Goal: Task Accomplishment & Management: Manage account settings

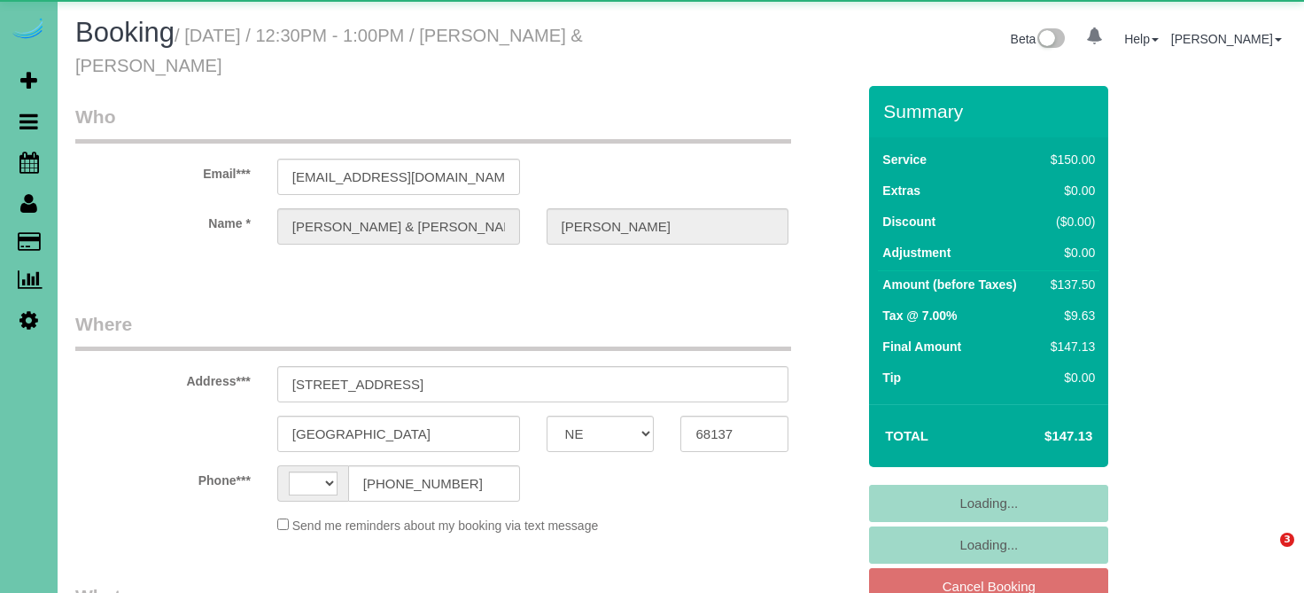
select select "NE"
select select "string:fspay-c203e7d6-6004-4936-8ae7-19bf0b3444cf"
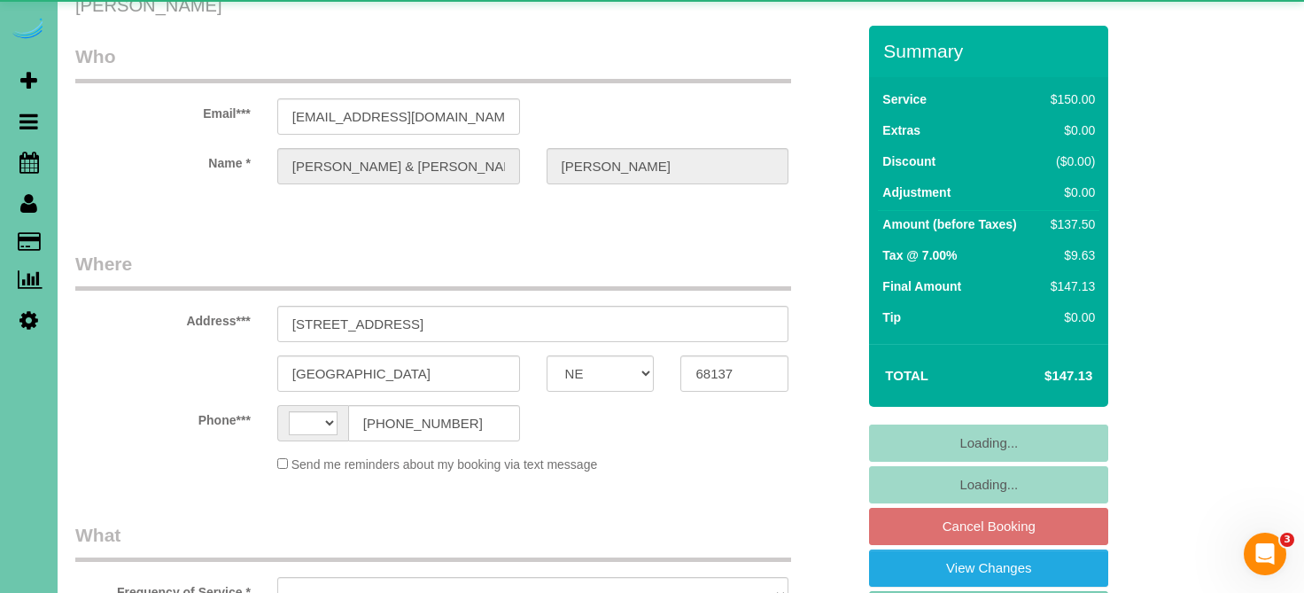
select select "string:US"
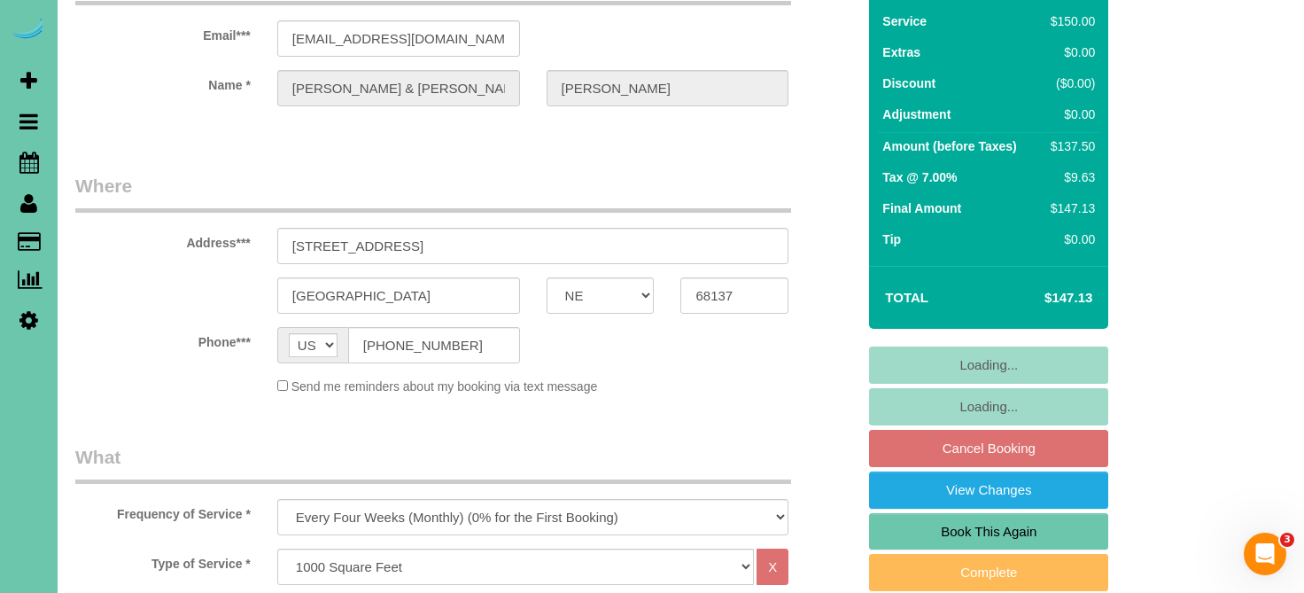
select select "object:904"
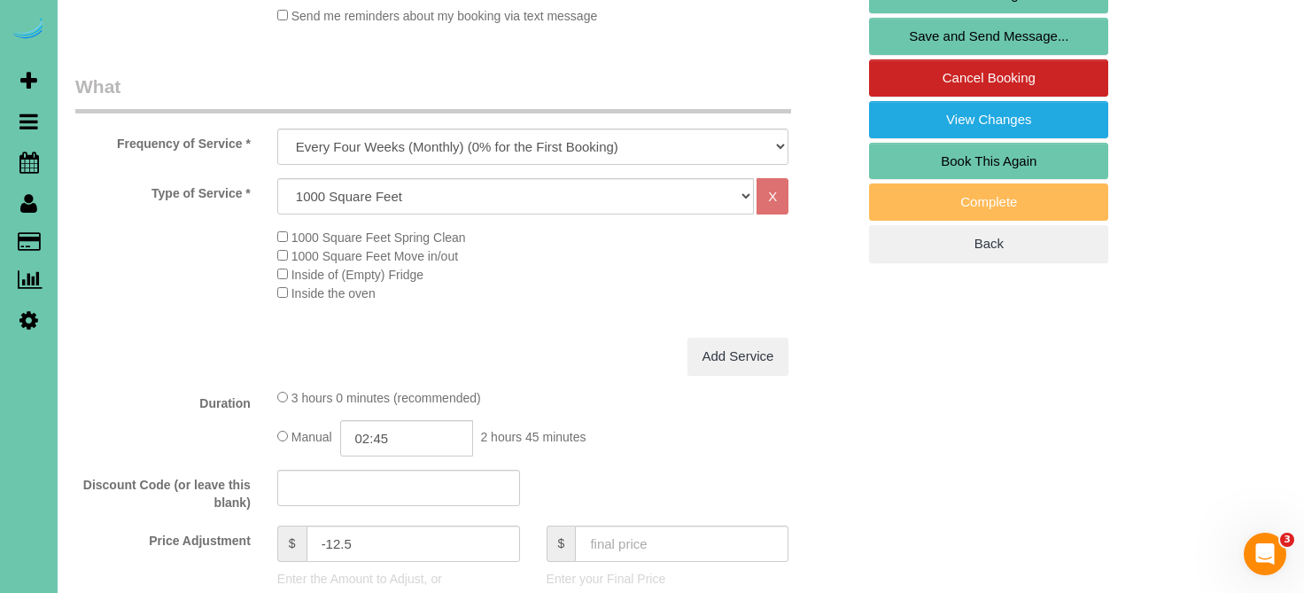
scroll to position [527, 0]
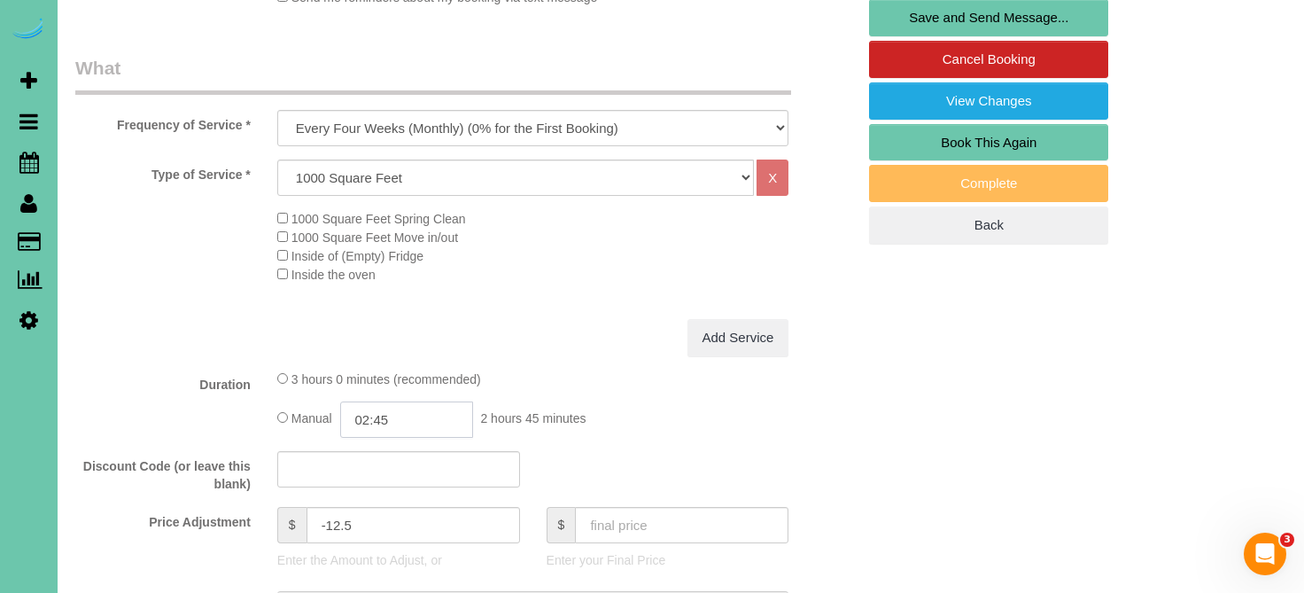
click at [440, 413] on input "02:45" at bounding box center [406, 419] width 133 height 36
type input "02:30"
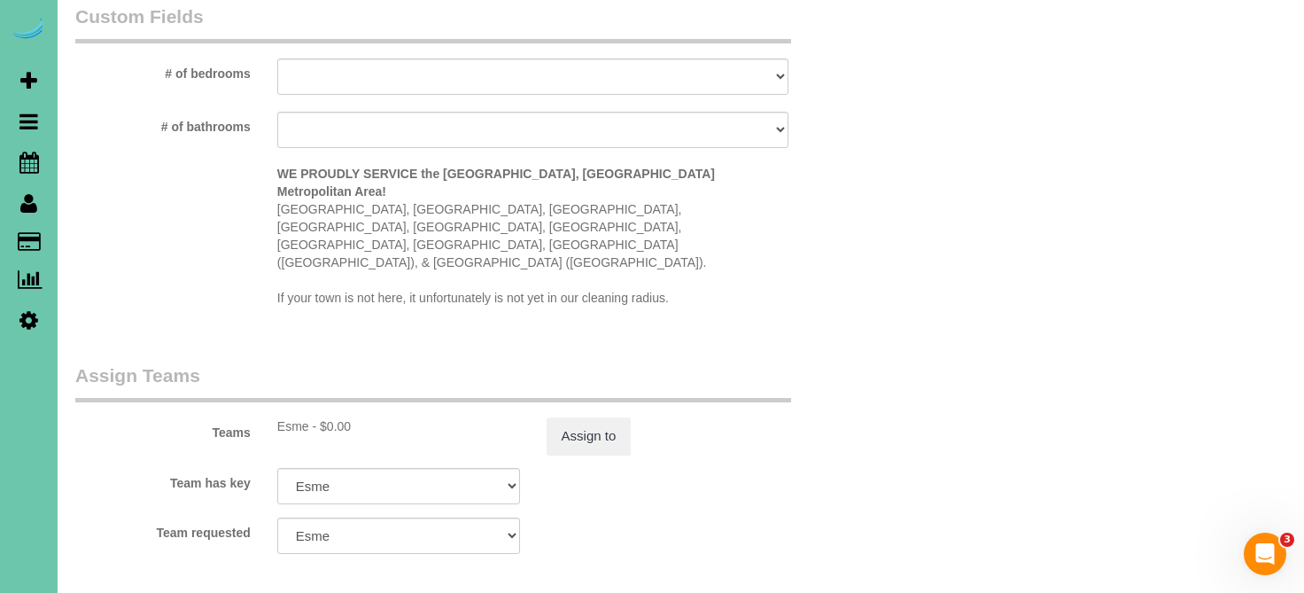
scroll to position [1715, 0]
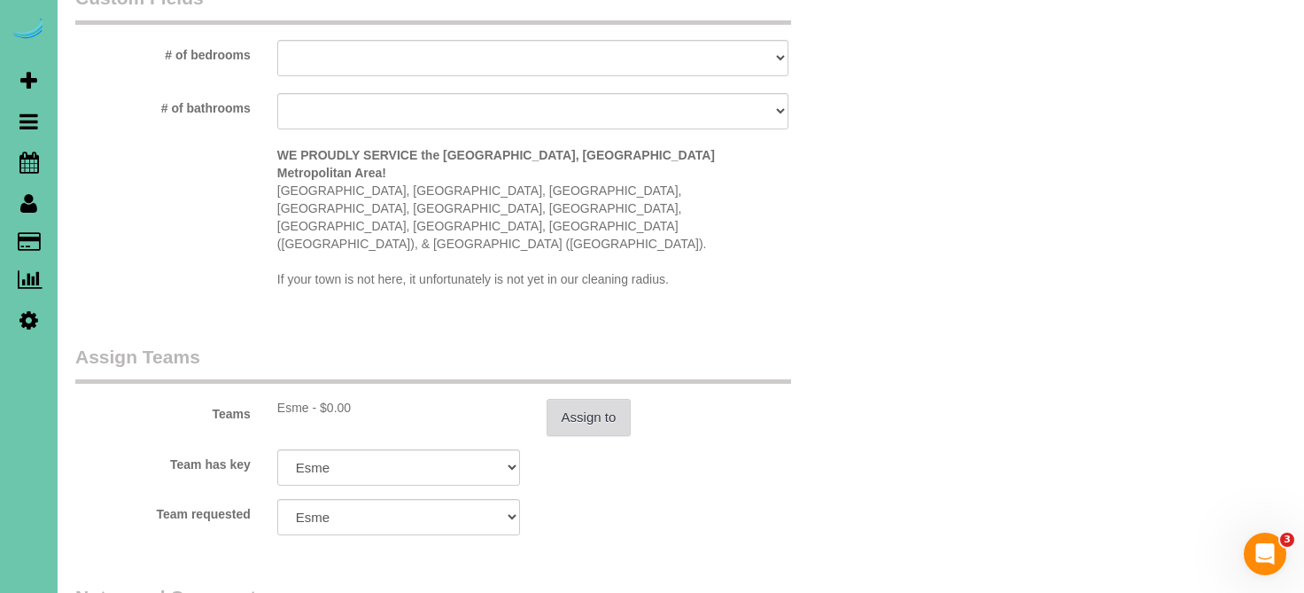
type textarea "new rate - [DATE]"
click at [550, 399] on button "Assign to" at bounding box center [589, 417] width 85 height 37
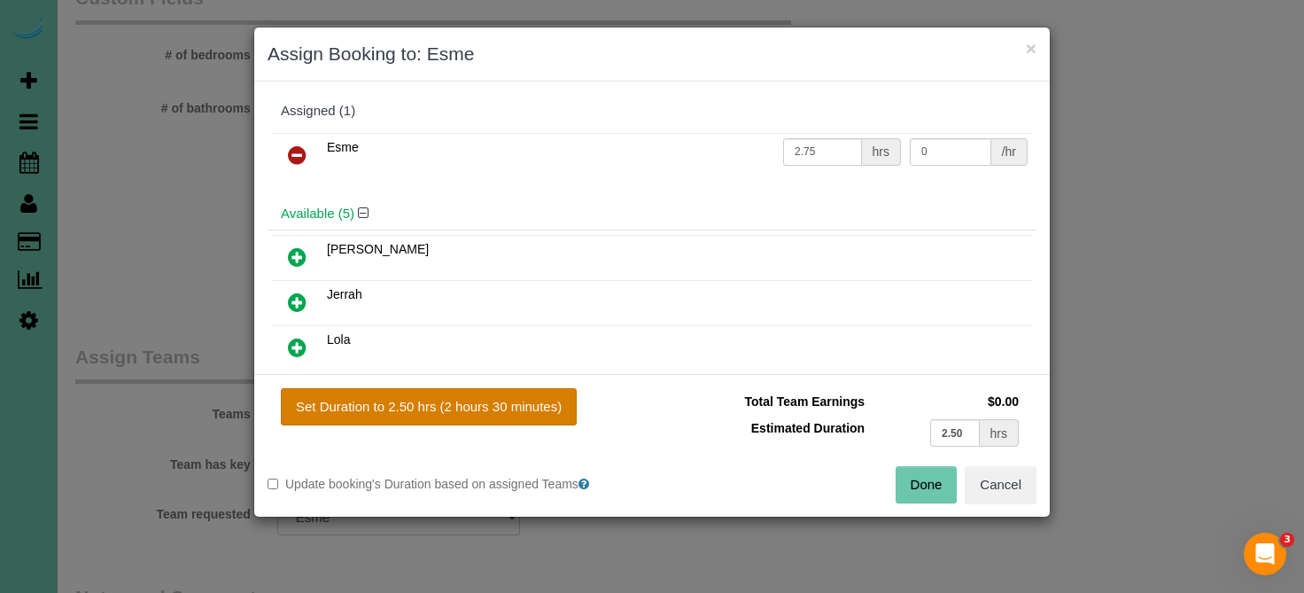
click at [520, 389] on button "Set Duration to 2.50 hrs (2 hours 30 minutes)" at bounding box center [429, 406] width 296 height 37
type input "2.50"
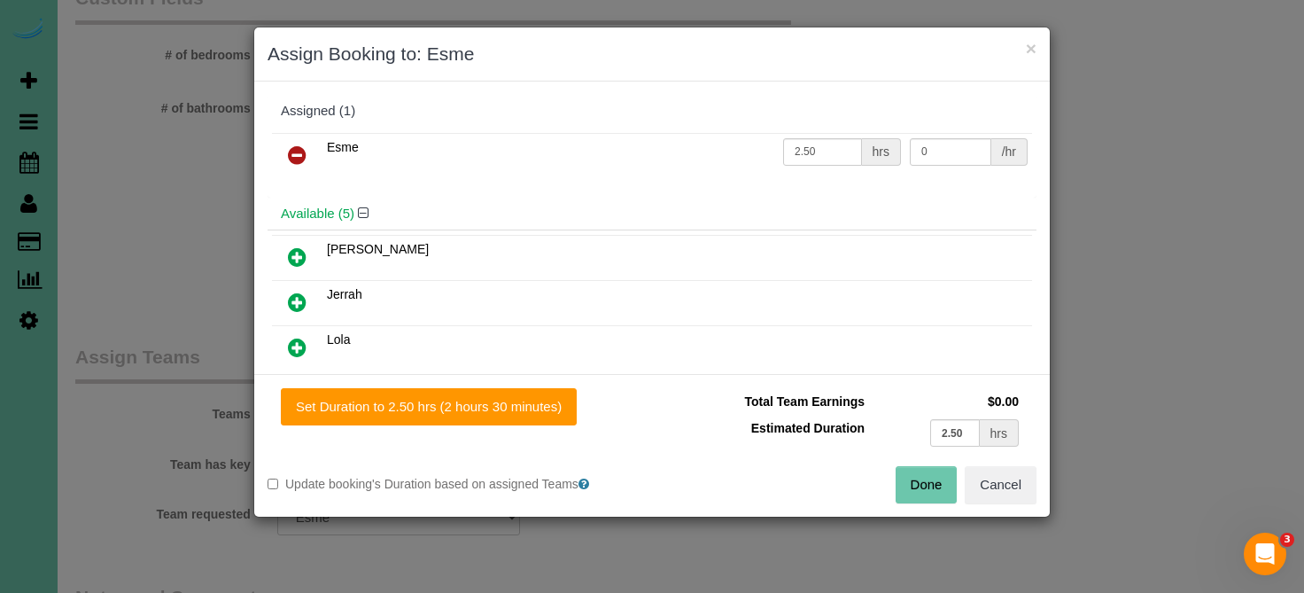
click at [919, 490] on button "Done" at bounding box center [927, 484] width 62 height 37
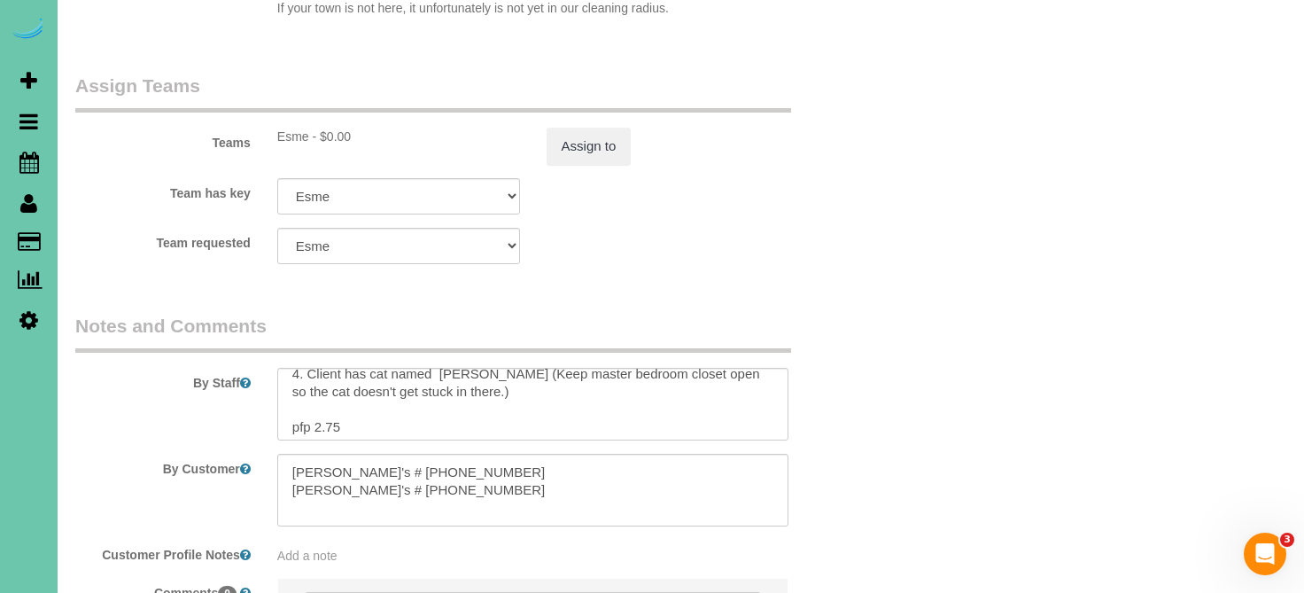
scroll to position [65, 0]
click at [338, 369] on textarea at bounding box center [533, 404] width 512 height 73
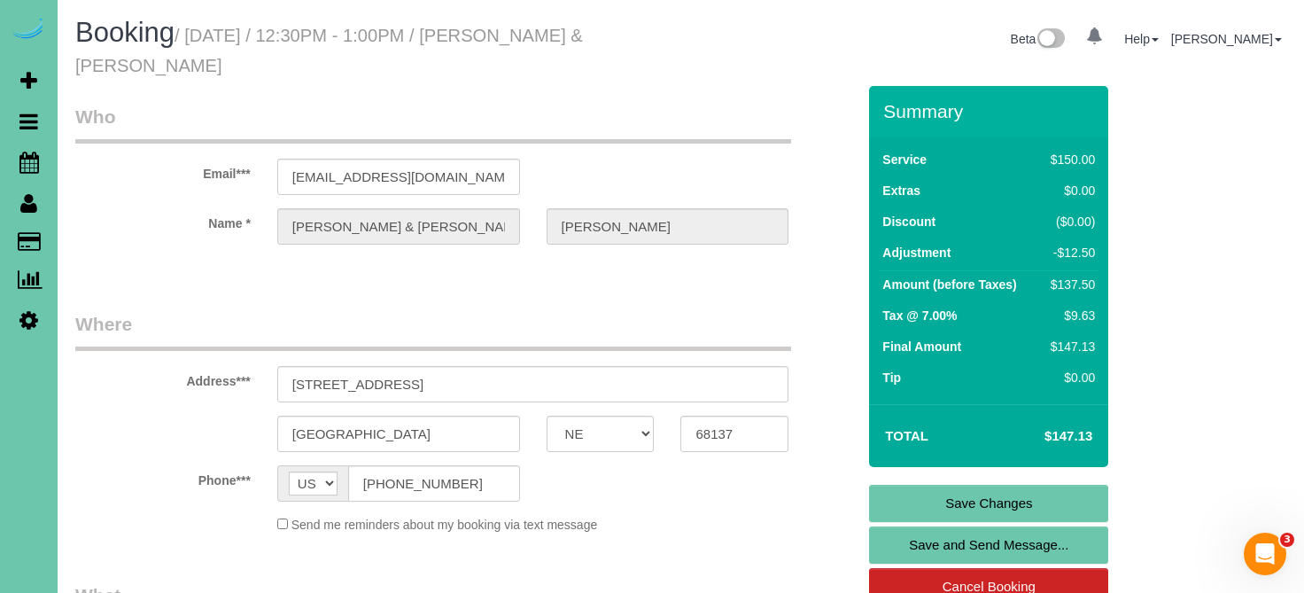
scroll to position [0, 0]
type textarea "1. credit 2. park on mat, go through unlocked back door key under mat 3. monthl…"
click at [930, 482] on div "Summary Service $150.00 Extras $0.00 Discount ($0.00) Adjustment -$12.50 Amount…" at bounding box center [988, 429] width 239 height 686
click at [931, 497] on link "Save Changes" at bounding box center [988, 503] width 239 height 37
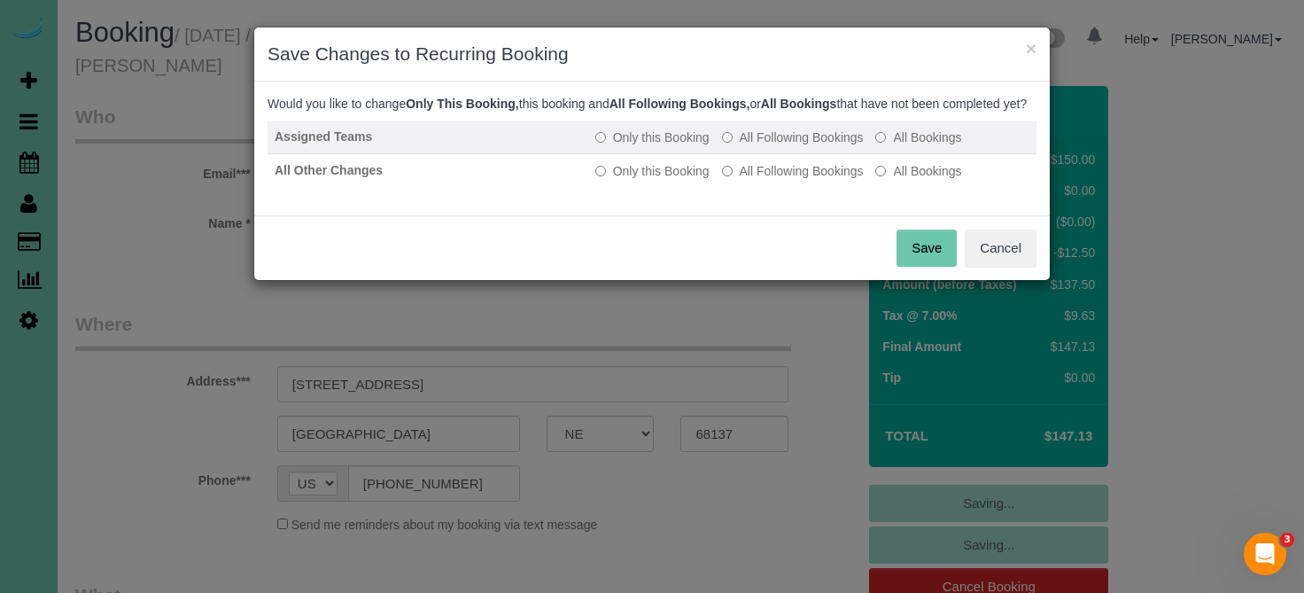
click at [792, 146] on label "All Following Bookings" at bounding box center [793, 137] width 142 height 18
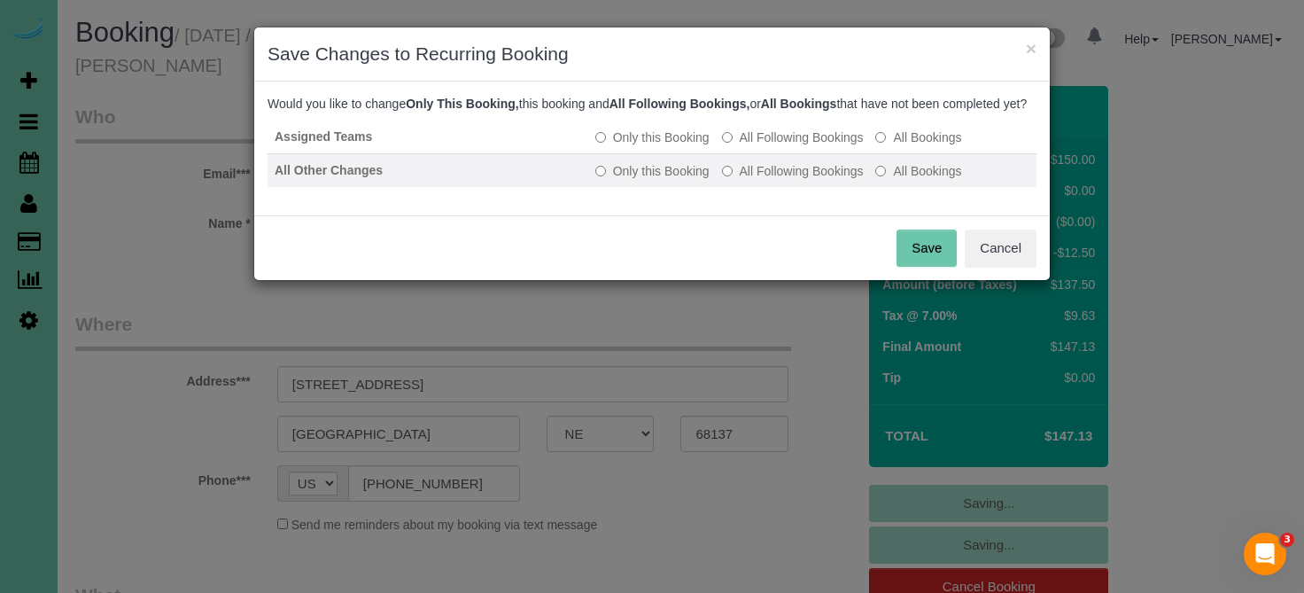
click at [789, 175] on td "Only this Booking All Following Bookings All Bookings" at bounding box center [812, 170] width 448 height 34
click at [788, 180] on label "All Following Bookings" at bounding box center [793, 171] width 142 height 18
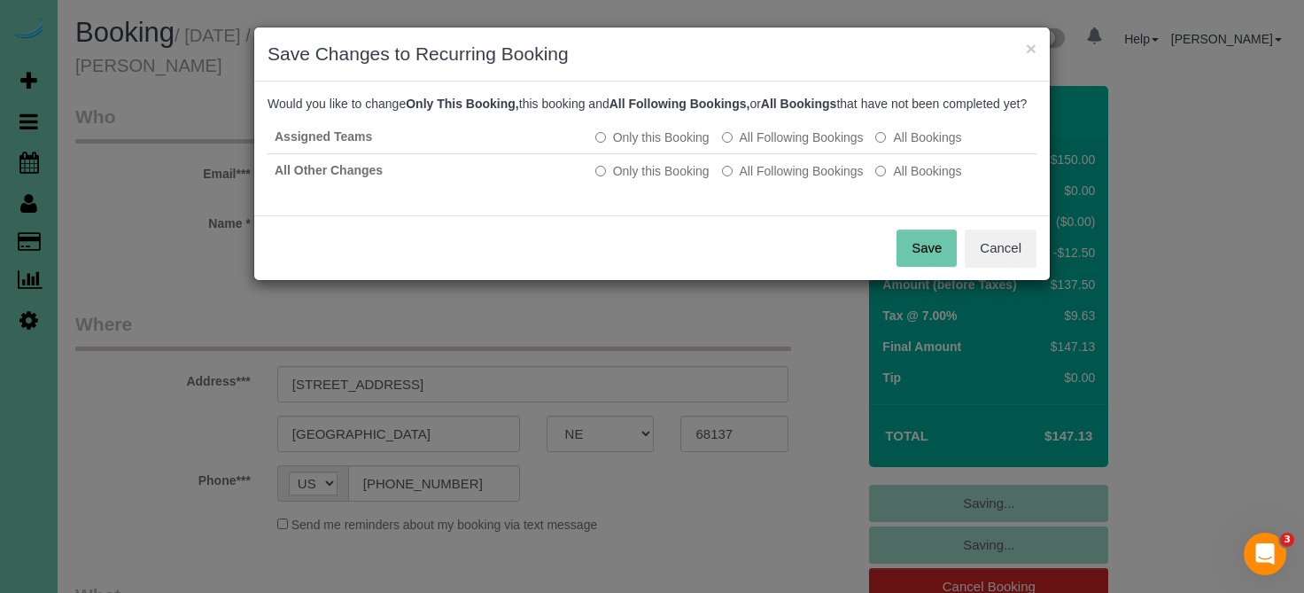
click at [943, 267] on button "Save" at bounding box center [926, 247] width 60 height 37
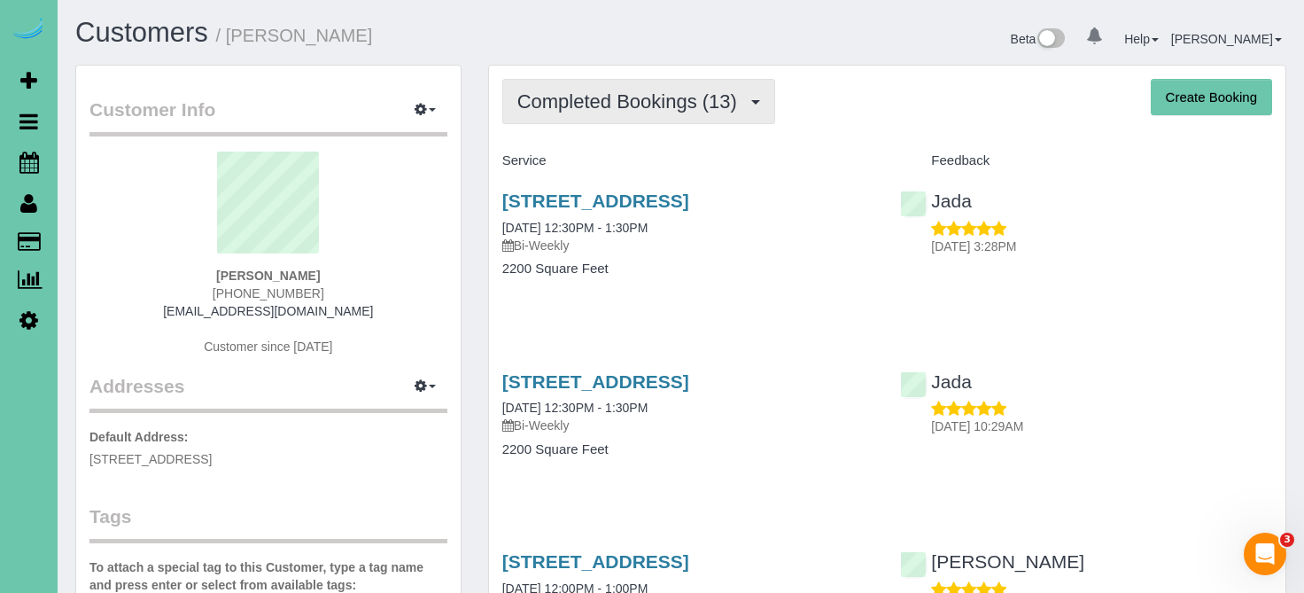
click at [647, 111] on span "Completed Bookings (13)" at bounding box center [631, 101] width 229 height 22
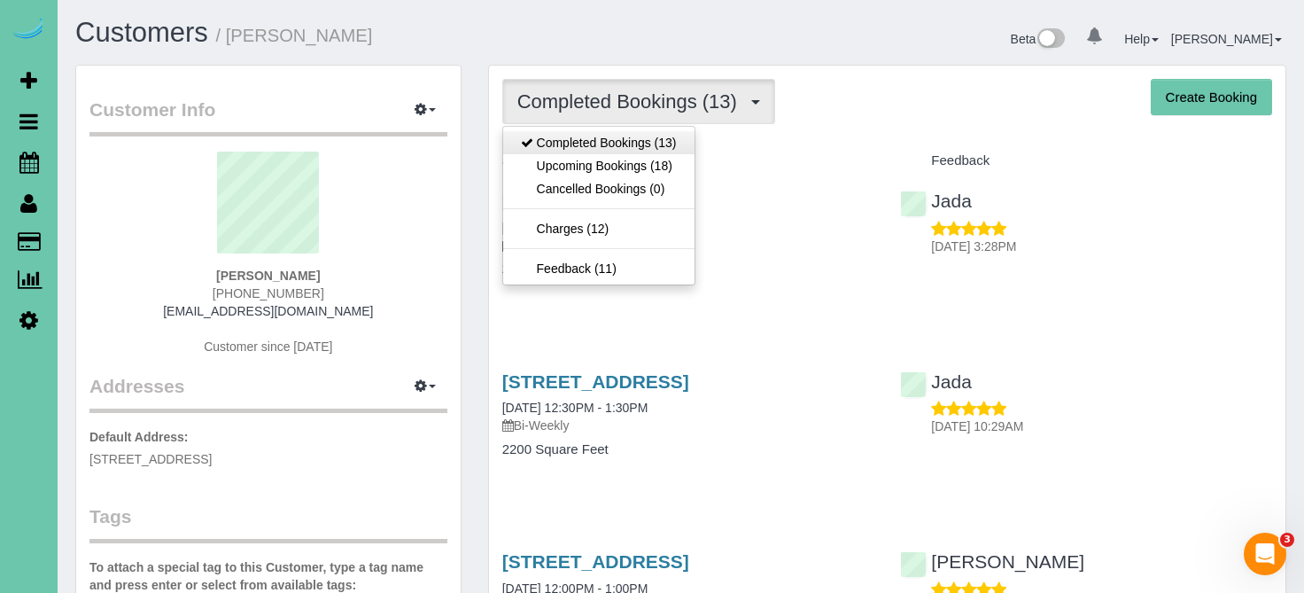
click at [642, 152] on link "Completed Bookings (13)" at bounding box center [598, 142] width 191 height 23
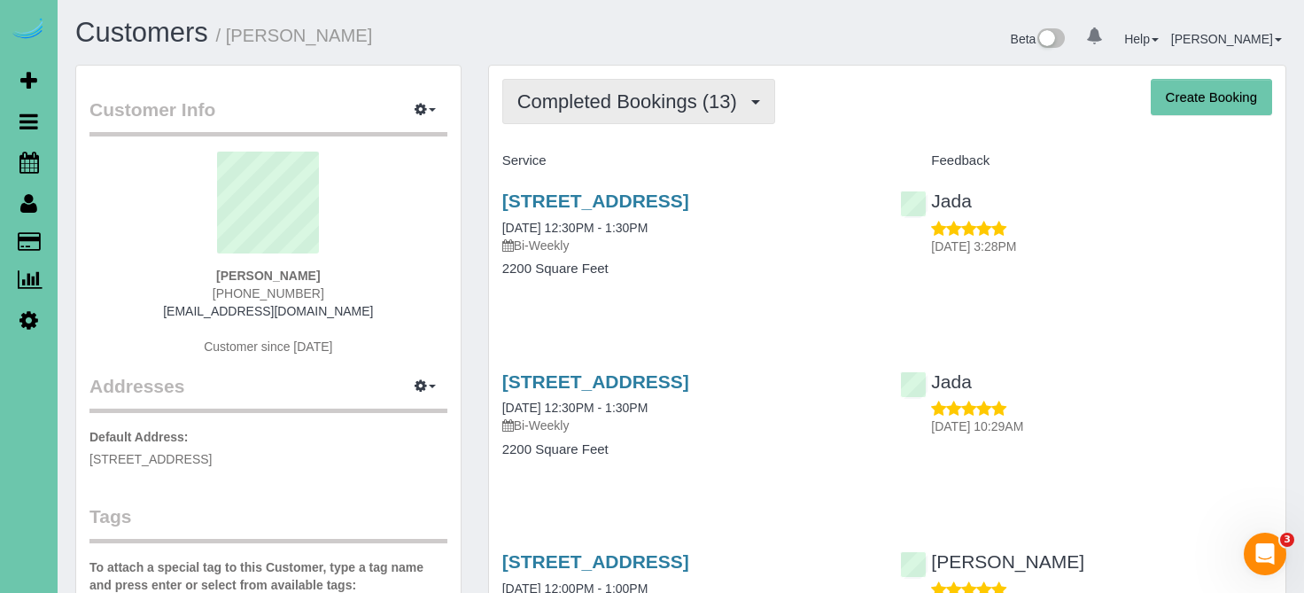
click at [658, 91] on span "Completed Bookings (13)" at bounding box center [631, 101] width 229 height 22
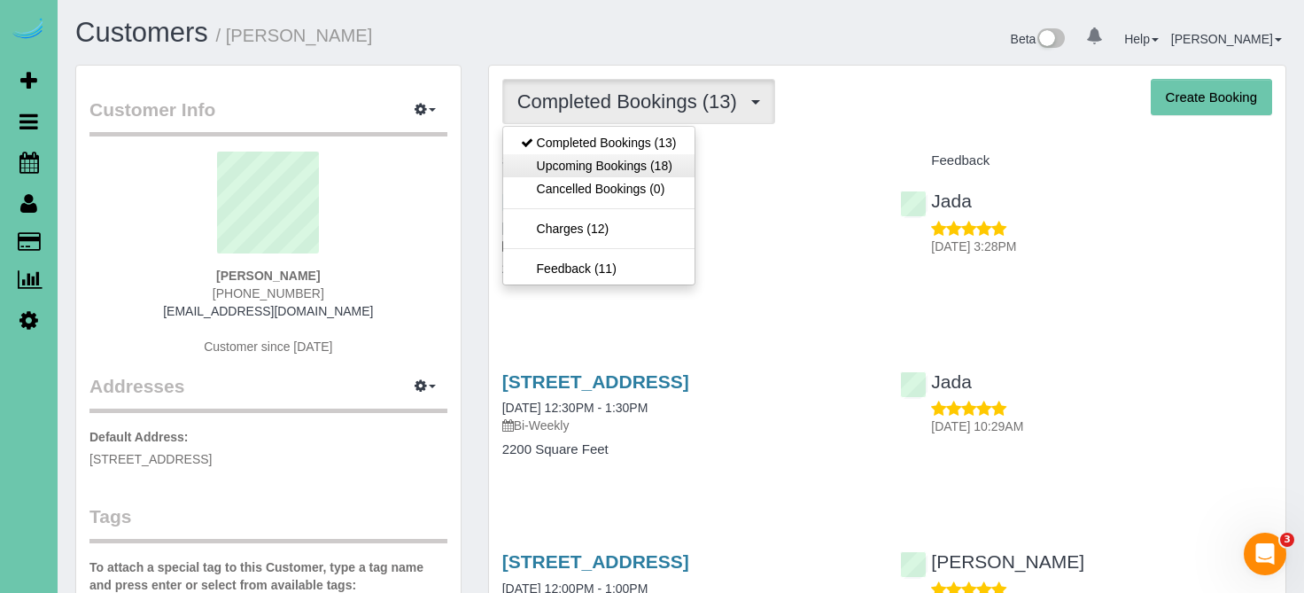
click at [652, 164] on link "Upcoming Bookings (18)" at bounding box center [598, 165] width 191 height 23
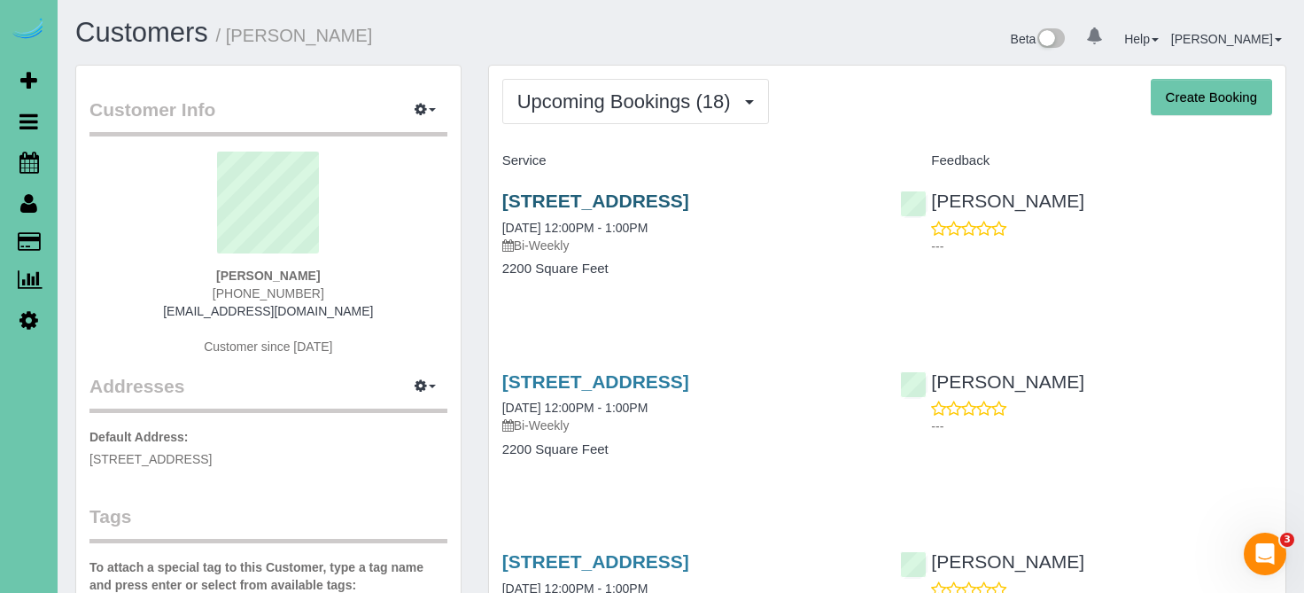
click at [640, 195] on link "9707 Nottingham Drive, Omaha, NE 68114" at bounding box center [595, 200] width 187 height 20
click at [581, 389] on link "9707 Nottingham Drive, Omaha, NE 68114" at bounding box center [595, 381] width 187 height 20
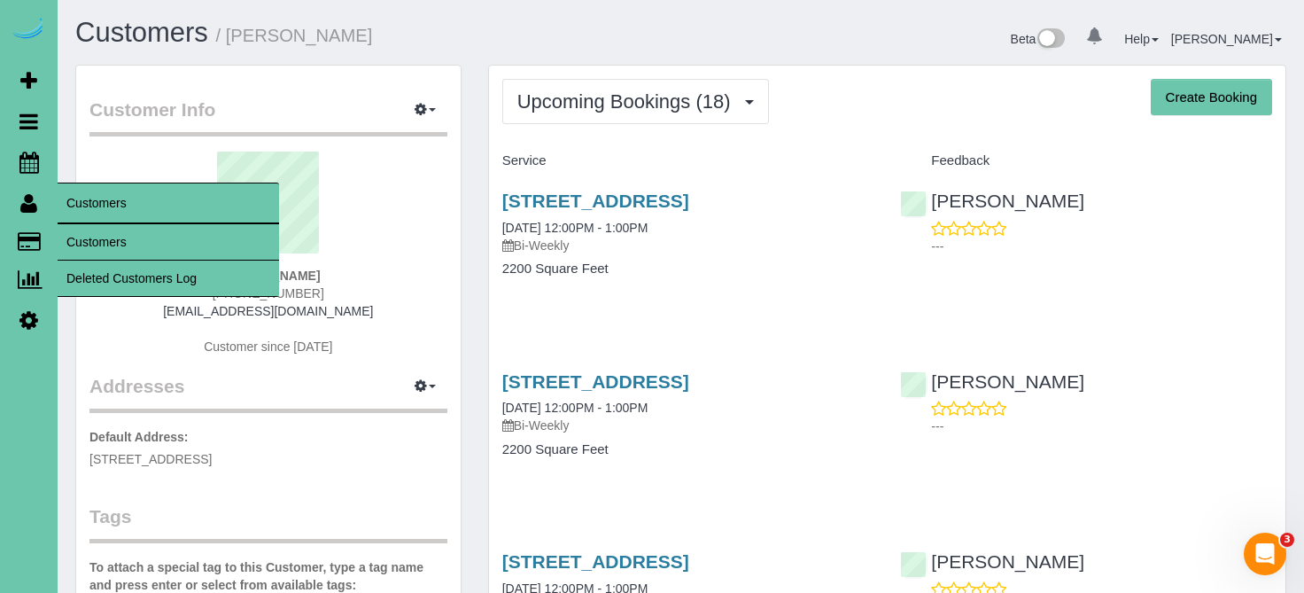
click at [94, 229] on link "Customers" at bounding box center [168, 241] width 221 height 35
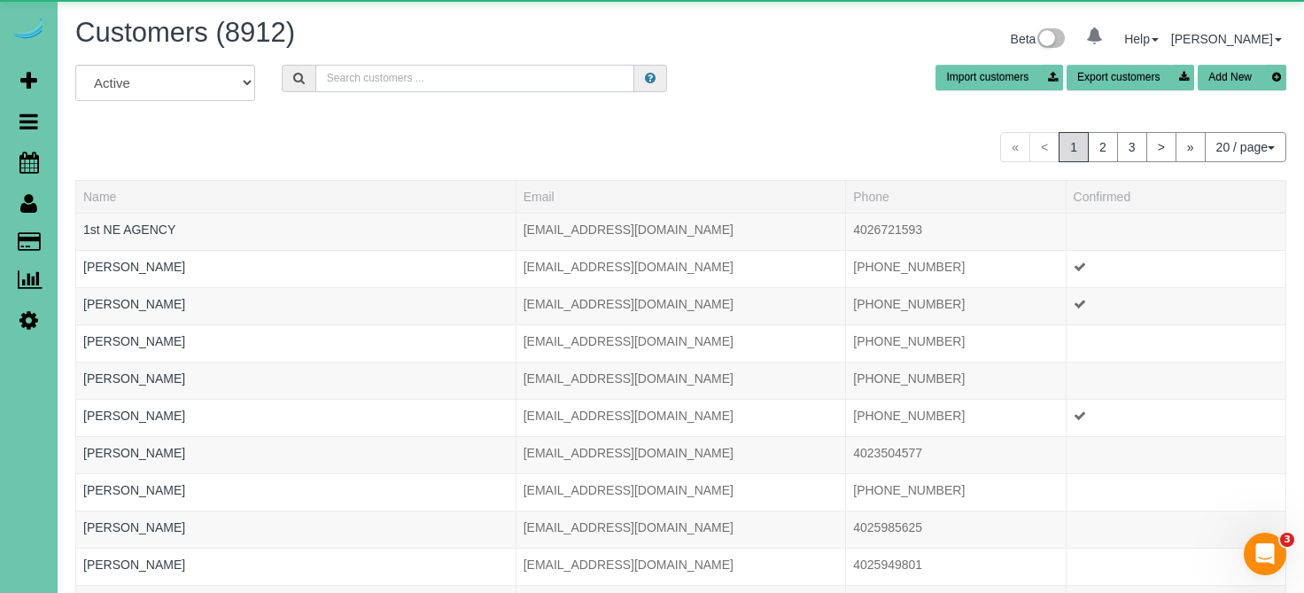
click at [339, 82] on input "text" at bounding box center [475, 78] width 320 height 27
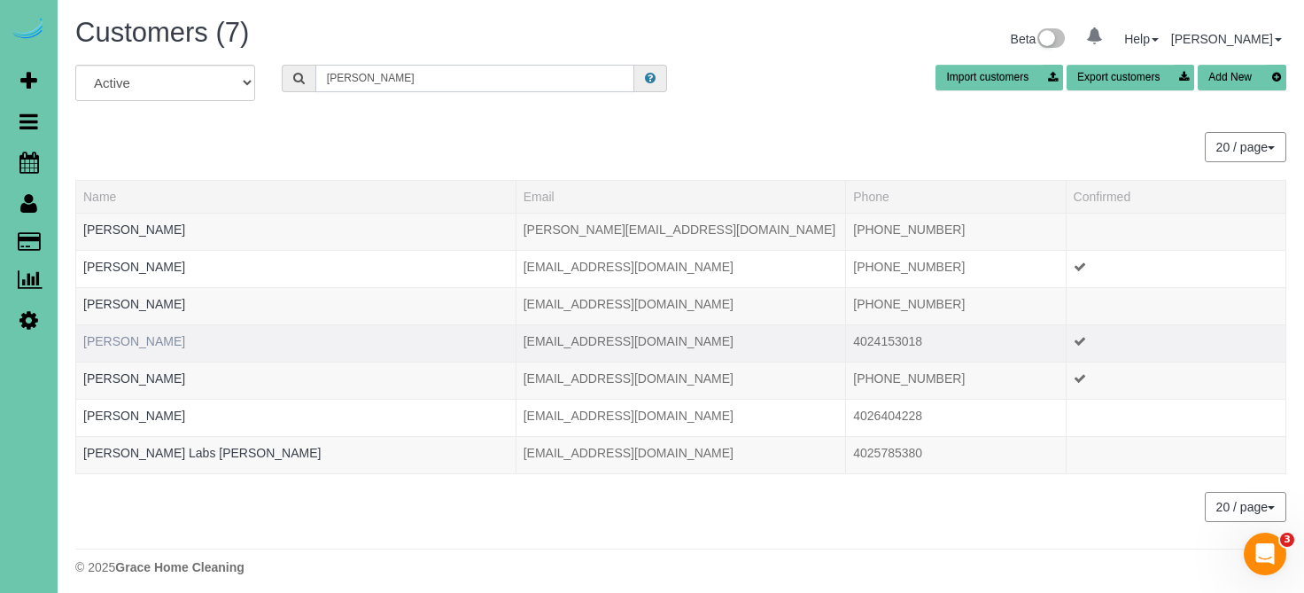
type input "willis"
click at [132, 340] on link "Joann Willis" at bounding box center [134, 341] width 102 height 14
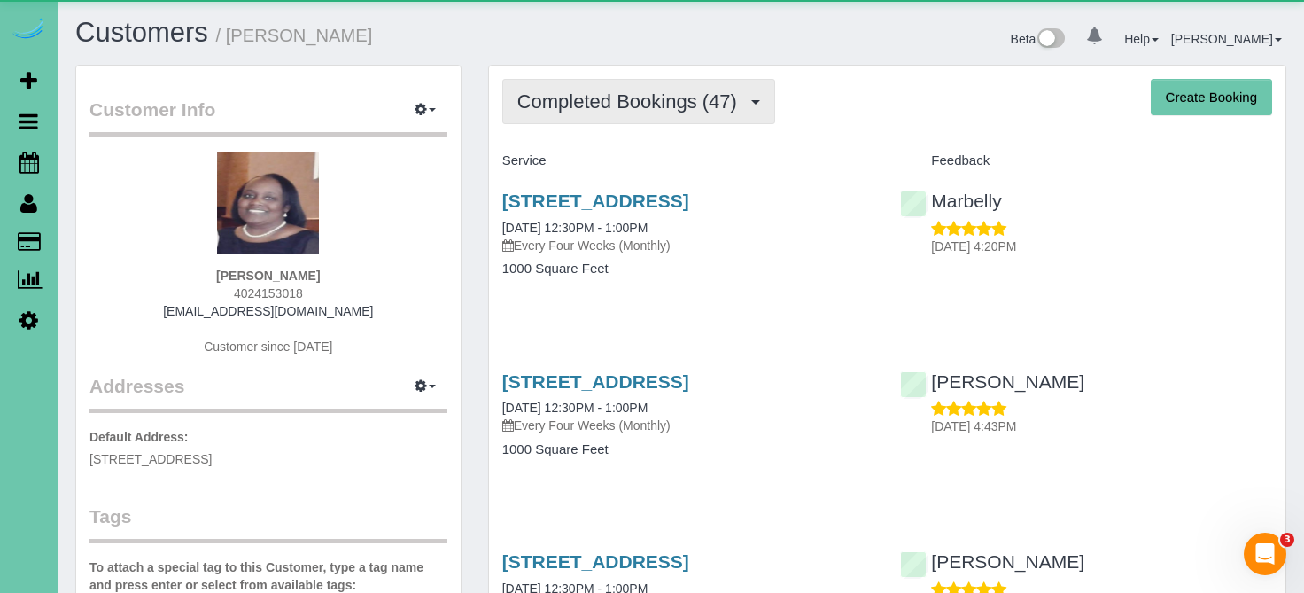
click at [604, 114] on button "Completed Bookings (47)" at bounding box center [638, 101] width 273 height 45
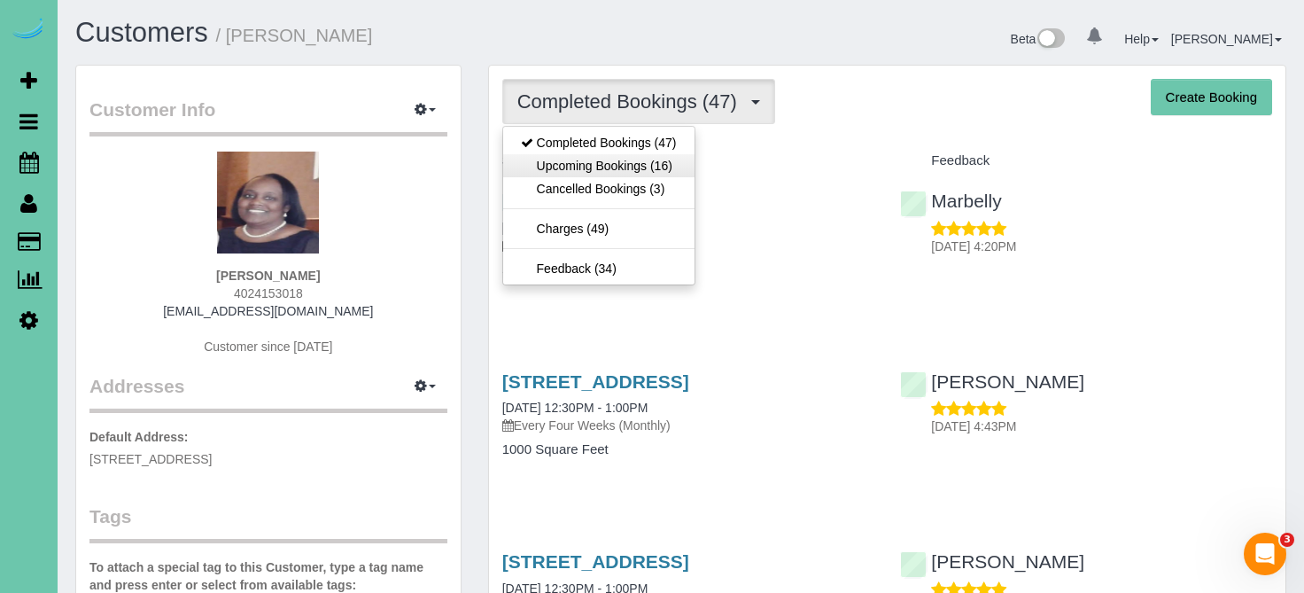
click at [608, 167] on link "Upcoming Bookings (16)" at bounding box center [598, 165] width 191 height 23
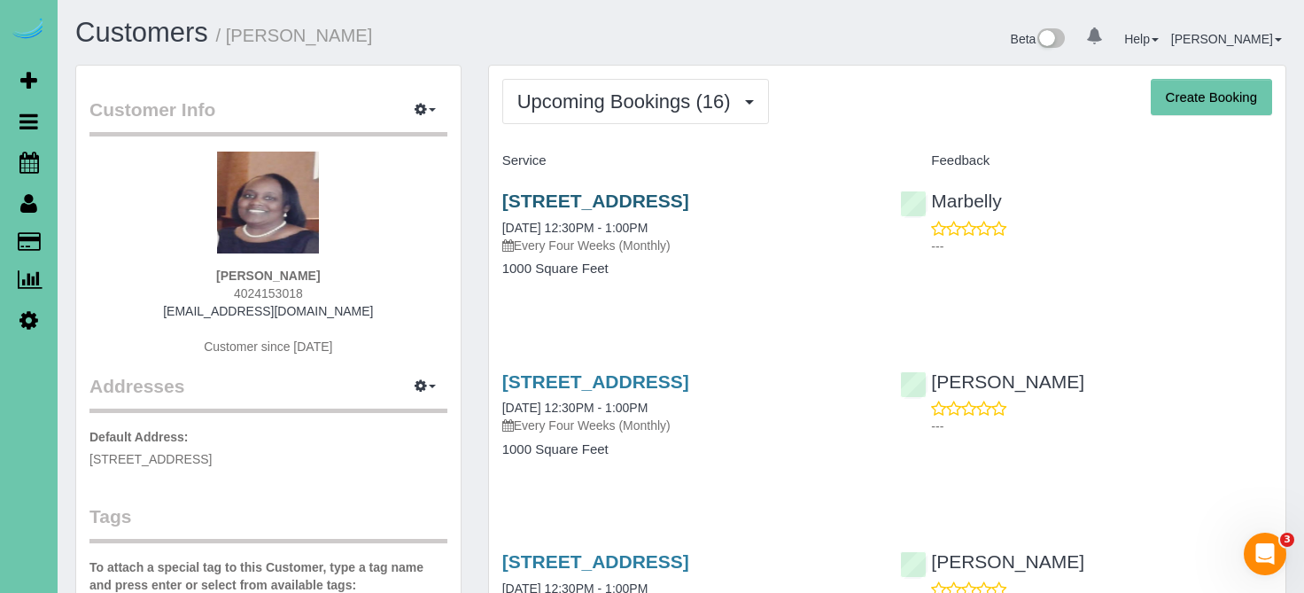
click at [602, 209] on link "3104 Sheridan Road, Bellevue, NE 68123" at bounding box center [595, 200] width 187 height 20
click at [607, 379] on link "3104 Sheridan Road, Bellevue, NE 68123" at bounding box center [595, 381] width 187 height 20
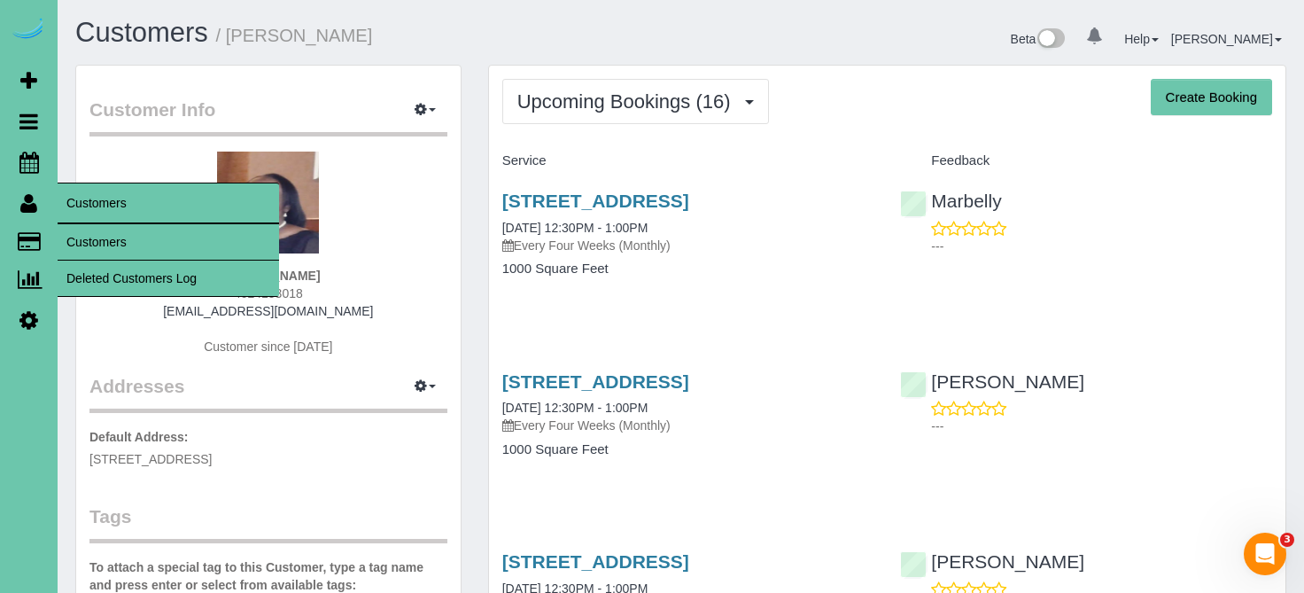
click at [77, 224] on link "Customers" at bounding box center [168, 241] width 221 height 35
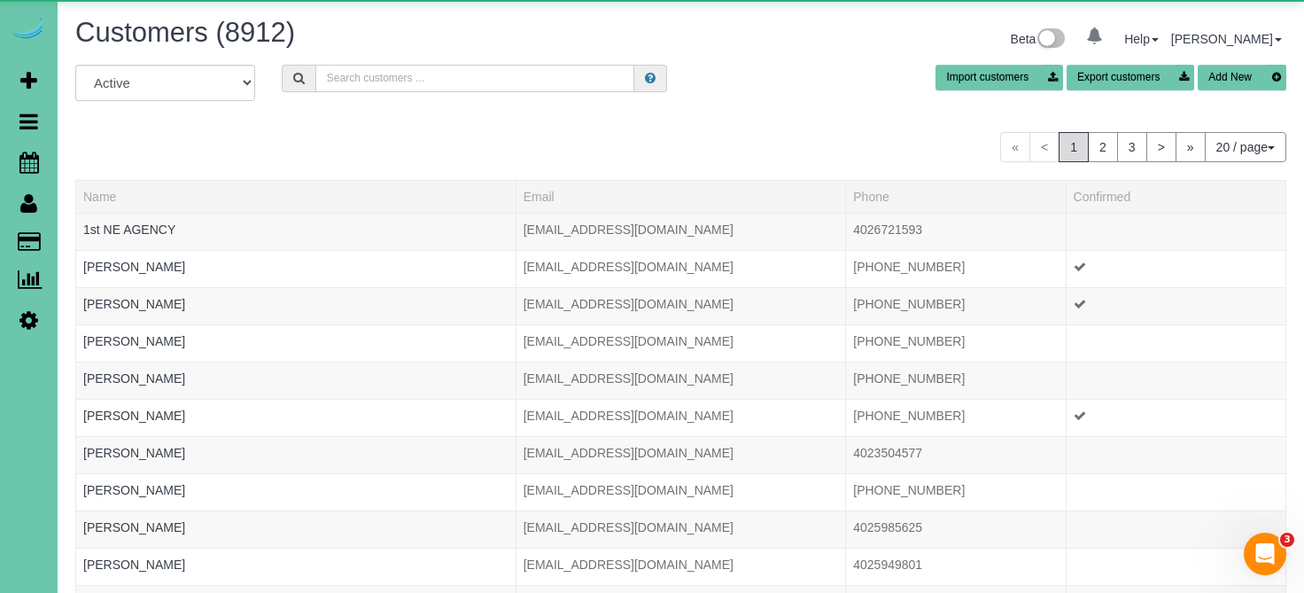
click at [335, 75] on input "text" at bounding box center [475, 78] width 320 height 27
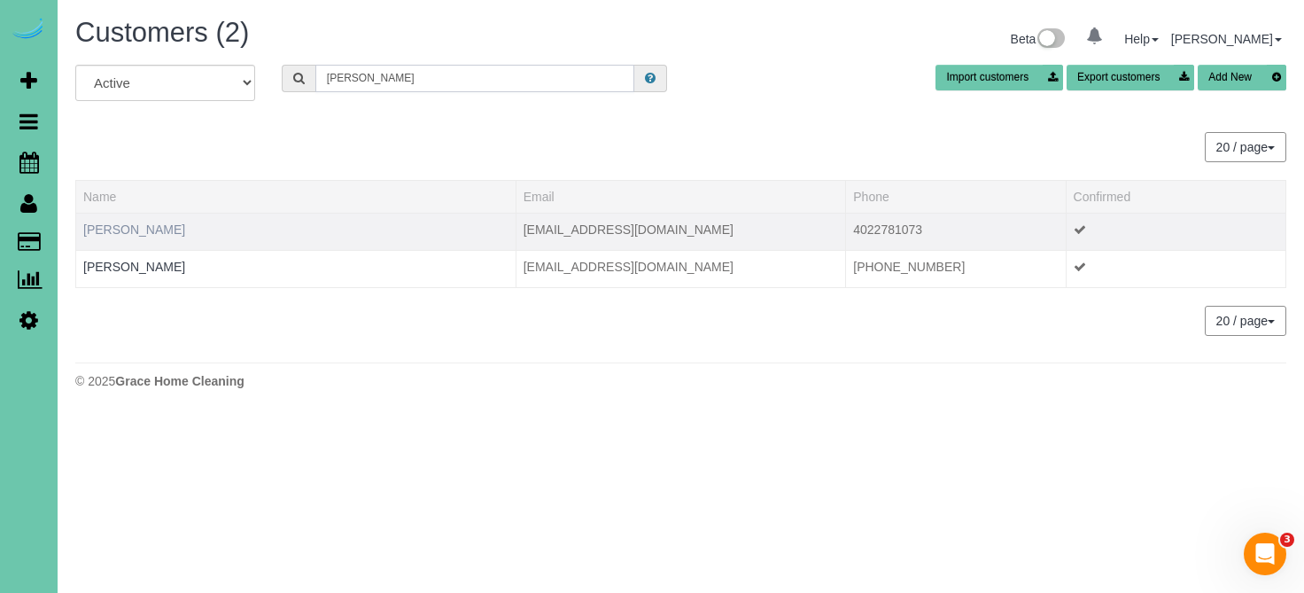
type input "Nicole w"
click at [147, 231] on link "Nicole Wiese" at bounding box center [134, 229] width 102 height 14
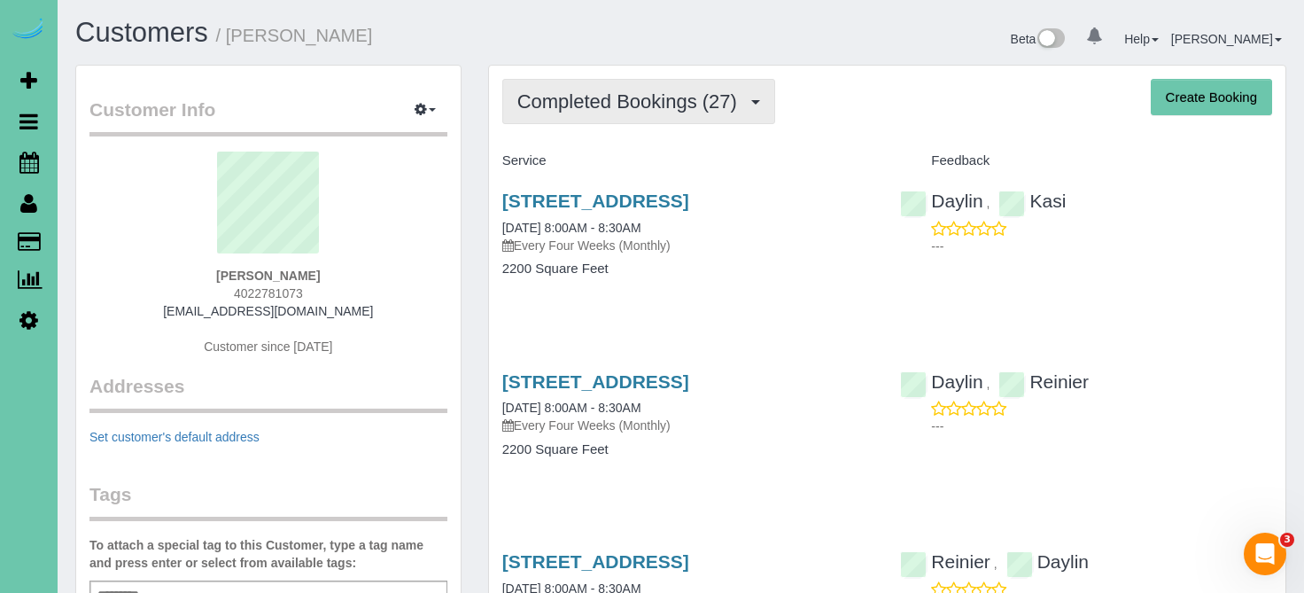
click at [729, 91] on span "Completed Bookings (27)" at bounding box center [631, 101] width 229 height 22
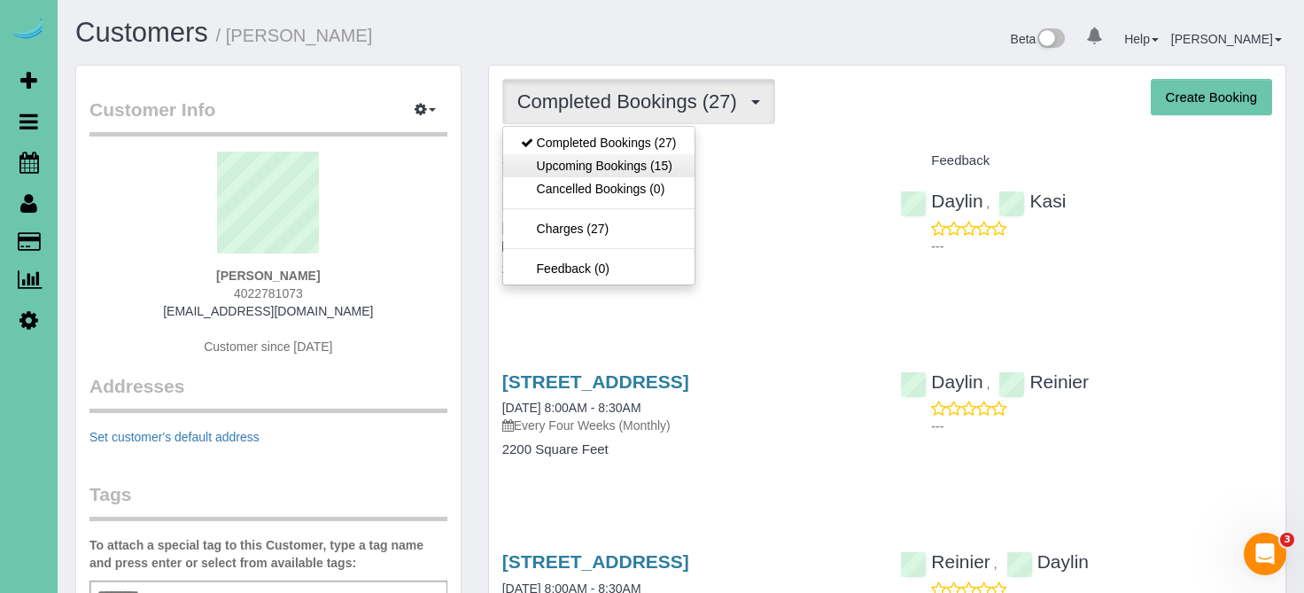
click at [670, 167] on link "Upcoming Bookings (15)" at bounding box center [598, 165] width 191 height 23
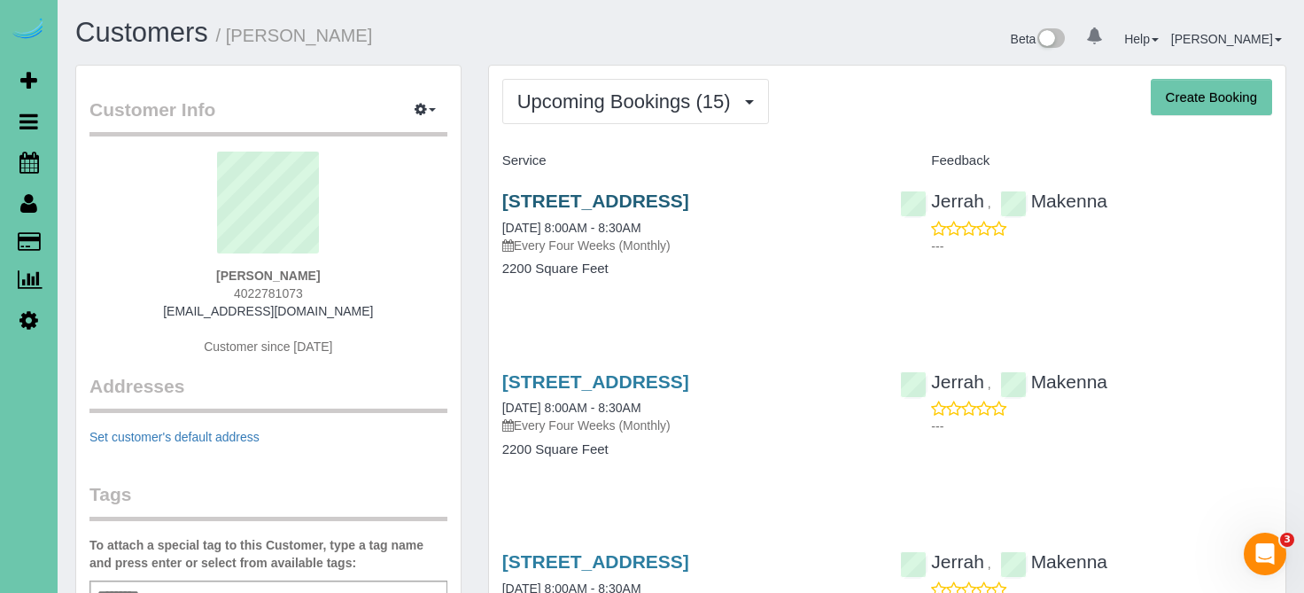
click at [660, 196] on link "9303 S 177th St, Omaha, NE 68136" at bounding box center [595, 200] width 187 height 20
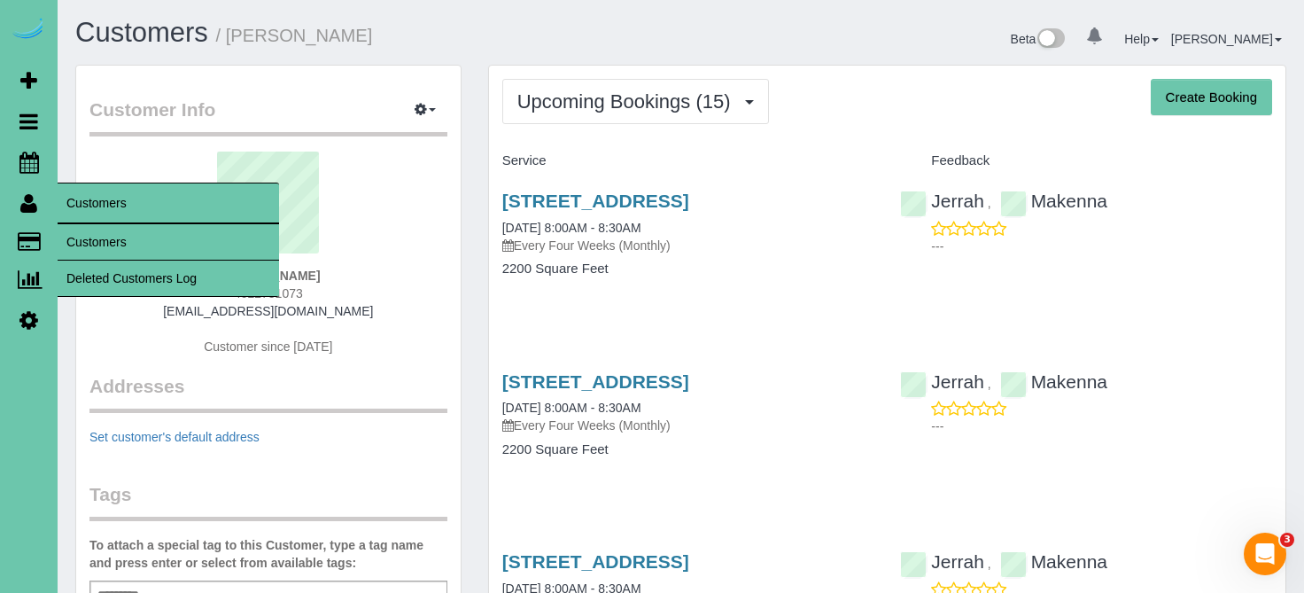
click at [94, 237] on link "Customers" at bounding box center [168, 241] width 221 height 35
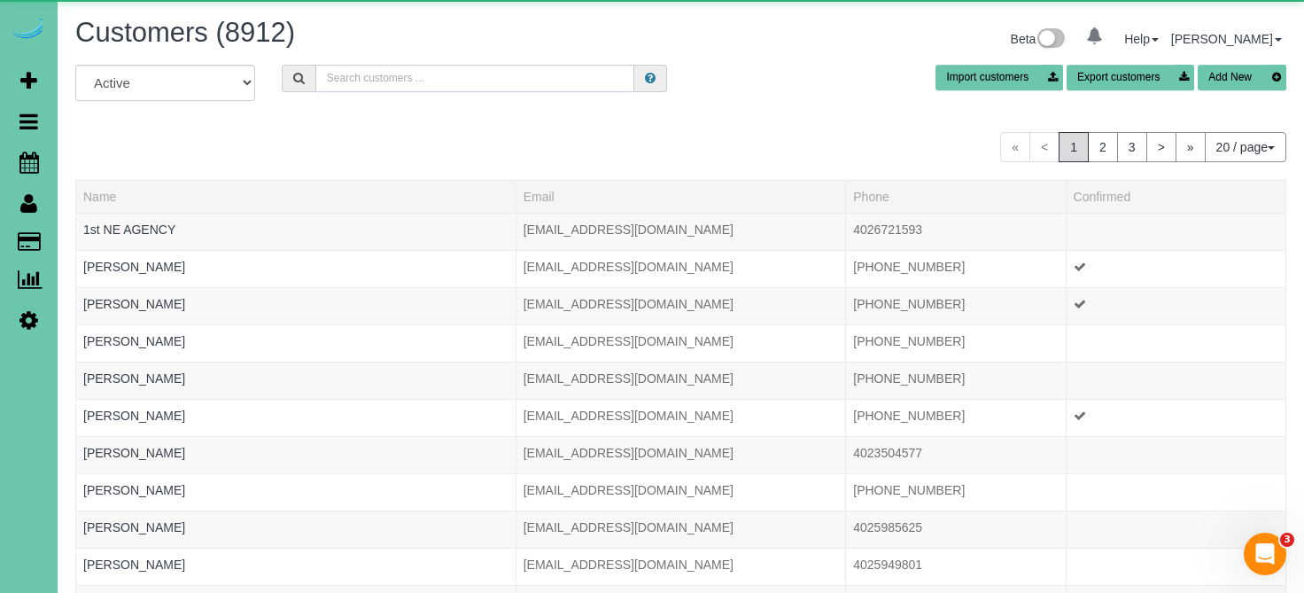
click at [384, 76] on input "text" at bounding box center [475, 78] width 320 height 27
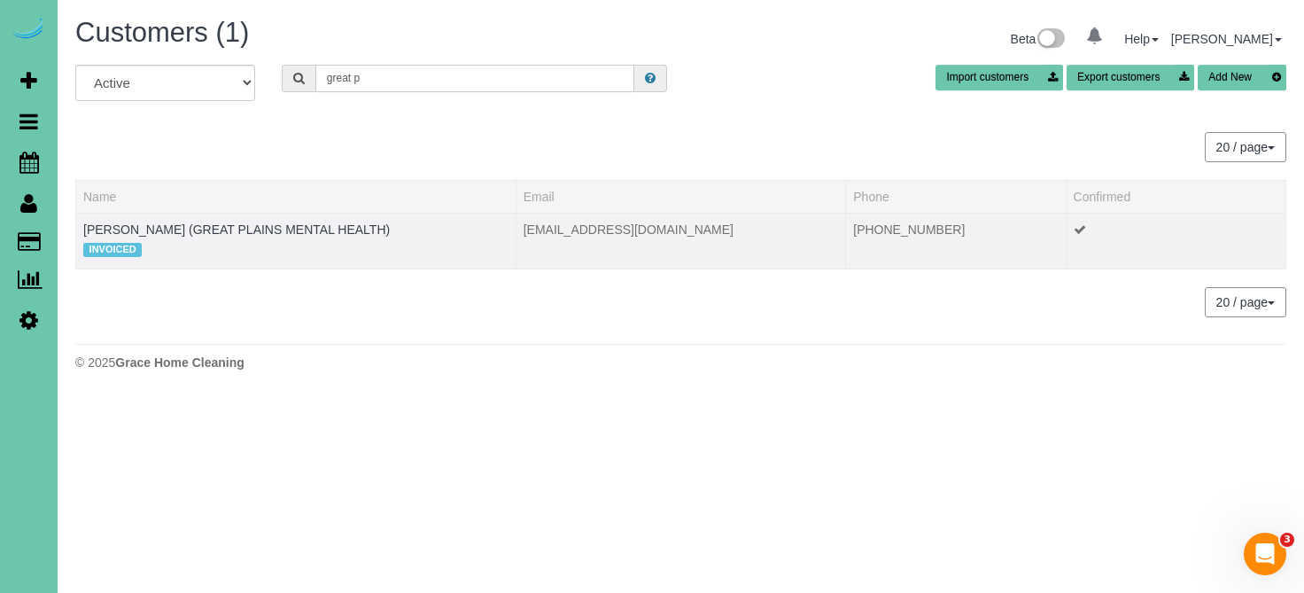
type input "great p"
click at [270, 220] on td "PAULA WHITTLE (GREAT PLAINS MENTAL HEALTH) INVOICED" at bounding box center [296, 241] width 440 height 56
click at [271, 222] on link "PAULA WHITTLE (GREAT PLAINS MENTAL HEALTH)" at bounding box center [236, 229] width 307 height 14
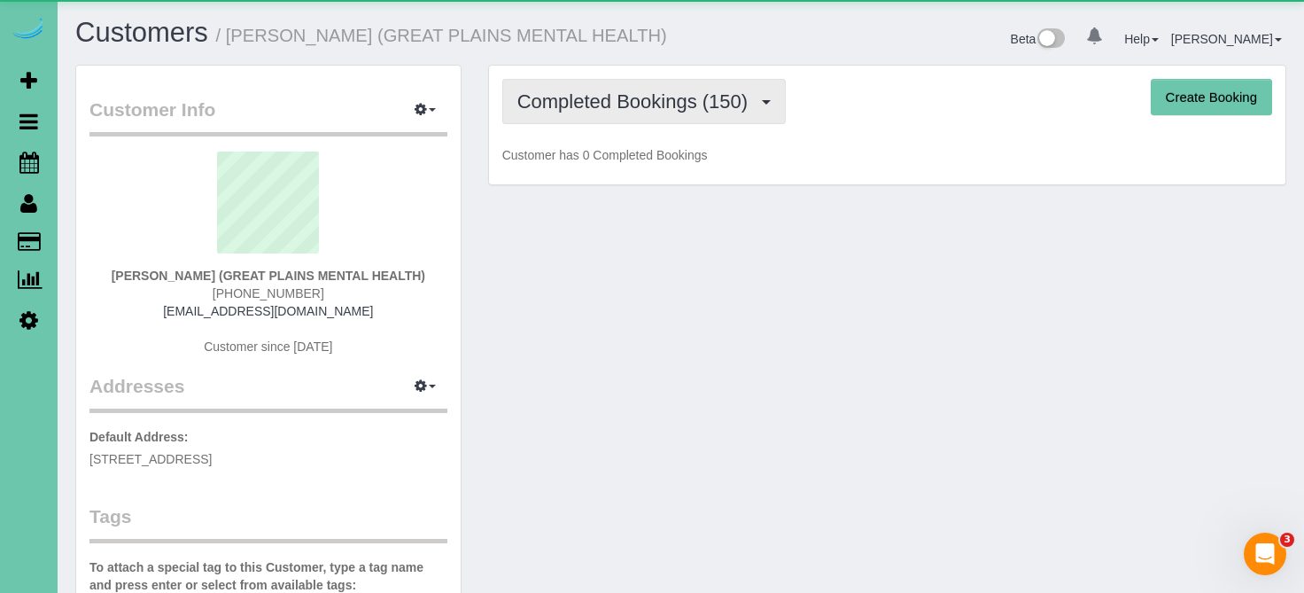
click at [619, 107] on span "Completed Bookings (150)" at bounding box center [636, 101] width 239 height 22
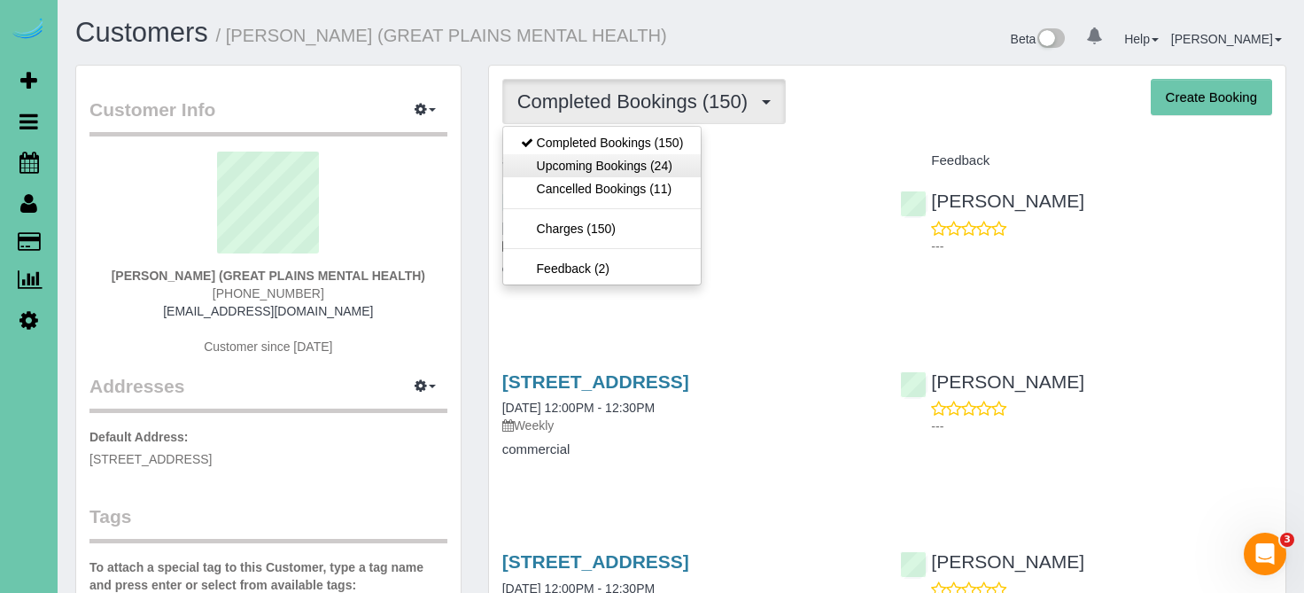
click at [603, 156] on link "Upcoming Bookings (24)" at bounding box center [602, 165] width 198 height 23
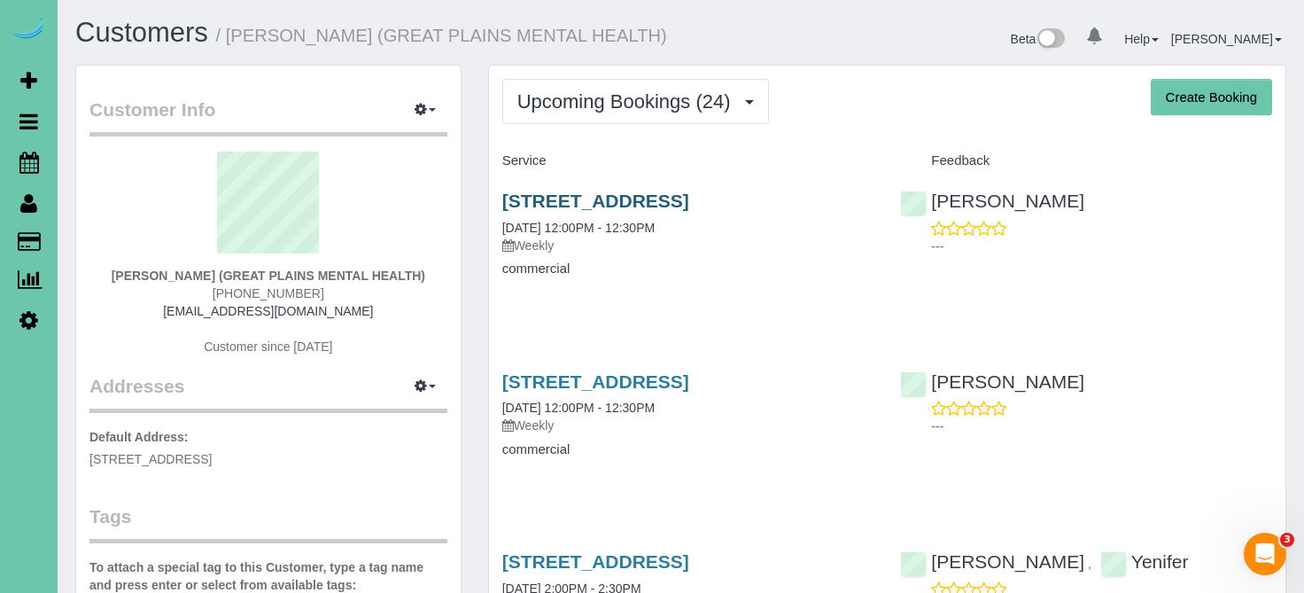
click at [551, 196] on link "4610 S 133rd St, Omaha, NE 68137" at bounding box center [595, 200] width 187 height 20
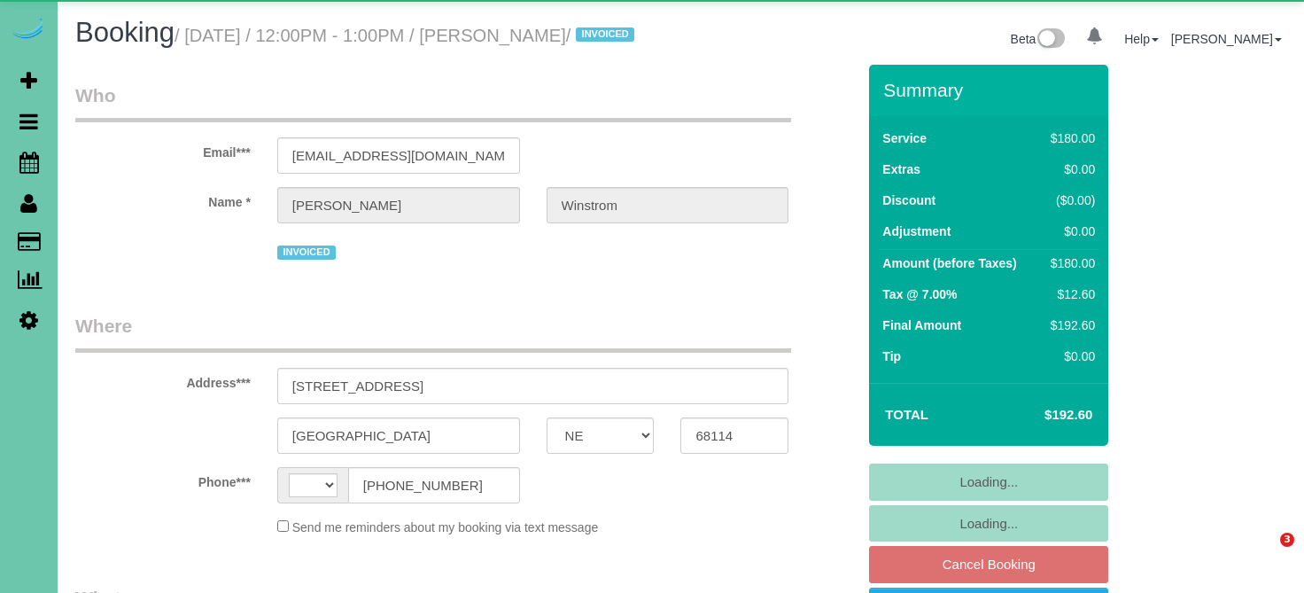
select select "NE"
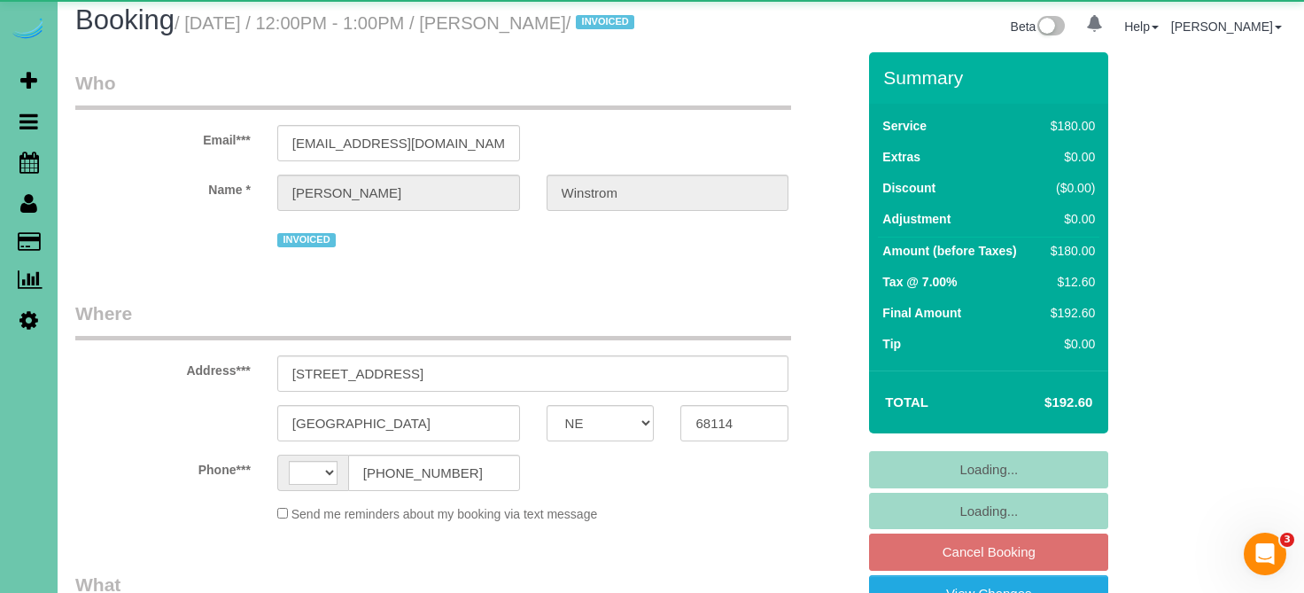
select select "string:US"
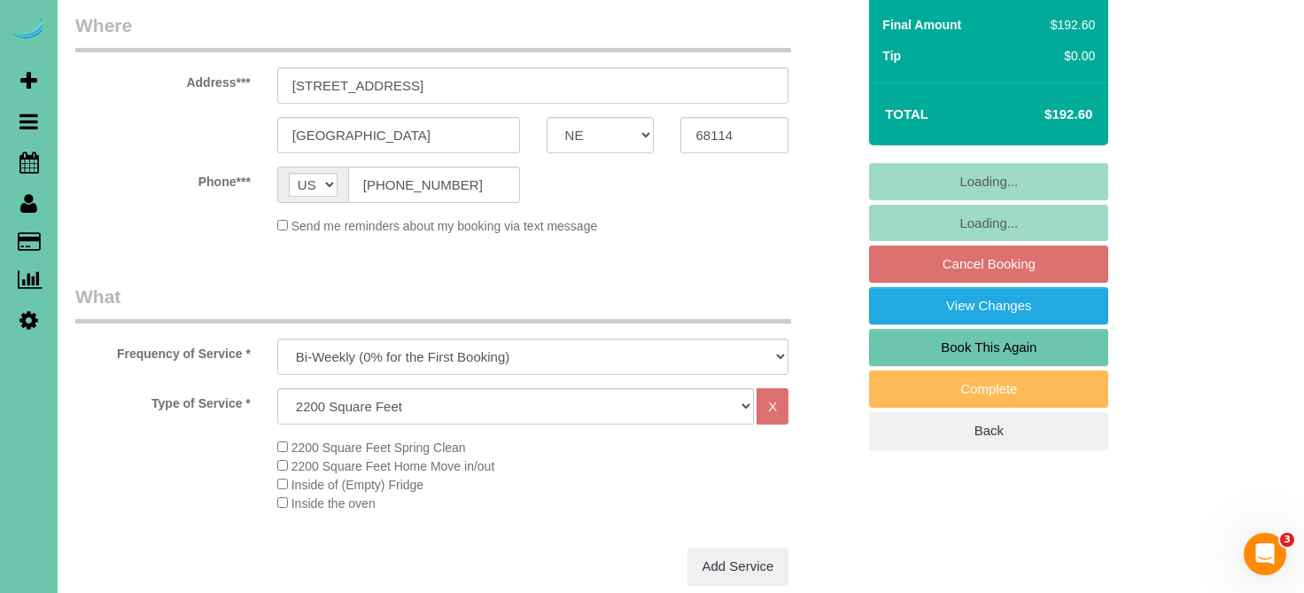
select select "object:645"
select select "number:35"
select select "number:41"
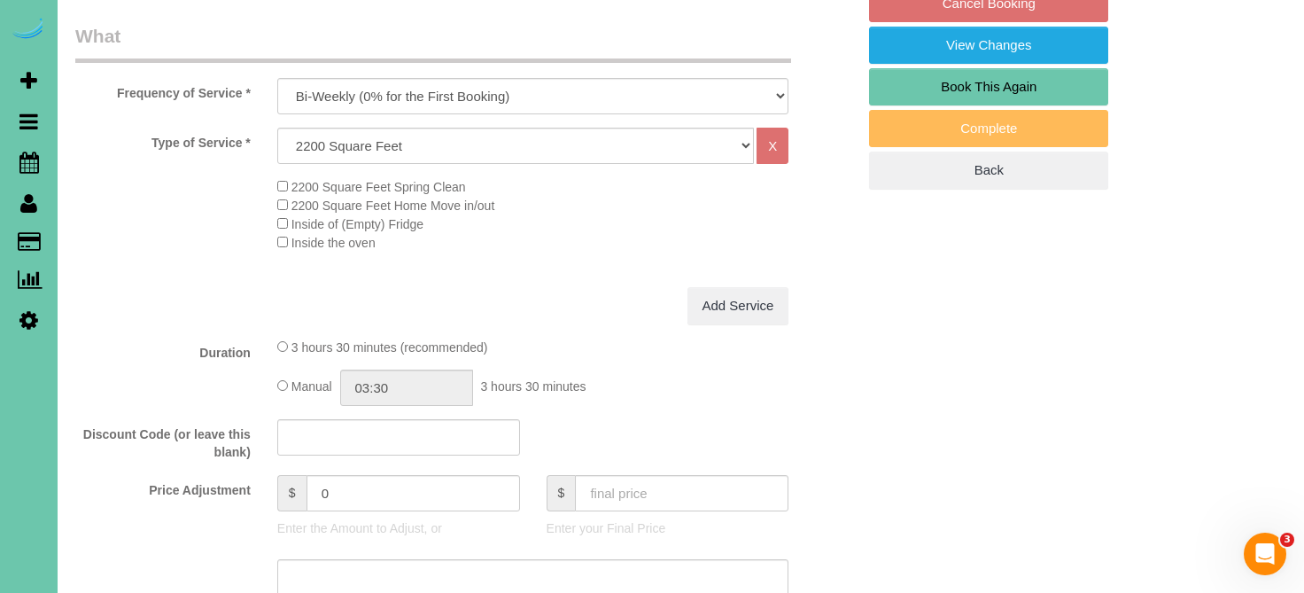
scroll to position [570, 0]
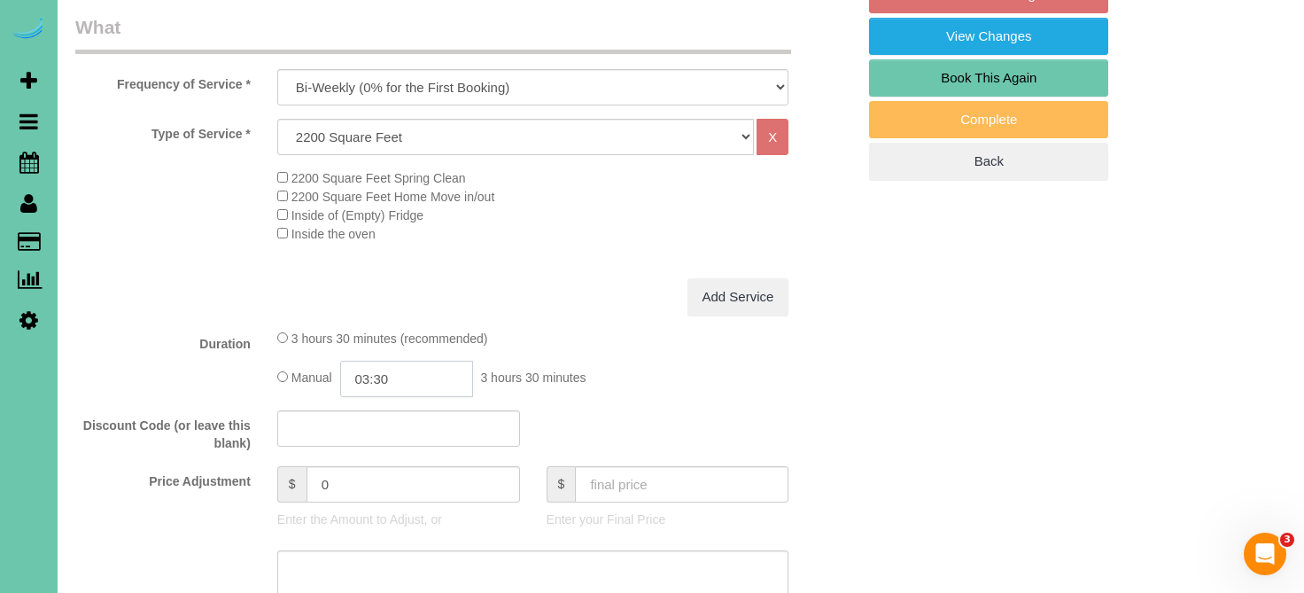
click at [426, 391] on input "03:30" at bounding box center [406, 379] width 133 height 36
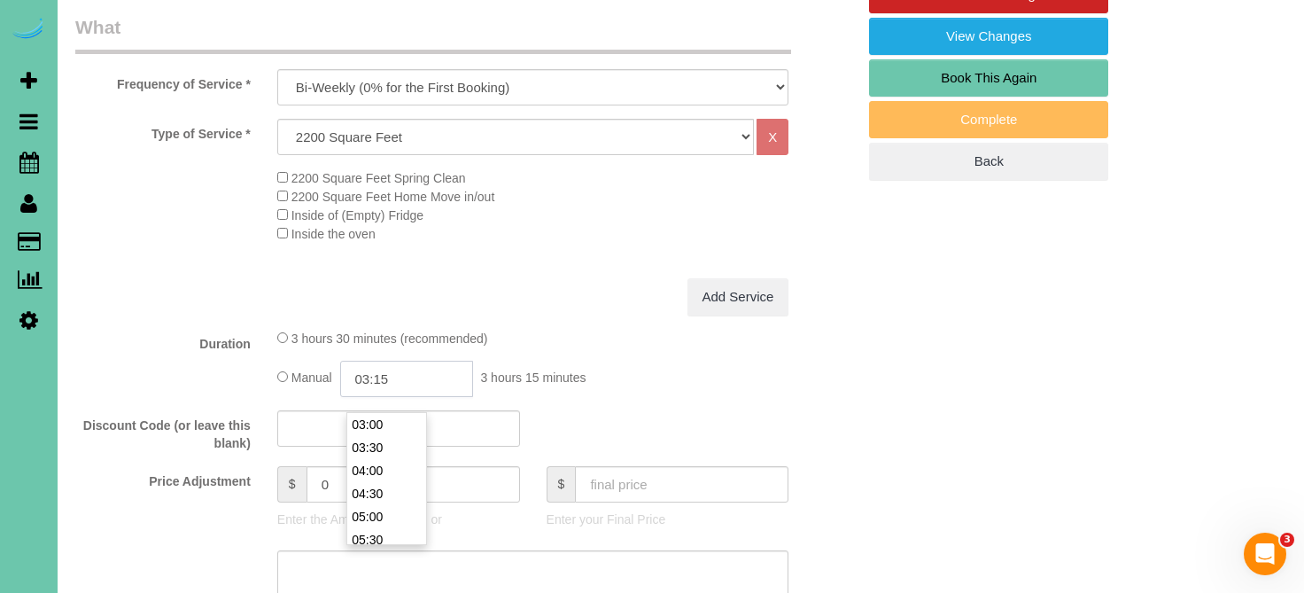
type input "03:15"
click at [239, 425] on label "Discount Code (or leave this blank)" at bounding box center [163, 431] width 202 height 42
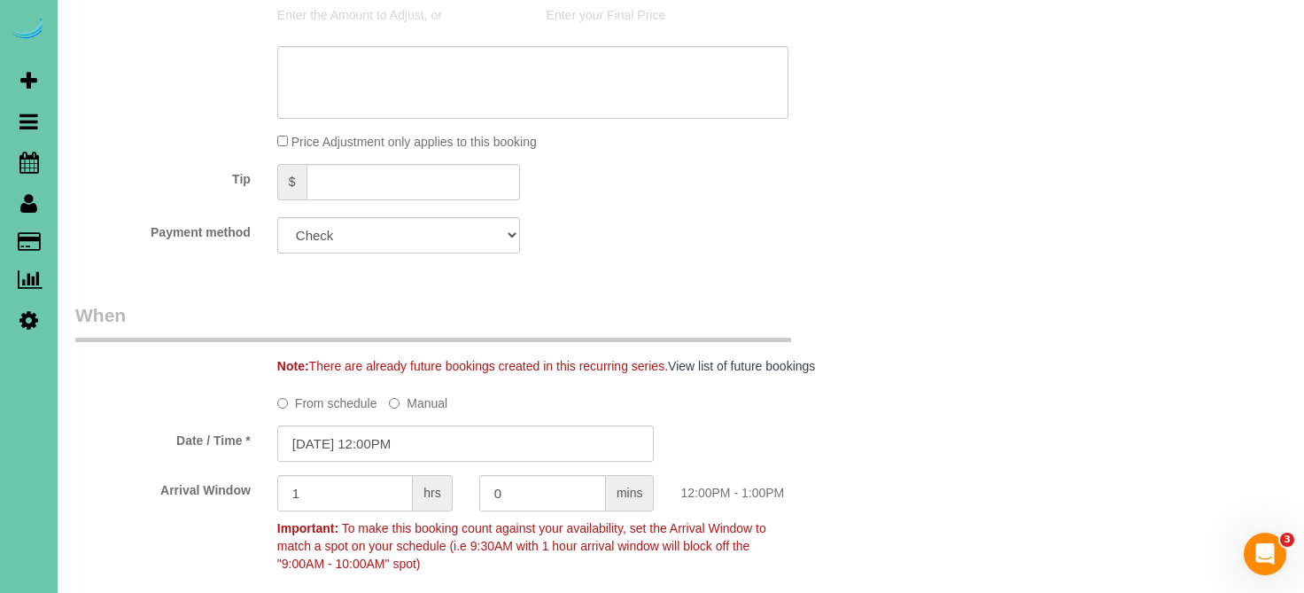
scroll to position [1077, 0]
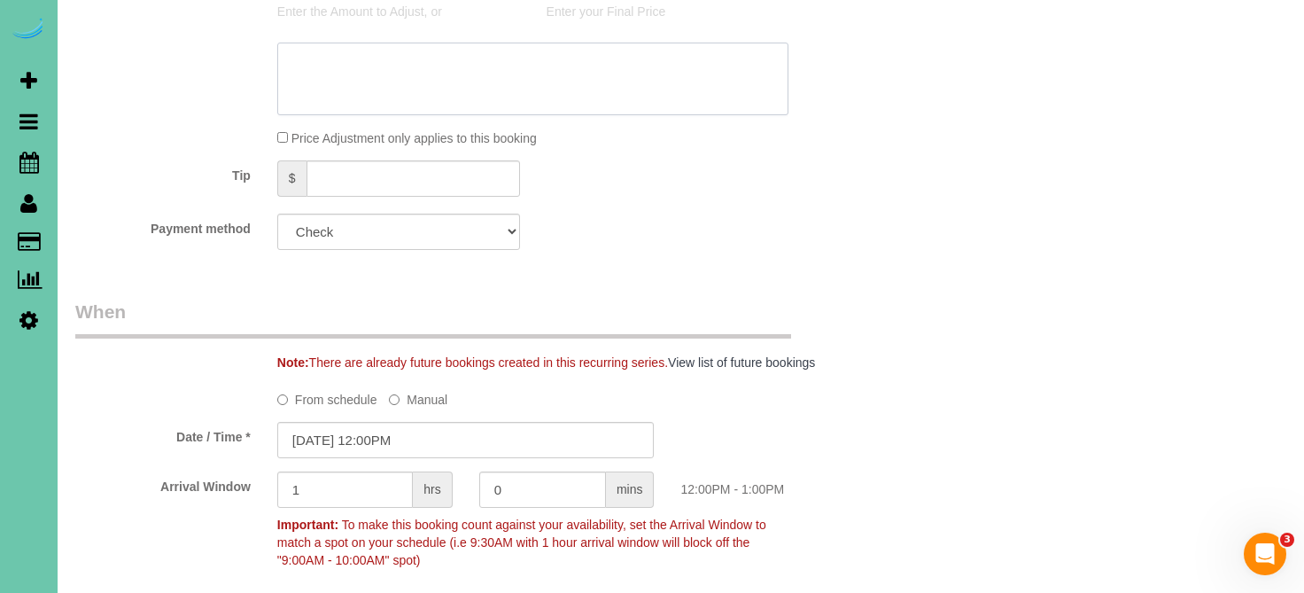
click at [369, 106] on textarea at bounding box center [533, 79] width 512 height 73
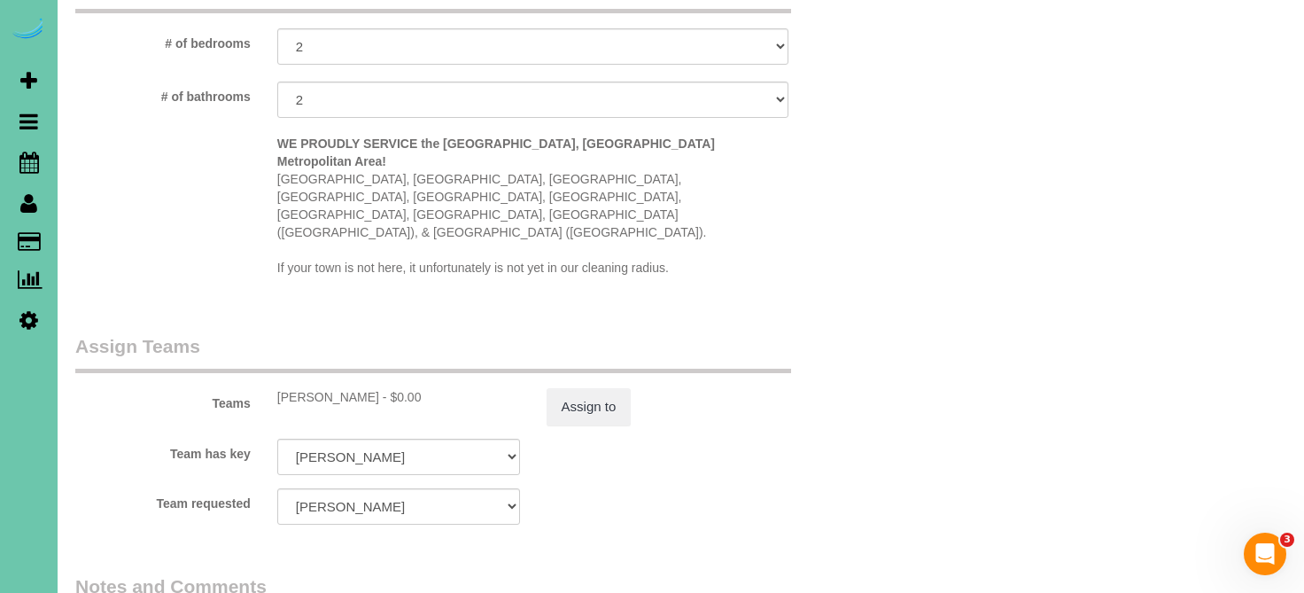
scroll to position [1730, 0]
type textarea "new rate - 10/16/25"
click at [604, 386] on button "Assign to" at bounding box center [589, 404] width 85 height 37
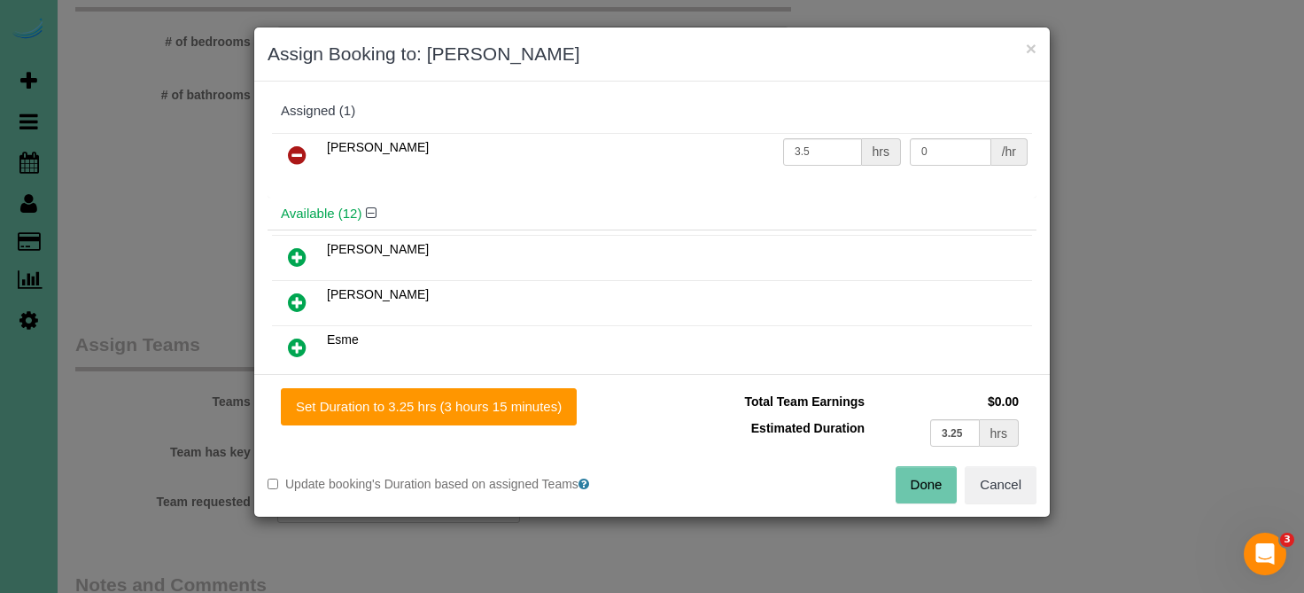
click at [482, 381] on div "Set Duration to 3.25 hrs (3 hours 15 minutes) Total Team Earnings $0.00 Estimat…" at bounding box center [651, 445] width 795 height 143
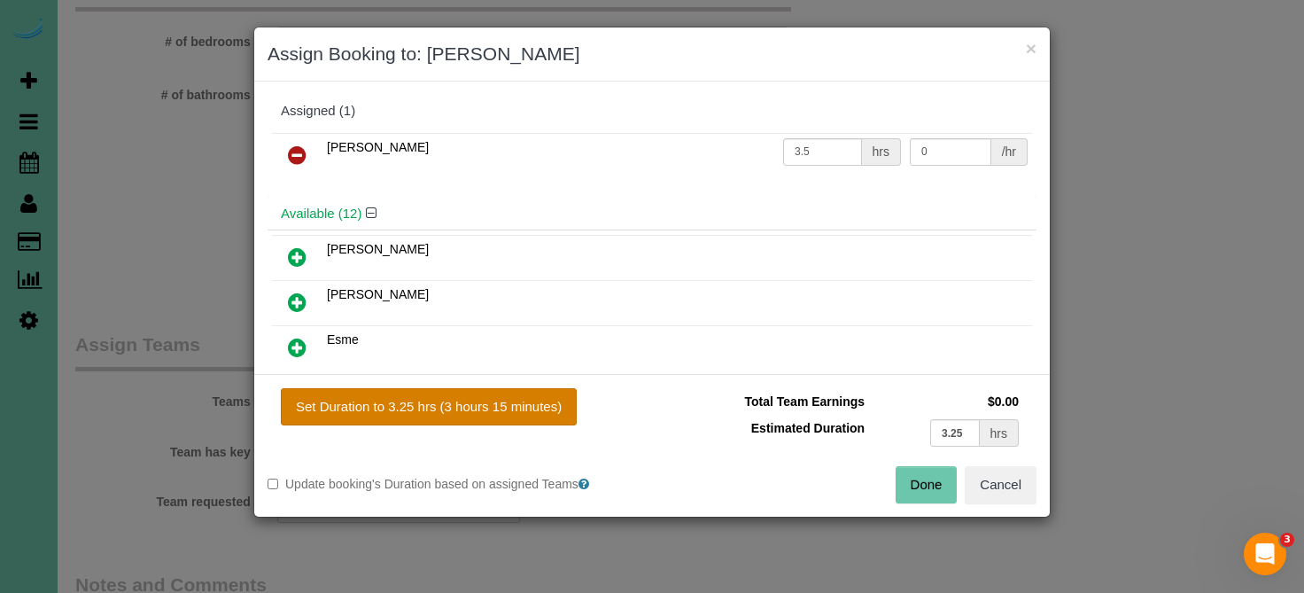
click at [482, 390] on button "Set Duration to 3.25 hrs (3 hours 15 minutes)" at bounding box center [429, 406] width 296 height 37
type input "3.25"
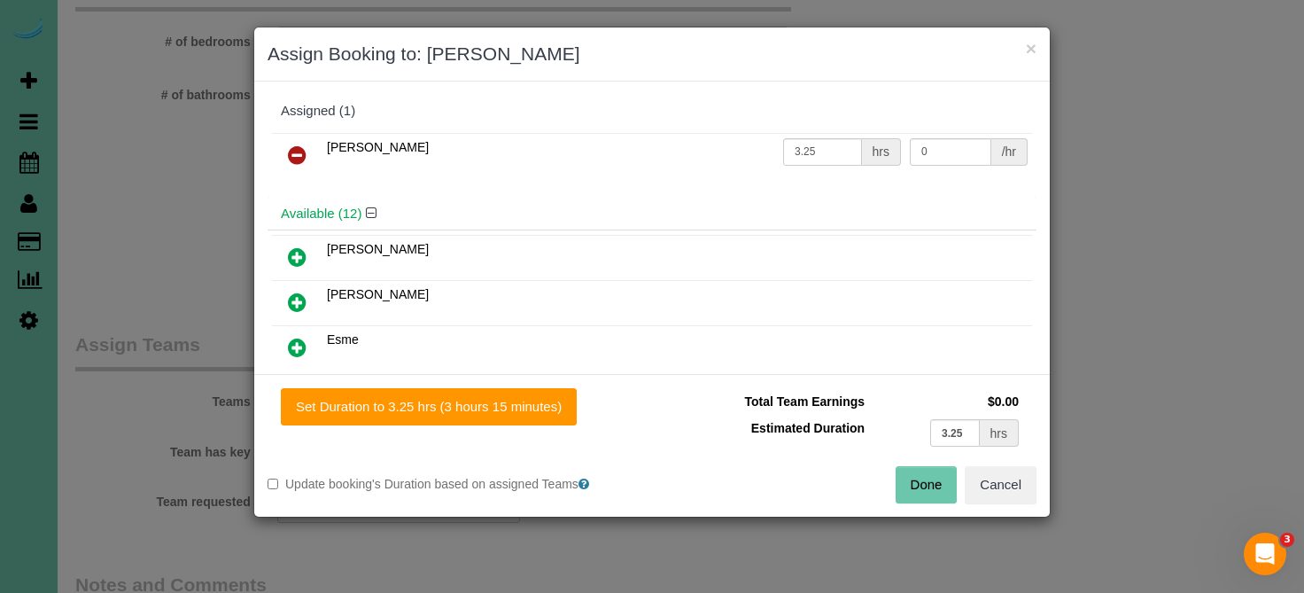
click at [901, 477] on button "Done" at bounding box center [927, 484] width 62 height 37
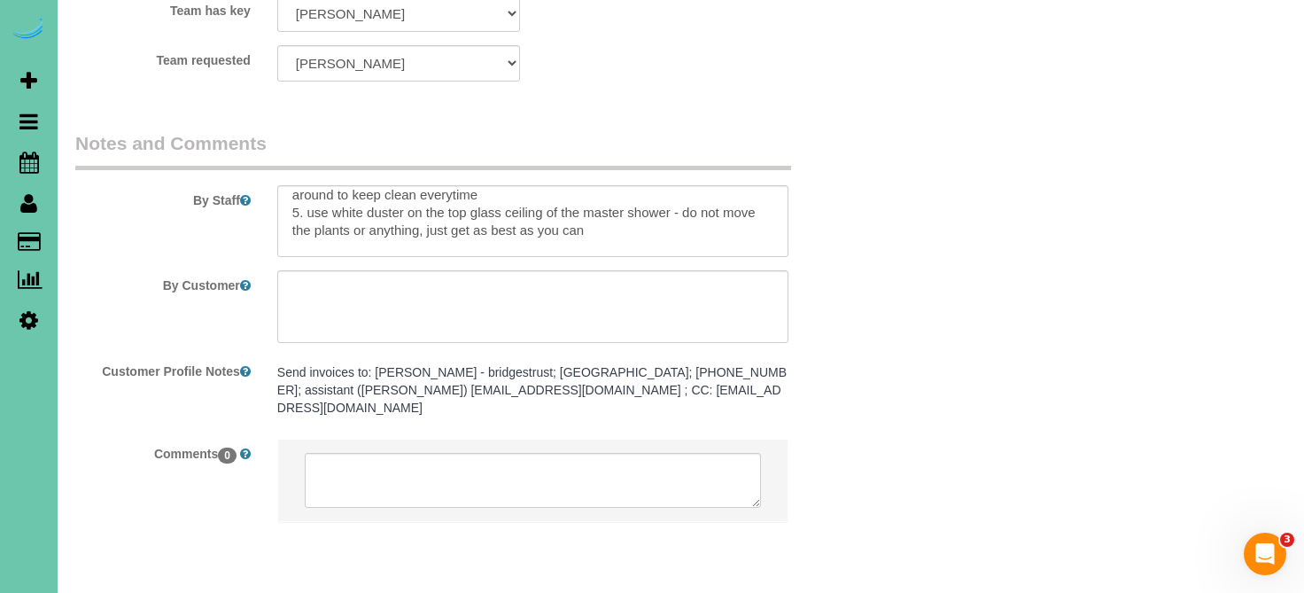
scroll to position [149, 0]
click at [328, 201] on textarea at bounding box center [533, 221] width 512 height 73
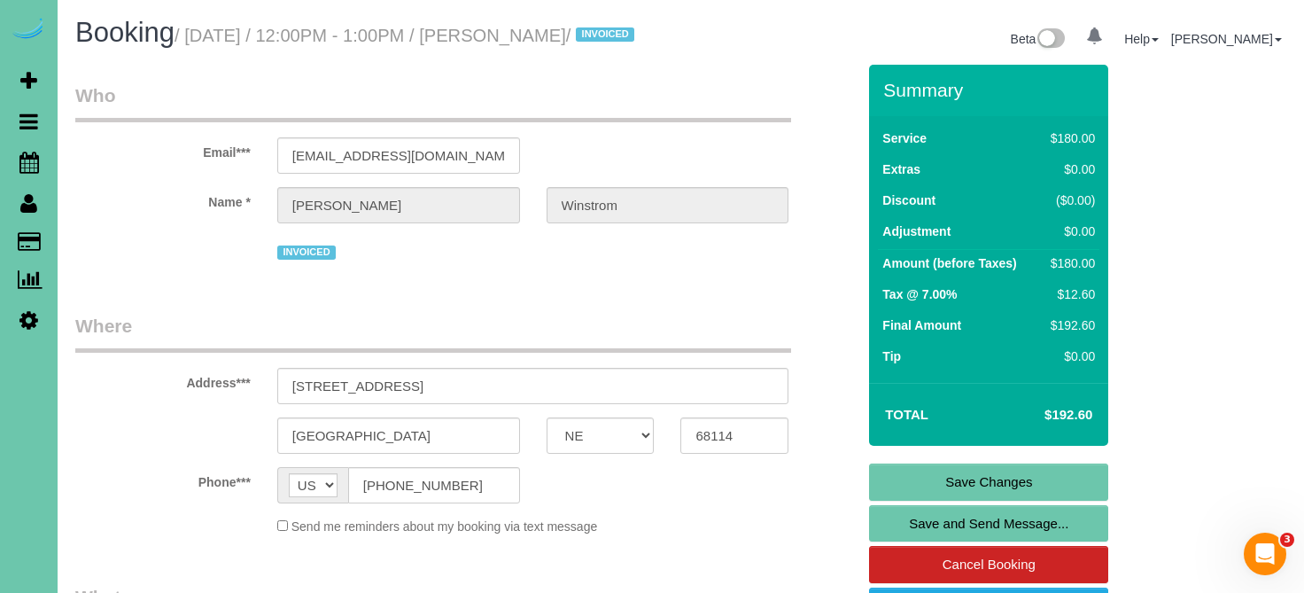
scroll to position [0, 0]
type textarea "Client (Sidney) has advanced dementia - her assistant (Lisa) will always be the…"
click at [1043, 494] on link "Save Changes" at bounding box center [988, 481] width 239 height 37
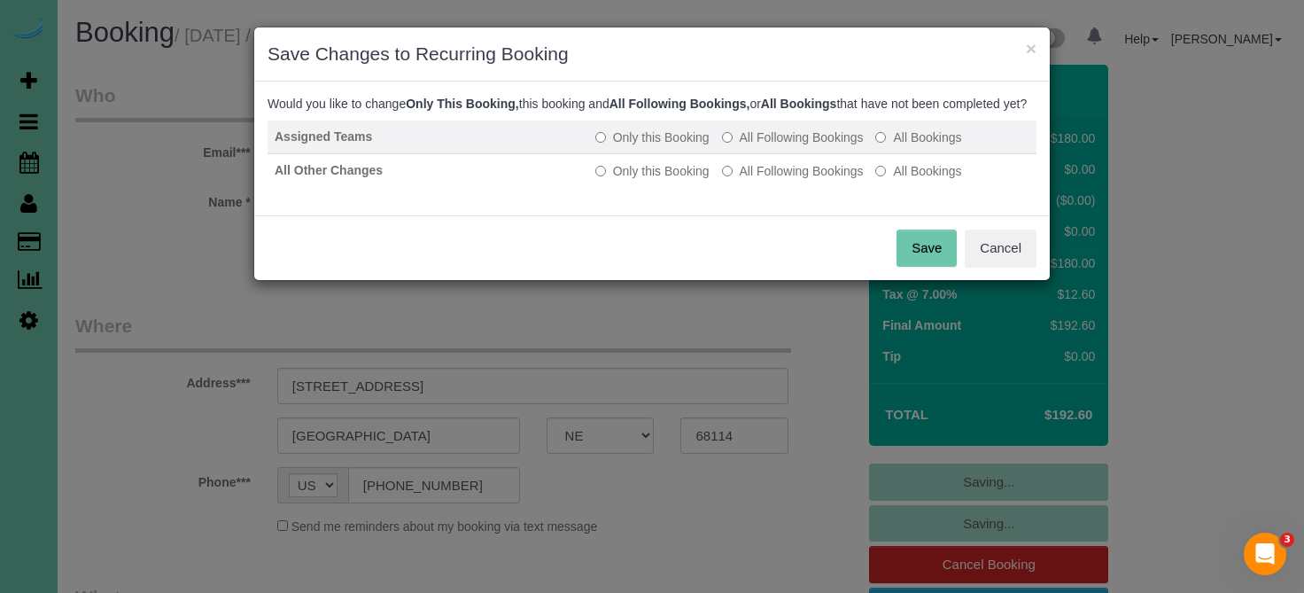
click at [747, 145] on label "All Following Bookings" at bounding box center [793, 137] width 142 height 18
click at [643, 146] on label "Only this Booking" at bounding box center [652, 137] width 114 height 18
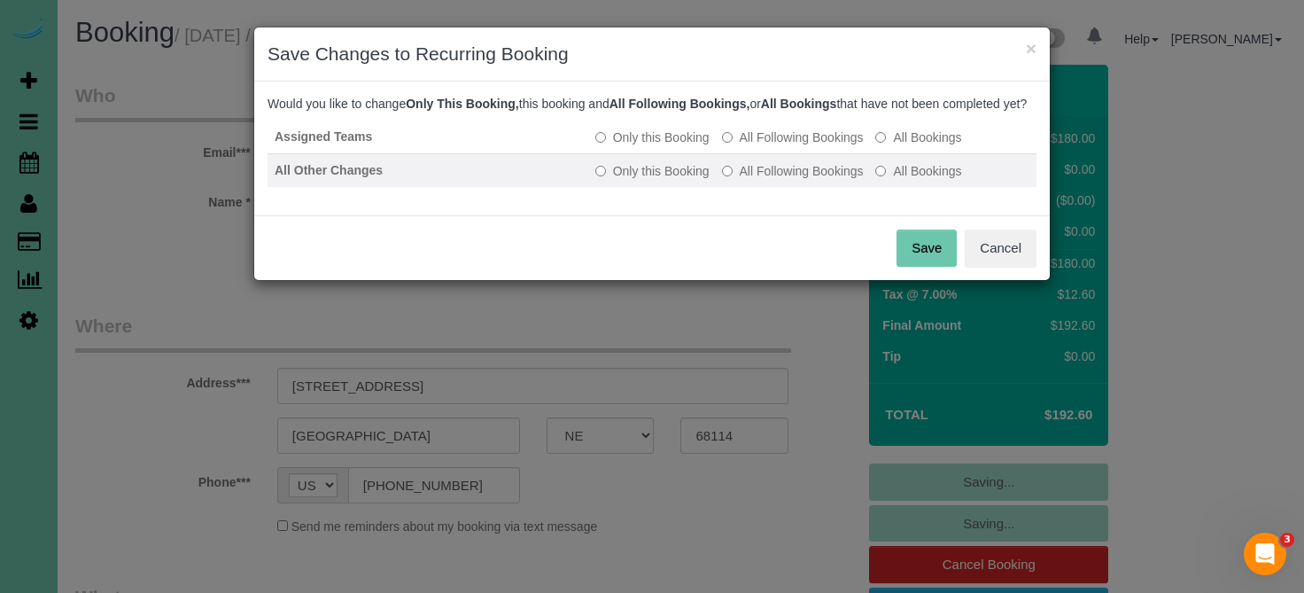
click at [746, 180] on label "All Following Bookings" at bounding box center [793, 171] width 142 height 18
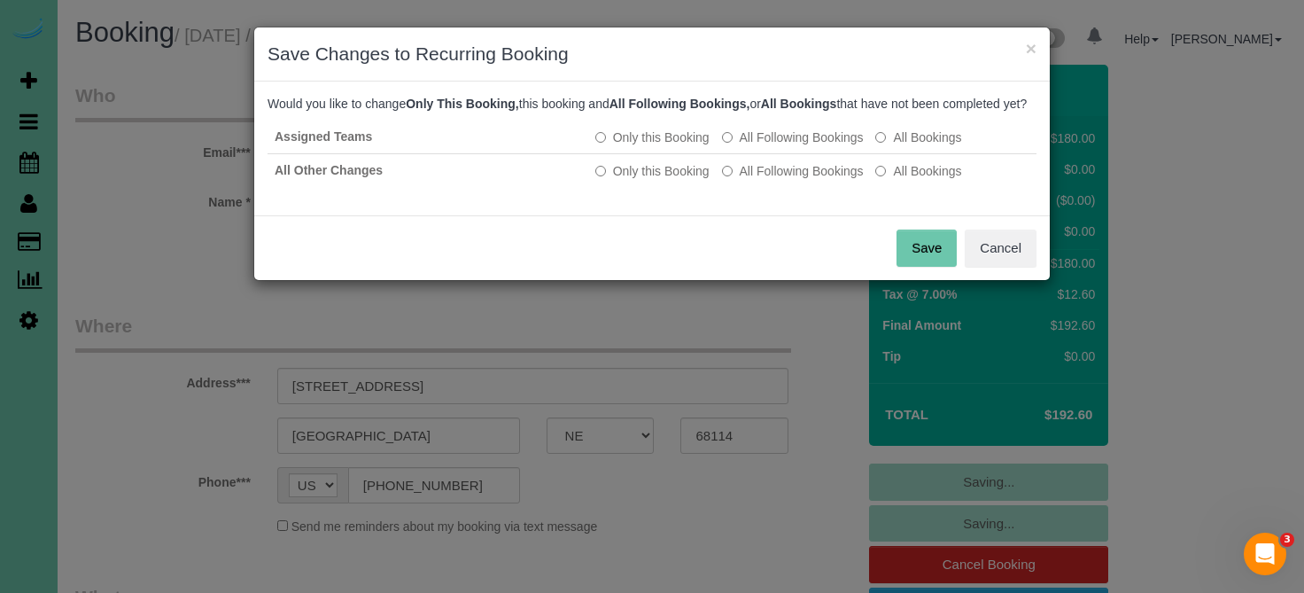
click at [905, 266] on button "Save" at bounding box center [926, 247] width 60 height 37
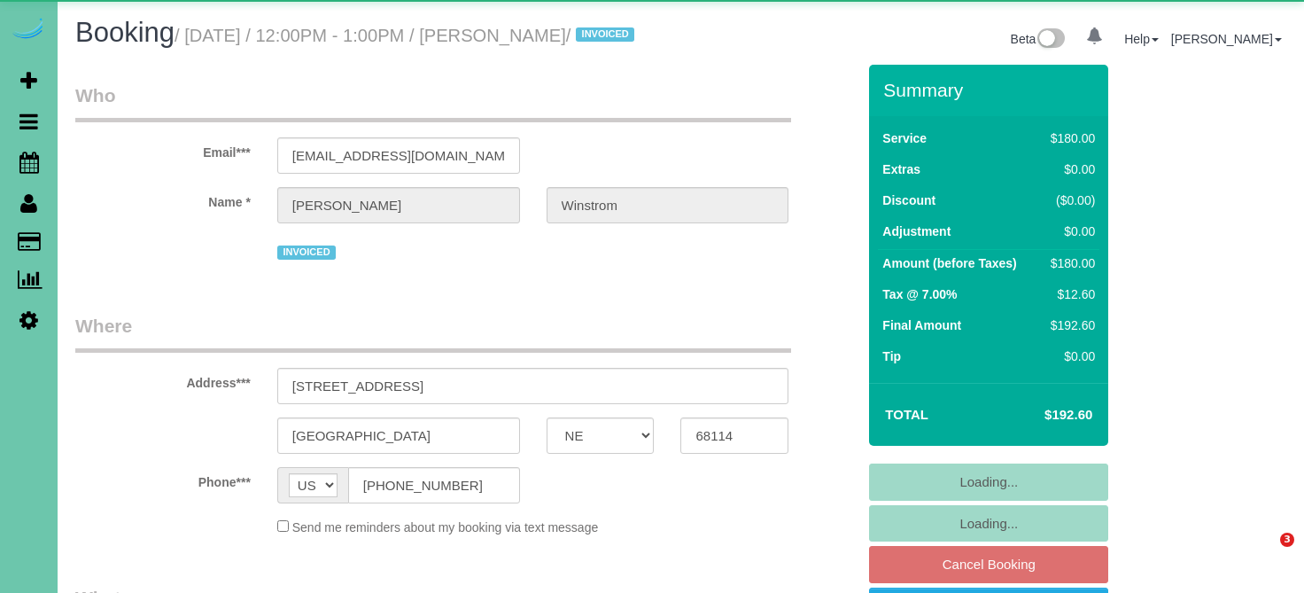
select select "NE"
select select "object:896"
select select "number:35"
select select "number:41"
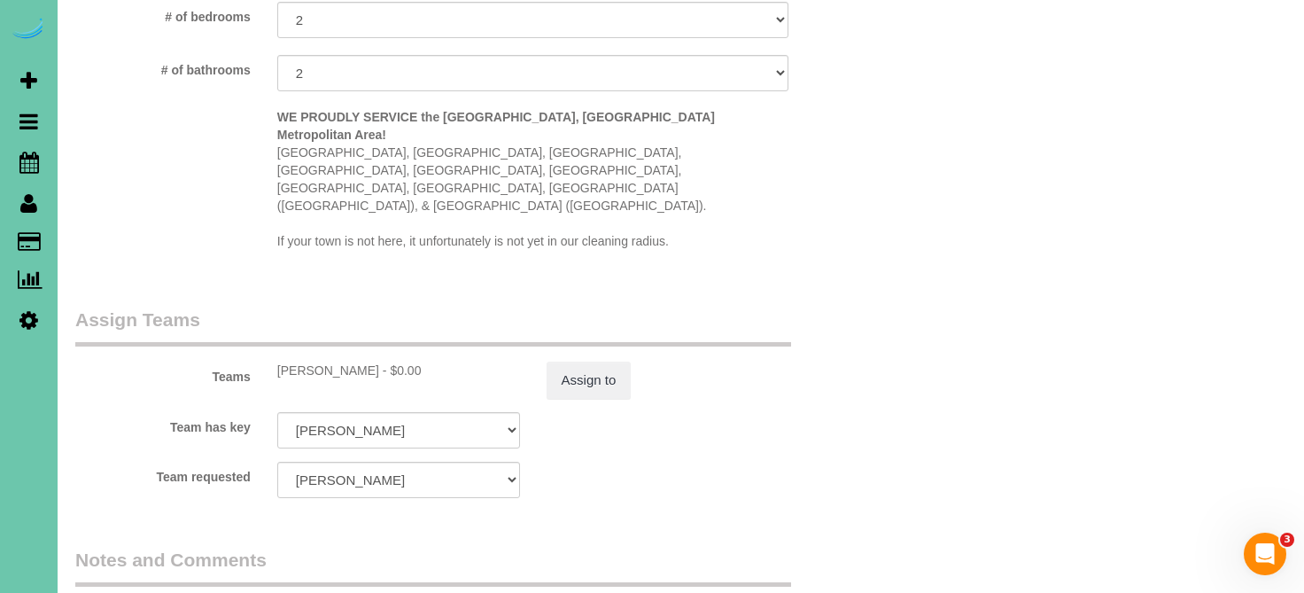
scroll to position [1766, 0]
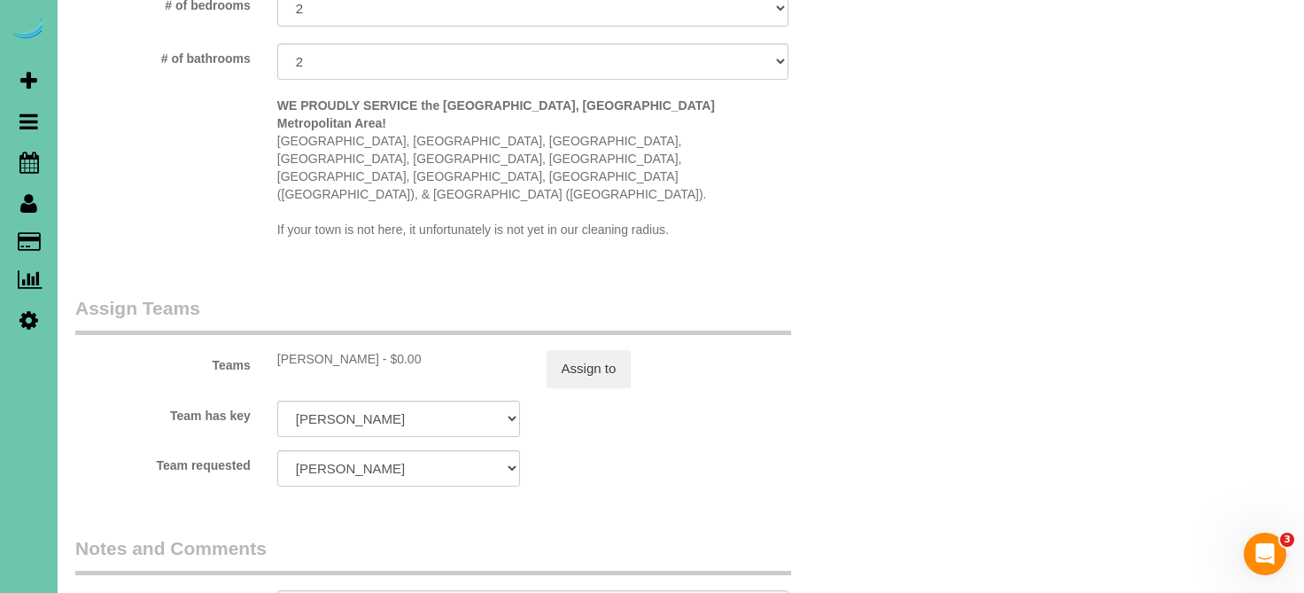
click at [596, 309] on div "Teams Jaelyn - $0.00 Assign to" at bounding box center [465, 341] width 807 height 92
click at [596, 350] on button "Assign to" at bounding box center [589, 368] width 85 height 37
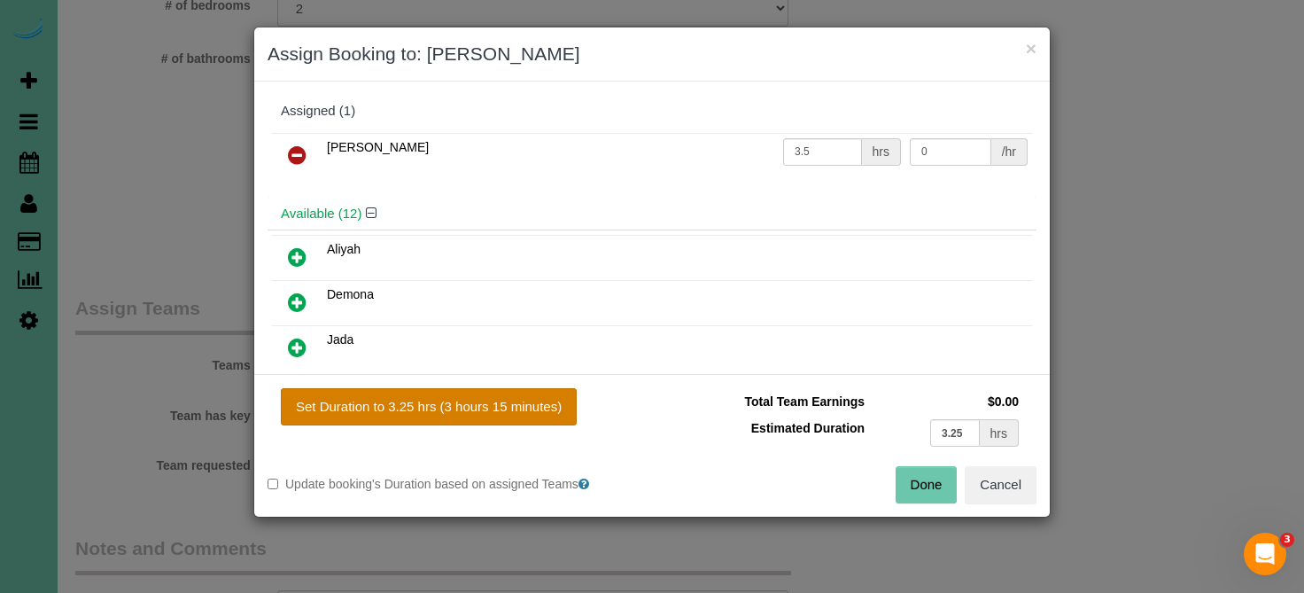
click at [539, 414] on button "Set Duration to 3.25 hrs (3 hours 15 minutes)" at bounding box center [429, 406] width 296 height 37
type input "3.25"
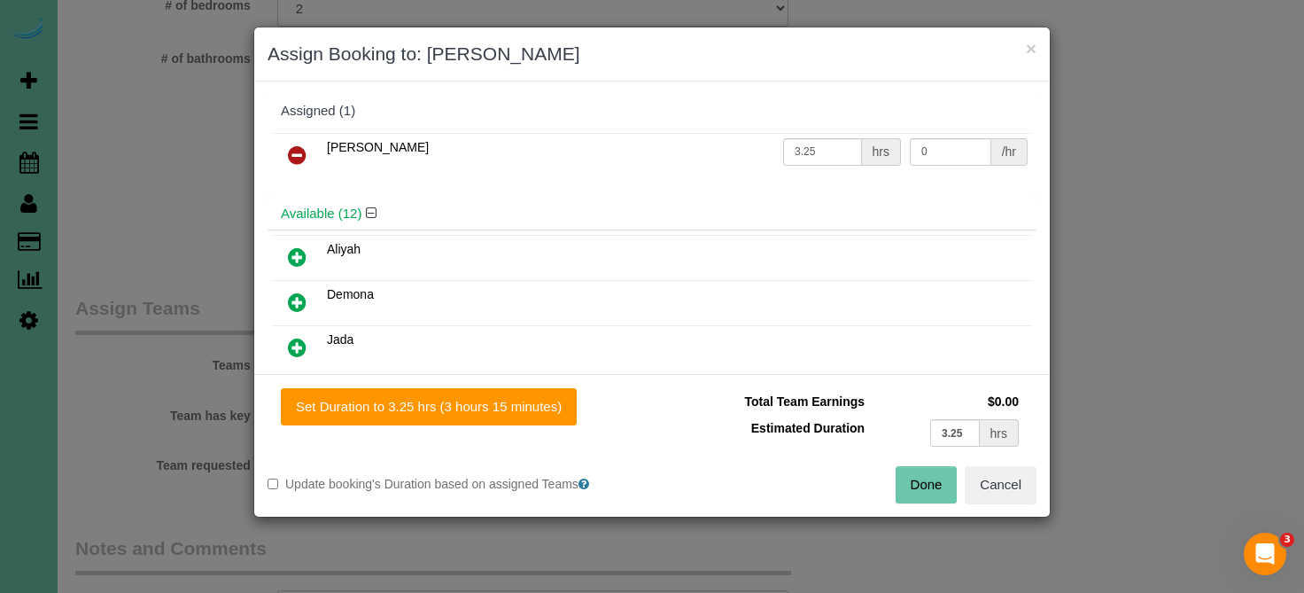
click at [913, 489] on button "Done" at bounding box center [927, 484] width 62 height 37
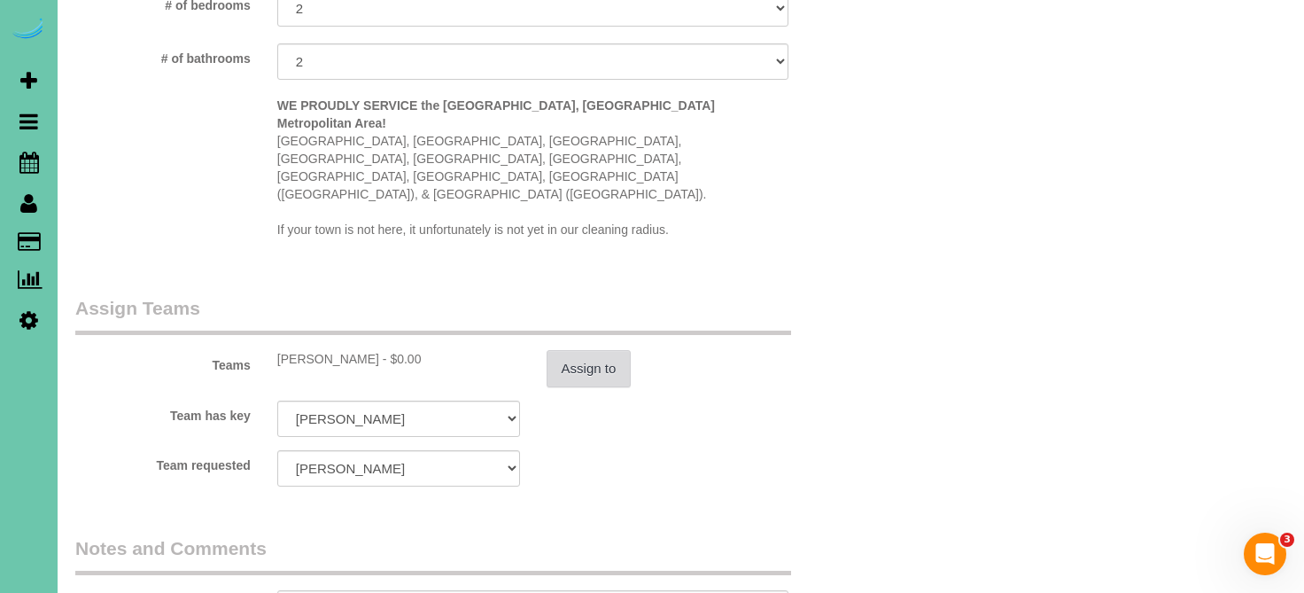
click at [585, 350] on button "Assign to" at bounding box center [589, 368] width 85 height 37
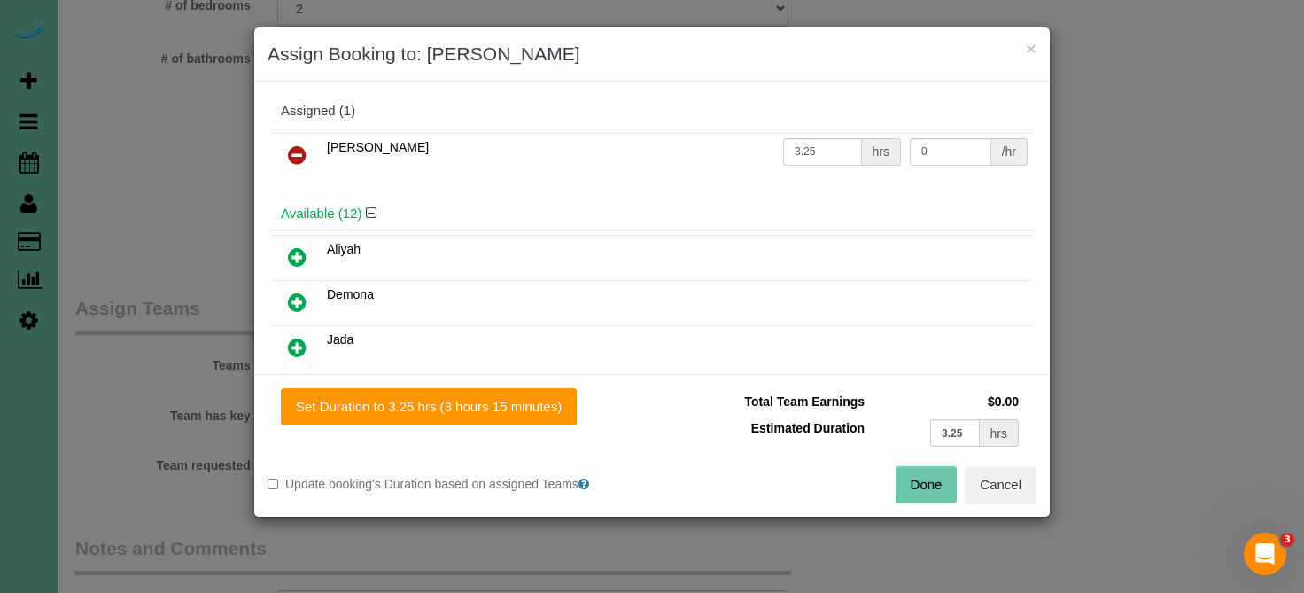
click at [926, 490] on button "Done" at bounding box center [927, 484] width 62 height 37
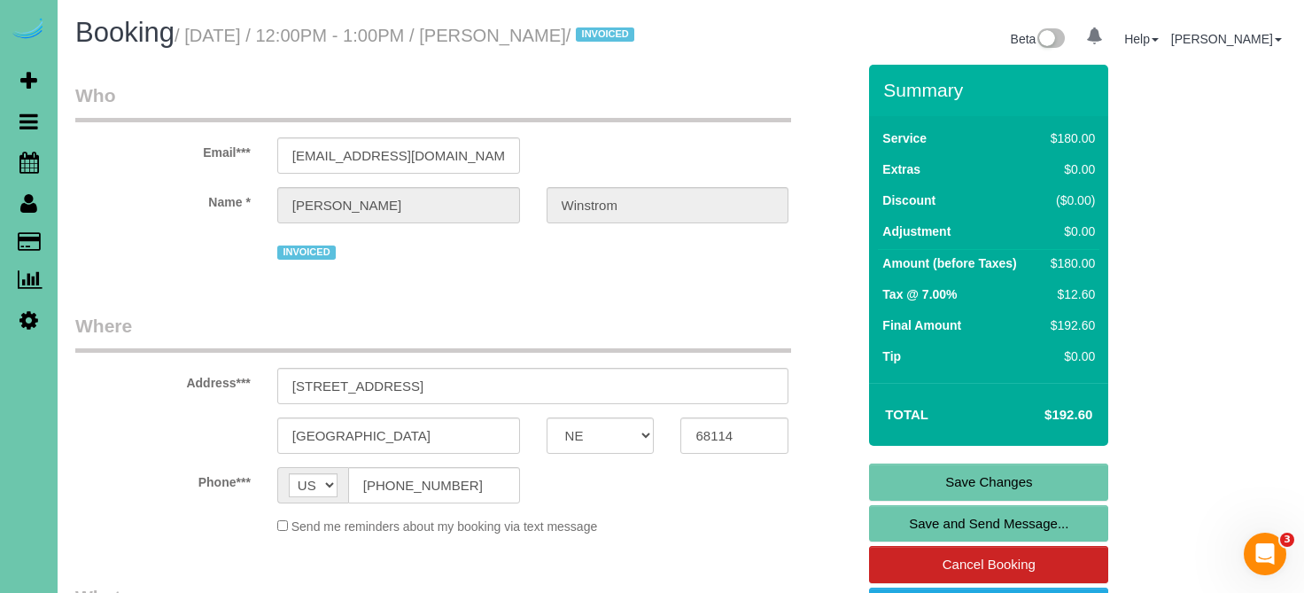
scroll to position [0, 0]
click at [921, 498] on link "Save Changes" at bounding box center [988, 481] width 239 height 37
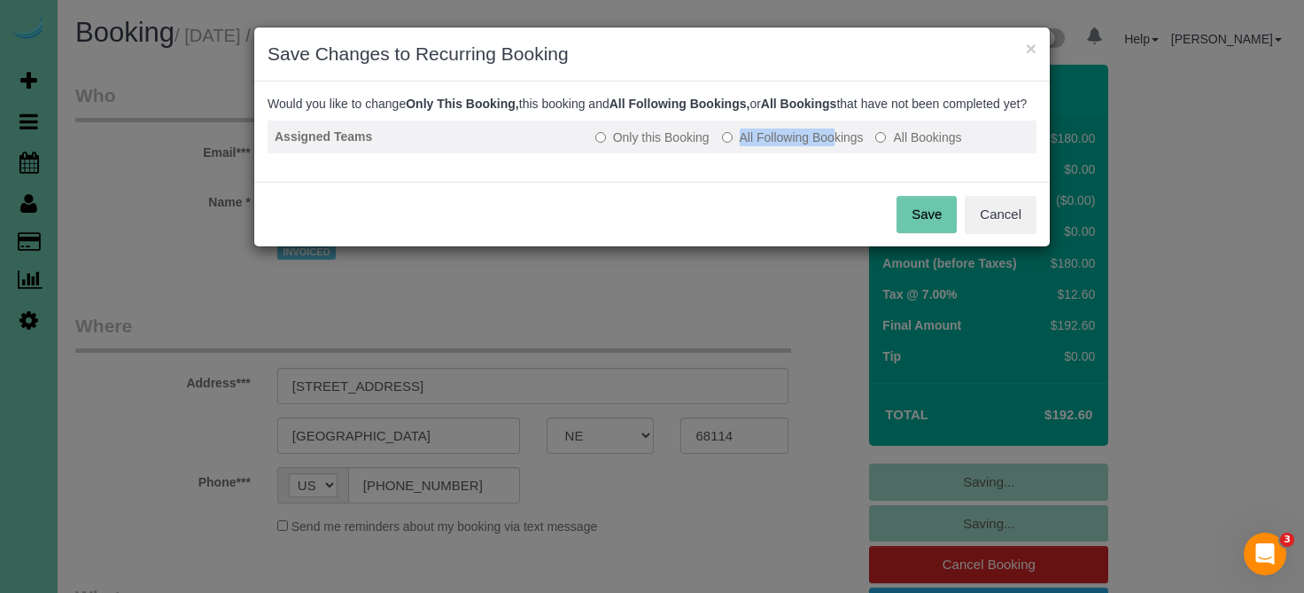
click at [744, 146] on label "All Following Bookings" at bounding box center [793, 137] width 142 height 18
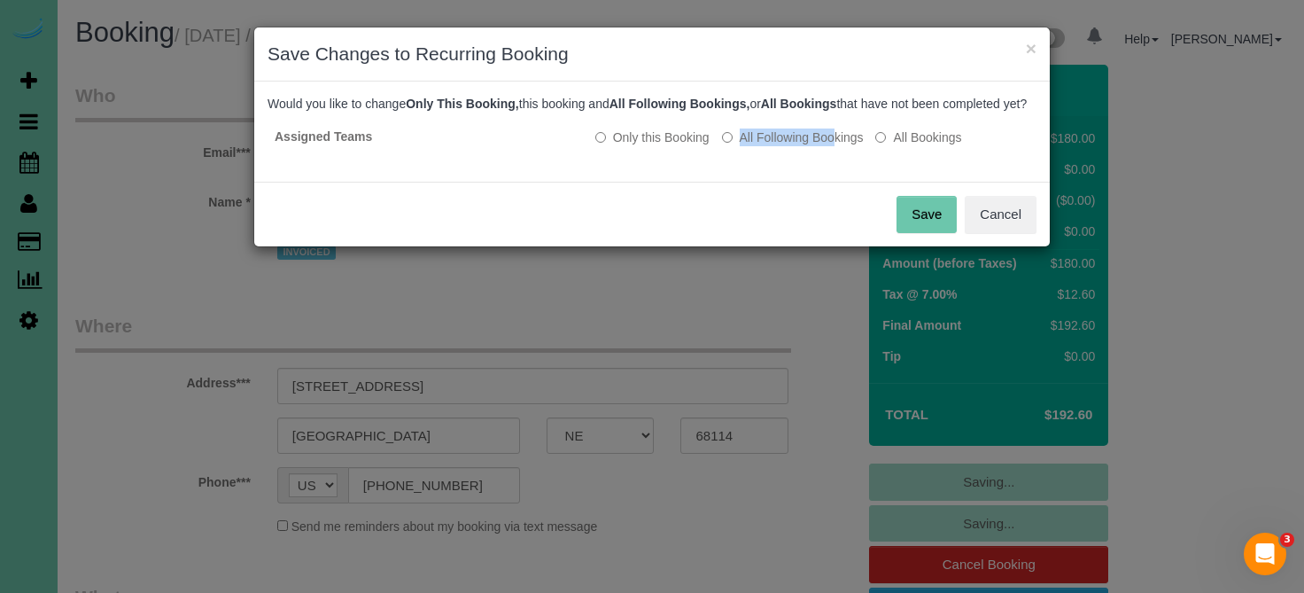
click at [904, 231] on button "Save" at bounding box center [926, 214] width 60 height 37
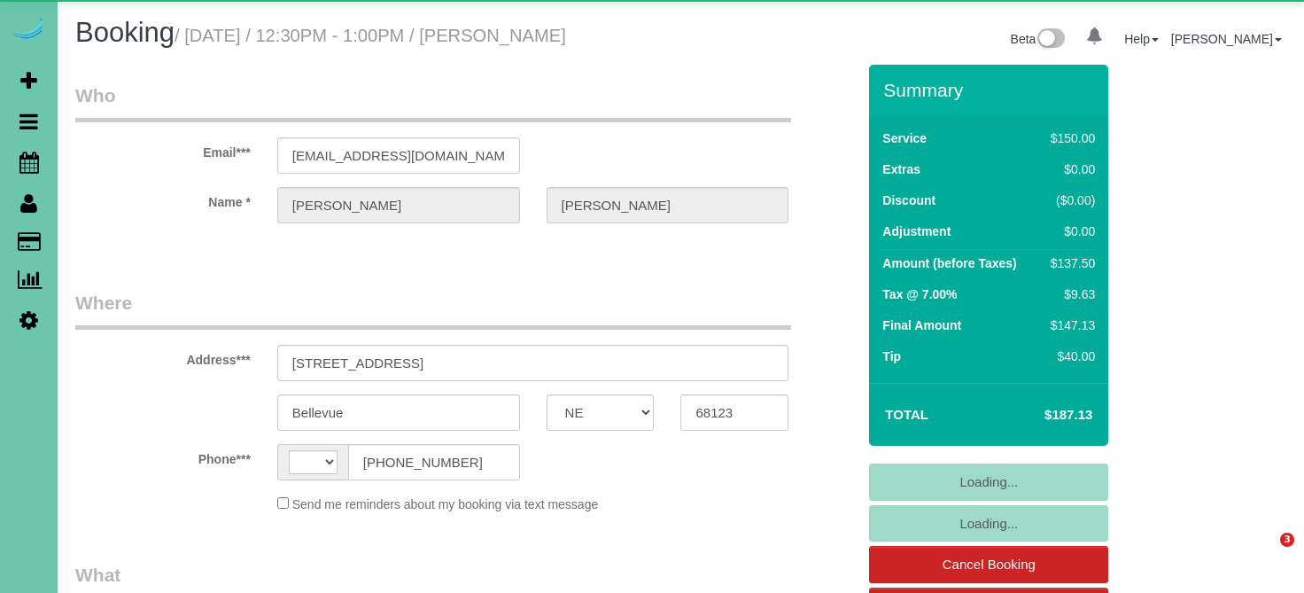
select select "NE"
select select "string:[GEOGRAPHIC_DATA]"
select select "object:652"
select select "string:fspay-004ec77f-707a-4f5c-a61b-8e14bcbff648"
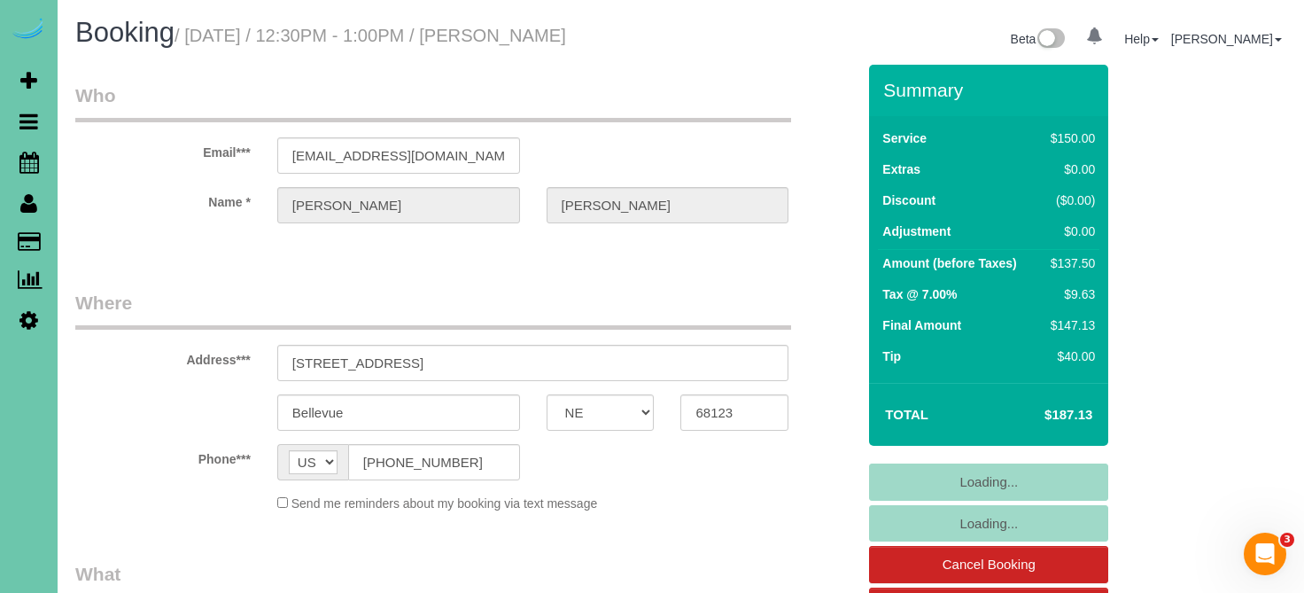
select select "object:910"
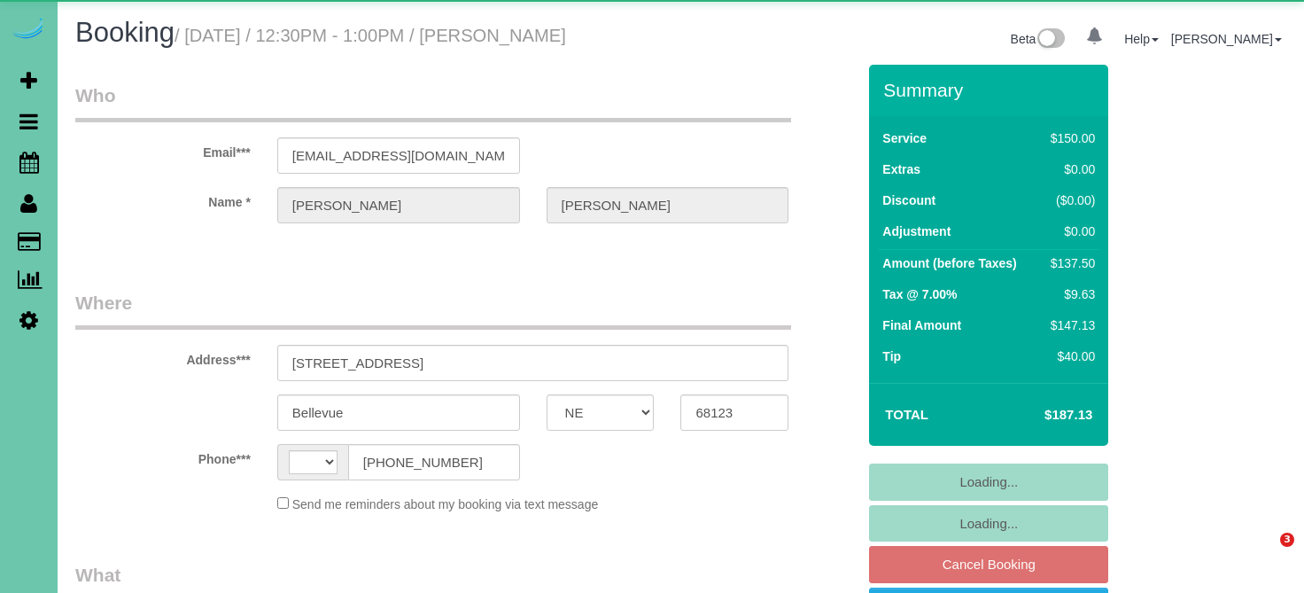
select select "NE"
select select "string:[GEOGRAPHIC_DATA]"
select select "object:619"
select select "string:fspay-004ec77f-707a-4f5c-a61b-8e14bcbff648"
select select "object:889"
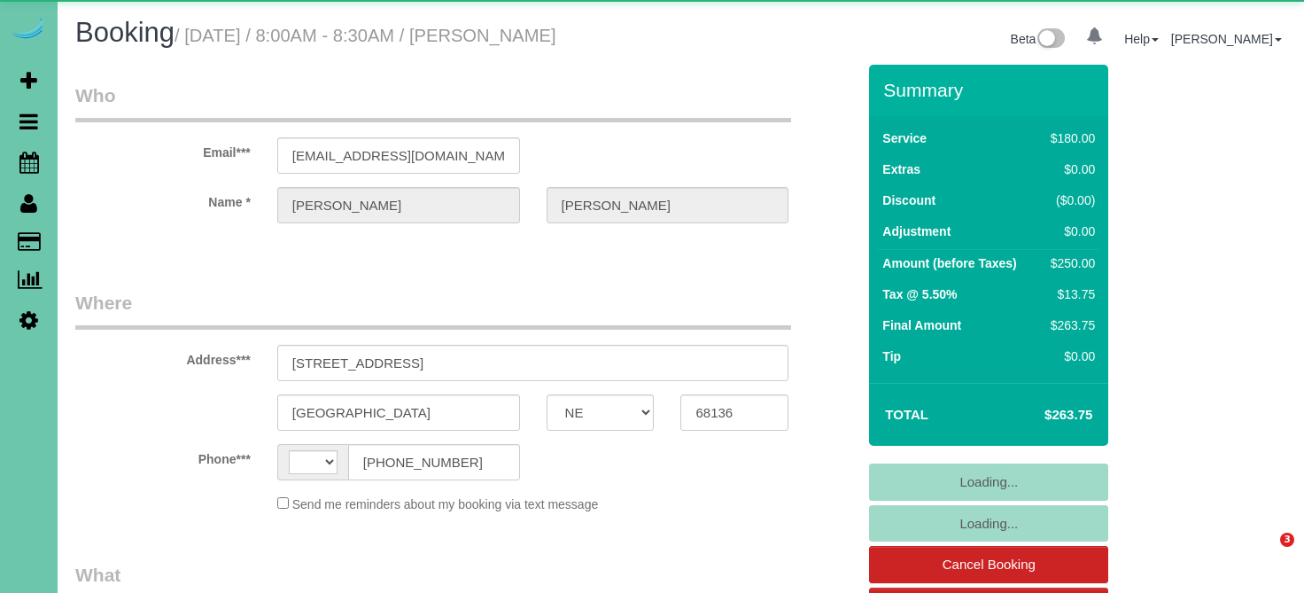
select select "NE"
select select "string:[GEOGRAPHIC_DATA]"
select select "object:625"
select select "string:fspay-ffc75e28-e4e5-41f6-8eed-1f9e5bb8c59e"
select select "object:857"
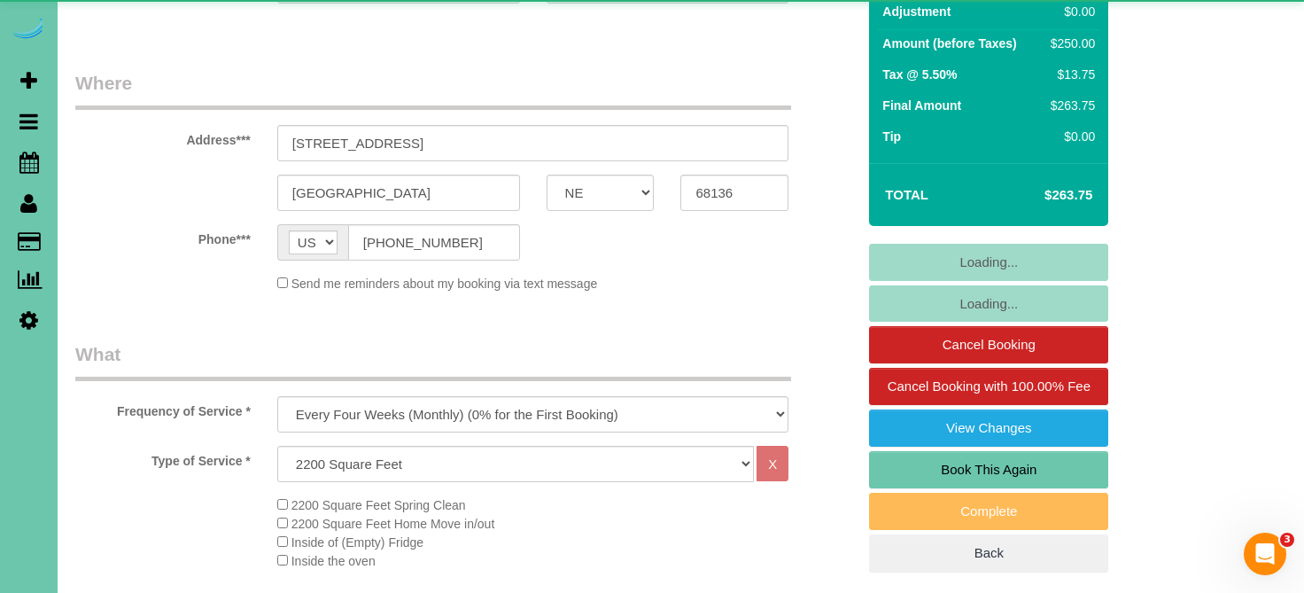
select select "number:37"
select select "number:42"
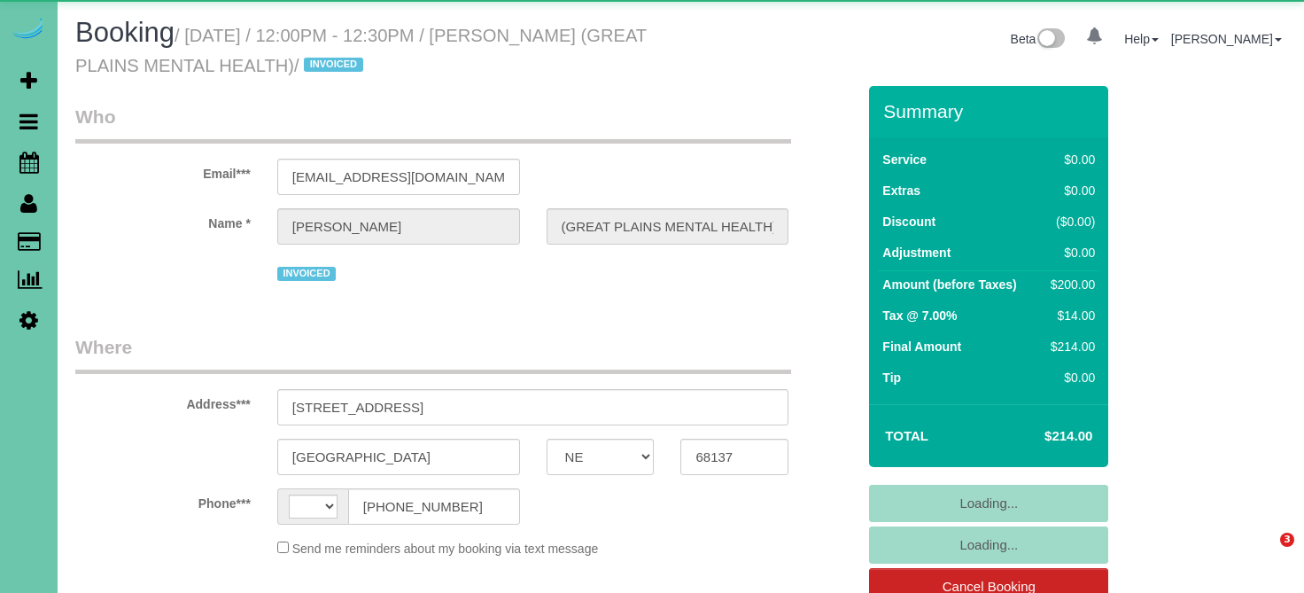
select select "NE"
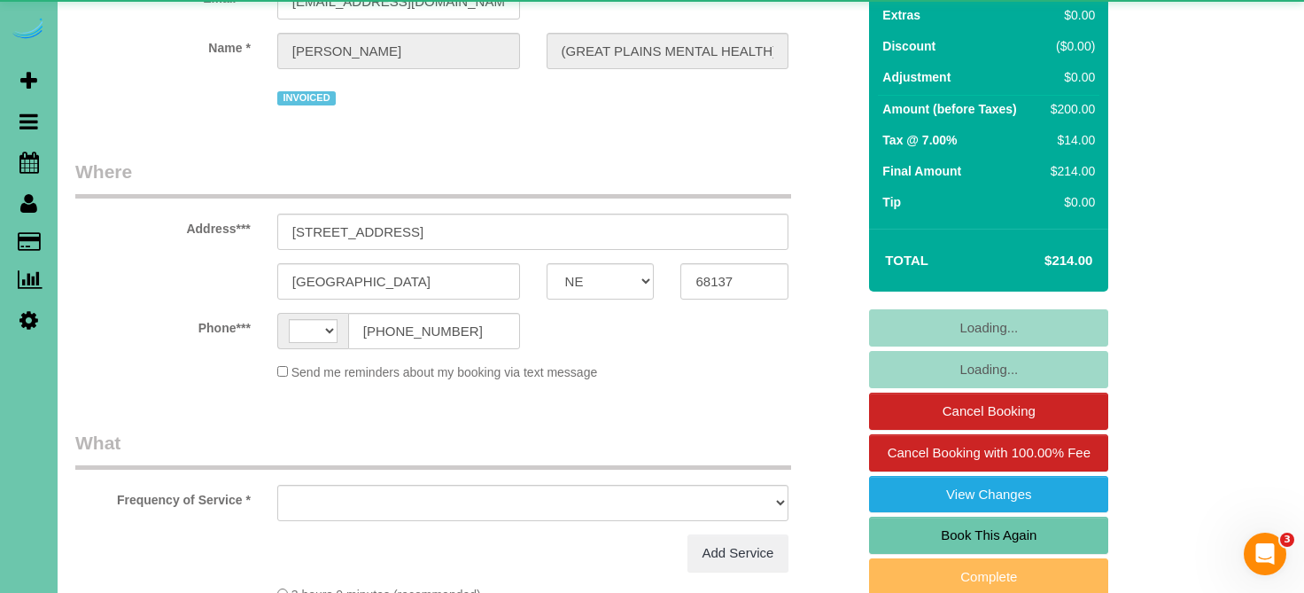
select select "string:[GEOGRAPHIC_DATA]"
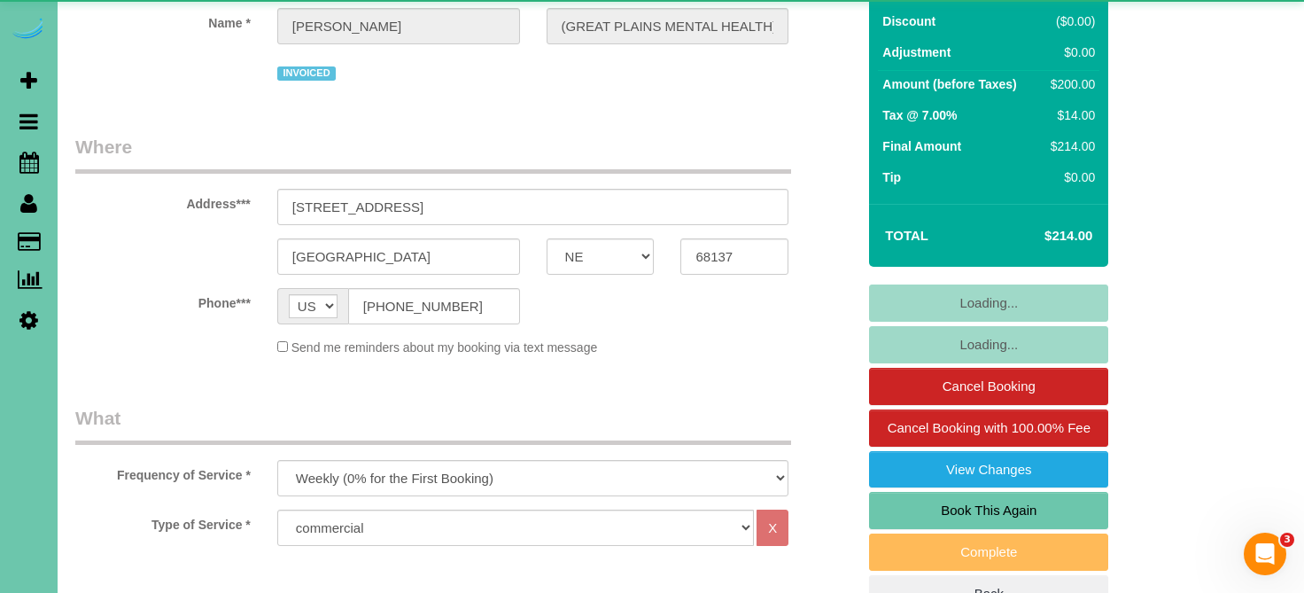
select select "object:832"
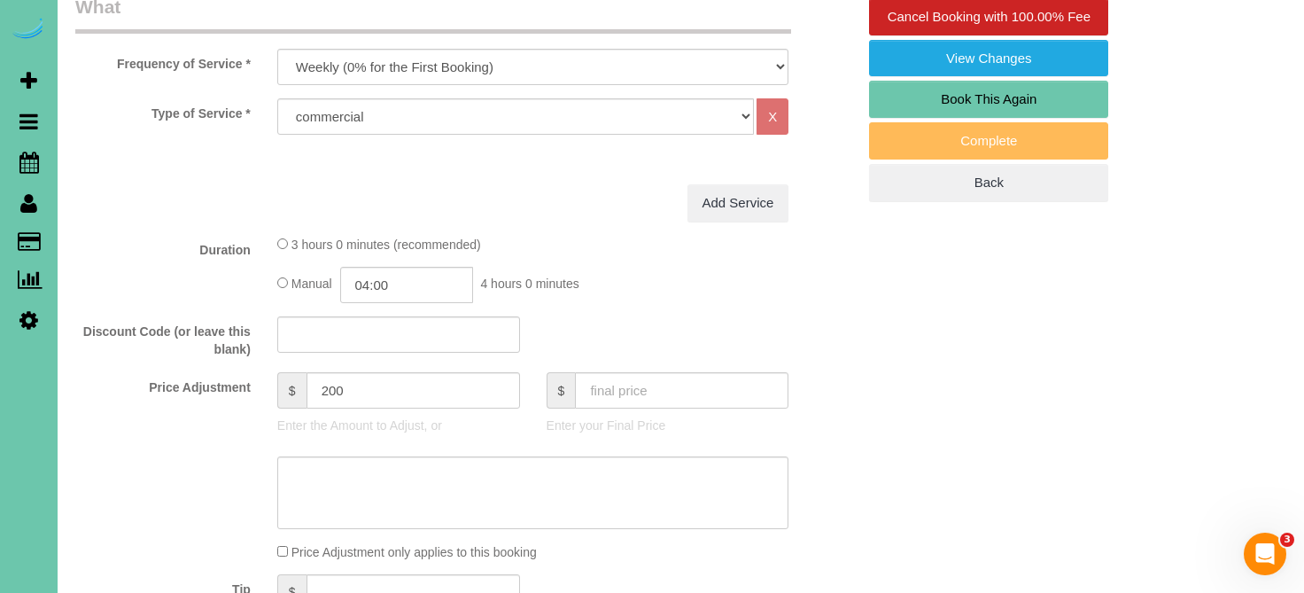
scroll to position [617, 0]
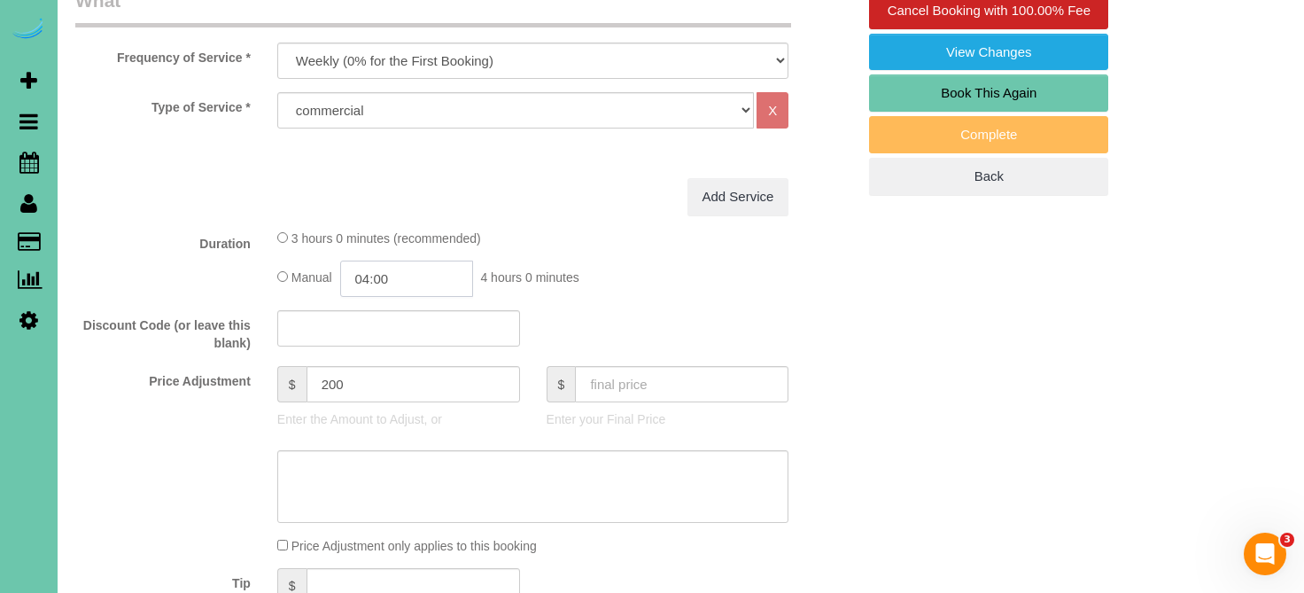
click at [419, 278] on input "04:00" at bounding box center [406, 278] width 133 height 36
type input "03:45"
click at [334, 490] on textarea at bounding box center [533, 486] width 512 height 73
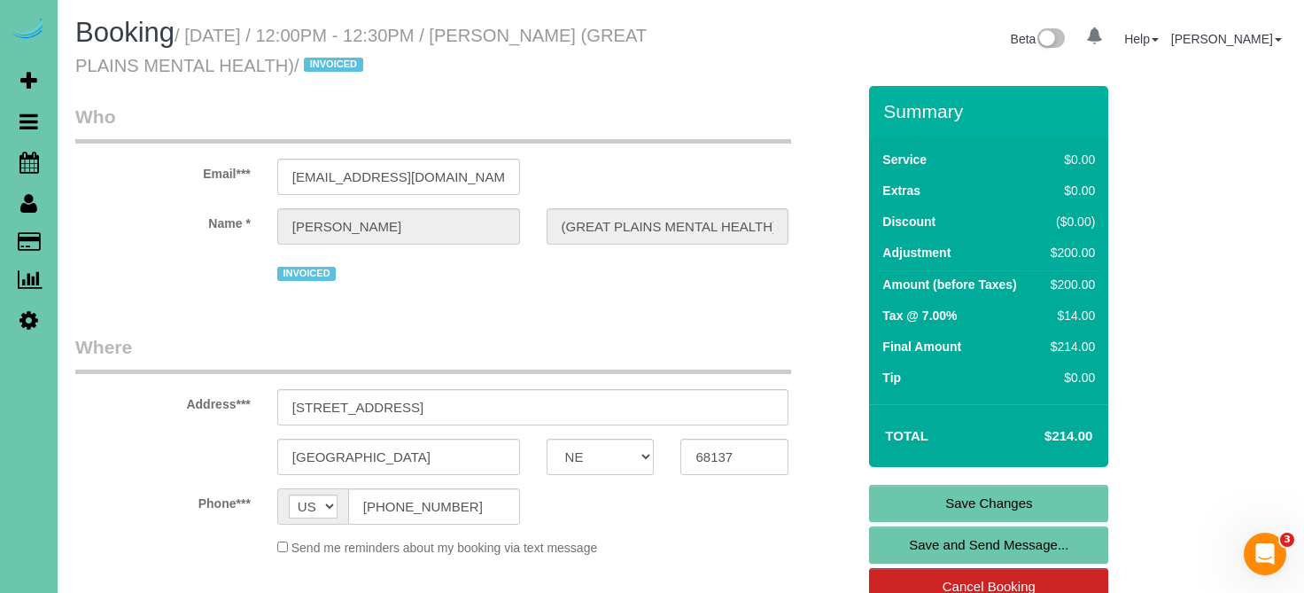
scroll to position [0, 0]
type textarea "new rate - 10/10/25"
click at [904, 499] on link "Save Changes" at bounding box center [988, 503] width 239 height 37
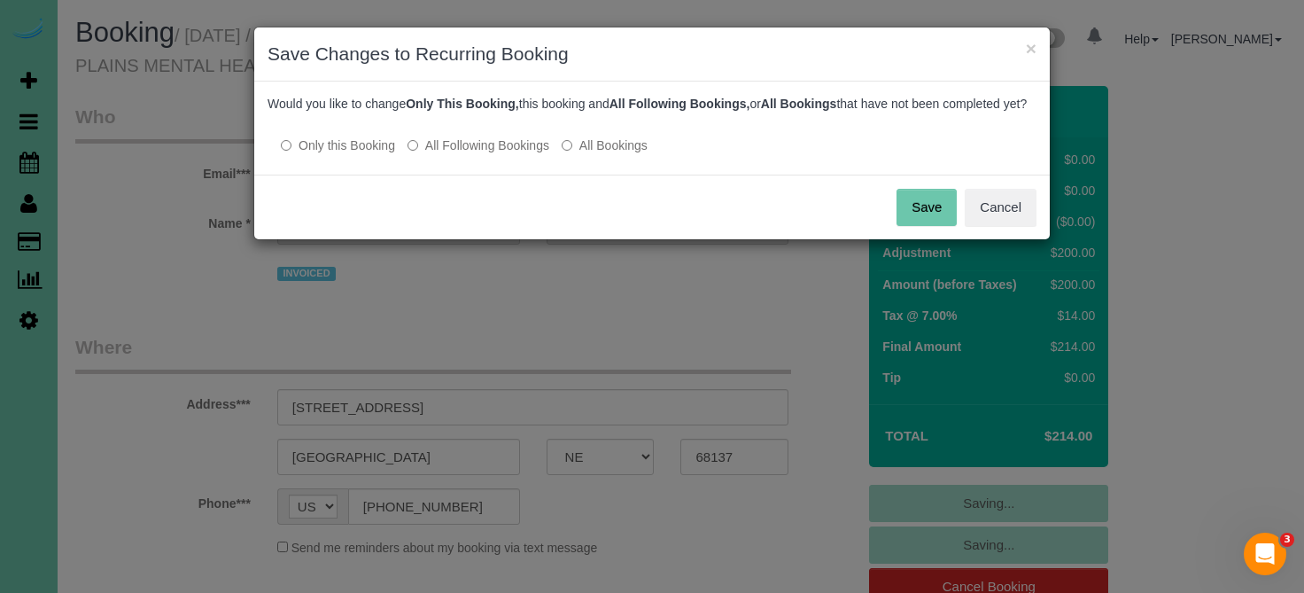
click at [475, 154] on label "All Following Bookings" at bounding box center [478, 145] width 142 height 18
click at [925, 224] on button "Save" at bounding box center [926, 207] width 60 height 37
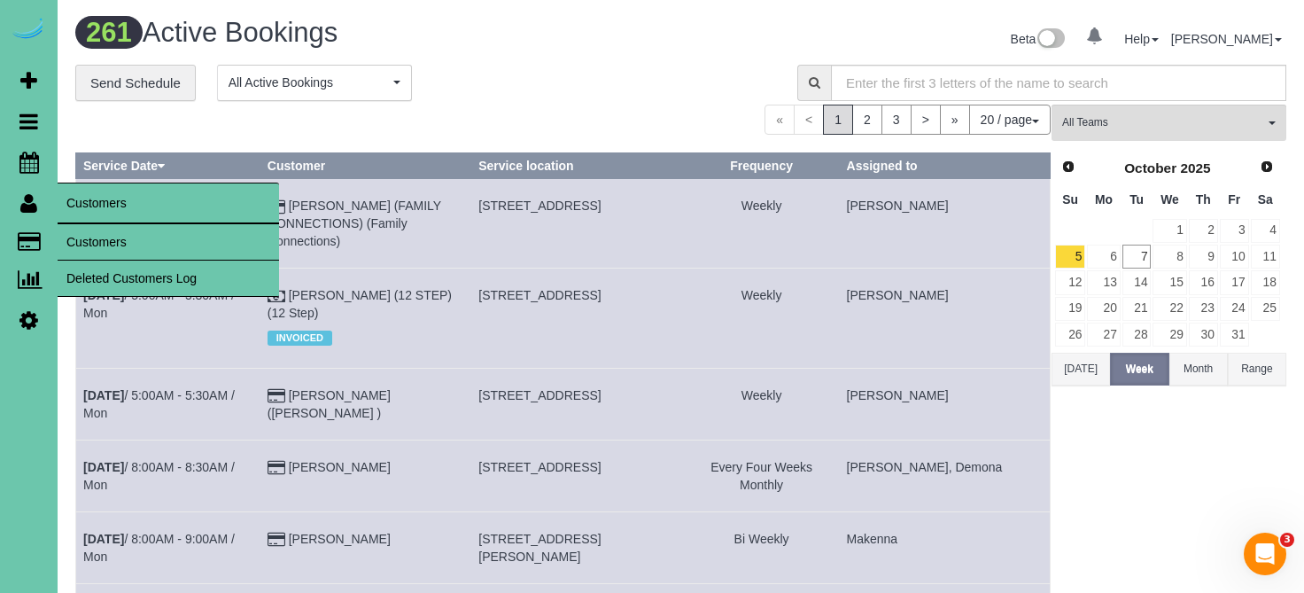
click at [105, 236] on link "Customers" at bounding box center [168, 241] width 221 height 35
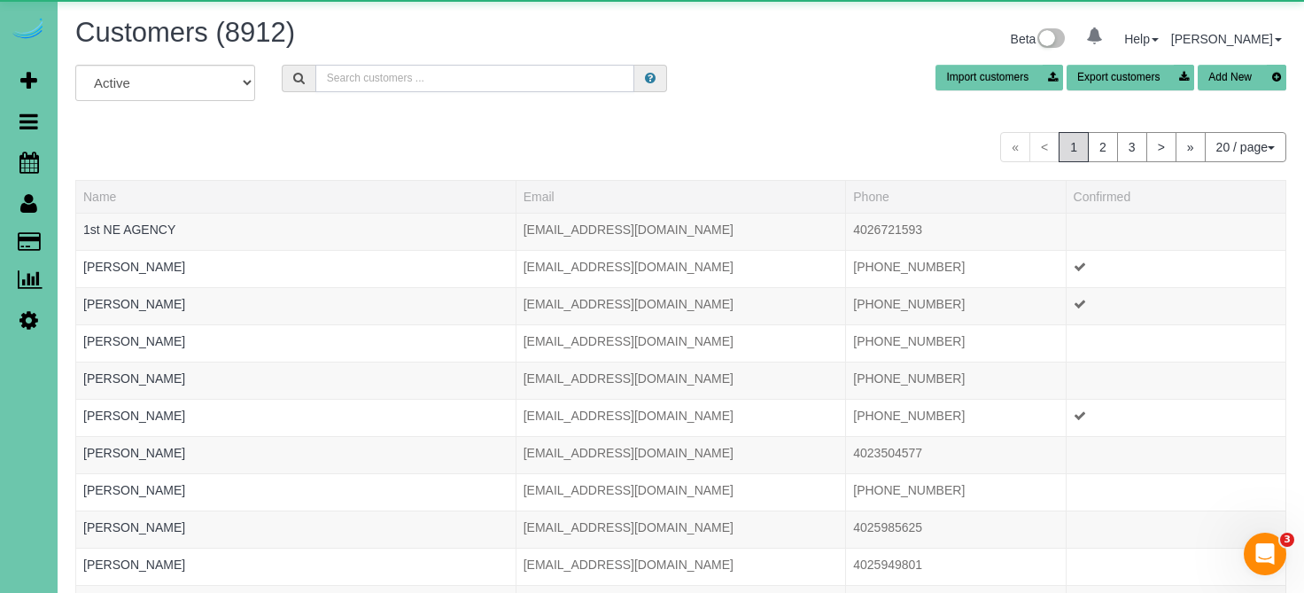
click at [391, 72] on input "text" at bounding box center [475, 78] width 320 height 27
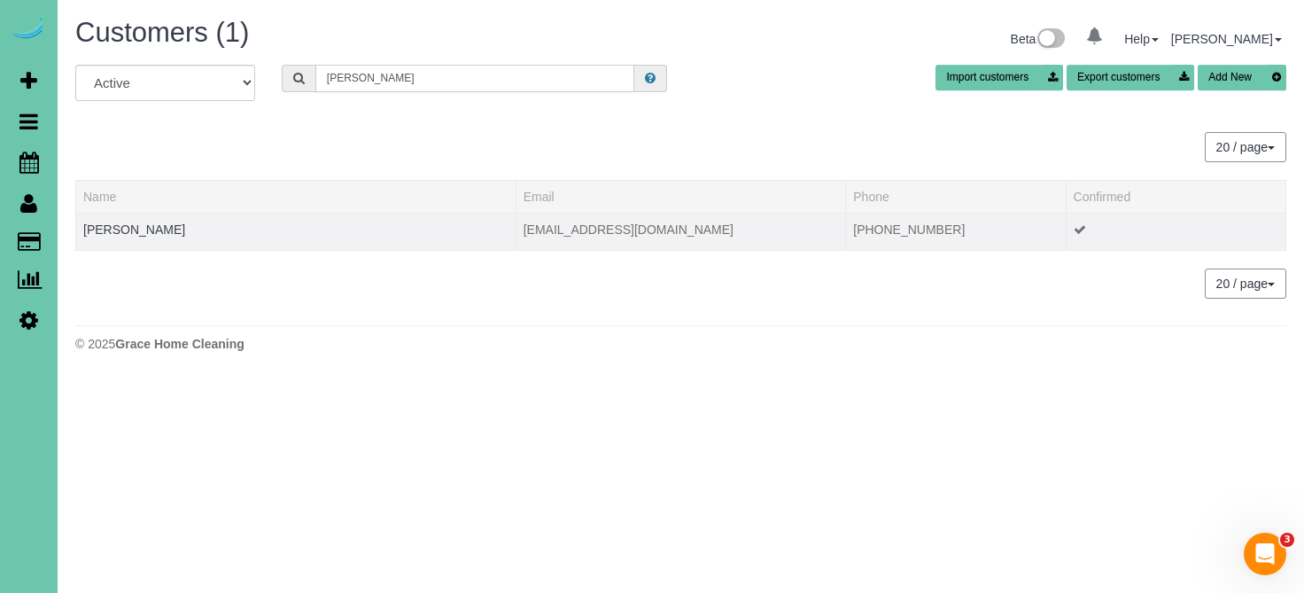
type input "Jim w"
click at [122, 220] on td "Jim Whitmore" at bounding box center [296, 231] width 440 height 37
click at [122, 223] on link "Jim Whitmore" at bounding box center [134, 229] width 102 height 14
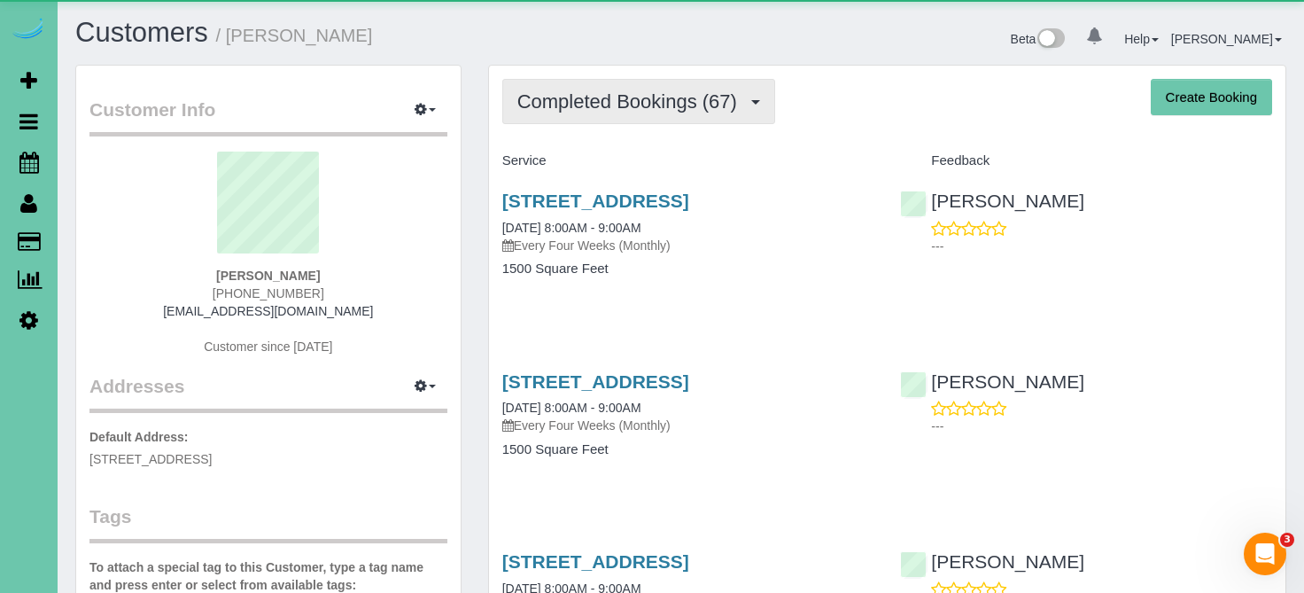
click at [576, 109] on span "Completed Bookings (67)" at bounding box center [631, 101] width 229 height 22
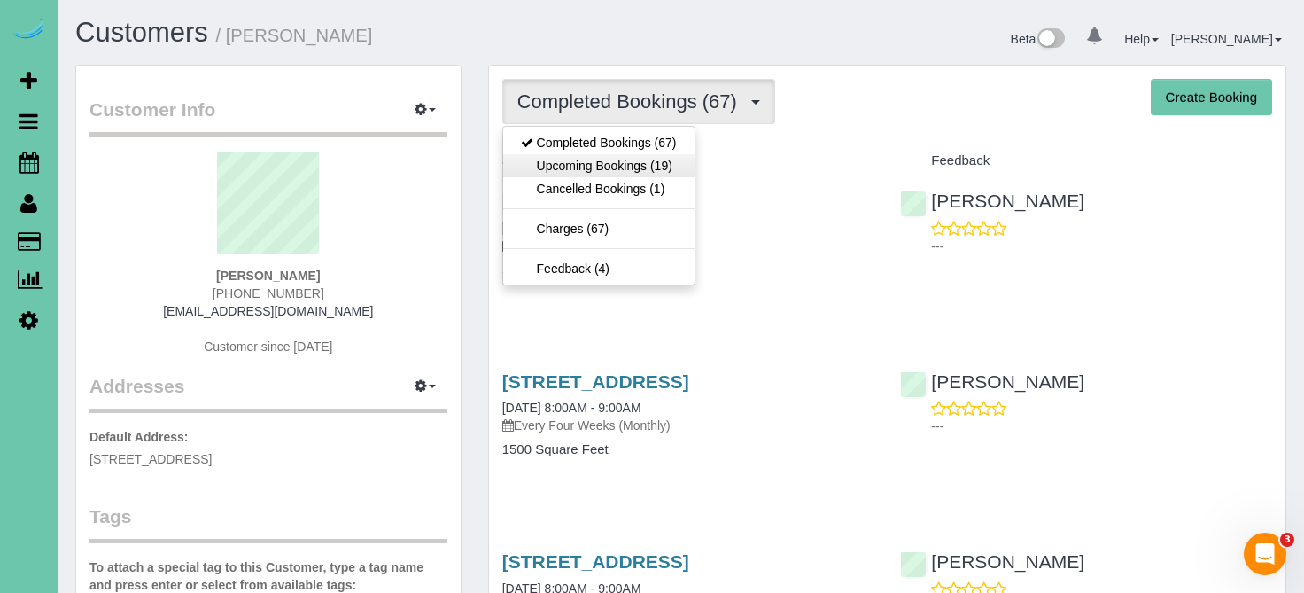
click at [589, 155] on link "Upcoming Bookings (19)" at bounding box center [598, 165] width 191 height 23
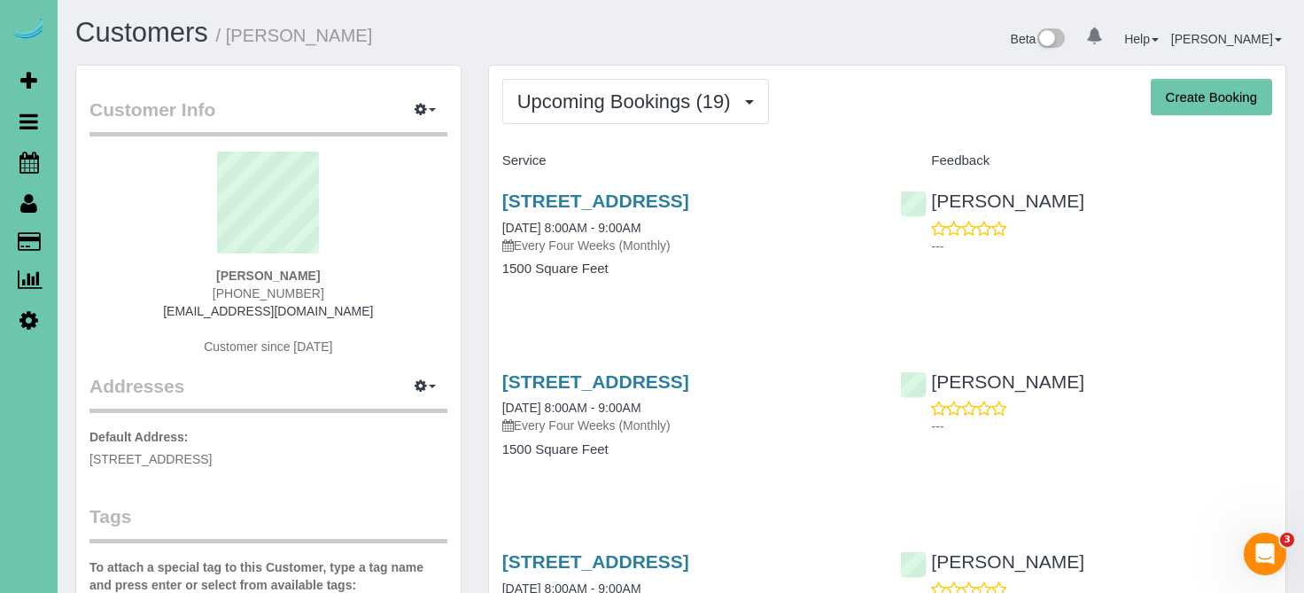
click at [588, 185] on div "18918 B Street, Omaha, NE 68130 10/17/2025 8:00AM - 9:00AM Every Four Weeks (Mo…" at bounding box center [688, 243] width 399 height 136
click at [585, 199] on link "18918 B Street, Omaha, NE 68130" at bounding box center [595, 200] width 187 height 20
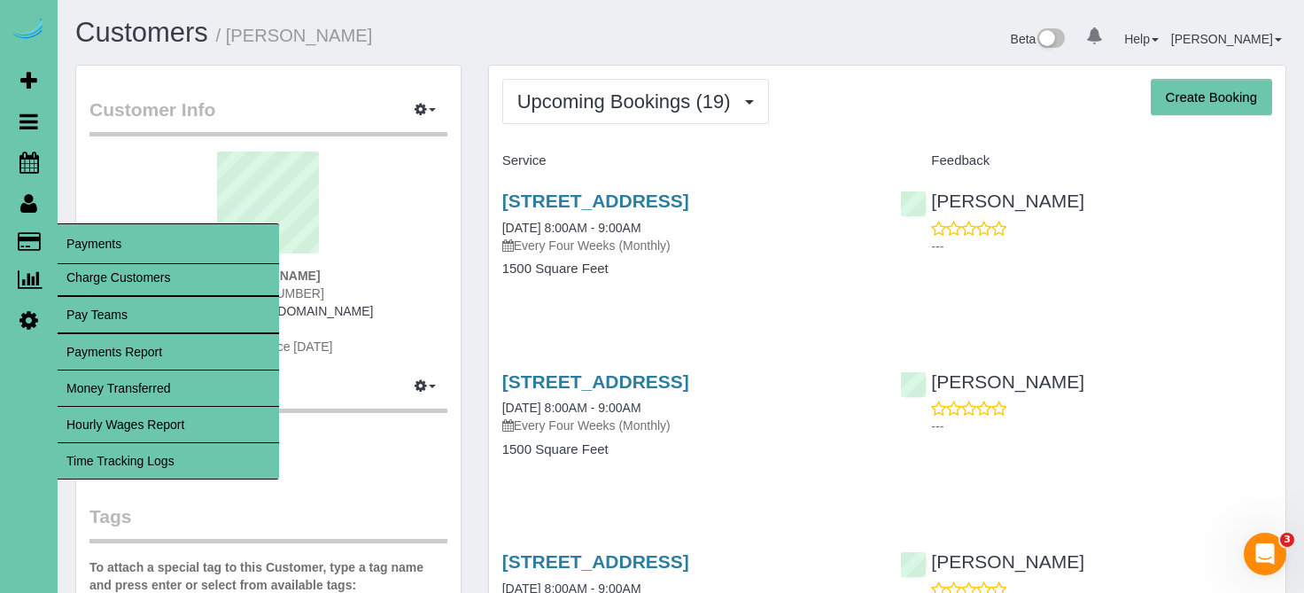
click at [65, 235] on span "Payments" at bounding box center [168, 243] width 221 height 41
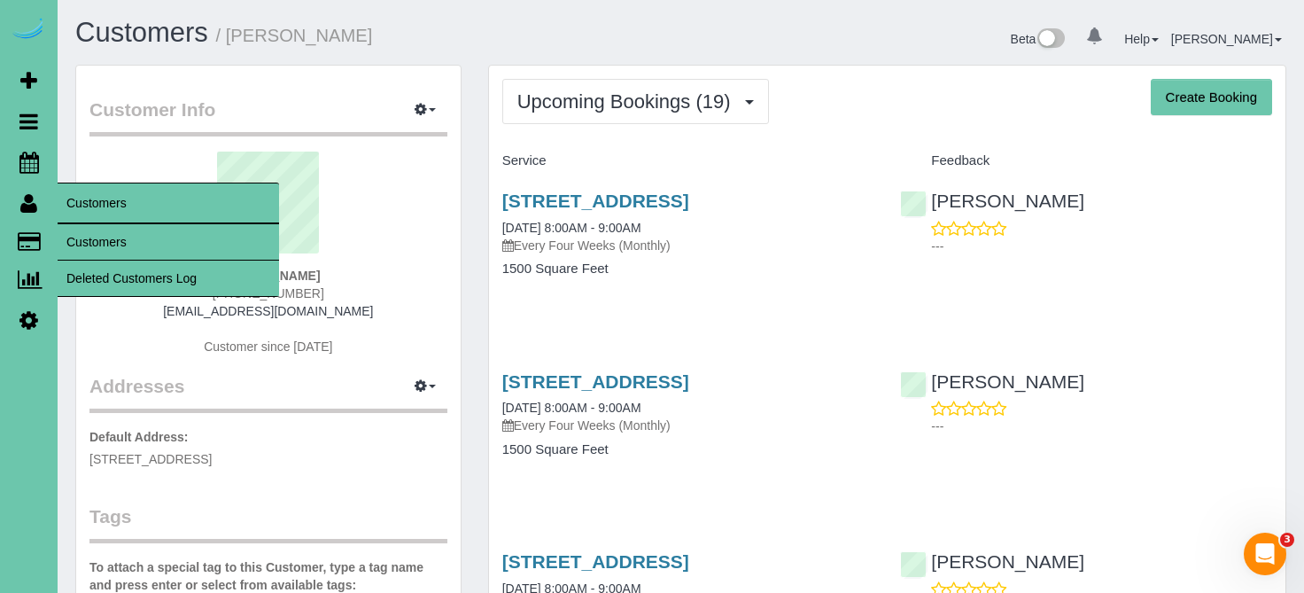
click at [102, 239] on link "Customers" at bounding box center [168, 241] width 221 height 35
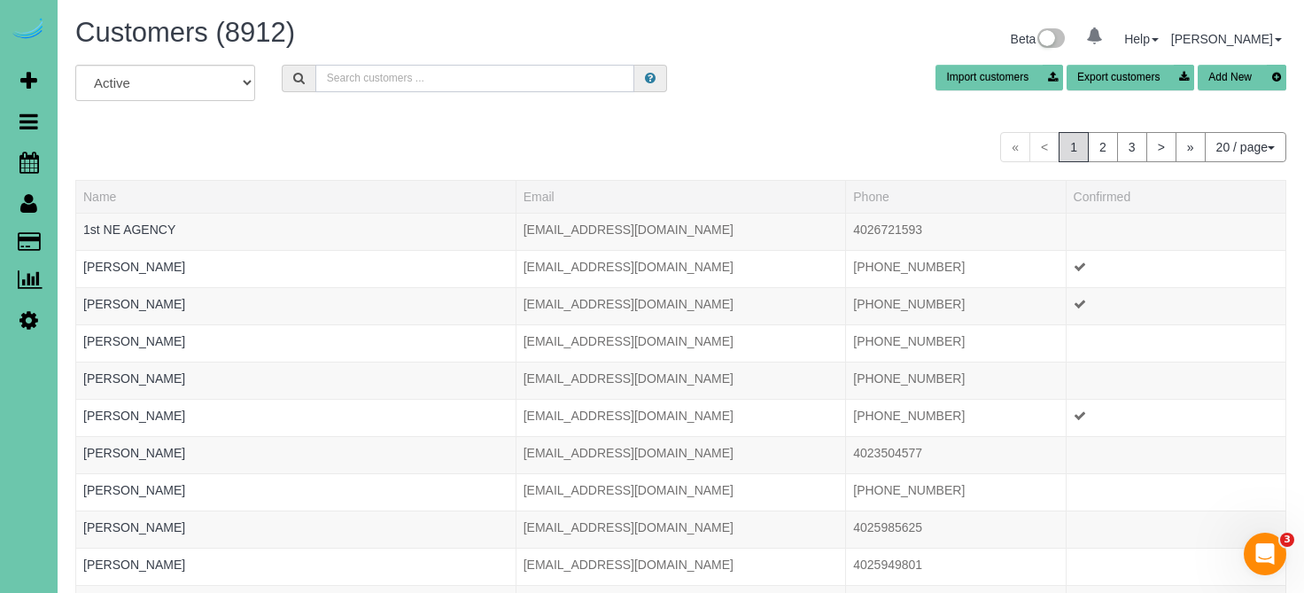
click at [350, 78] on input "text" at bounding box center [475, 78] width 320 height 27
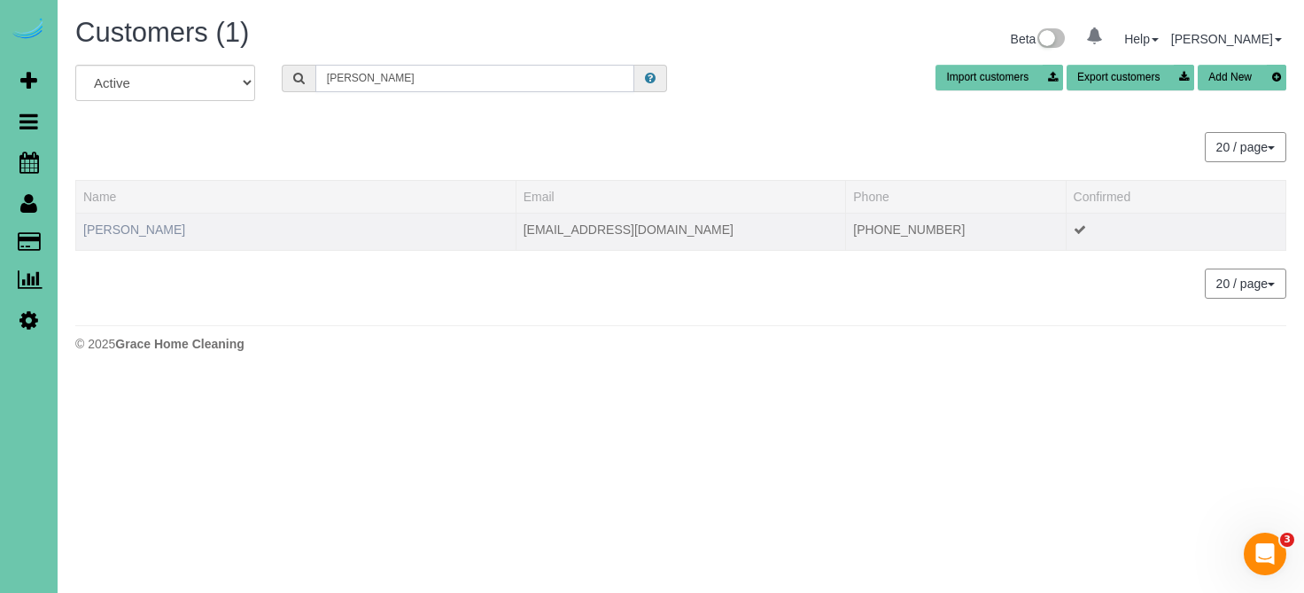
type input "whyte"
click at [137, 232] on link "Michelle Whyte" at bounding box center [134, 229] width 102 height 14
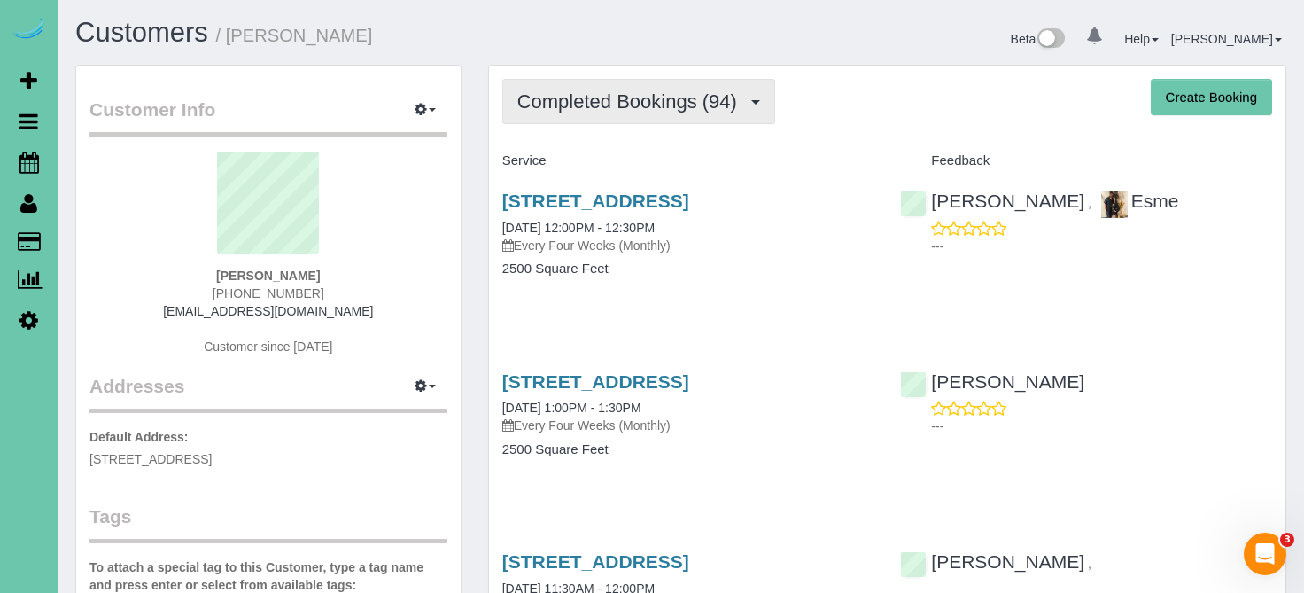
click at [643, 97] on span "Completed Bookings (94)" at bounding box center [631, 101] width 229 height 22
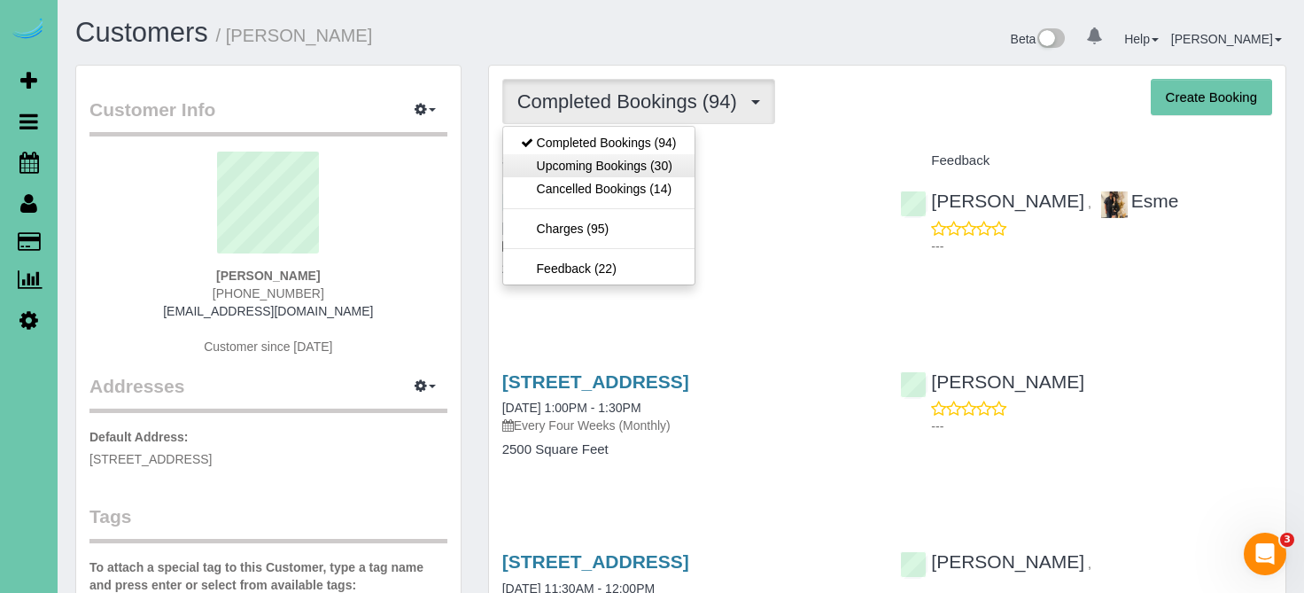
click at [640, 163] on link "Upcoming Bookings (30)" at bounding box center [598, 165] width 191 height 23
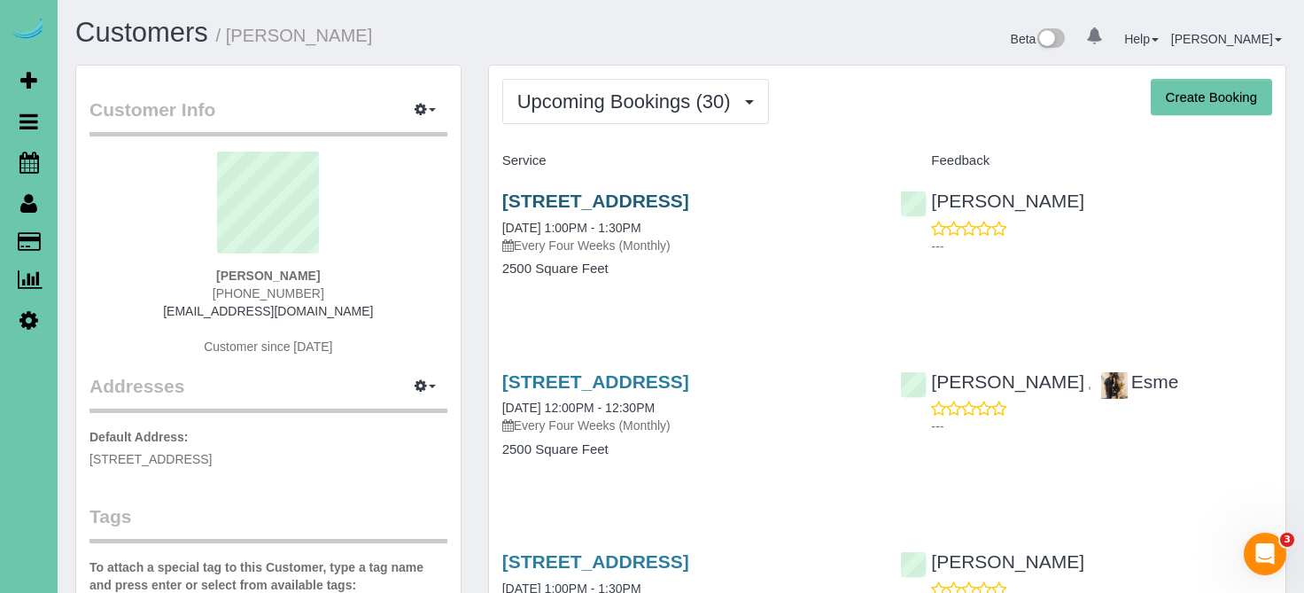
click at [652, 190] on link "10360 S 103rd Street, Papillion, NE 68128" at bounding box center [595, 200] width 187 height 20
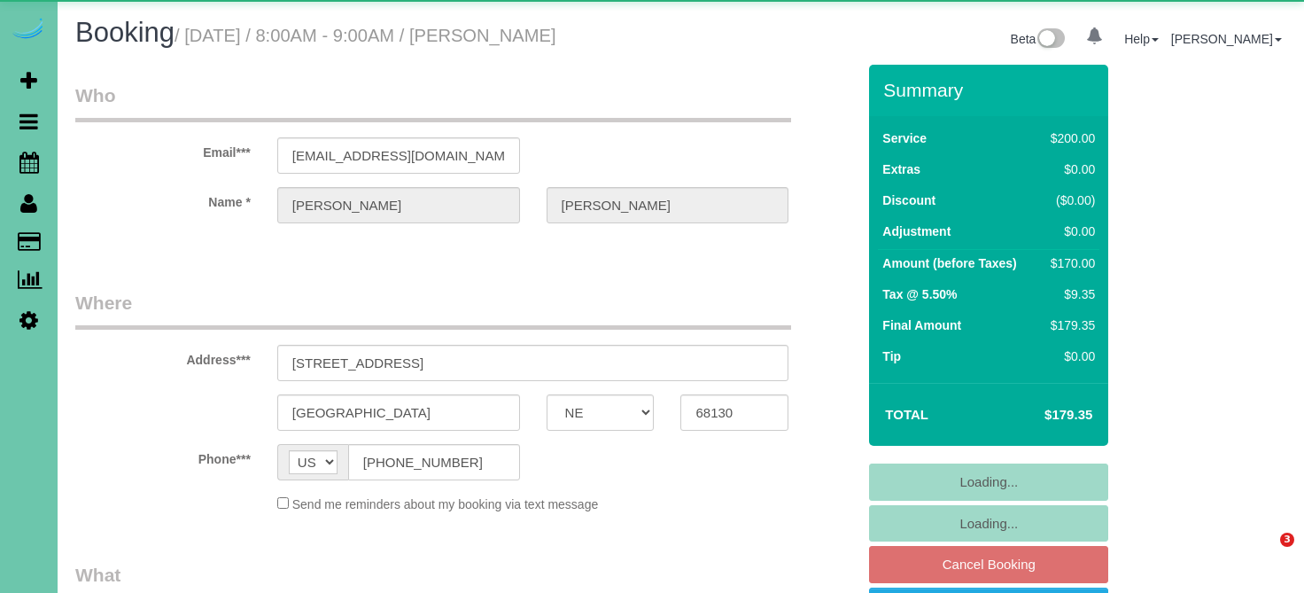
select select "NE"
select select "object:833"
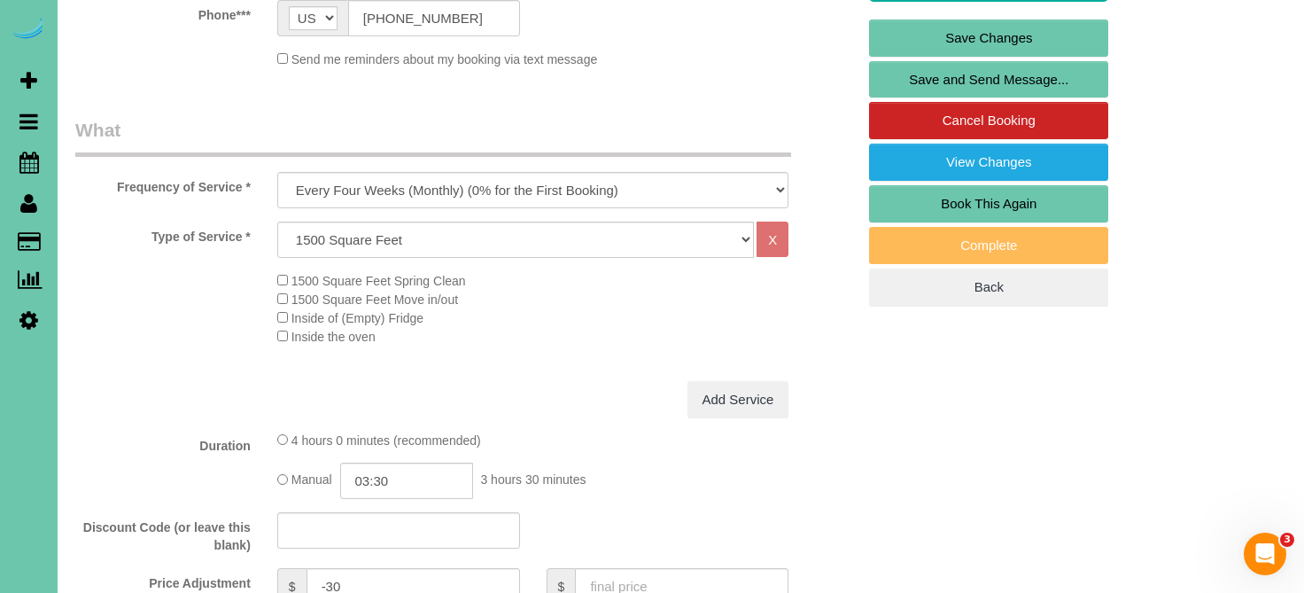
scroll to position [481, 0]
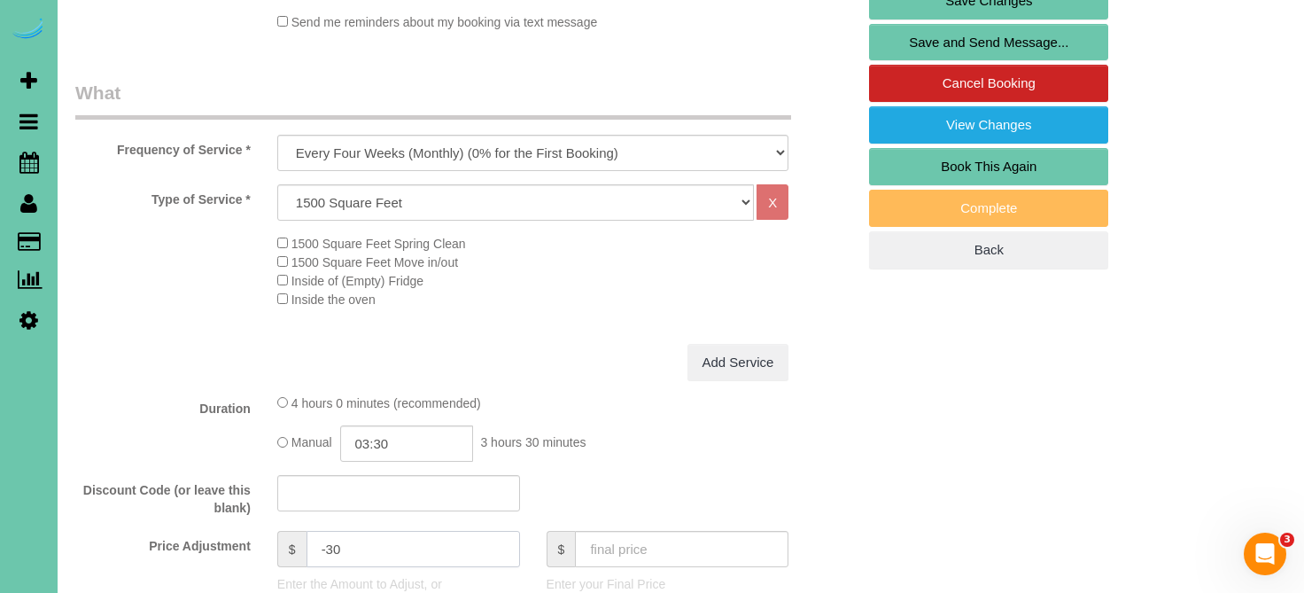
click at [370, 541] on input "-30" at bounding box center [413, 549] width 213 height 36
type input "-"
type input "-14.50"
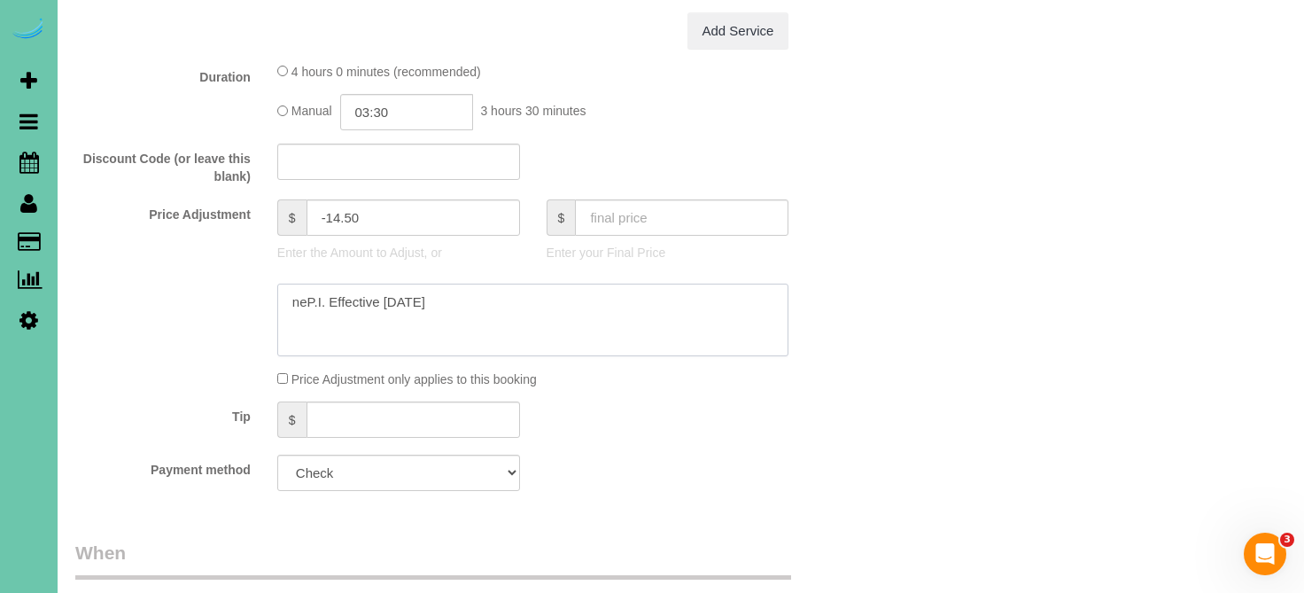
type textarea "newP.I. Effective 8/26/22"
type input "-14.5"
drag, startPoint x: 562, startPoint y: 291, endPoint x: 417, endPoint y: 294, distance: 144.4
click at [417, 294] on textarea at bounding box center [533, 319] width 512 height 73
click at [354, 296] on textarea at bounding box center [533, 319] width 512 height 73
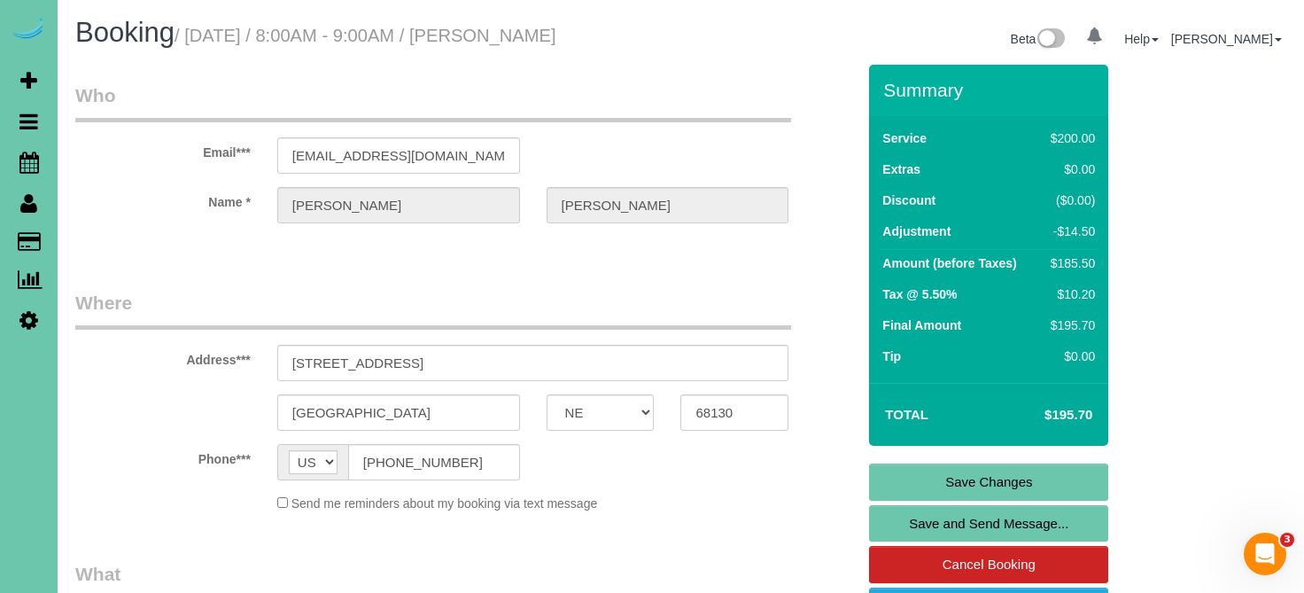
scroll to position [0, 0]
type textarea "new rate - 10/17/25"
drag, startPoint x: 473, startPoint y: 159, endPoint x: -14, endPoint y: 173, distance: 487.4
drag, startPoint x: 467, startPoint y: 156, endPoint x: 278, endPoint y: 157, distance: 188.7
click at [278, 157] on input "whitmorejamesn@gmail.com" at bounding box center [398, 155] width 243 height 36
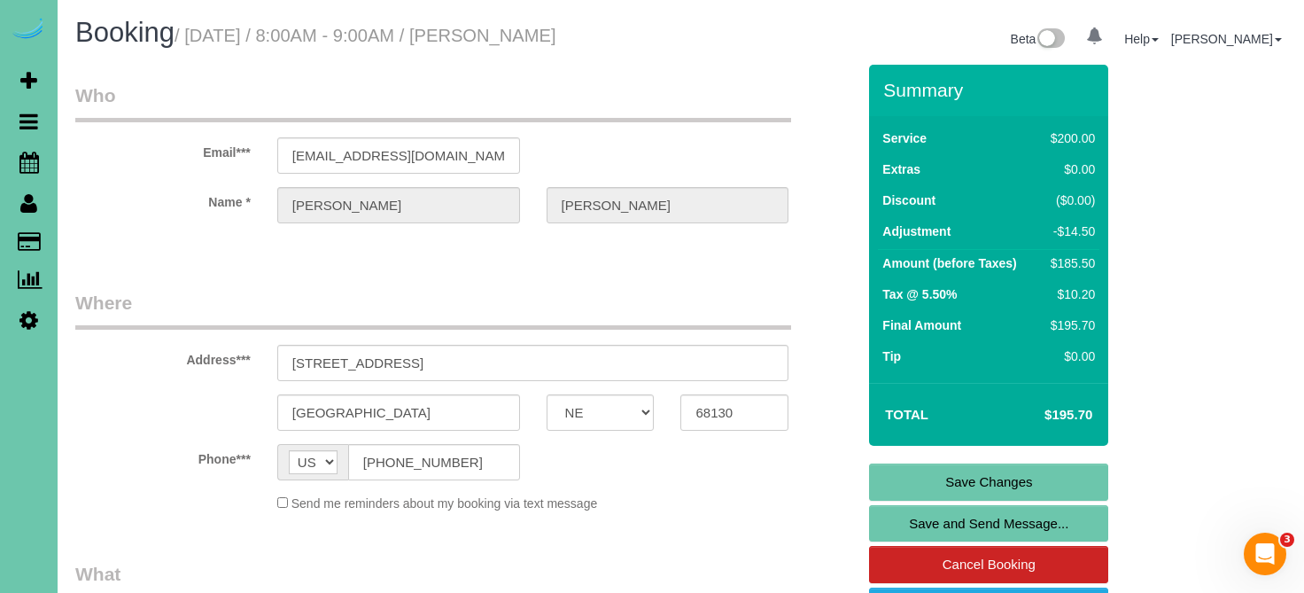
click at [901, 471] on link "Save Changes" at bounding box center [988, 481] width 239 height 37
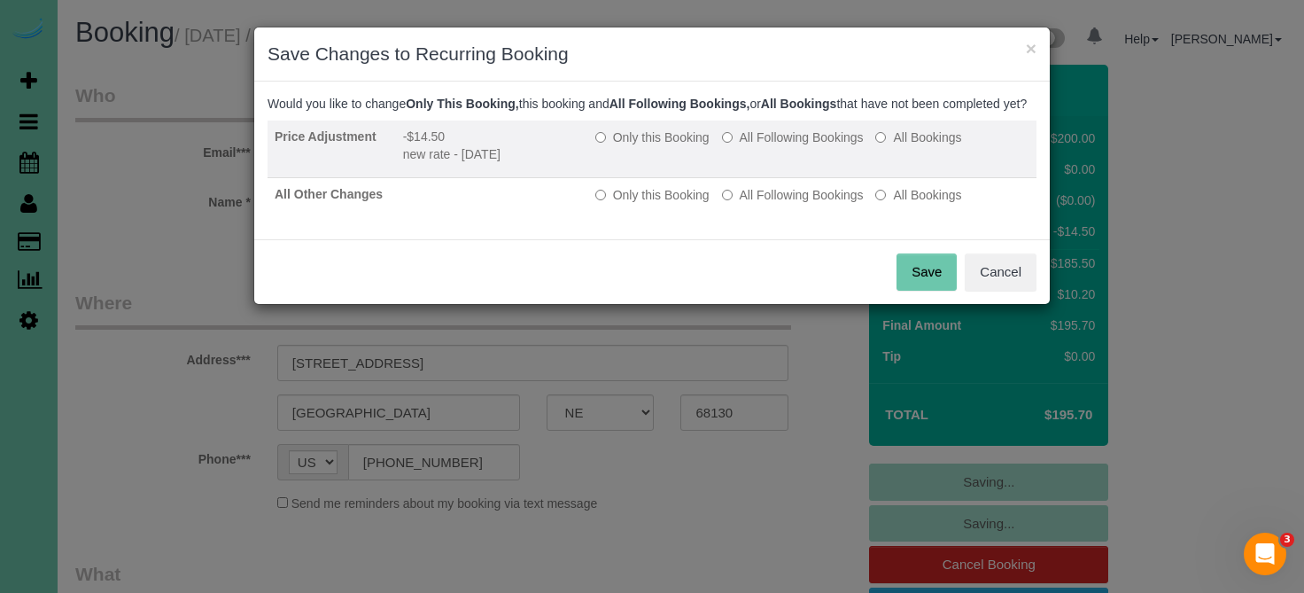
click at [787, 144] on td "Only this Booking All Following Bookings All Bookings" at bounding box center [812, 149] width 448 height 58
click at [787, 146] on label "All Following Bookings" at bounding box center [793, 137] width 142 height 18
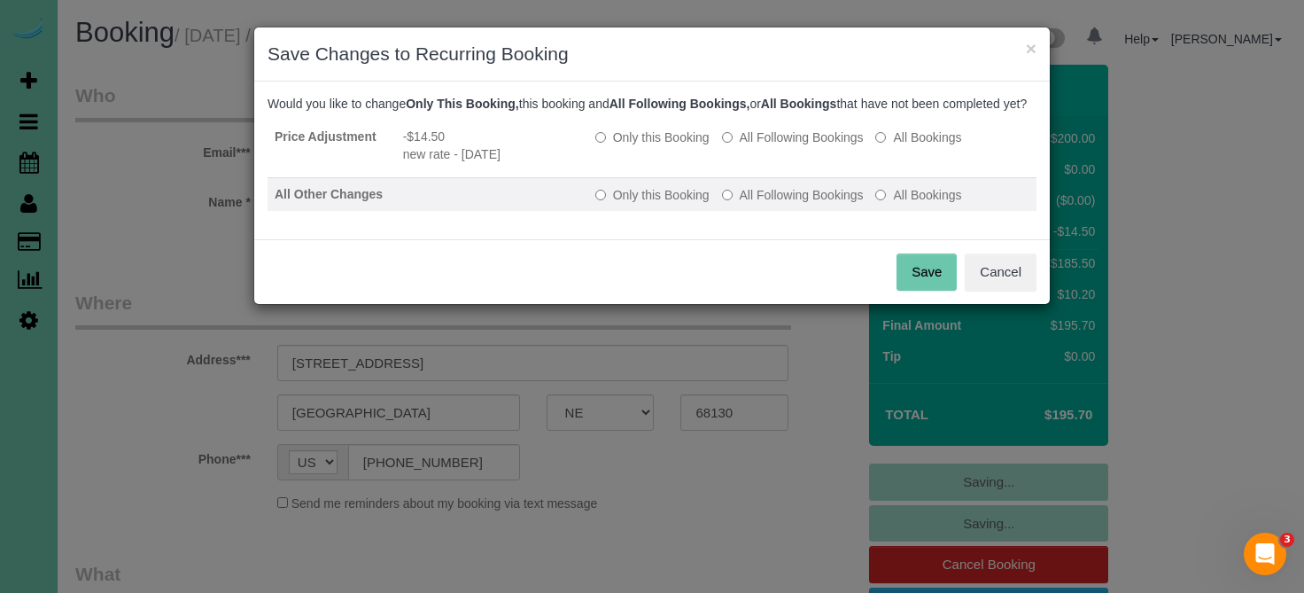
click at [783, 199] on td "Only this Booking All Following Bookings All Bookings" at bounding box center [812, 195] width 448 height 34
click at [783, 204] on label "All Following Bookings" at bounding box center [793, 195] width 142 height 18
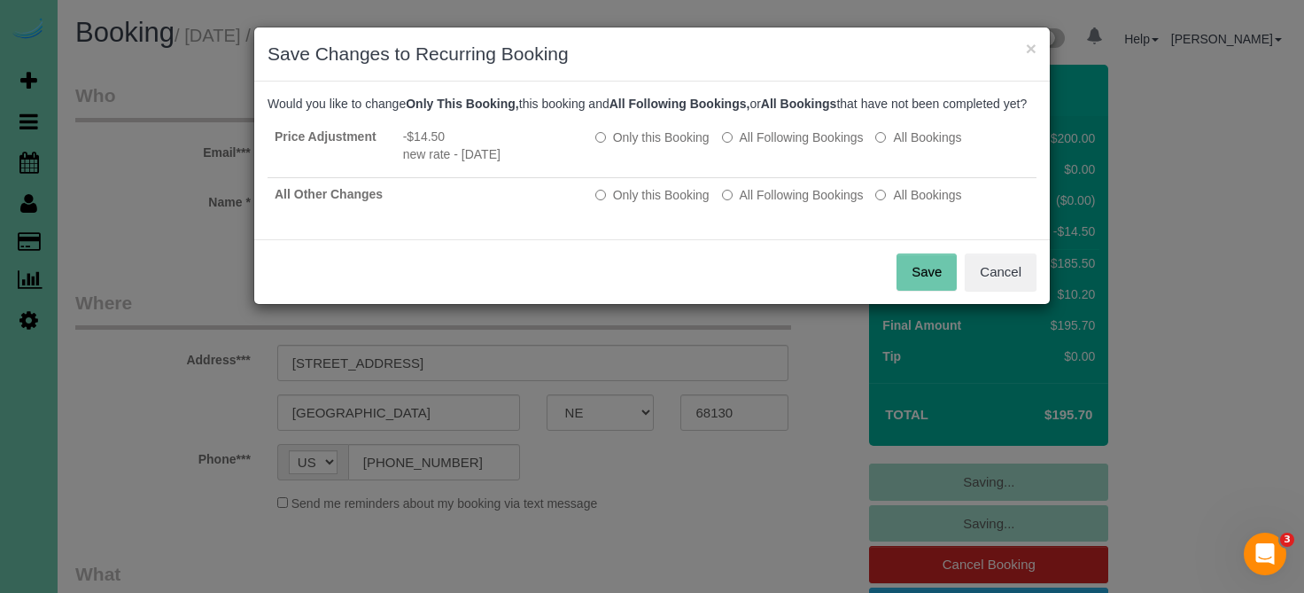
click at [915, 291] on button "Save" at bounding box center [926, 271] width 60 height 37
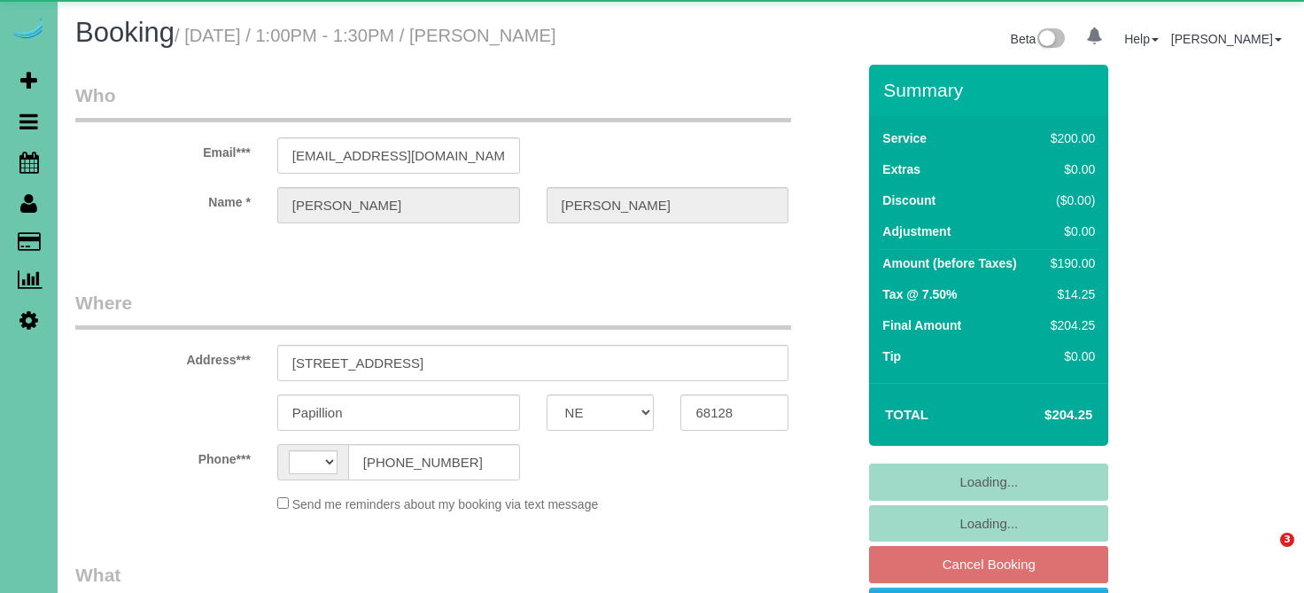
select select "NE"
select select "string:[GEOGRAPHIC_DATA]"
select select "object:617"
select select "string:fspay-de3d5b24-9128-466d-b392-c4399105f47d"
select select "object:654"
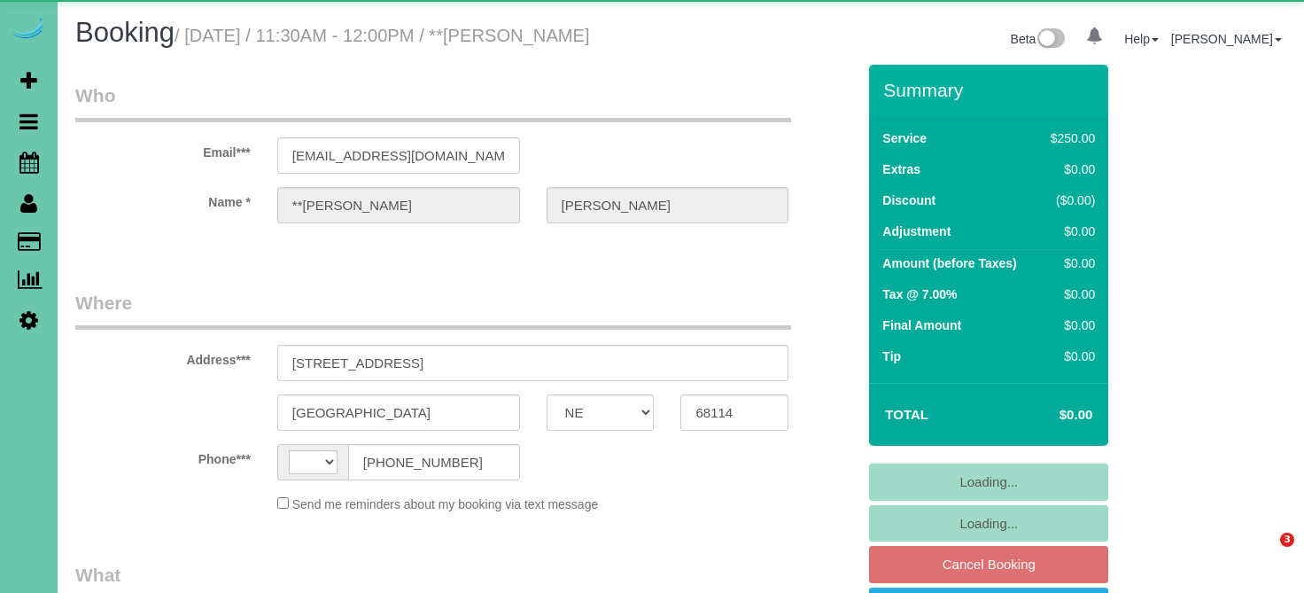
select select "NE"
select select "string:[GEOGRAPHIC_DATA]"
select select "object:630"
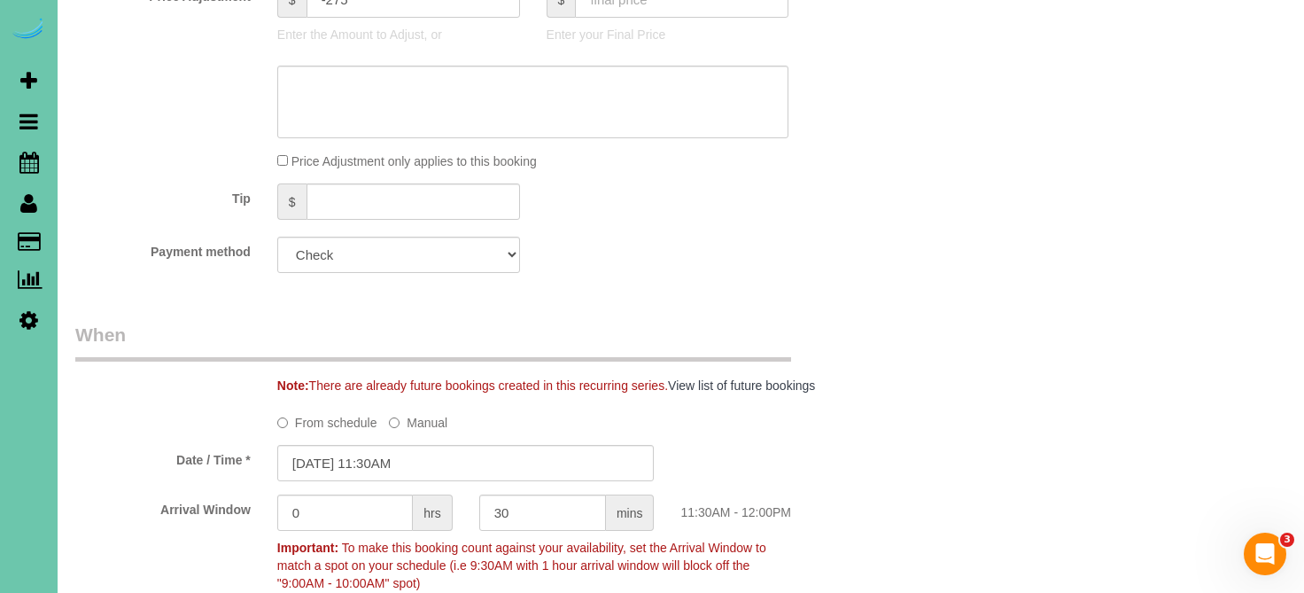
scroll to position [1040, 0]
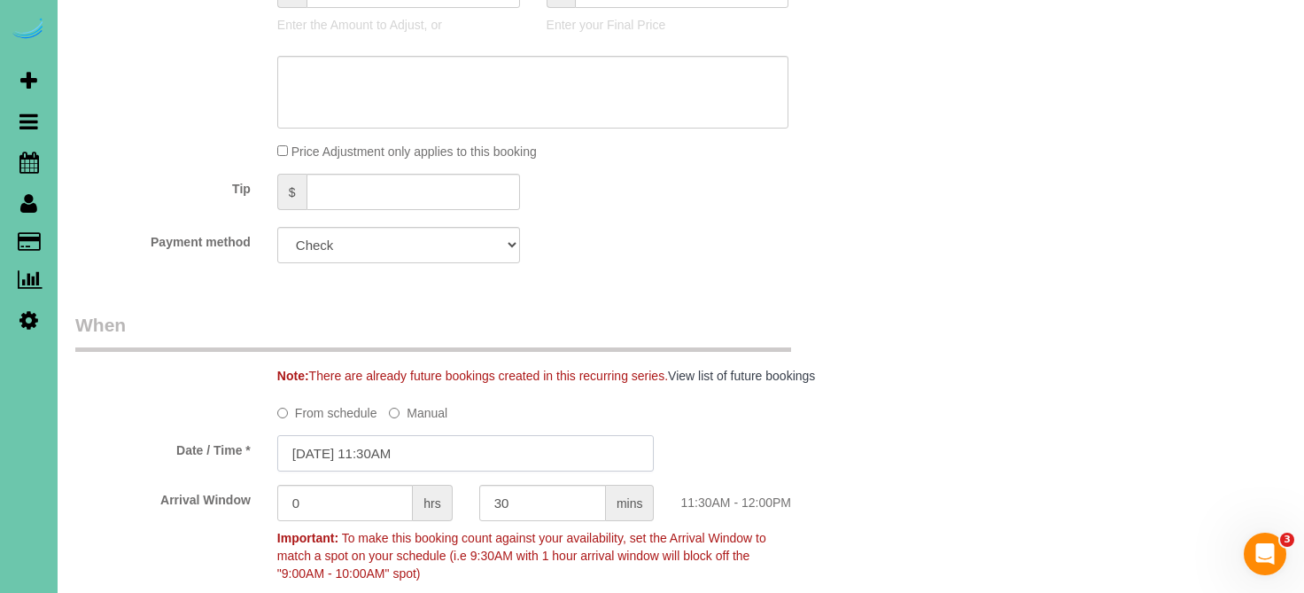
click at [470, 454] on input "[DATE] 11:30AM" at bounding box center [465, 453] width 377 height 36
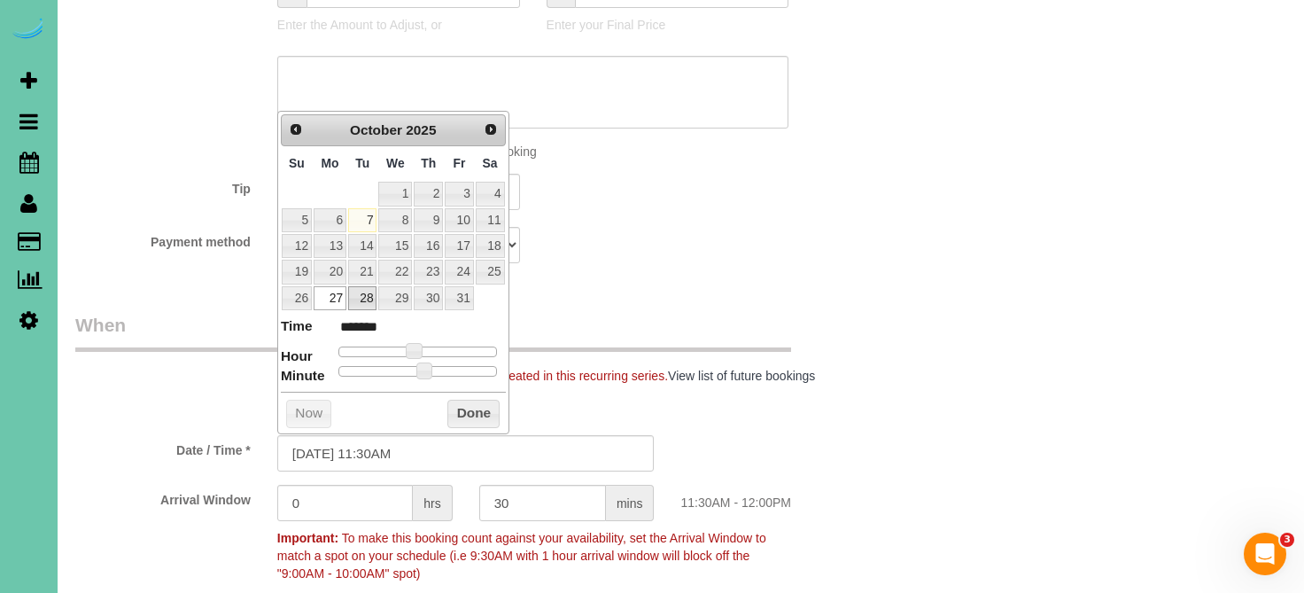
click at [364, 286] on link "28" at bounding box center [362, 298] width 28 height 24
click at [468, 403] on button "Done" at bounding box center [473, 414] width 52 height 28
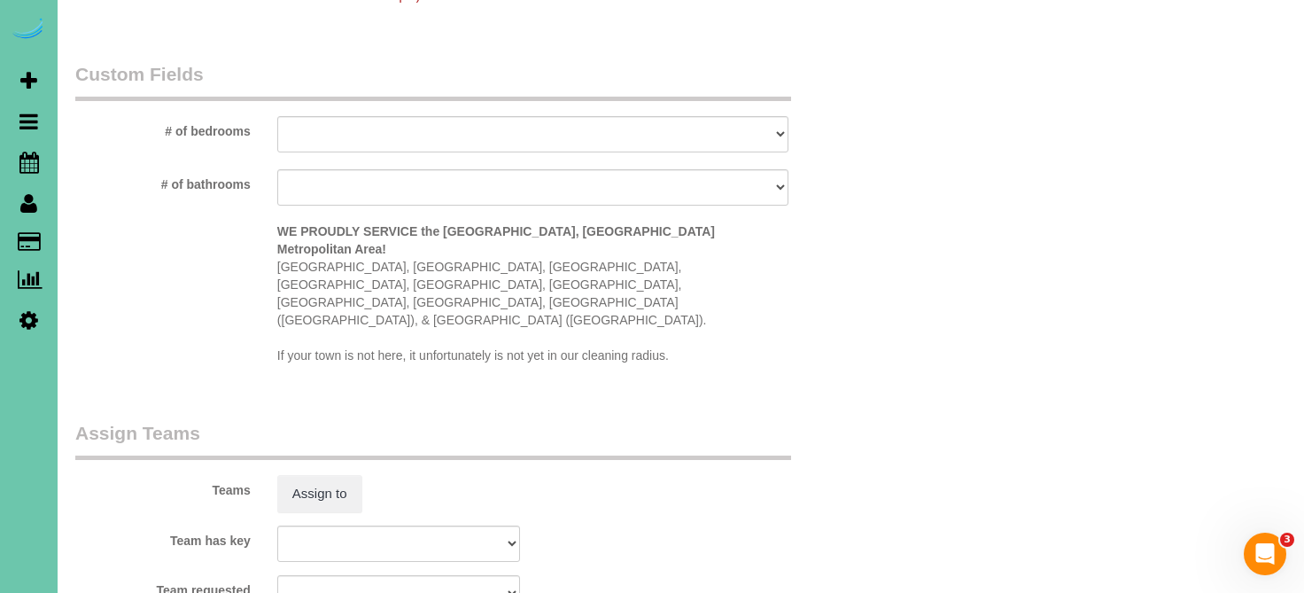
scroll to position [1649, 0]
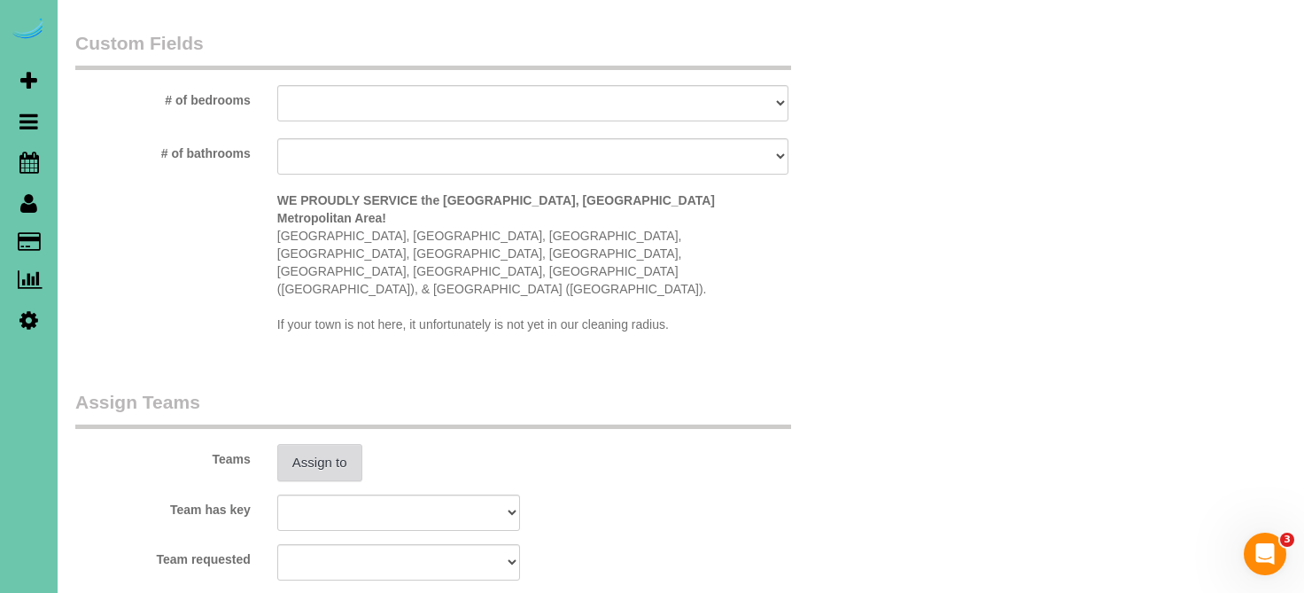
click at [323, 444] on button "Assign to" at bounding box center [319, 462] width 85 height 37
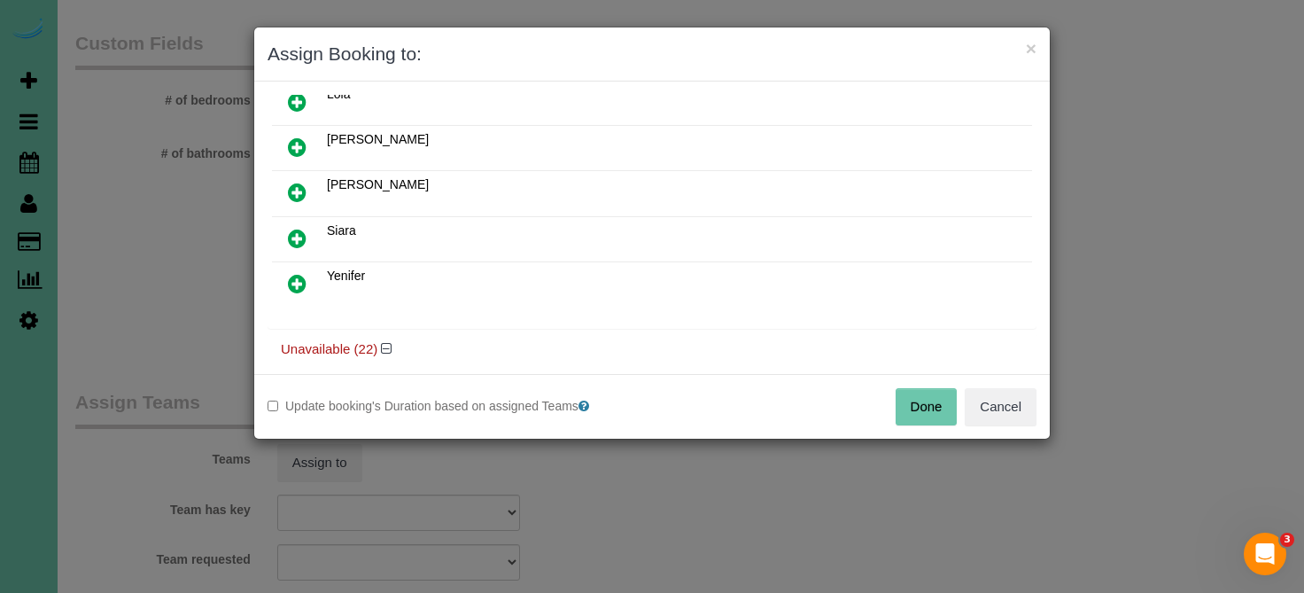
scroll to position [476, 0]
click at [298, 236] on icon at bounding box center [297, 237] width 19 height 21
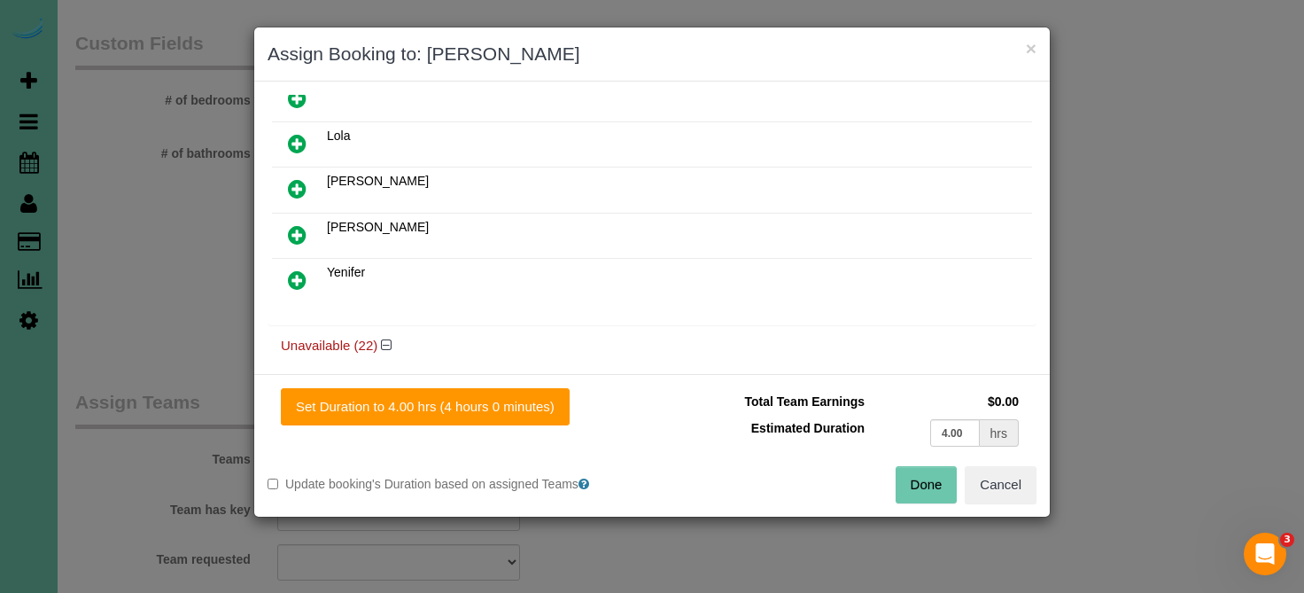
click at [914, 489] on button "Done" at bounding box center [927, 484] width 62 height 37
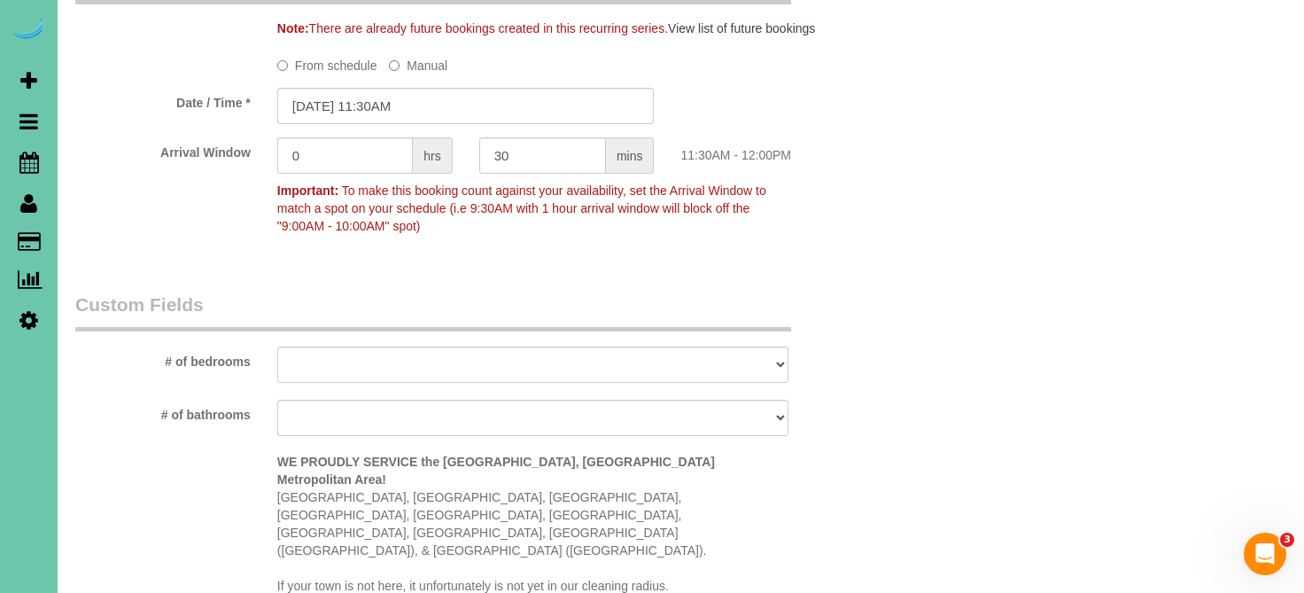
scroll to position [1387, 0]
click at [389, 96] on input "[DATE] 11:30AM" at bounding box center [465, 106] width 377 height 36
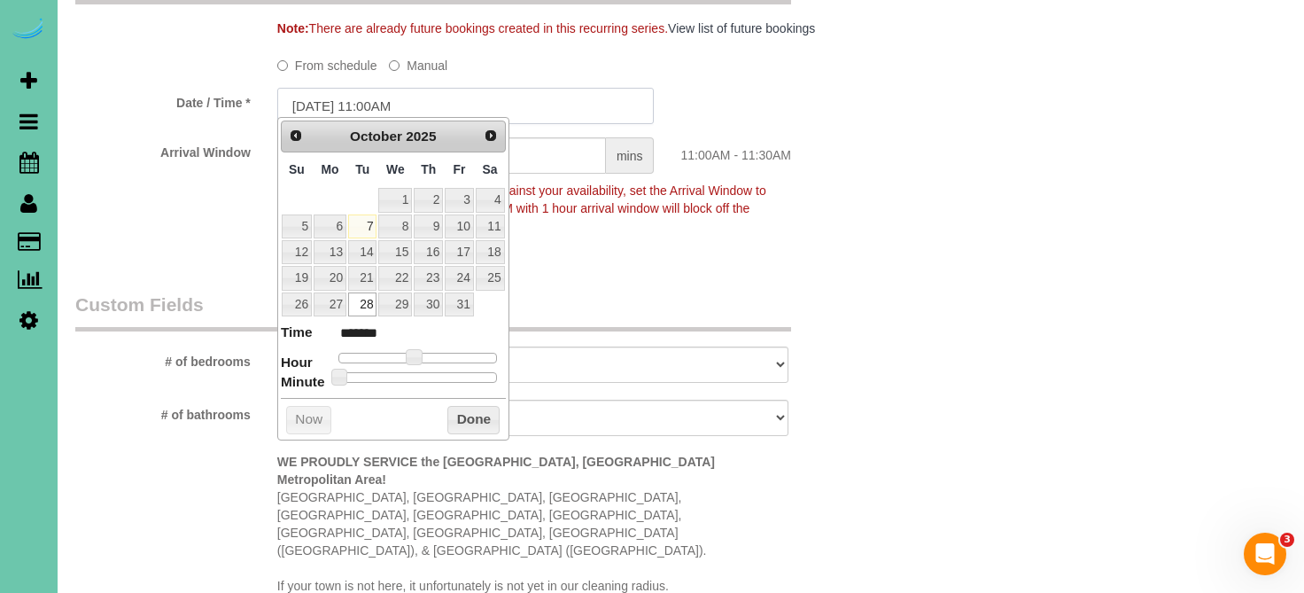
type input "[DATE] 11:00AM"
click at [713, 198] on span "To make this booking count against your availability, set the Arrival Window to…" at bounding box center [521, 208] width 489 height 50
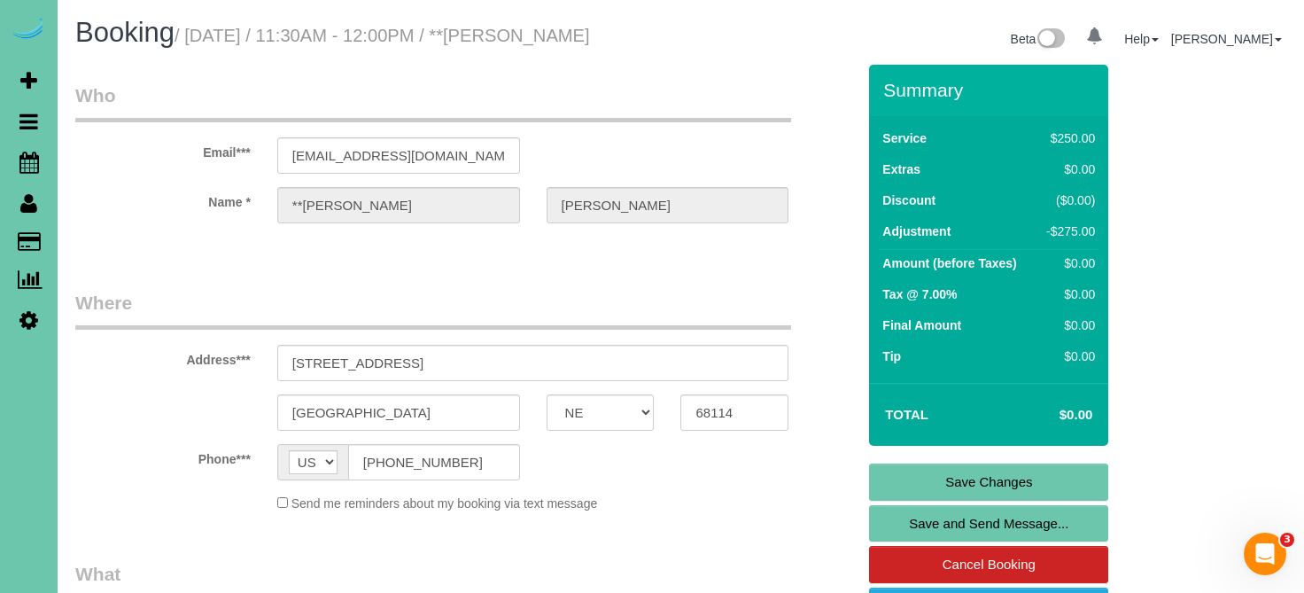
scroll to position [0, 0]
click at [974, 482] on link "Save Changes" at bounding box center [988, 481] width 239 height 37
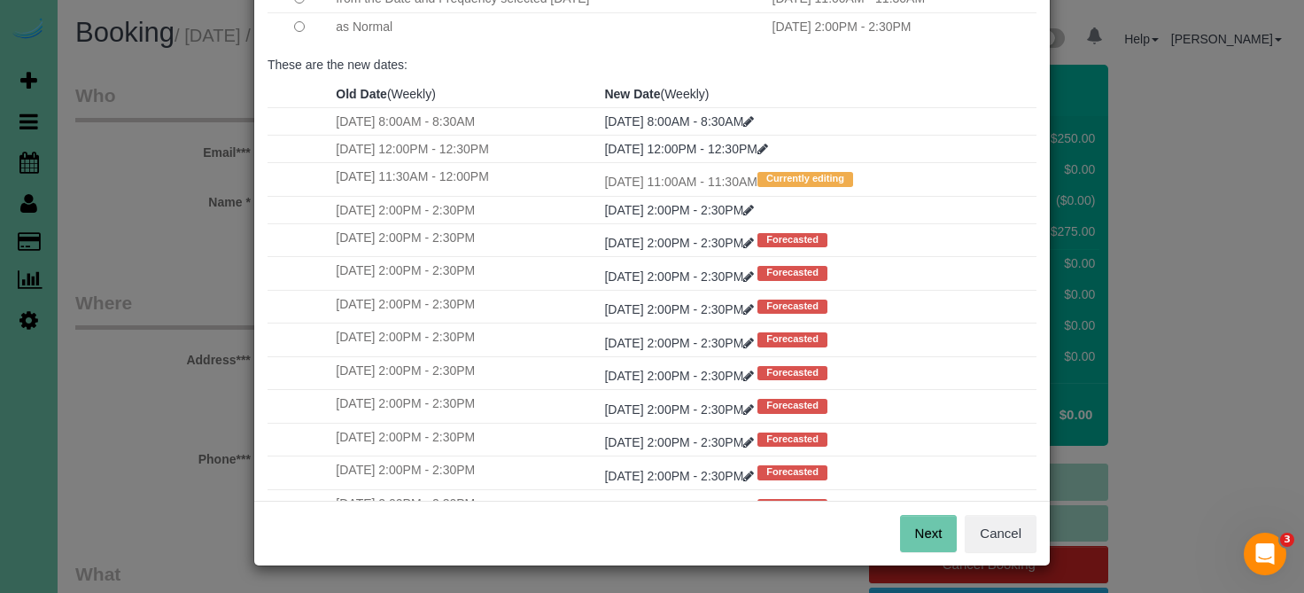
scroll to position [200, 0]
click at [919, 530] on button "Next" at bounding box center [929, 534] width 58 height 37
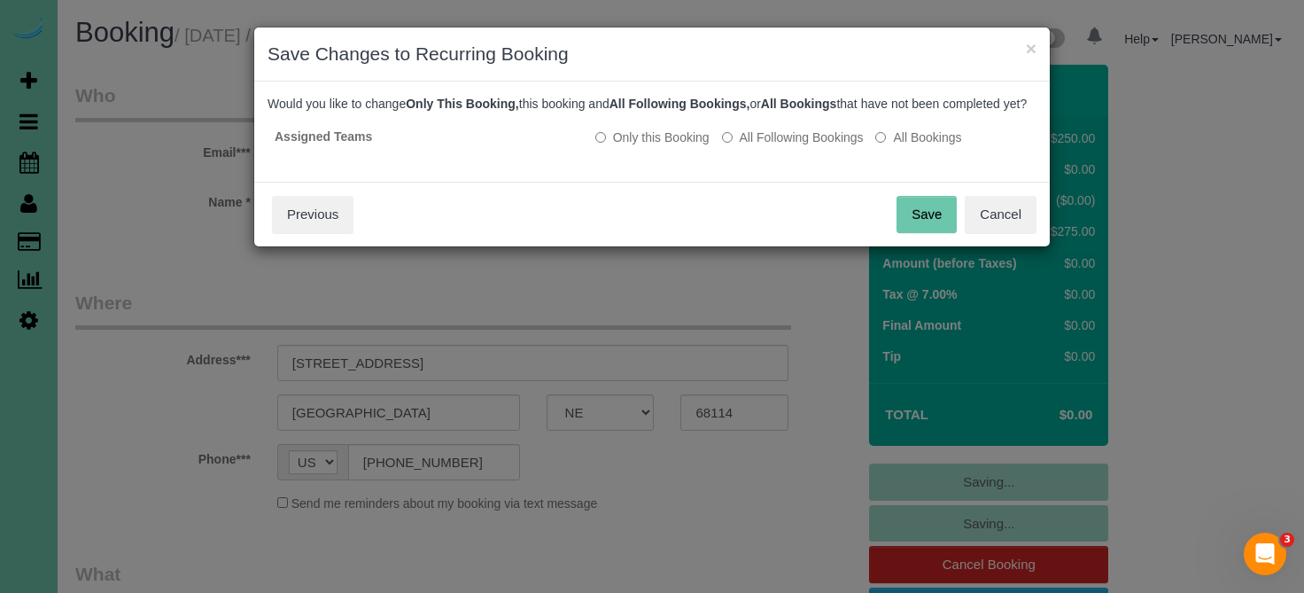
click at [939, 233] on button "Save" at bounding box center [926, 214] width 60 height 37
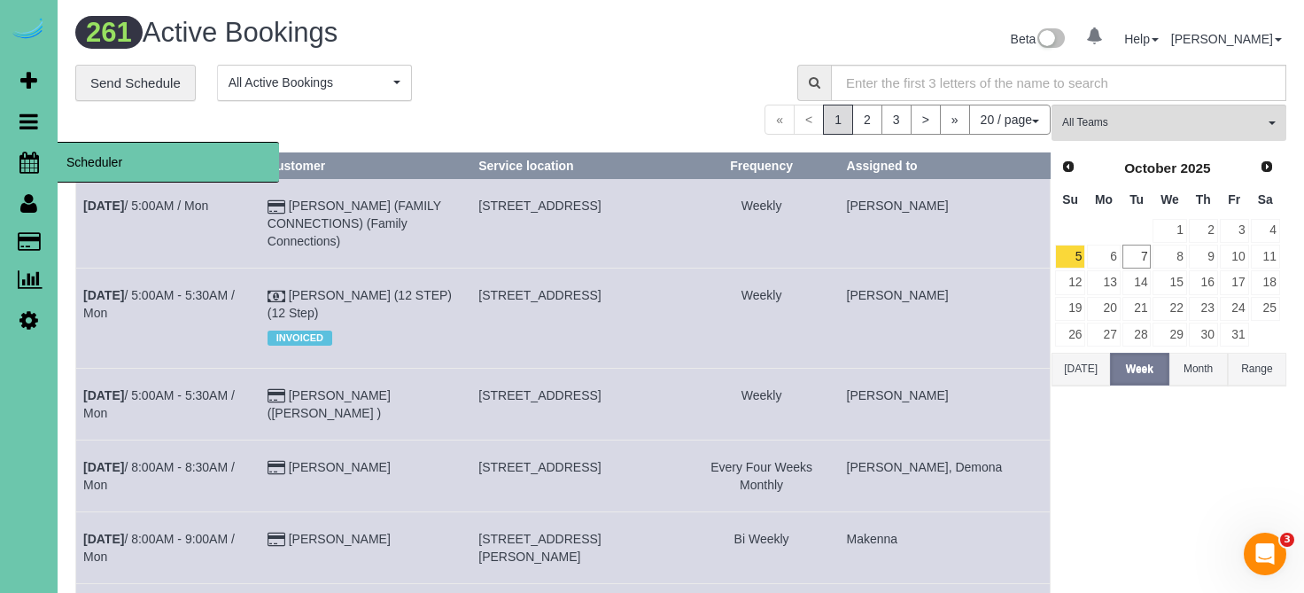
click at [27, 160] on icon at bounding box center [28, 161] width 19 height 21
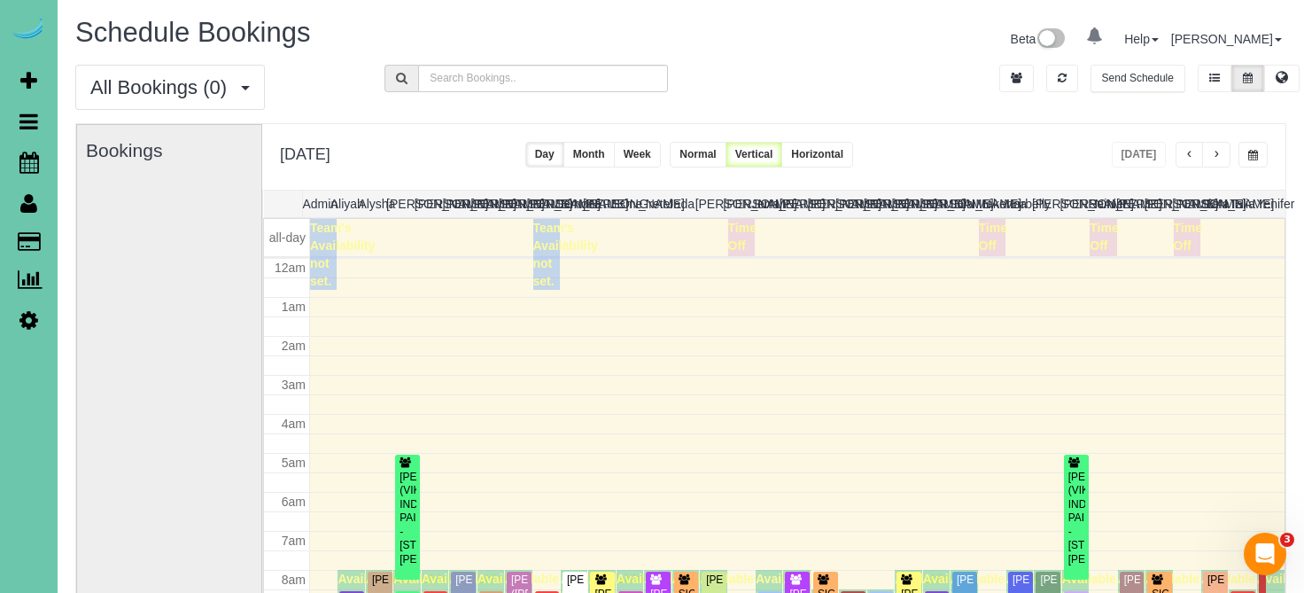
scroll to position [235, 0]
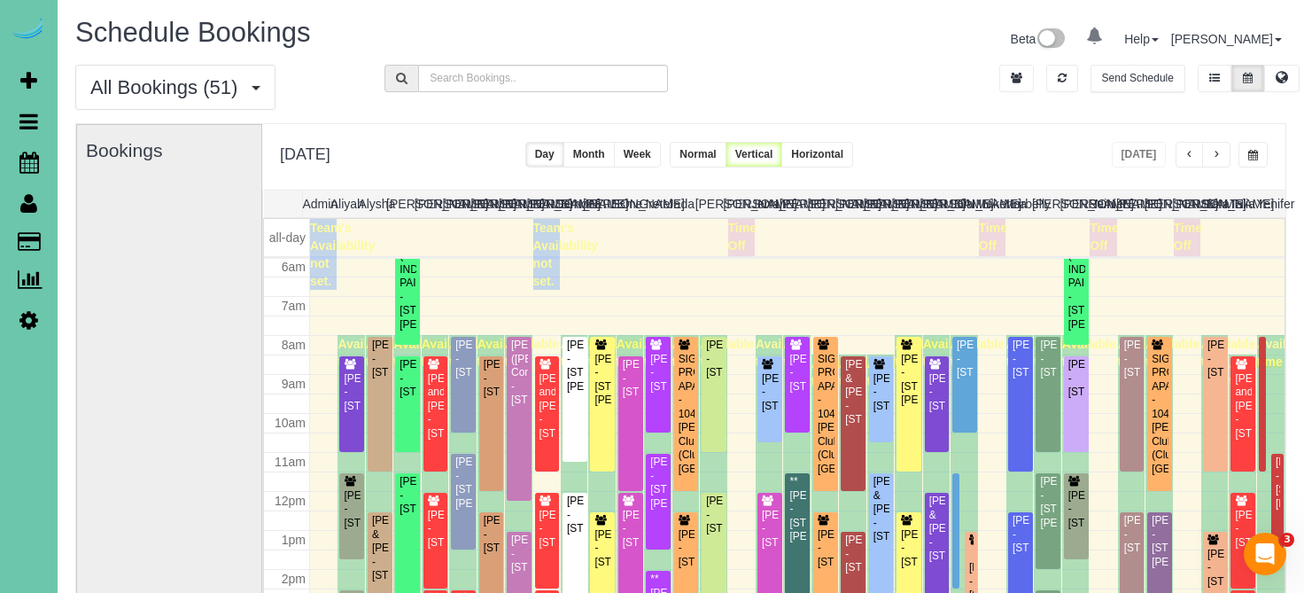
click at [1249, 156] on span "button" at bounding box center [1253, 155] width 10 height 11
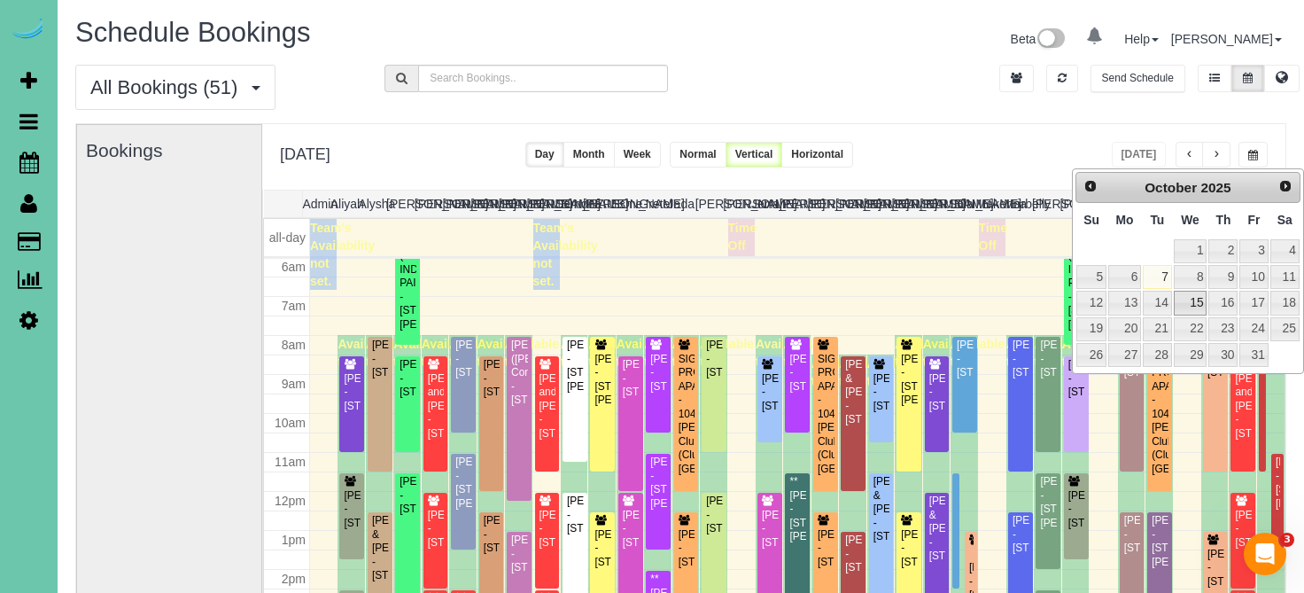
click at [1188, 291] on link "15" at bounding box center [1191, 303] width 34 height 24
type input "**********"
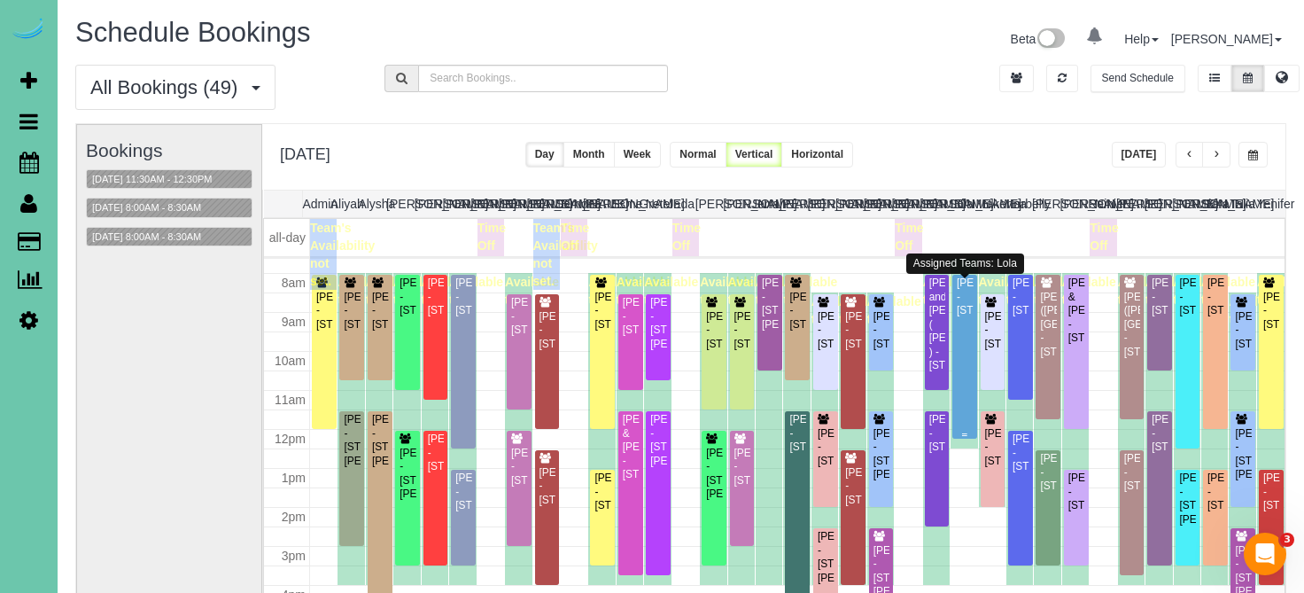
scroll to position [314, 0]
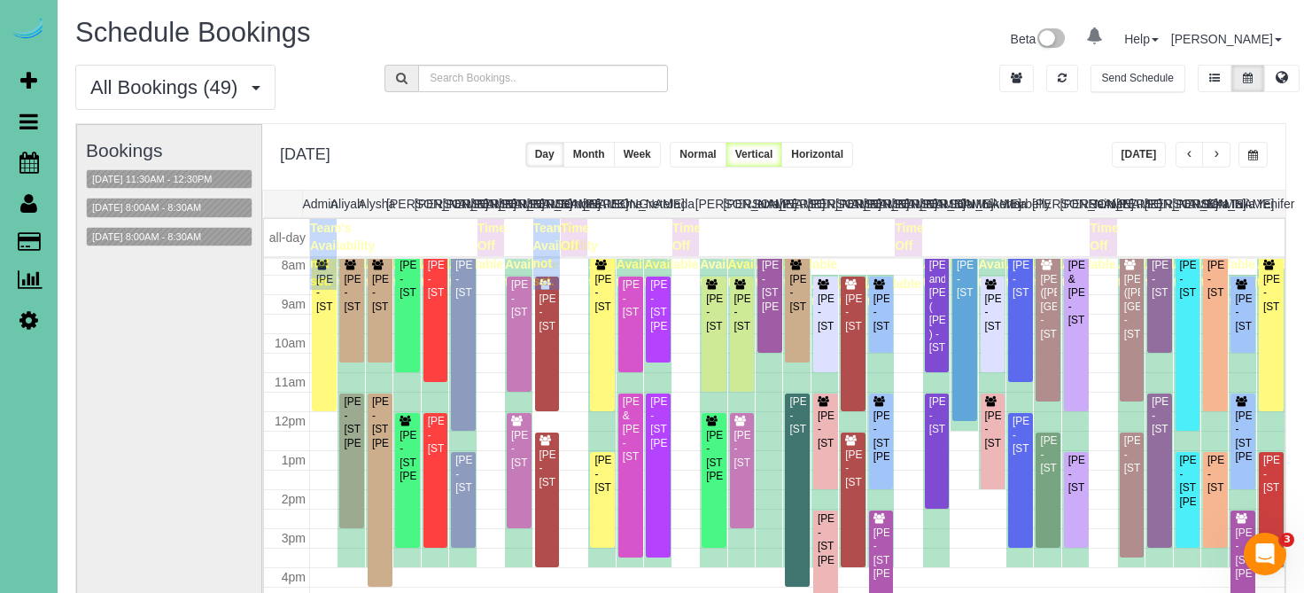
click at [1188, 159] on span "button" at bounding box center [1189, 155] width 9 height 11
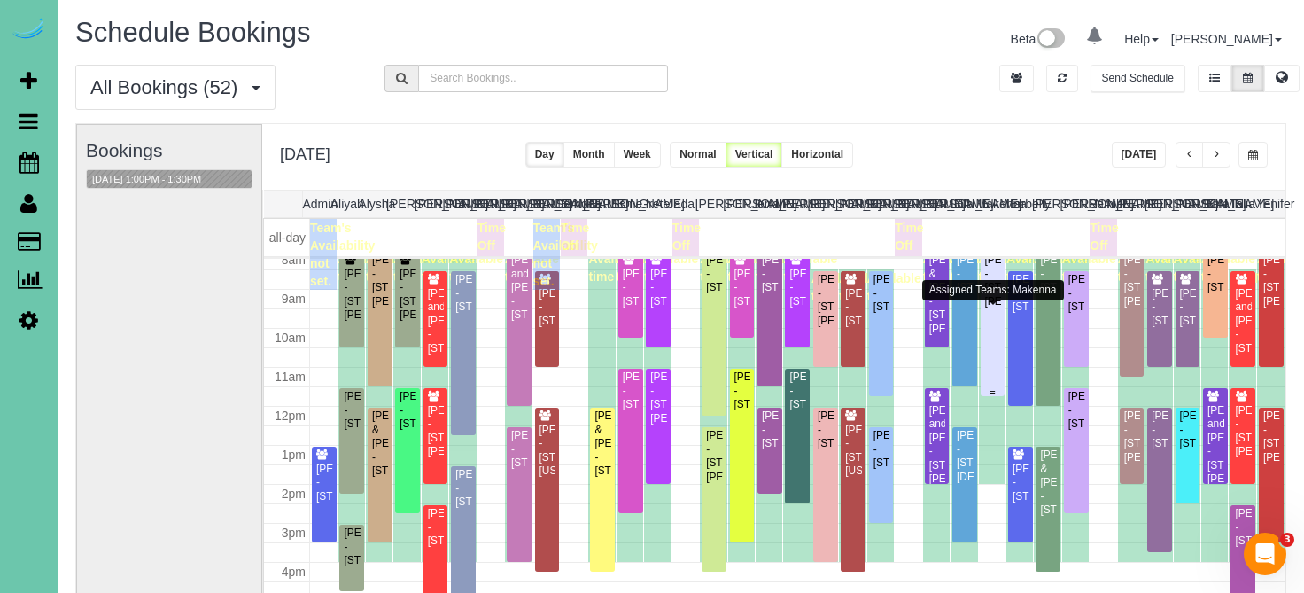
scroll to position [326, 0]
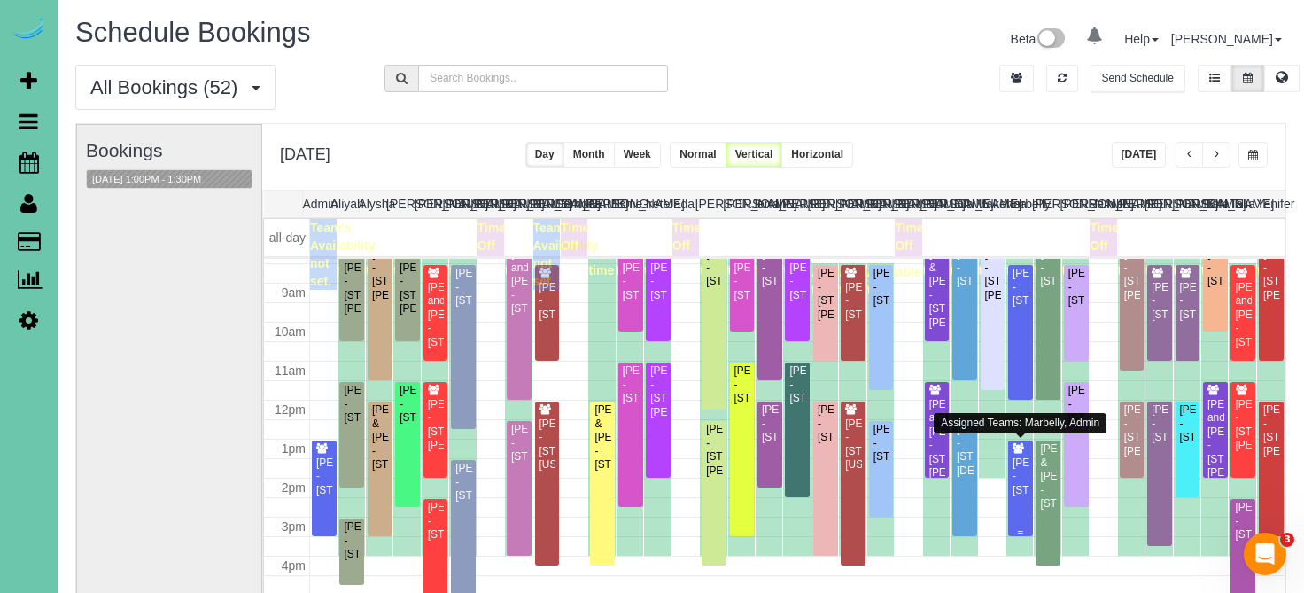
click at [1025, 463] on div "Andrew Abraham - 5324 S 162 Ave, Omaha, NE 68135" at bounding box center [1021, 476] width 18 height 41
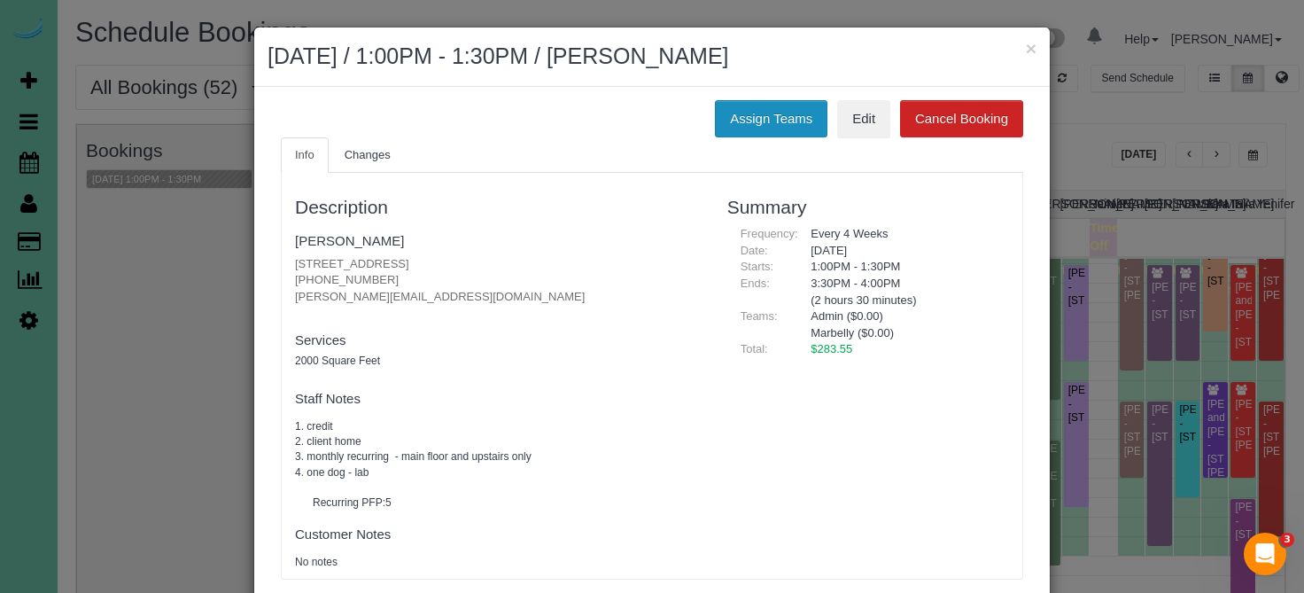
click at [790, 113] on button "Assign Teams" at bounding box center [771, 118] width 113 height 37
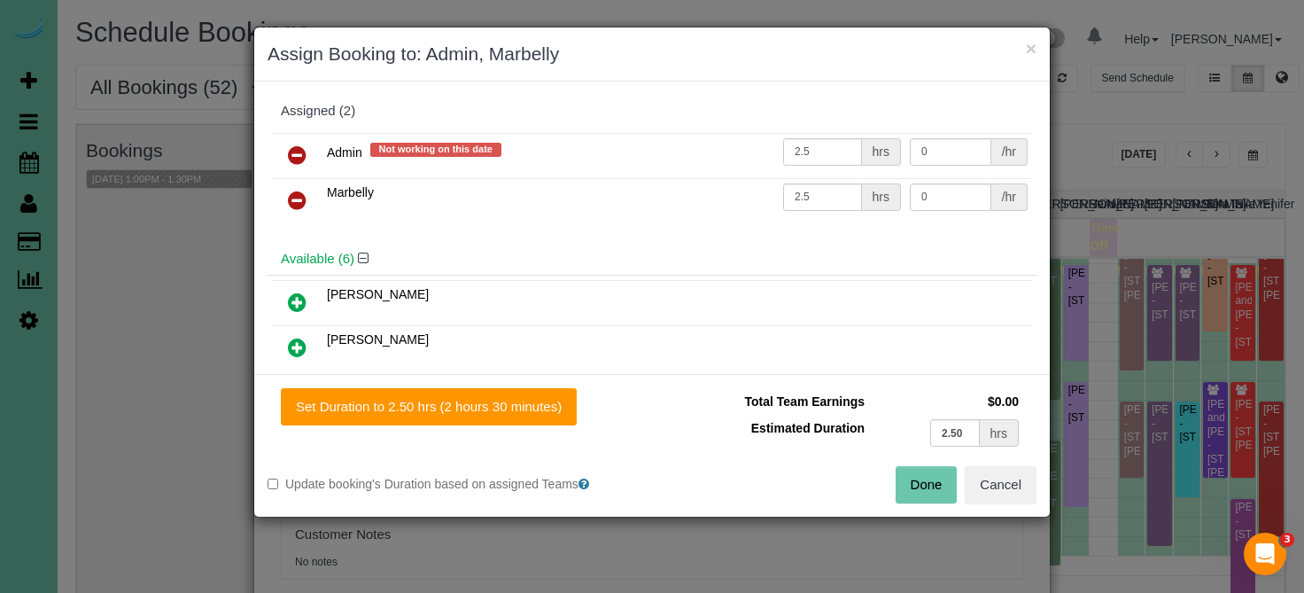
click at [291, 155] on icon at bounding box center [297, 154] width 19 height 21
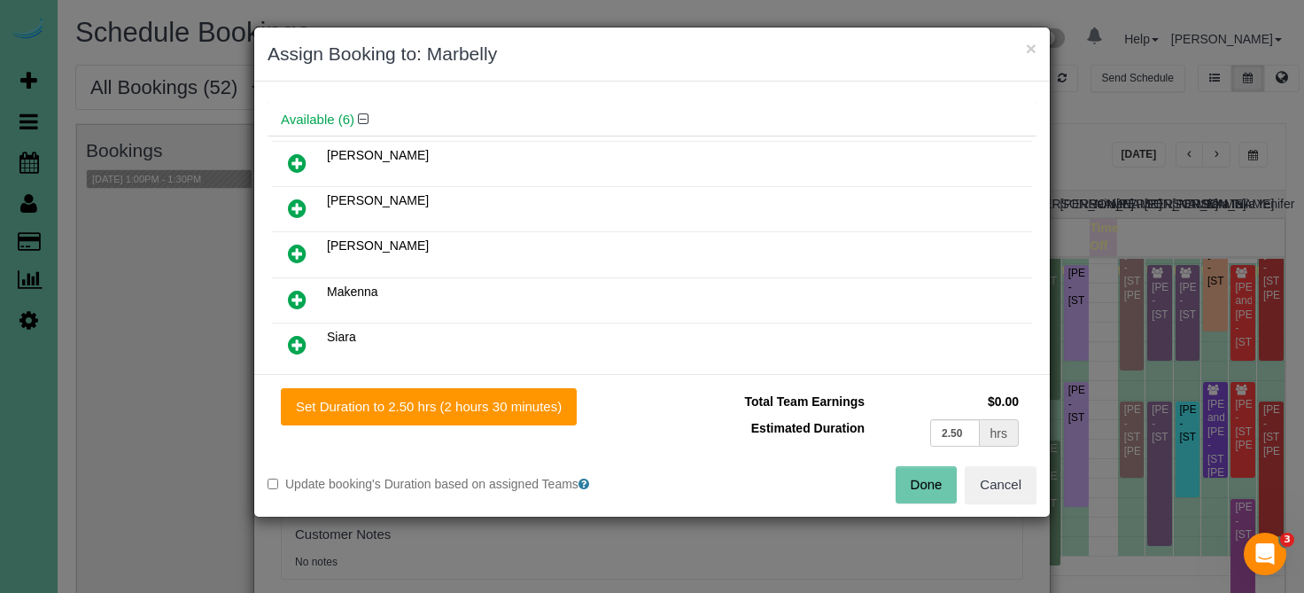
scroll to position [129, 0]
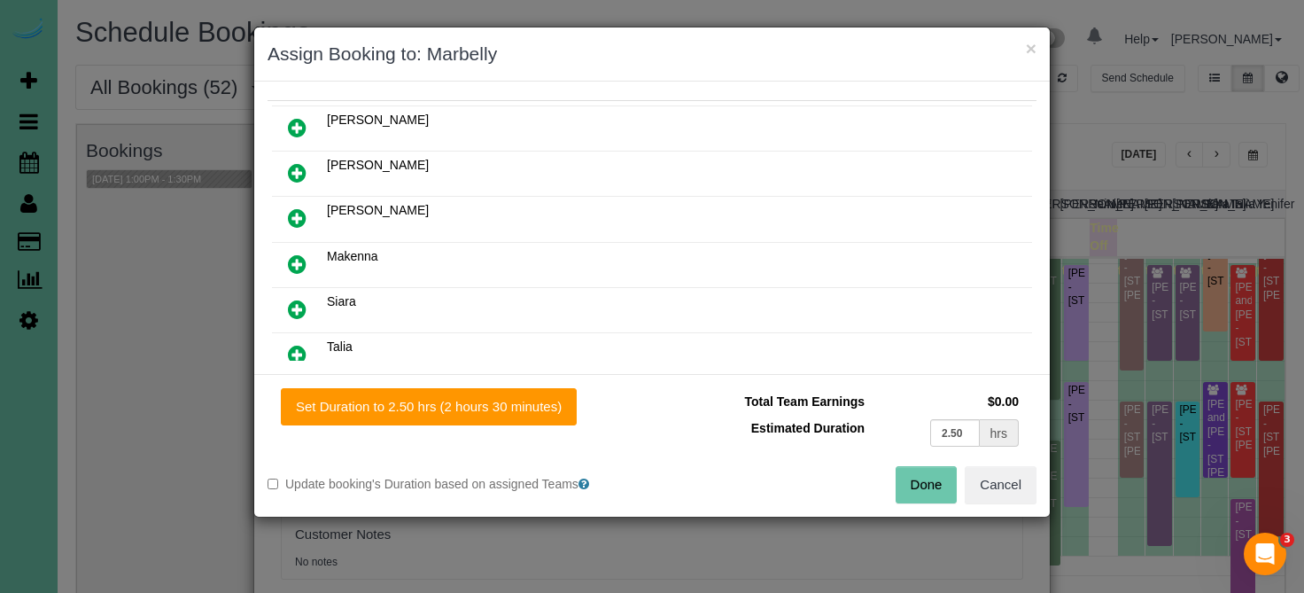
click at [291, 268] on icon at bounding box center [297, 263] width 19 height 21
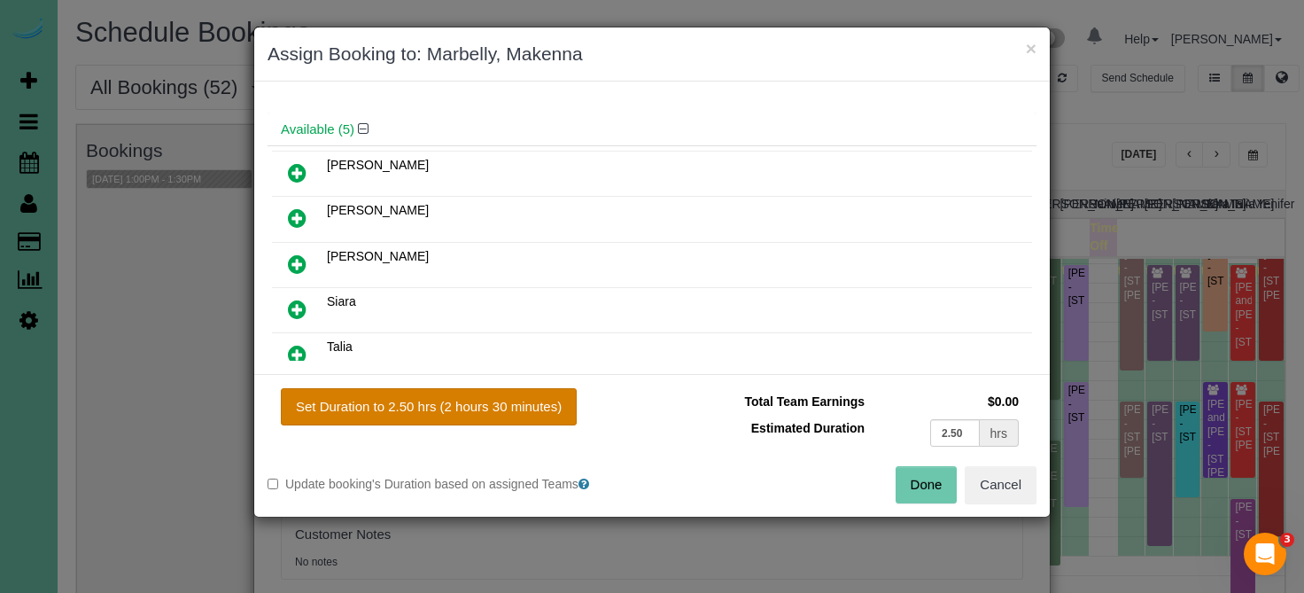
click at [342, 400] on button "Set Duration to 2.50 hrs (2 hours 30 minutes)" at bounding box center [429, 406] width 296 height 37
type input "2.50"
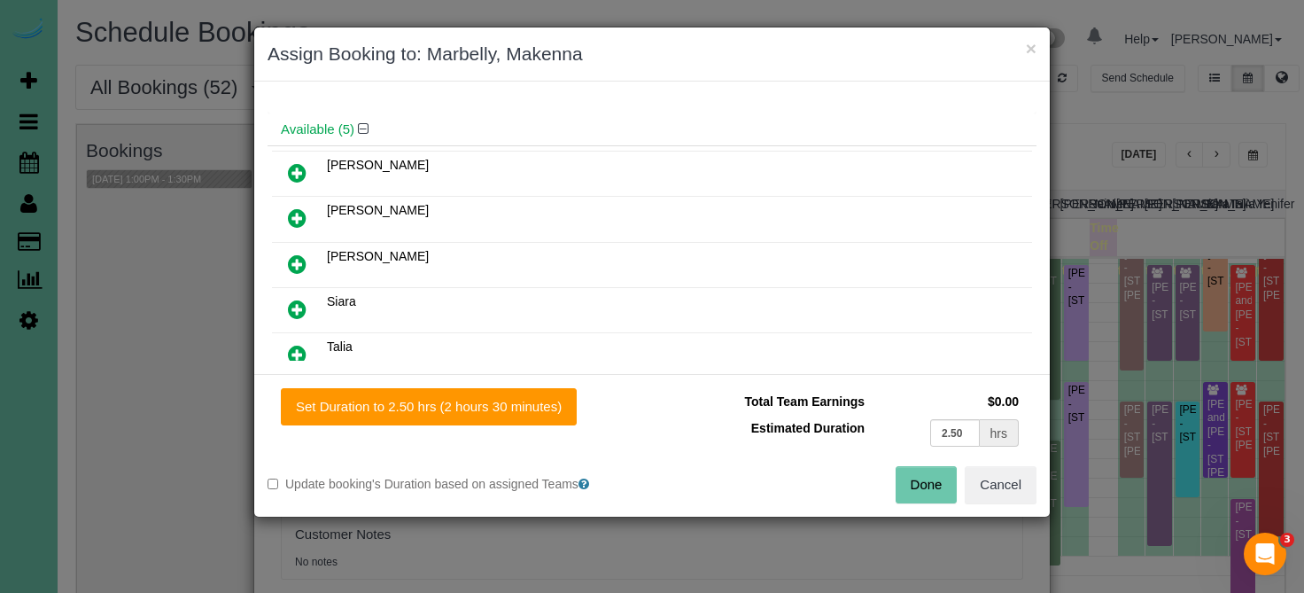
click at [921, 490] on button "Done" at bounding box center [927, 484] width 62 height 37
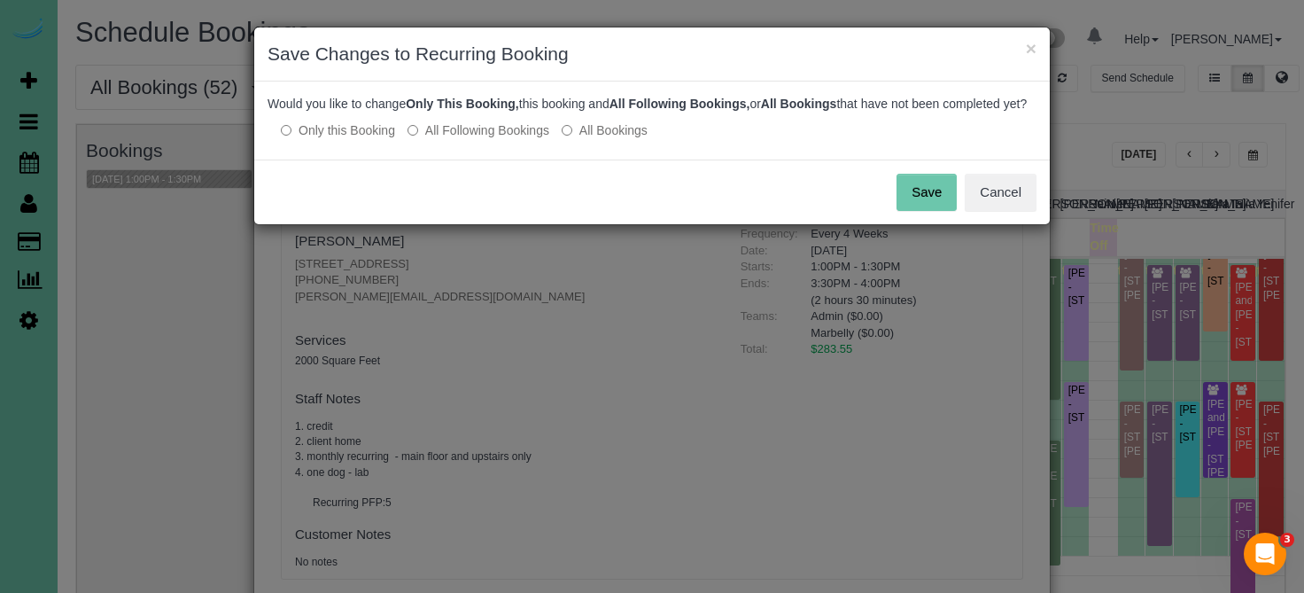
click at [464, 139] on label "All Following Bookings" at bounding box center [478, 130] width 142 height 18
click at [909, 211] on button "Save" at bounding box center [926, 192] width 60 height 37
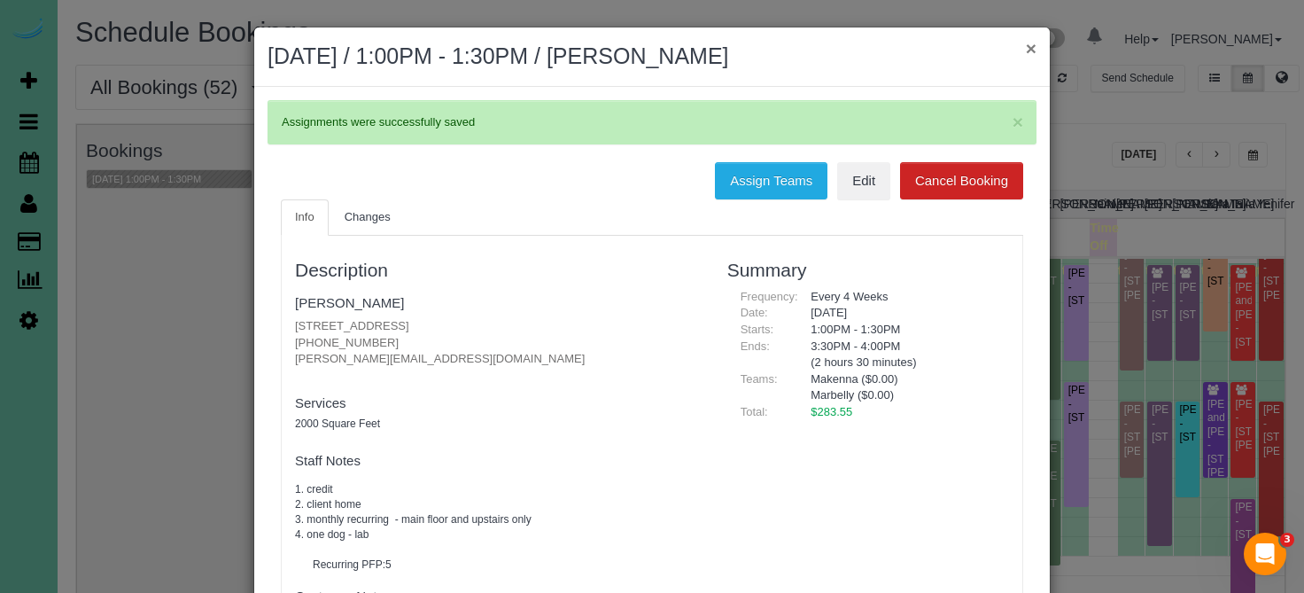
click at [1030, 48] on button "×" at bounding box center [1031, 48] width 11 height 19
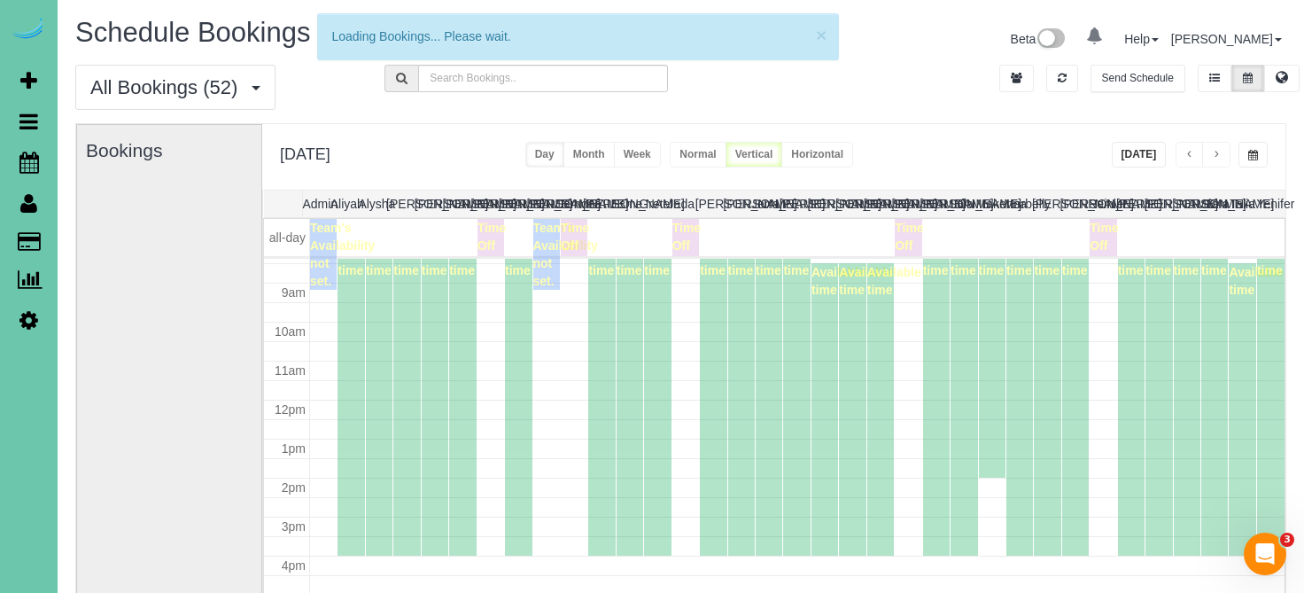
scroll to position [326, 0]
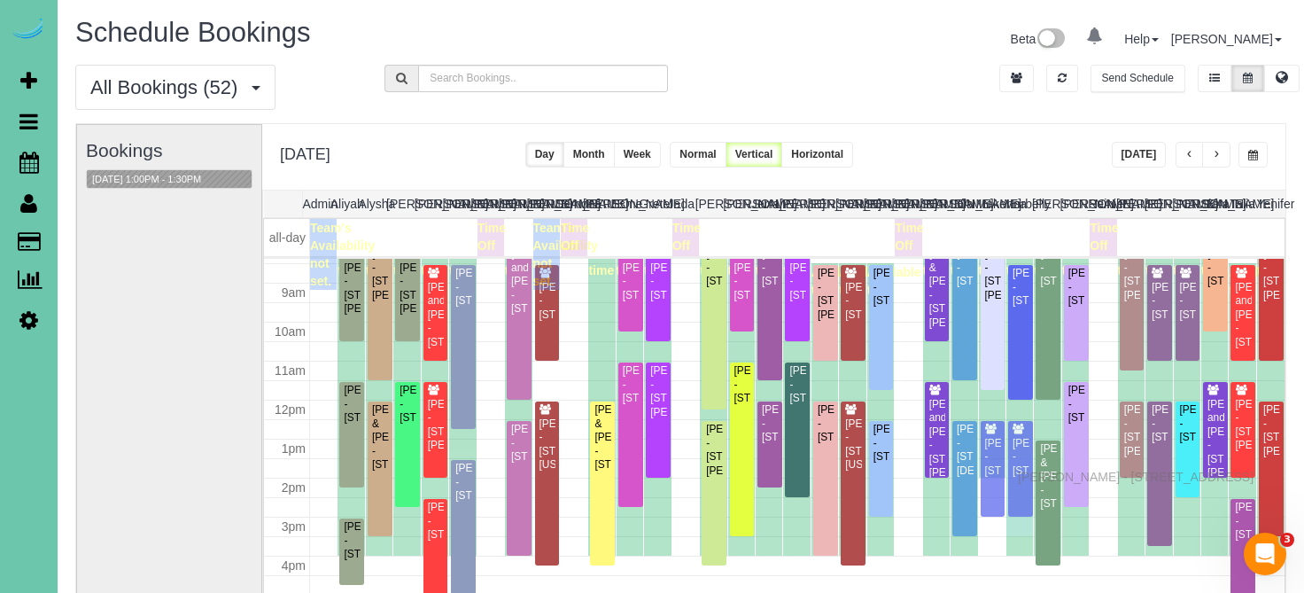
drag, startPoint x: 1022, startPoint y: 494, endPoint x: 1022, endPoint y: 474, distance: 20.4
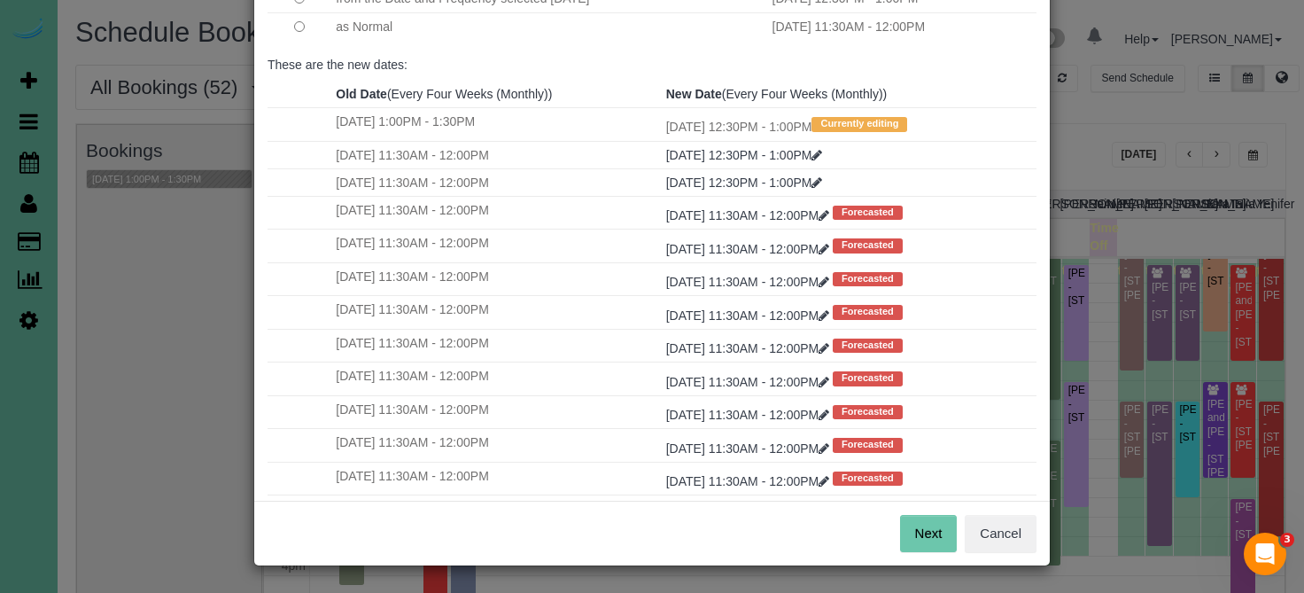
scroll to position [200, 0]
click at [936, 525] on button "Next" at bounding box center [929, 534] width 58 height 37
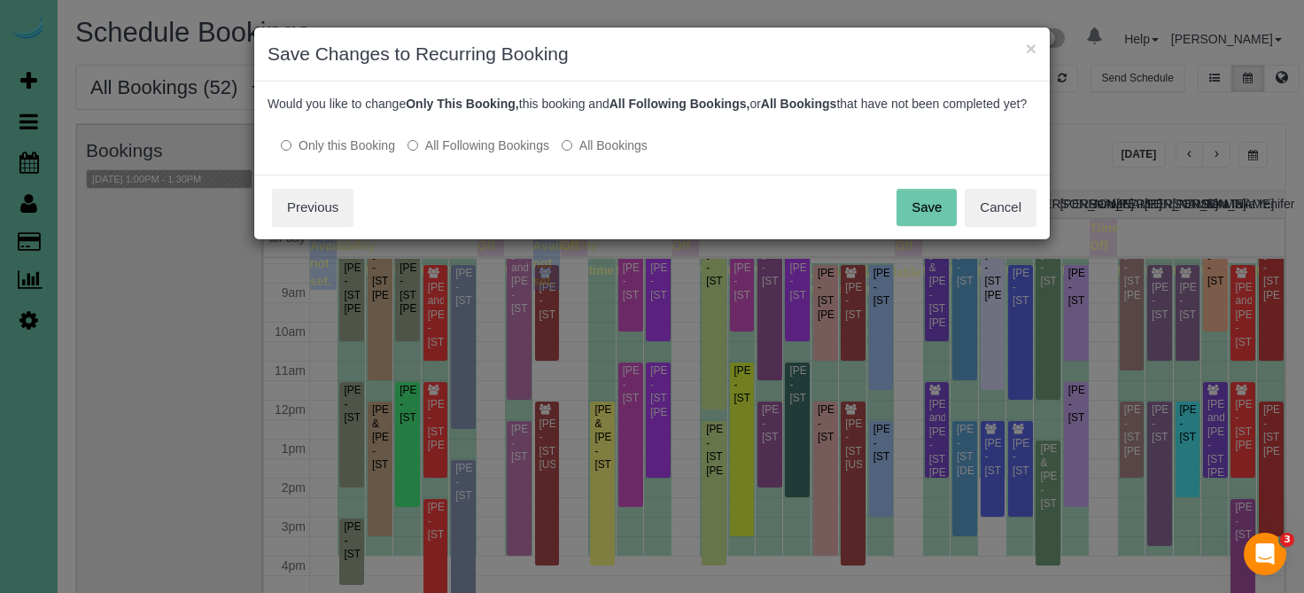
scroll to position [0, 0]
click at [497, 154] on label "All Following Bookings" at bounding box center [478, 145] width 142 height 18
click at [927, 202] on div "Save Cancel Previous" at bounding box center [651, 207] width 795 height 65
click at [927, 220] on button "Save" at bounding box center [926, 207] width 60 height 37
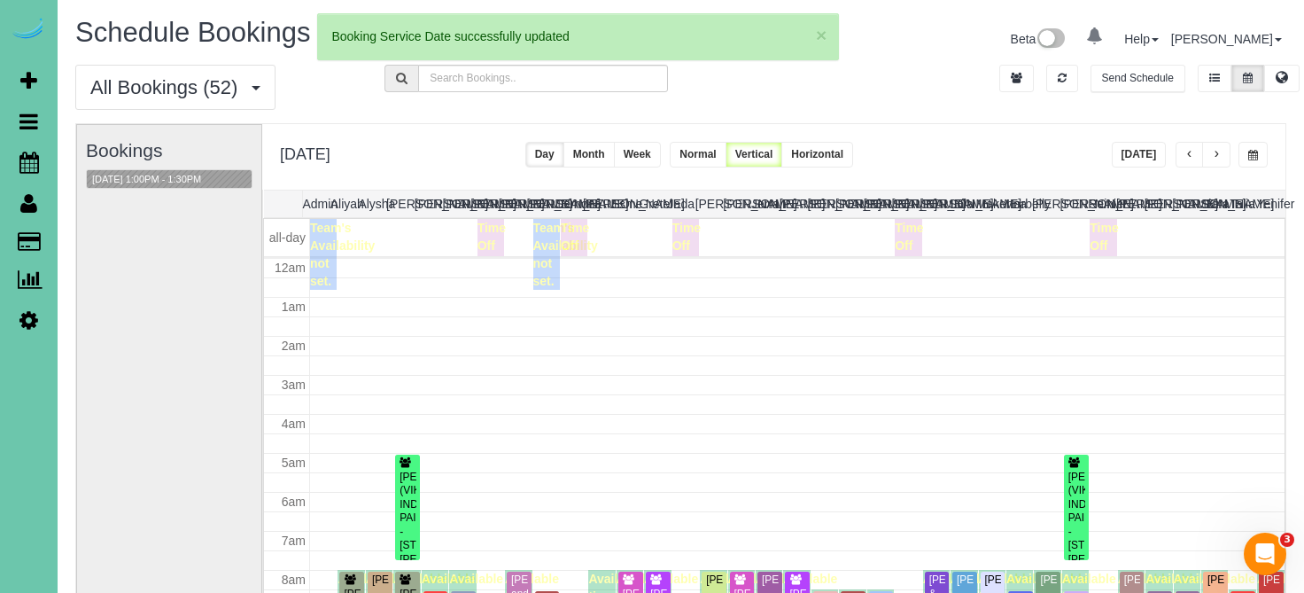
scroll to position [273, 0]
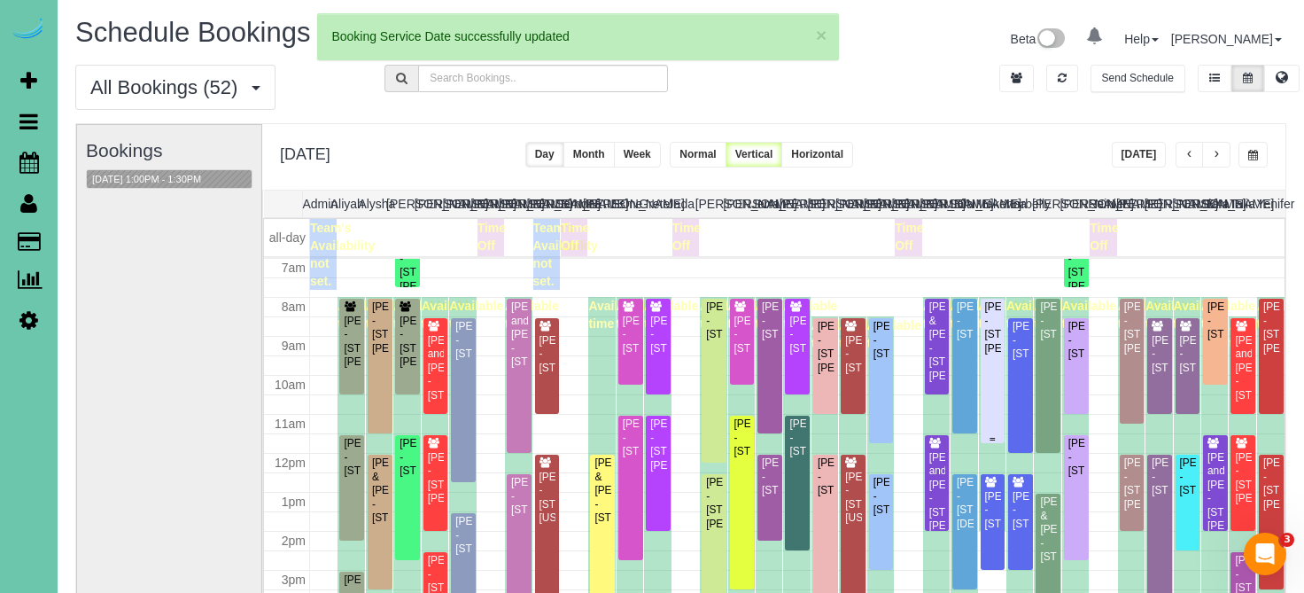
click at [992, 348] on div "Dawn Venema - 15738 Howard St, Omaha, NE 68118" at bounding box center [993, 327] width 18 height 55
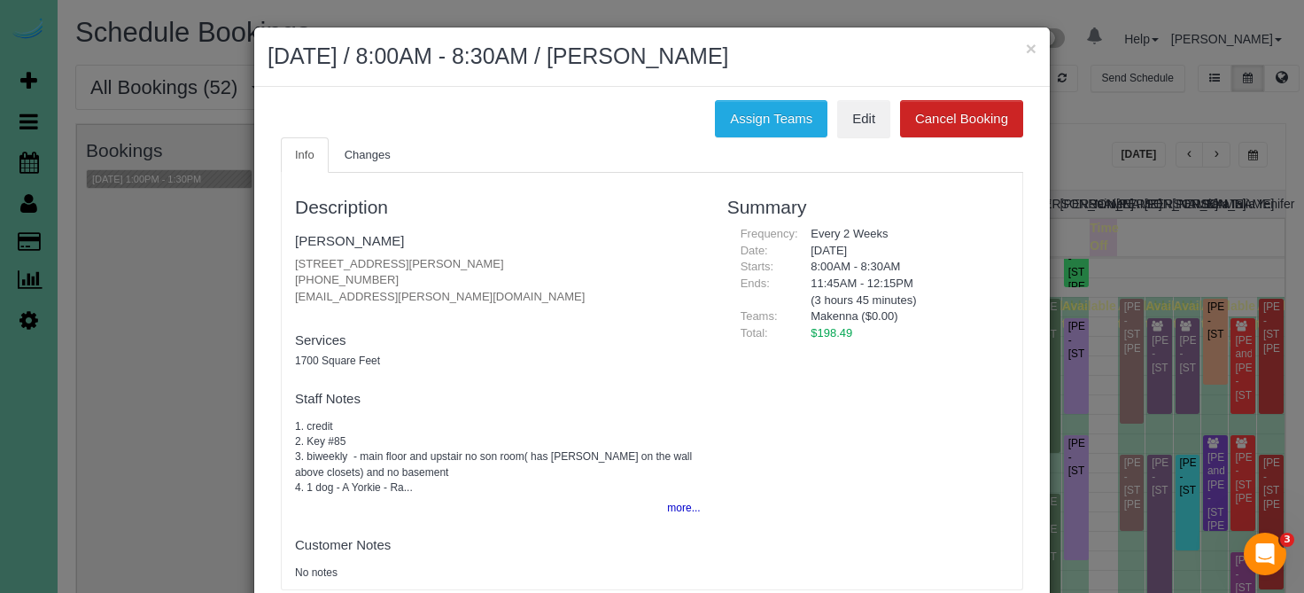
click at [357, 249] on fieldset "Dawn Venema 15738 Howard St, Omaha, NE 68118 (402) 216-3249 dbvenema@cox.net ne…" at bounding box center [498, 271] width 406 height 91
click at [361, 242] on link "Dawn Venema" at bounding box center [349, 240] width 109 height 15
click at [1033, 52] on button "×" at bounding box center [1031, 48] width 11 height 19
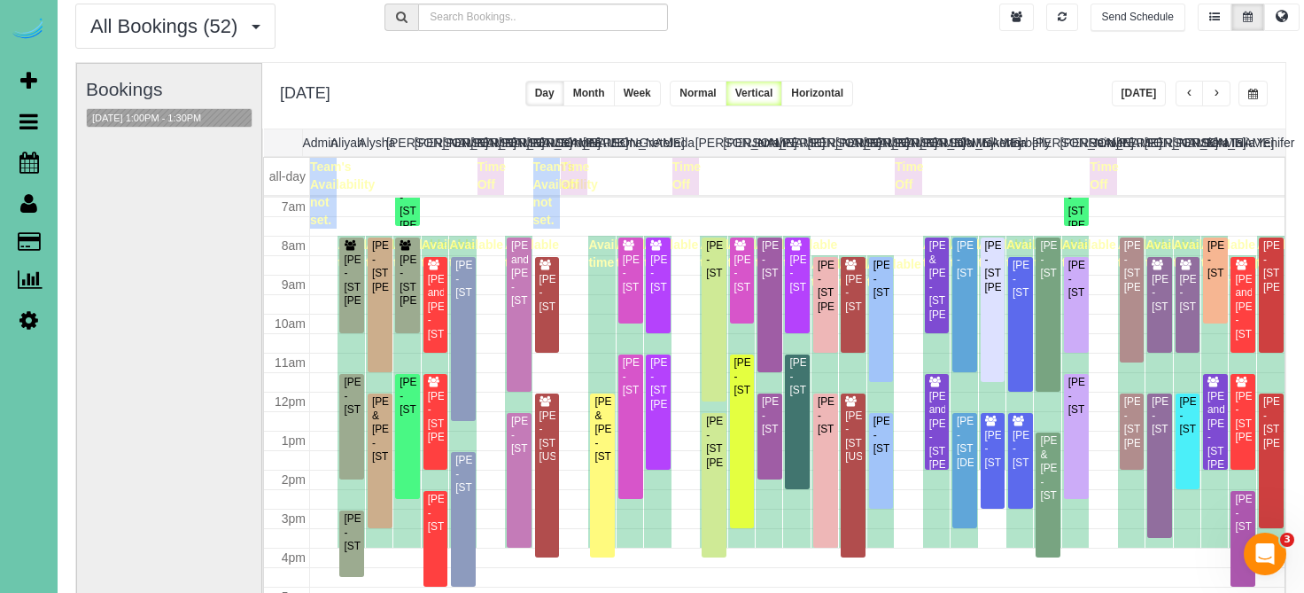
scroll to position [62, 0]
click at [196, 117] on button "10/14/2025 1:00PM - 1:30PM" at bounding box center [147, 117] width 120 height 19
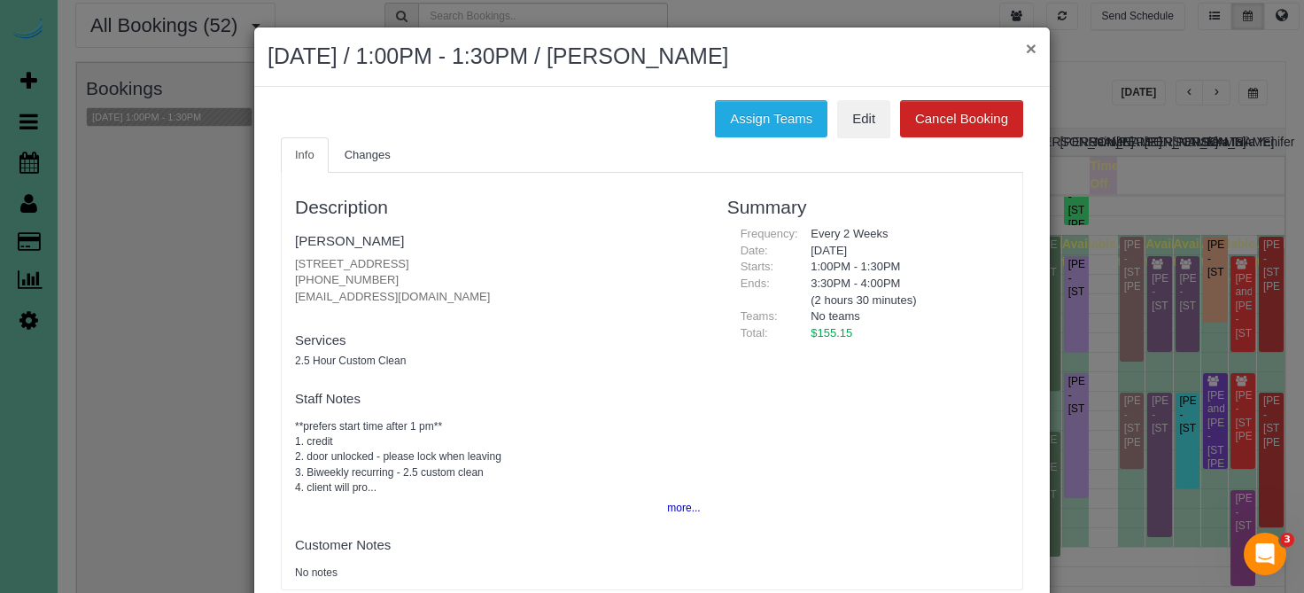
click at [1029, 49] on button "×" at bounding box center [1031, 48] width 11 height 19
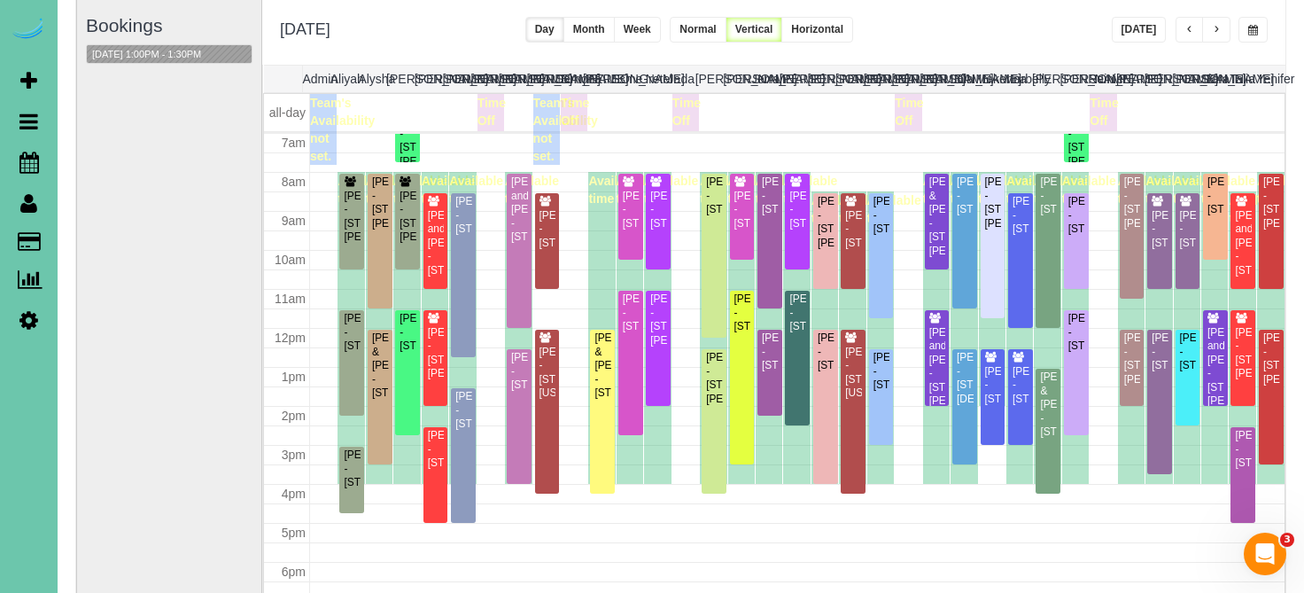
click at [1220, 32] on span "button" at bounding box center [1216, 30] width 9 height 11
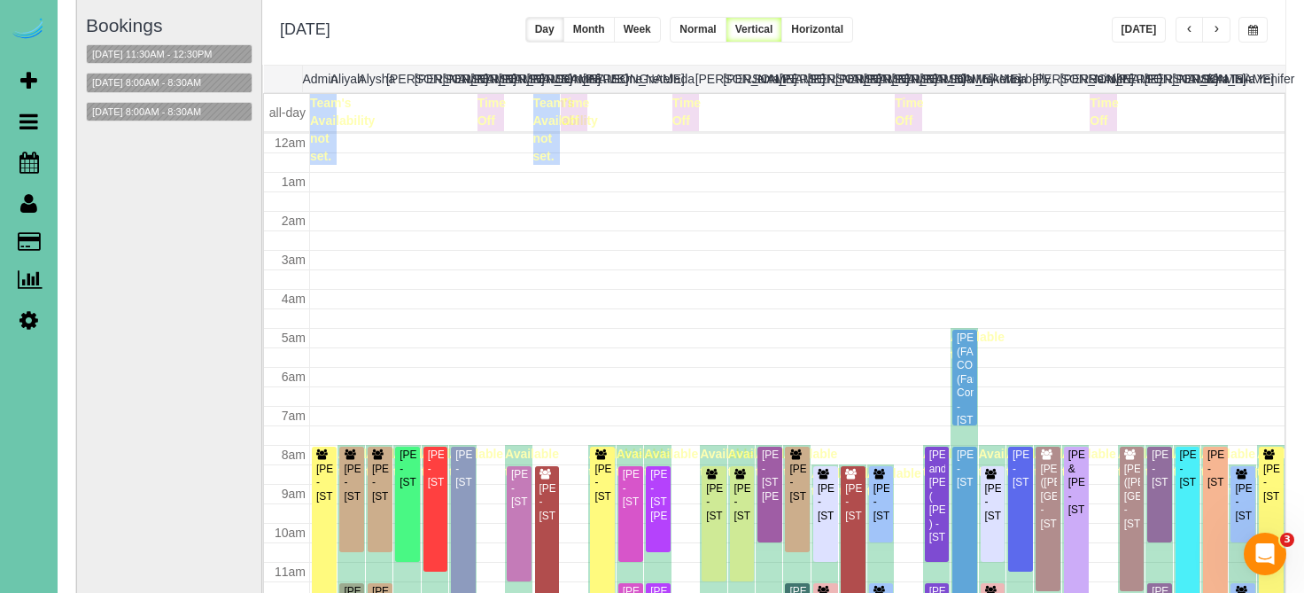
scroll to position [235, 0]
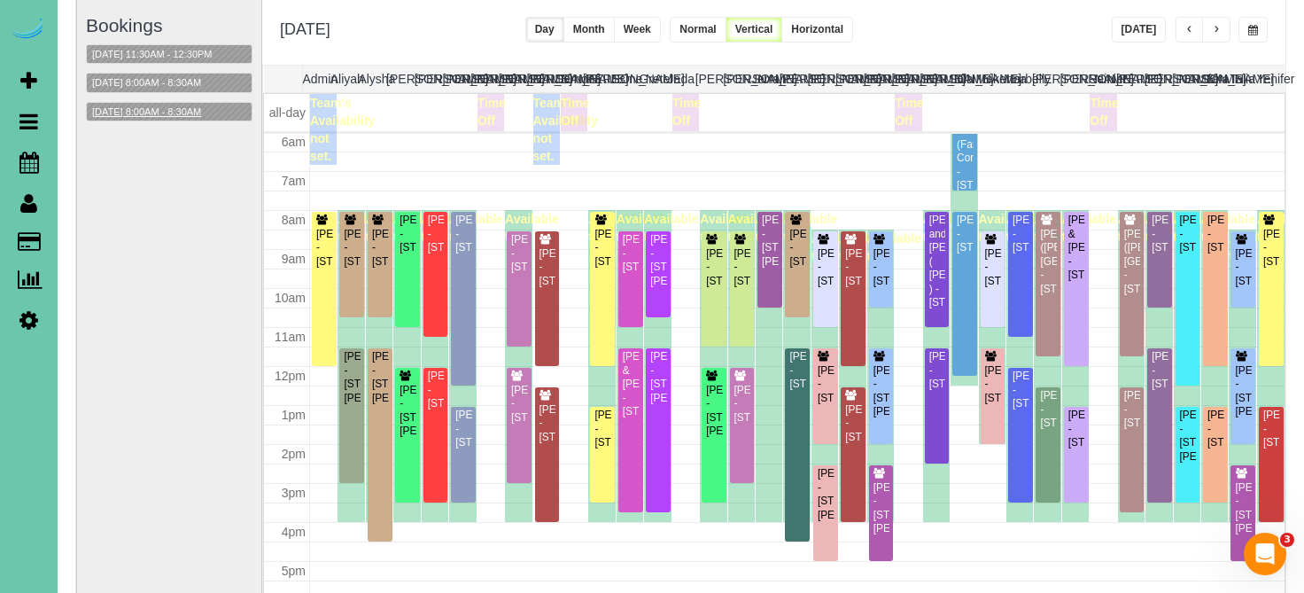
click at [198, 113] on button "10/15/2025 8:00AM - 8:30AM" at bounding box center [147, 112] width 120 height 19
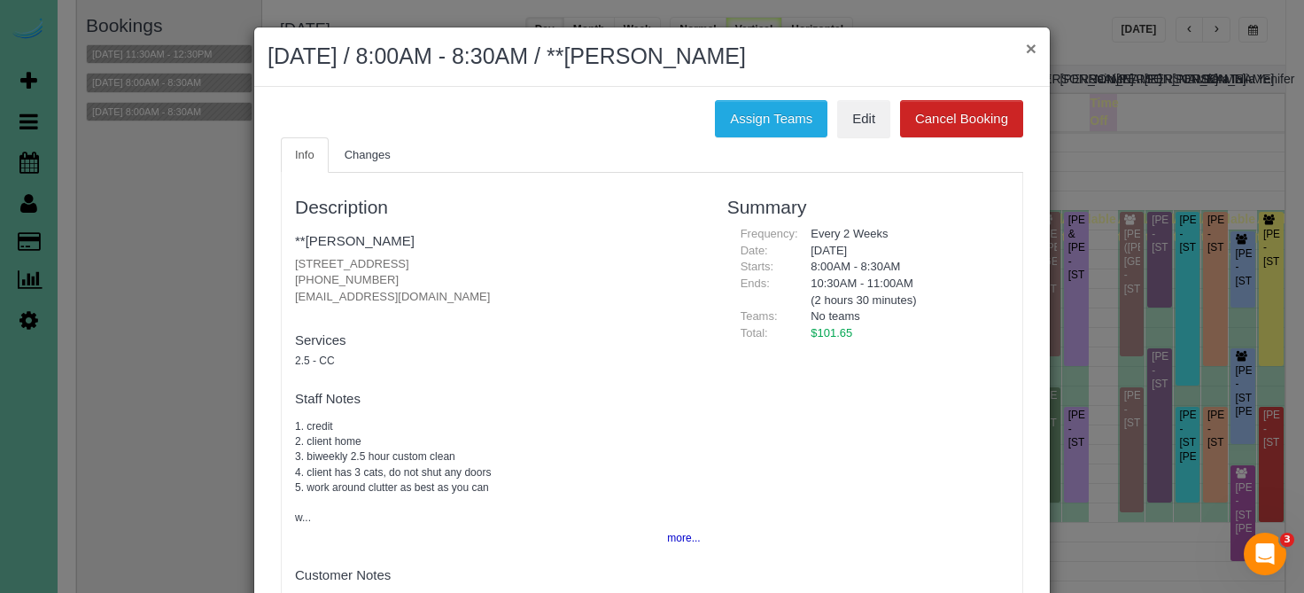
click at [1031, 48] on button "×" at bounding box center [1031, 48] width 11 height 19
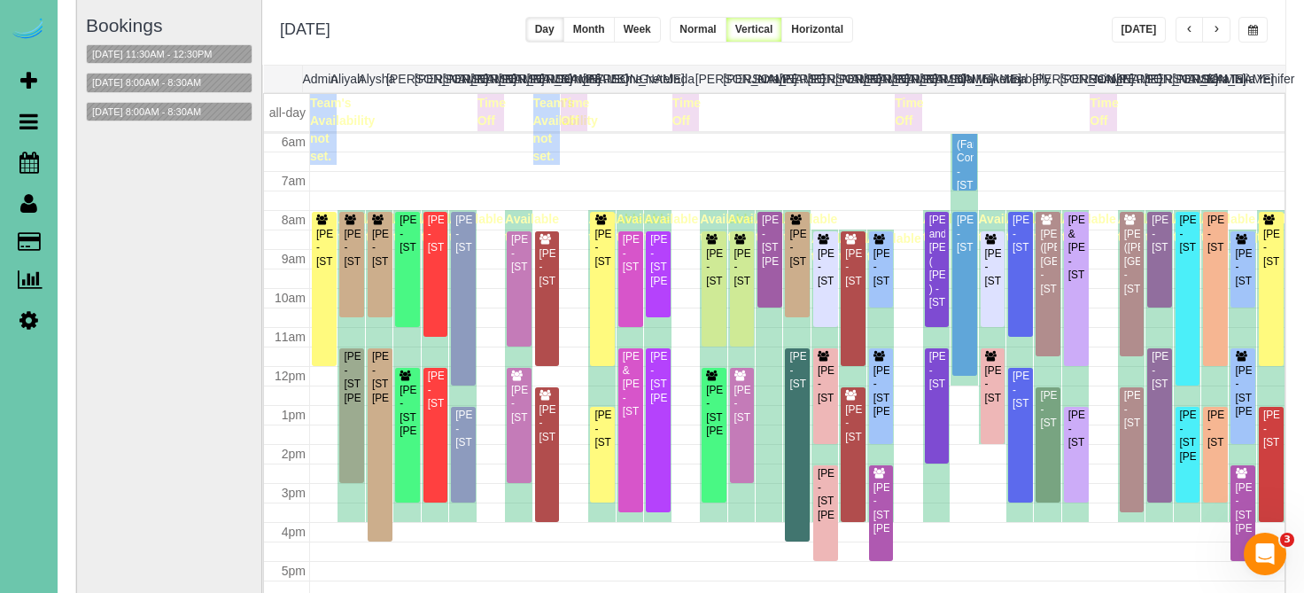
click at [1190, 25] on span "button" at bounding box center [1189, 30] width 9 height 11
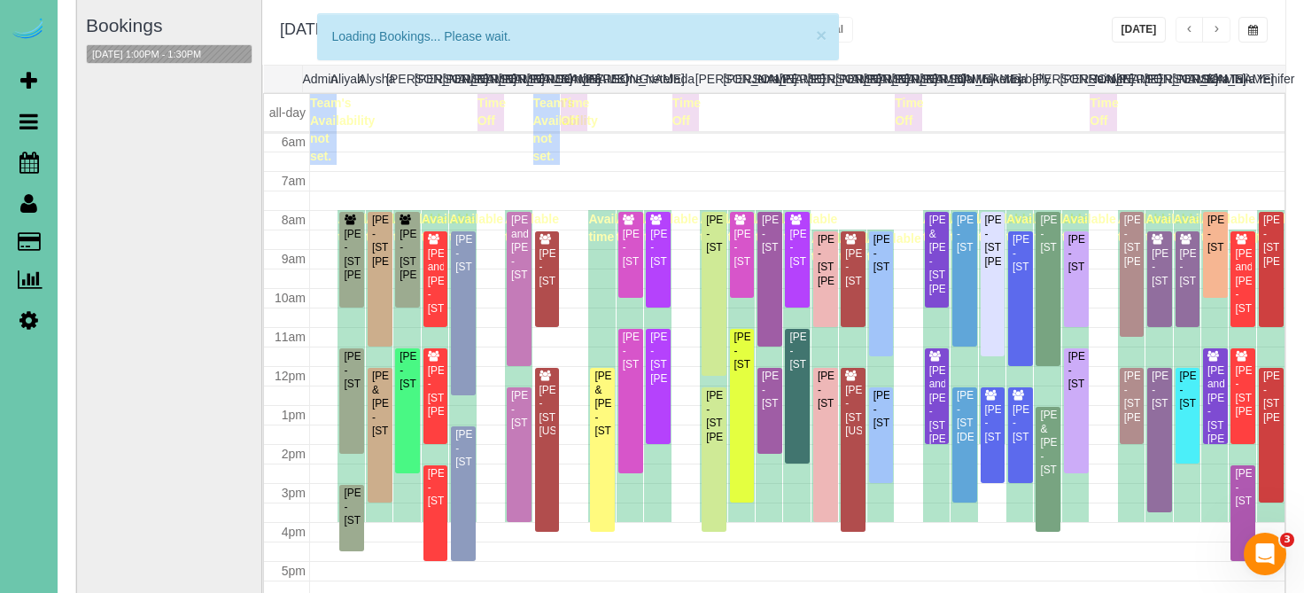
click at [1190, 25] on span "button" at bounding box center [1189, 30] width 9 height 11
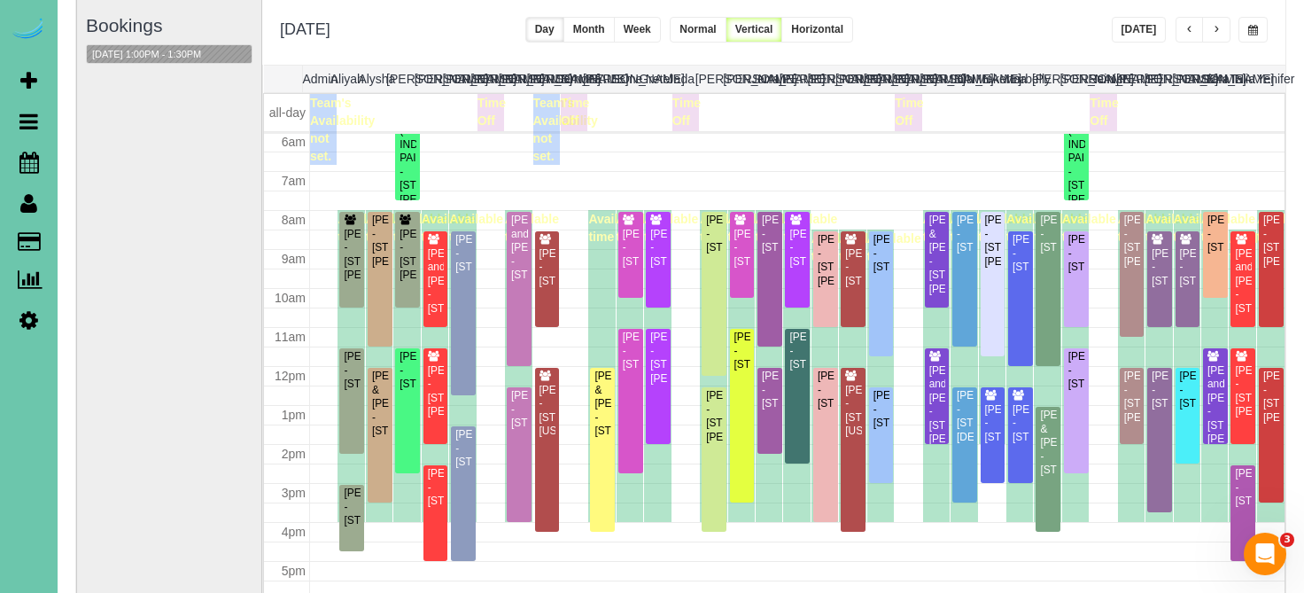
click at [1190, 25] on span "button" at bounding box center [1189, 30] width 9 height 11
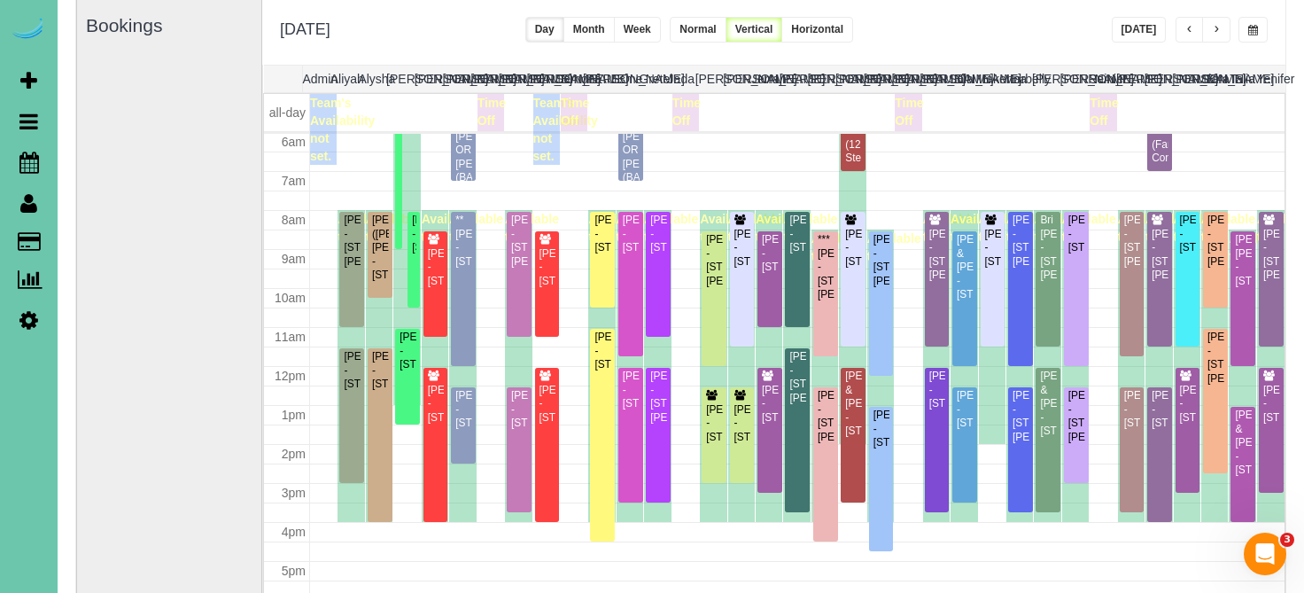
click at [1222, 24] on button "button" at bounding box center [1216, 30] width 28 height 26
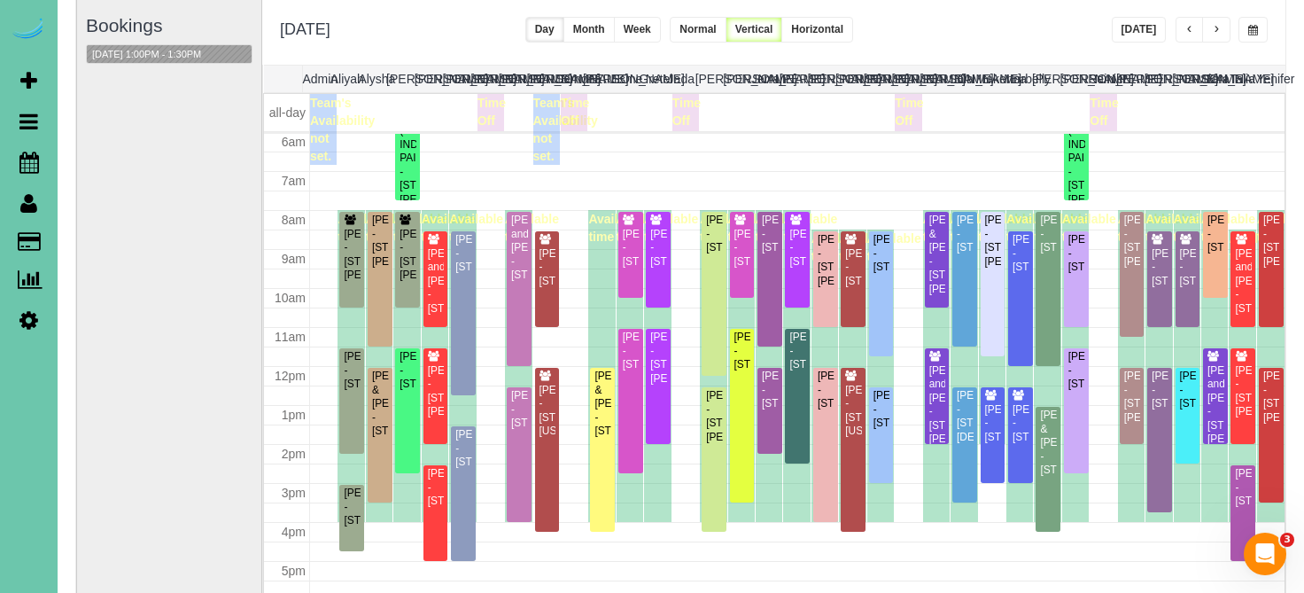
click at [1259, 27] on button "button" at bounding box center [1252, 30] width 29 height 26
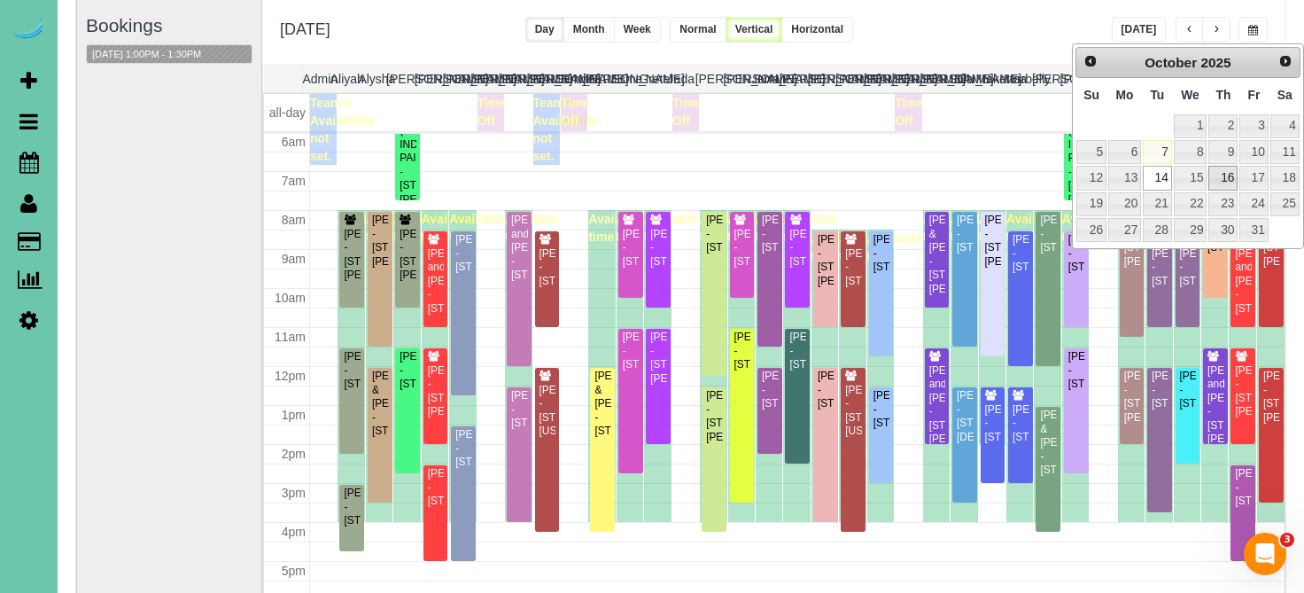
click at [1225, 167] on link "16" at bounding box center [1222, 178] width 29 height 24
type input "**********"
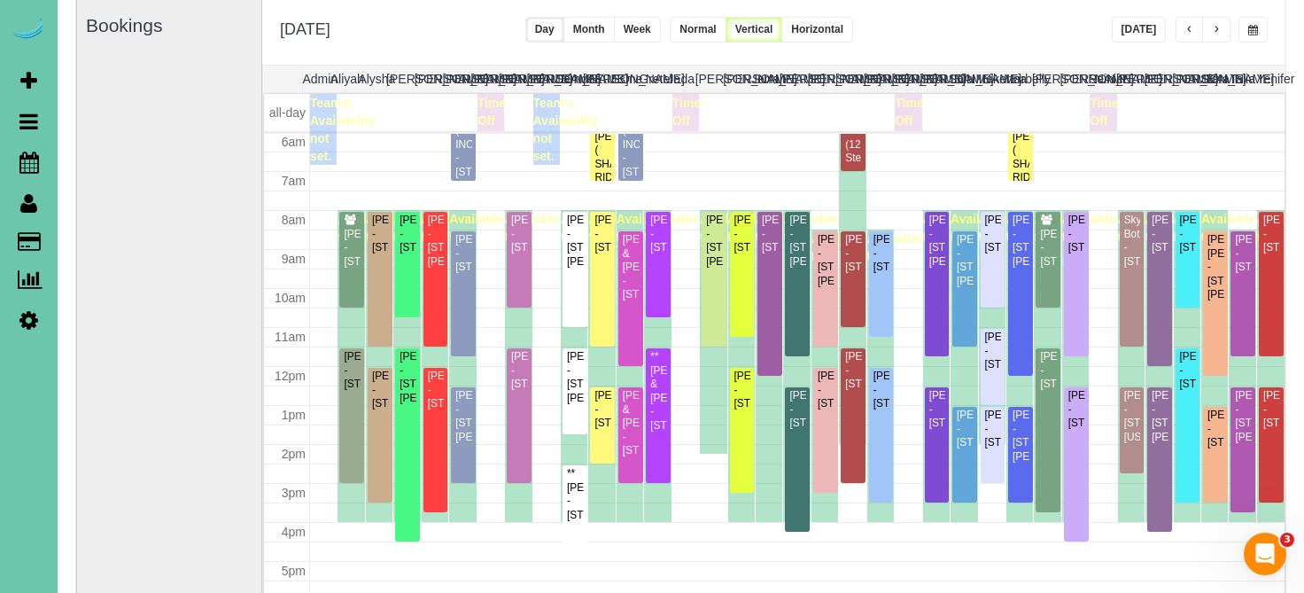
click at [1218, 19] on button "button" at bounding box center [1216, 30] width 28 height 26
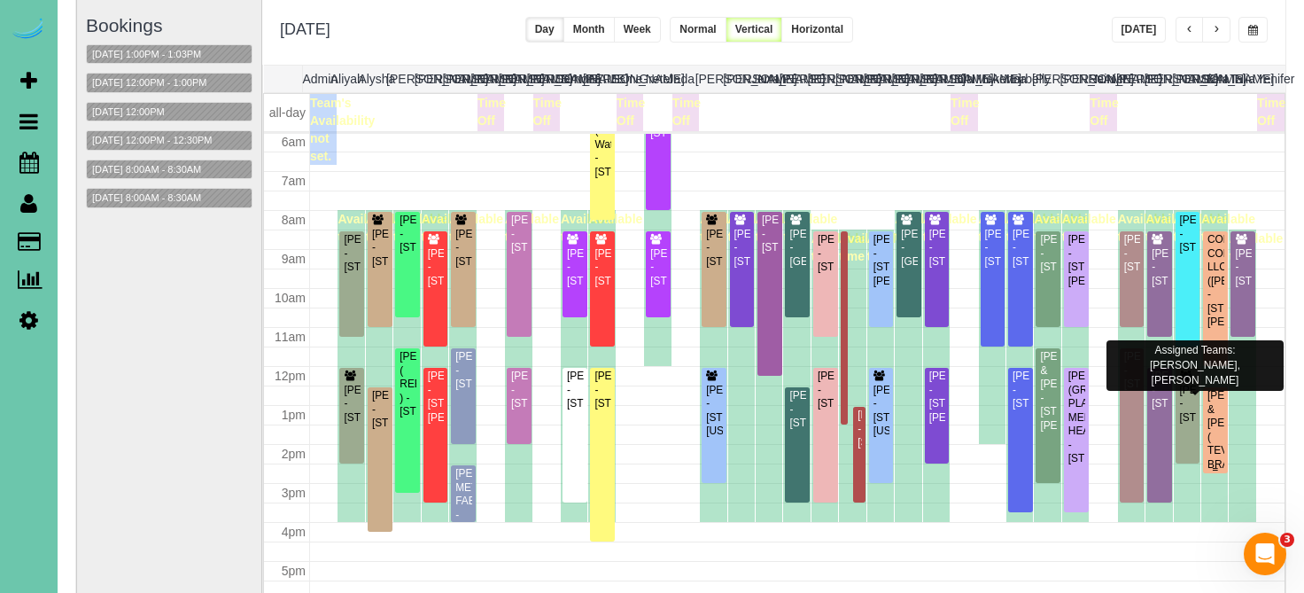
click at [1215, 407] on div "JOE CONNEALY & JAIME ALLGOOD ( TEVRA BRANDS ) - 13575 Lynam Drive, Omaha, NE 68…" at bounding box center [1216, 450] width 18 height 123
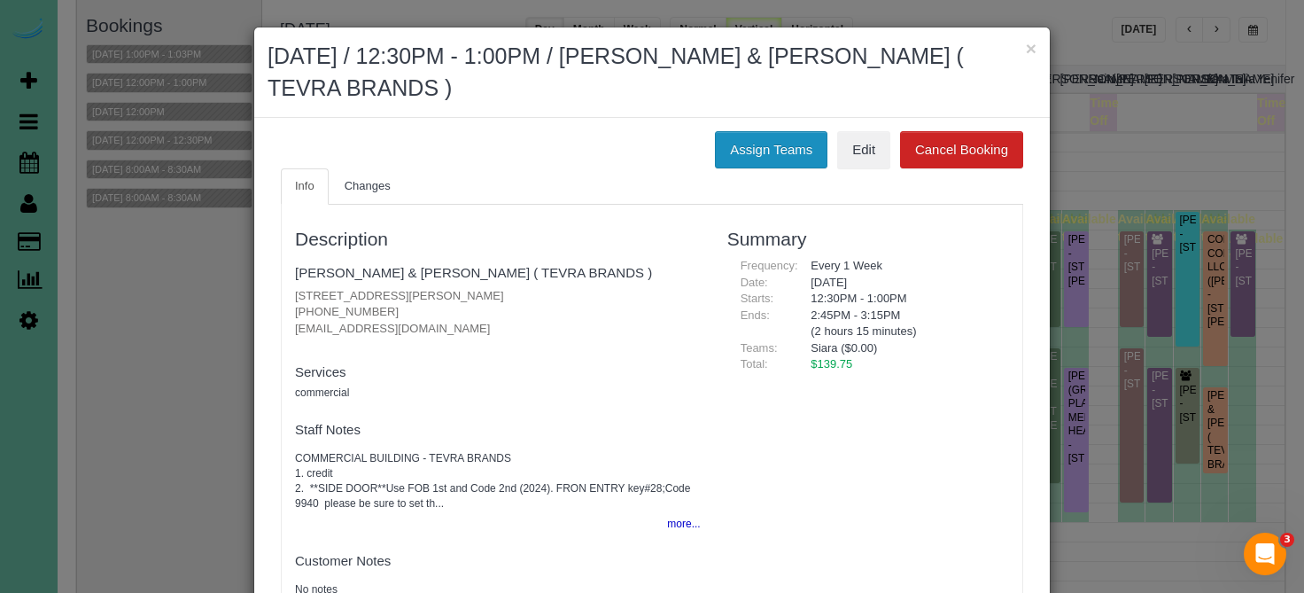
click at [772, 156] on button "Assign Teams" at bounding box center [771, 149] width 113 height 37
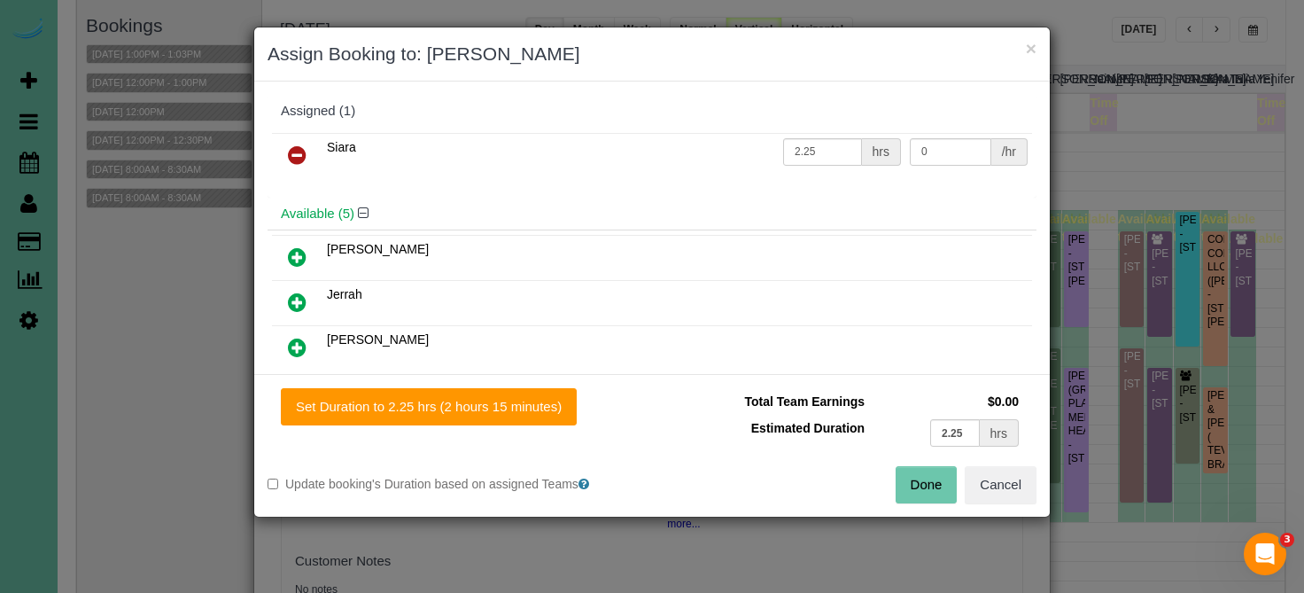
click at [299, 151] on icon at bounding box center [297, 154] width 19 height 21
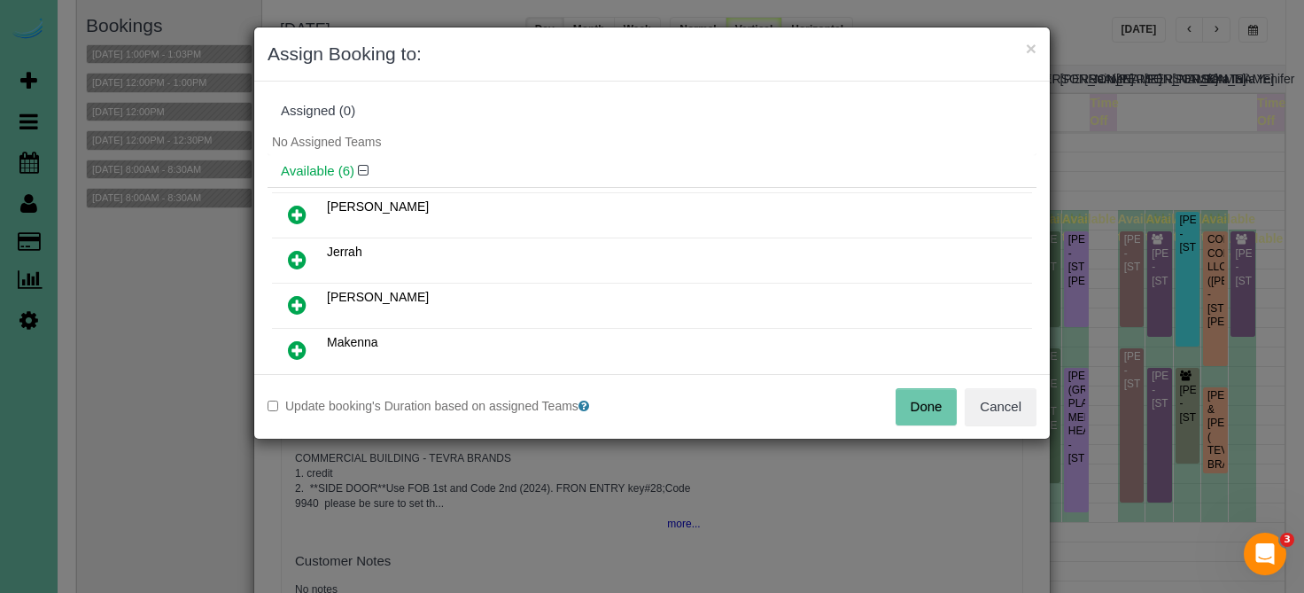
click at [305, 358] on icon at bounding box center [297, 349] width 19 height 21
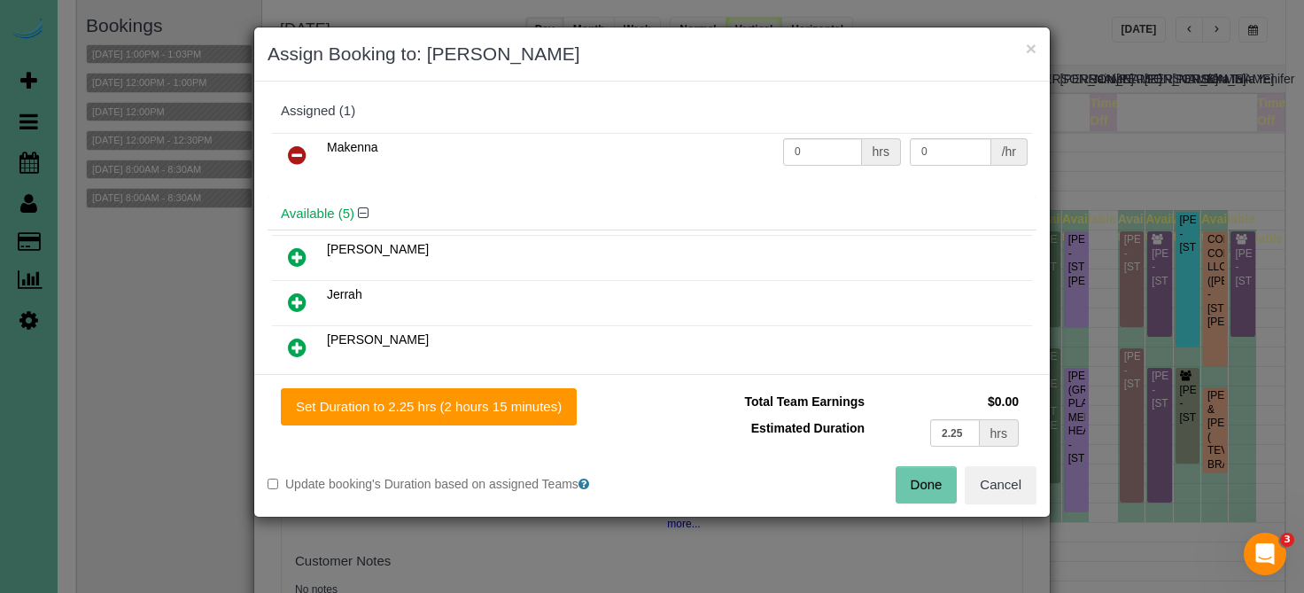
click at [345, 424] on div "Set Duration to 2.25 hrs (2 hours 15 minutes) Total Team Earnings $0.00 Estimat…" at bounding box center [651, 445] width 795 height 143
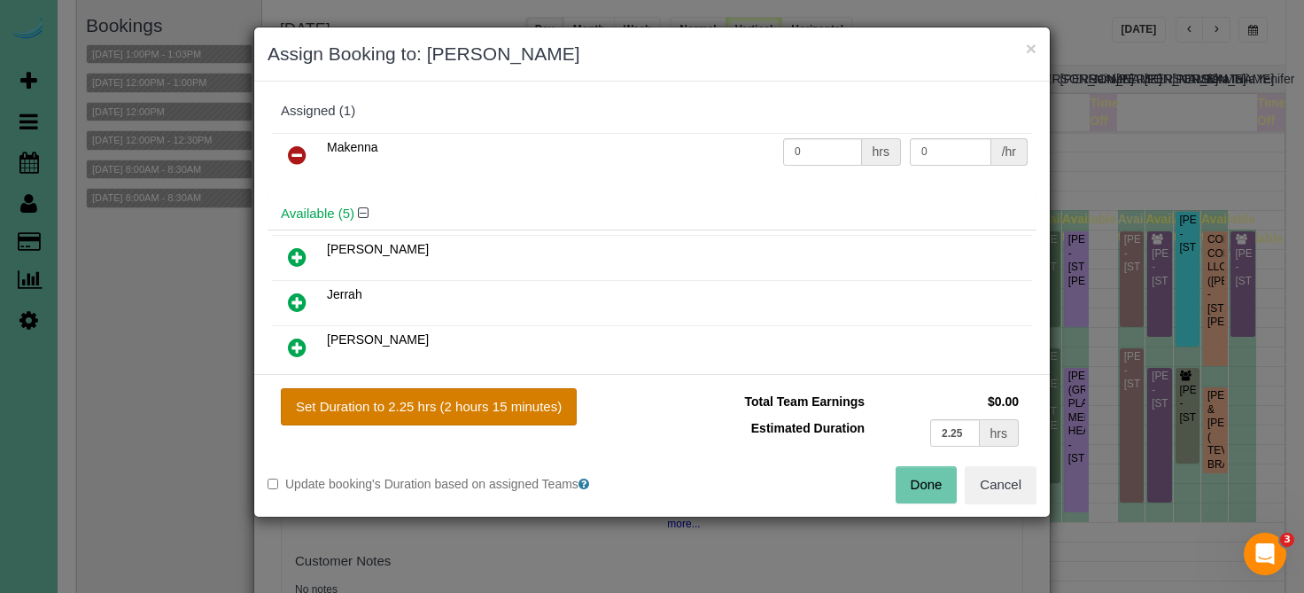
click at [355, 409] on button "Set Duration to 2.25 hrs (2 hours 15 minutes)" at bounding box center [429, 406] width 296 height 37
type input "2.25"
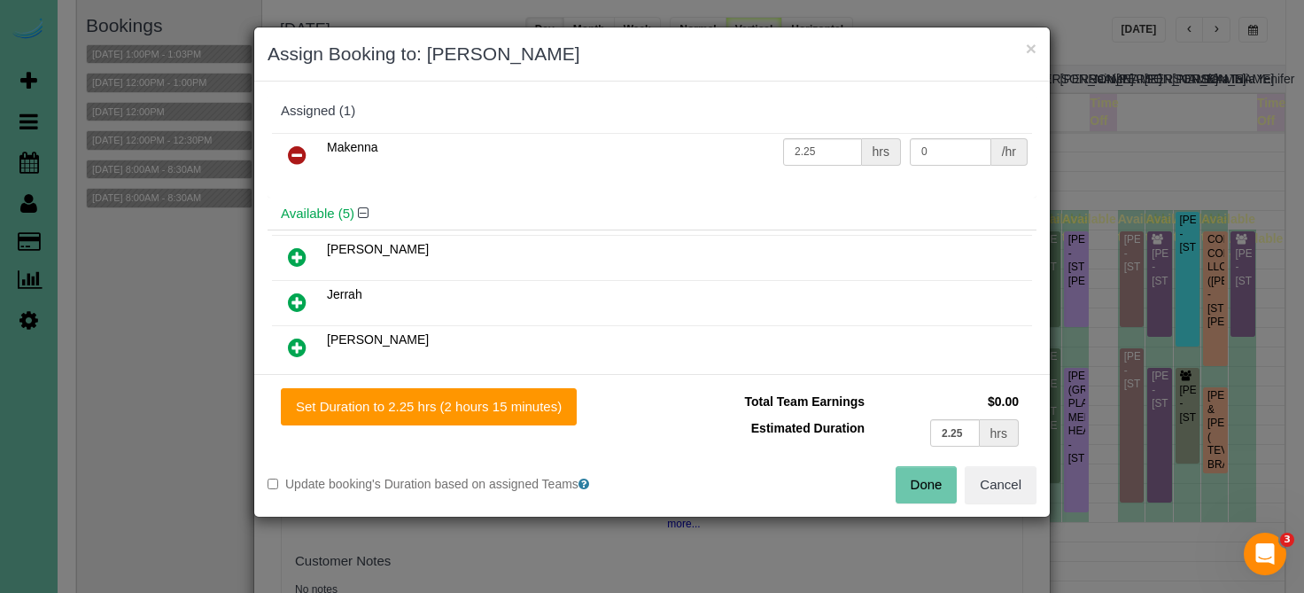
click at [896, 462] on div "Total Team Earnings $0.00 Estimated Duration 2.25 hrs Warning: The Company shar…" at bounding box center [844, 427] width 384 height 78
click at [913, 478] on button "Done" at bounding box center [927, 484] width 62 height 37
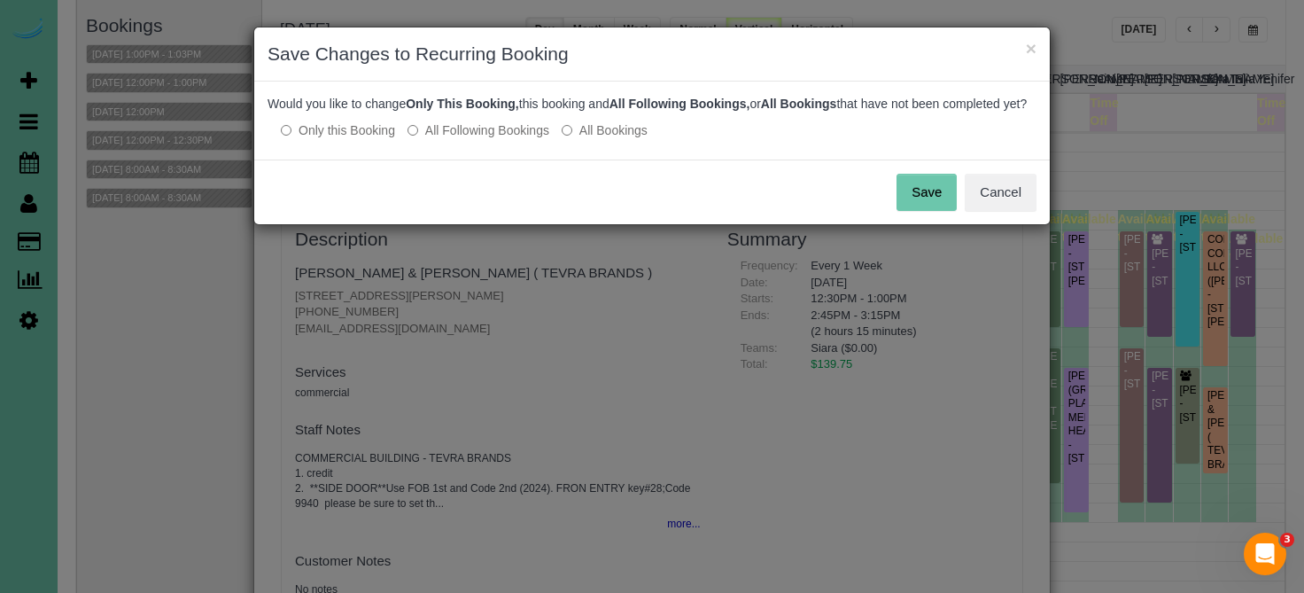
click at [504, 139] on label "All Following Bookings" at bounding box center [478, 130] width 142 height 18
click at [913, 224] on div "Save Cancel" at bounding box center [651, 191] width 795 height 65
click at [920, 210] on button "Save" at bounding box center [926, 192] width 60 height 37
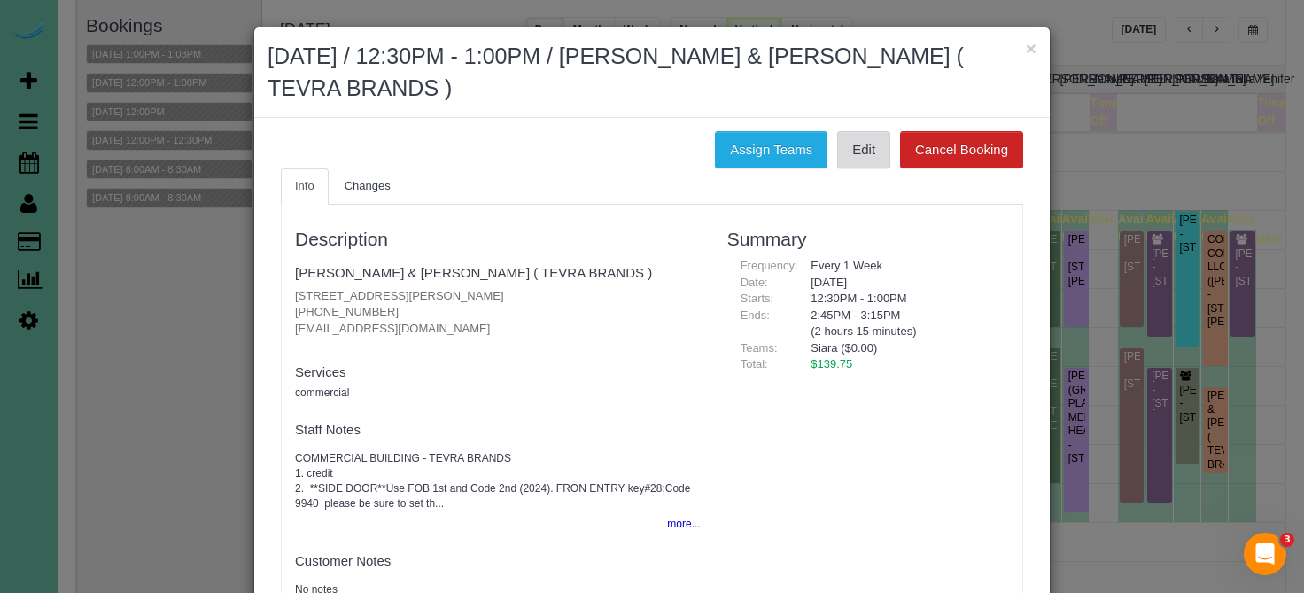
click at [857, 156] on link "Edit" at bounding box center [863, 149] width 53 height 37
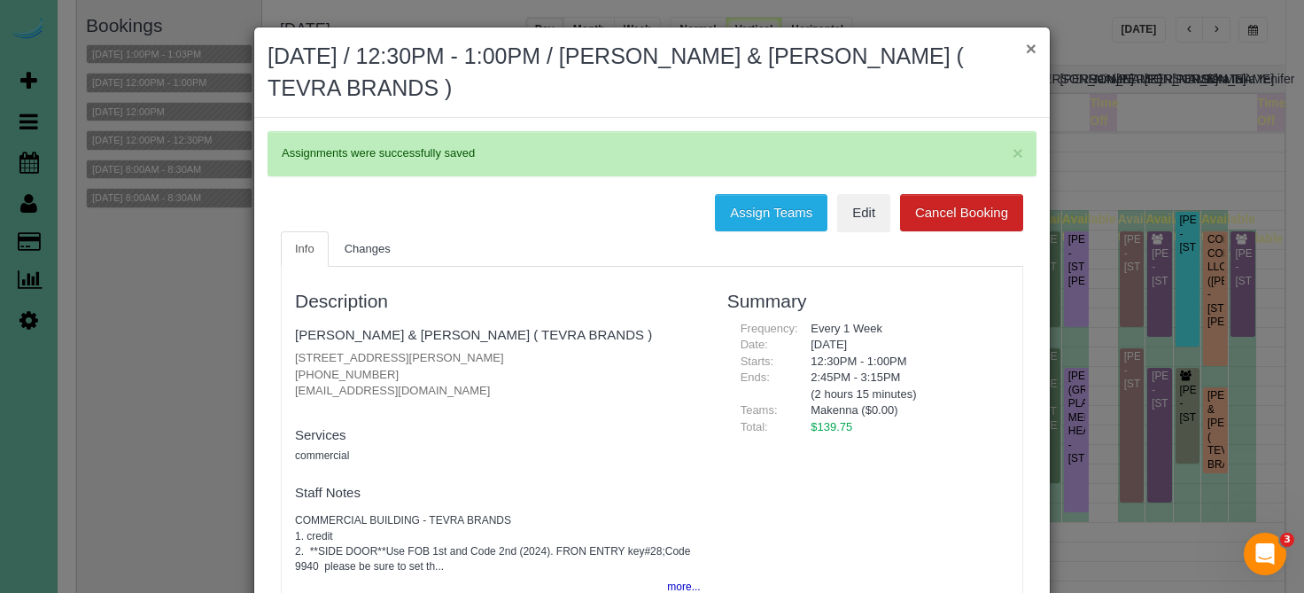
click at [1028, 43] on button "×" at bounding box center [1031, 48] width 11 height 19
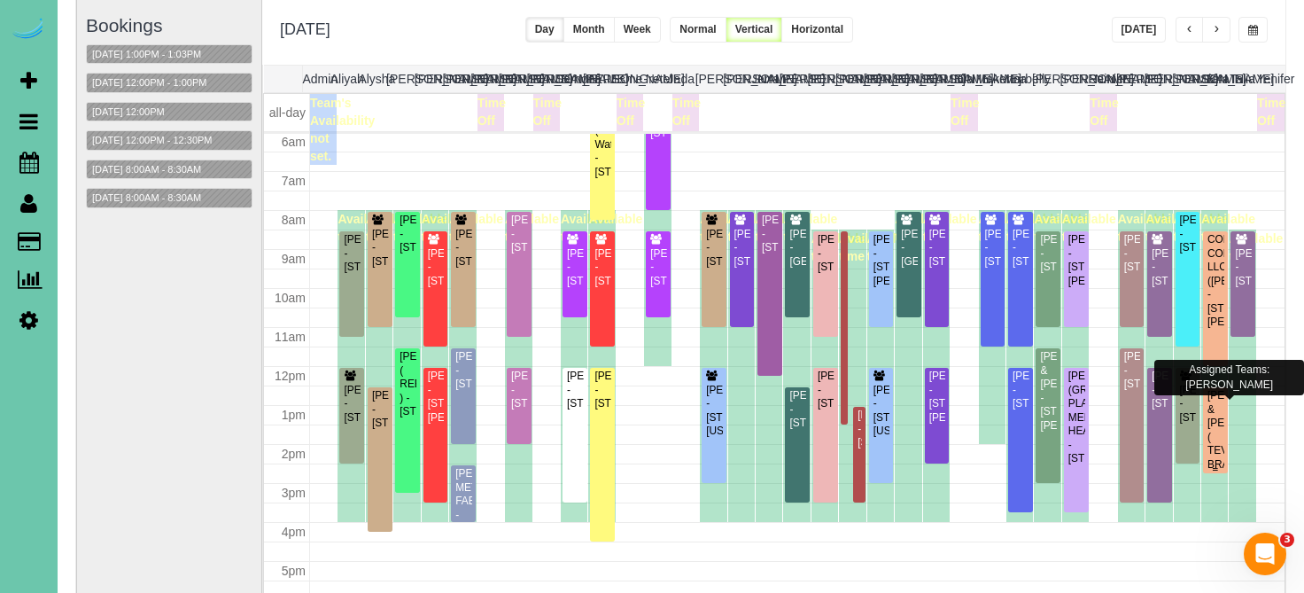
click at [1216, 423] on div "JOE CONNEALY & JAIME ALLGOOD ( TEVRA BRANDS ) - 13575 Lynam Drive, Omaha, NE 68…" at bounding box center [1216, 450] width 18 height 123
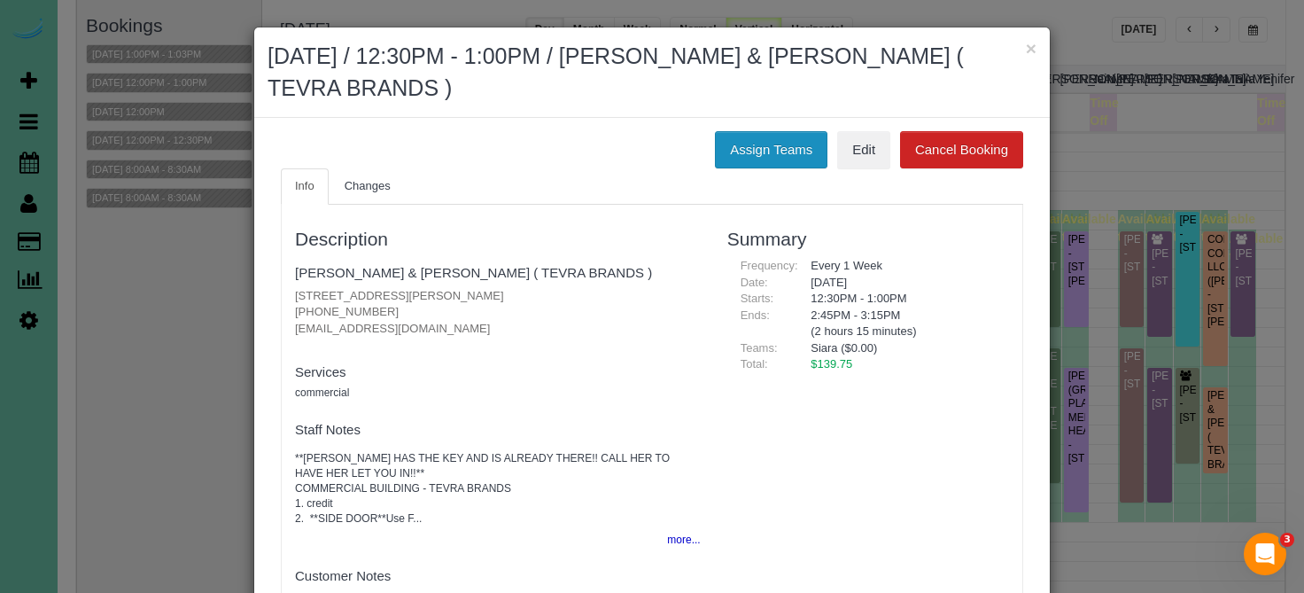
click at [769, 148] on button "Assign Teams" at bounding box center [771, 149] width 113 height 37
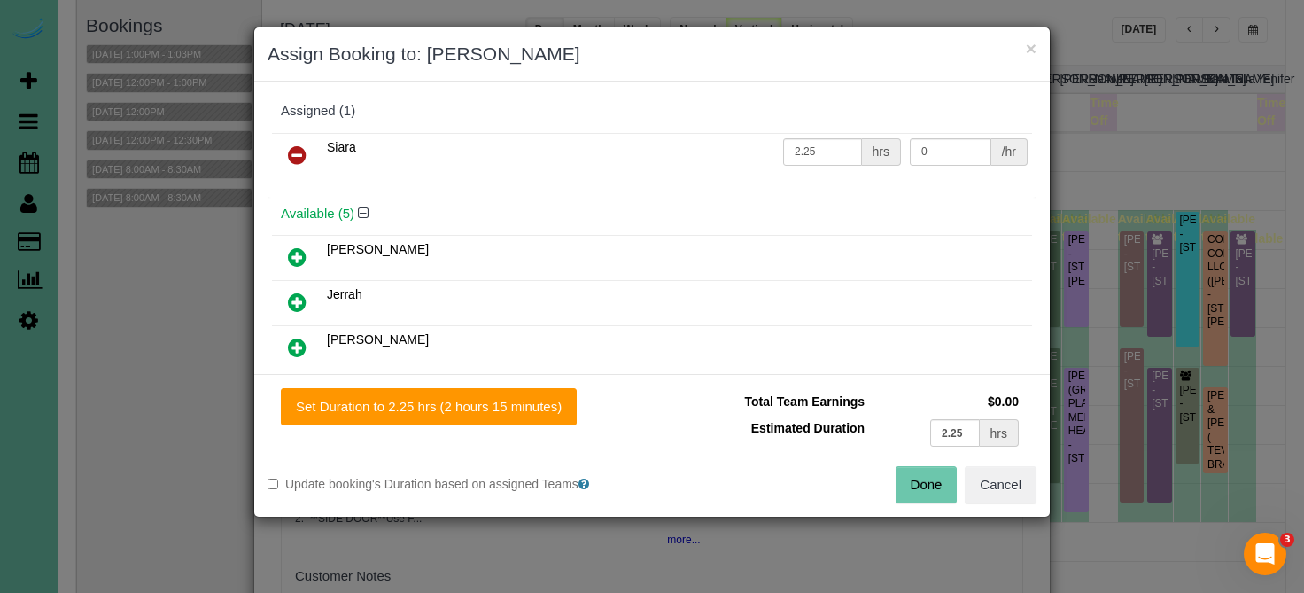
click at [290, 157] on icon at bounding box center [297, 154] width 19 height 21
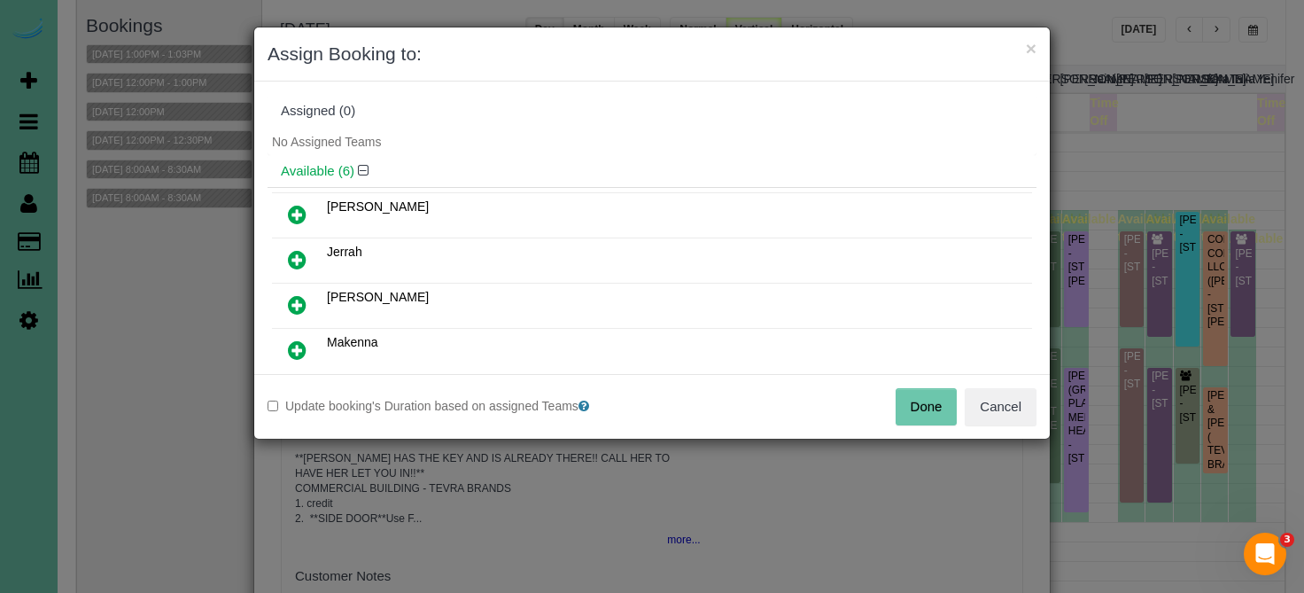
scroll to position [22, 0]
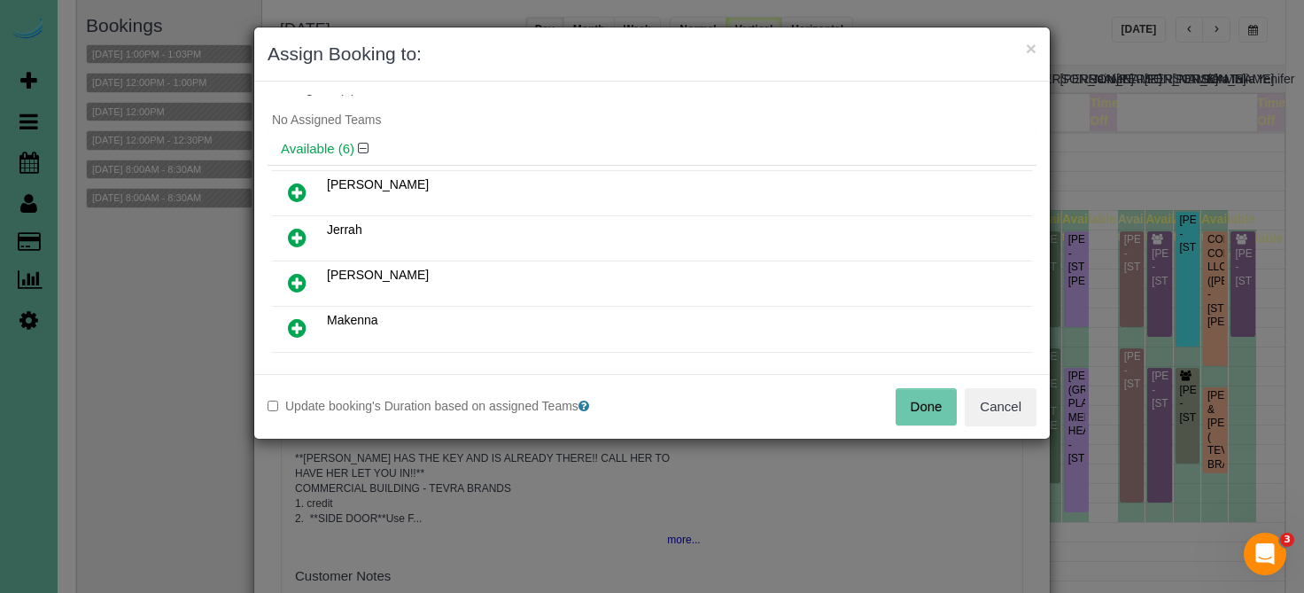
click at [297, 320] on icon at bounding box center [297, 327] width 19 height 21
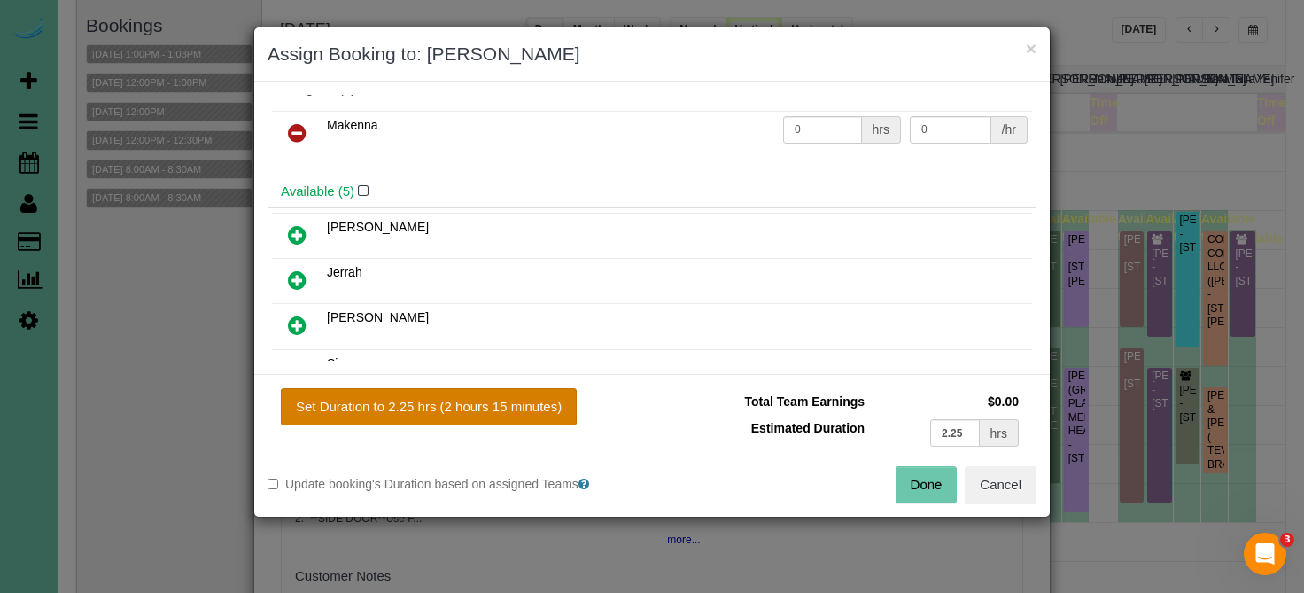
click at [336, 417] on button "Set Duration to 2.25 hrs (2 hours 15 minutes)" at bounding box center [429, 406] width 296 height 37
type input "2.25"
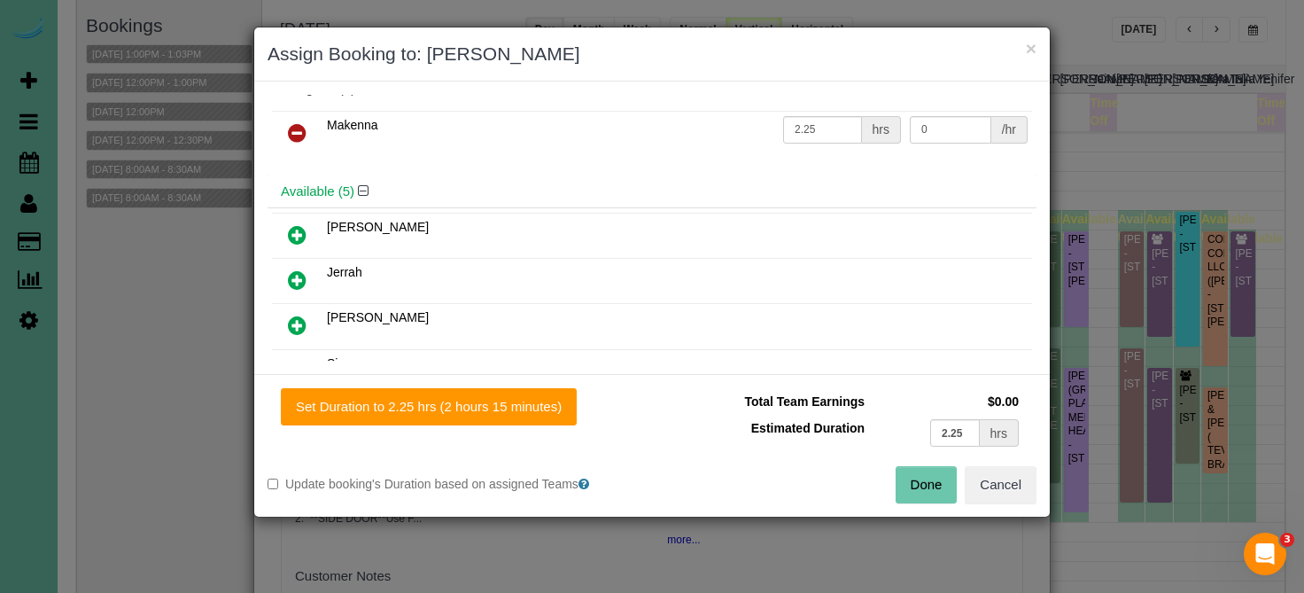
click at [911, 472] on button "Done" at bounding box center [927, 484] width 62 height 37
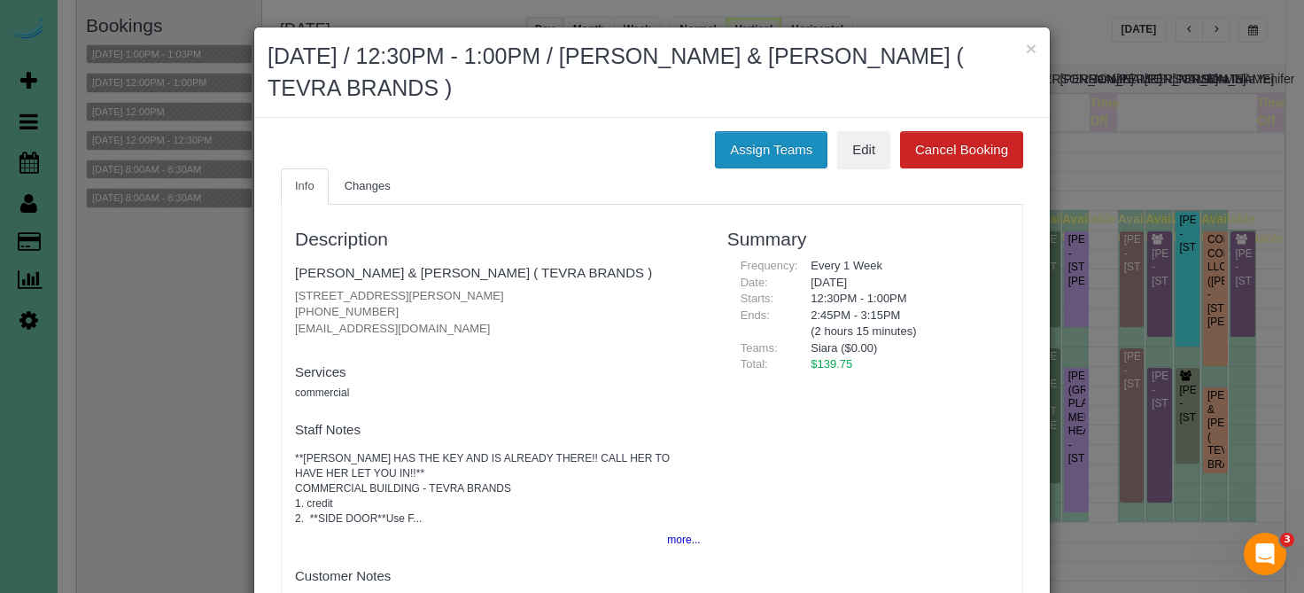
click at [805, 144] on button "Assign Teams" at bounding box center [771, 149] width 113 height 37
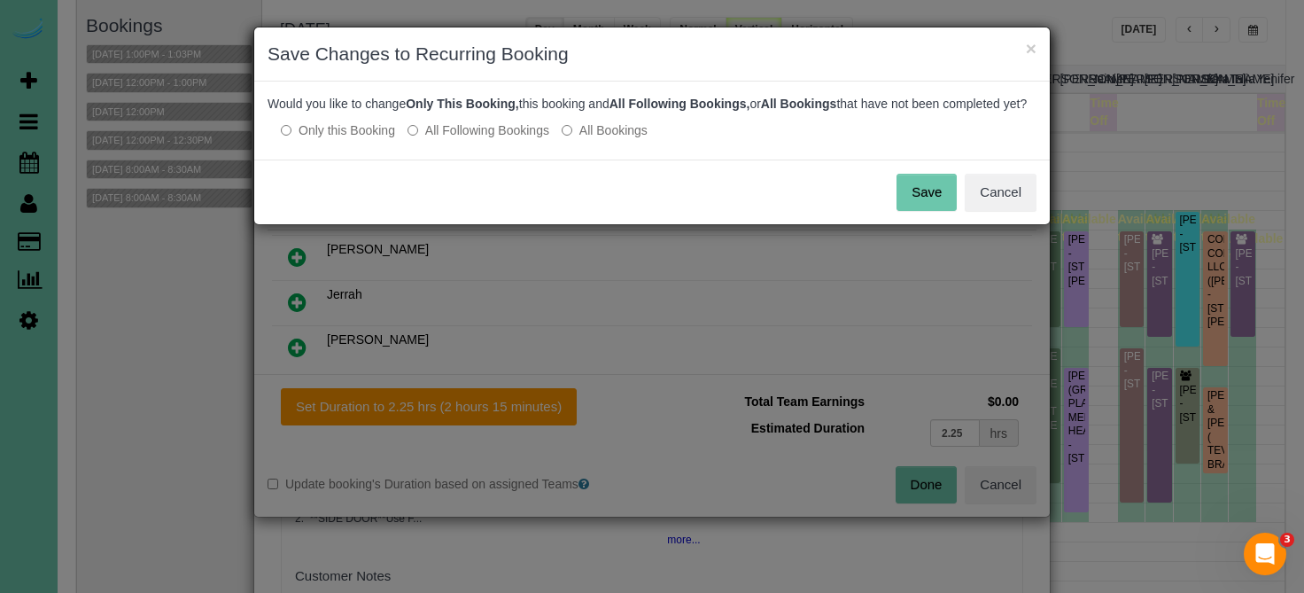
click at [928, 211] on button "Save" at bounding box center [926, 192] width 60 height 37
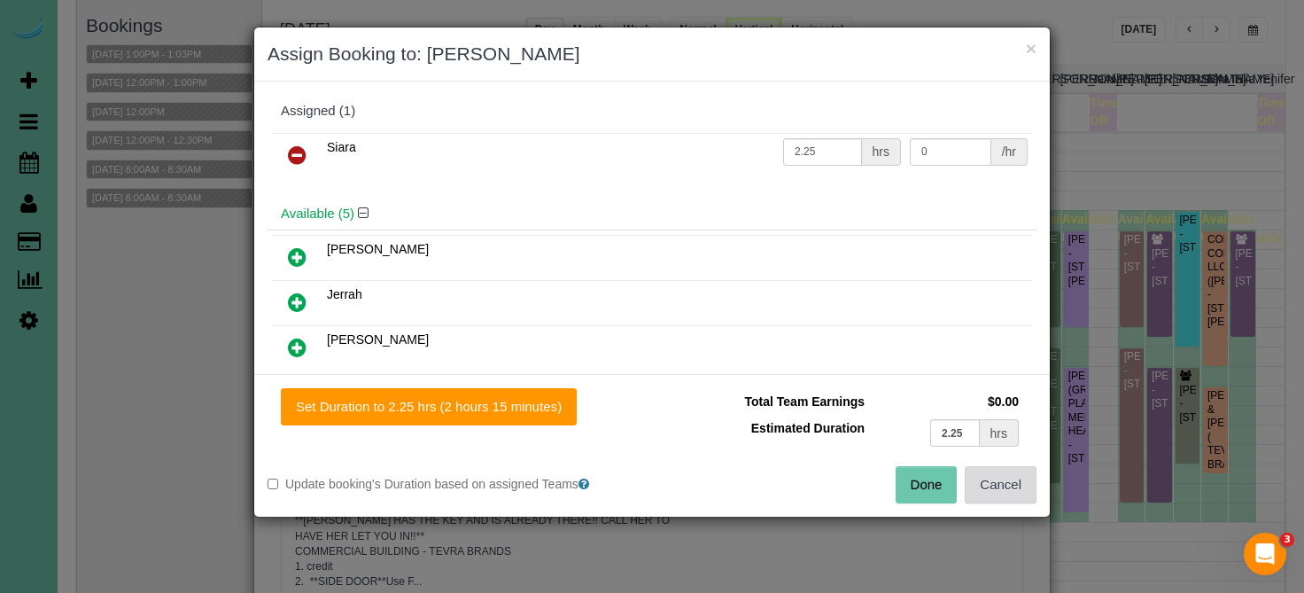
click at [1005, 474] on button "Cancel" at bounding box center [1001, 484] width 72 height 37
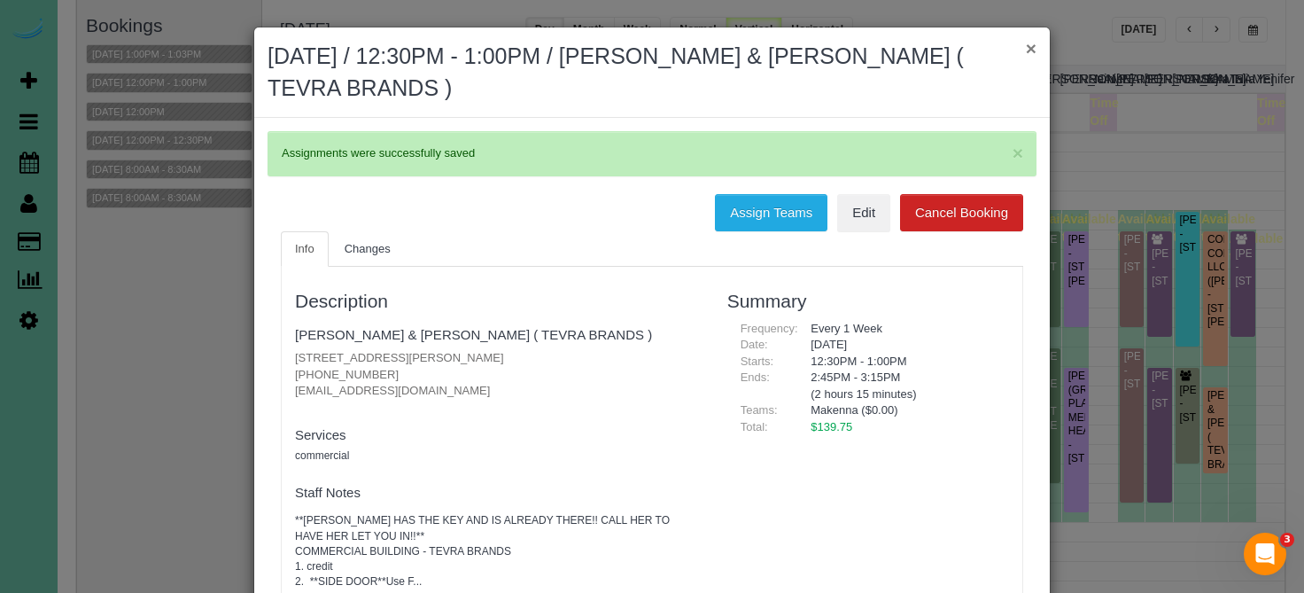
click at [1033, 50] on button "×" at bounding box center [1031, 48] width 11 height 19
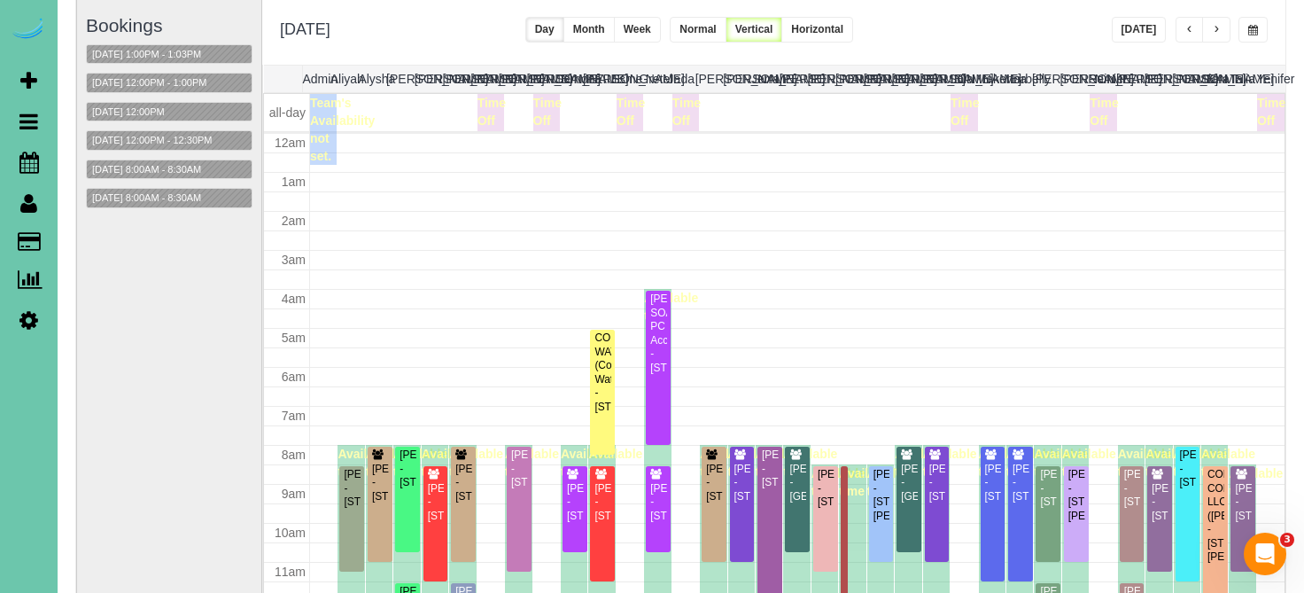
scroll to position [235, 0]
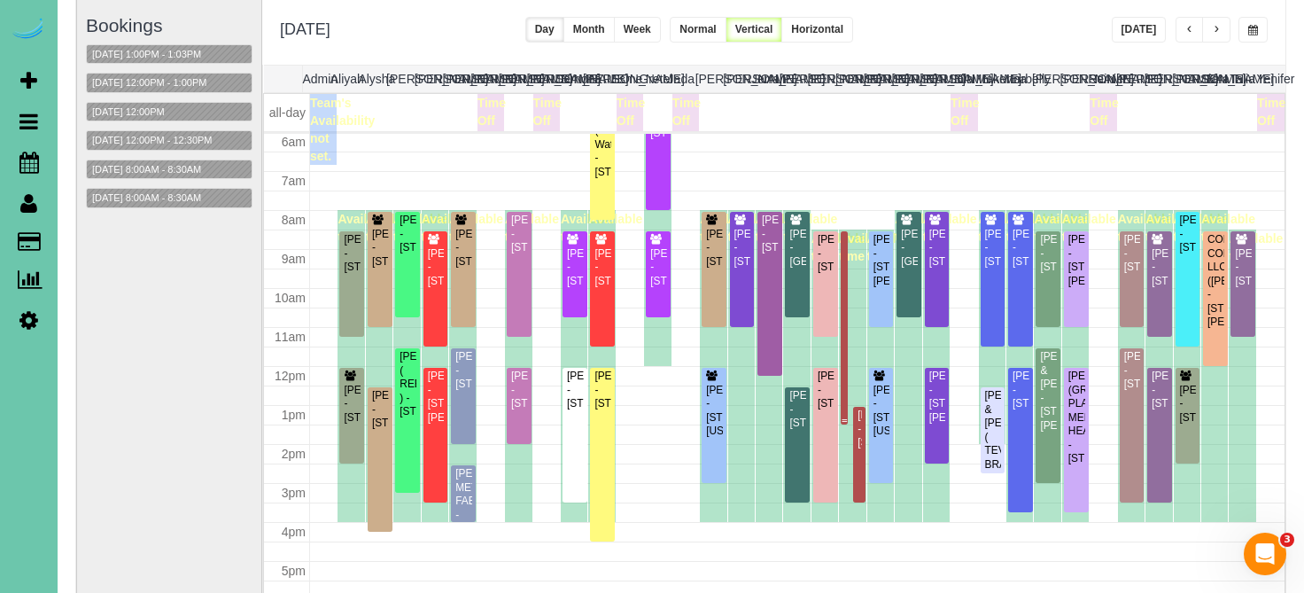
click at [844, 320] on div at bounding box center [844, 327] width 7 height 193
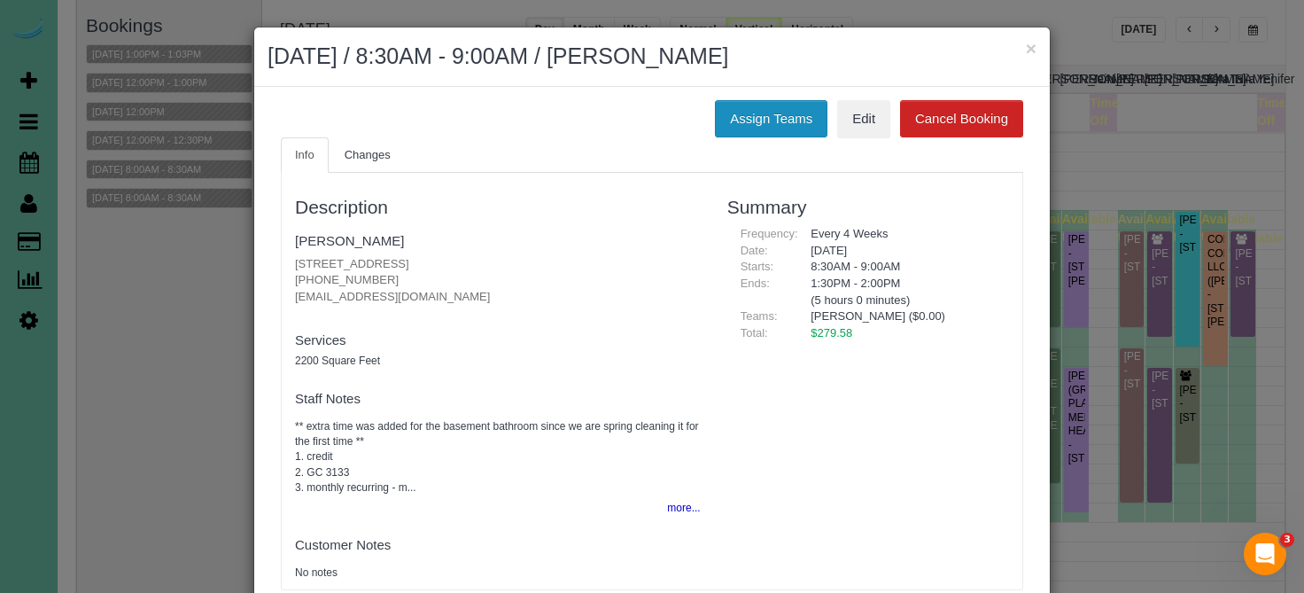
click at [765, 113] on button "Assign Teams" at bounding box center [771, 118] width 113 height 37
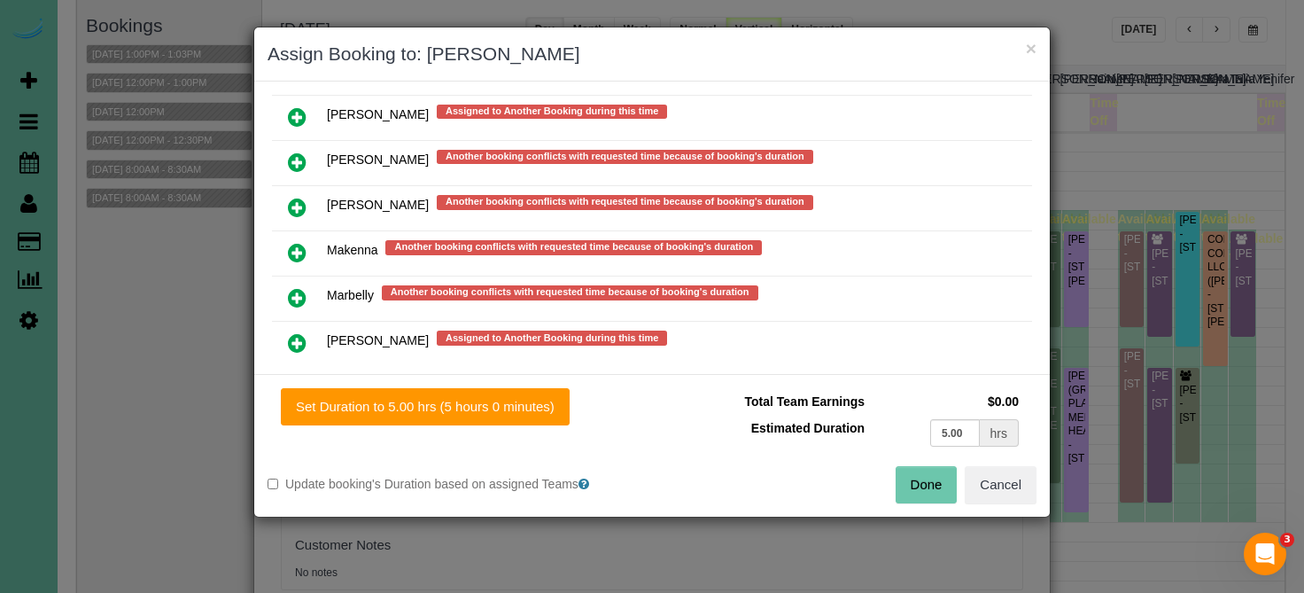
scroll to position [1266, 0]
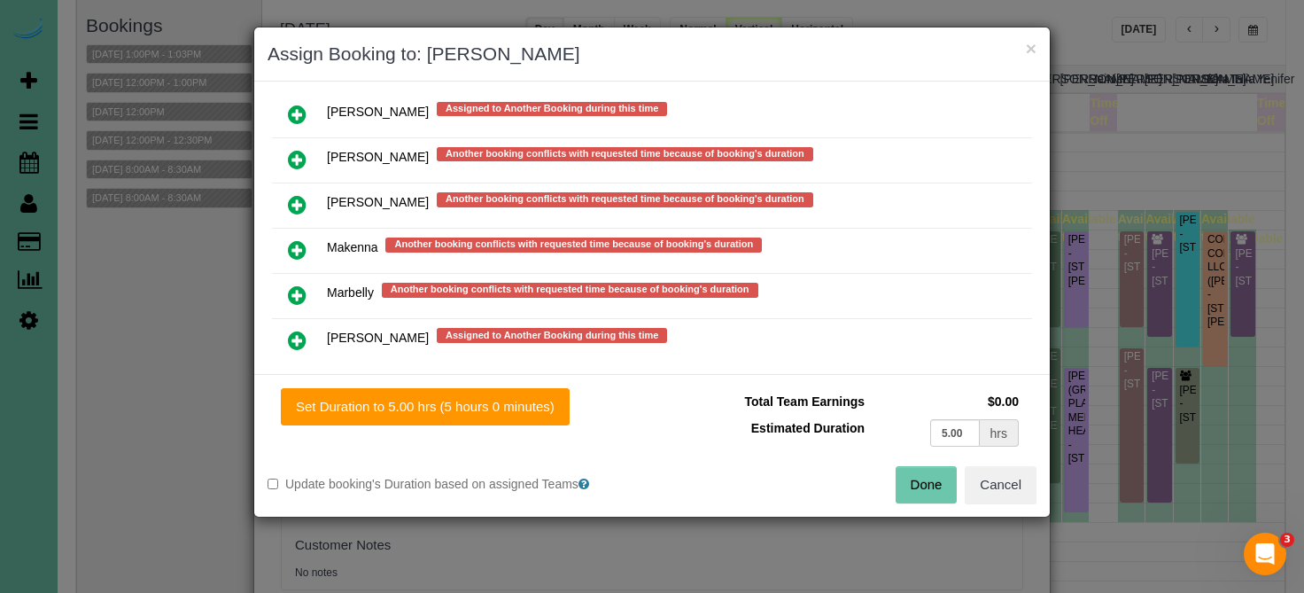
click at [299, 242] on icon at bounding box center [297, 249] width 19 height 21
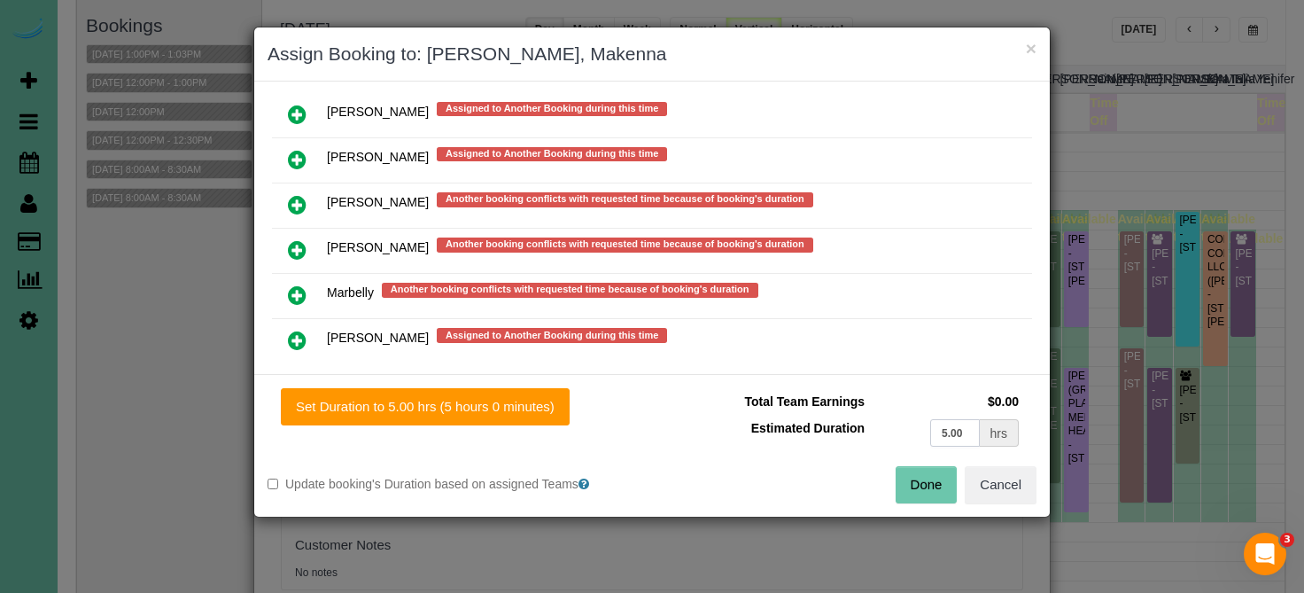
drag, startPoint x: 973, startPoint y: 432, endPoint x: 718, endPoint y: 427, distance: 254.3
click at [719, 428] on tr "Estimated Duration 5.00 hrs" at bounding box center [844, 433] width 358 height 36
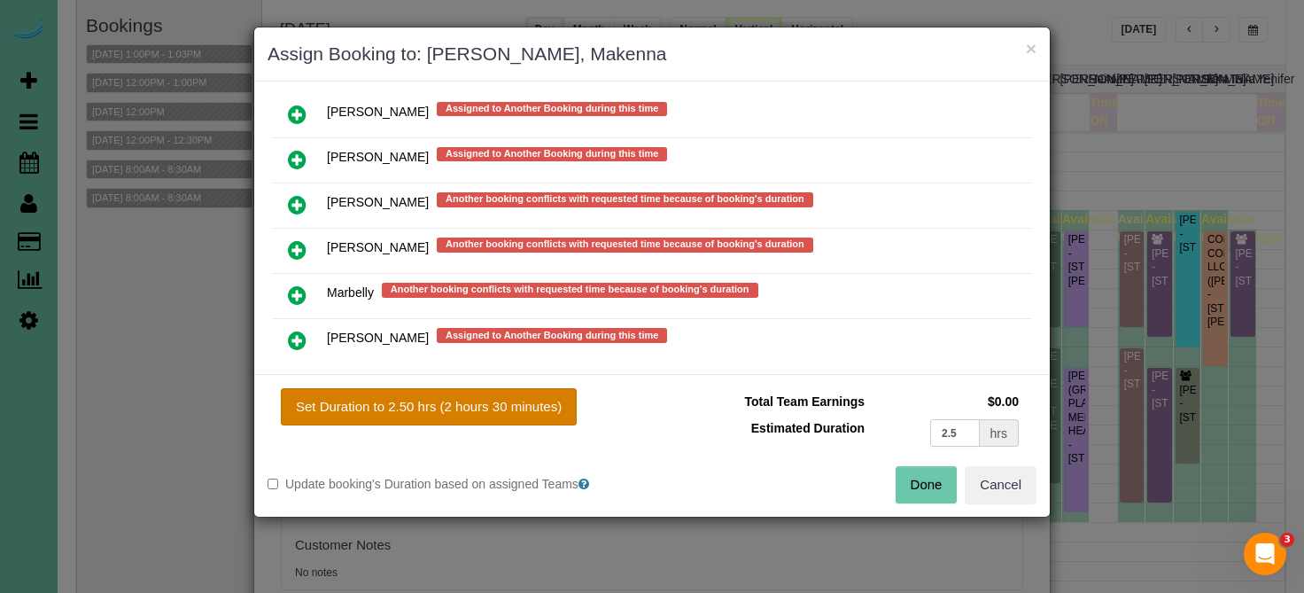
type input "2.5"
click at [485, 396] on button "Set Duration to 2.50 hrs (2 hours 30 minutes)" at bounding box center [429, 406] width 296 height 37
type input "2.50"
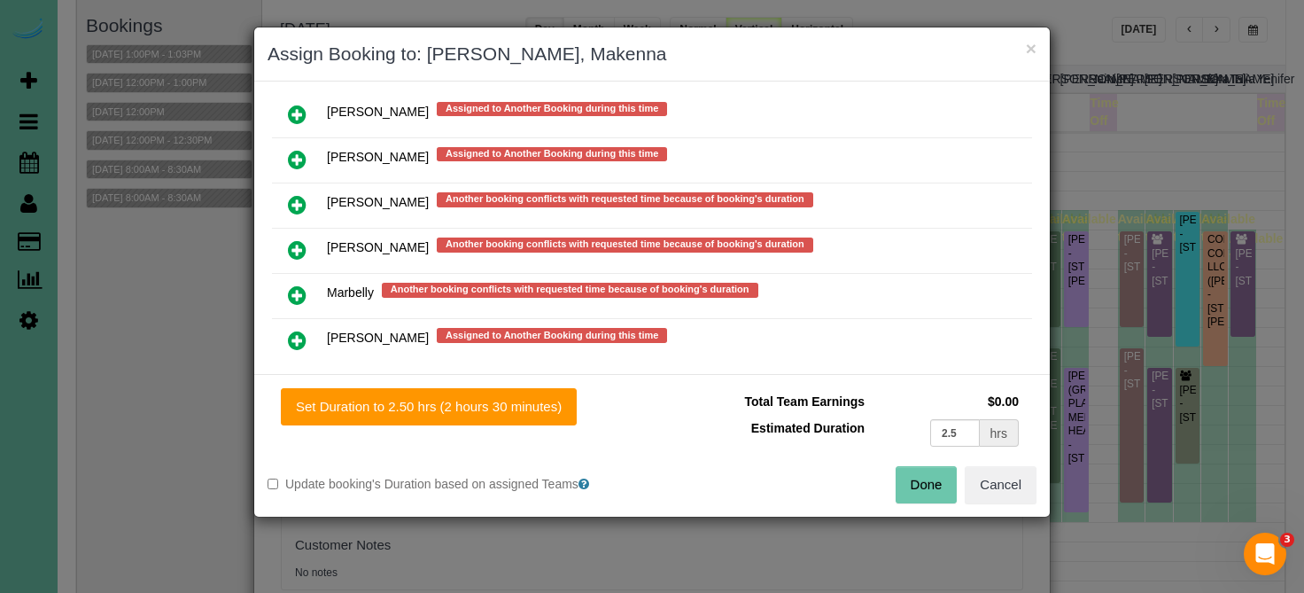
click at [896, 482] on button "Done" at bounding box center [927, 484] width 62 height 37
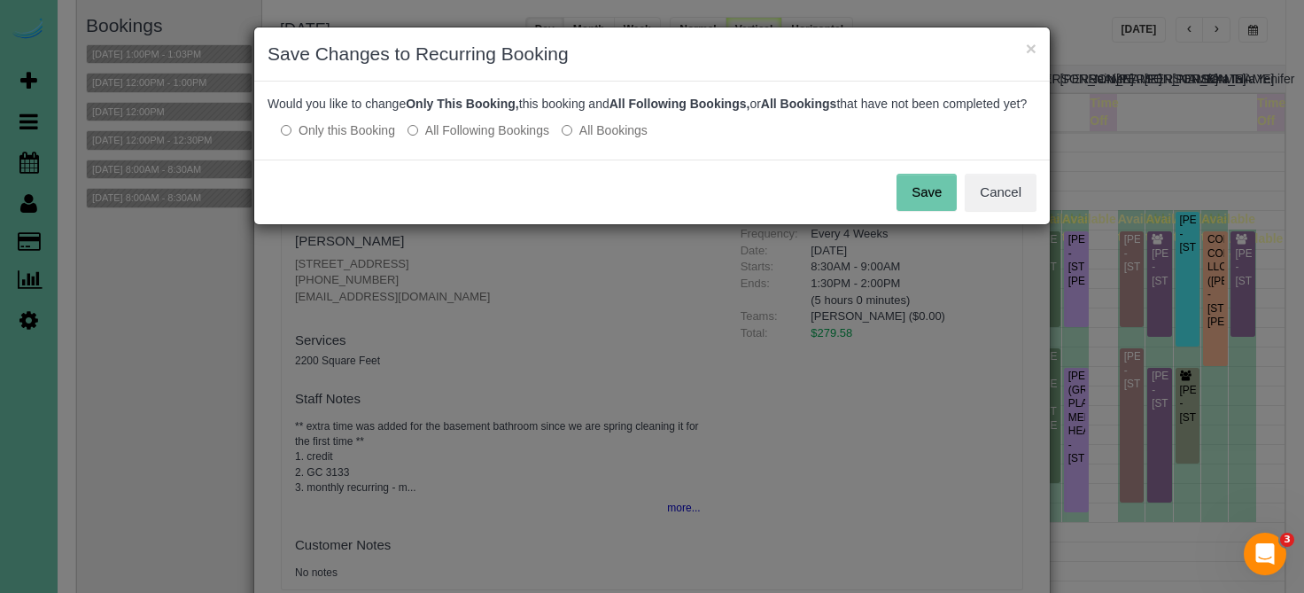
click at [942, 211] on button "Save" at bounding box center [926, 192] width 60 height 37
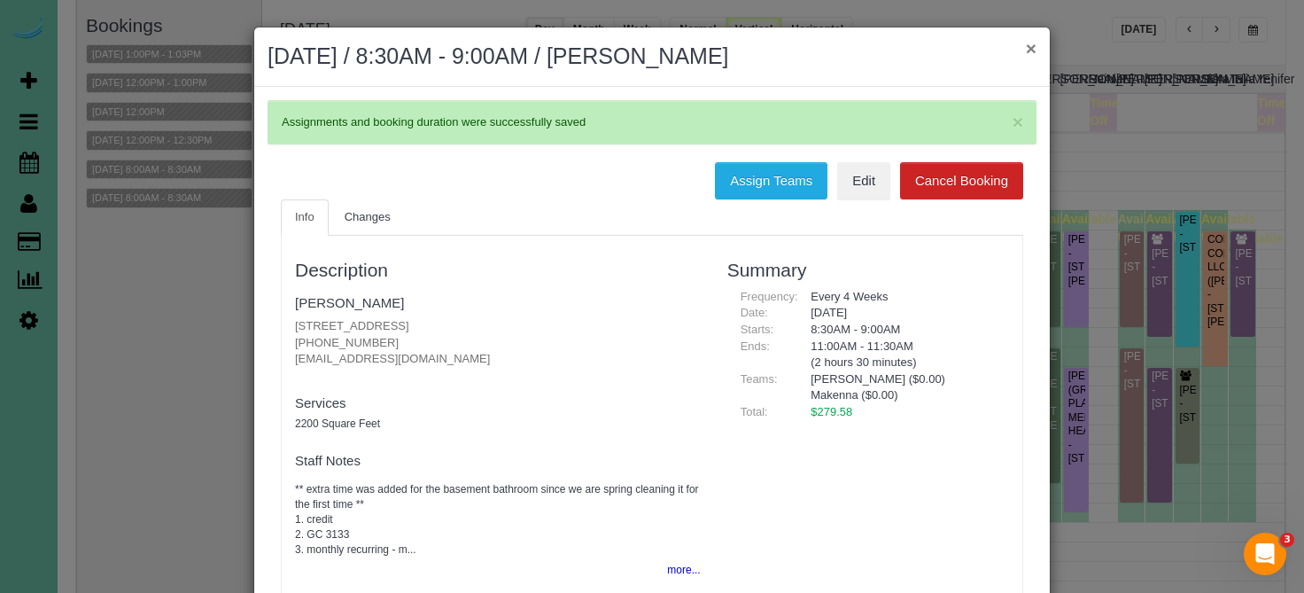
click at [1032, 39] on button "×" at bounding box center [1031, 48] width 11 height 19
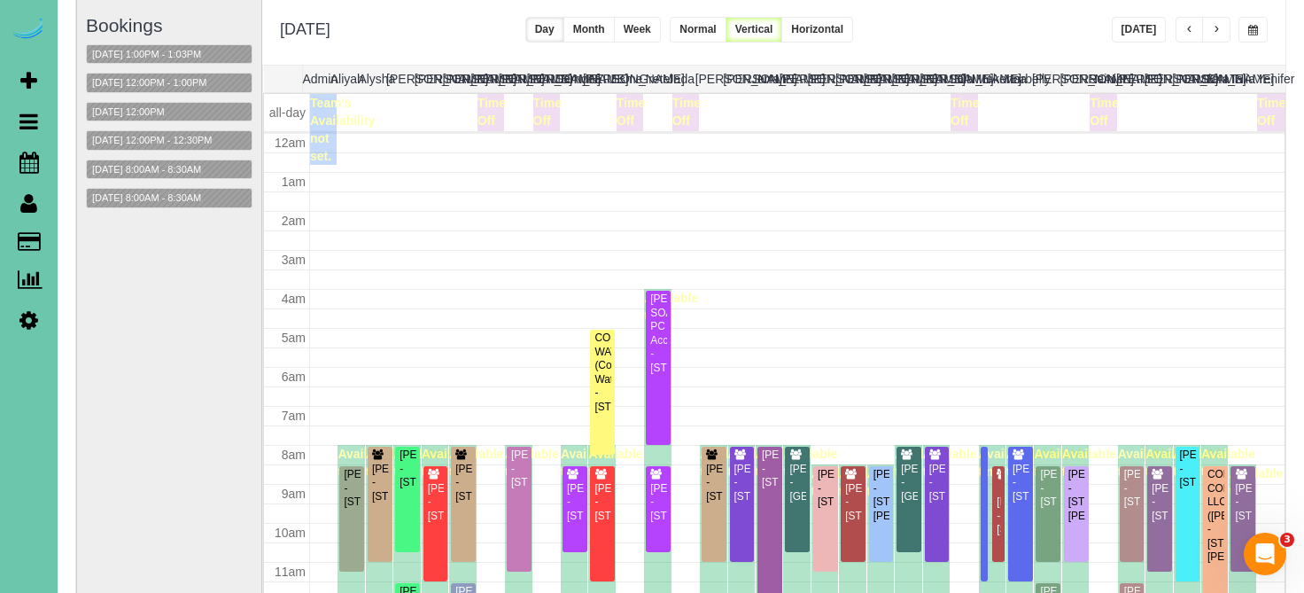
scroll to position [235, 0]
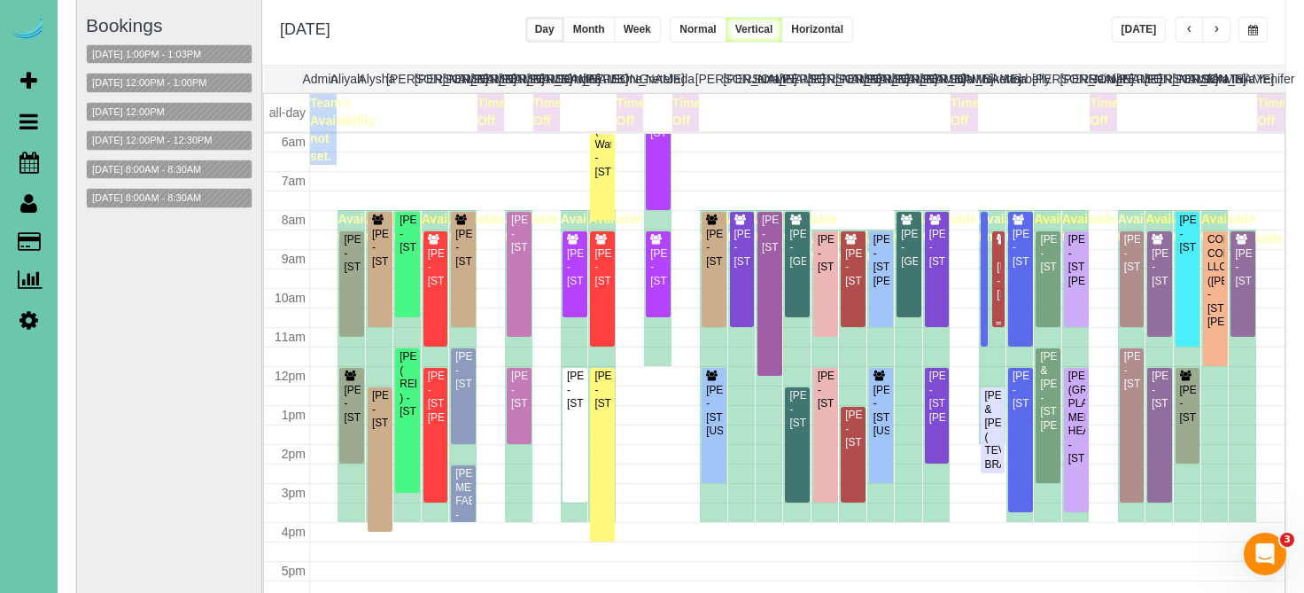
click at [1004, 288] on div at bounding box center [998, 279] width 12 height 96
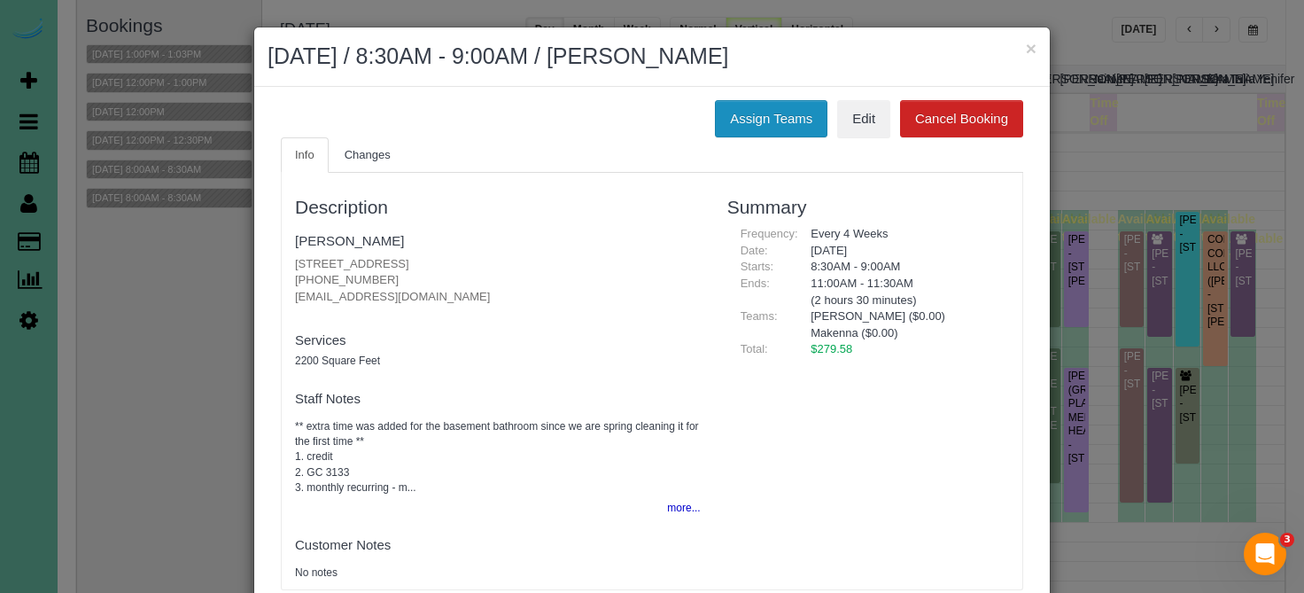
click at [769, 103] on button "Assign Teams" at bounding box center [771, 118] width 113 height 37
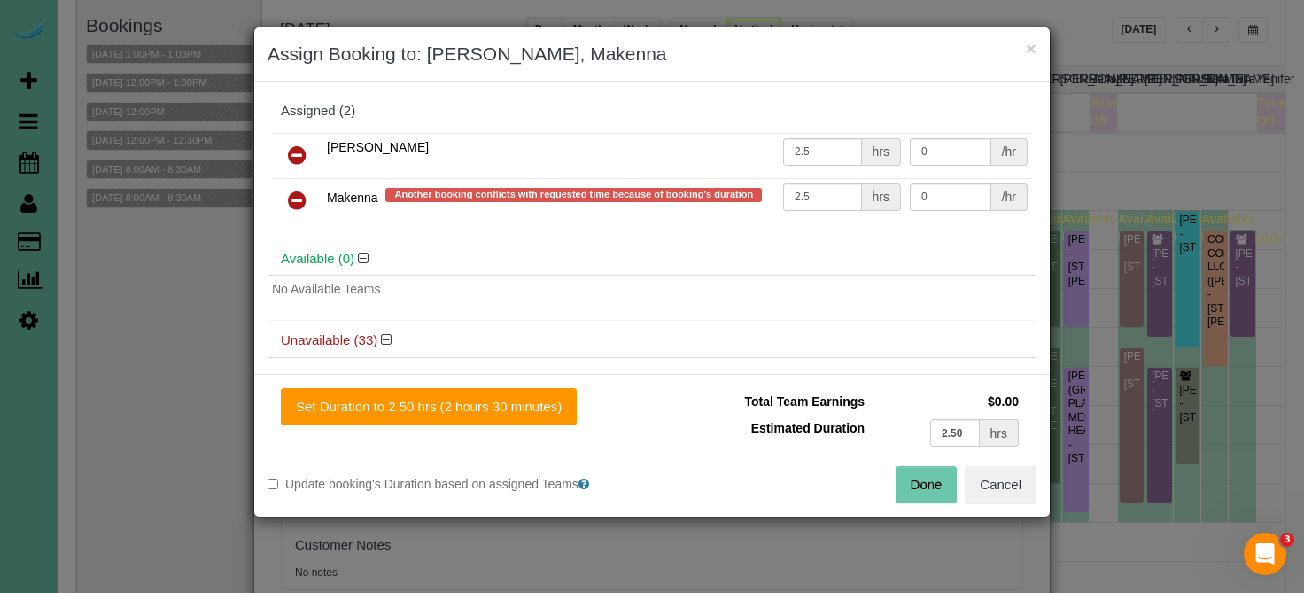
click at [294, 190] on icon at bounding box center [297, 200] width 19 height 21
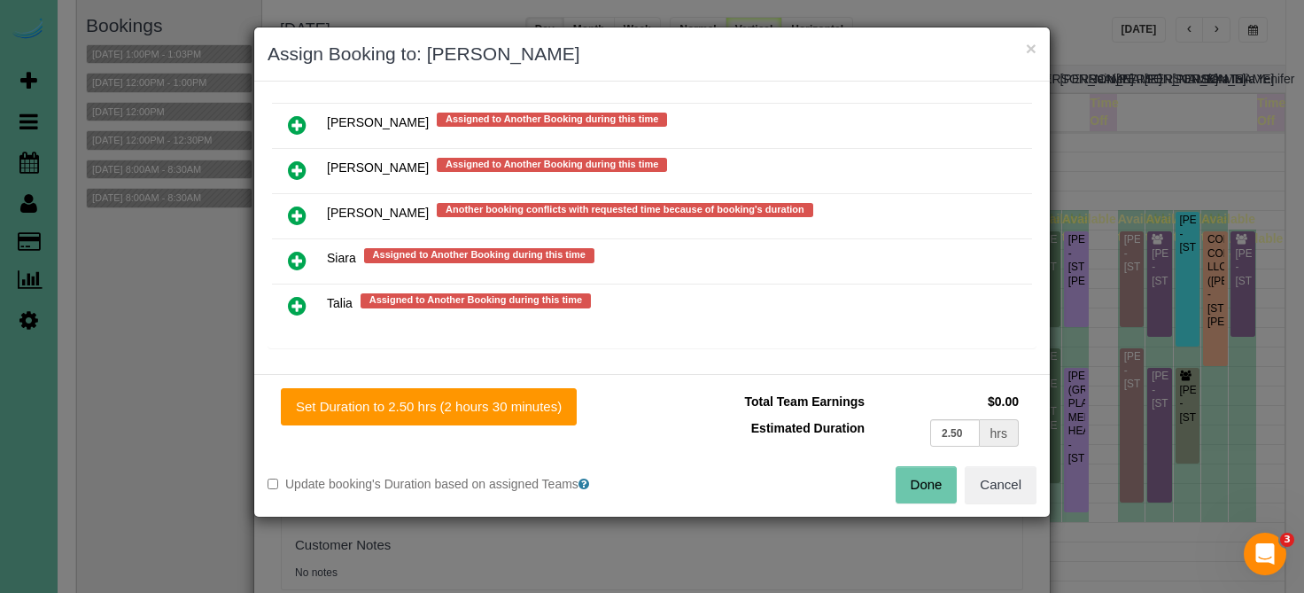
click at [295, 244] on link at bounding box center [297, 261] width 42 height 35
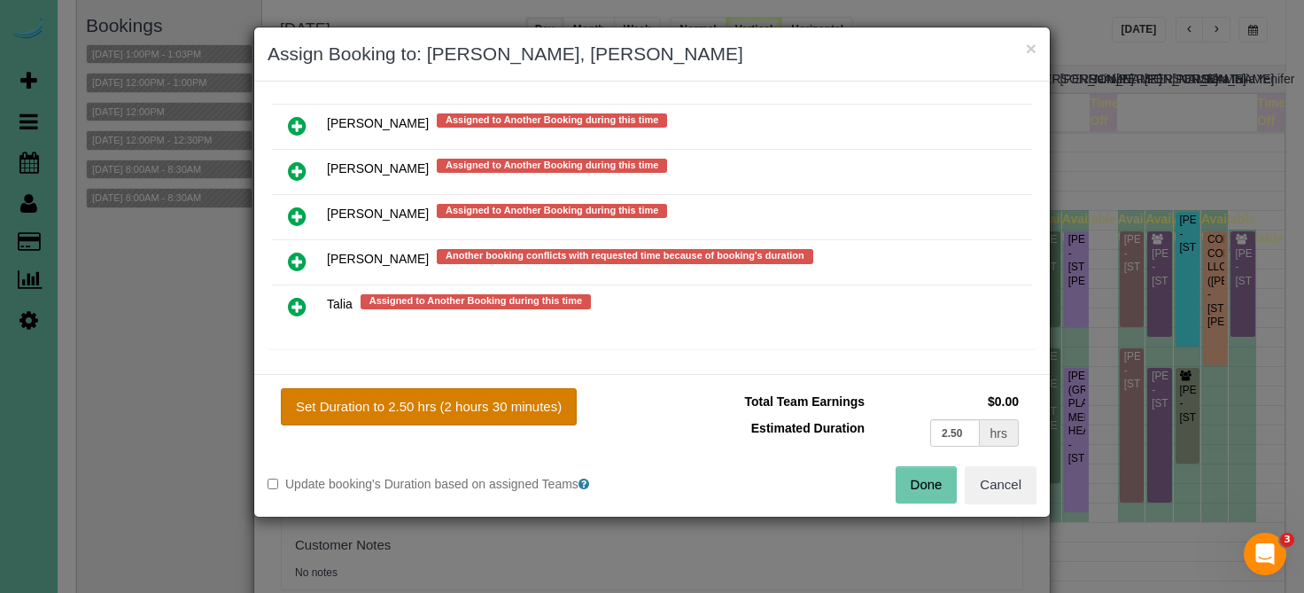
click at [392, 398] on button "Set Duration to 2.50 hrs (2 hours 30 minutes)" at bounding box center [429, 406] width 296 height 37
type input "2.50"
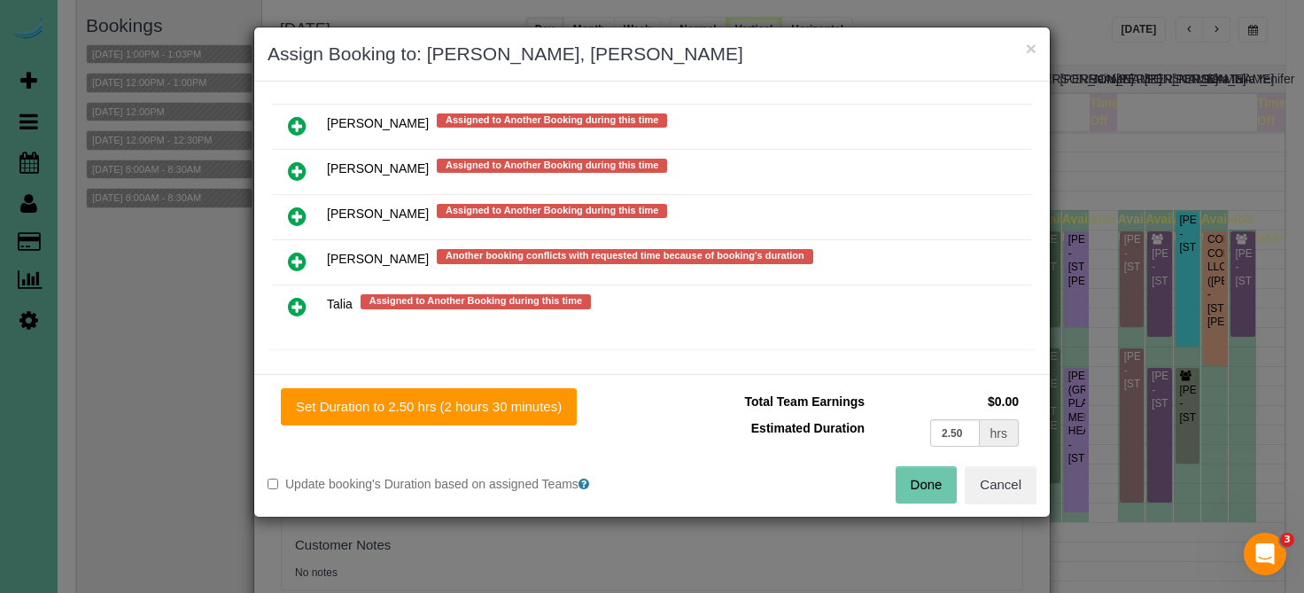
click at [905, 491] on button "Done" at bounding box center [927, 484] width 62 height 37
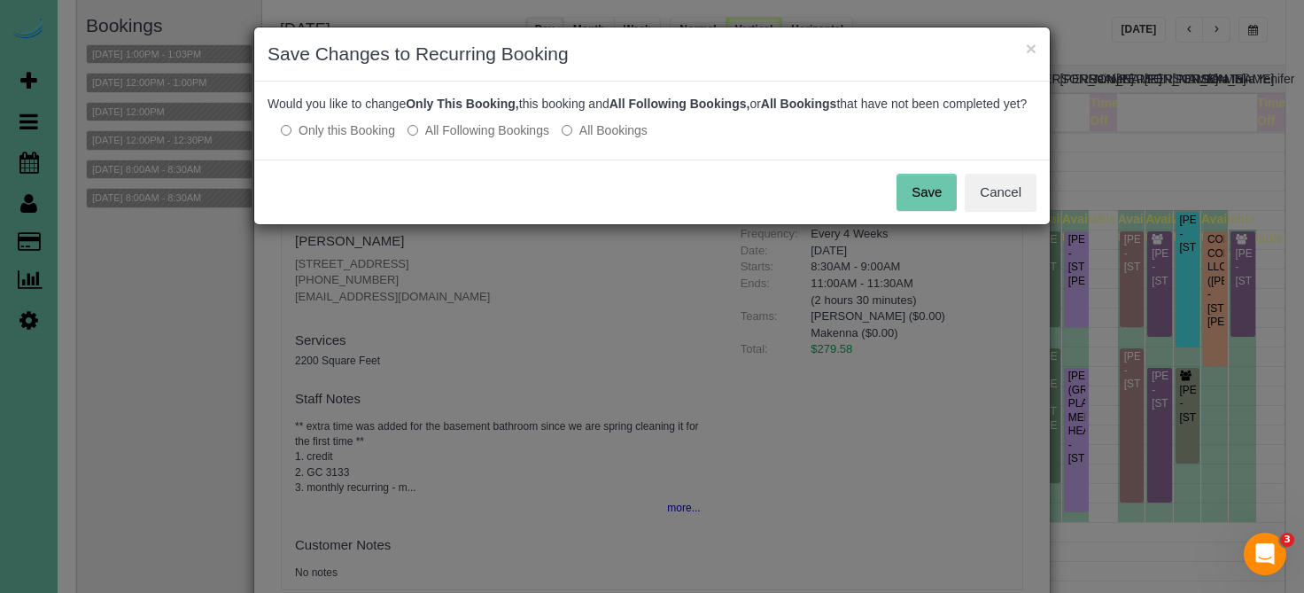
click at [940, 200] on button "Save" at bounding box center [926, 192] width 60 height 37
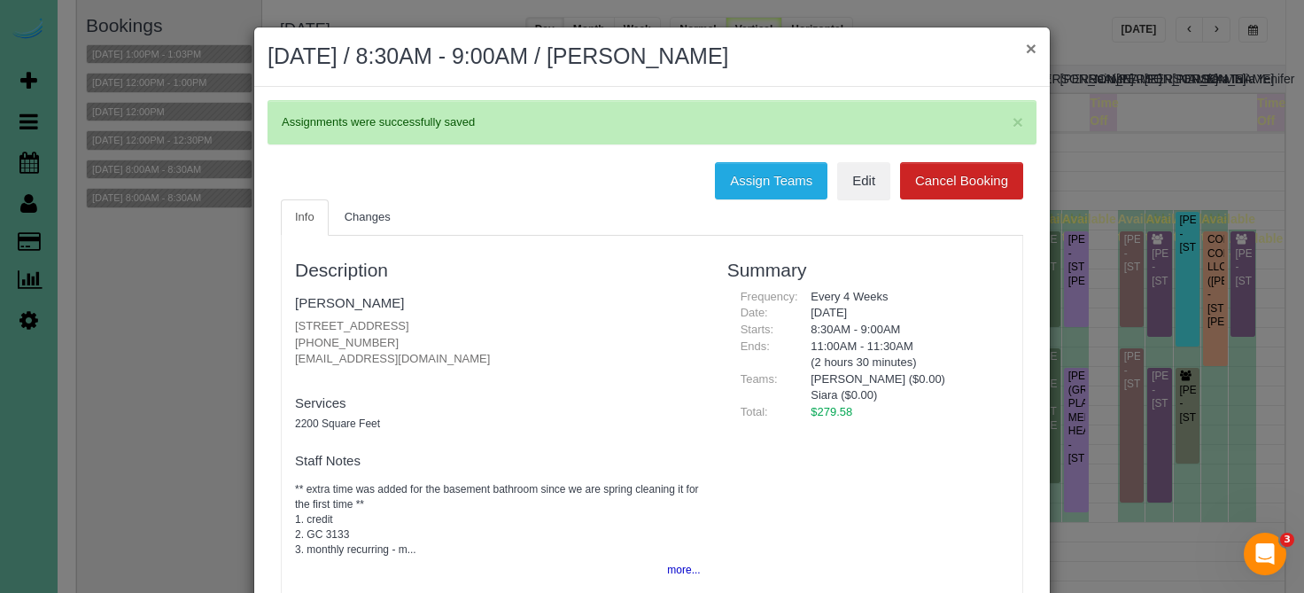
click at [1035, 43] on button "×" at bounding box center [1031, 48] width 11 height 19
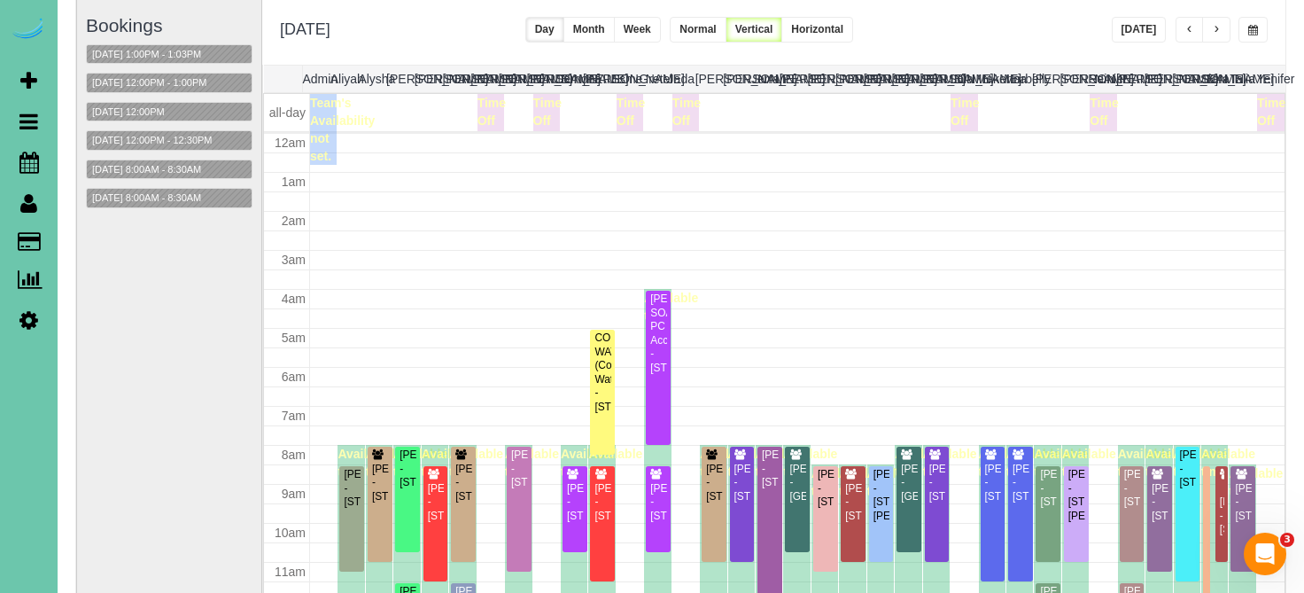
scroll to position [235, 0]
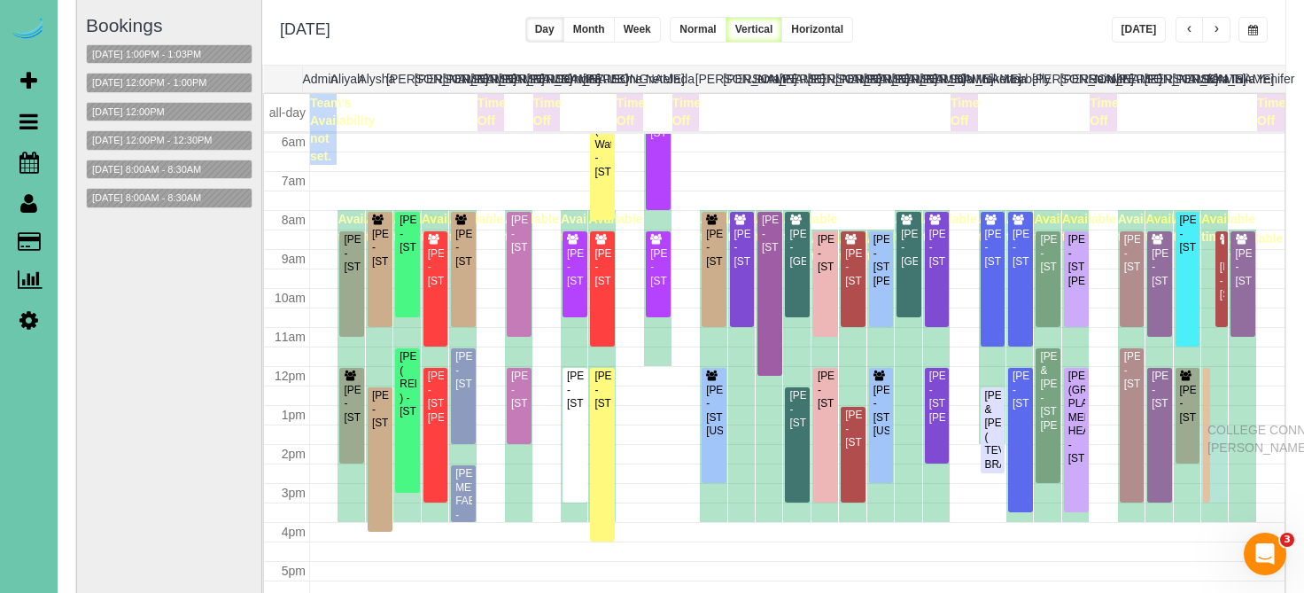
drag, startPoint x: 1204, startPoint y: 289, endPoint x: 1212, endPoint y: 427, distance: 138.4
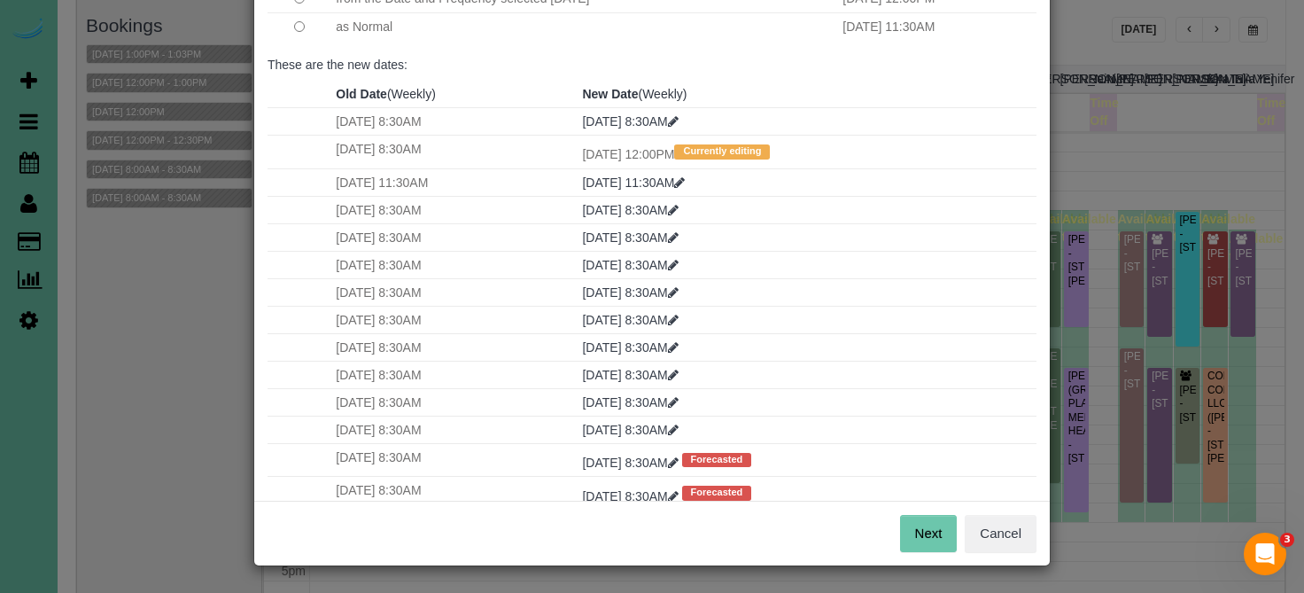
scroll to position [200, 0]
click at [923, 522] on button "Next" at bounding box center [929, 534] width 58 height 37
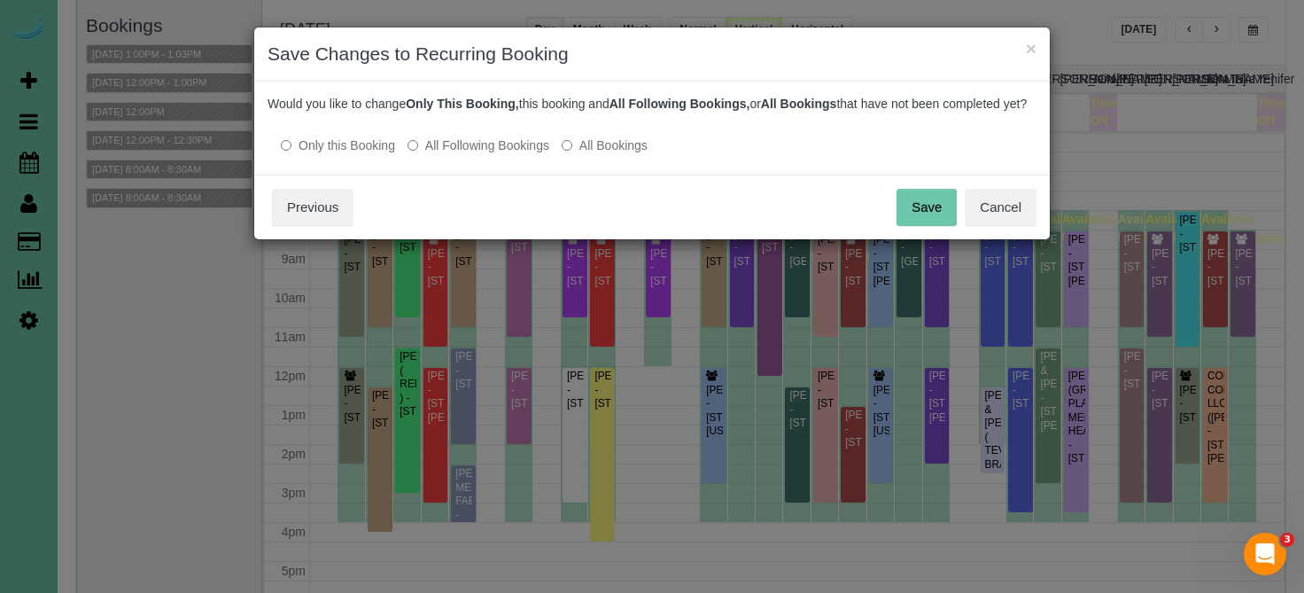
scroll to position [0, 0]
click at [928, 226] on button "Save" at bounding box center [926, 207] width 60 height 37
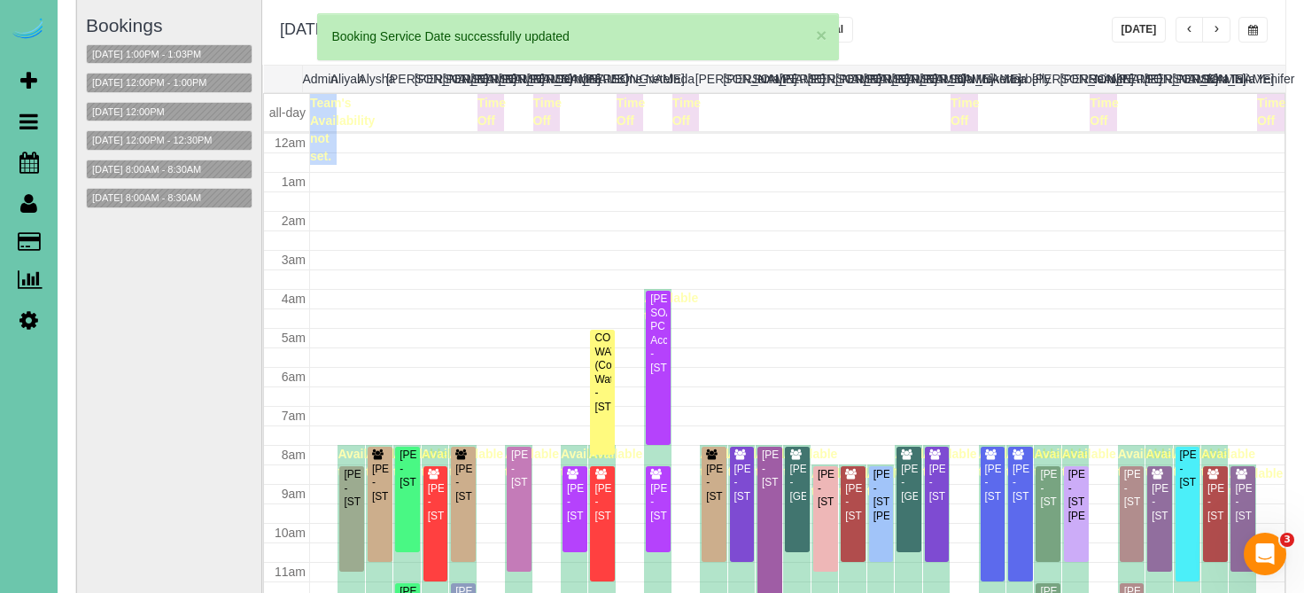
scroll to position [235, 0]
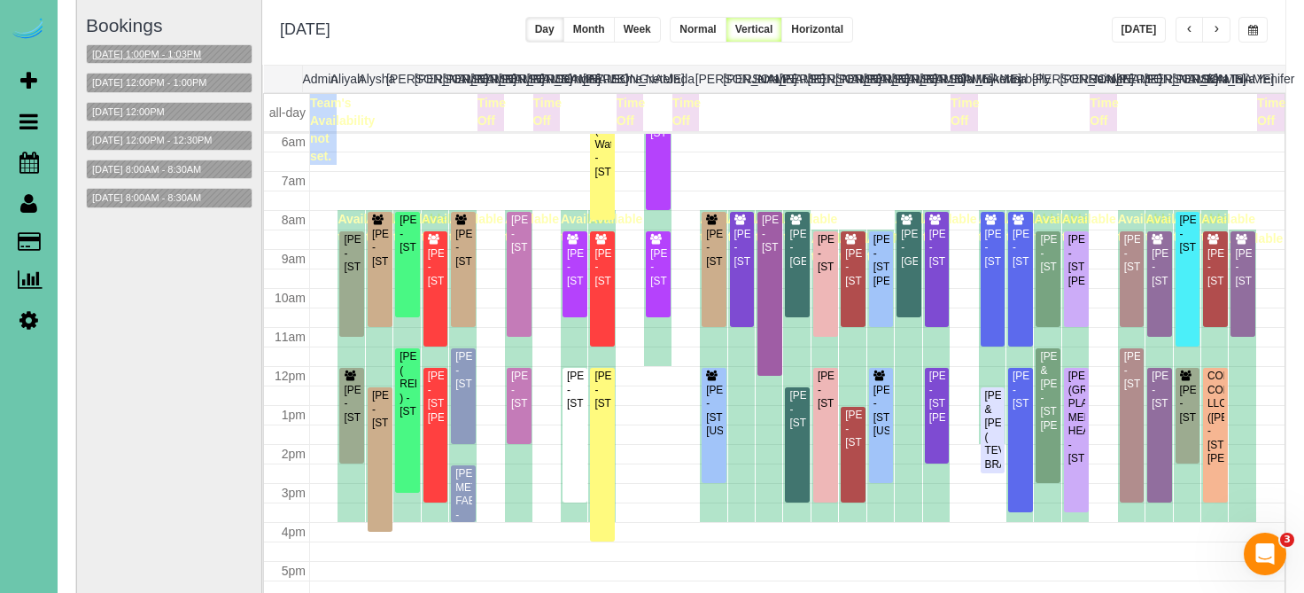
click at [206, 53] on button "10/17/2025 1:00PM - 1:03PM" at bounding box center [147, 54] width 120 height 19
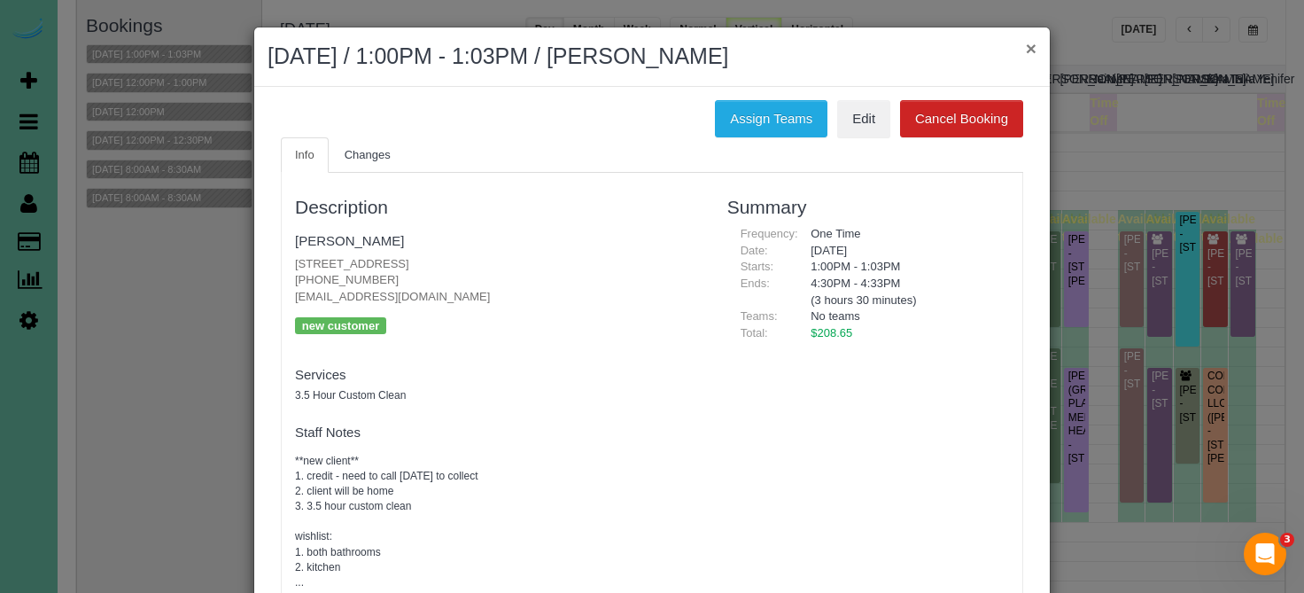
click at [1031, 45] on button "×" at bounding box center [1031, 48] width 11 height 19
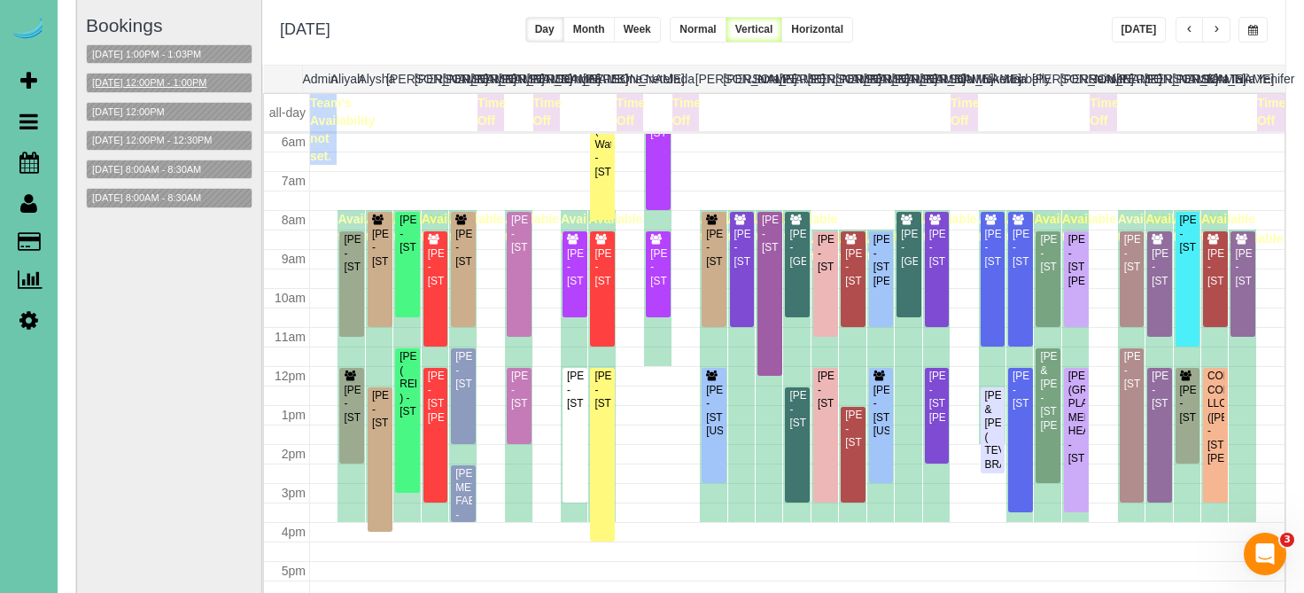
click at [182, 89] on button "10/17/2025 12:00PM - 1:00PM" at bounding box center [149, 83] width 125 height 19
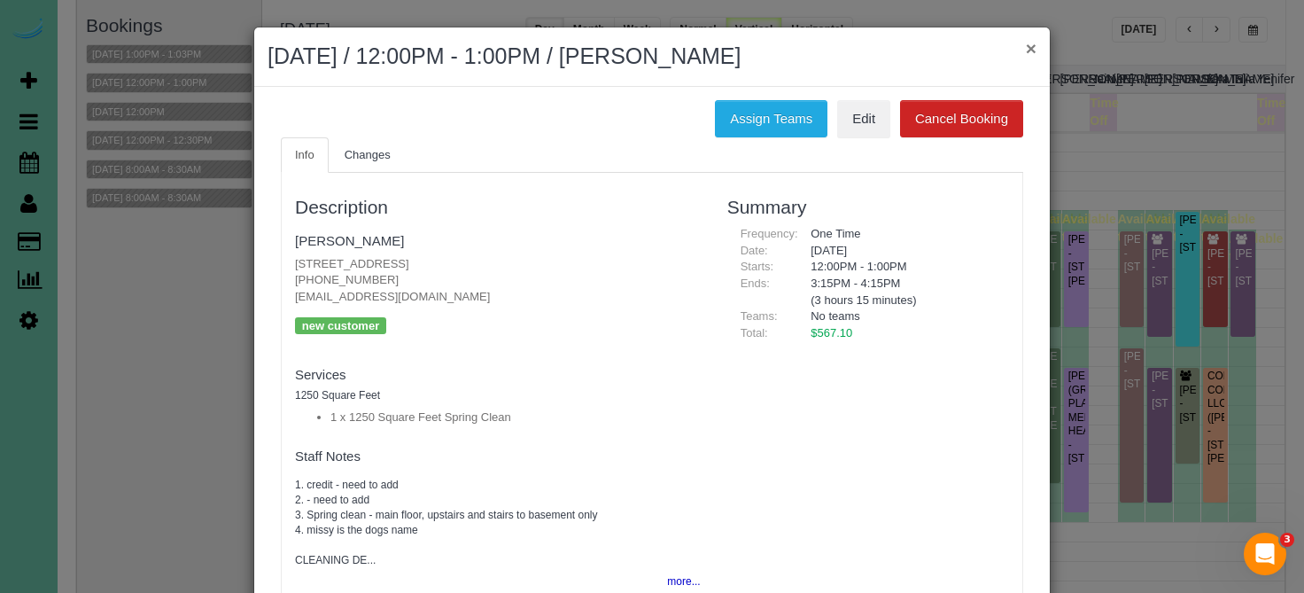
click at [1029, 49] on button "×" at bounding box center [1031, 48] width 11 height 19
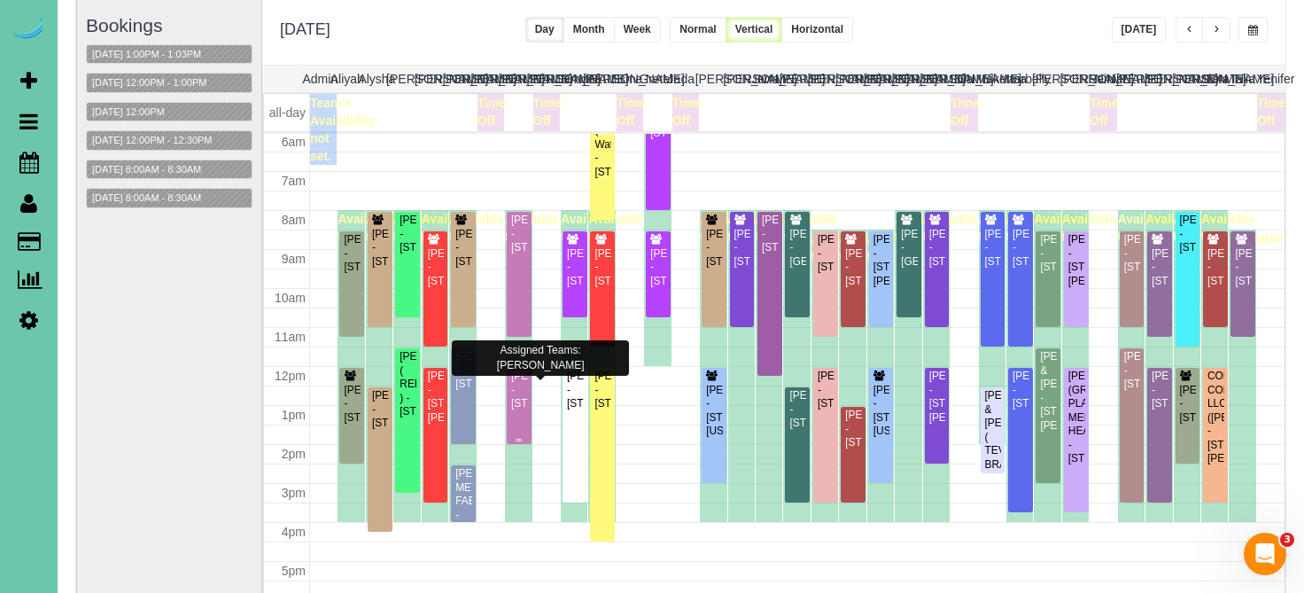
click at [517, 410] on div "Eric Brouillette - 1461 S 13th St, Omaha, NE 68132" at bounding box center [519, 389] width 18 height 41
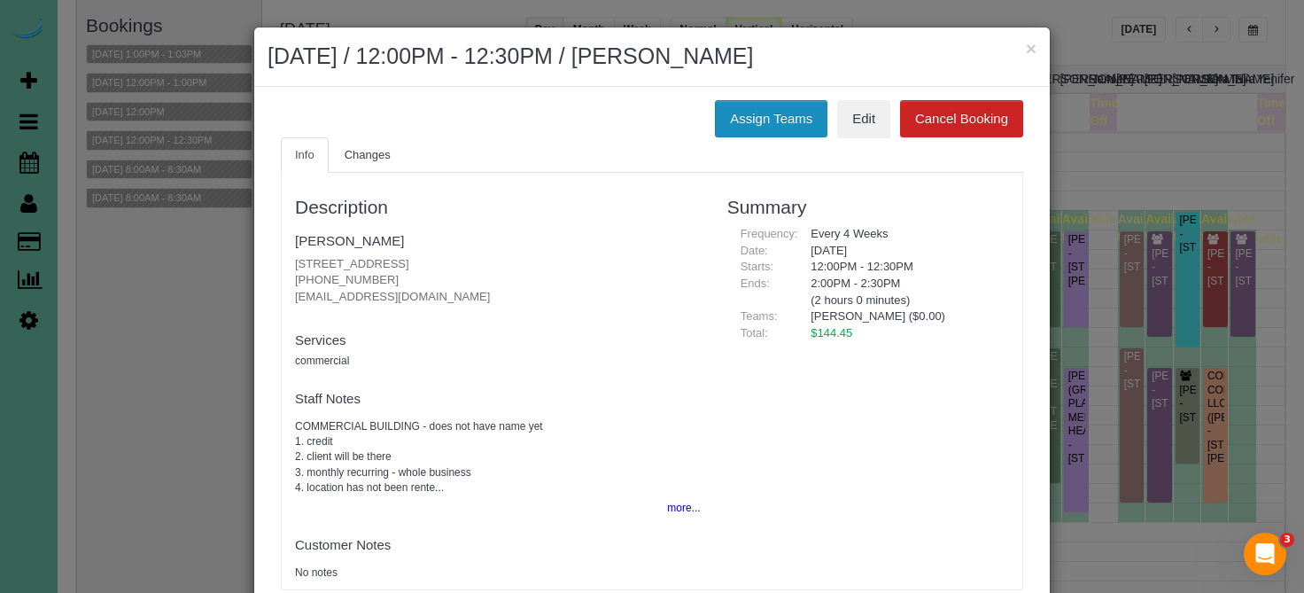
click at [763, 104] on button "Assign Teams" at bounding box center [771, 118] width 113 height 37
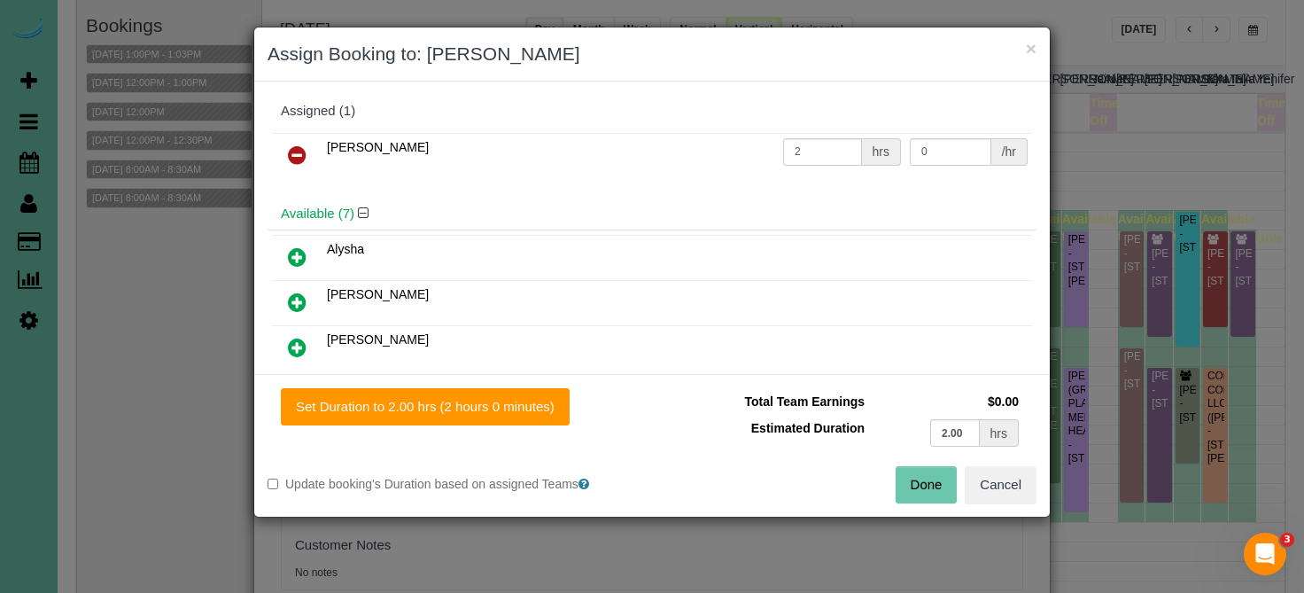
click at [299, 144] on icon at bounding box center [297, 154] width 19 height 21
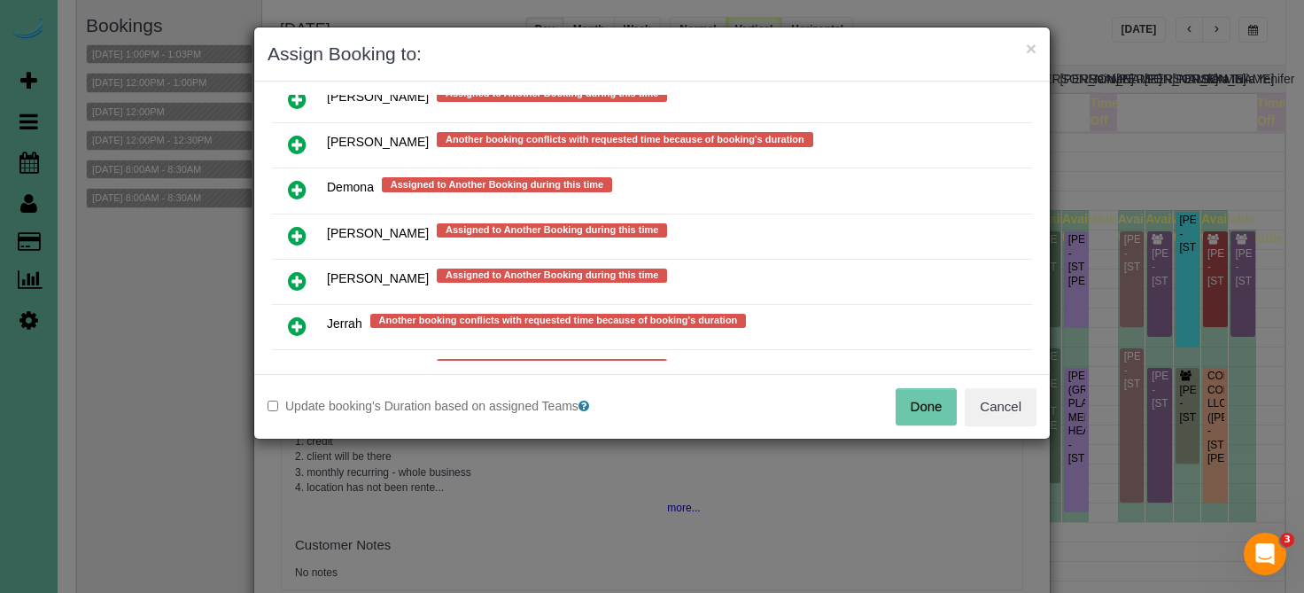
scroll to position [1116, 0]
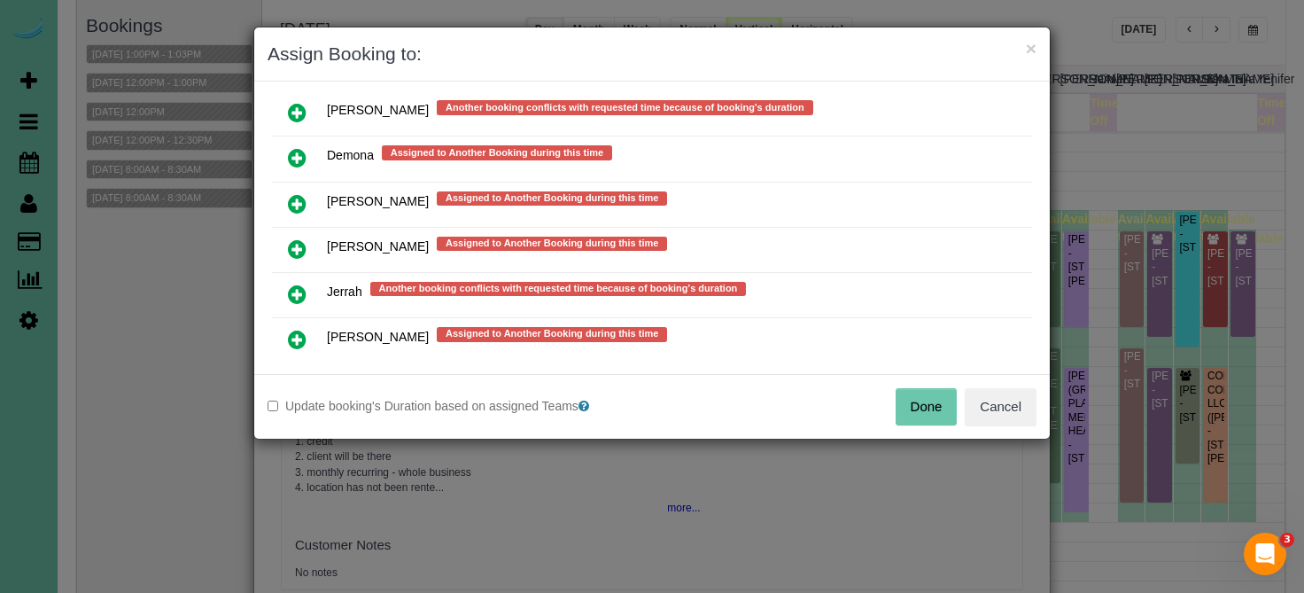
click at [292, 283] on icon at bounding box center [297, 293] width 19 height 21
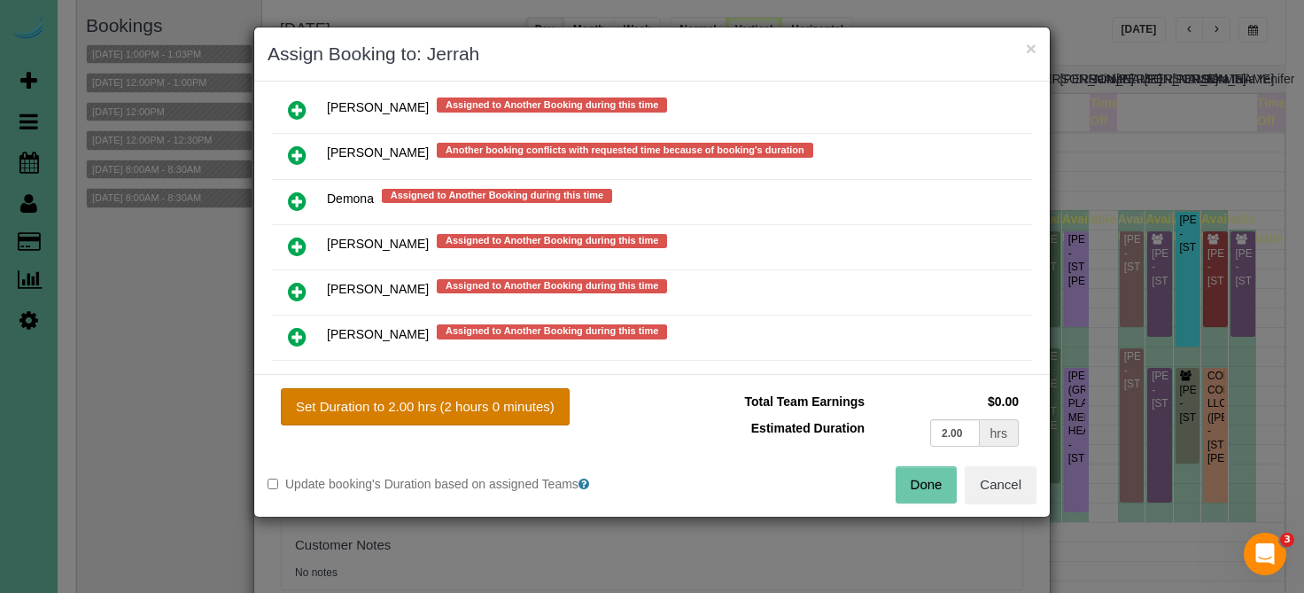
click at [322, 401] on button "Set Duration to 2.00 hrs (2 hours 0 minutes)" at bounding box center [425, 406] width 289 height 37
type input "2.00"
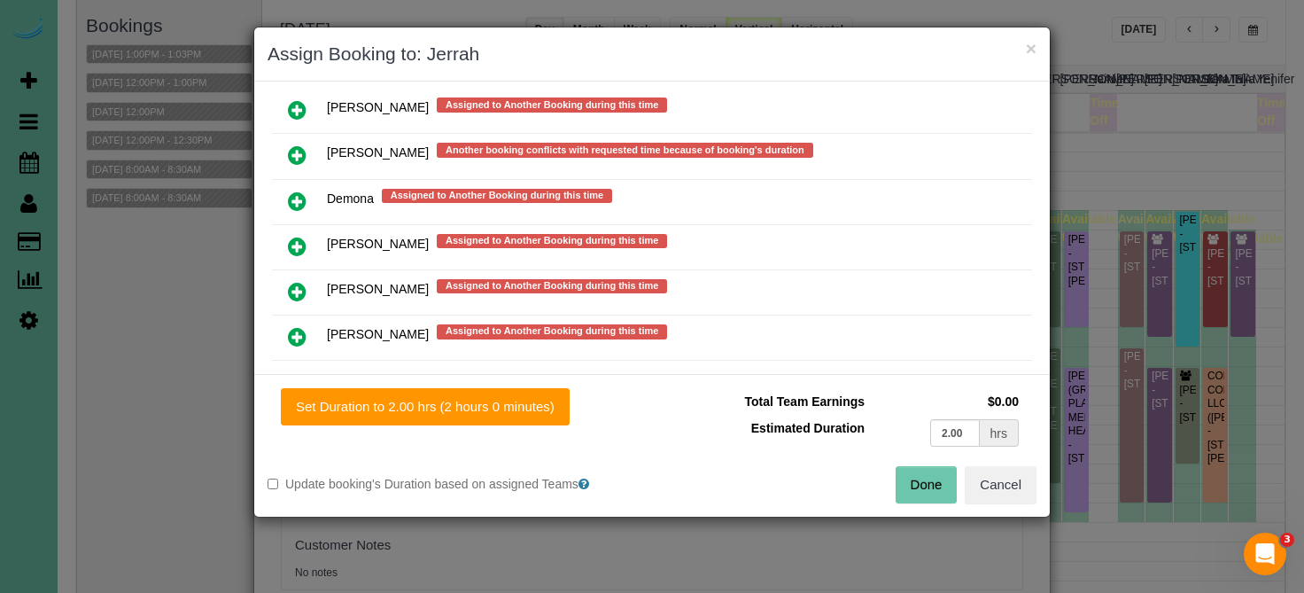
click at [914, 473] on button "Done" at bounding box center [927, 484] width 62 height 37
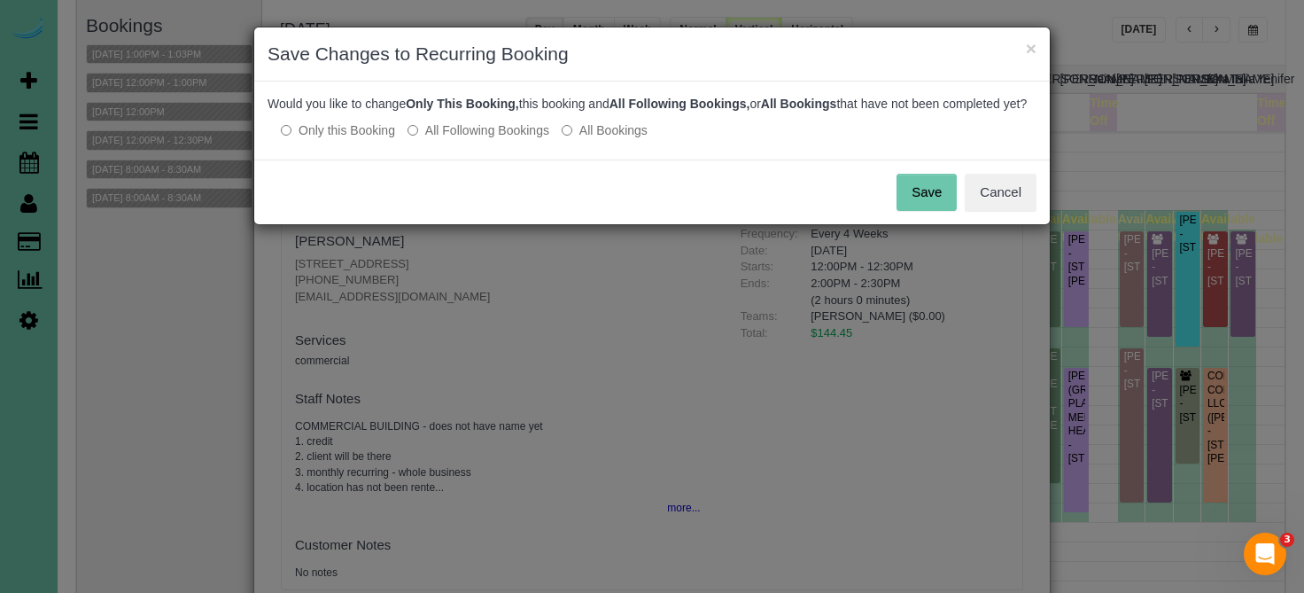
click at [917, 211] on button "Save" at bounding box center [926, 192] width 60 height 37
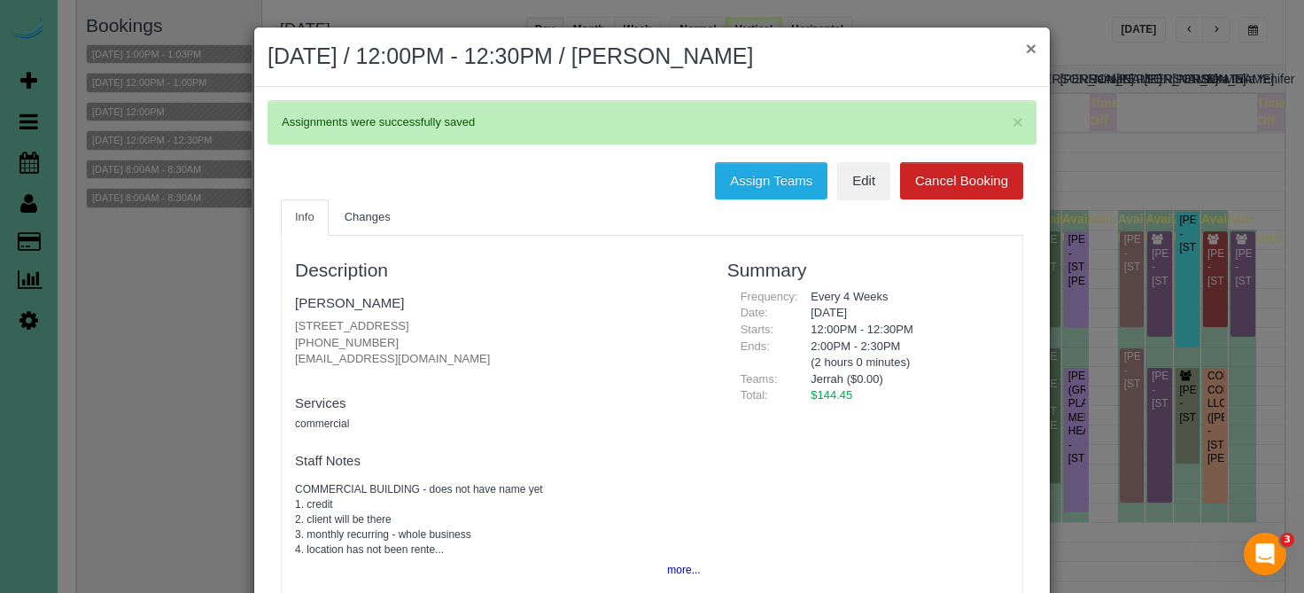
click at [1028, 44] on button "×" at bounding box center [1031, 48] width 11 height 19
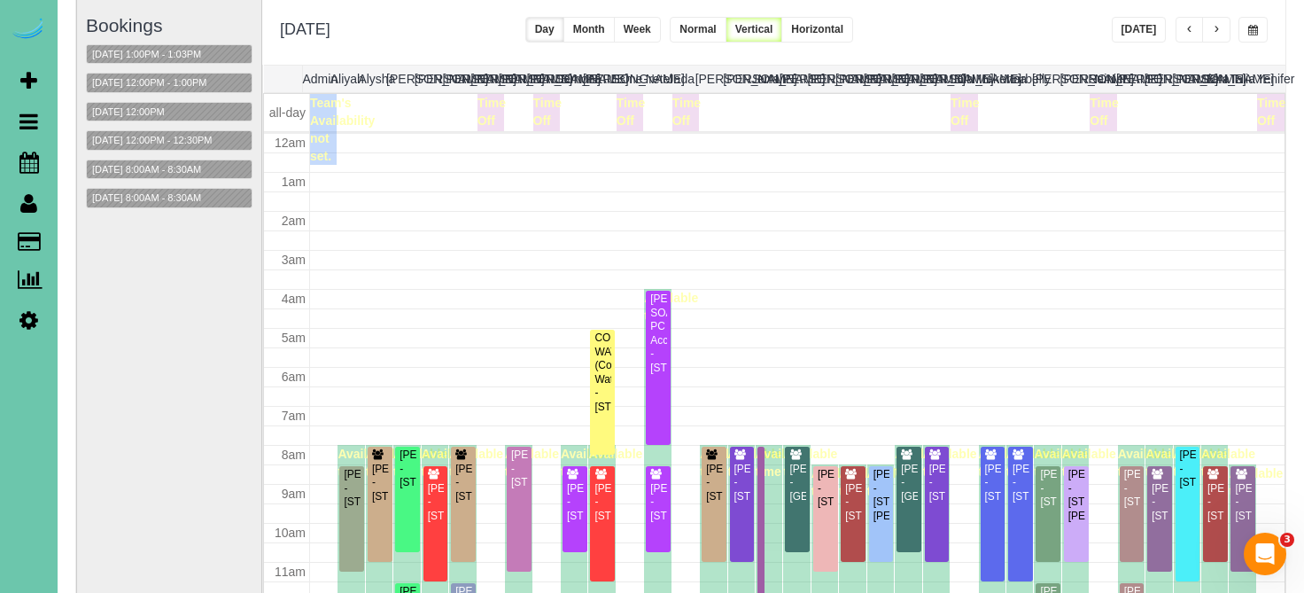
scroll to position [235, 0]
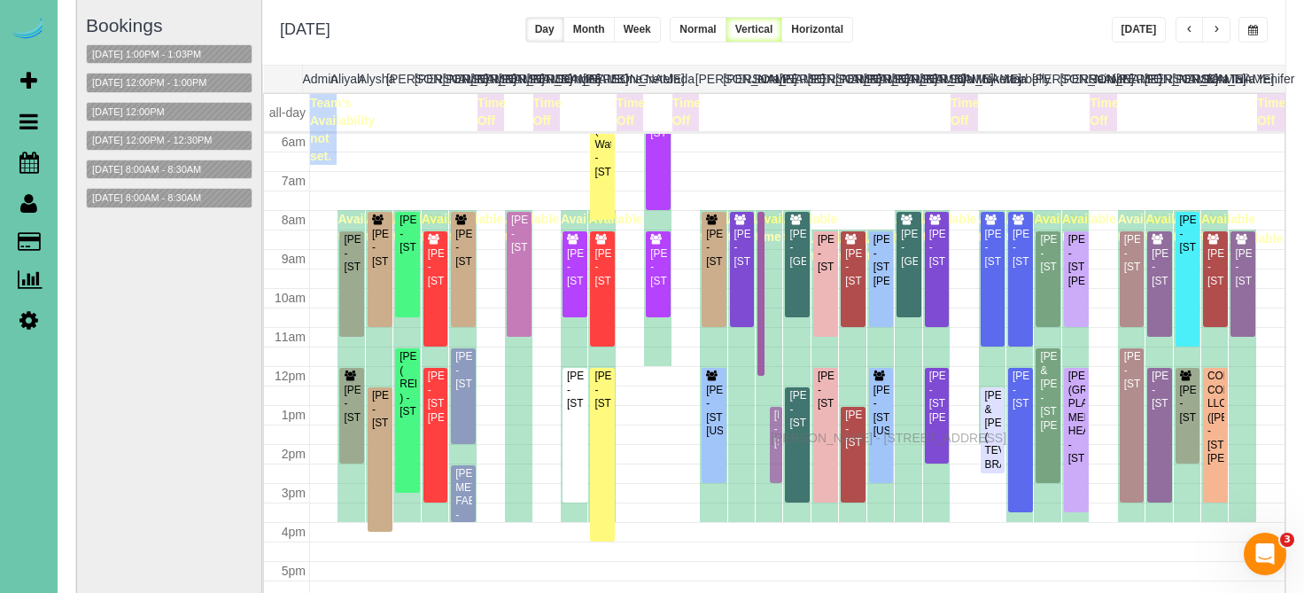
drag, startPoint x: 776, startPoint y: 405, endPoint x: 776, endPoint y: 432, distance: 27.5
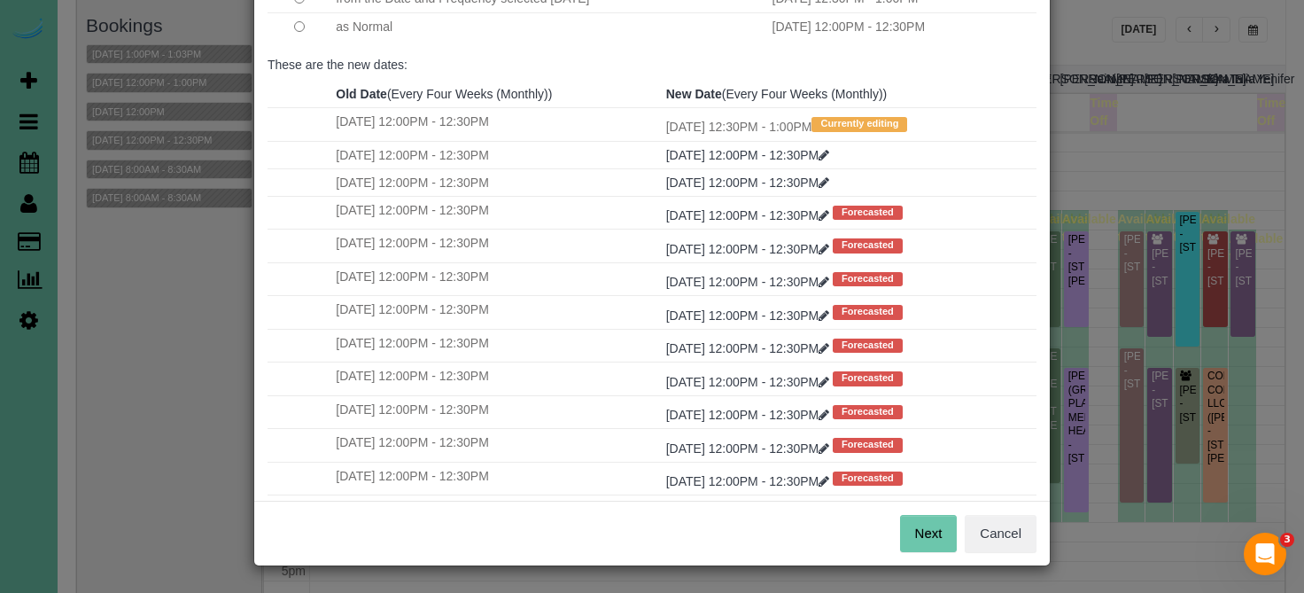
scroll to position [200, 0]
click at [923, 511] on div "Next Cancel" at bounding box center [651, 533] width 795 height 65
click at [923, 518] on button "Next" at bounding box center [929, 534] width 58 height 37
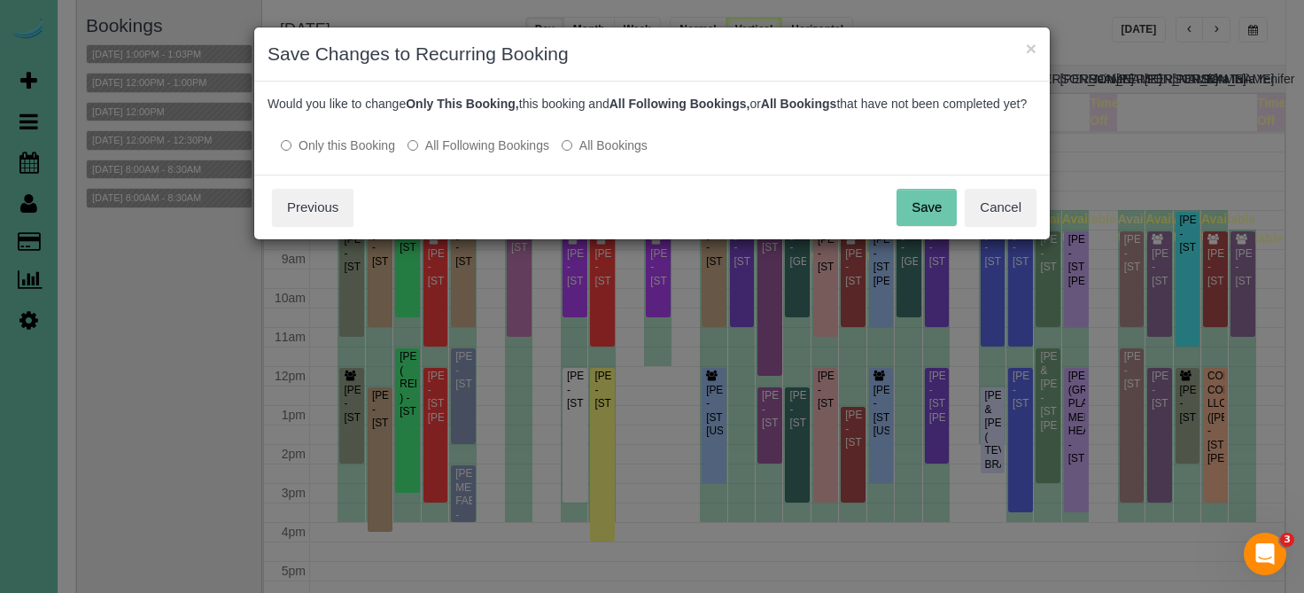
scroll to position [0, 0]
click at [935, 226] on button "Save" at bounding box center [926, 207] width 60 height 37
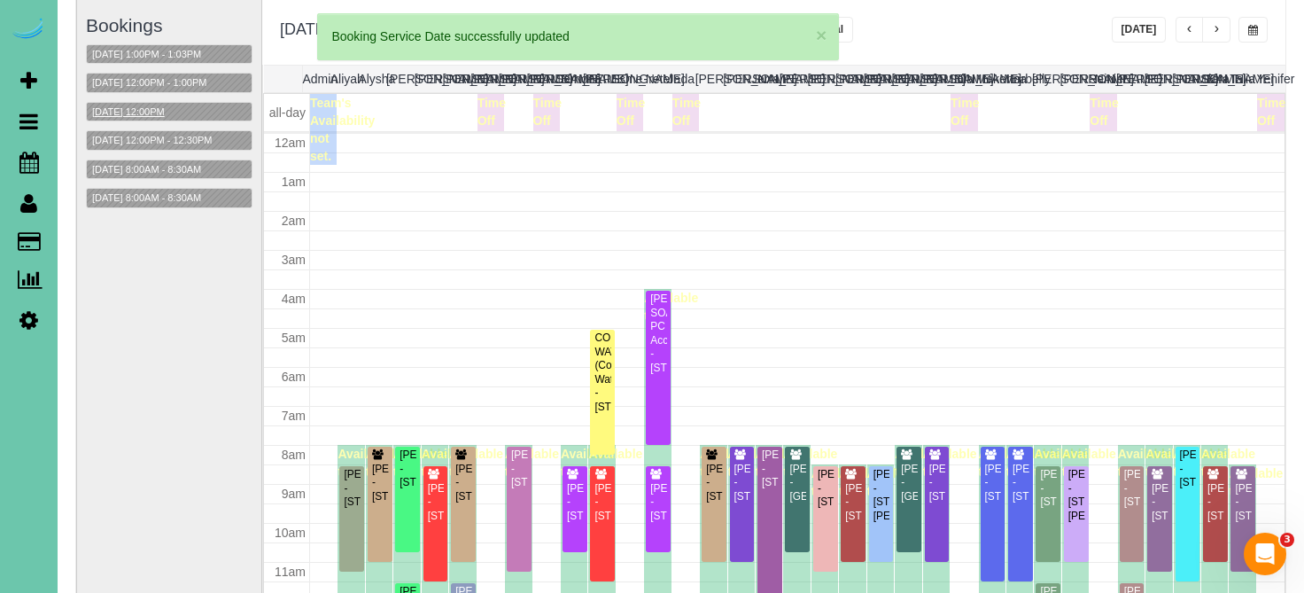
scroll to position [235, 0]
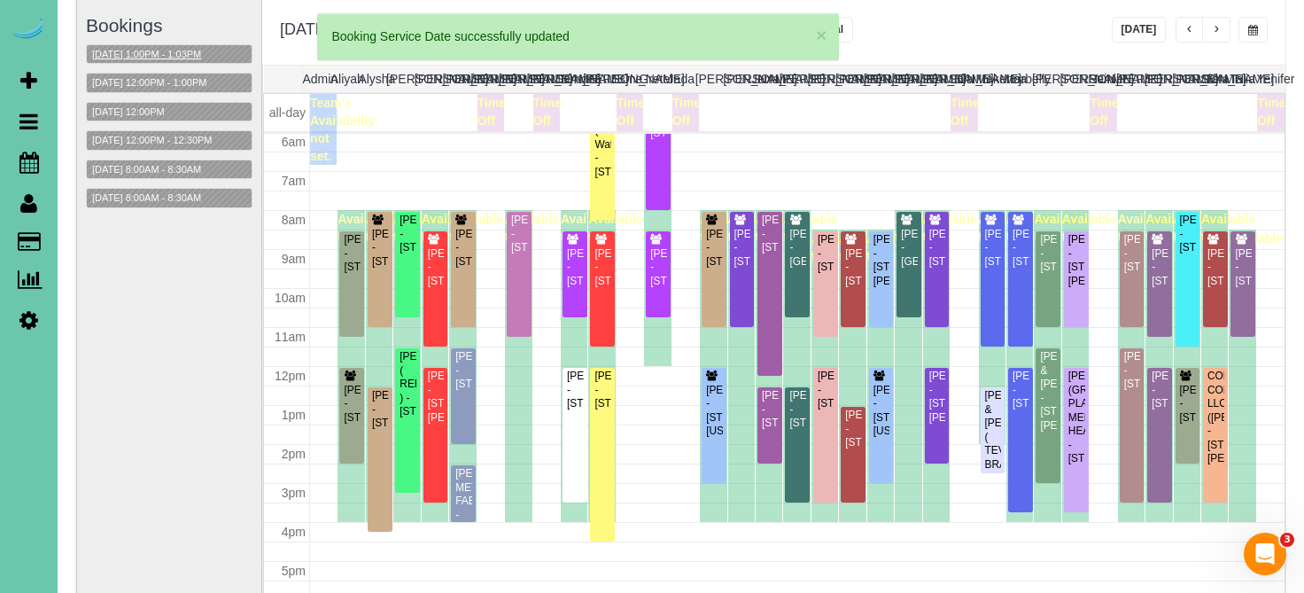
click at [204, 51] on button "10/17/2025 1:00PM - 1:03PM" at bounding box center [147, 54] width 120 height 19
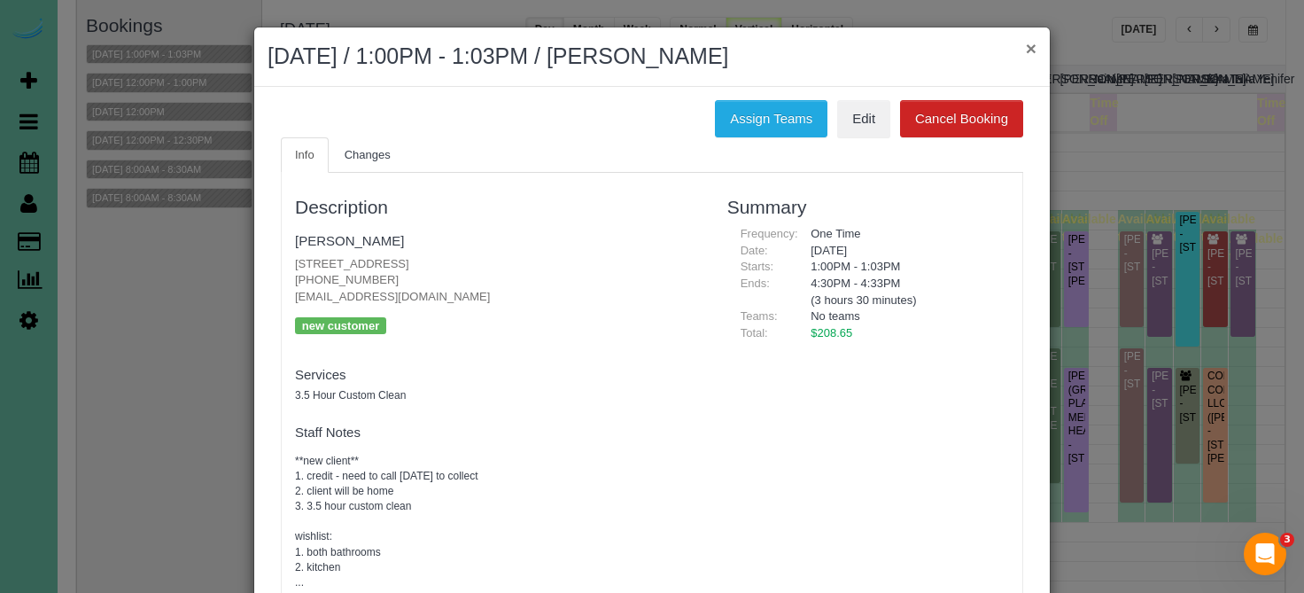
click at [1029, 46] on button "×" at bounding box center [1031, 48] width 11 height 19
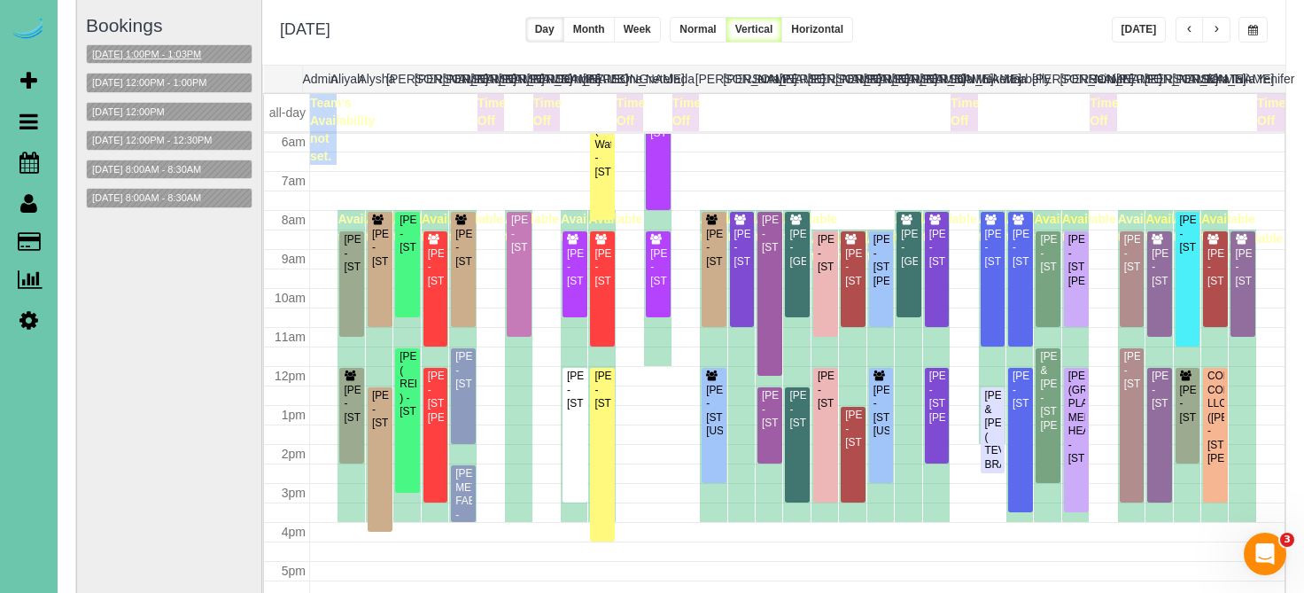
click at [151, 54] on button "10/17/2025 1:00PM - 1:03PM" at bounding box center [147, 54] width 120 height 19
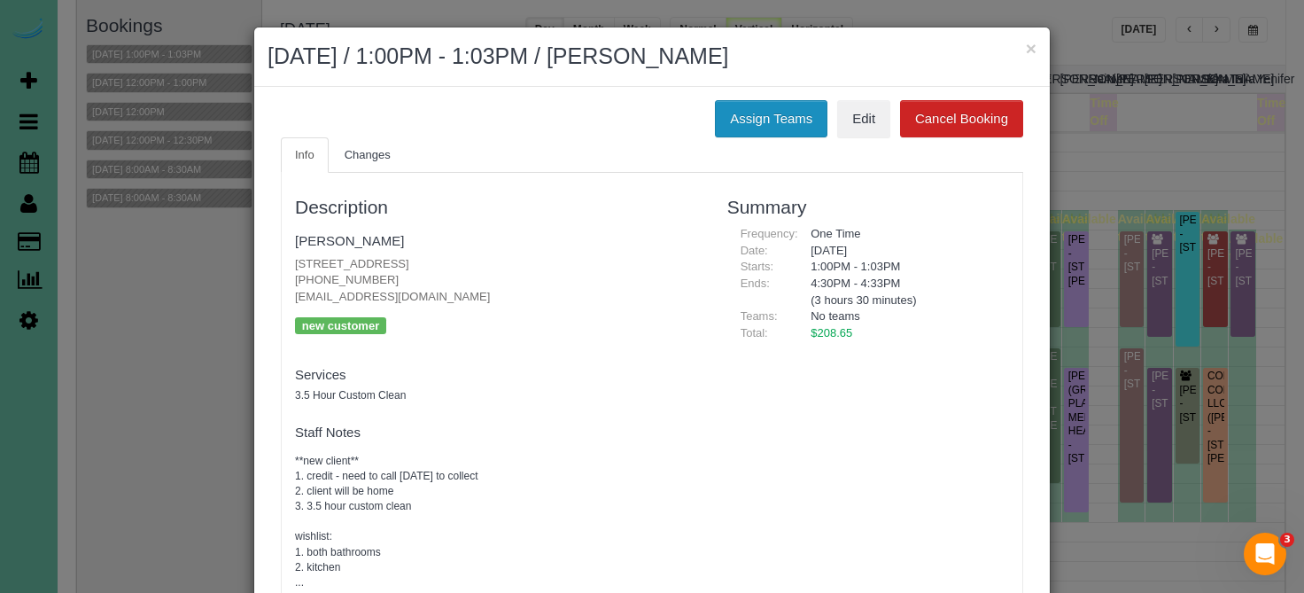
click at [789, 120] on button "Assign Teams" at bounding box center [771, 118] width 113 height 37
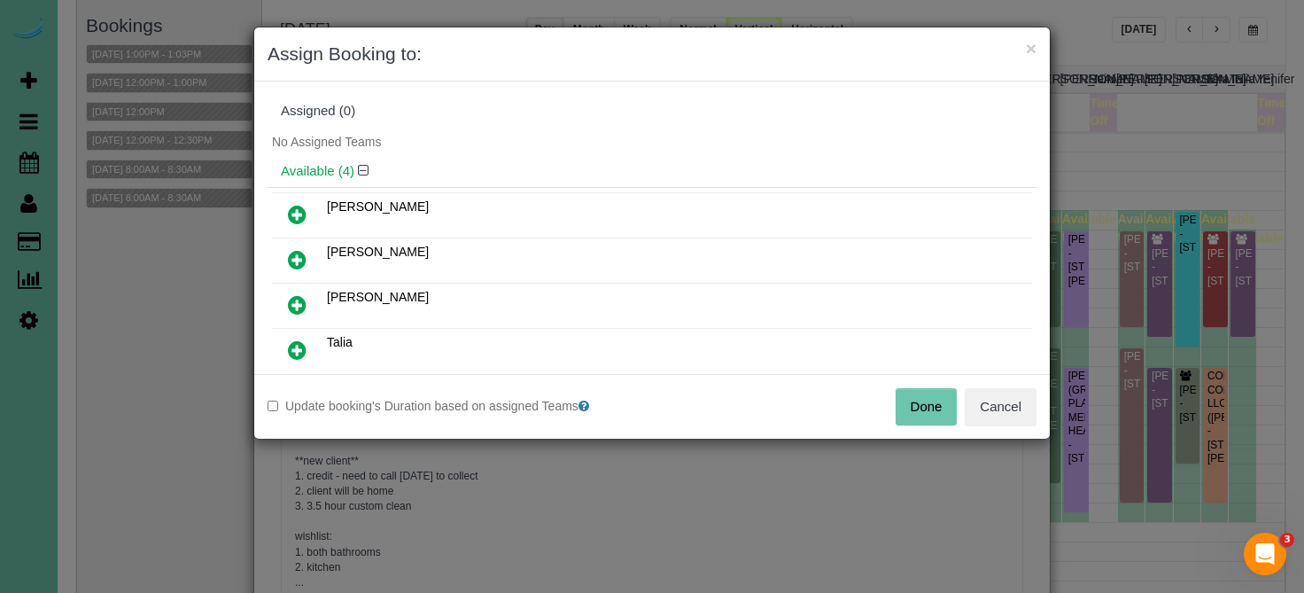
click at [296, 214] on icon at bounding box center [297, 214] width 19 height 21
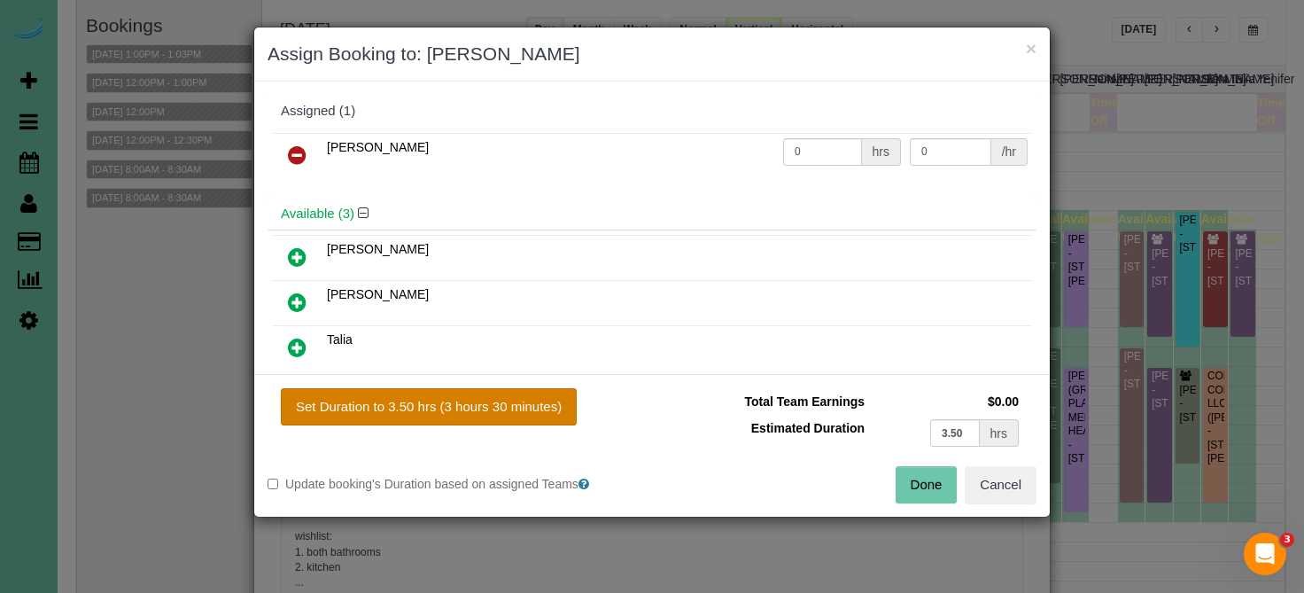
click at [425, 391] on button "Set Duration to 3.50 hrs (3 hours 30 minutes)" at bounding box center [429, 406] width 296 height 37
type input "3.50"
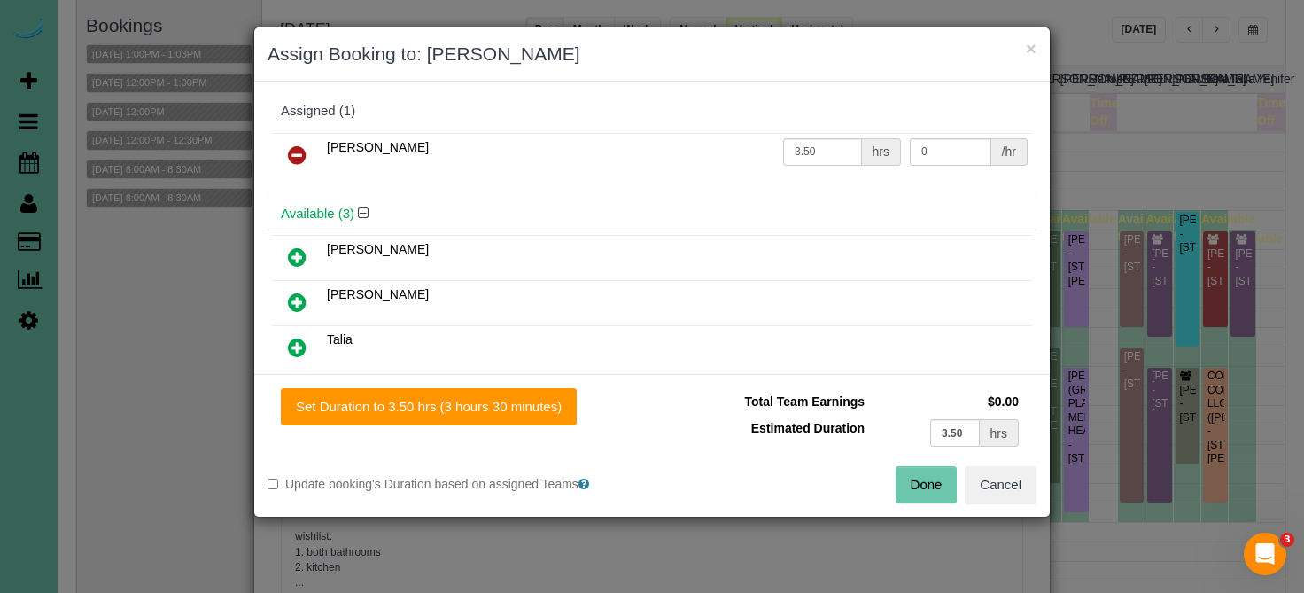
click at [884, 457] on div "Total Team Earnings $0.00 Estimated Duration 3.50 hrs Warning: The Company shar…" at bounding box center [844, 427] width 384 height 78
click at [920, 486] on button "Done" at bounding box center [927, 484] width 62 height 37
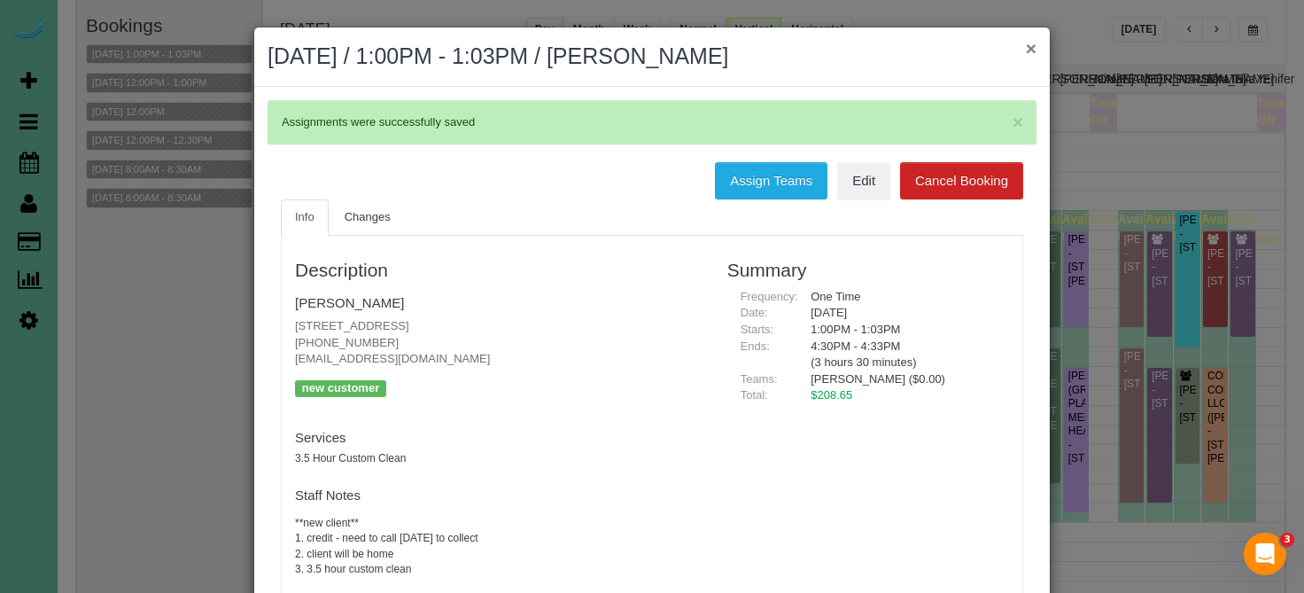
click at [1026, 48] on button "×" at bounding box center [1031, 48] width 11 height 19
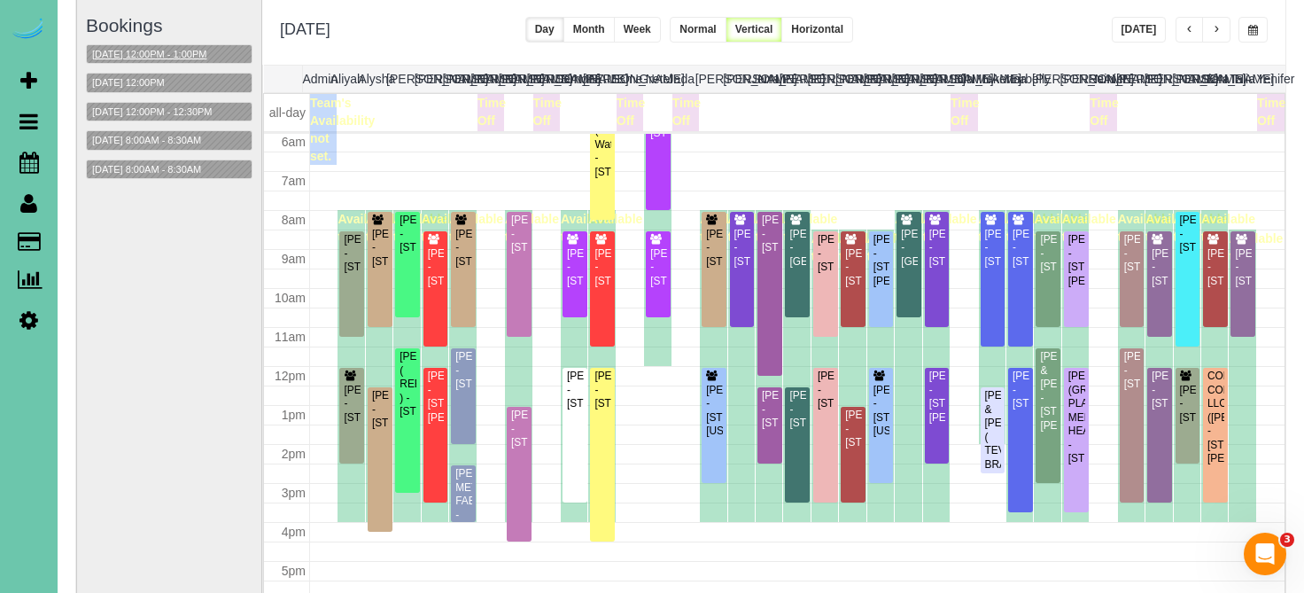
click at [207, 57] on button "10/17/2025 12:00PM - 1:00PM" at bounding box center [149, 54] width 125 height 19
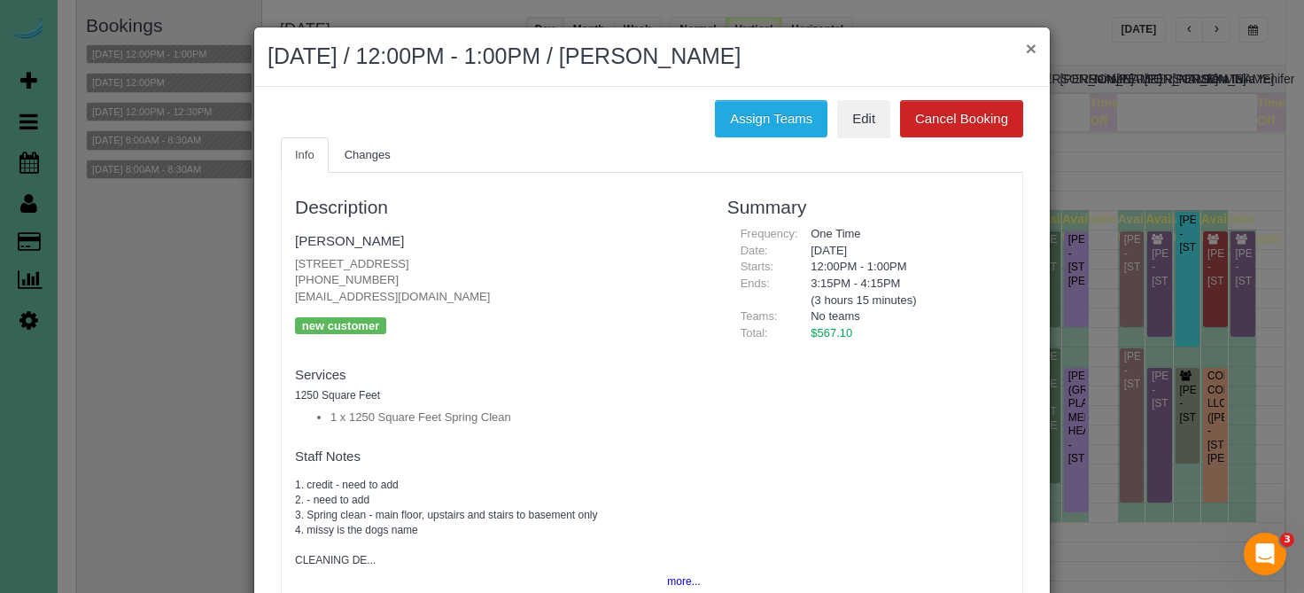
click at [1035, 49] on button "×" at bounding box center [1031, 48] width 11 height 19
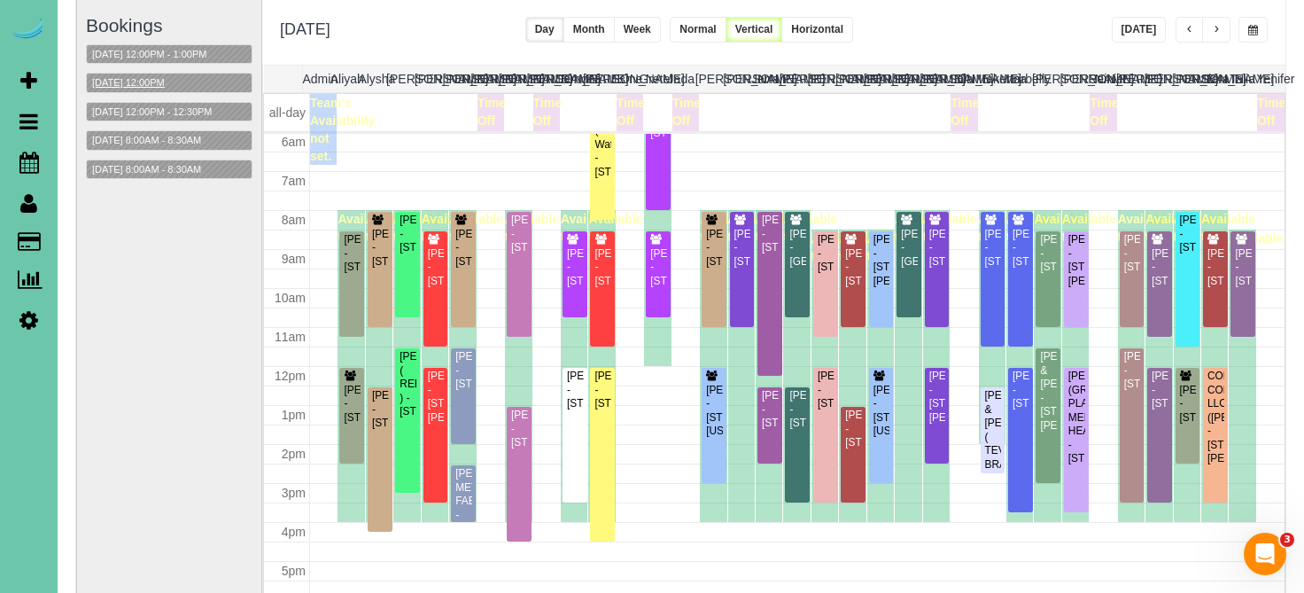
click at [148, 87] on button "10/17/2025 12:00PM" at bounding box center [128, 83] width 83 height 19
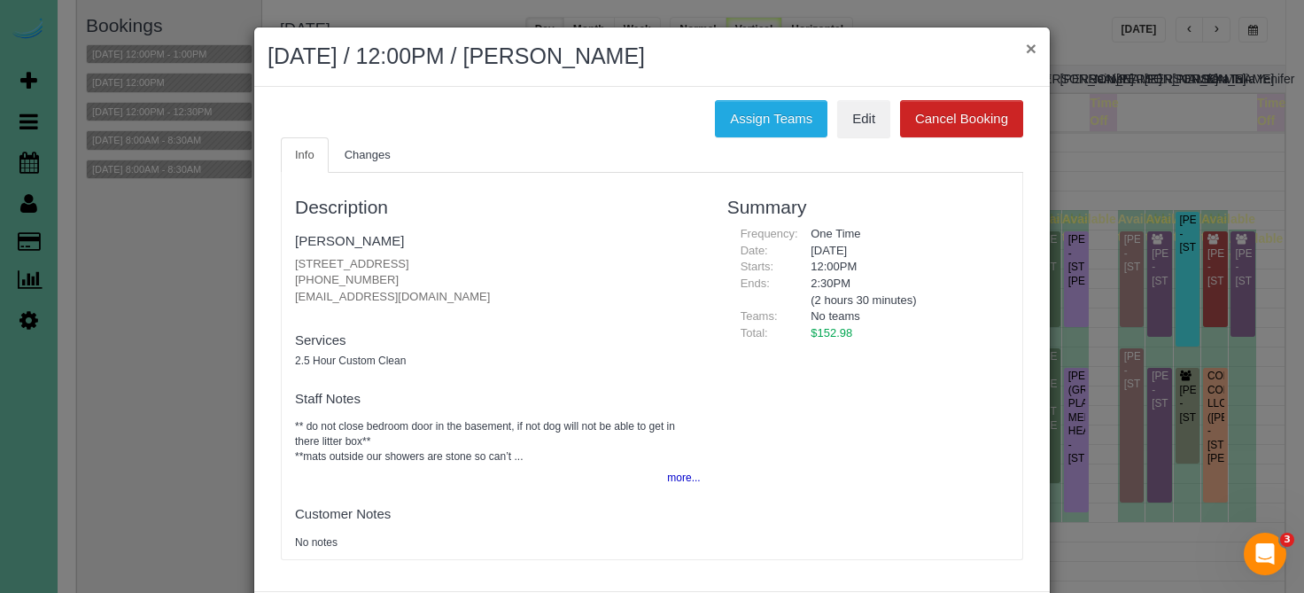
click at [1026, 51] on button "×" at bounding box center [1031, 48] width 11 height 19
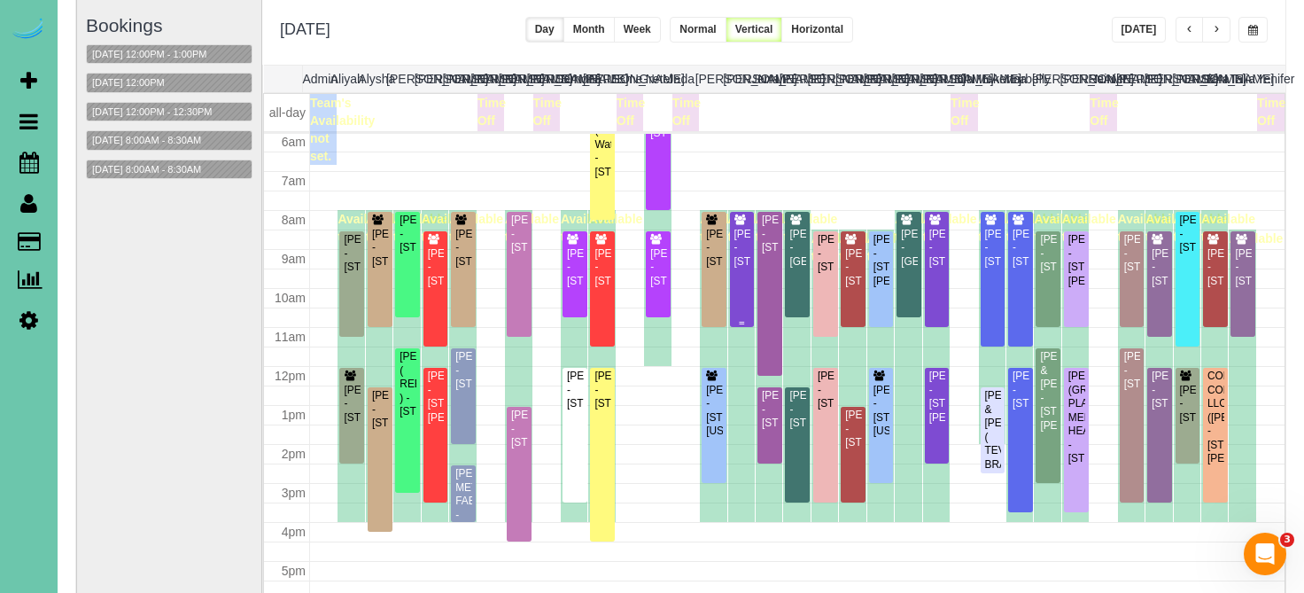
click at [743, 231] on div "Susan Brown - 3834 S Hws Cleveland Blvd, Elkhorn, NE 68022" at bounding box center [742, 248] width 18 height 41
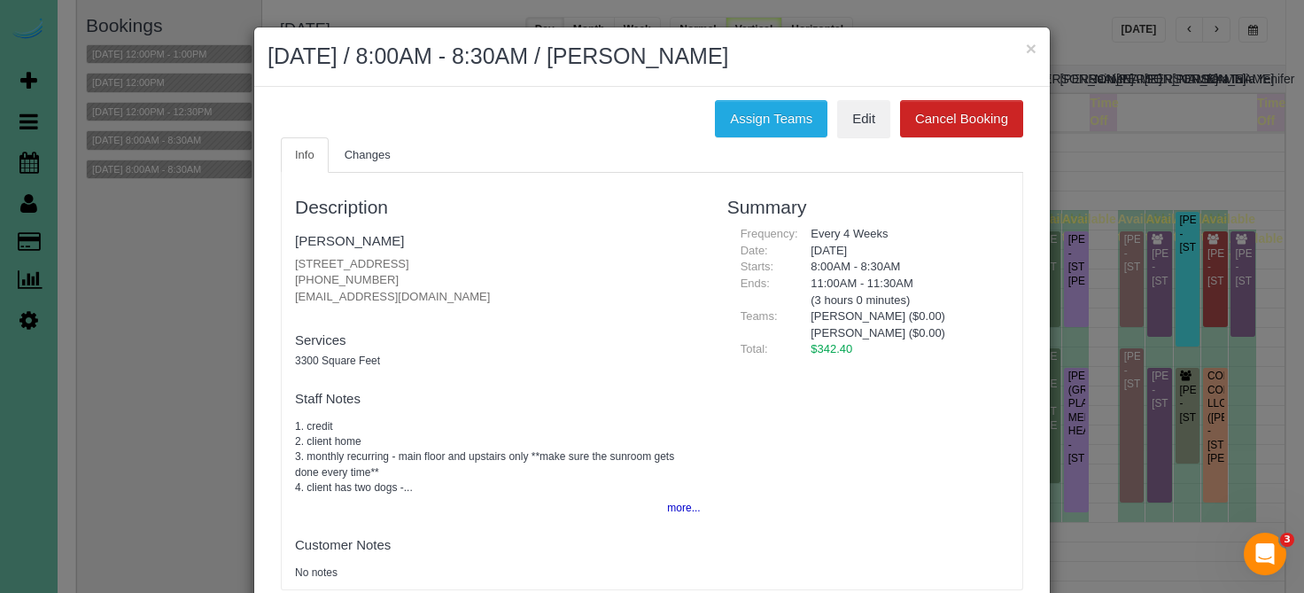
click at [754, 97] on div "Assign Teams Edit Cancel Booking Info Changes Description Susan Brown 3834 S Hw…" at bounding box center [651, 354] width 795 height 534
click at [751, 105] on button "Assign Teams" at bounding box center [771, 118] width 113 height 37
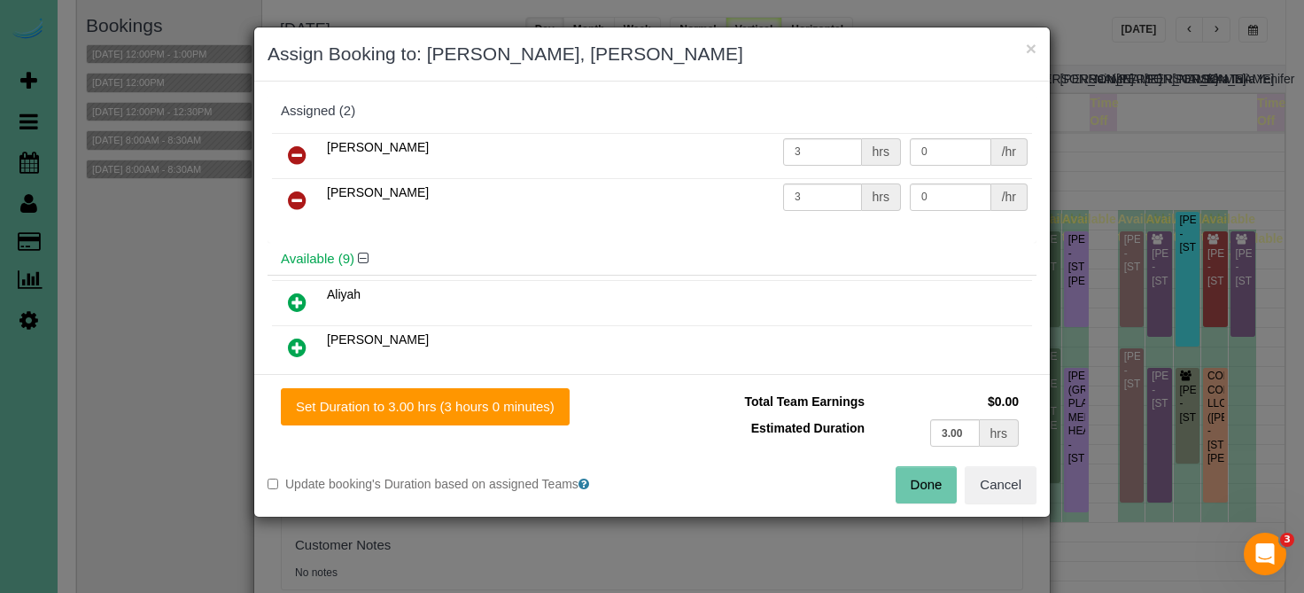
click at [299, 147] on icon at bounding box center [297, 154] width 19 height 21
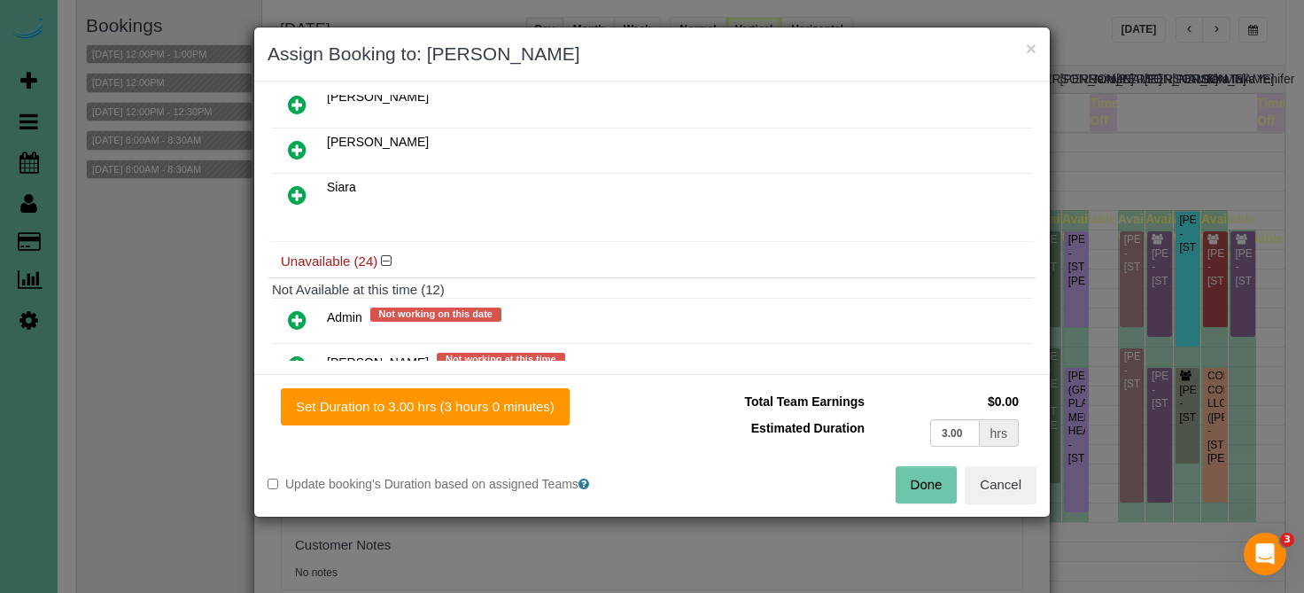
scroll to position [470, 0]
click at [291, 314] on icon at bounding box center [297, 318] width 19 height 21
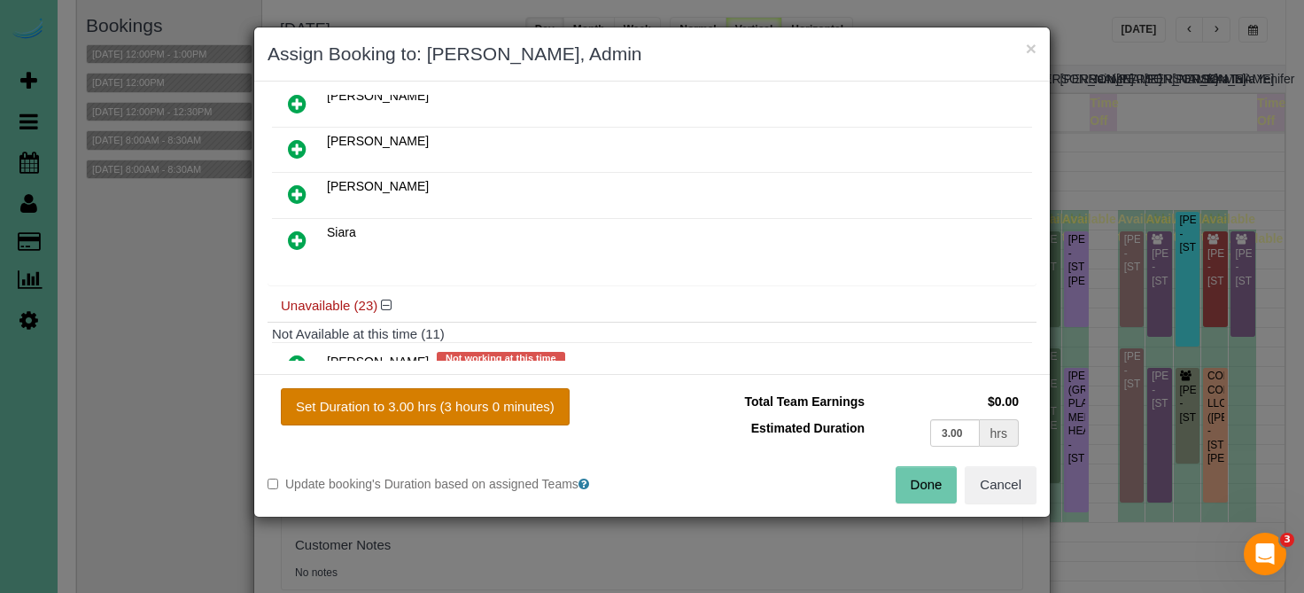
click at [328, 407] on button "Set Duration to 3.00 hrs (3 hours 0 minutes)" at bounding box center [425, 406] width 289 height 37
type input "3.00"
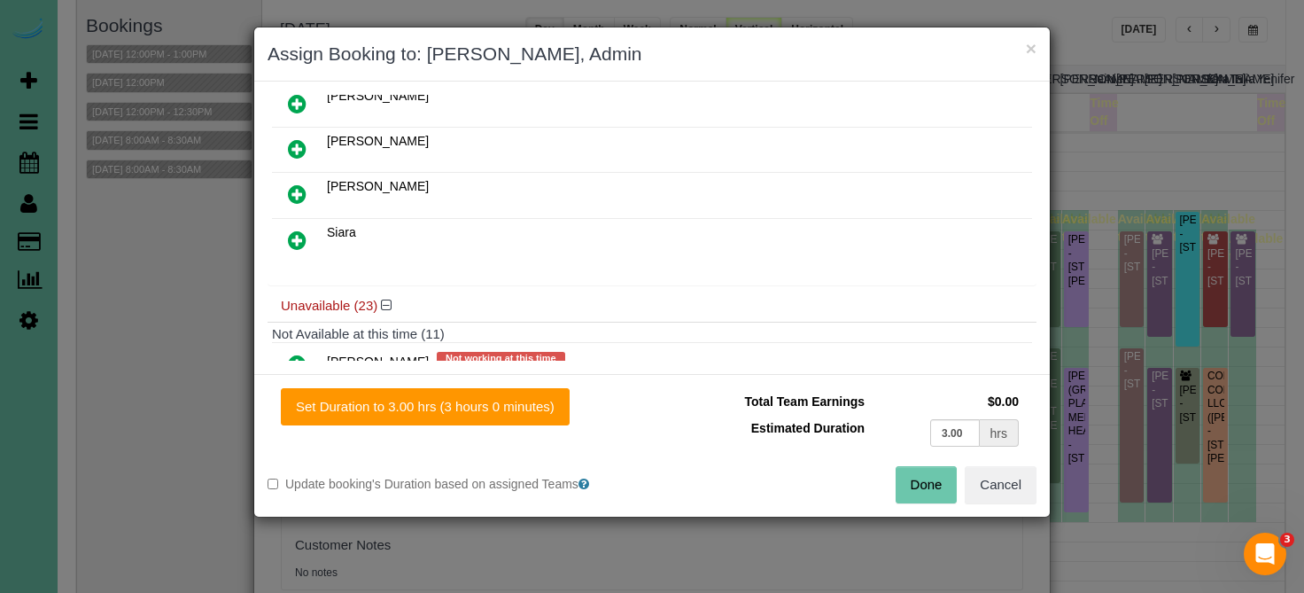
click at [912, 482] on button "Done" at bounding box center [927, 484] width 62 height 37
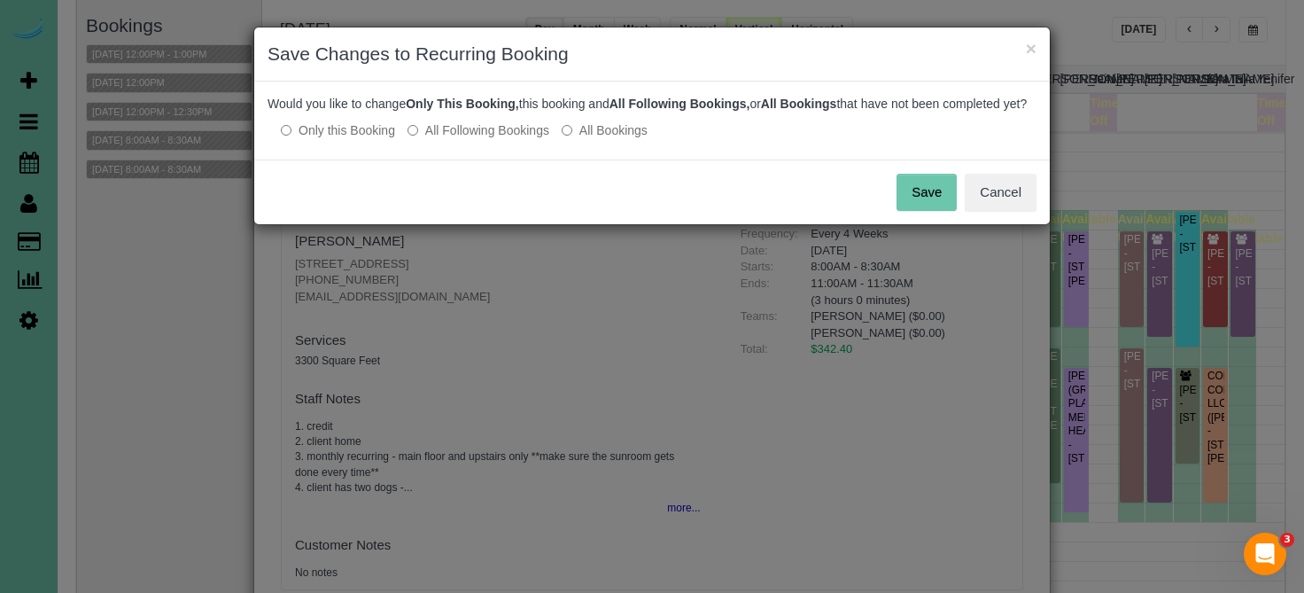
click at [928, 206] on button "Save" at bounding box center [926, 192] width 60 height 37
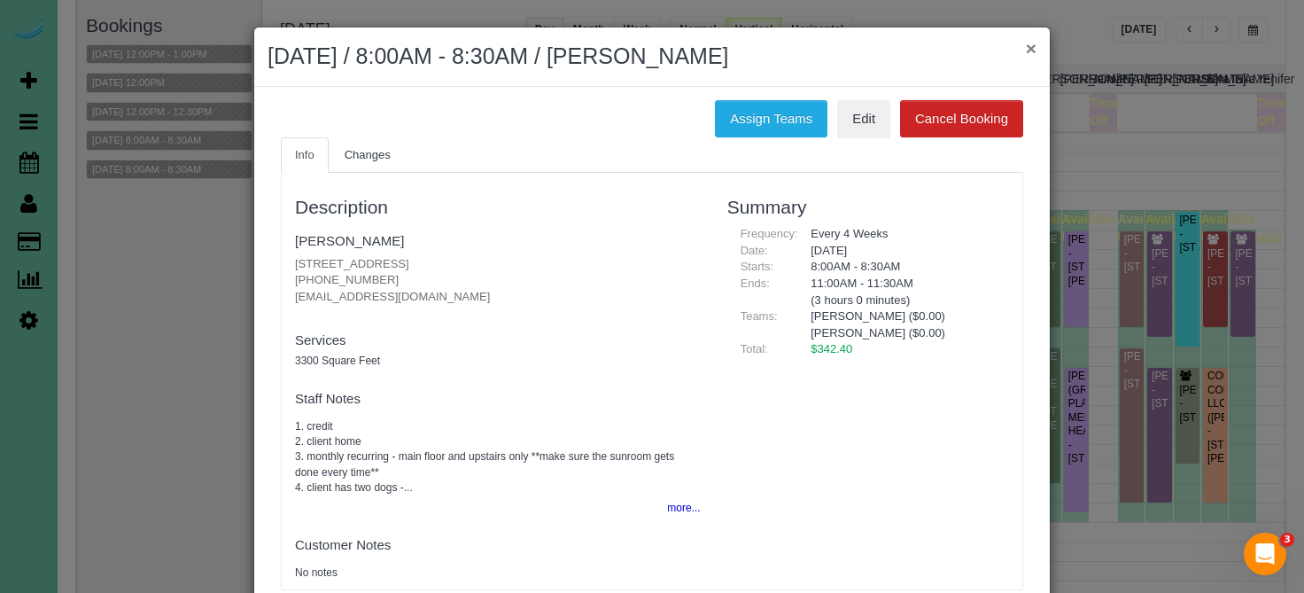
click at [1034, 50] on button "×" at bounding box center [1031, 48] width 11 height 19
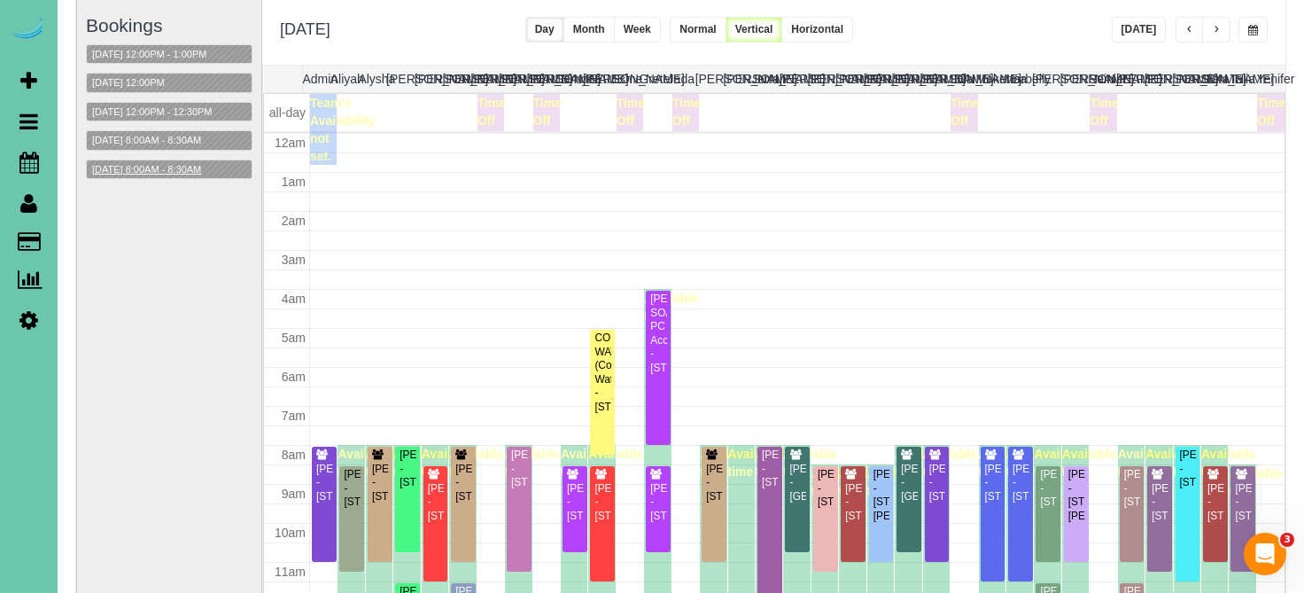
scroll to position [235, 0]
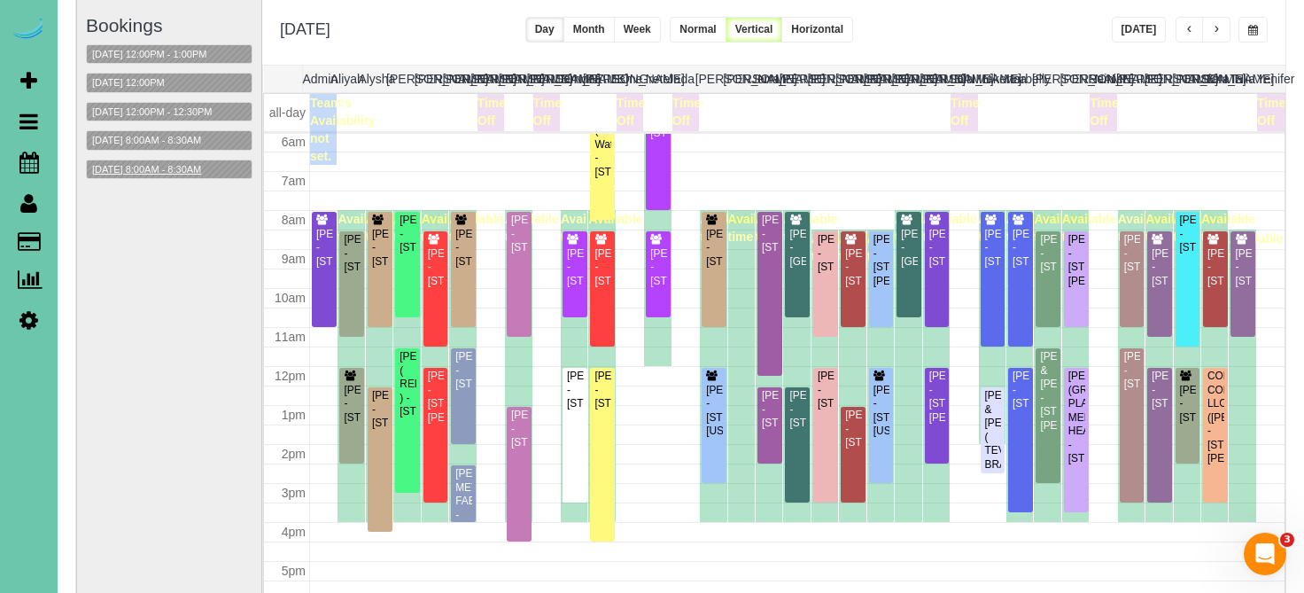
click at [199, 167] on button "10/17/2025 8:00AM - 8:30AM" at bounding box center [147, 169] width 120 height 19
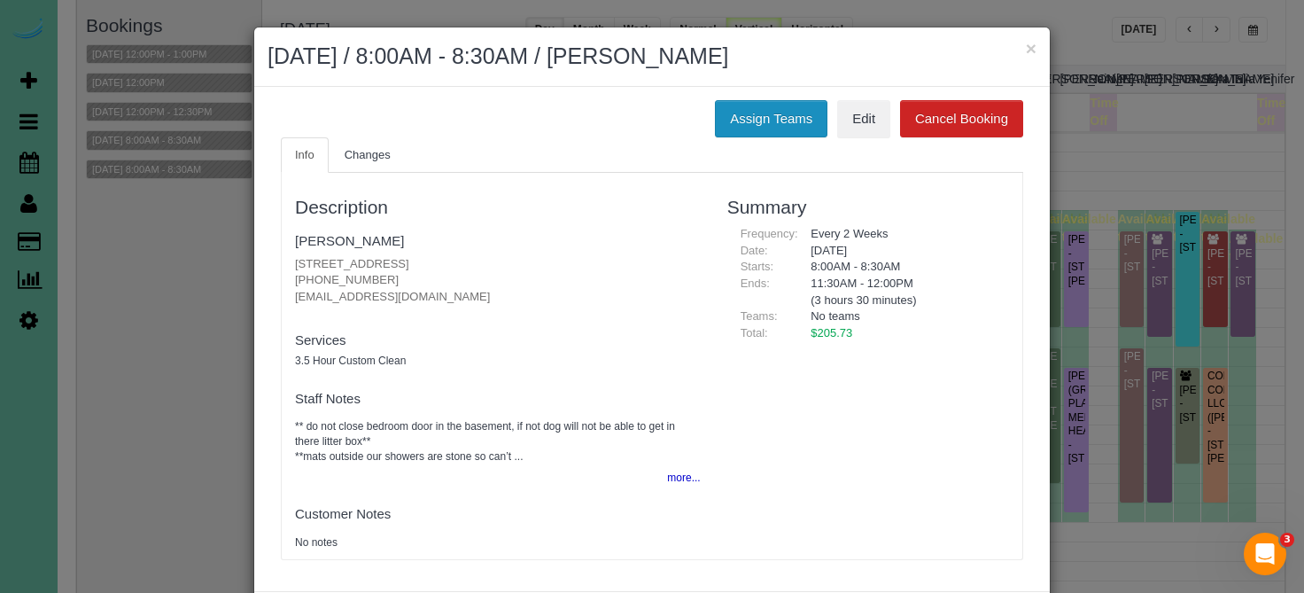
click at [768, 131] on button "Assign Teams" at bounding box center [771, 118] width 113 height 37
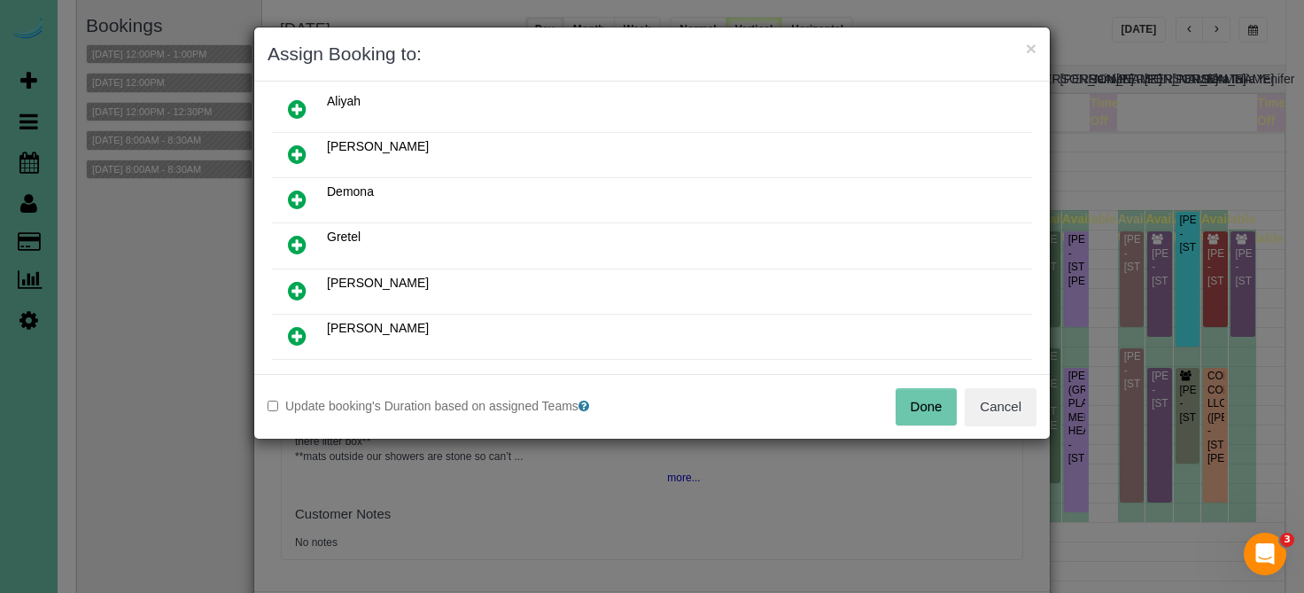
scroll to position [129, 0]
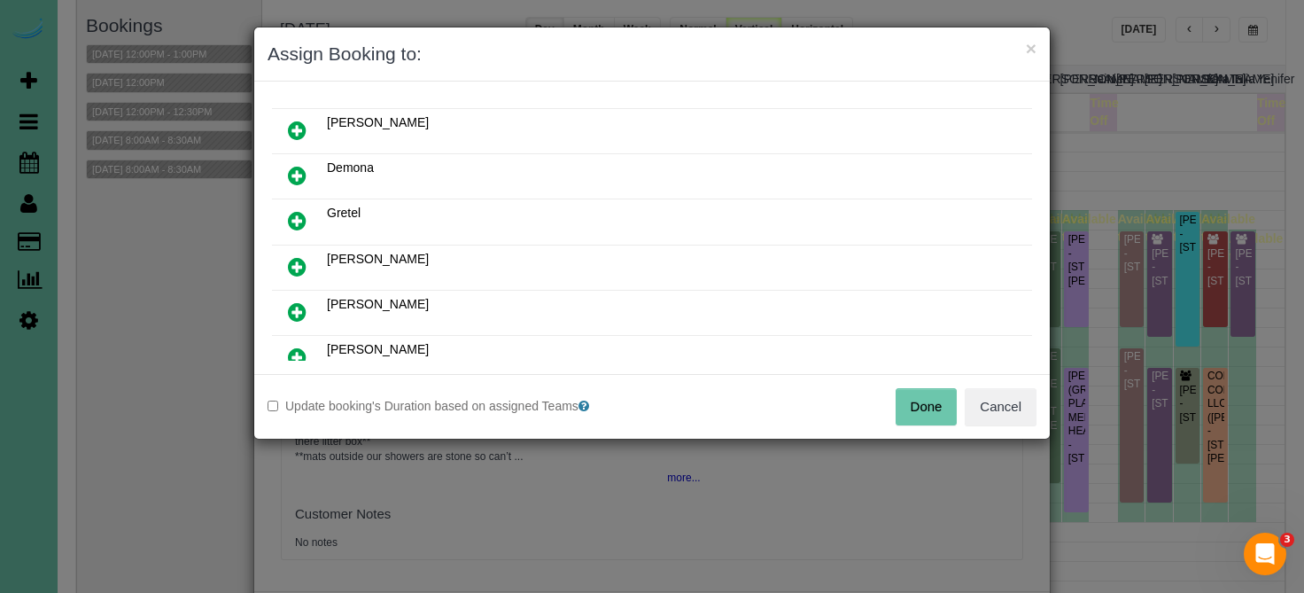
click at [302, 268] on icon at bounding box center [297, 266] width 19 height 21
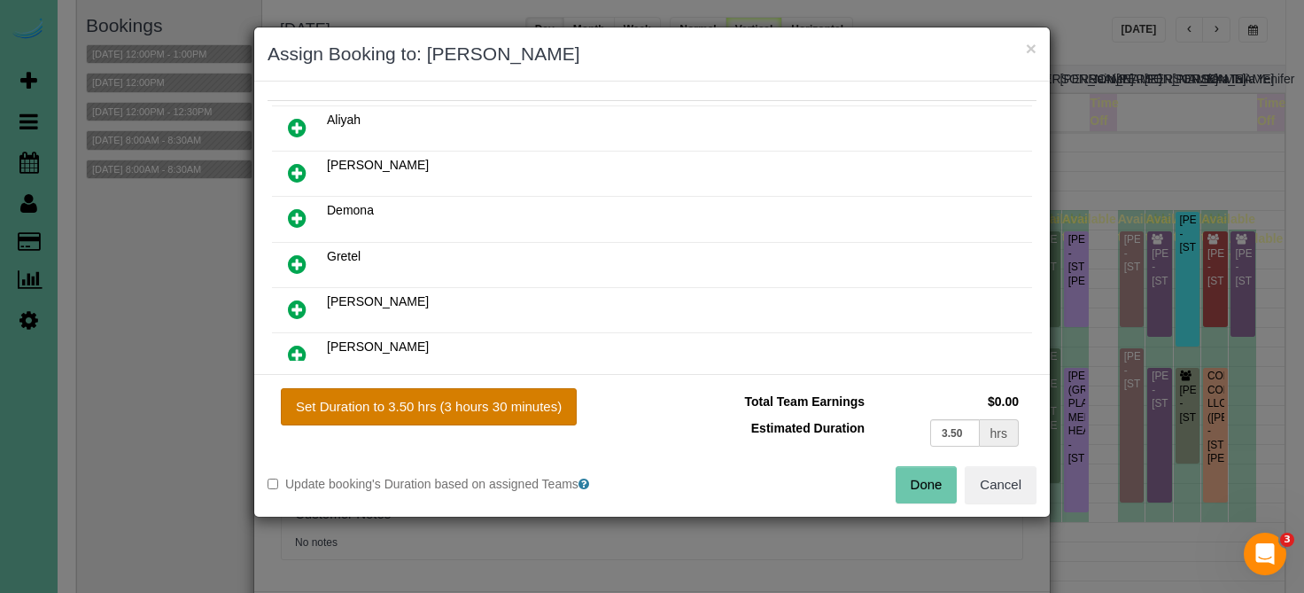
click at [402, 415] on button "Set Duration to 3.50 hrs (3 hours 30 minutes)" at bounding box center [429, 406] width 296 height 37
type input "3.50"
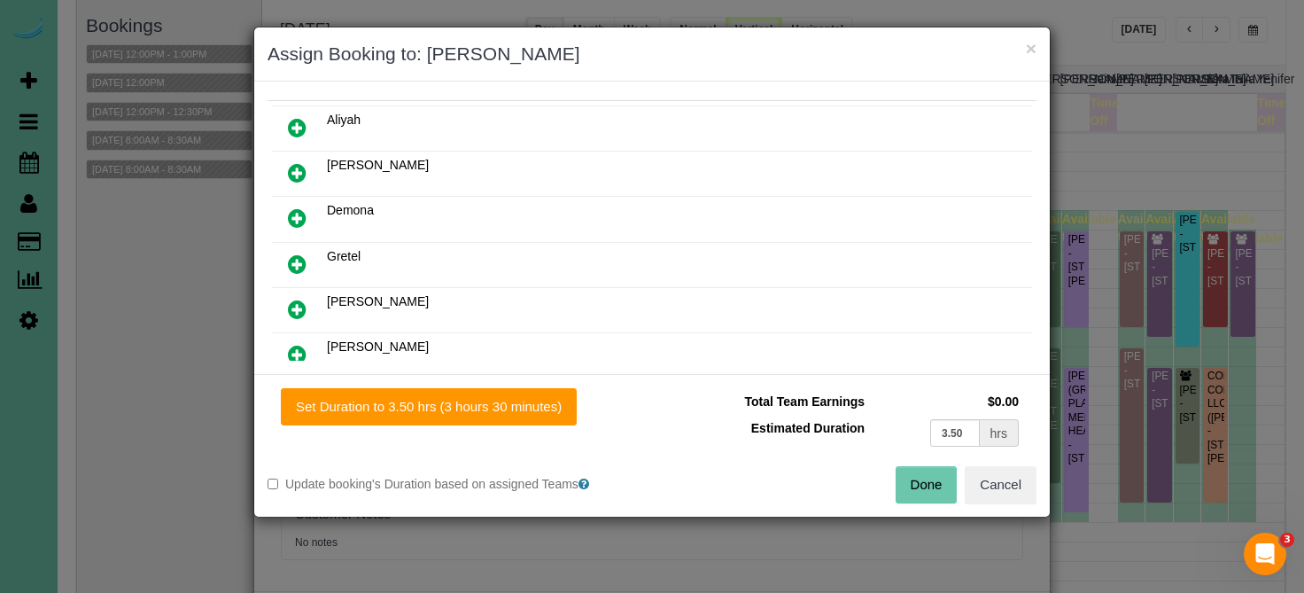
click at [934, 474] on button "Done" at bounding box center [927, 484] width 62 height 37
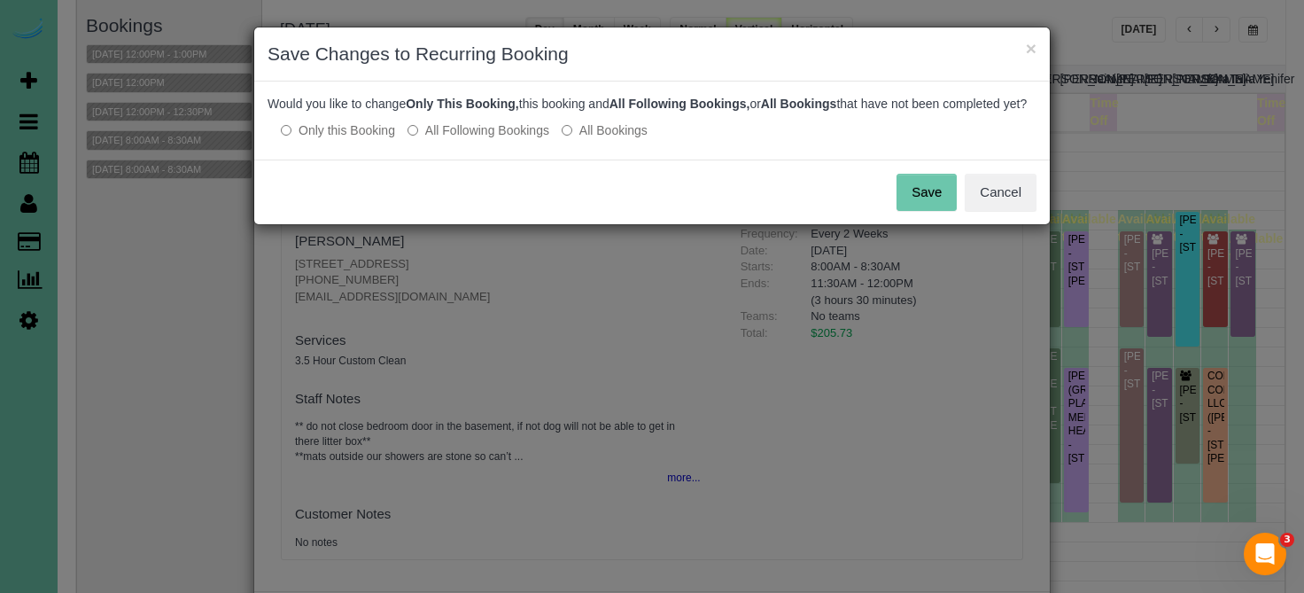
click at [927, 202] on button "Save" at bounding box center [926, 192] width 60 height 37
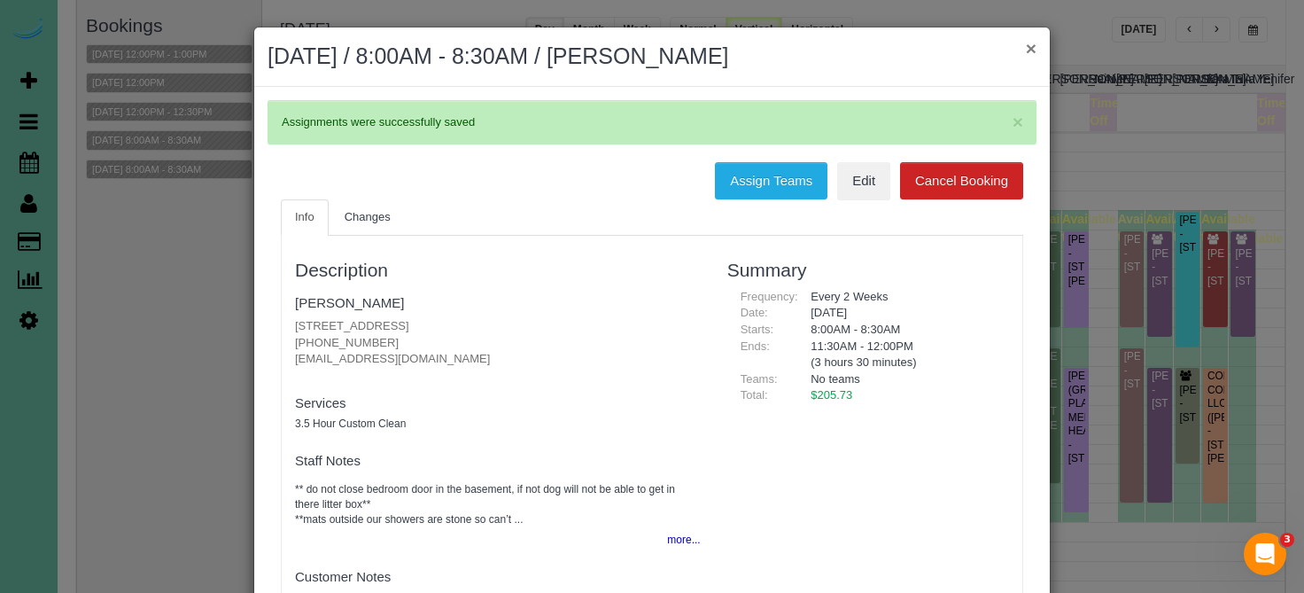
click at [1028, 56] on button "×" at bounding box center [1031, 48] width 11 height 19
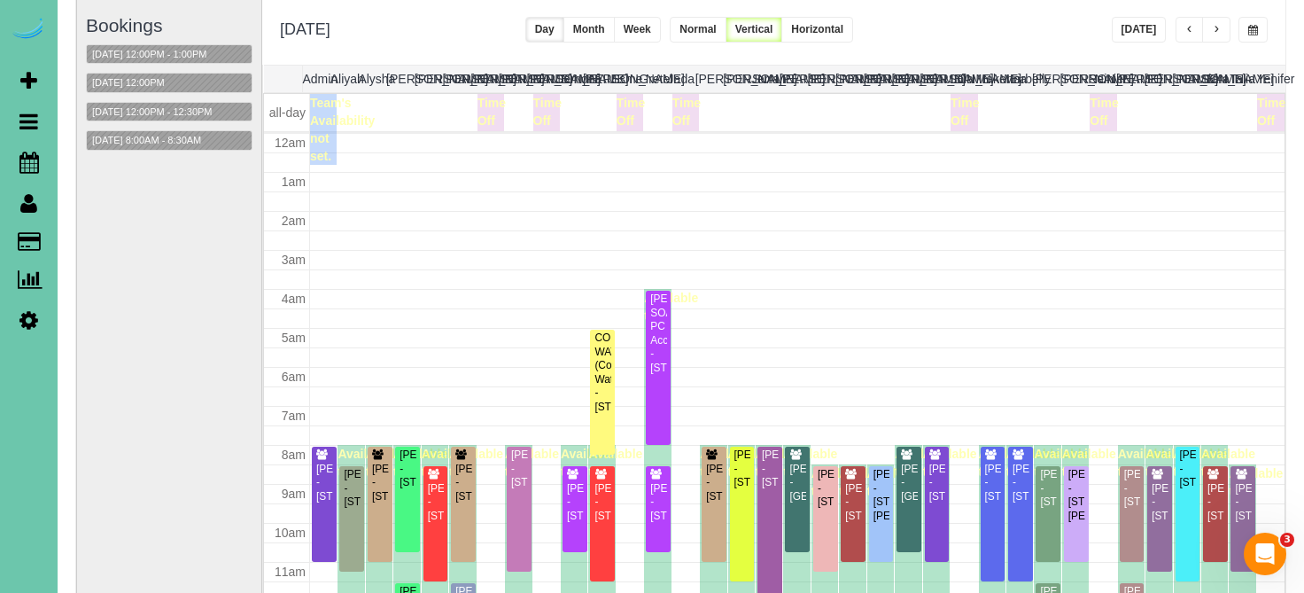
scroll to position [235, 0]
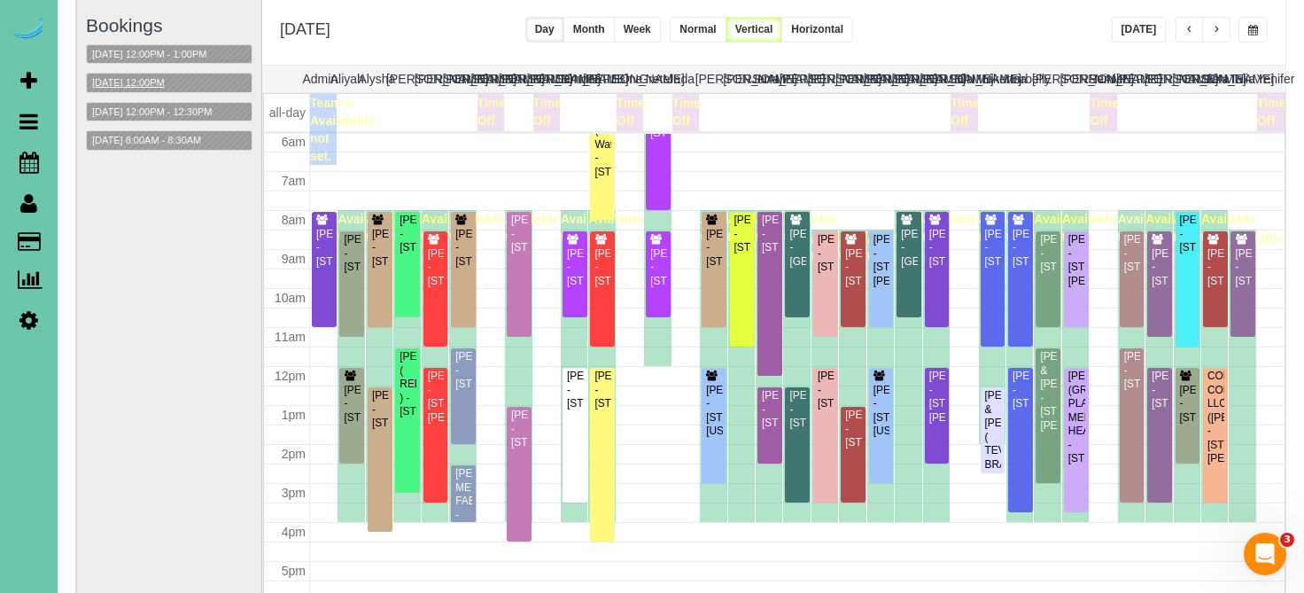
click at [155, 78] on button "10/17/2025 12:00PM" at bounding box center [128, 83] width 83 height 19
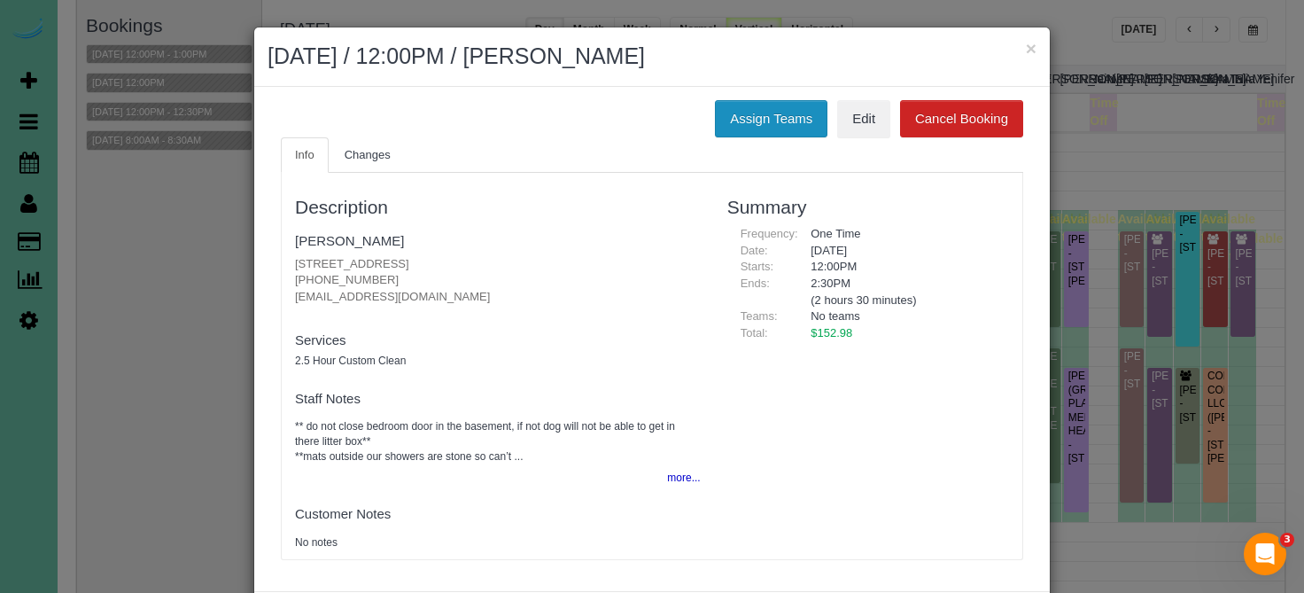
click at [725, 115] on button "Assign Teams" at bounding box center [771, 118] width 113 height 37
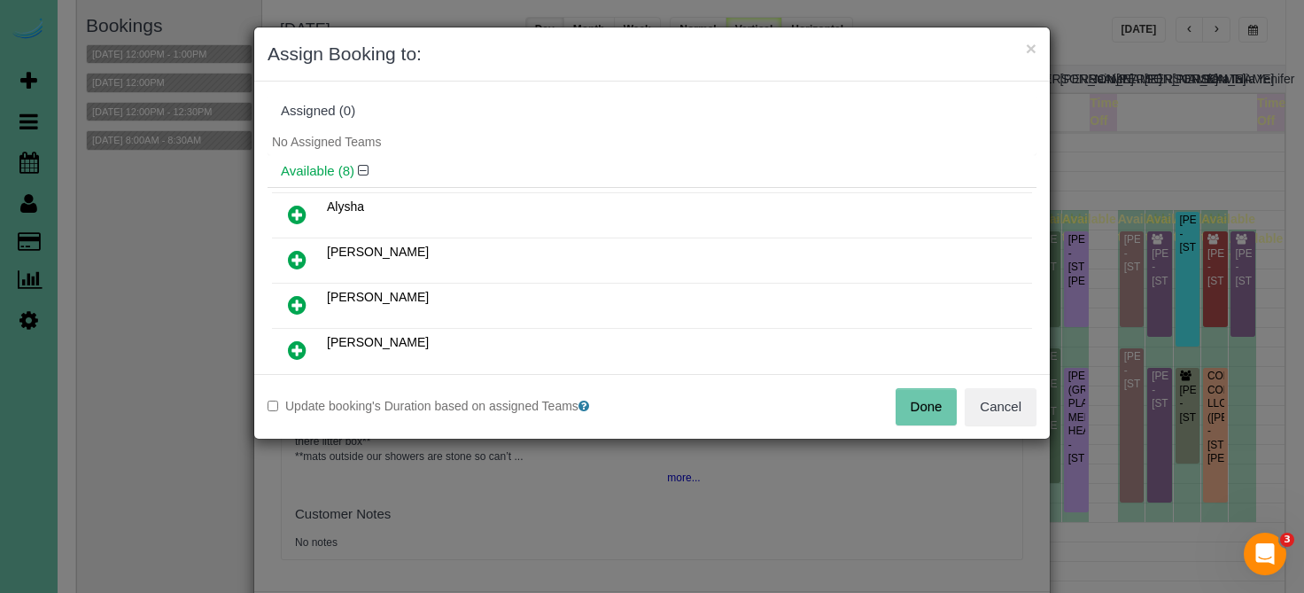
click at [298, 294] on icon at bounding box center [297, 304] width 19 height 21
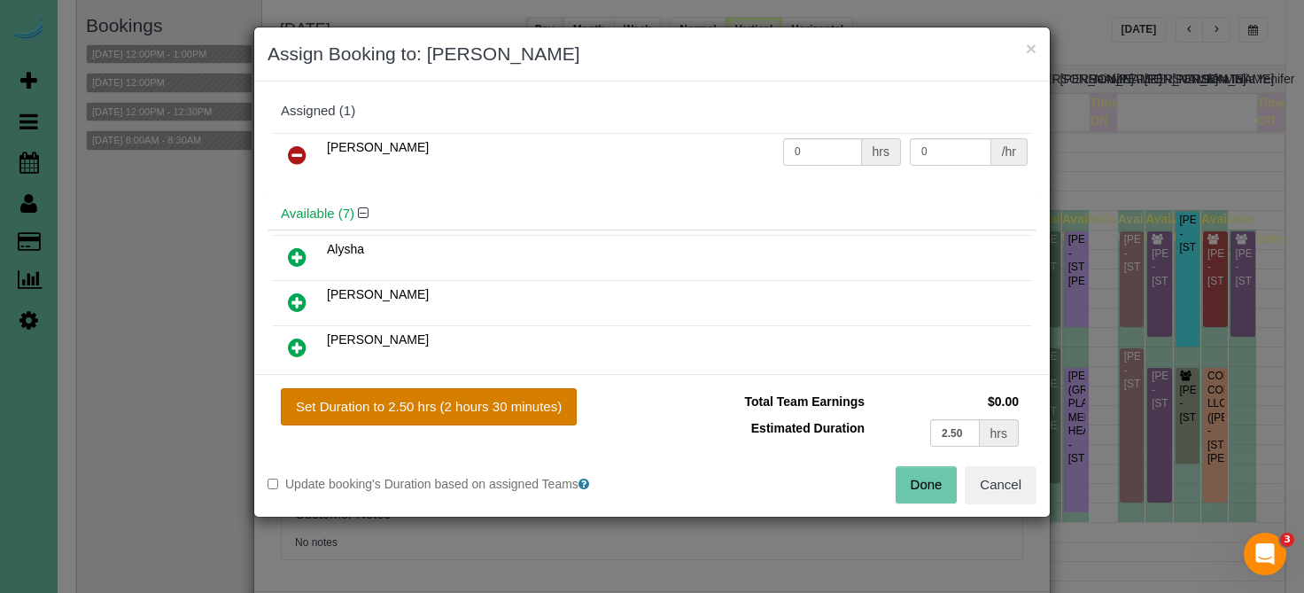
click at [392, 393] on button "Set Duration to 2.50 hrs (2 hours 30 minutes)" at bounding box center [429, 406] width 296 height 37
type input "2.50"
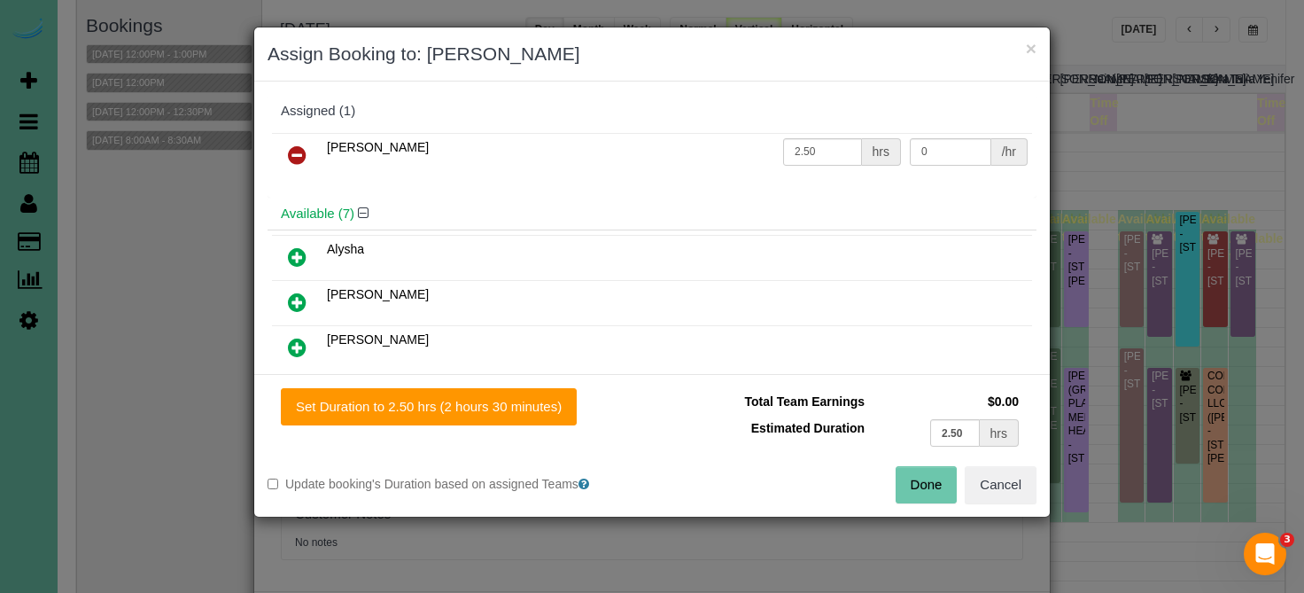
click at [921, 477] on button "Done" at bounding box center [927, 484] width 62 height 37
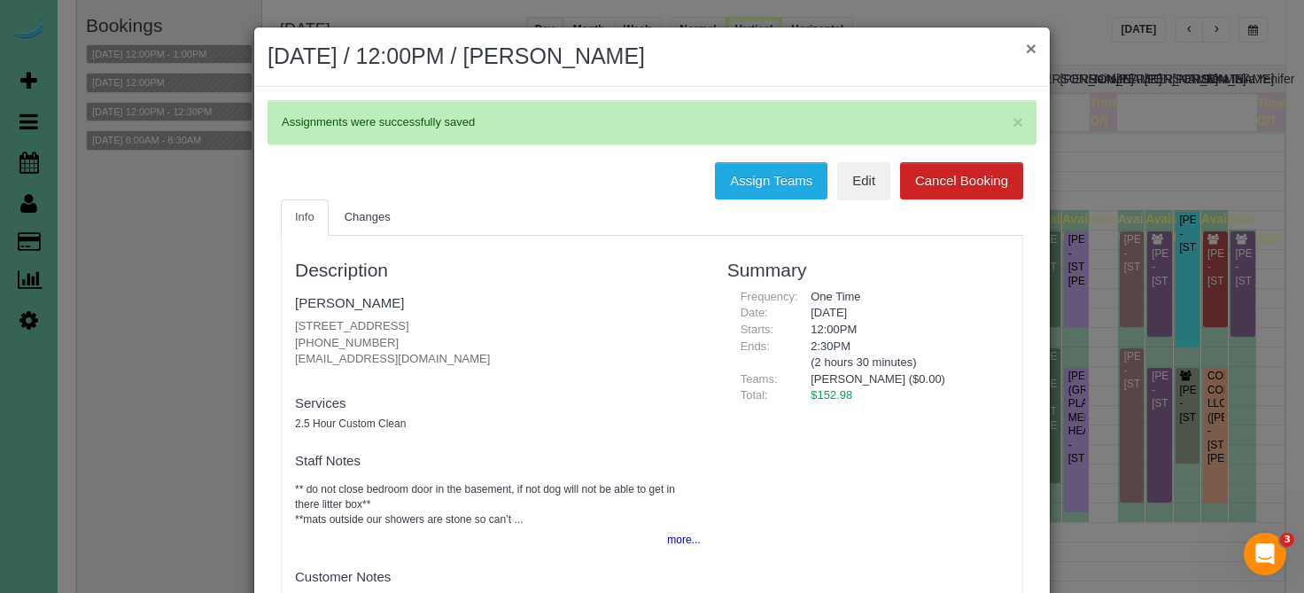
click at [1028, 52] on button "×" at bounding box center [1031, 48] width 11 height 19
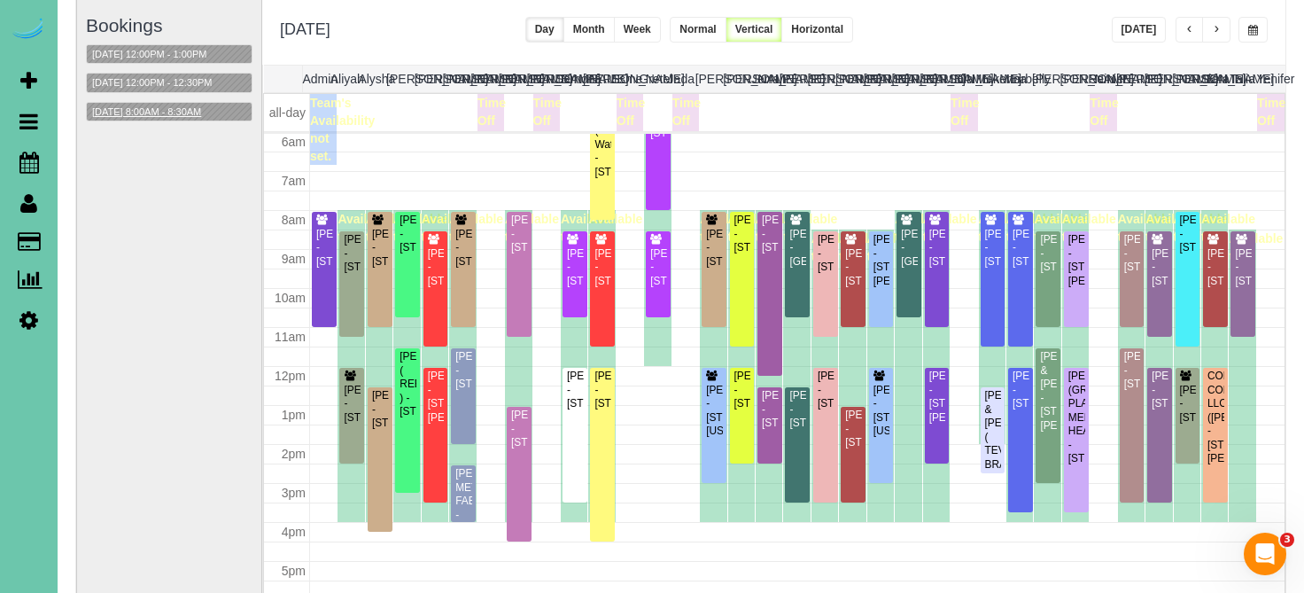
click at [192, 116] on button "10/17/2025 8:00AM - 8:30AM" at bounding box center [147, 112] width 120 height 19
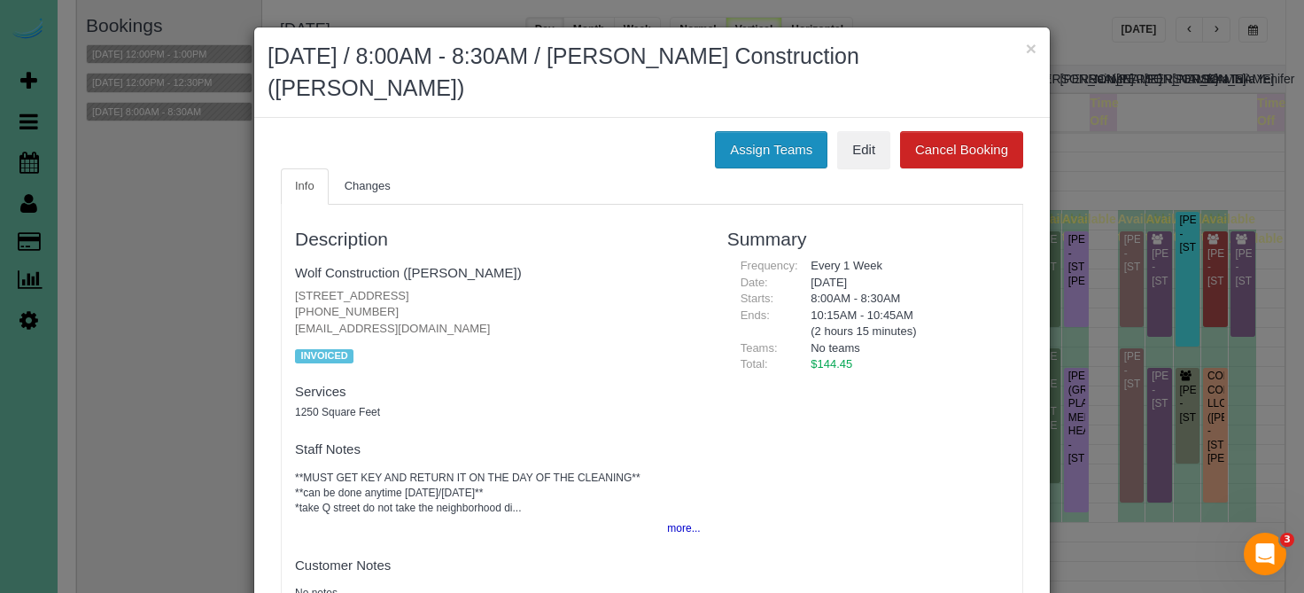
click at [791, 131] on button "Assign Teams" at bounding box center [771, 149] width 113 height 37
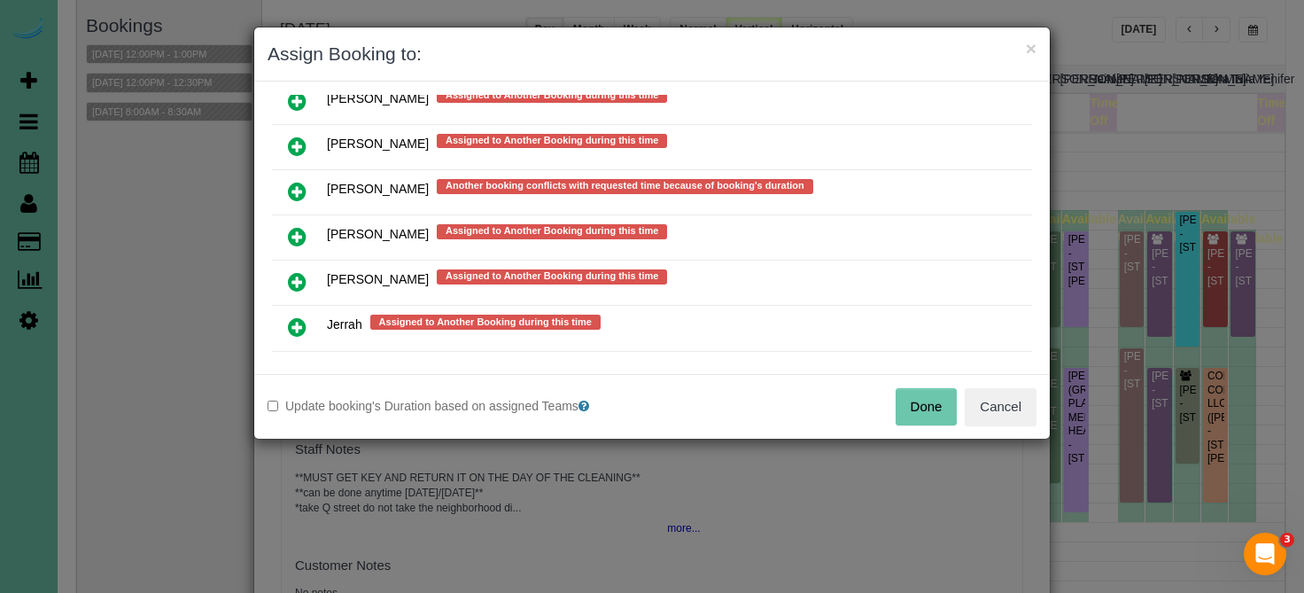
scroll to position [1302, 0]
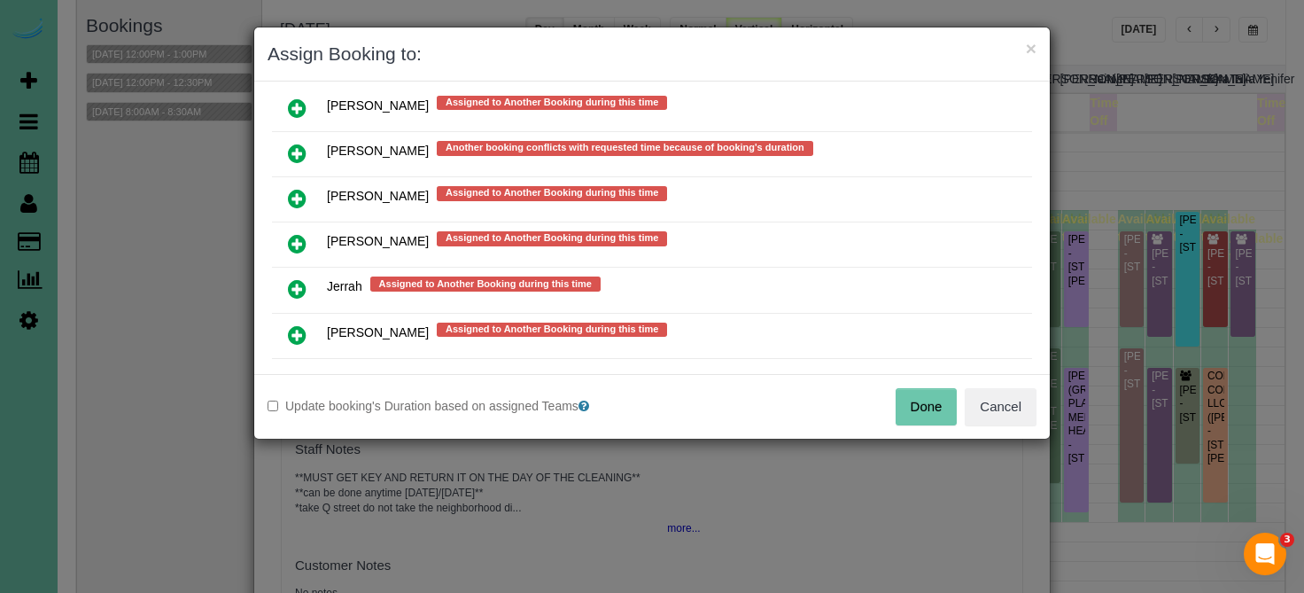
click at [295, 233] on icon at bounding box center [297, 243] width 19 height 21
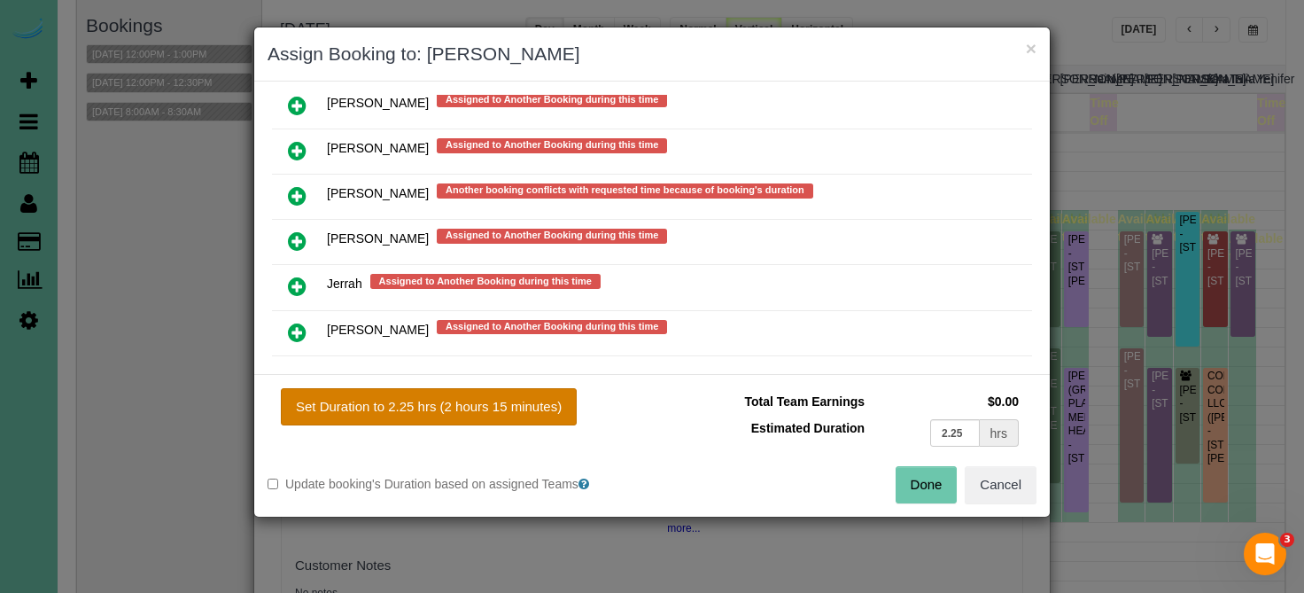
click at [376, 402] on button "Set Duration to 2.25 hrs (2 hours 15 minutes)" at bounding box center [429, 406] width 296 height 37
type input "2.25"
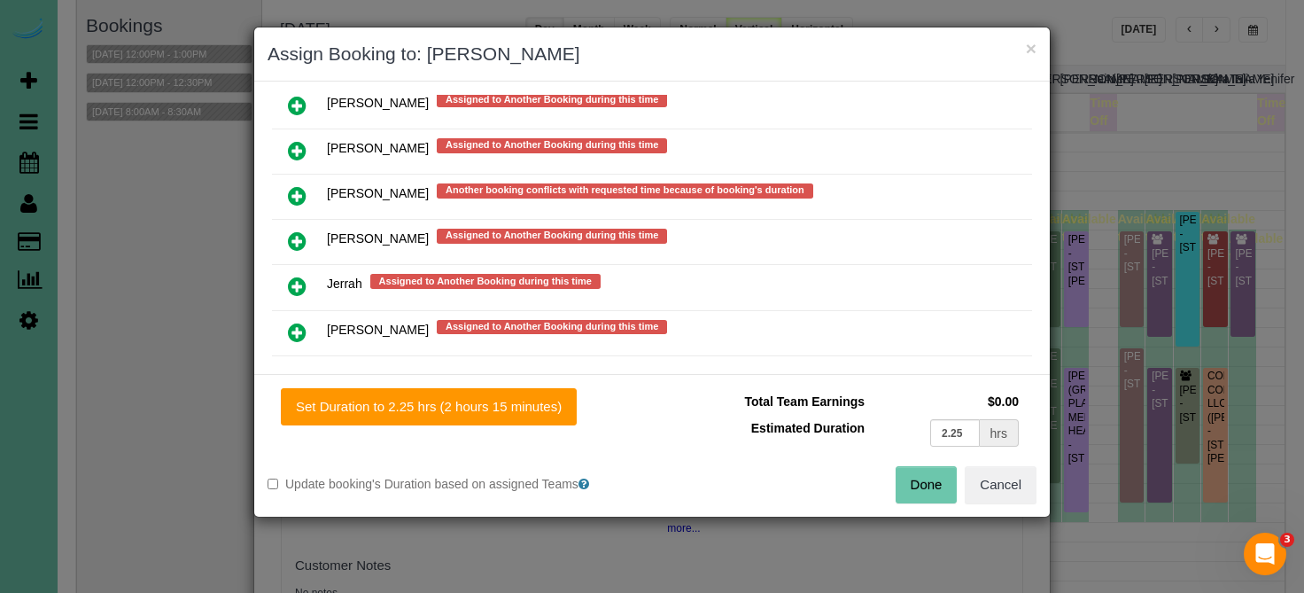
click at [917, 487] on button "Done" at bounding box center [927, 484] width 62 height 37
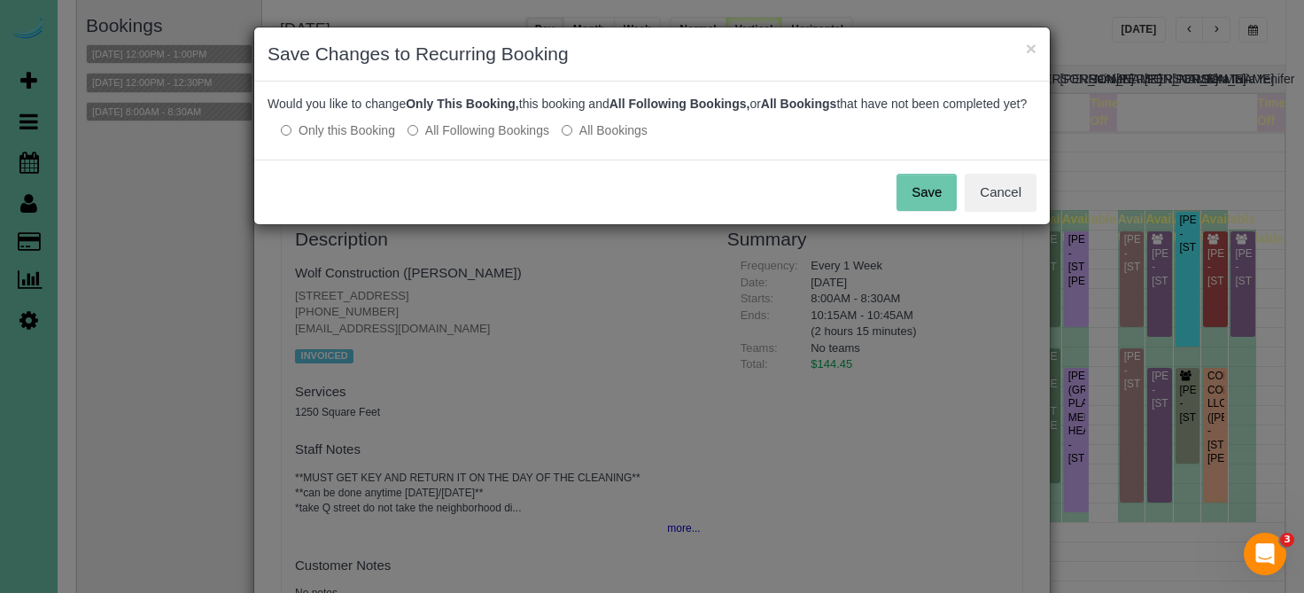
click at [936, 194] on button "Save" at bounding box center [926, 192] width 60 height 37
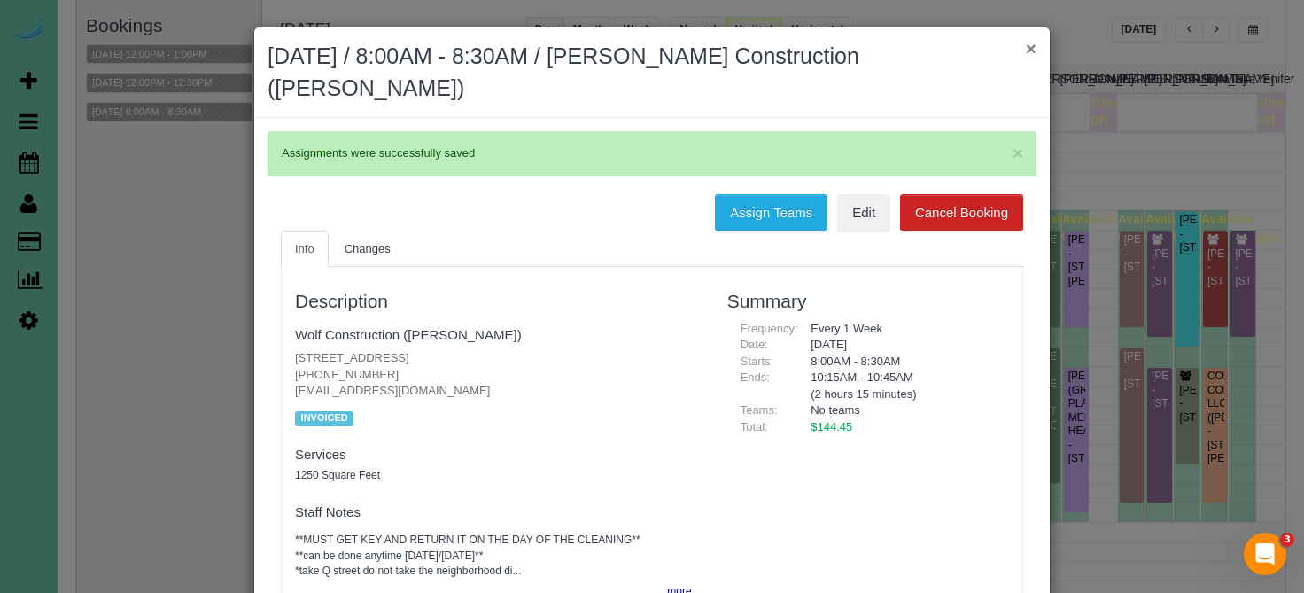
click at [1032, 50] on button "×" at bounding box center [1031, 48] width 11 height 19
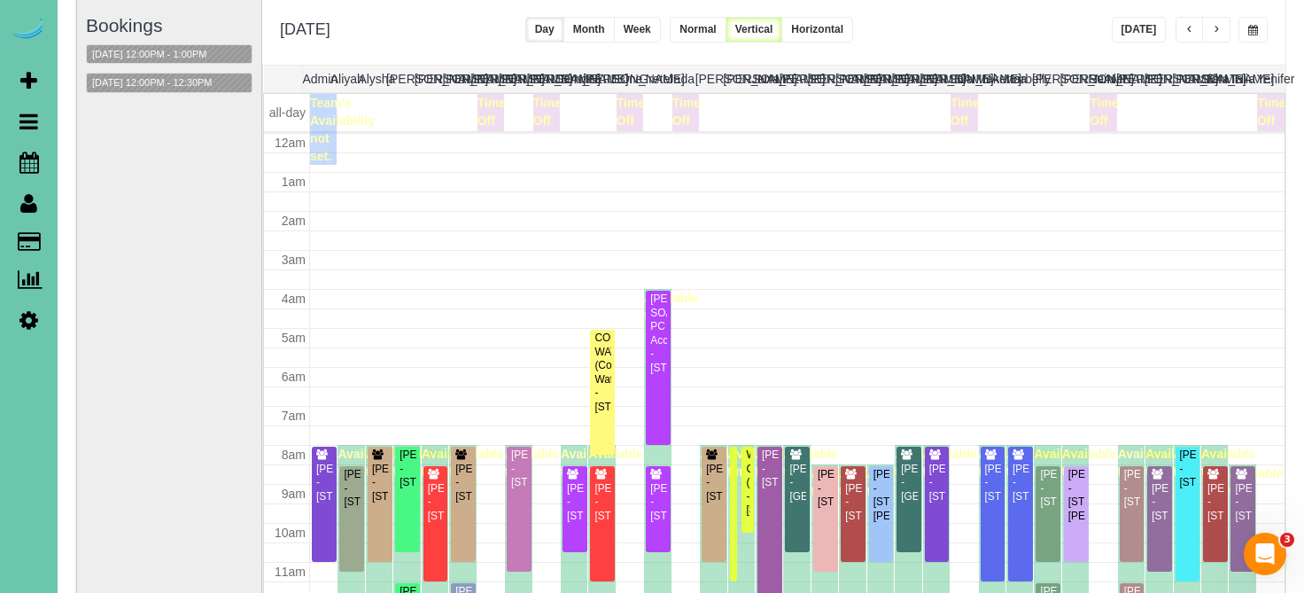
scroll to position [235, 0]
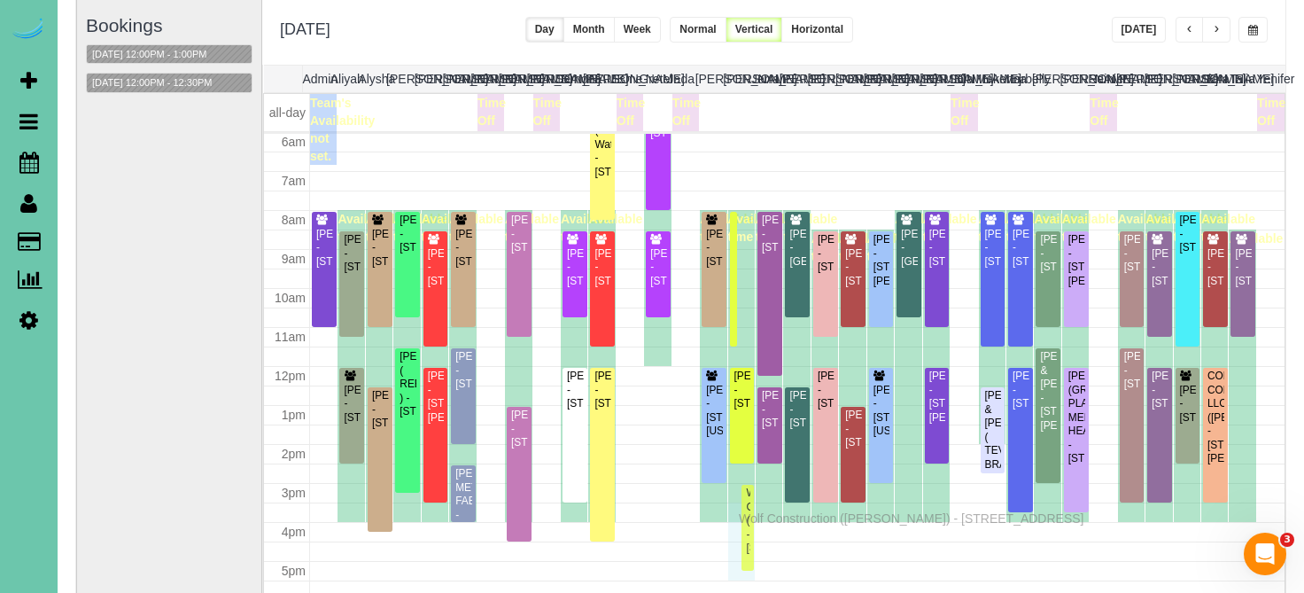
drag, startPoint x: 748, startPoint y: 249, endPoint x: 743, endPoint y: 516, distance: 266.7
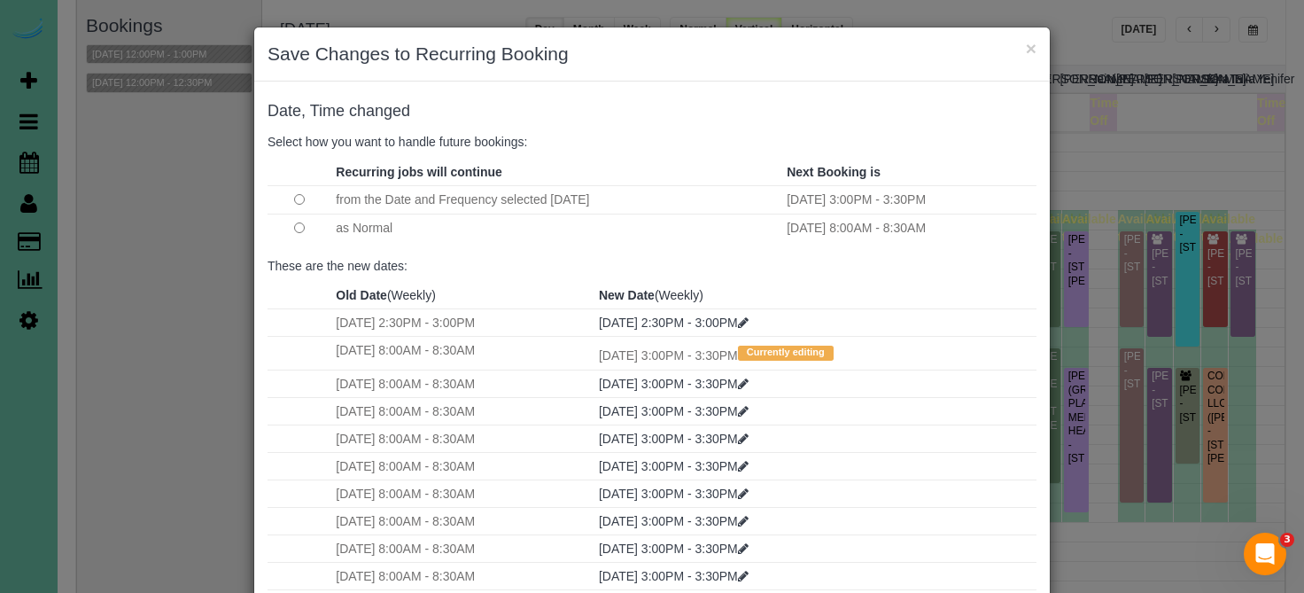
click at [306, 223] on td at bounding box center [300, 227] width 64 height 28
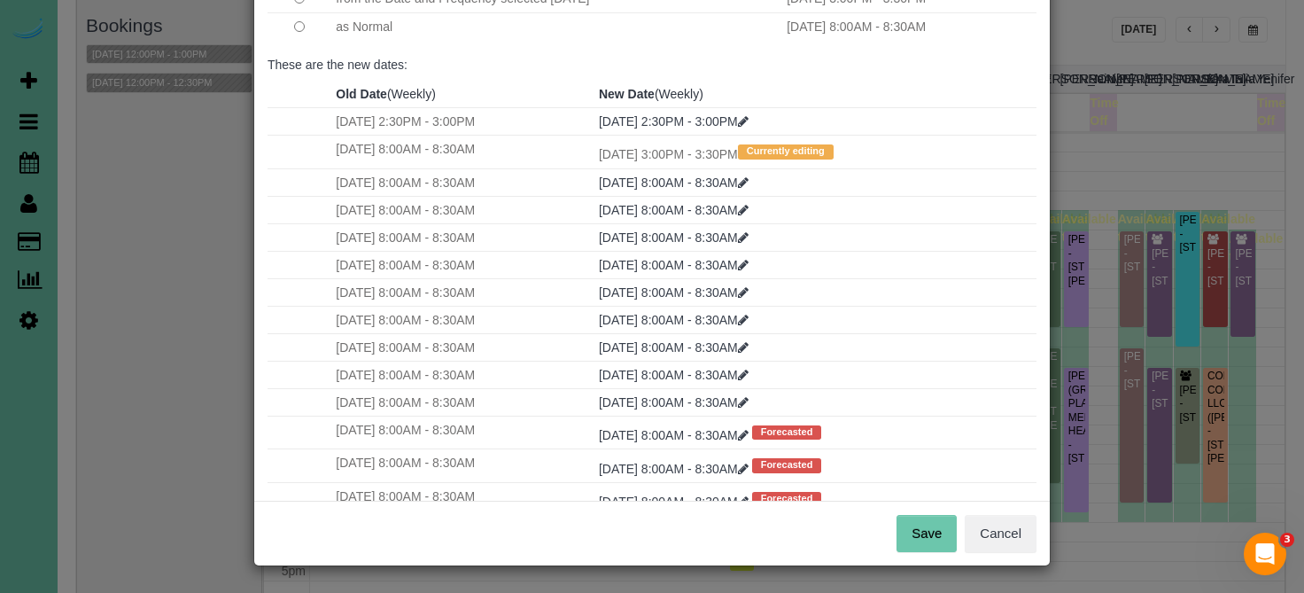
scroll to position [200, 0]
click at [916, 530] on button "Save" at bounding box center [926, 534] width 60 height 37
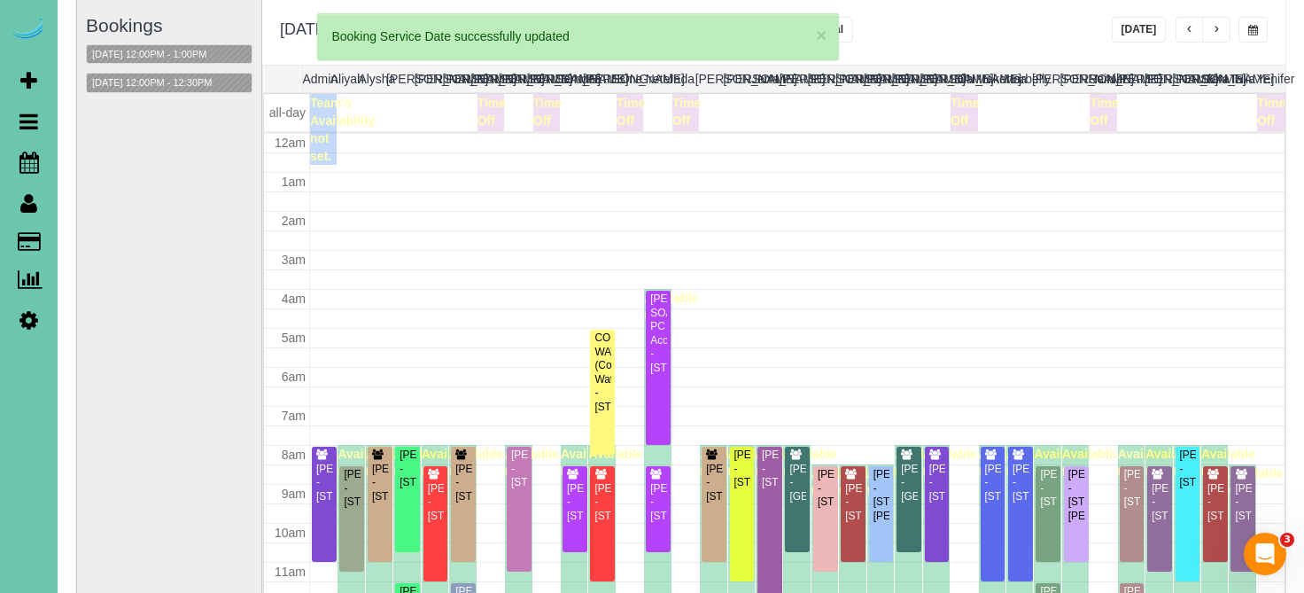
scroll to position [235, 0]
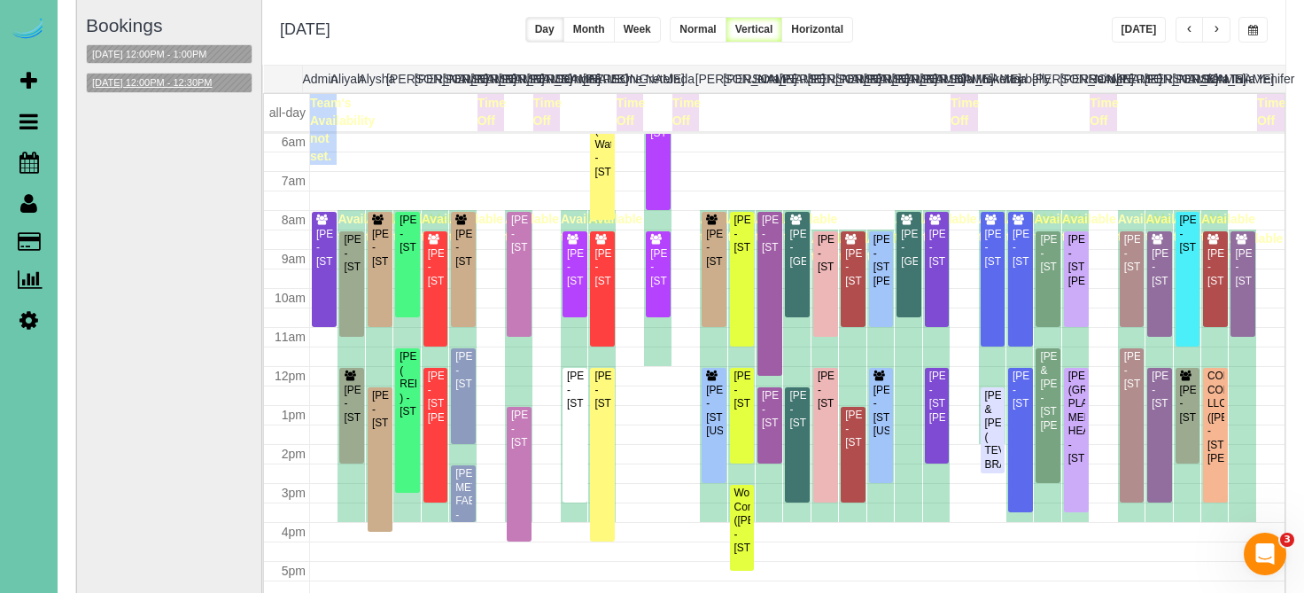
click at [171, 74] on button "10/17/2025 12:00PM - 12:30PM" at bounding box center [152, 83] width 131 height 19
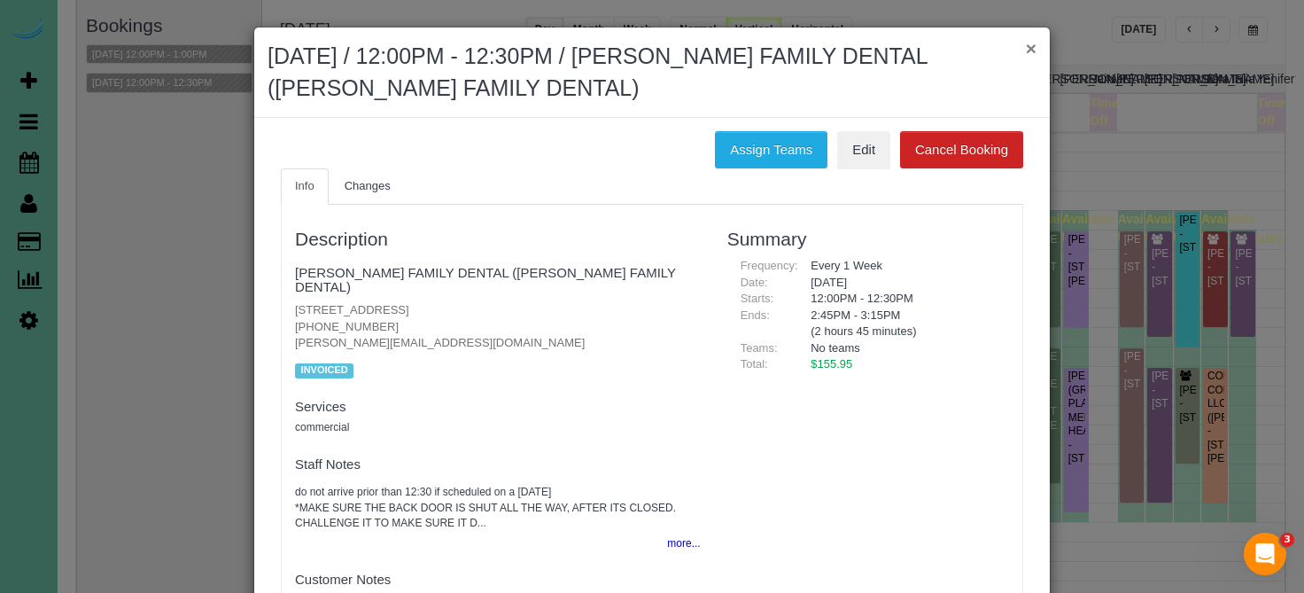
click at [1032, 52] on button "×" at bounding box center [1031, 48] width 11 height 19
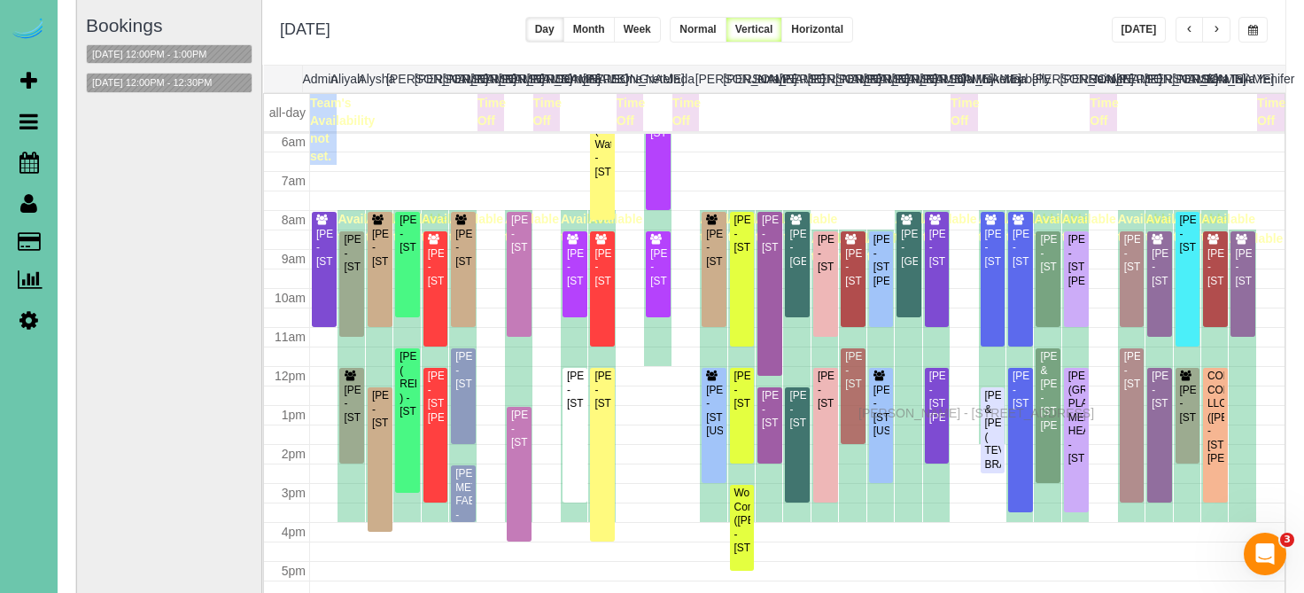
drag, startPoint x: 852, startPoint y: 461, endPoint x: 864, endPoint y: 410, distance: 51.8
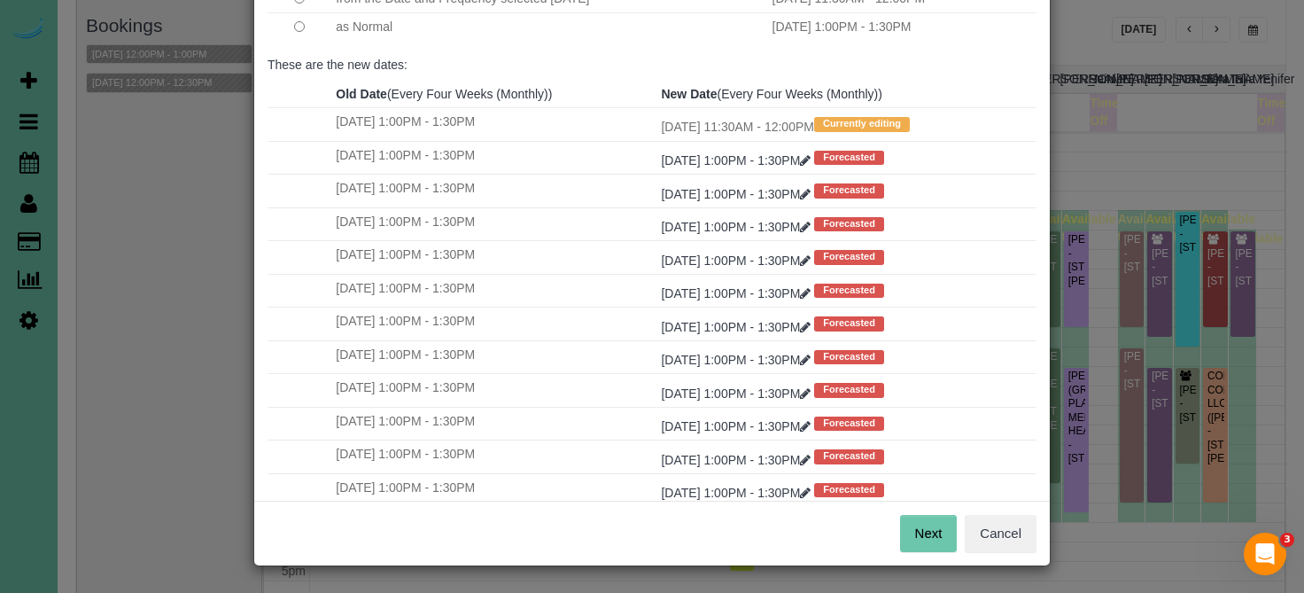
scroll to position [200, 0]
click at [926, 549] on button "Next" at bounding box center [929, 534] width 58 height 37
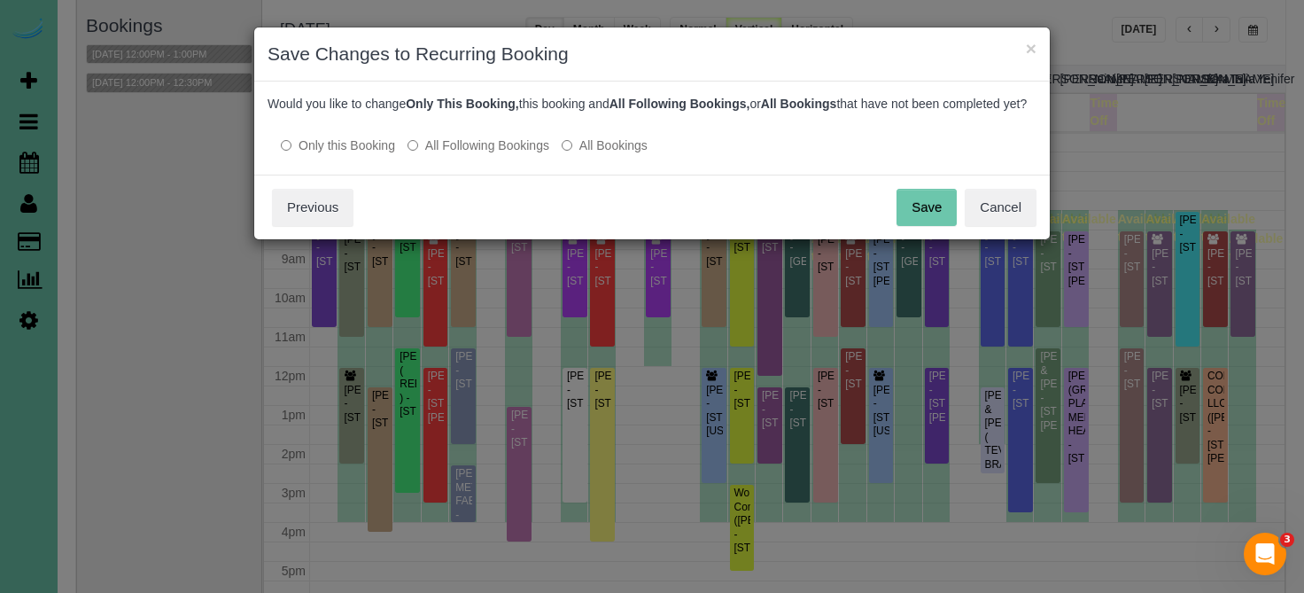
click at [937, 225] on button "Save" at bounding box center [926, 207] width 60 height 37
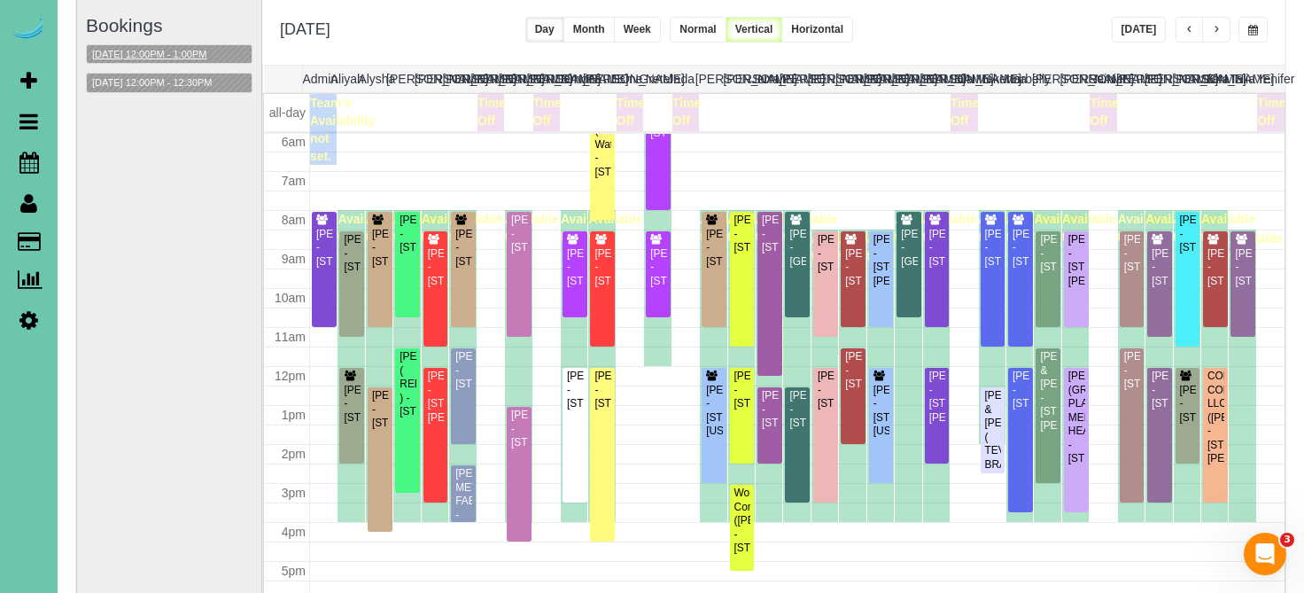
click at [180, 57] on button "10/17/2025 12:00PM - 1:00PM" at bounding box center [149, 54] width 125 height 19
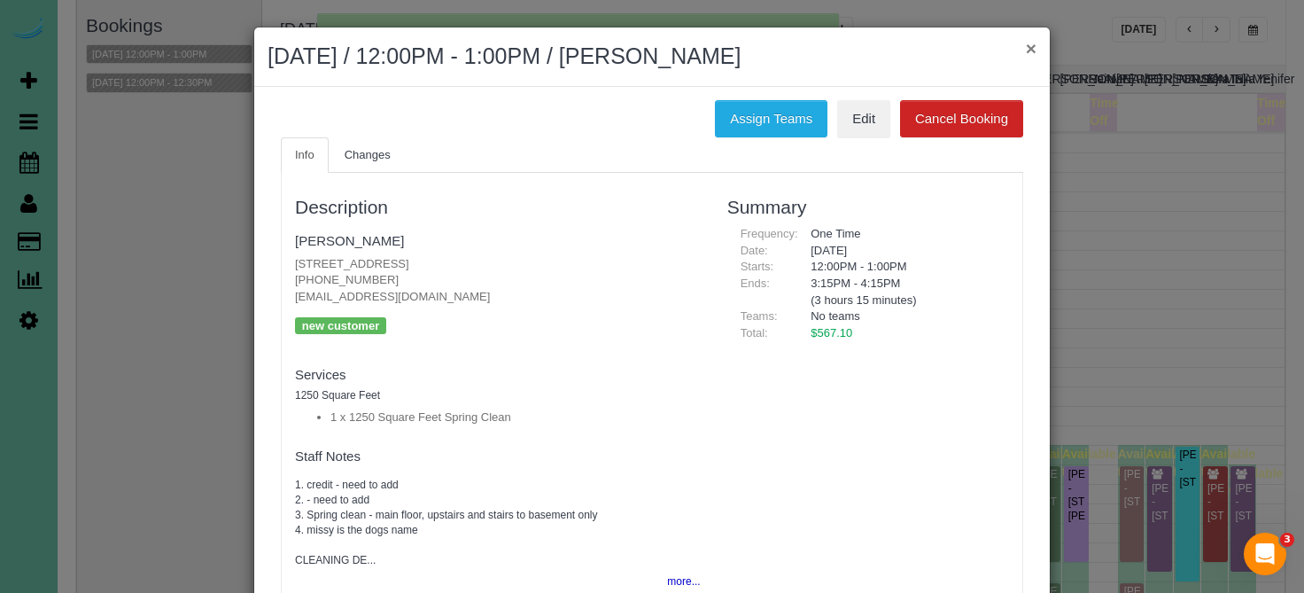
scroll to position [235, 0]
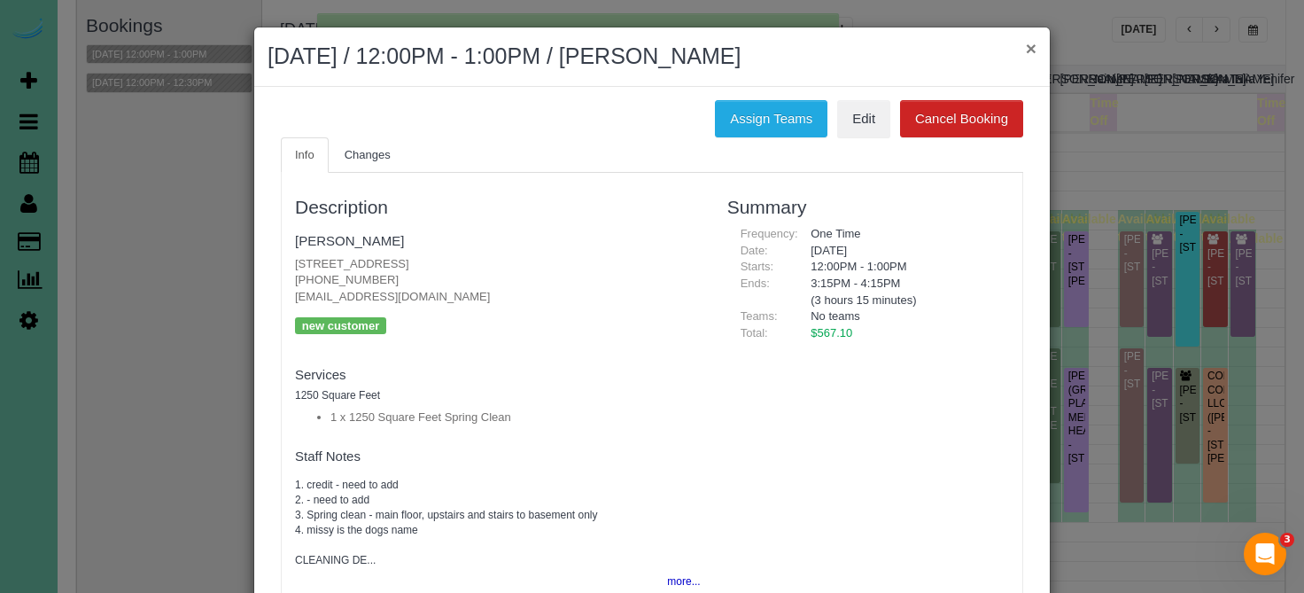
click at [1031, 50] on button "×" at bounding box center [1031, 48] width 11 height 19
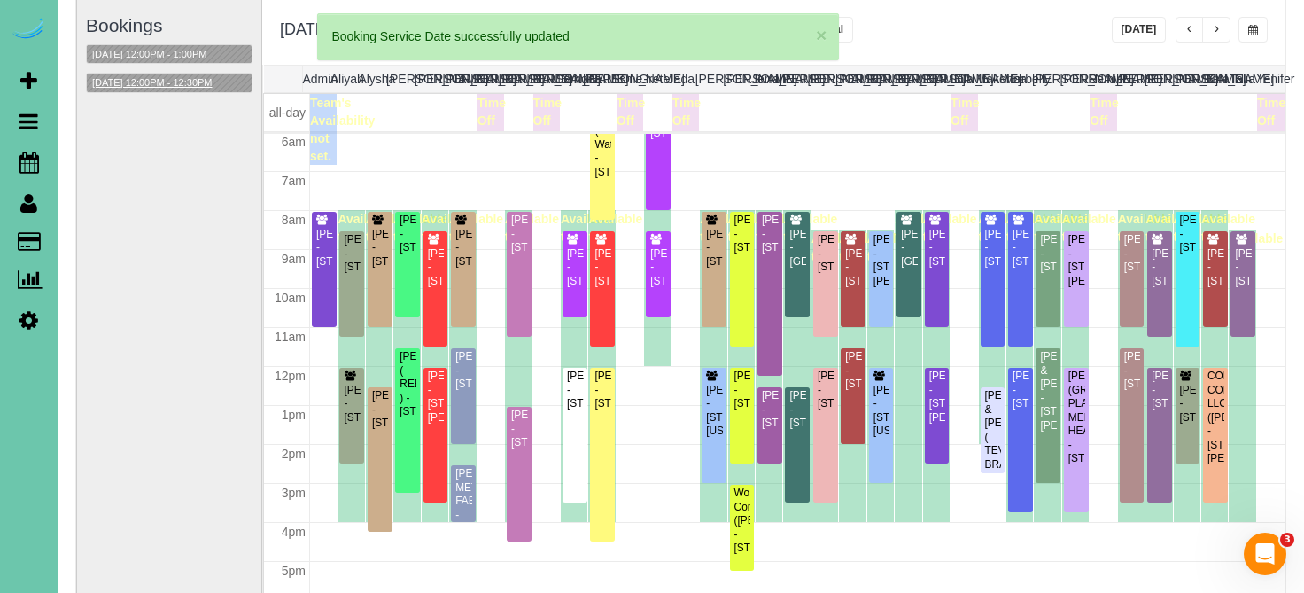
click at [218, 81] on button "10/17/2025 12:00PM - 12:30PM" at bounding box center [152, 83] width 131 height 19
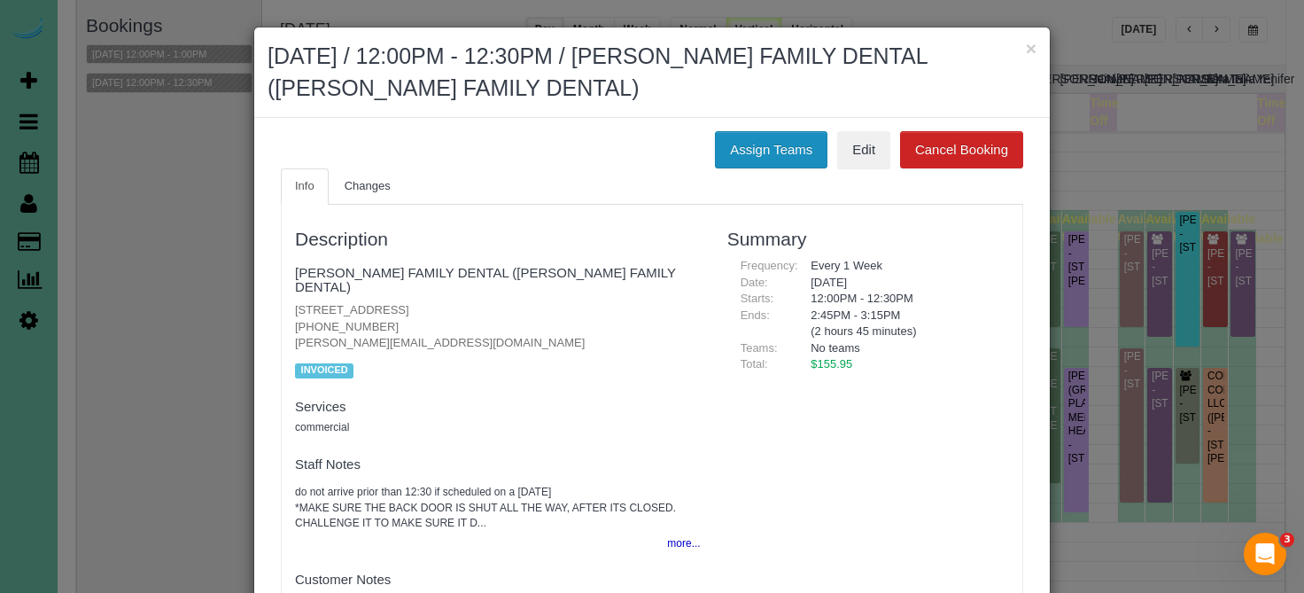
click at [783, 139] on button "Assign Teams" at bounding box center [771, 149] width 113 height 37
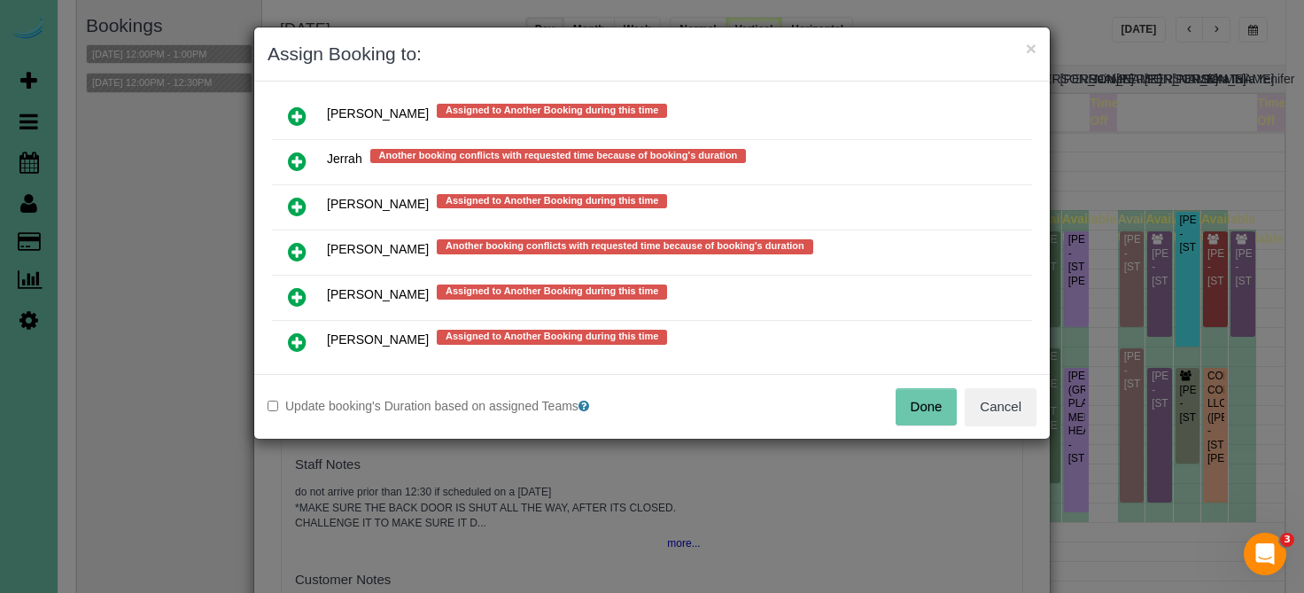
scroll to position [1212, 0]
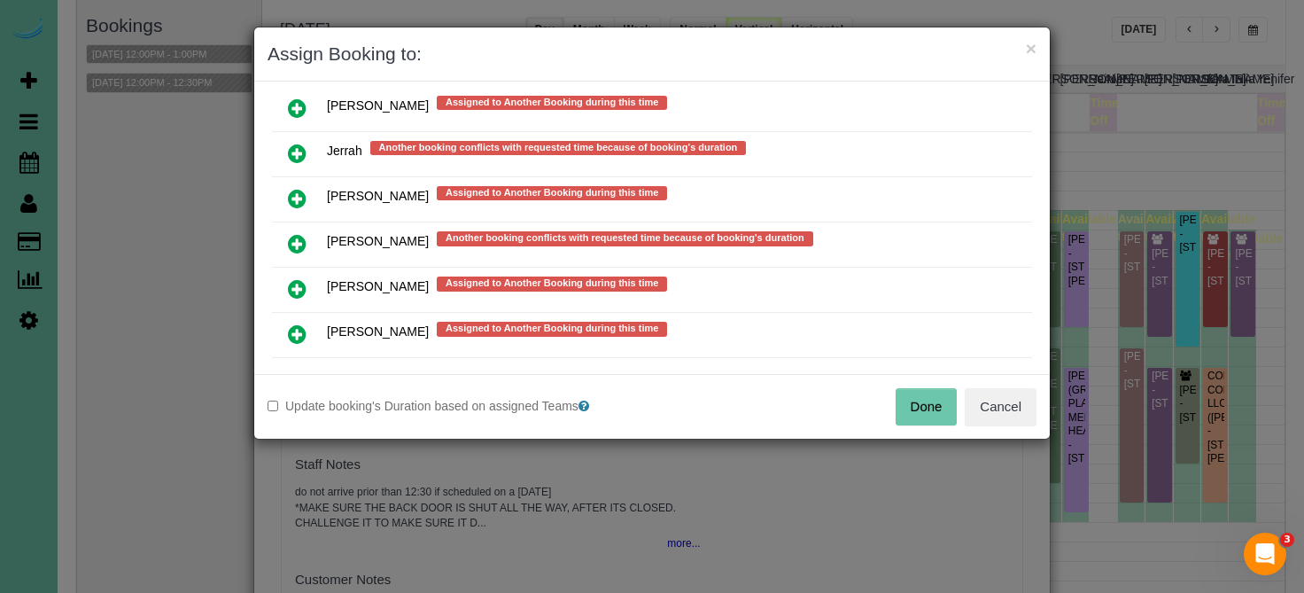
click at [298, 233] on icon at bounding box center [297, 243] width 19 height 21
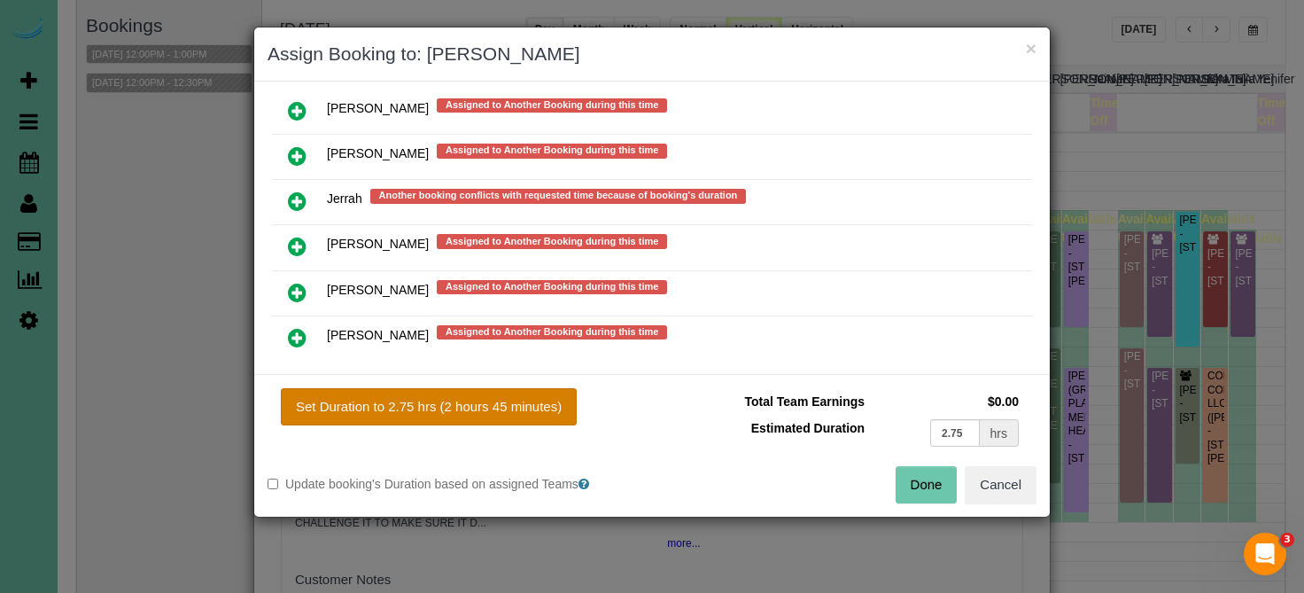
click at [396, 407] on button "Set Duration to 2.75 hrs (2 hours 45 minutes)" at bounding box center [429, 406] width 296 height 37
type input "2.75"
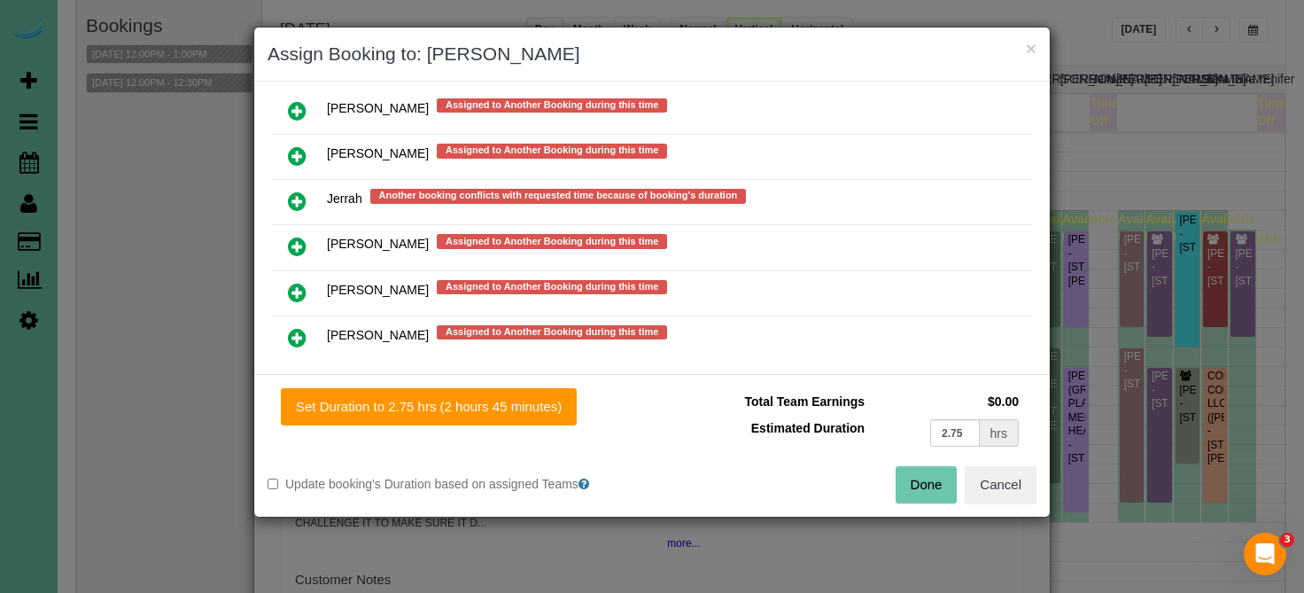
click at [933, 493] on button "Done" at bounding box center [927, 484] width 62 height 37
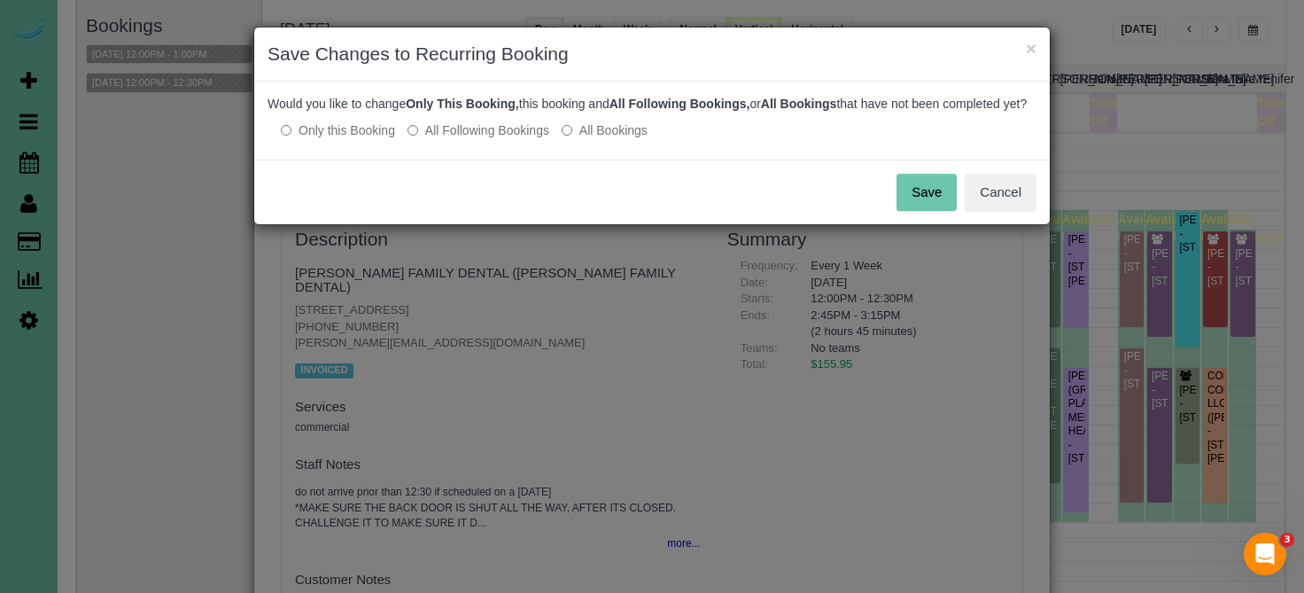
click at [950, 198] on button "Save" at bounding box center [926, 192] width 60 height 37
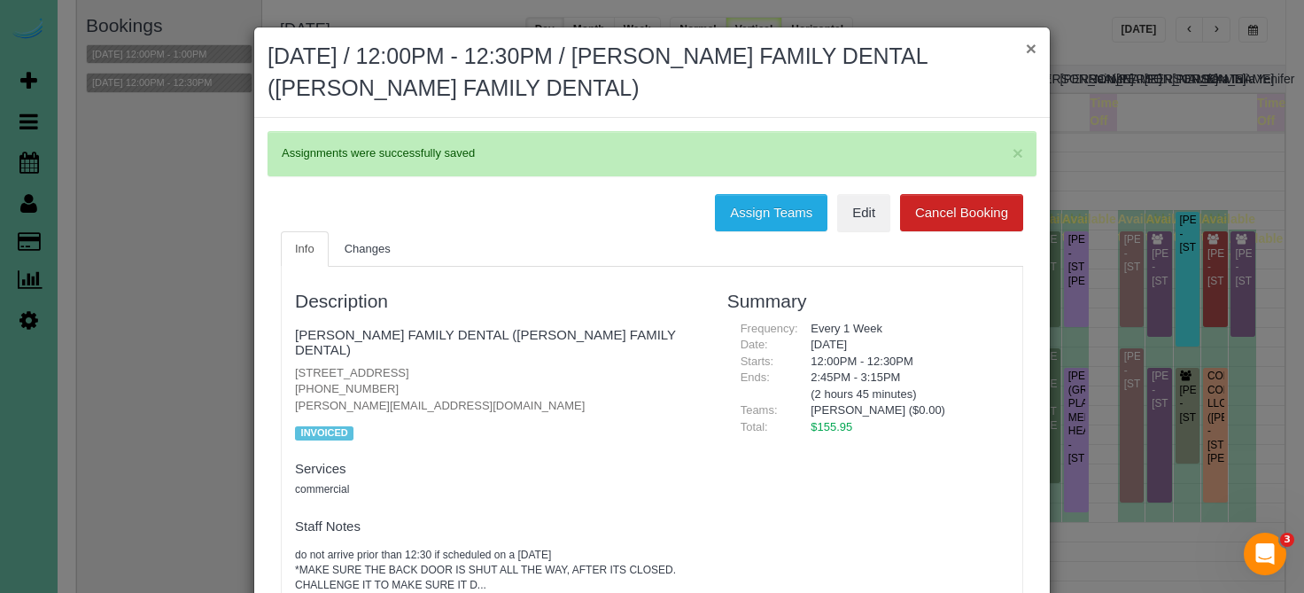
click at [1026, 55] on button "×" at bounding box center [1031, 48] width 11 height 19
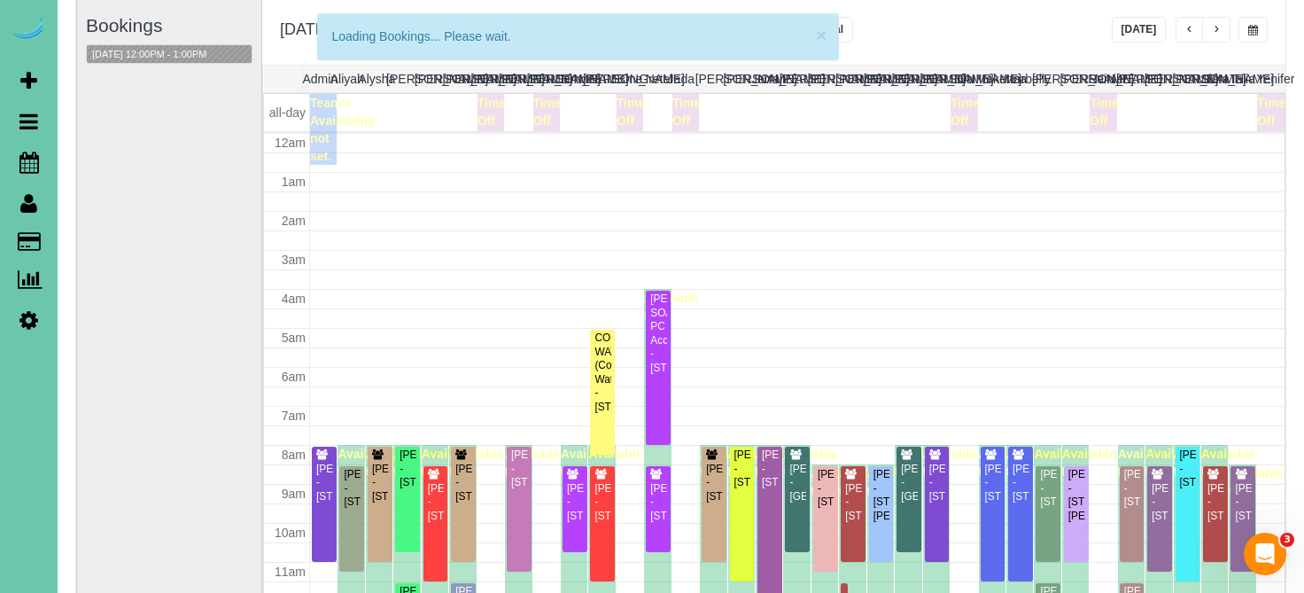
scroll to position [235, 0]
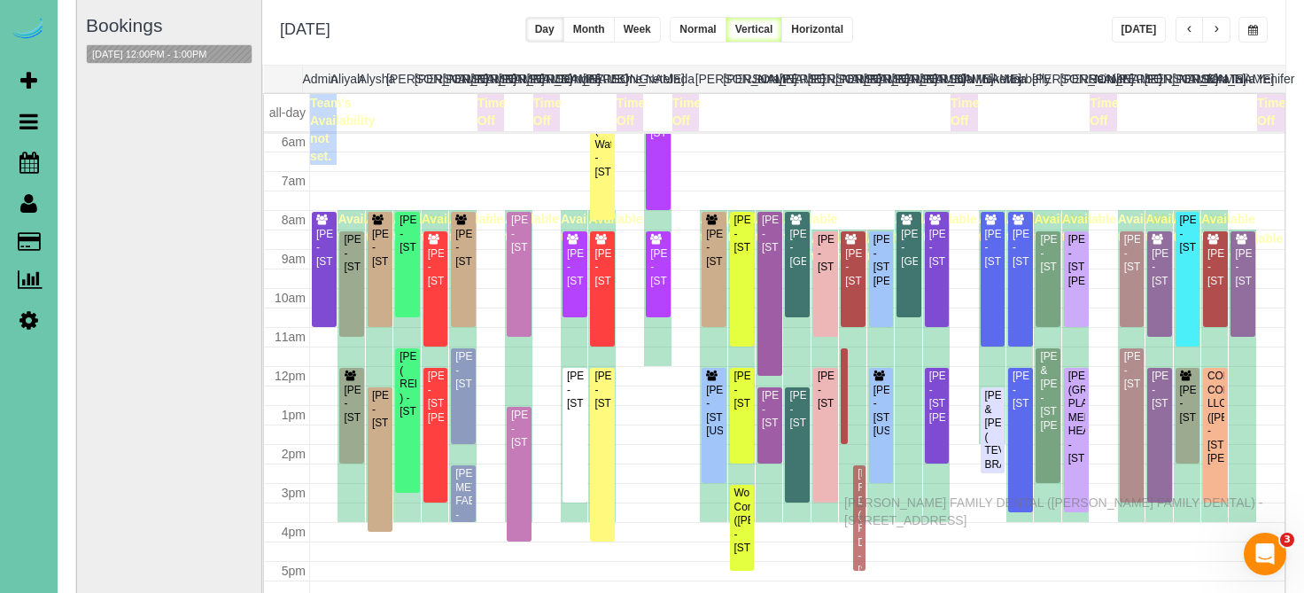
drag, startPoint x: 863, startPoint y: 397, endPoint x: 848, endPoint y: 500, distance: 103.9
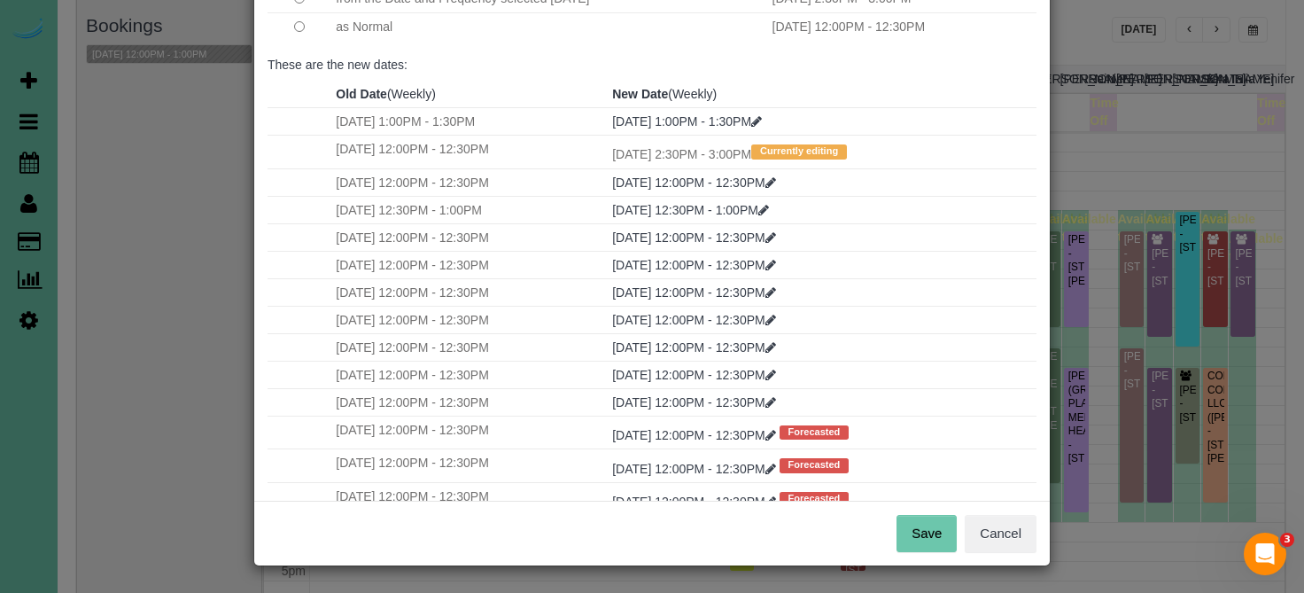
scroll to position [200, 0]
click at [918, 545] on button "Save" at bounding box center [926, 534] width 60 height 37
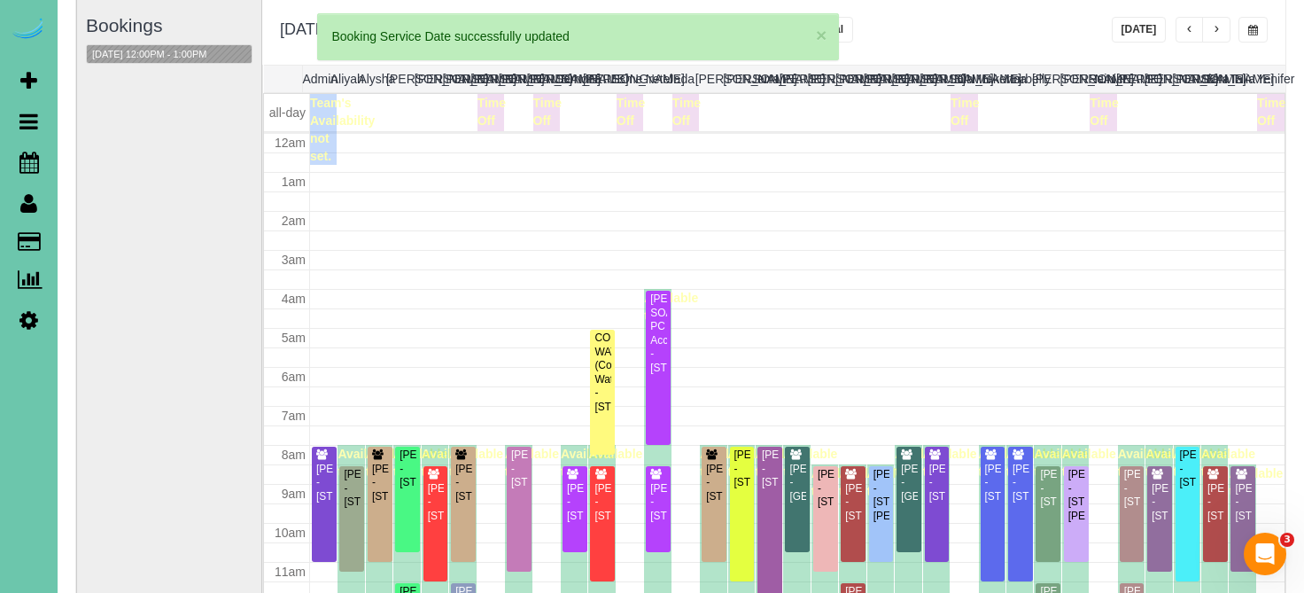
scroll to position [235, 0]
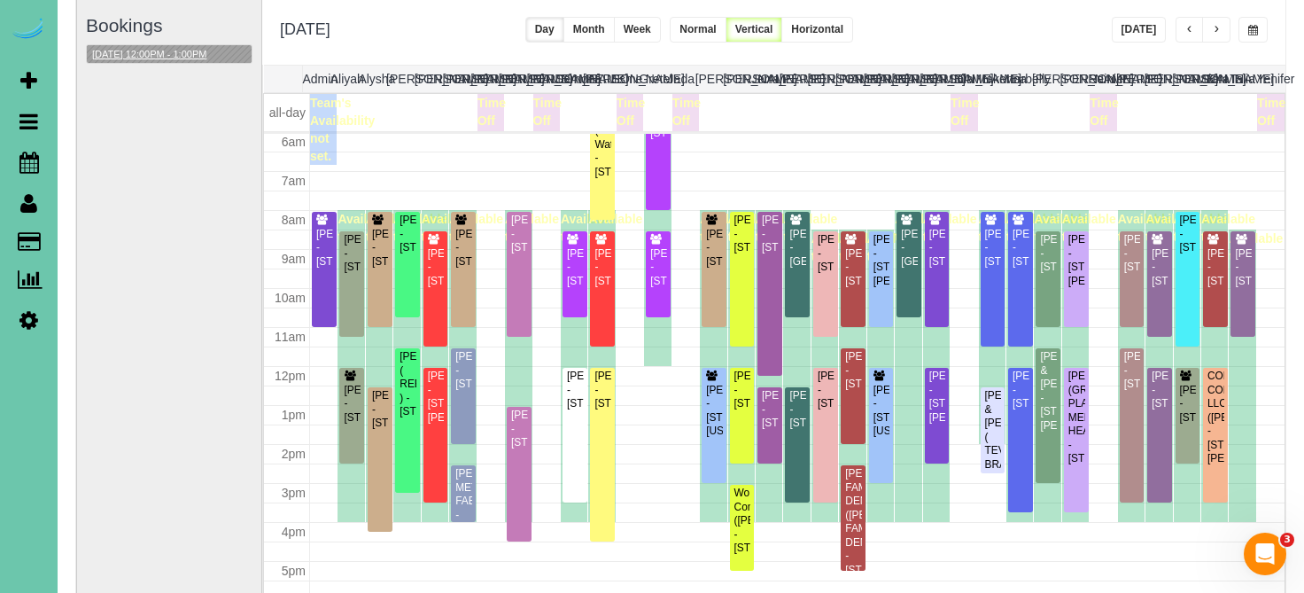
click at [167, 56] on button "10/17/2025 12:00PM - 1:00PM" at bounding box center [149, 54] width 125 height 19
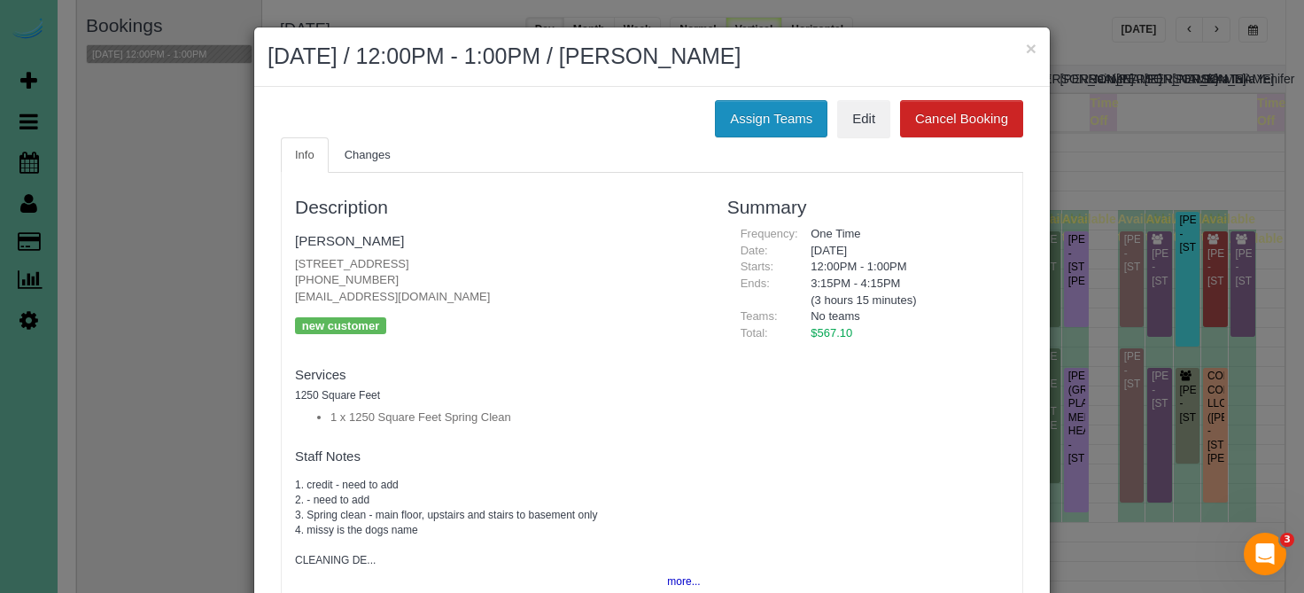
click at [764, 110] on button "Assign Teams" at bounding box center [771, 118] width 113 height 37
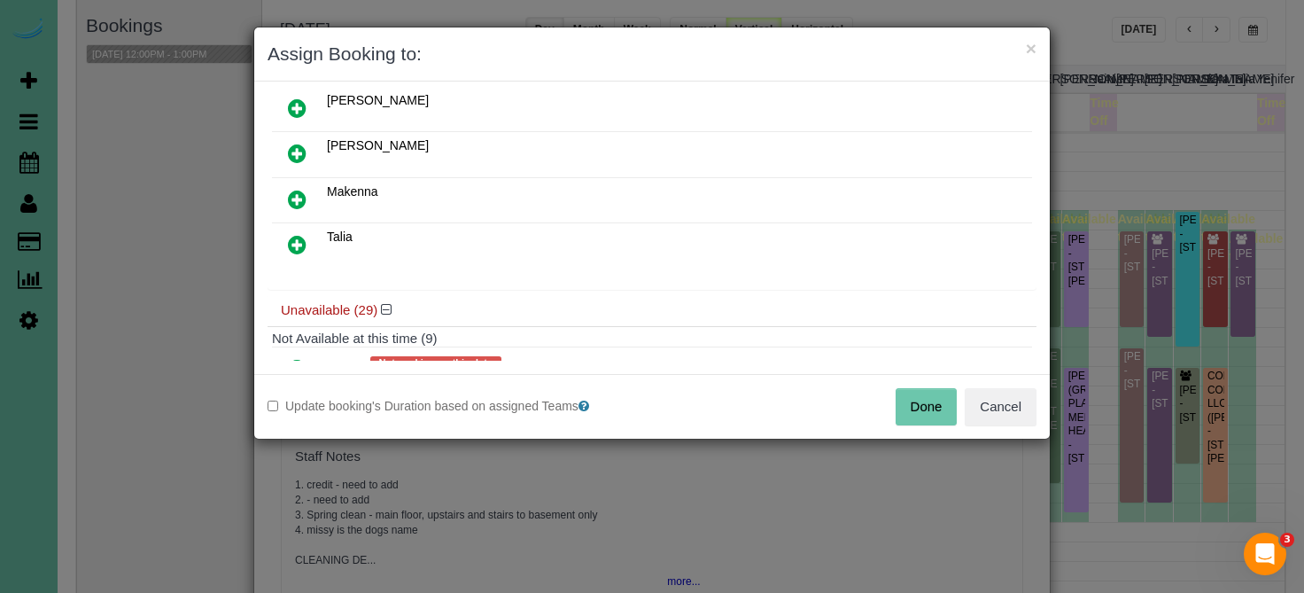
scroll to position [198, 0]
click at [290, 248] on icon at bounding box center [297, 243] width 19 height 21
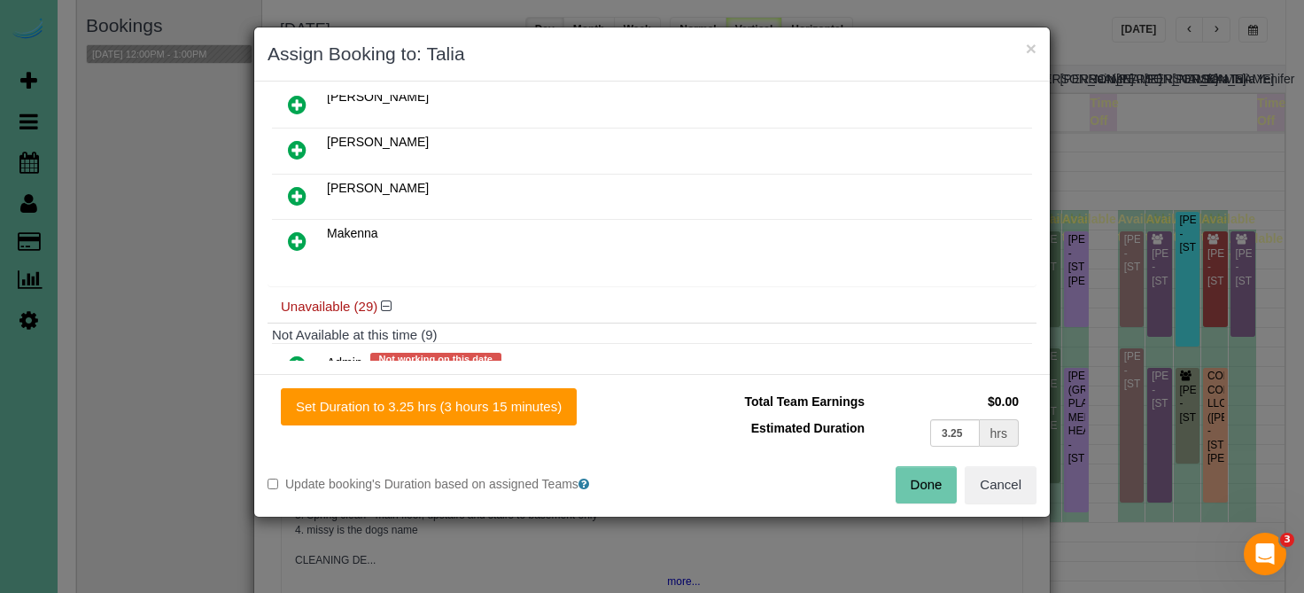
click at [299, 190] on icon at bounding box center [297, 195] width 19 height 21
click at [295, 354] on icon at bounding box center [297, 364] width 19 height 21
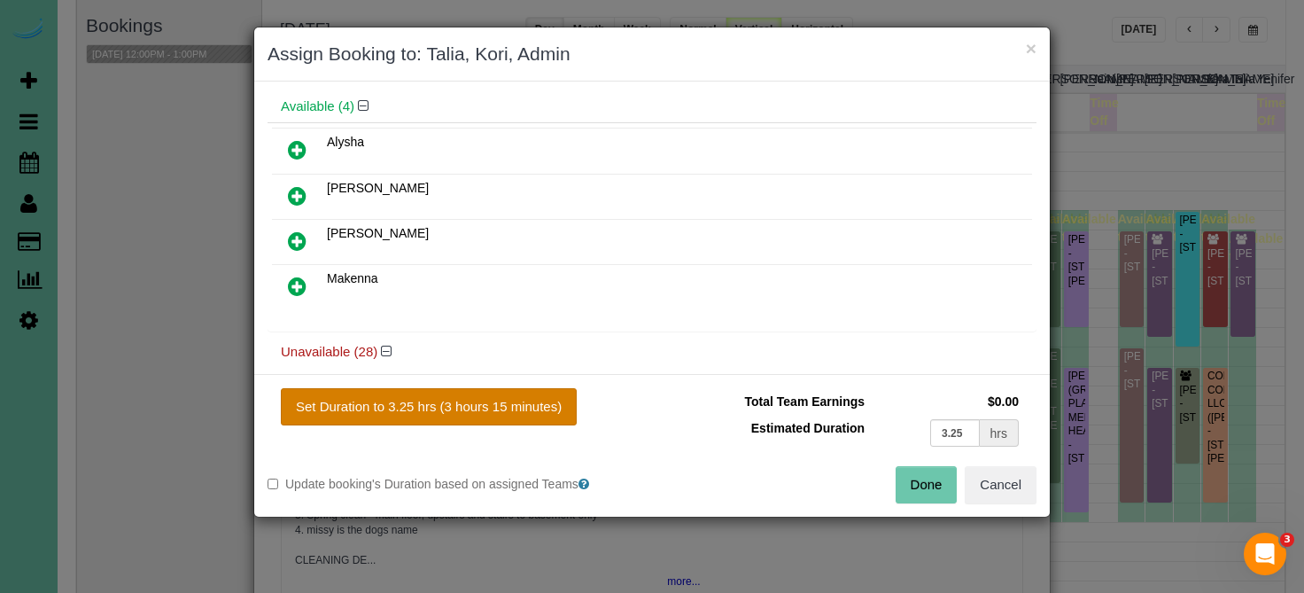
click at [370, 407] on button "Set Duration to 3.25 hrs (3 hours 15 minutes)" at bounding box center [429, 406] width 296 height 37
type input "3.25"
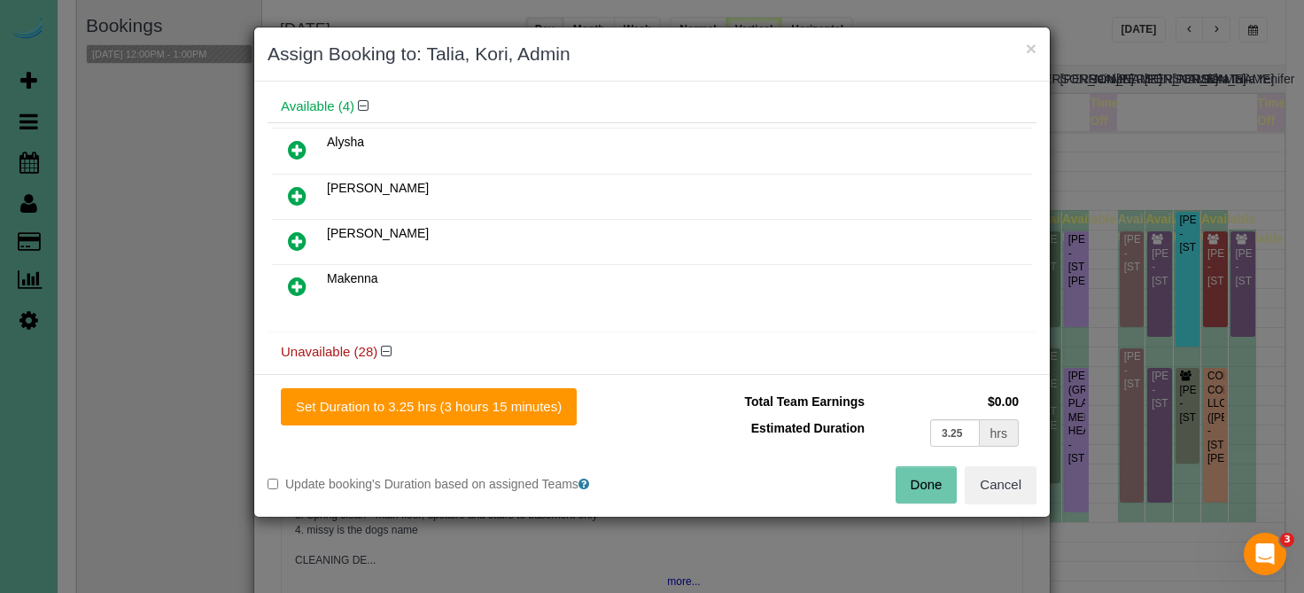
click at [940, 495] on button "Done" at bounding box center [927, 484] width 62 height 37
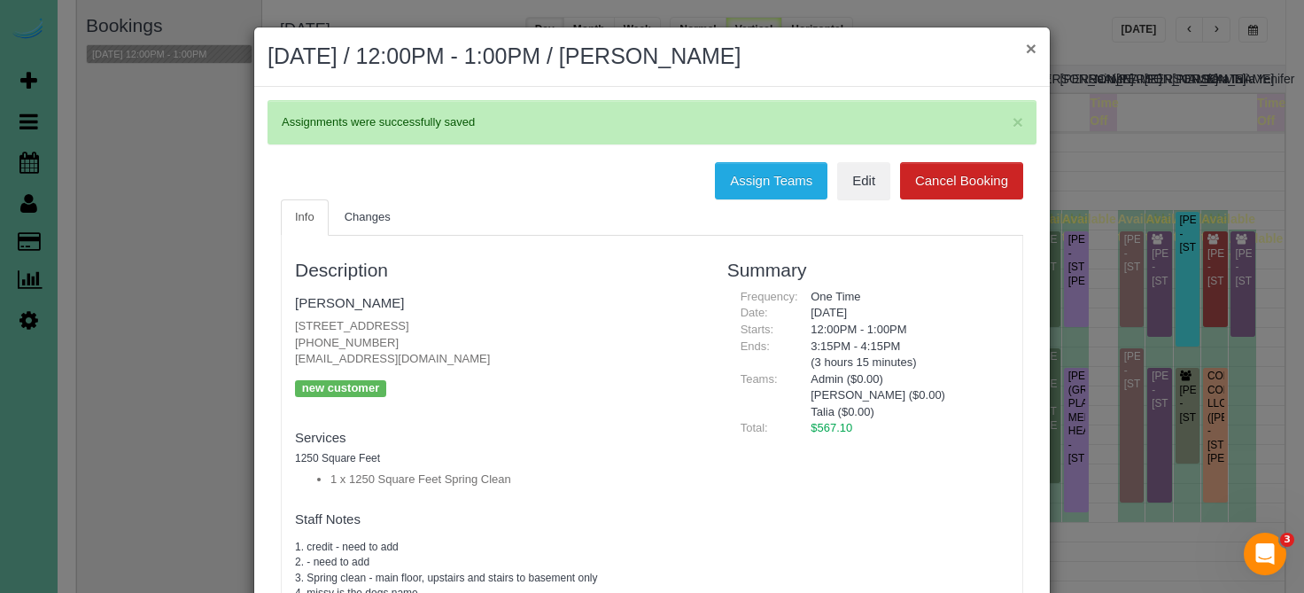
click at [1034, 50] on button "×" at bounding box center [1031, 48] width 11 height 19
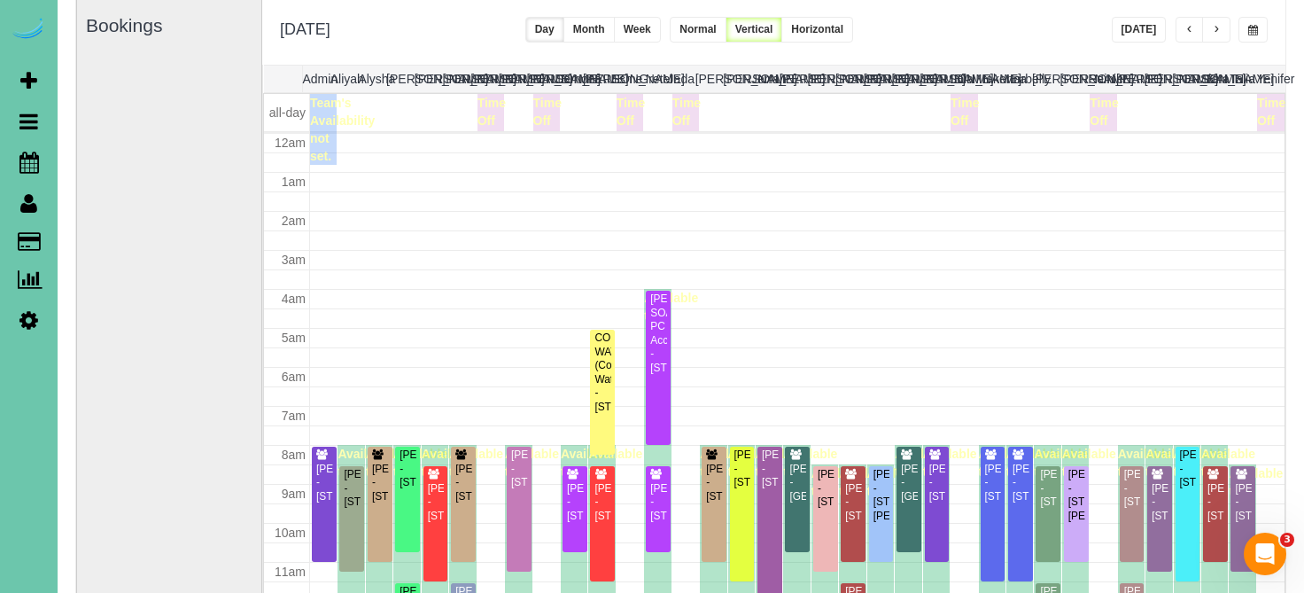
scroll to position [235, 0]
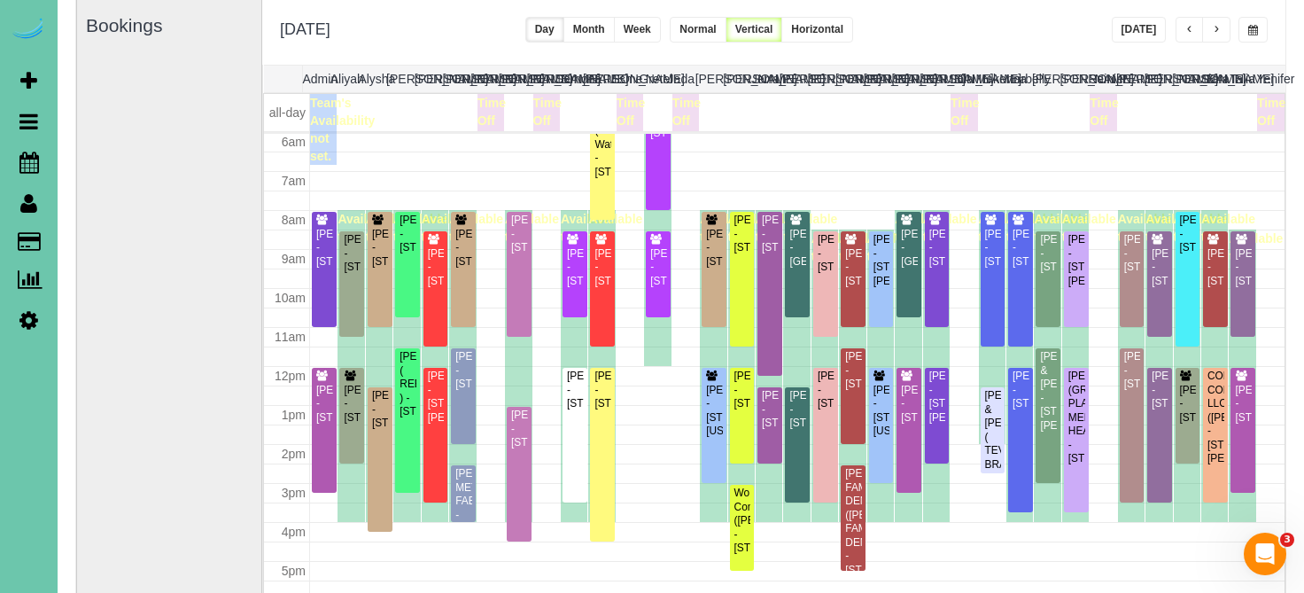
click at [1261, 22] on button "button" at bounding box center [1252, 30] width 29 height 26
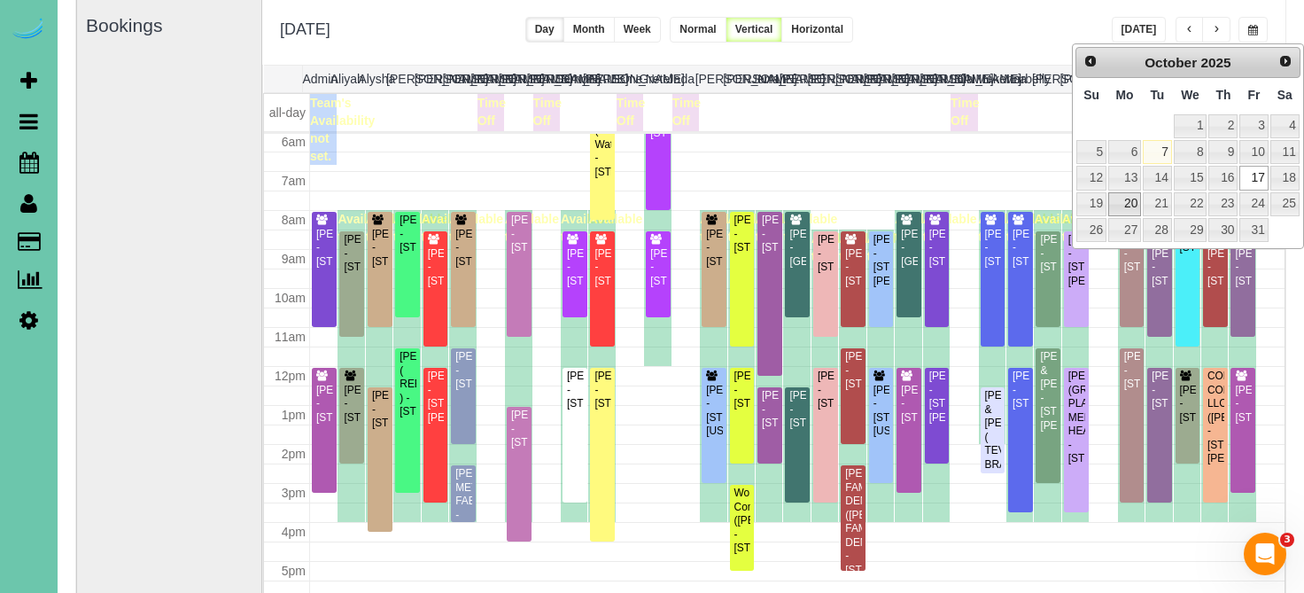
click at [1123, 192] on link "20" at bounding box center [1124, 204] width 33 height 24
type input "**********"
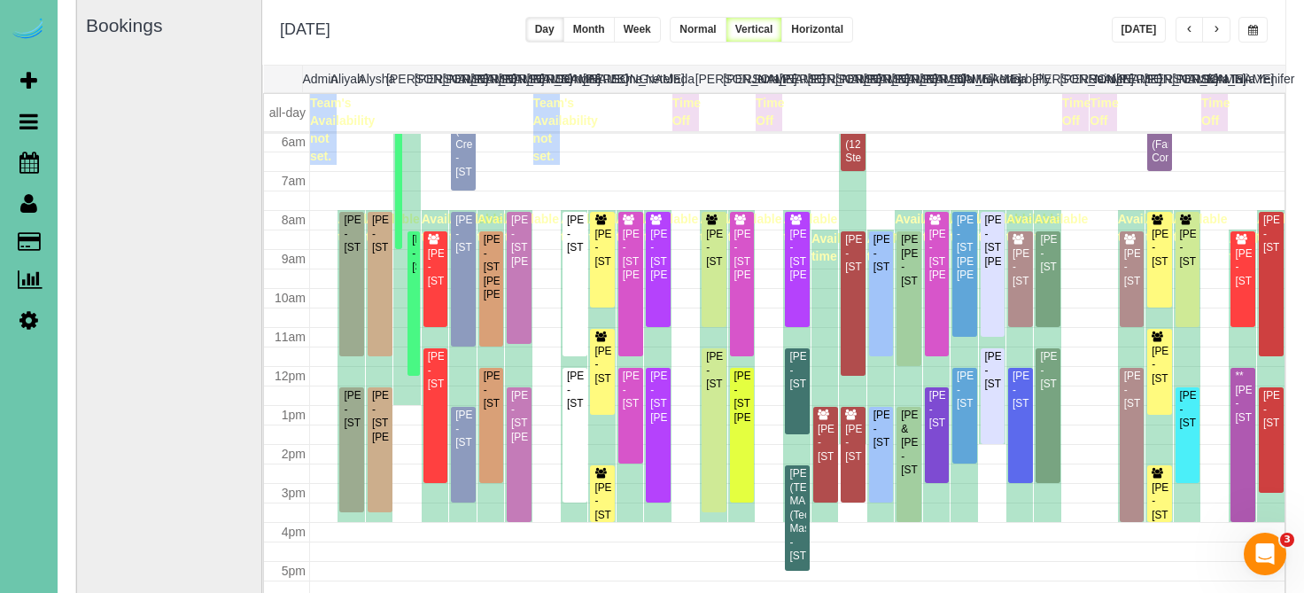
click at [1221, 22] on button "button" at bounding box center [1216, 30] width 28 height 26
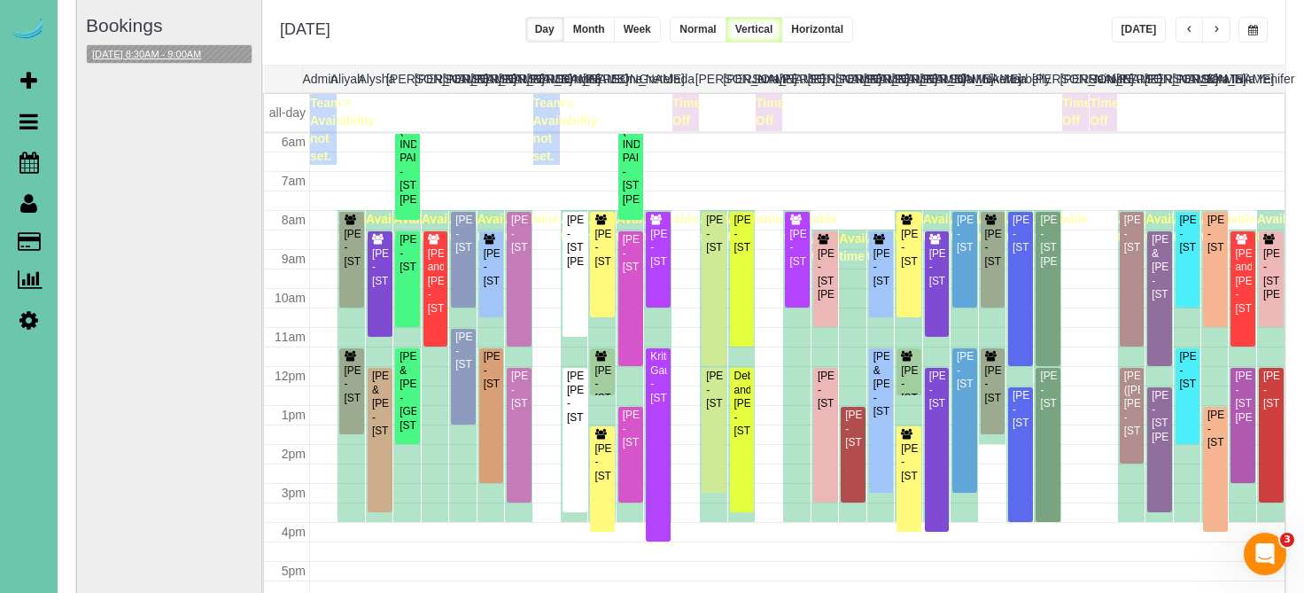
click at [190, 50] on button "10/21/2025 8:30AM - 9:00AM" at bounding box center [147, 54] width 120 height 19
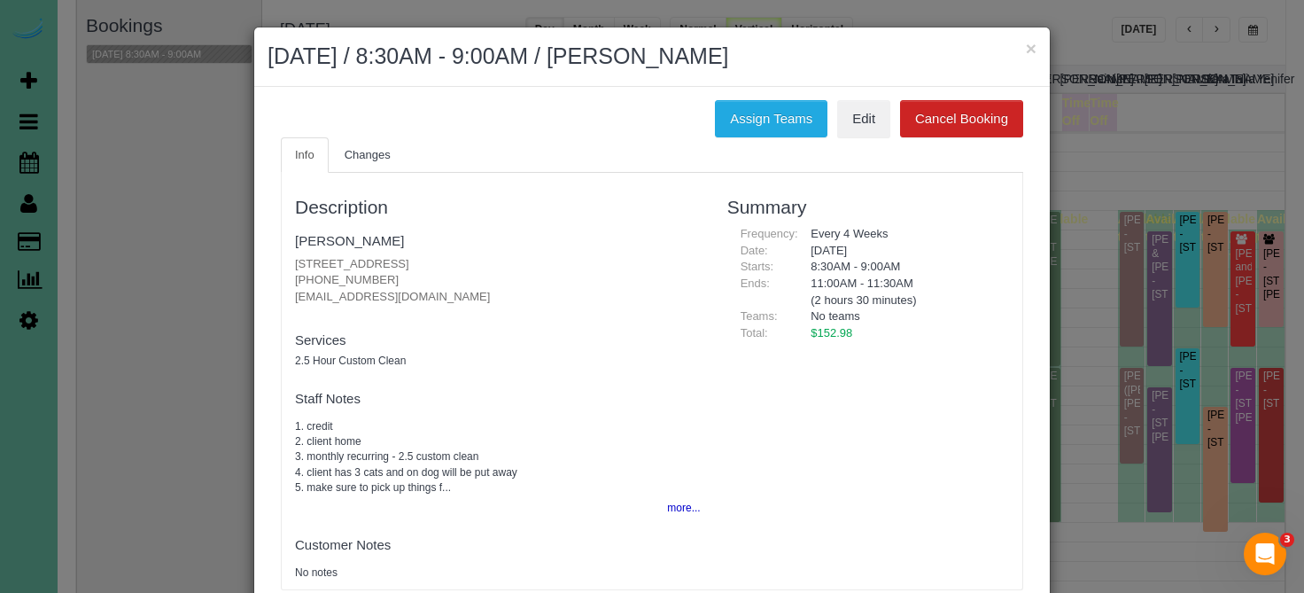
click at [739, 97] on div "Assign Teams Edit Cancel Booking Info Changes Description Sarah Nickolaison 188…" at bounding box center [651, 354] width 795 height 534
click at [741, 120] on button "Assign Teams" at bounding box center [771, 118] width 113 height 37
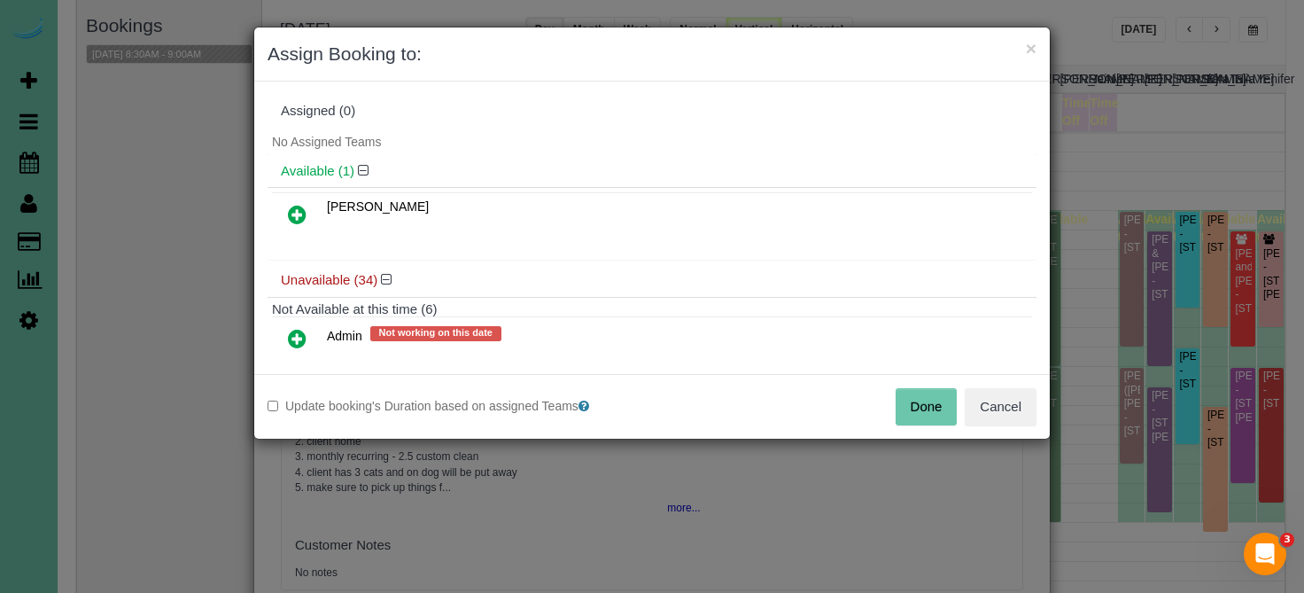
click at [304, 210] on icon at bounding box center [297, 214] width 19 height 21
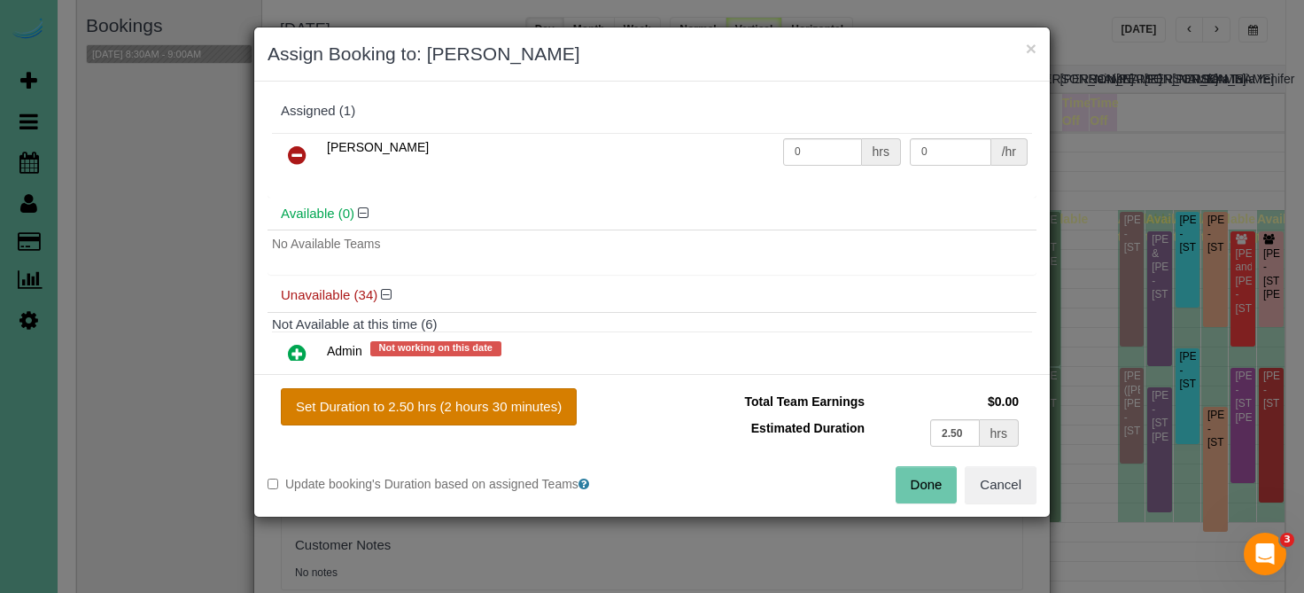
click at [370, 416] on button "Set Duration to 2.50 hrs (2 hours 30 minutes)" at bounding box center [429, 406] width 296 height 37
type input "2.50"
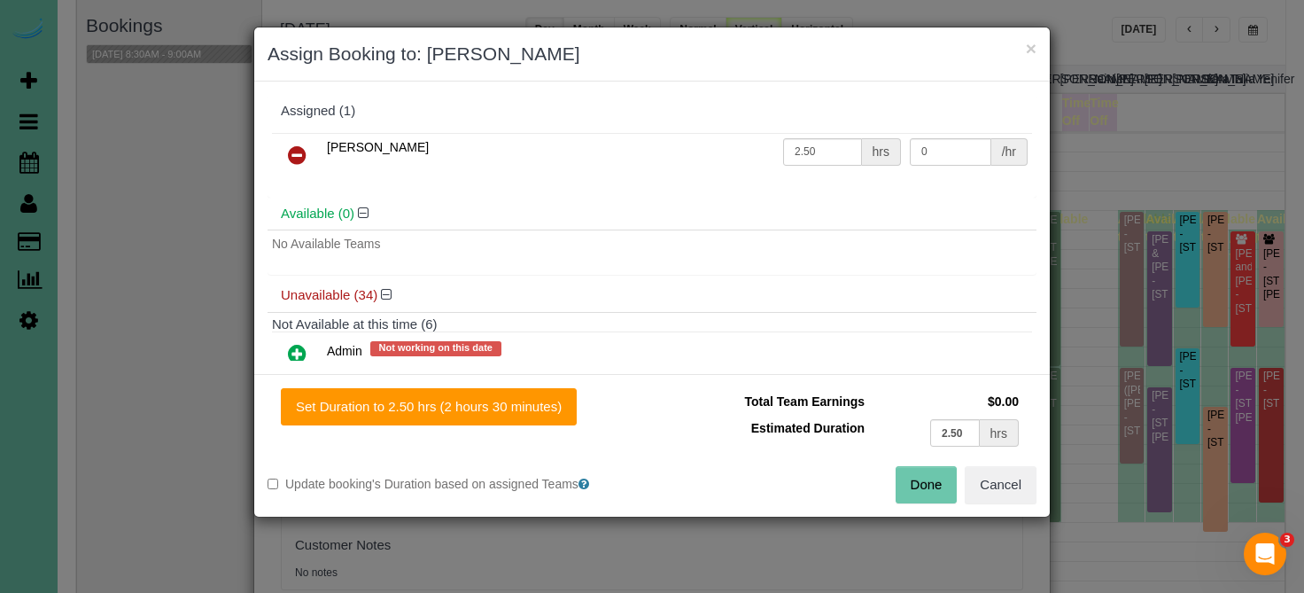
click at [908, 479] on button "Done" at bounding box center [927, 484] width 62 height 37
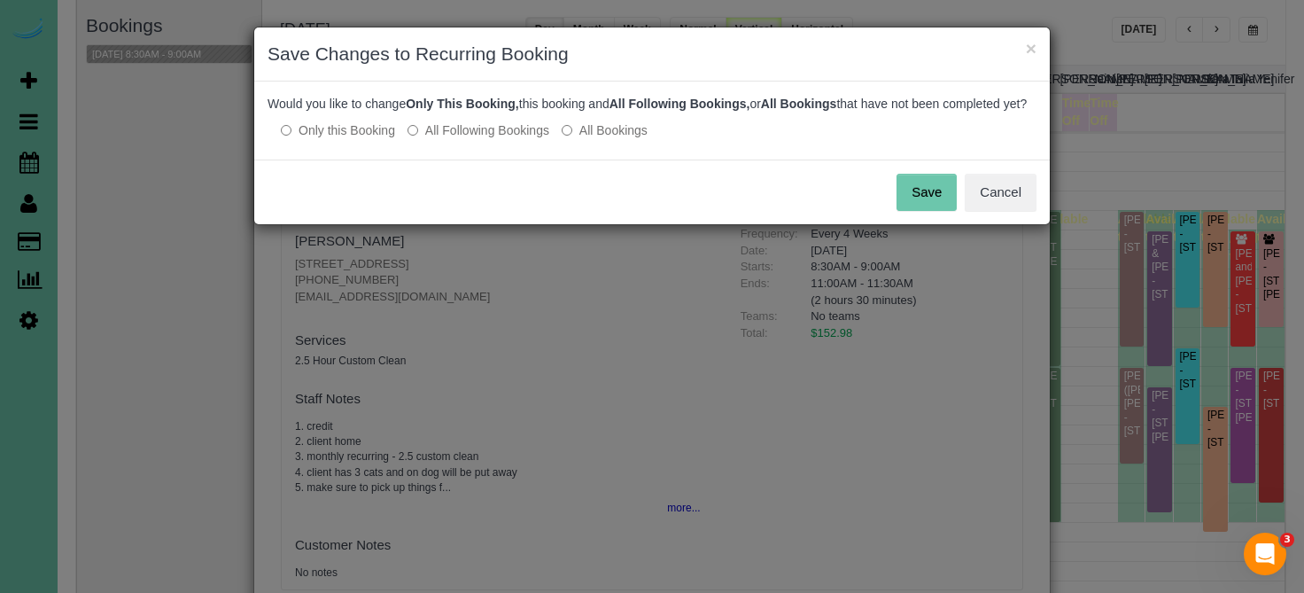
click at [532, 139] on label "All Following Bookings" at bounding box center [478, 130] width 142 height 18
click at [973, 203] on button "Cancel" at bounding box center [1001, 192] width 72 height 37
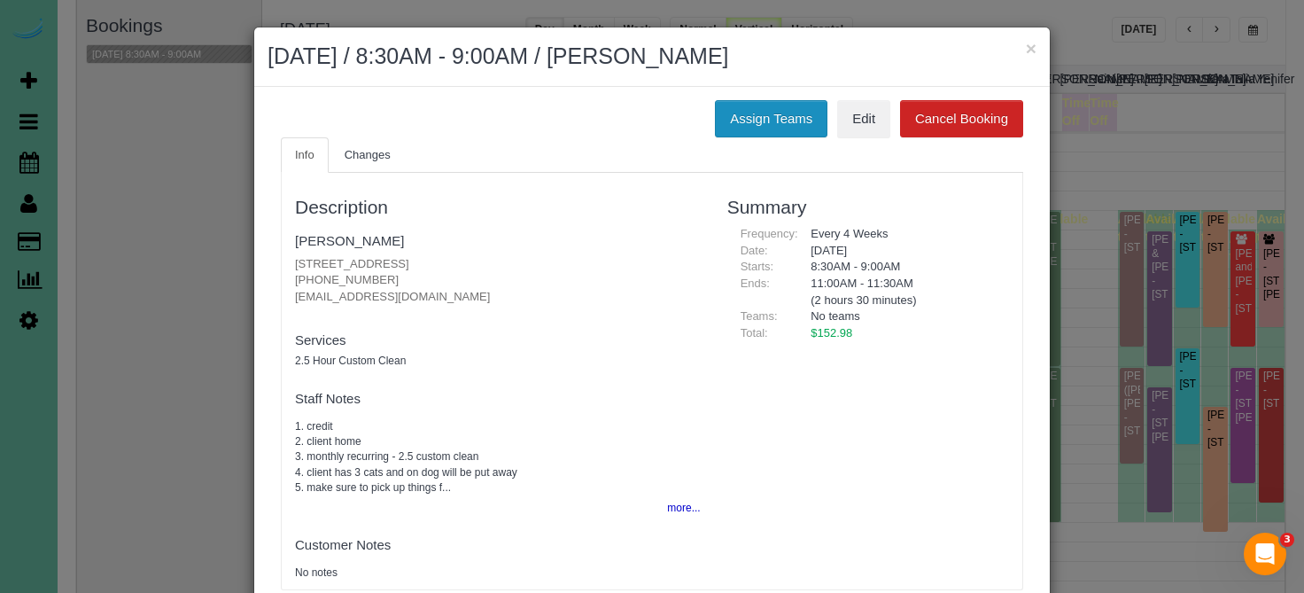
click at [771, 128] on button "Assign Teams" at bounding box center [771, 118] width 113 height 37
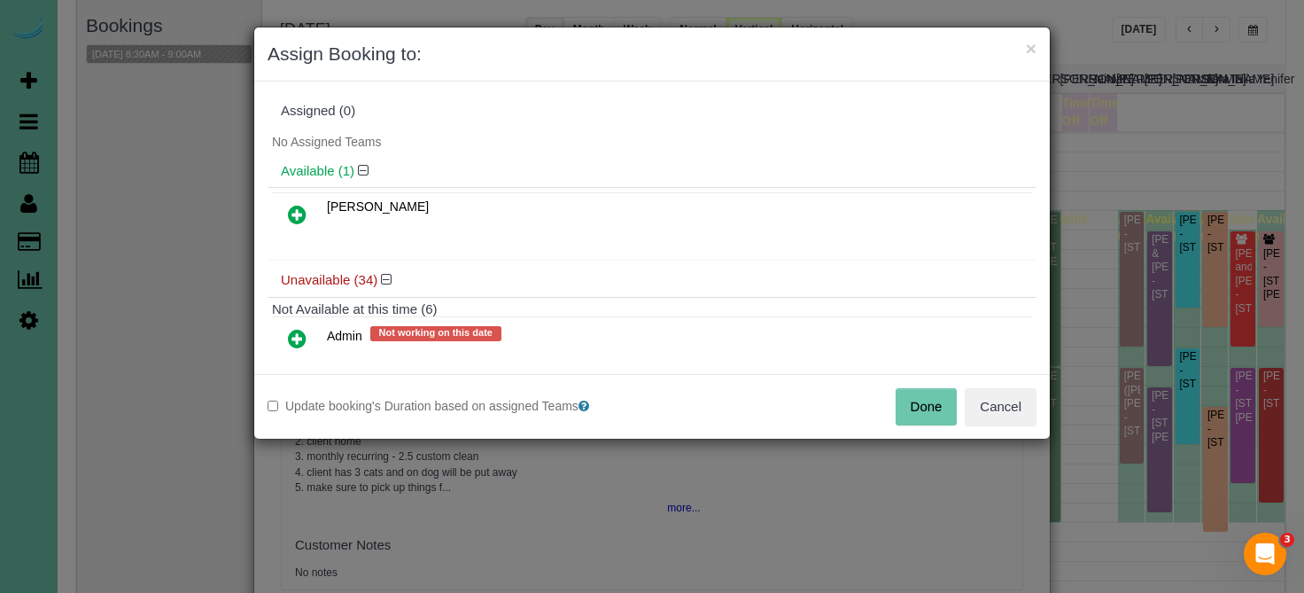
click at [299, 335] on icon at bounding box center [297, 338] width 19 height 21
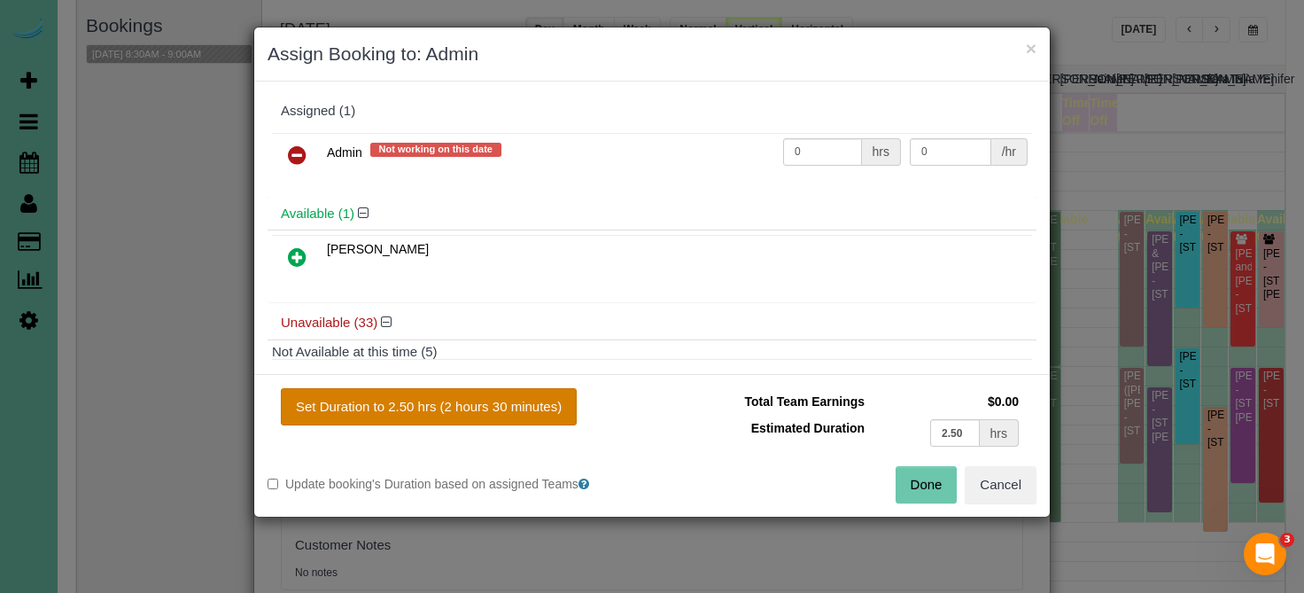
click at [348, 422] on button "Set Duration to 2.50 hrs (2 hours 30 minutes)" at bounding box center [429, 406] width 296 height 37
type input "2.50"
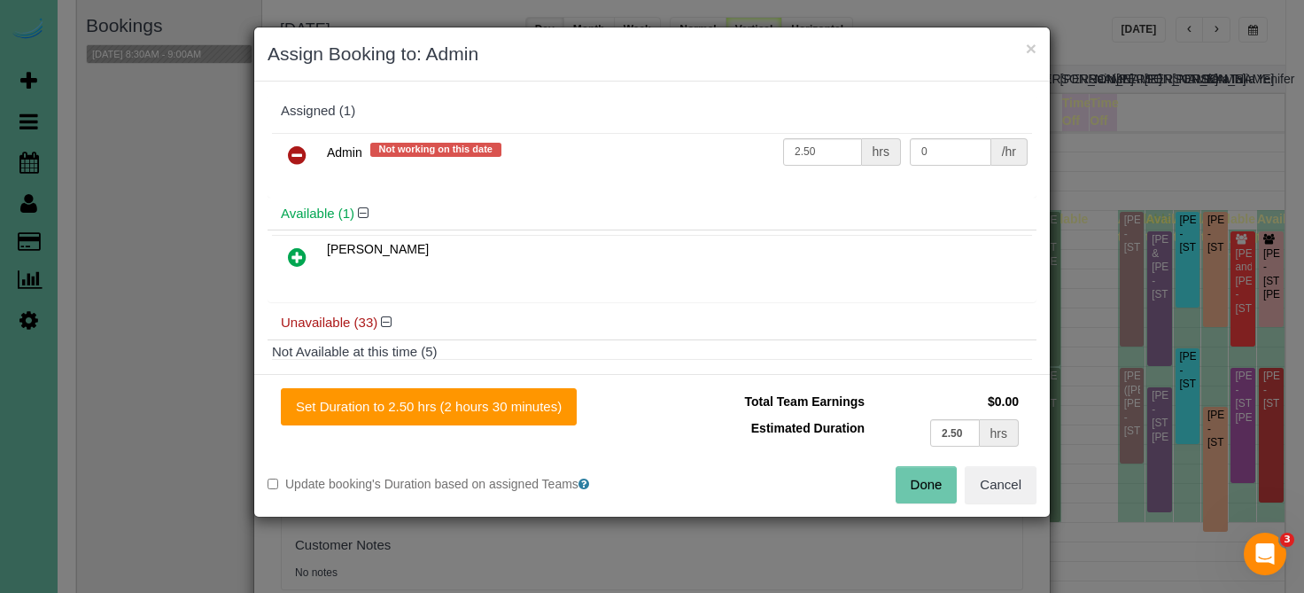
click at [903, 487] on button "Done" at bounding box center [927, 484] width 62 height 37
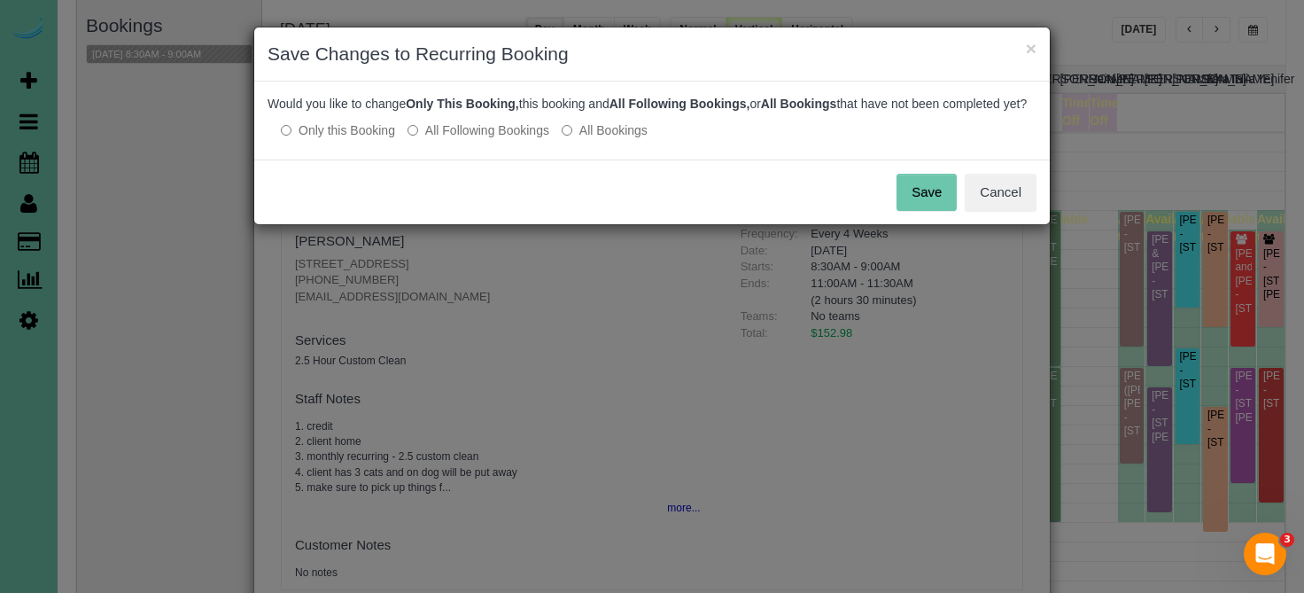
click at [515, 139] on label "All Following Bookings" at bounding box center [478, 130] width 142 height 18
click at [934, 224] on div "Save Cancel" at bounding box center [651, 191] width 795 height 65
click at [939, 211] on button "Save" at bounding box center [926, 192] width 60 height 37
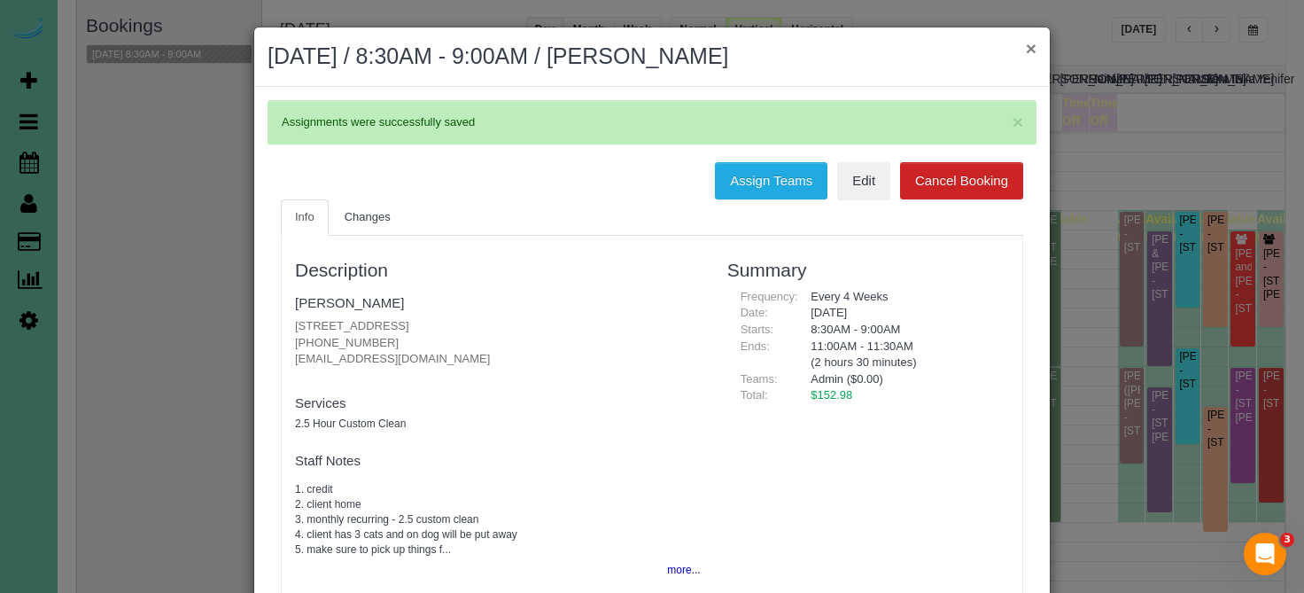
click at [1028, 50] on button "×" at bounding box center [1031, 48] width 11 height 19
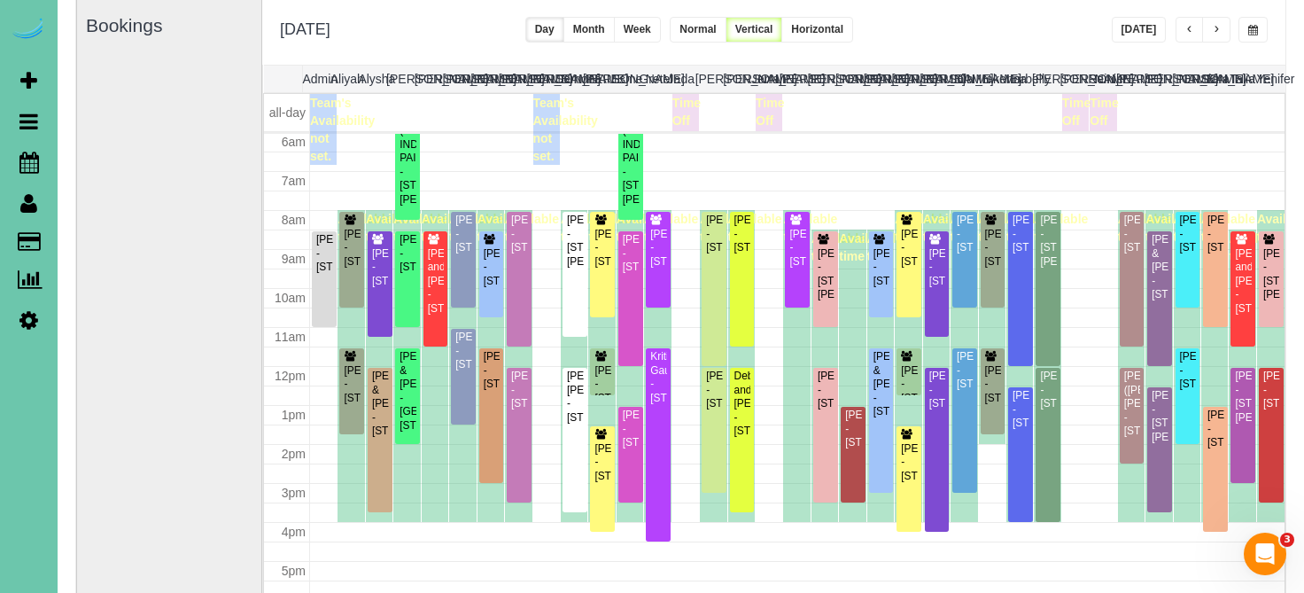
click at [1212, 26] on span "button" at bounding box center [1216, 30] width 9 height 11
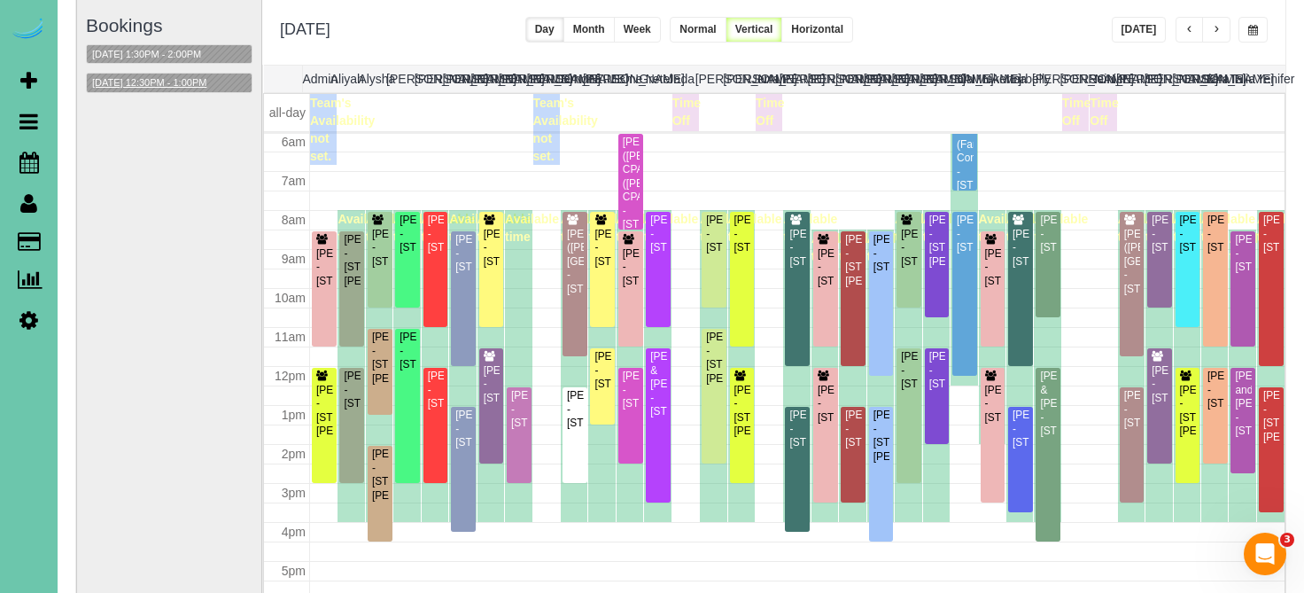
click at [209, 78] on button "10/22/2025 12:30PM - 1:00PM" at bounding box center [149, 83] width 125 height 19
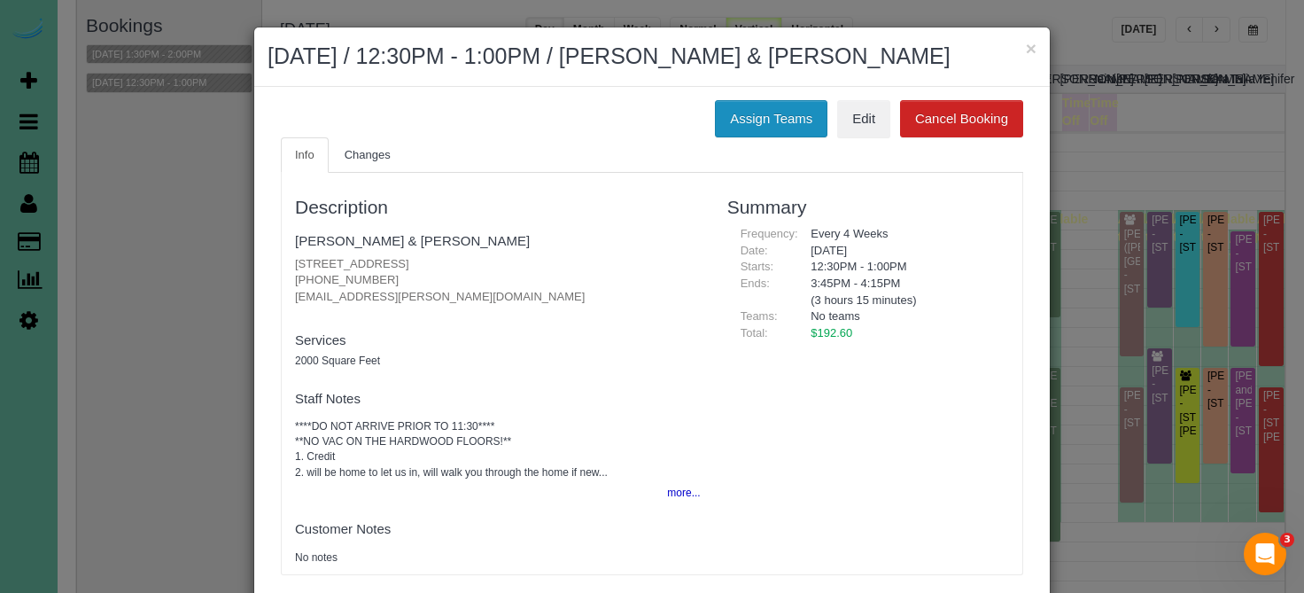
click at [736, 132] on button "Assign Teams" at bounding box center [771, 118] width 113 height 37
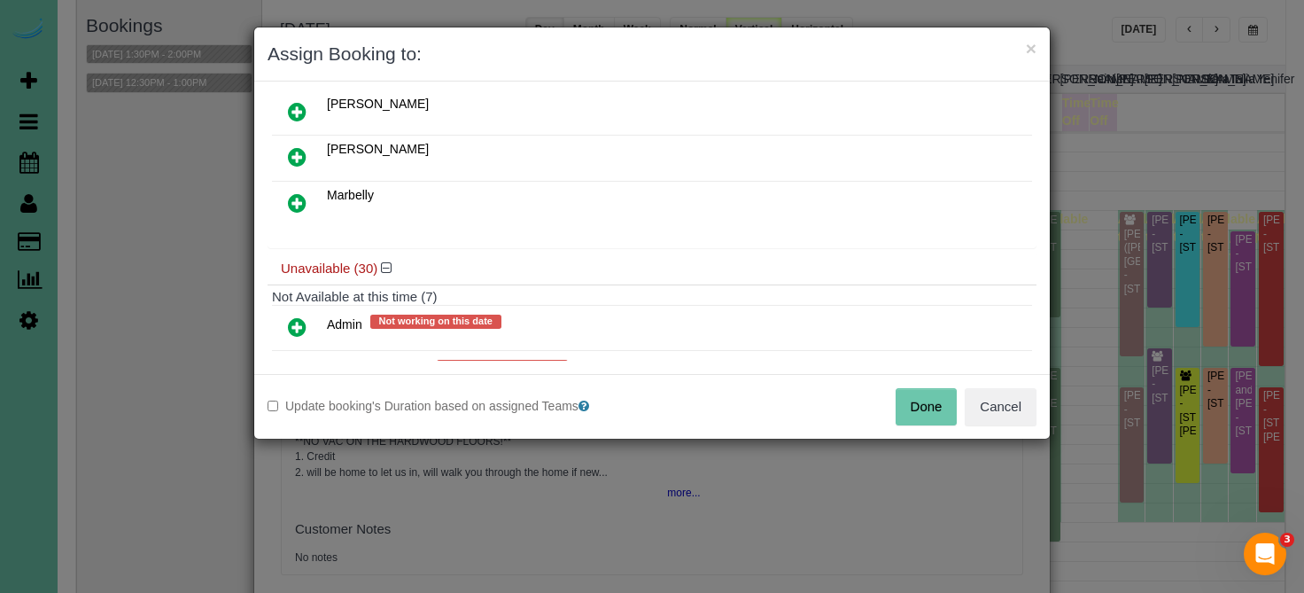
scroll to position [206, 0]
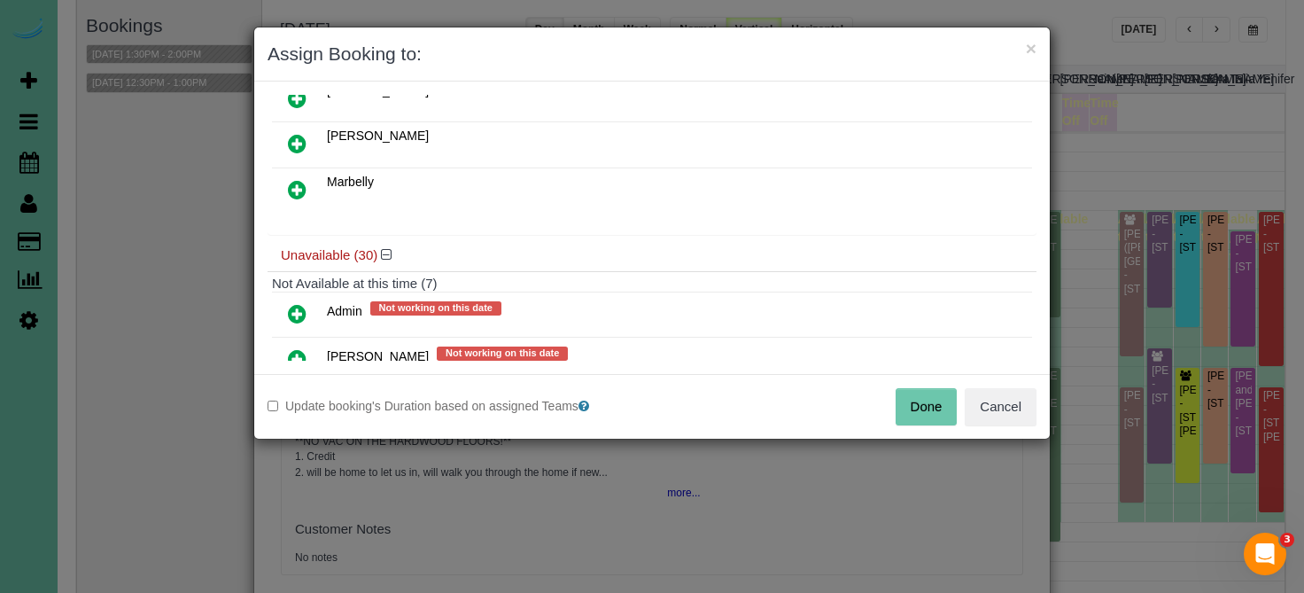
click at [296, 316] on icon at bounding box center [297, 313] width 19 height 21
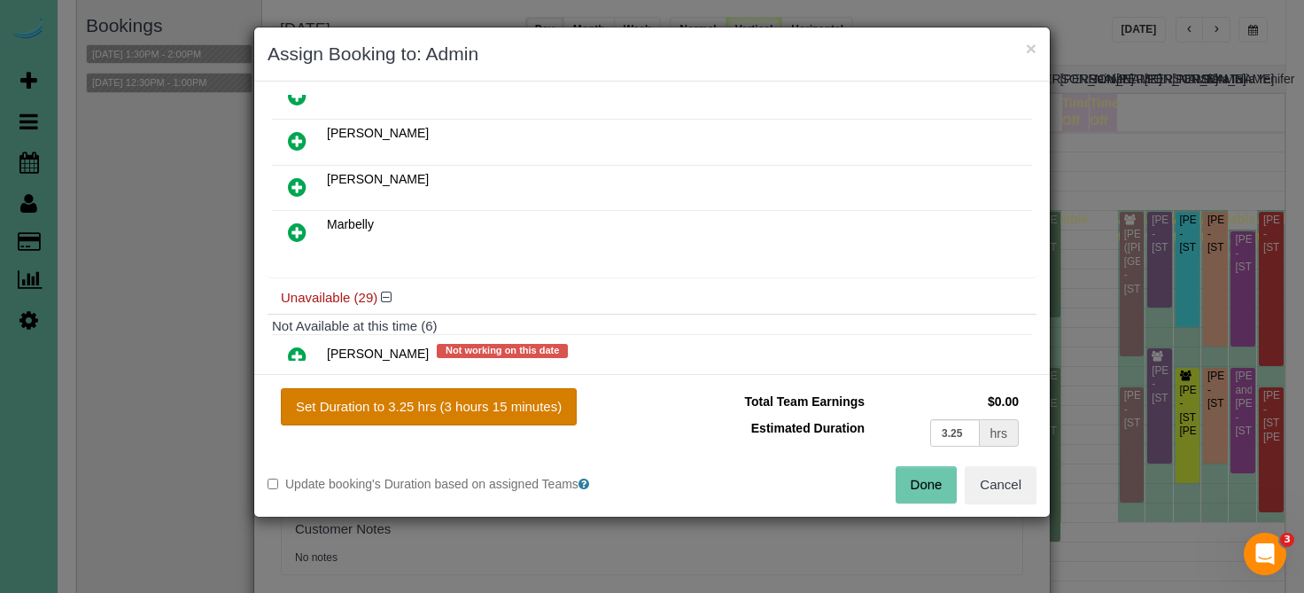
click at [356, 400] on button "Set Duration to 3.25 hrs (3 hours 15 minutes)" at bounding box center [429, 406] width 296 height 37
type input "3.25"
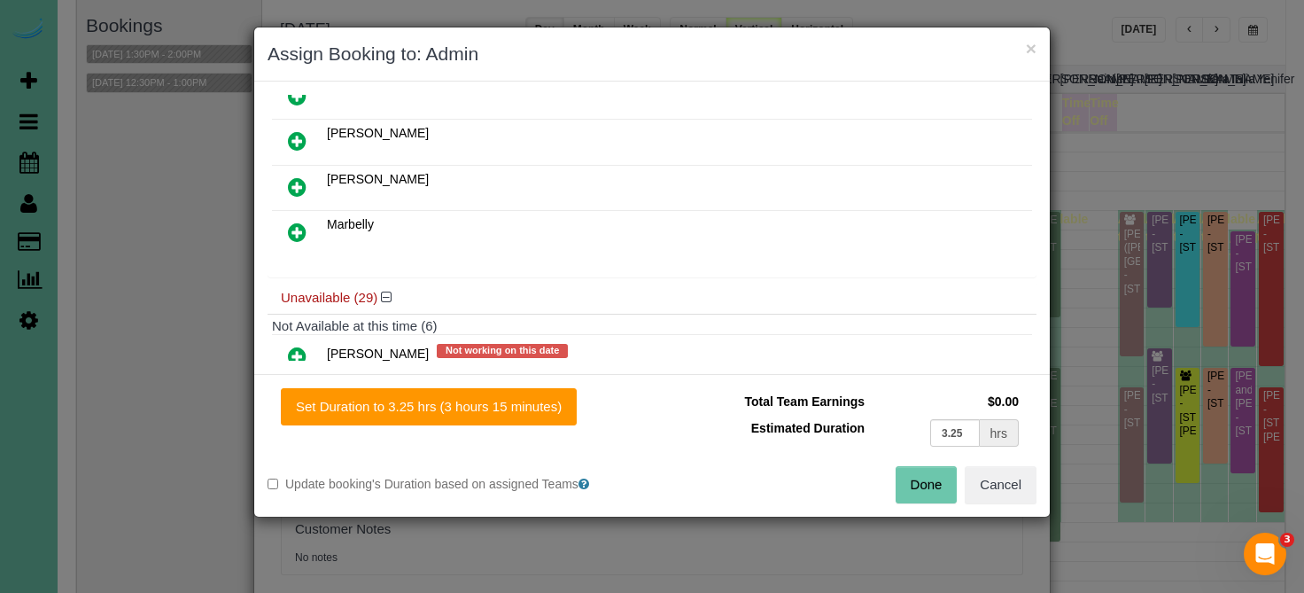
click at [923, 497] on button "Done" at bounding box center [927, 484] width 62 height 37
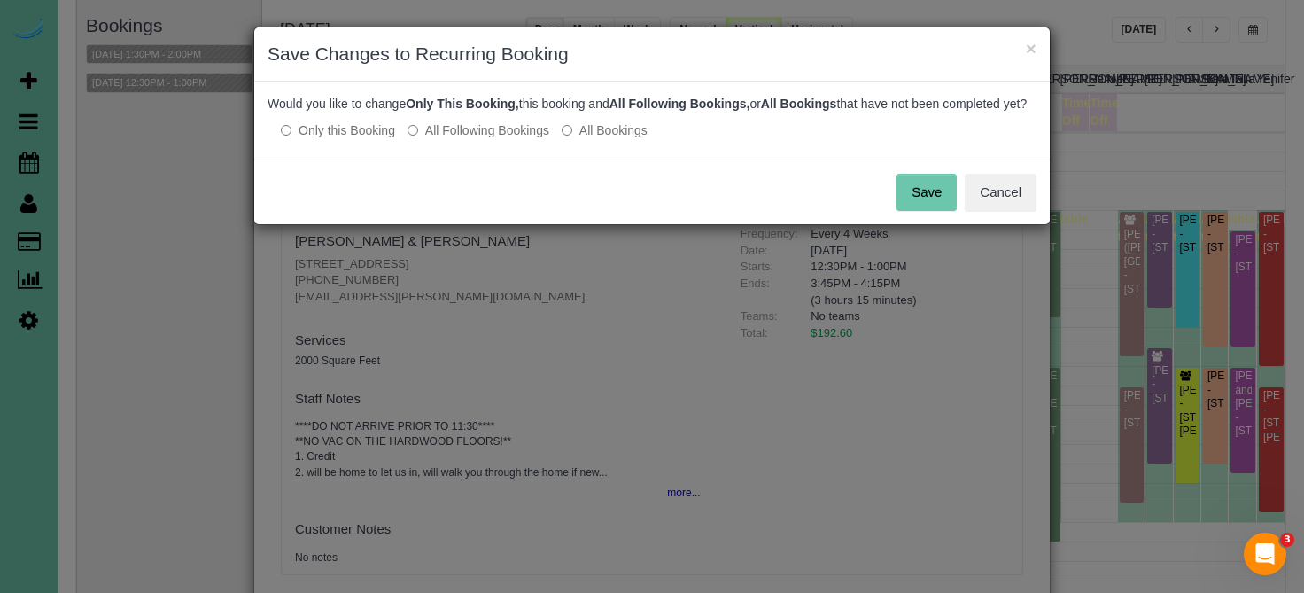
click at [919, 211] on button "Save" at bounding box center [926, 192] width 60 height 37
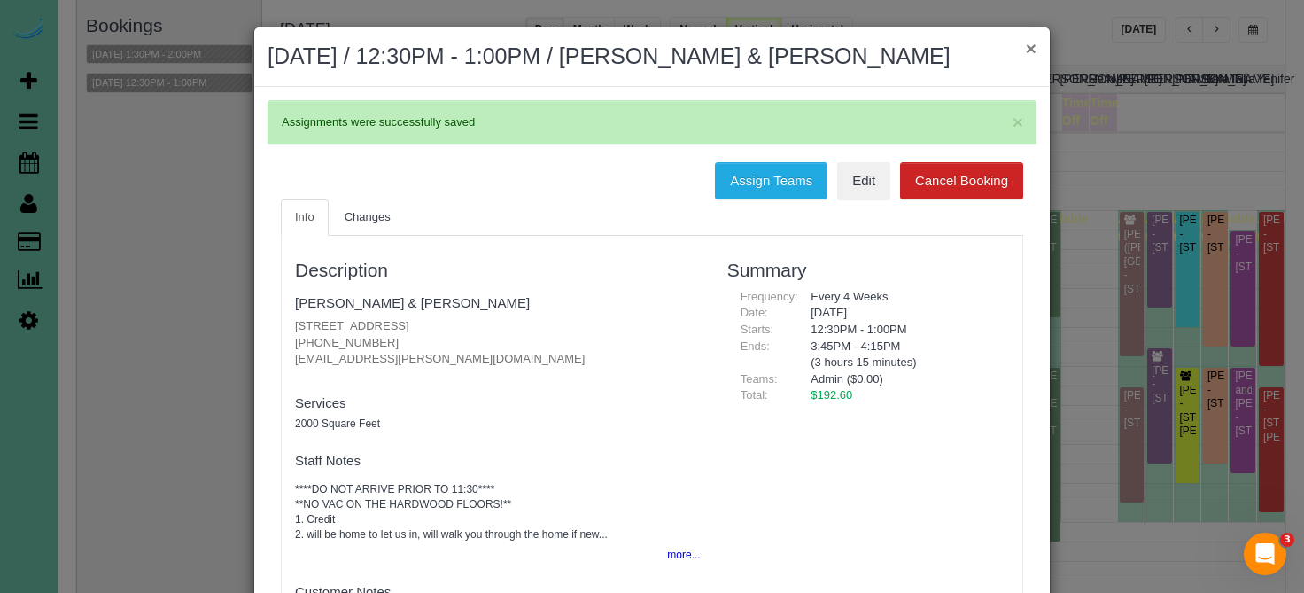
click at [1026, 49] on button "×" at bounding box center [1031, 48] width 11 height 19
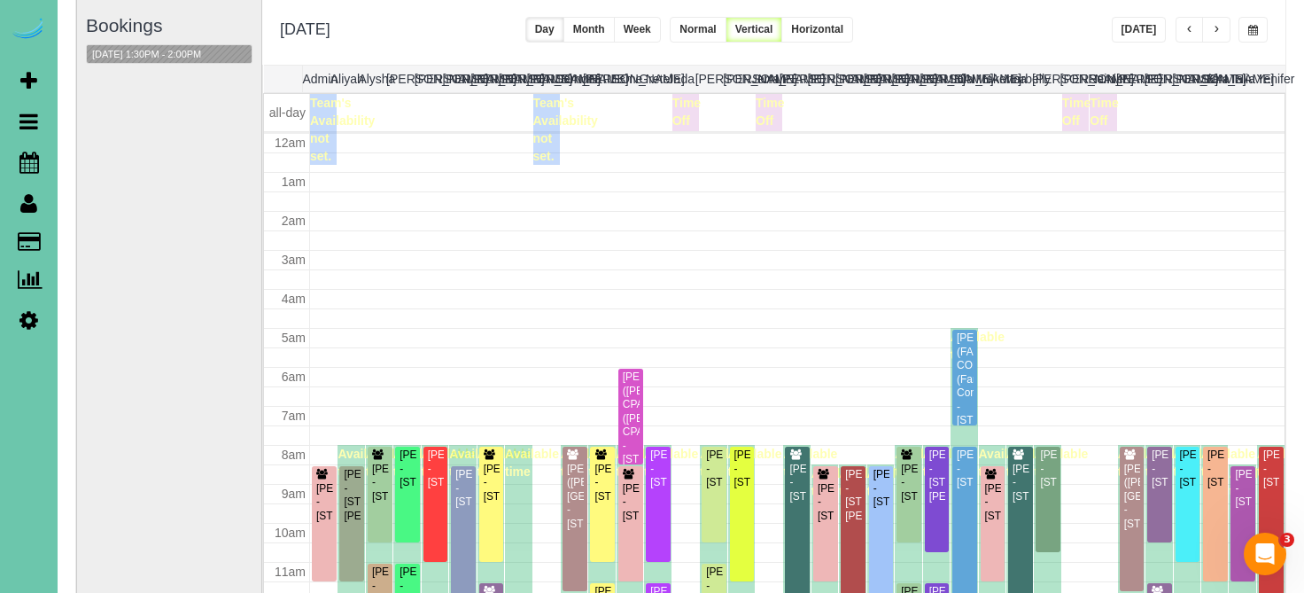
scroll to position [235, 0]
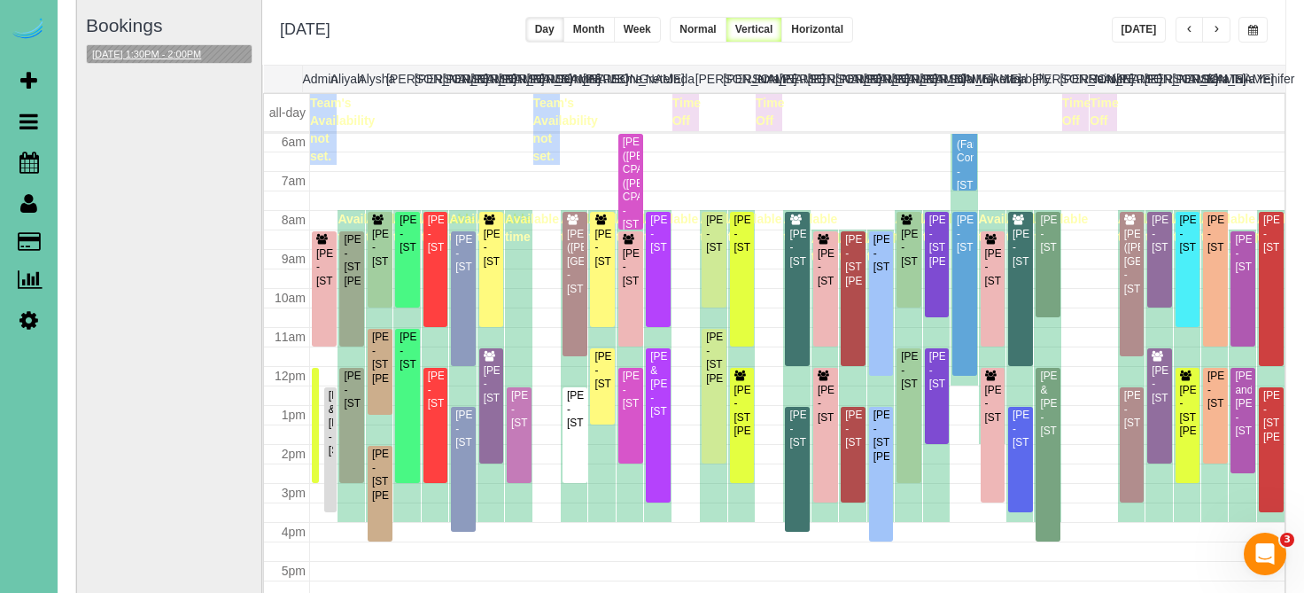
click at [206, 56] on button "10/22/2025 1:30PM - 2:00PM" at bounding box center [147, 54] width 120 height 19
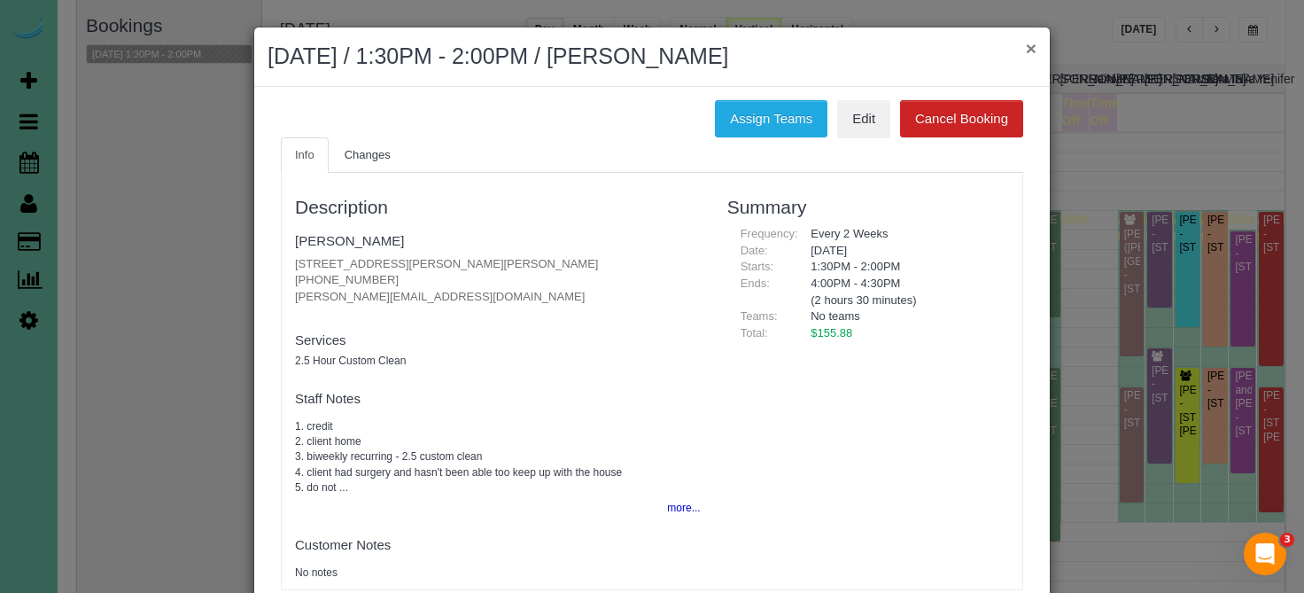
click at [1028, 43] on button "×" at bounding box center [1031, 48] width 11 height 19
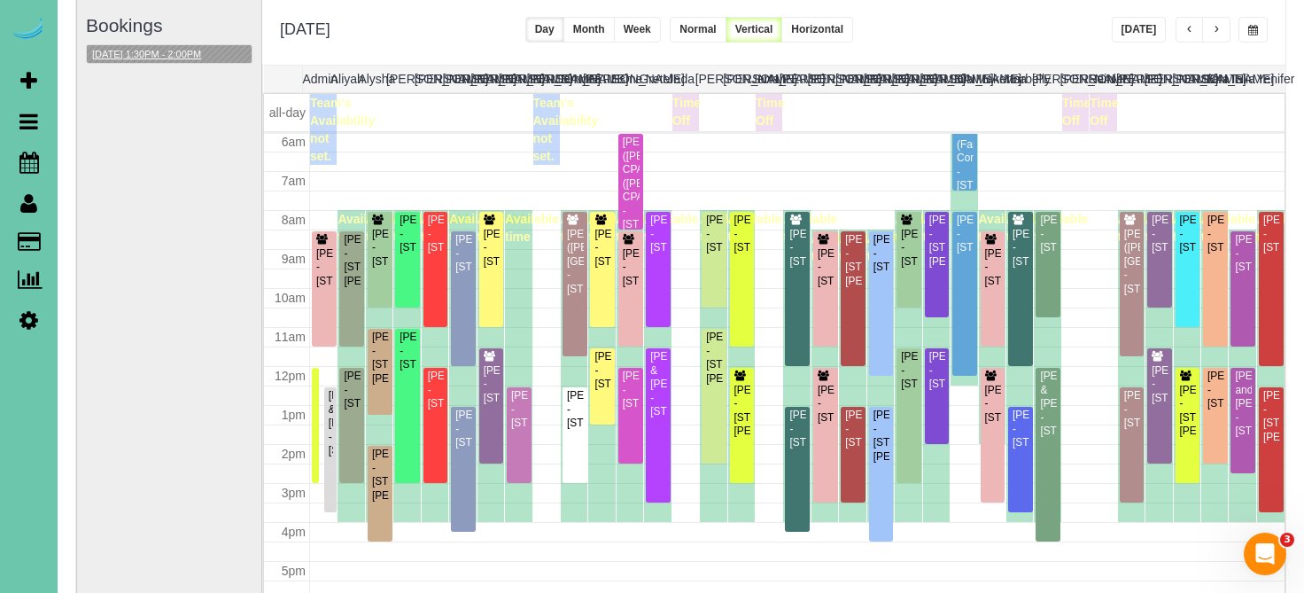
click at [206, 51] on button "10/22/2025 1:30PM - 2:00PM" at bounding box center [147, 54] width 120 height 19
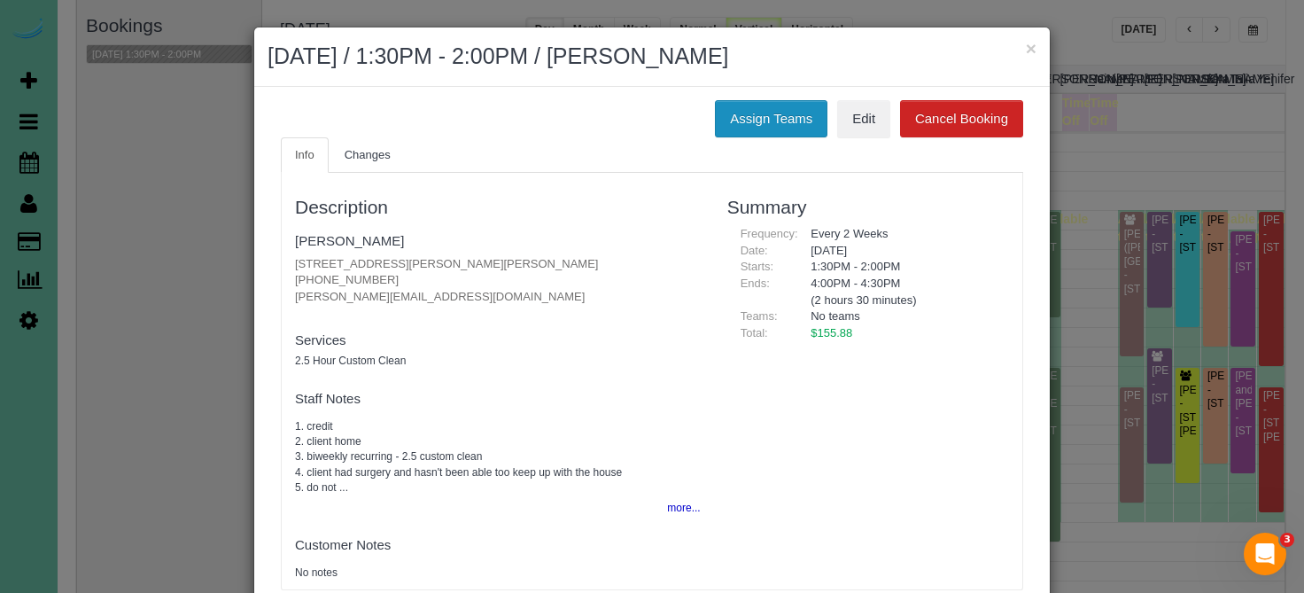
click at [749, 113] on button "Assign Teams" at bounding box center [771, 118] width 113 height 37
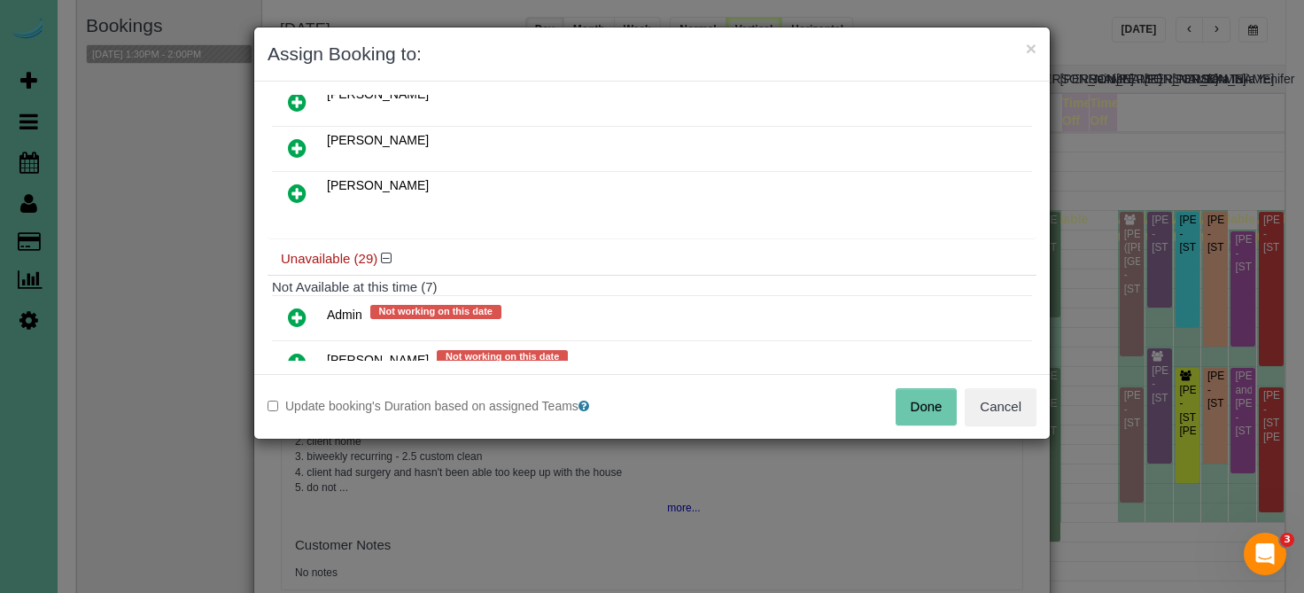
scroll to position [255, 0]
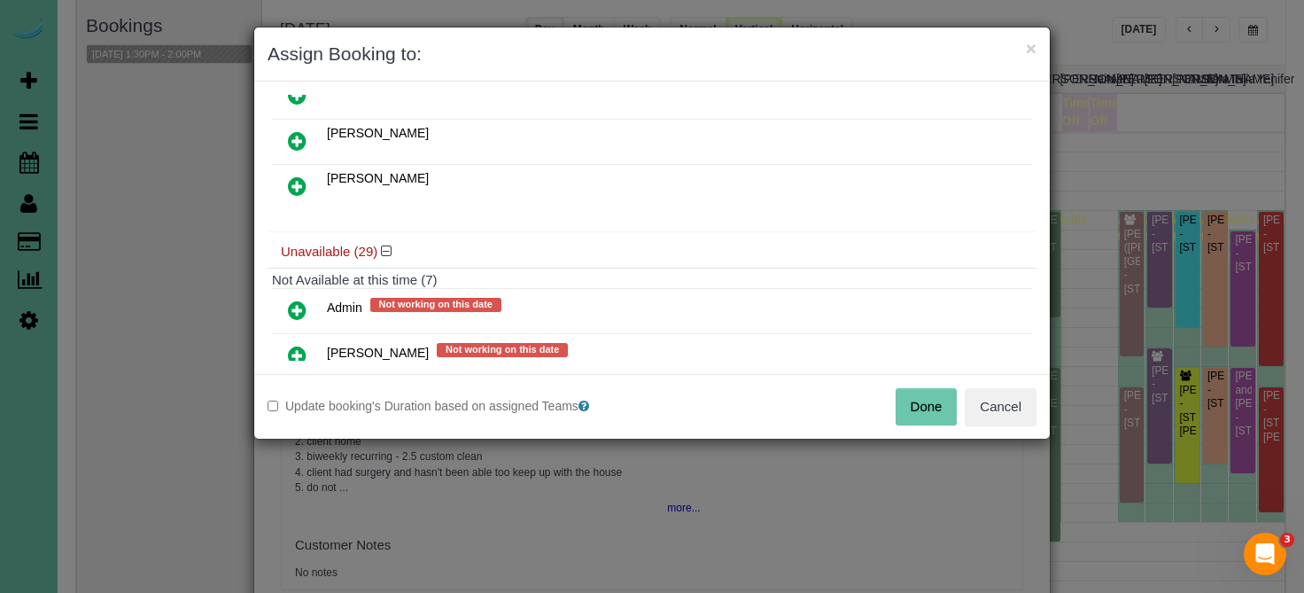
click at [294, 312] on icon at bounding box center [297, 309] width 19 height 21
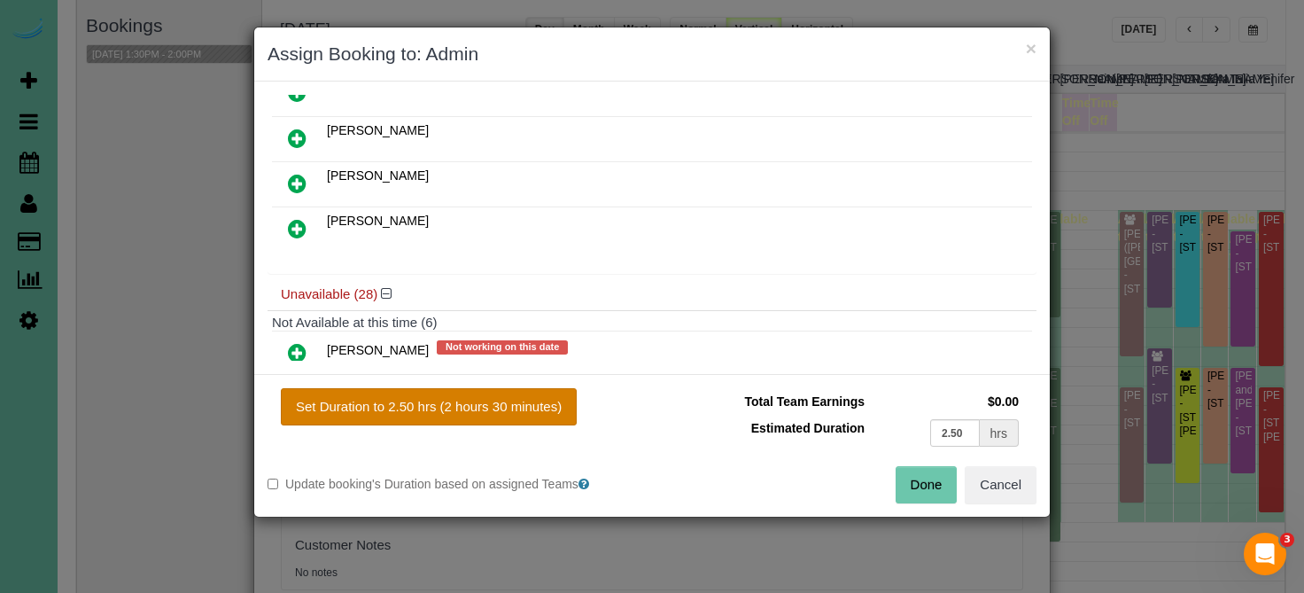
click at [375, 423] on button "Set Duration to 2.50 hrs (2 hours 30 minutes)" at bounding box center [429, 406] width 296 height 37
type input "2.50"
click at [396, 399] on button "Set Duration to 2.50 hrs (2 hours 30 minutes)" at bounding box center [429, 406] width 296 height 37
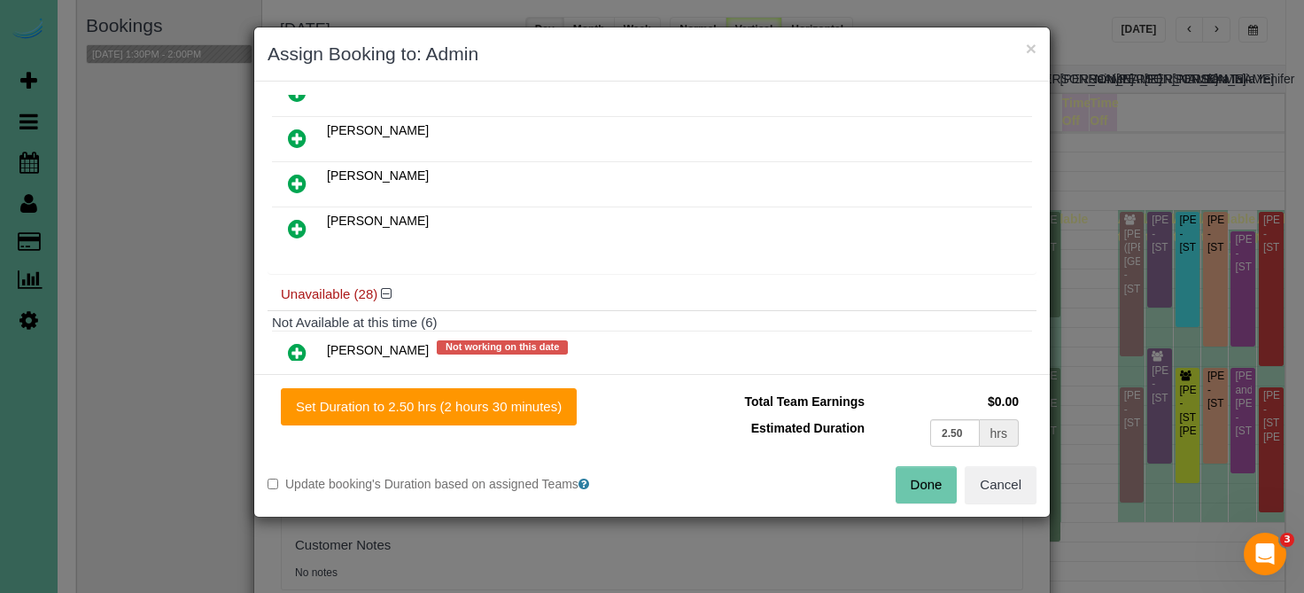
click at [936, 468] on button "Done" at bounding box center [927, 484] width 62 height 37
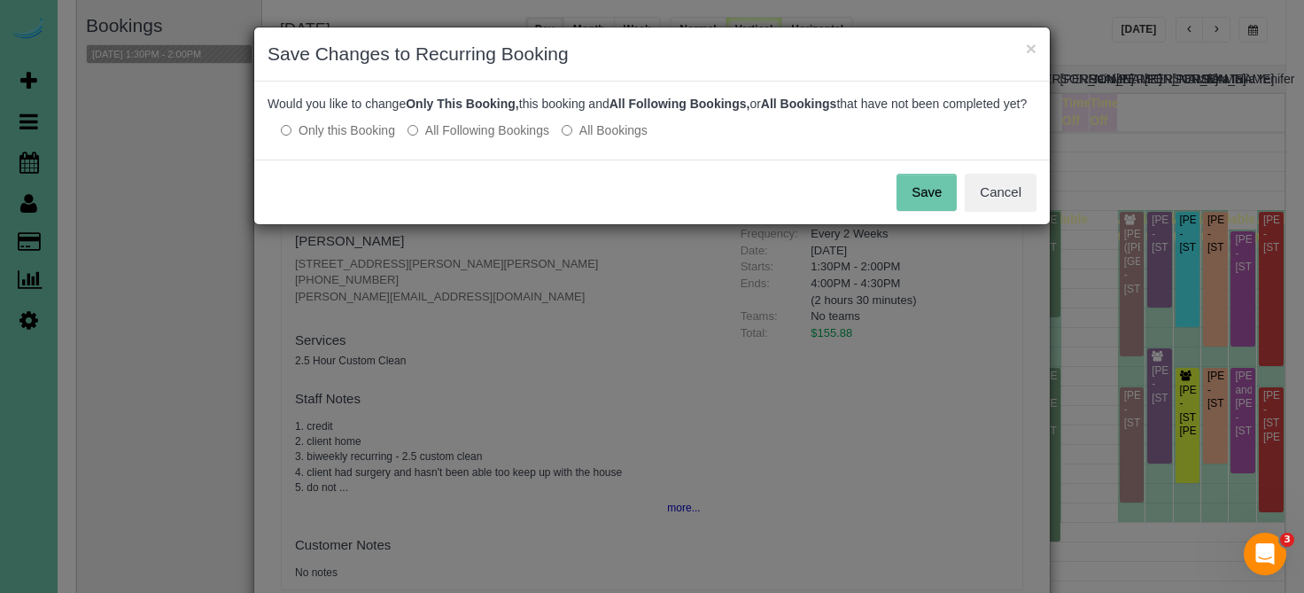
click at [944, 211] on button "Save" at bounding box center [926, 192] width 60 height 37
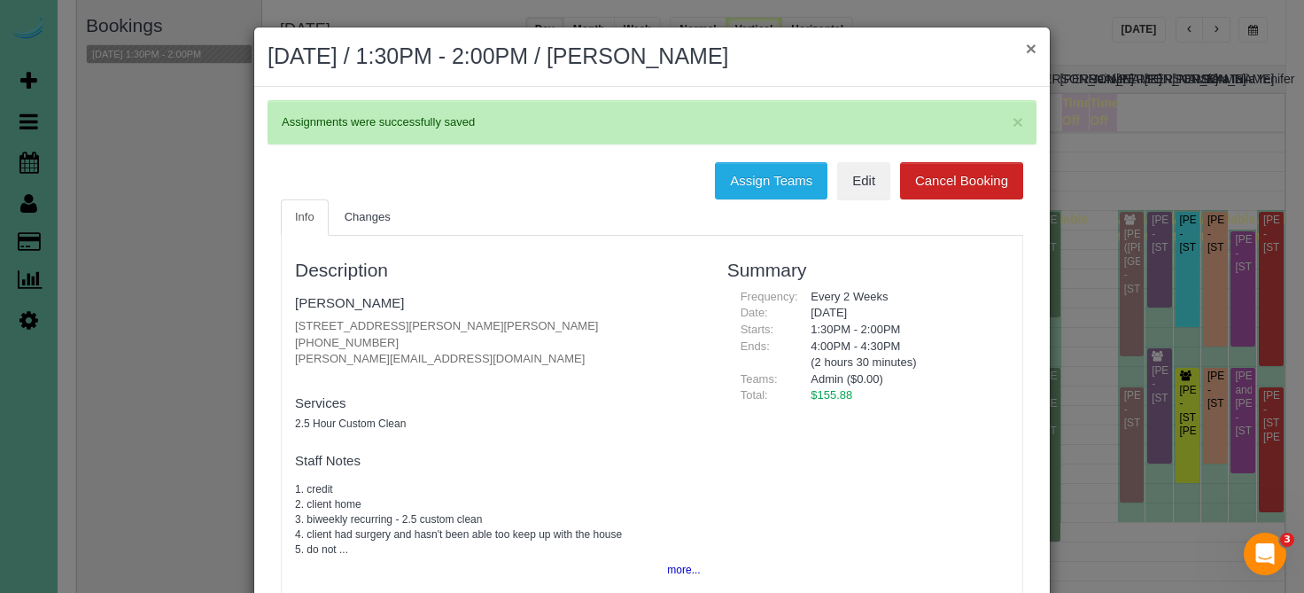
click at [1028, 44] on button "×" at bounding box center [1031, 48] width 11 height 19
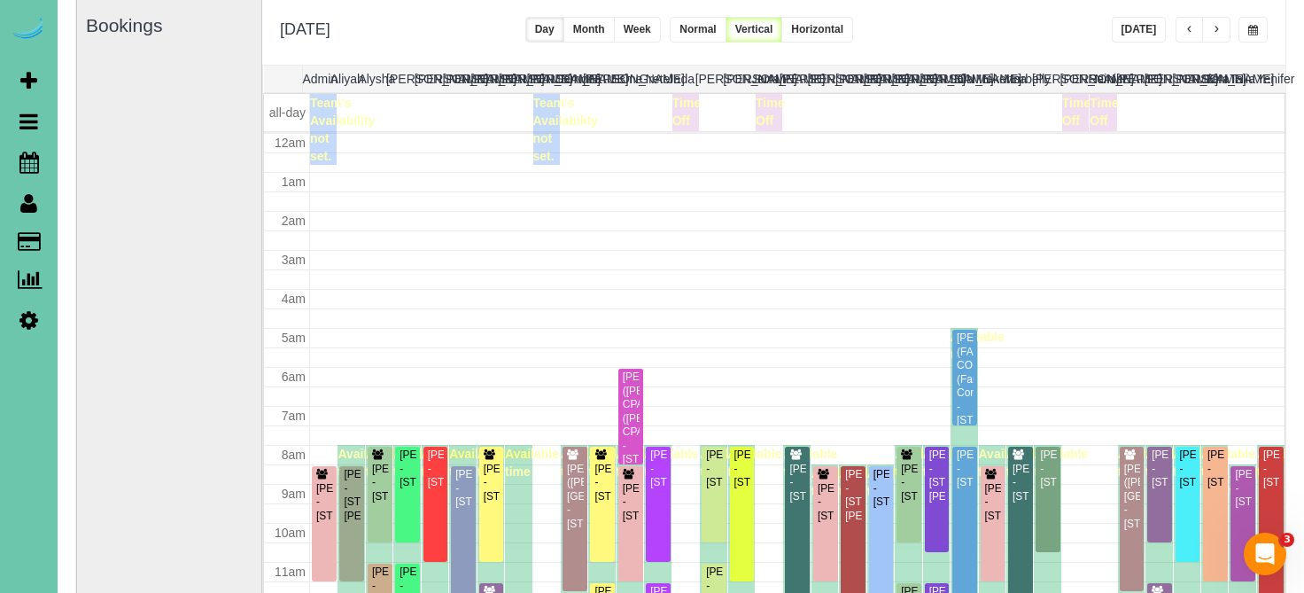
scroll to position [235, 0]
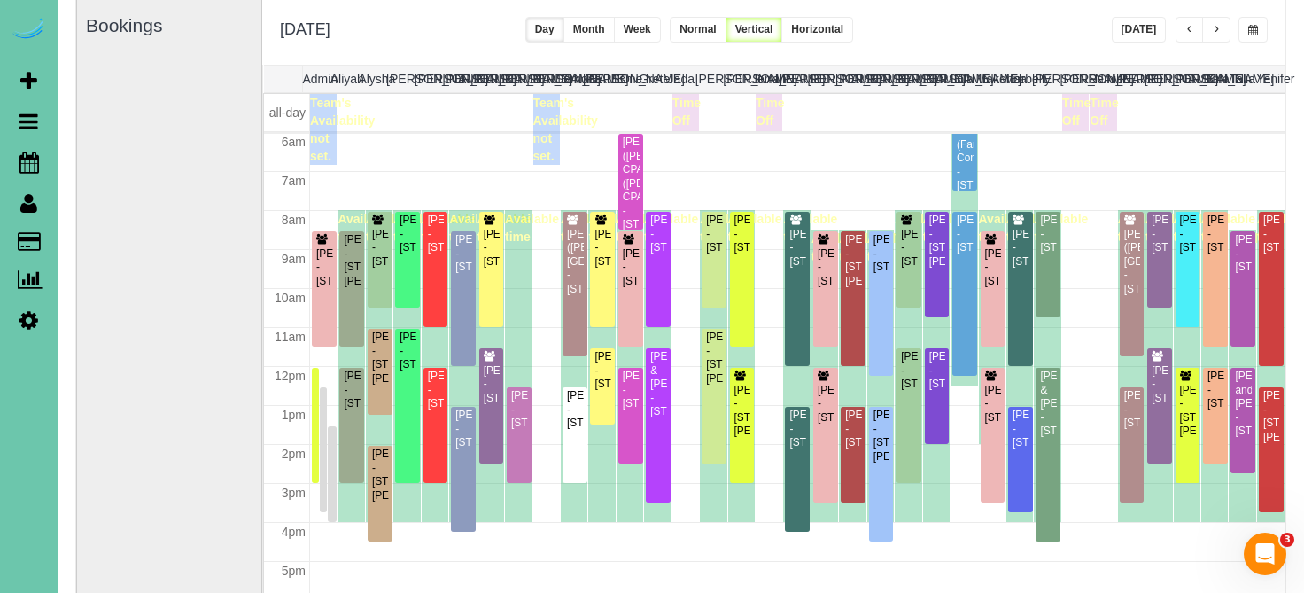
click at [661, 31] on button "Week" at bounding box center [637, 30] width 47 height 26
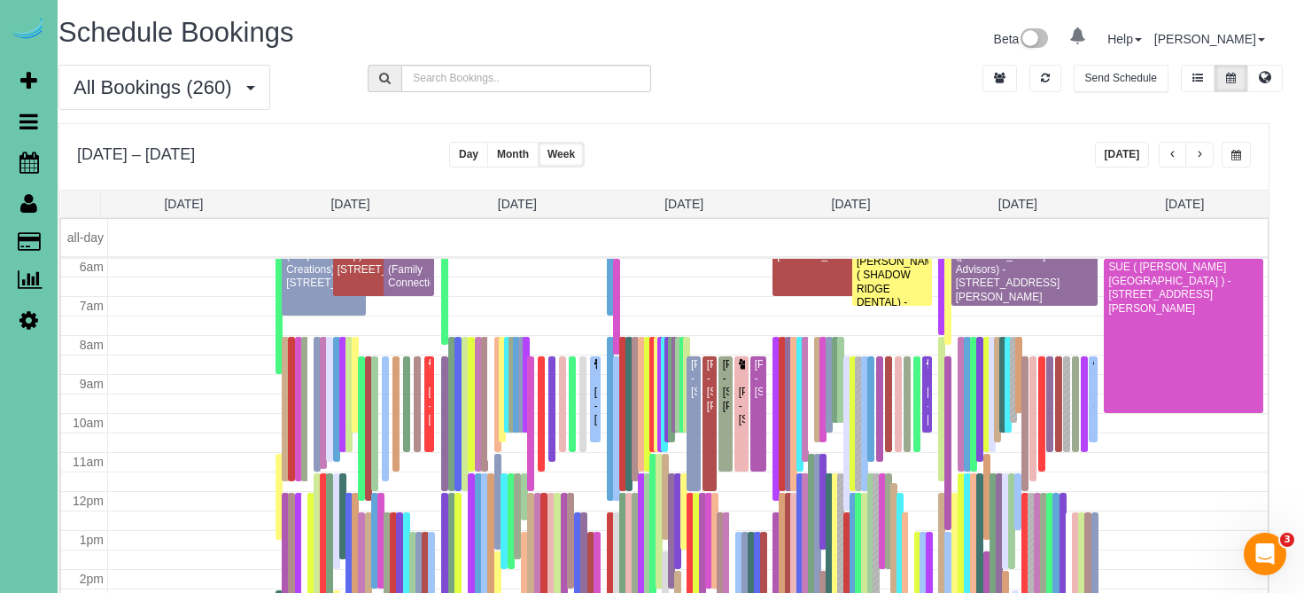
scroll to position [0, 23]
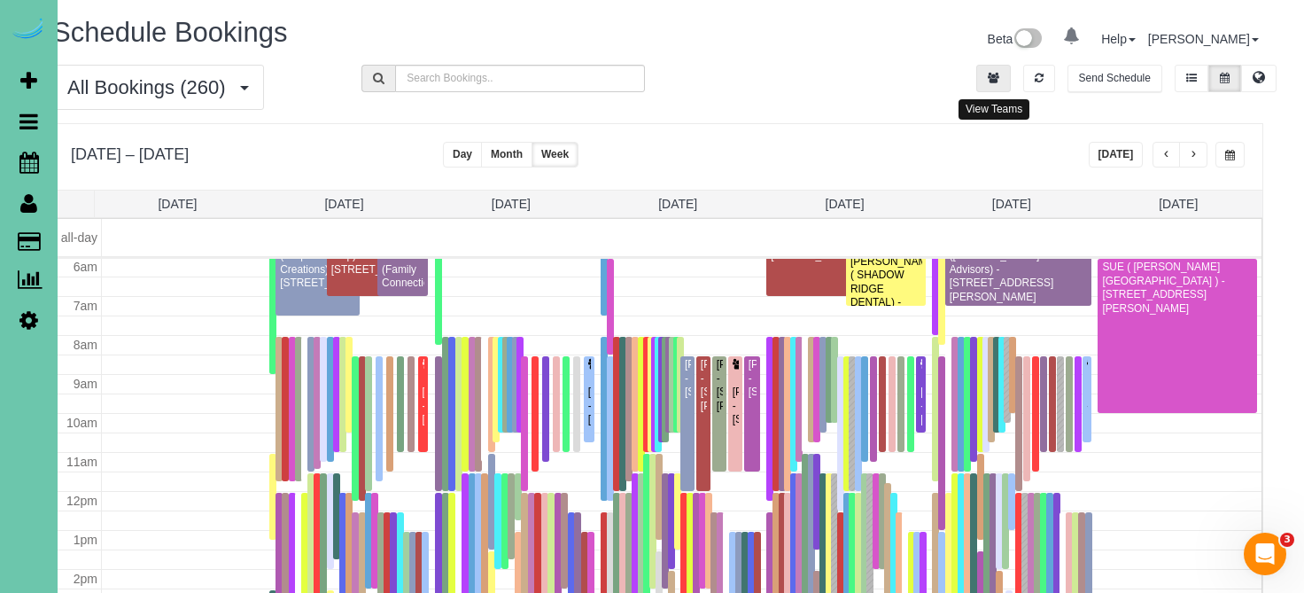
click at [989, 81] on icon "button" at bounding box center [994, 78] width 12 height 11
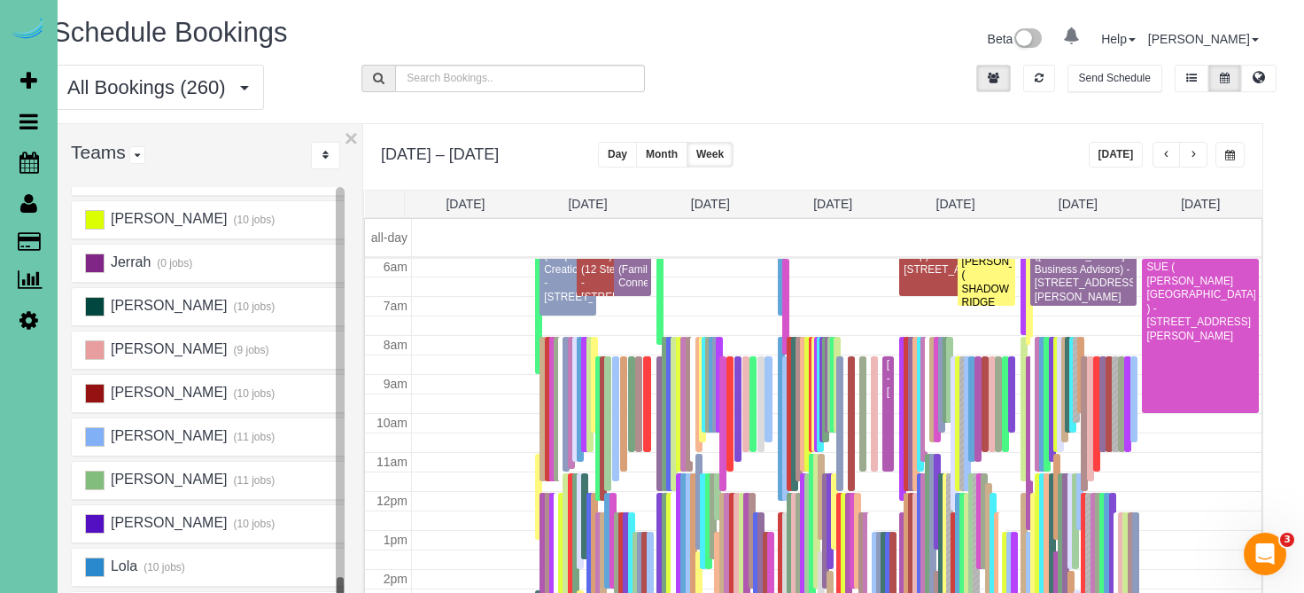
scroll to position [645, 0]
click at [89, 429] on ins at bounding box center [94, 433] width 19 height 19
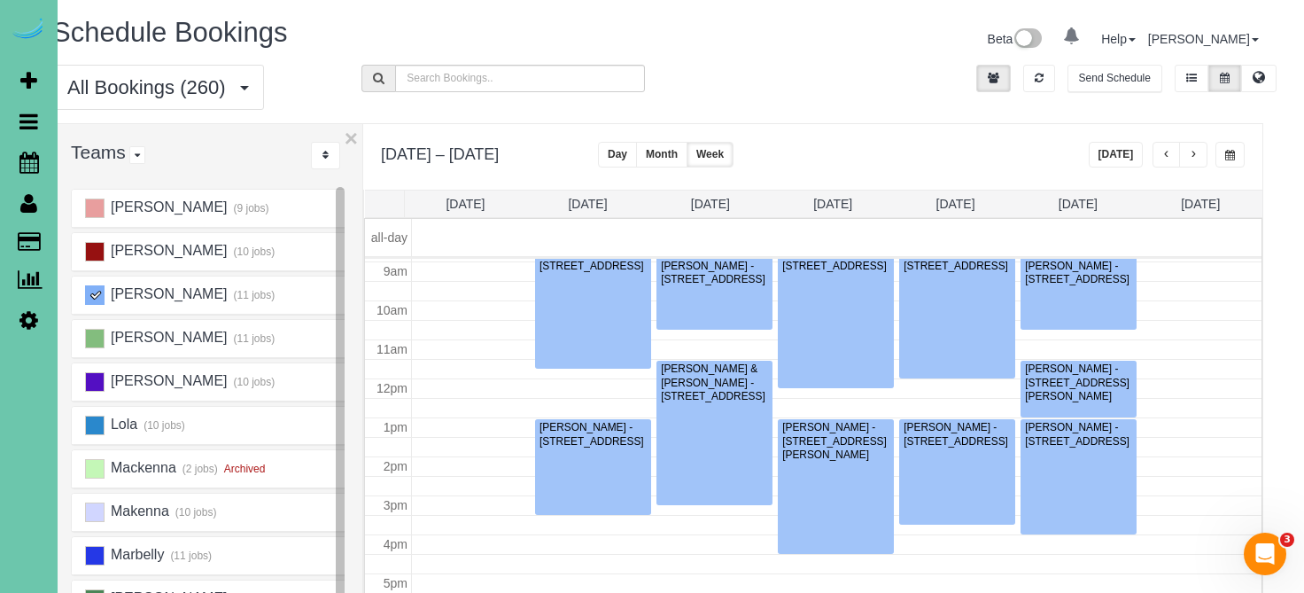
scroll to position [348, 0]
click at [99, 292] on ins at bounding box center [94, 294] width 19 height 19
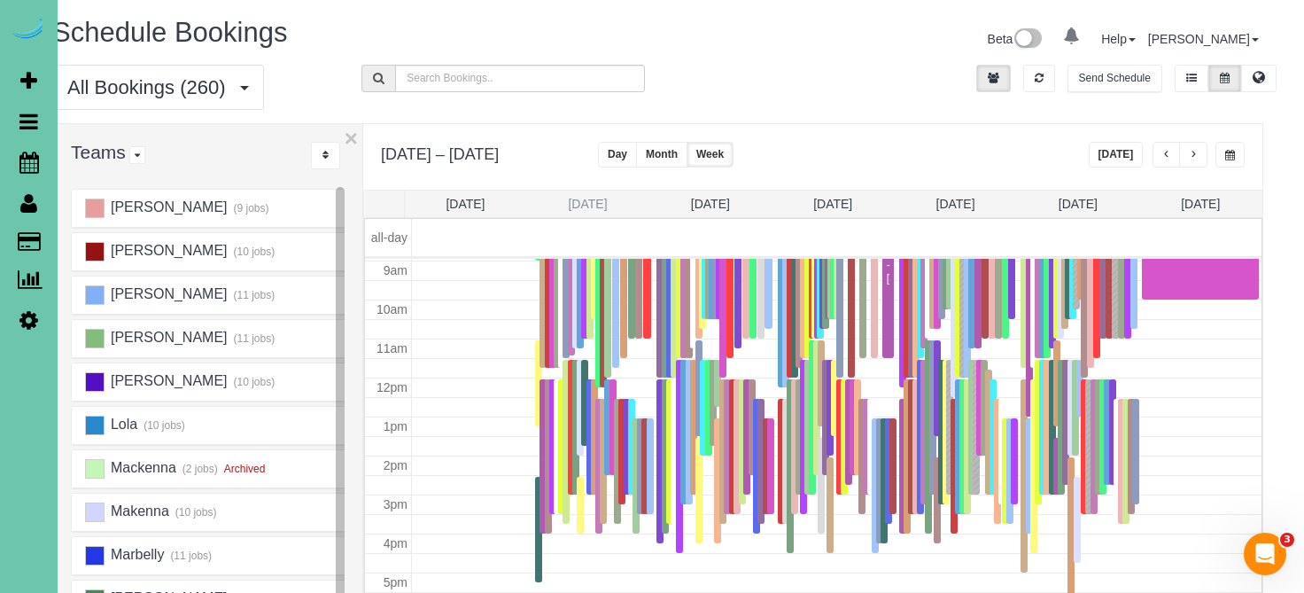
click at [606, 201] on link "Mon 10/20" at bounding box center [587, 204] width 39 height 14
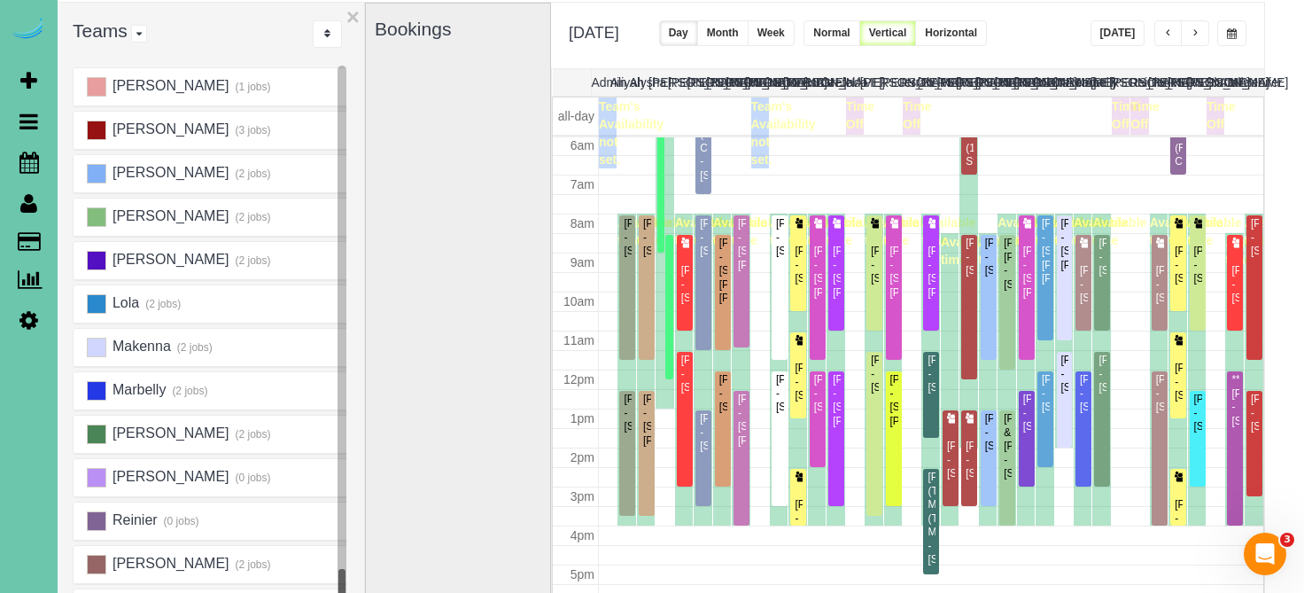
scroll to position [123, 19]
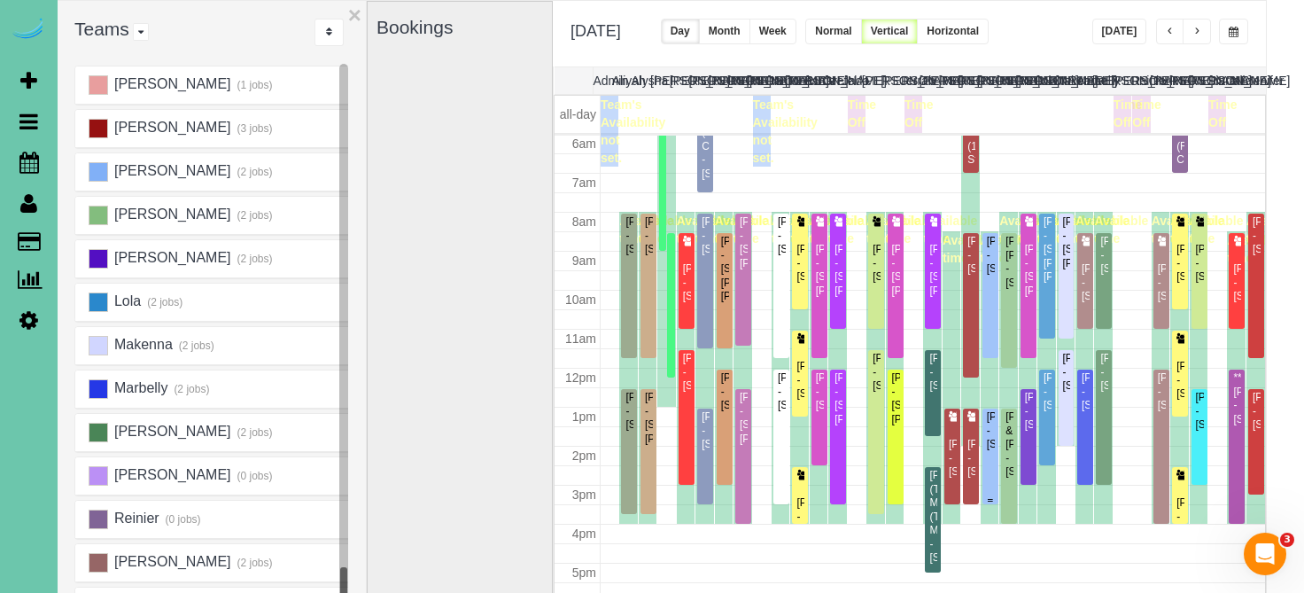
click at [997, 467] on div at bounding box center [990, 456] width 16 height 96
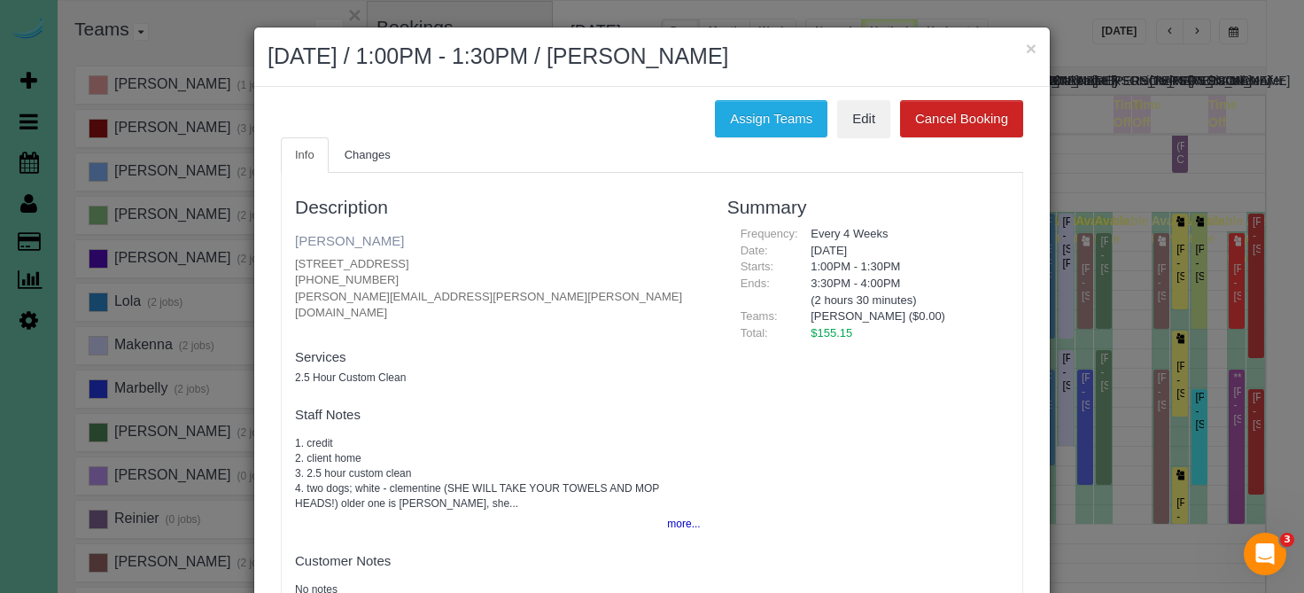
click at [373, 244] on link "Monica Olson" at bounding box center [349, 240] width 109 height 15
click at [1019, 47] on h2 "October 20, 2025 / 1:00PM - 1:30PM / Monica Olson" at bounding box center [652, 57] width 769 height 32
click at [1028, 48] on button "×" at bounding box center [1031, 48] width 11 height 19
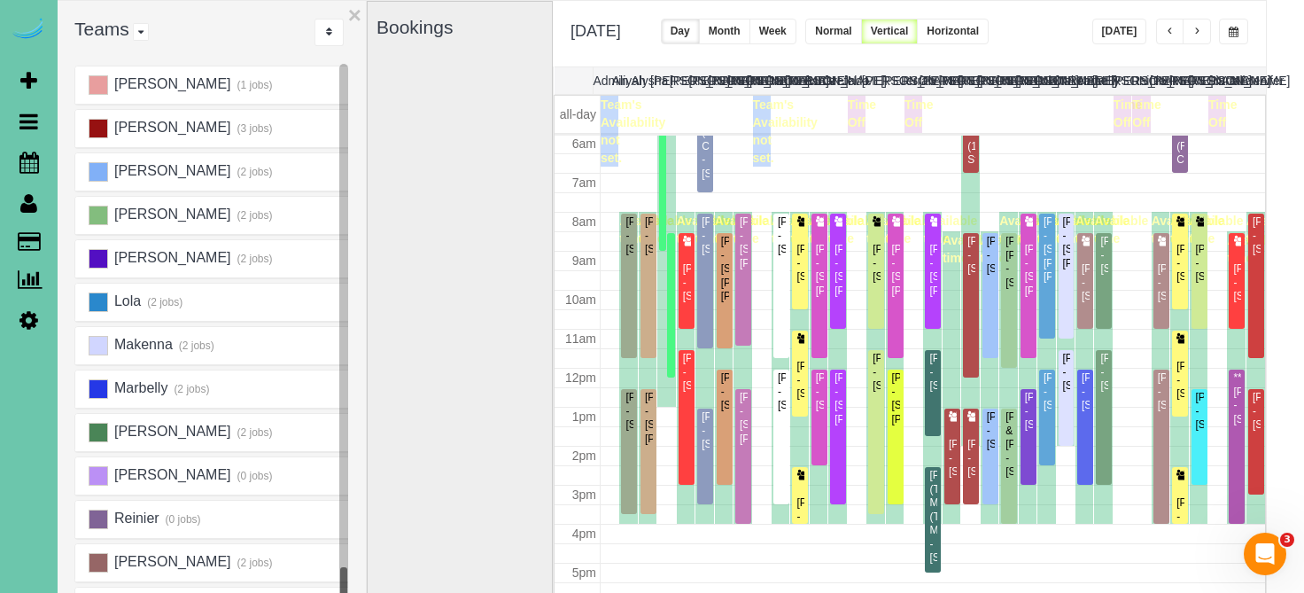
click at [1244, 29] on button "button" at bounding box center [1233, 32] width 29 height 26
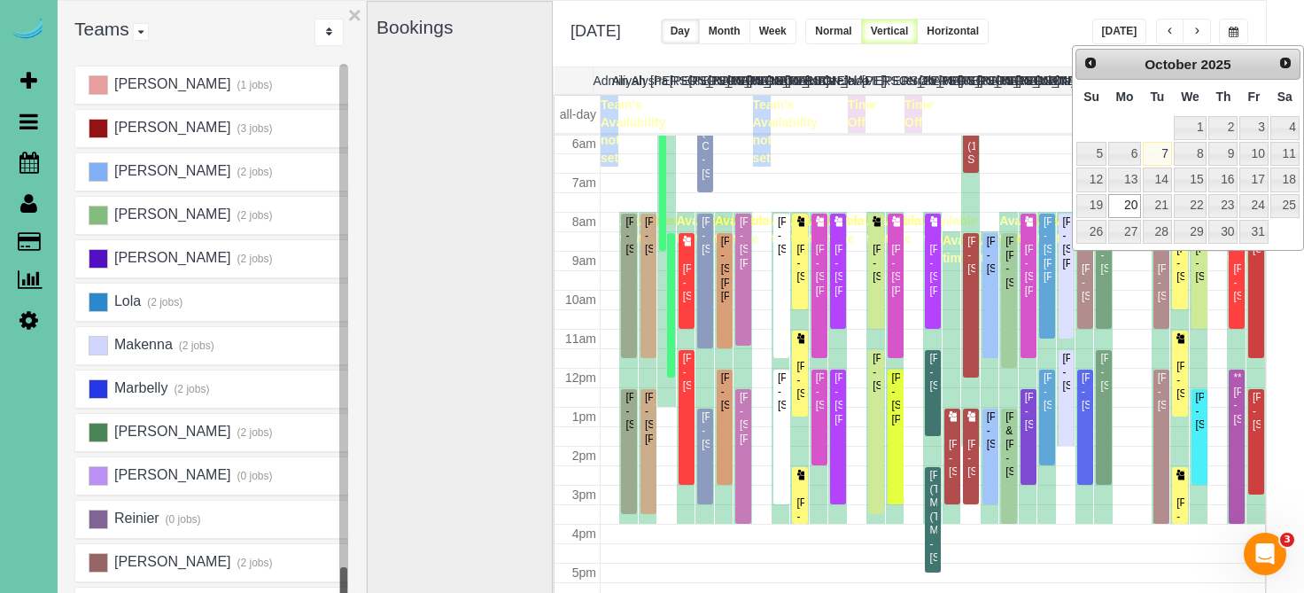
click at [1269, 78] on div "Prev Next October 2025" at bounding box center [1187, 65] width 225 height 32
click at [1284, 60] on span "Next" at bounding box center [1286, 62] width 14 height 14
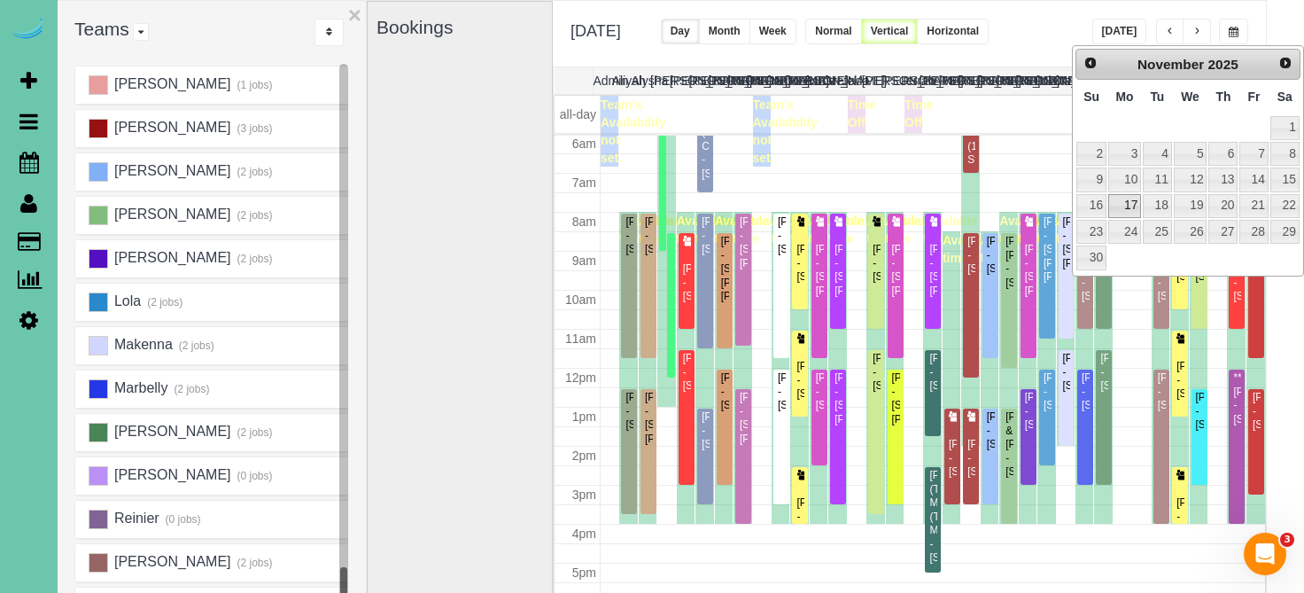
click at [1136, 195] on link "17" at bounding box center [1124, 206] width 33 height 24
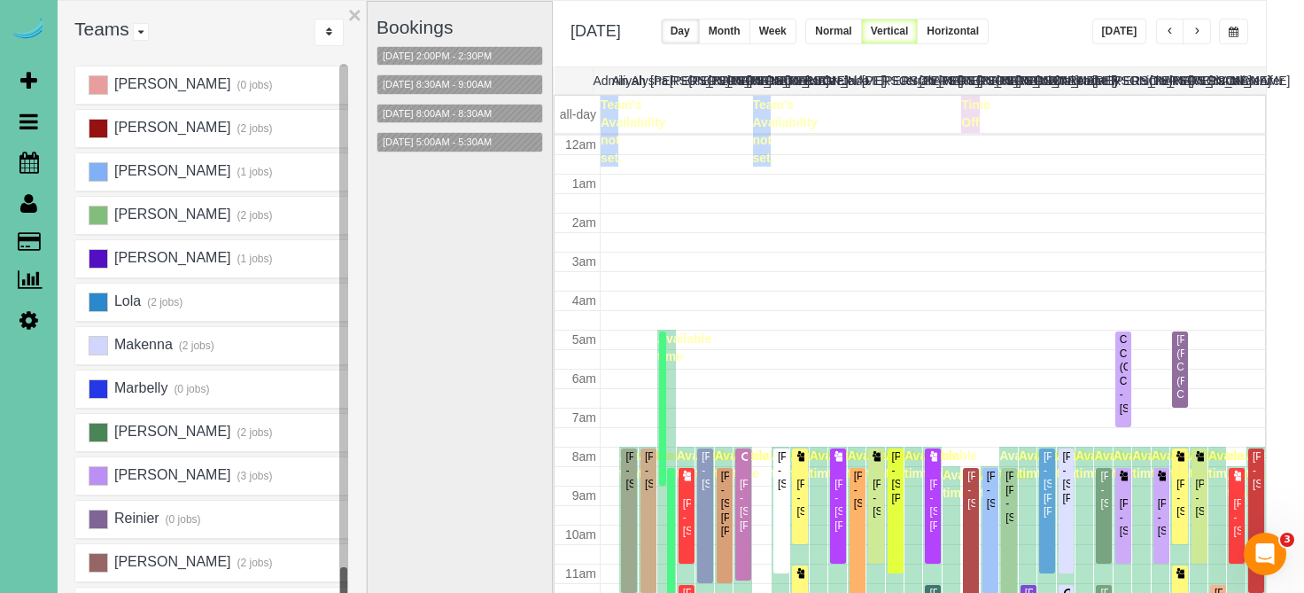
scroll to position [235, 0]
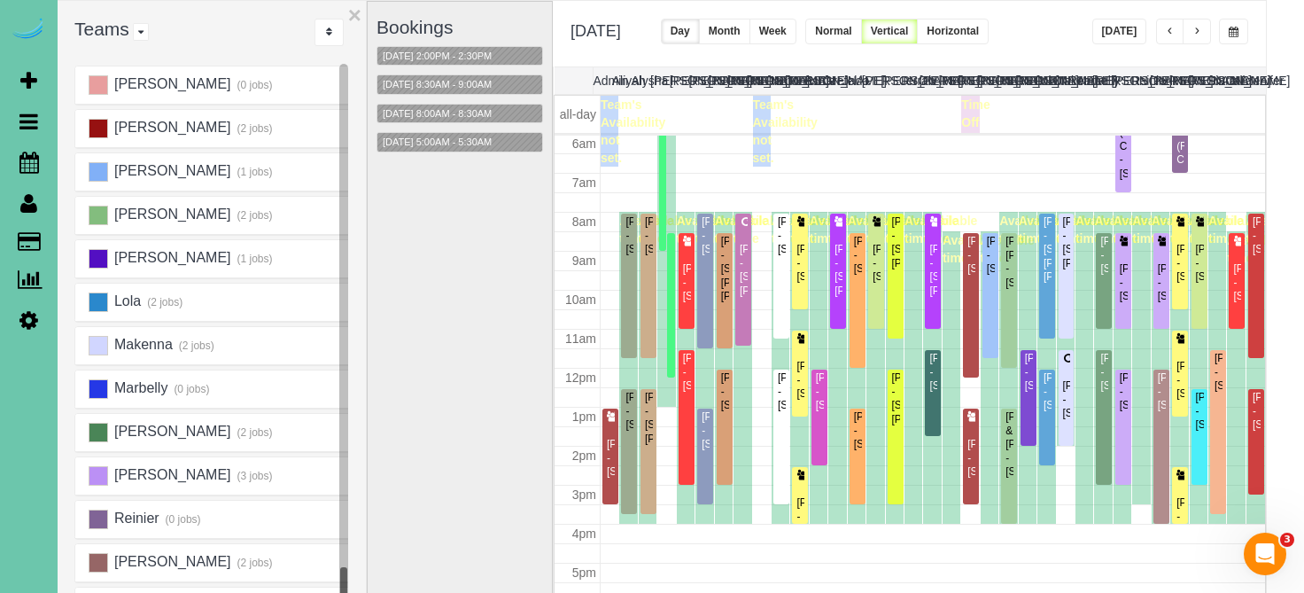
click at [1233, 42] on button "button" at bounding box center [1233, 32] width 29 height 26
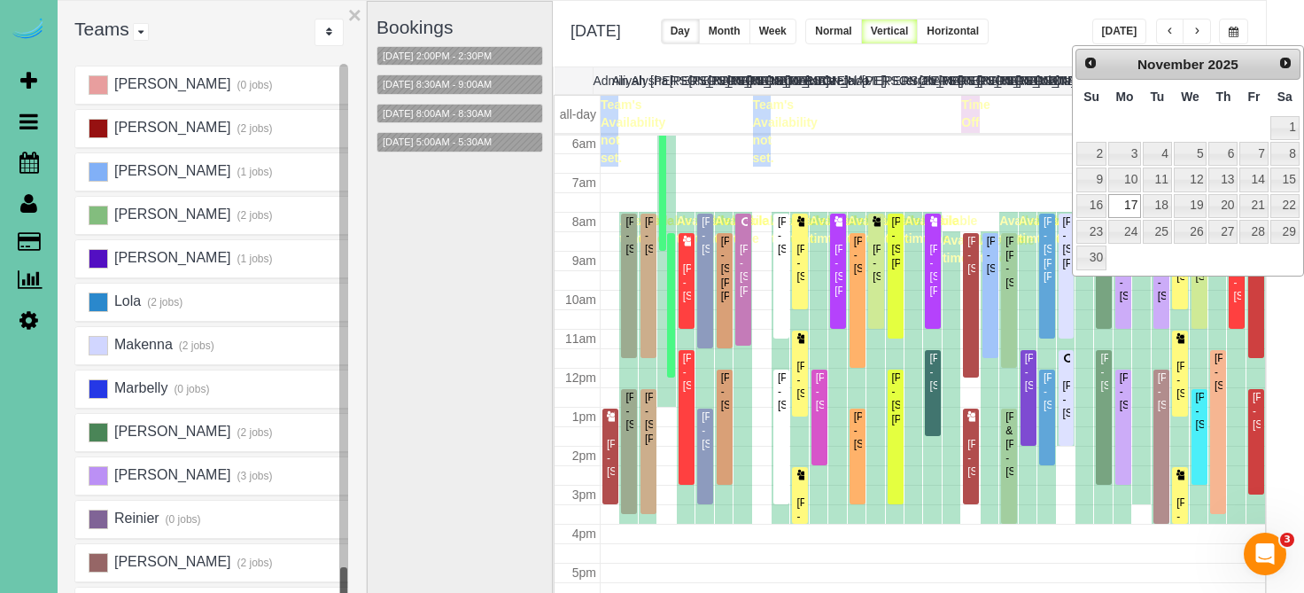
click at [1106, 67] on div "Prev Next November 2025" at bounding box center [1187, 65] width 225 height 32
click at [1091, 66] on span "Prev" at bounding box center [1090, 62] width 14 height 14
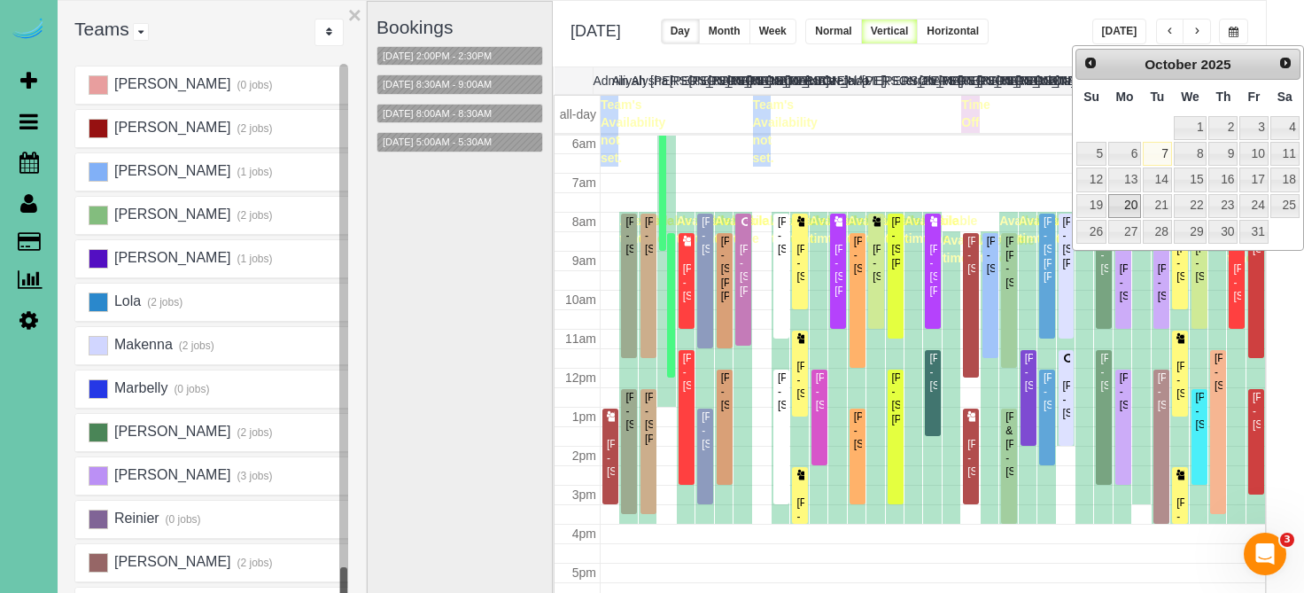
click at [1126, 197] on link "20" at bounding box center [1124, 206] width 33 height 24
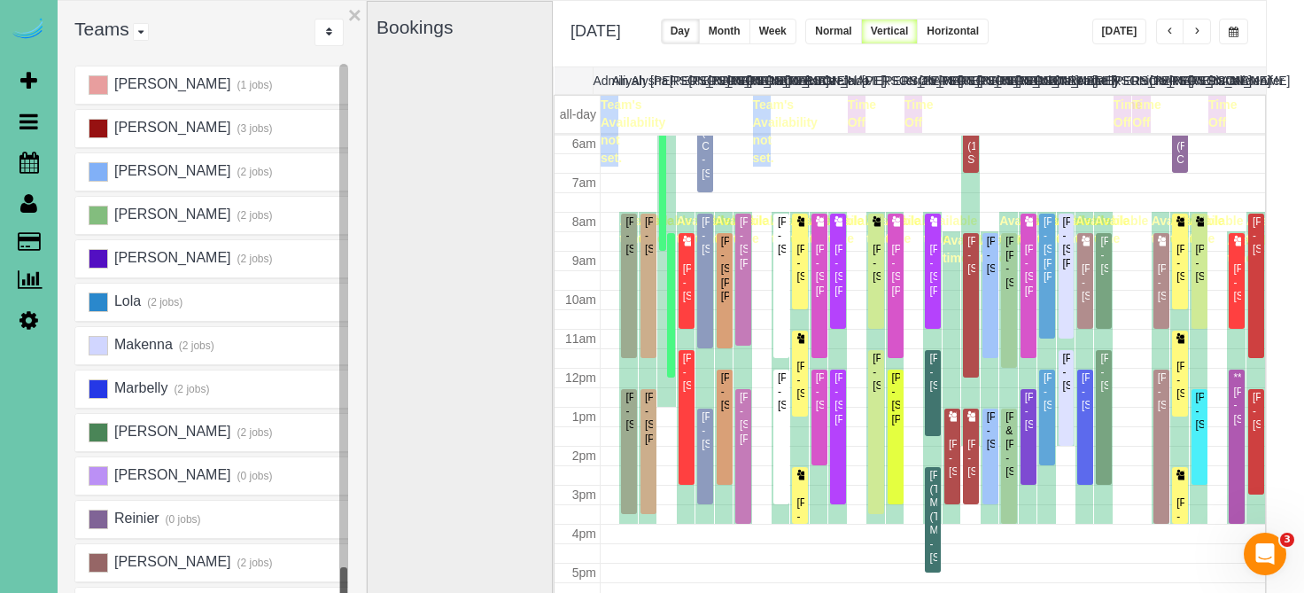
click at [1227, 35] on button "button" at bounding box center [1233, 32] width 29 height 26
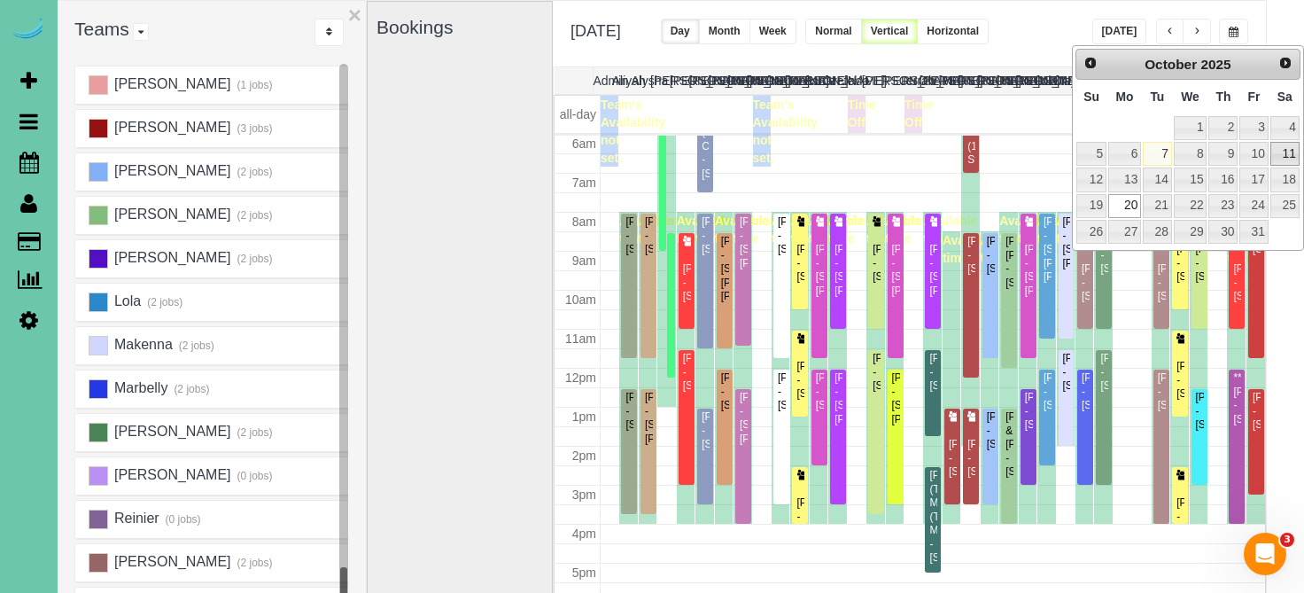
click at [1284, 146] on link "11" at bounding box center [1284, 154] width 29 height 24
type input "**********"
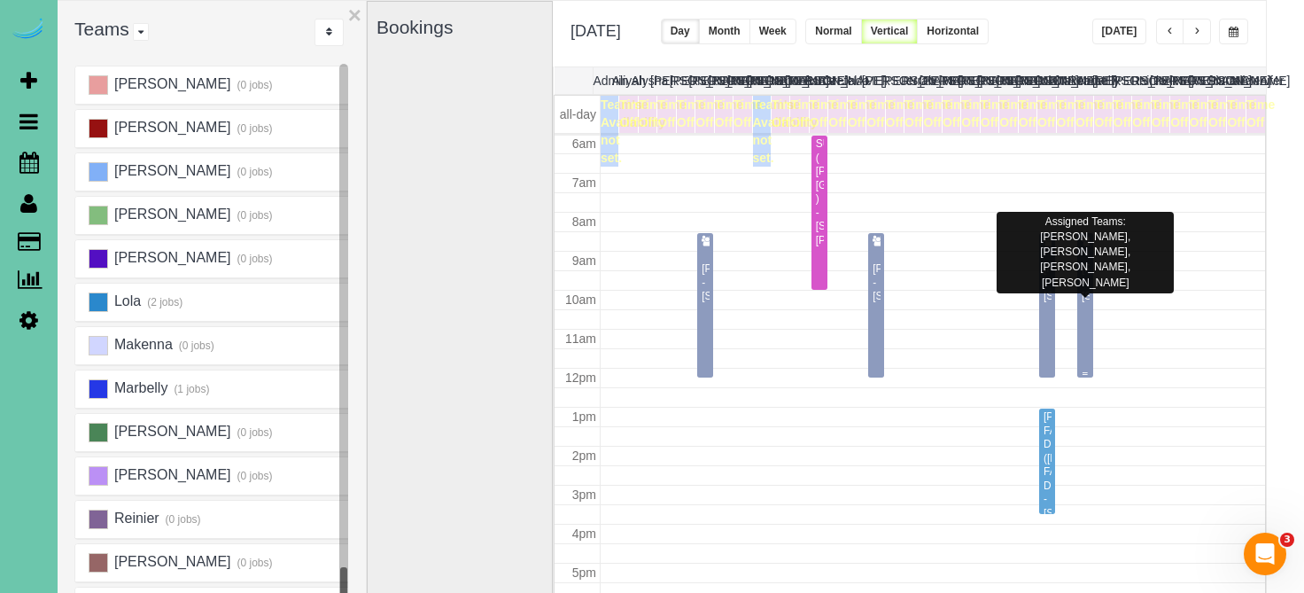
click at [1089, 303] on div "Josh Waldron - 7301 S 184th St, Omaha, NE 68136" at bounding box center [1085, 282] width 9 height 41
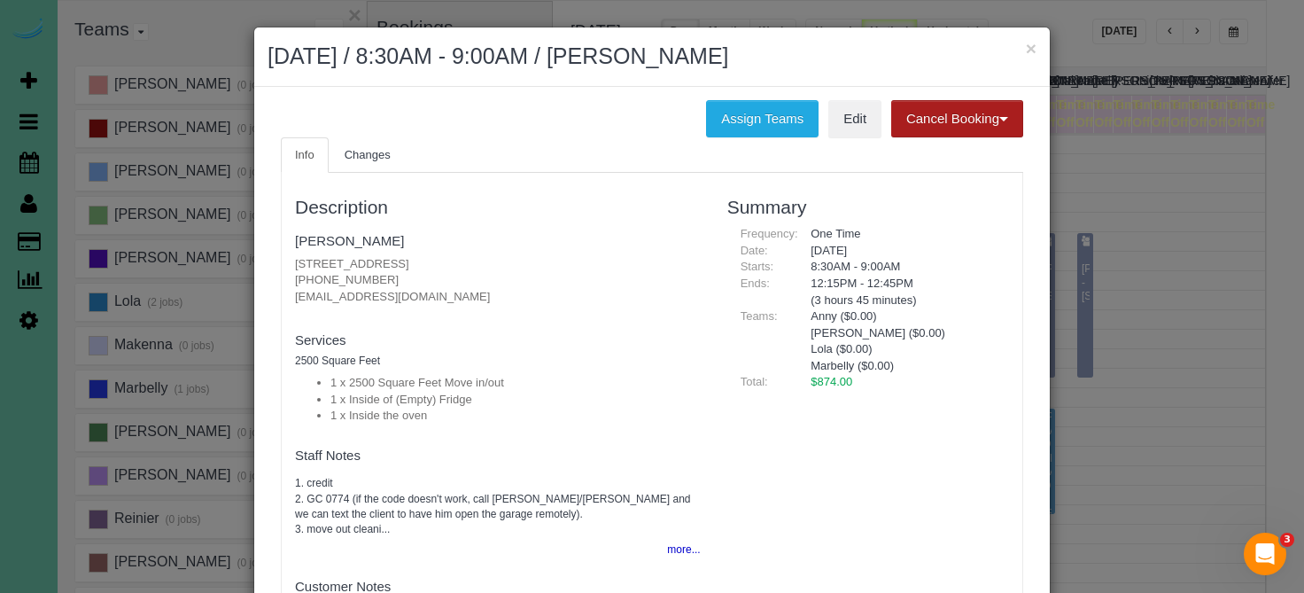
click at [978, 121] on button "Cancel Booking" at bounding box center [957, 118] width 132 height 37
click at [966, 153] on link "Without Fee" at bounding box center [962, 155] width 140 height 23
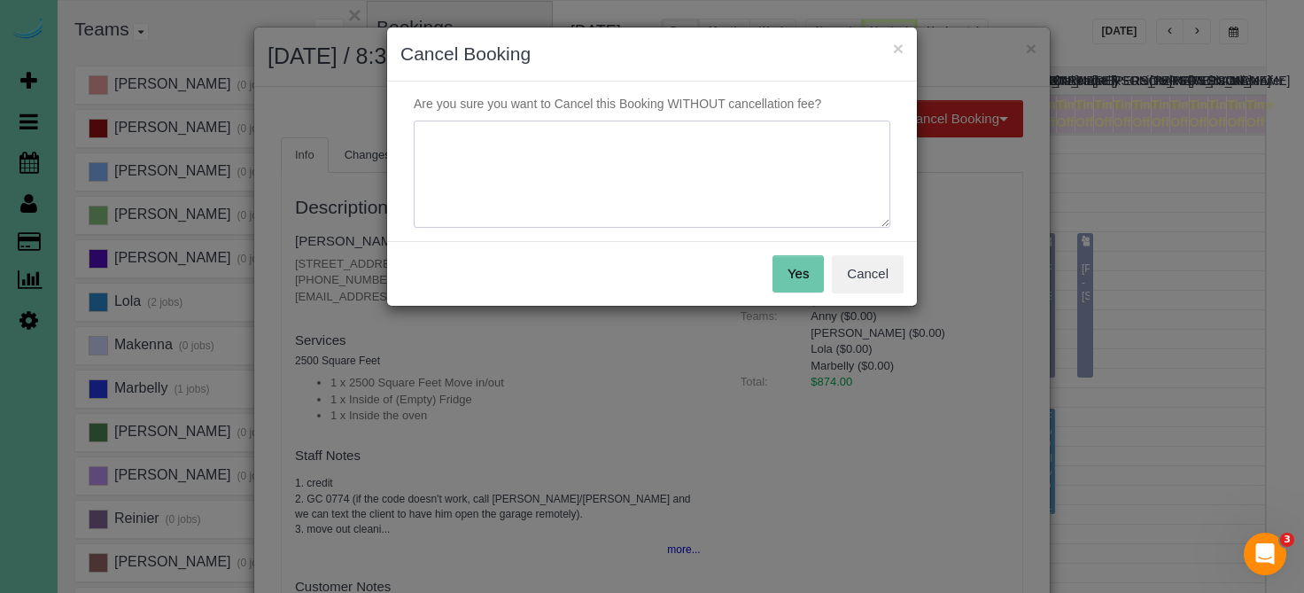
click at [803, 186] on textarea at bounding box center [652, 174] width 477 height 108
type textarea "not ready for move out cleaning yet - client knows we DO NOT have availability …"
click at [806, 275] on button "Yes" at bounding box center [797, 273] width 51 height 37
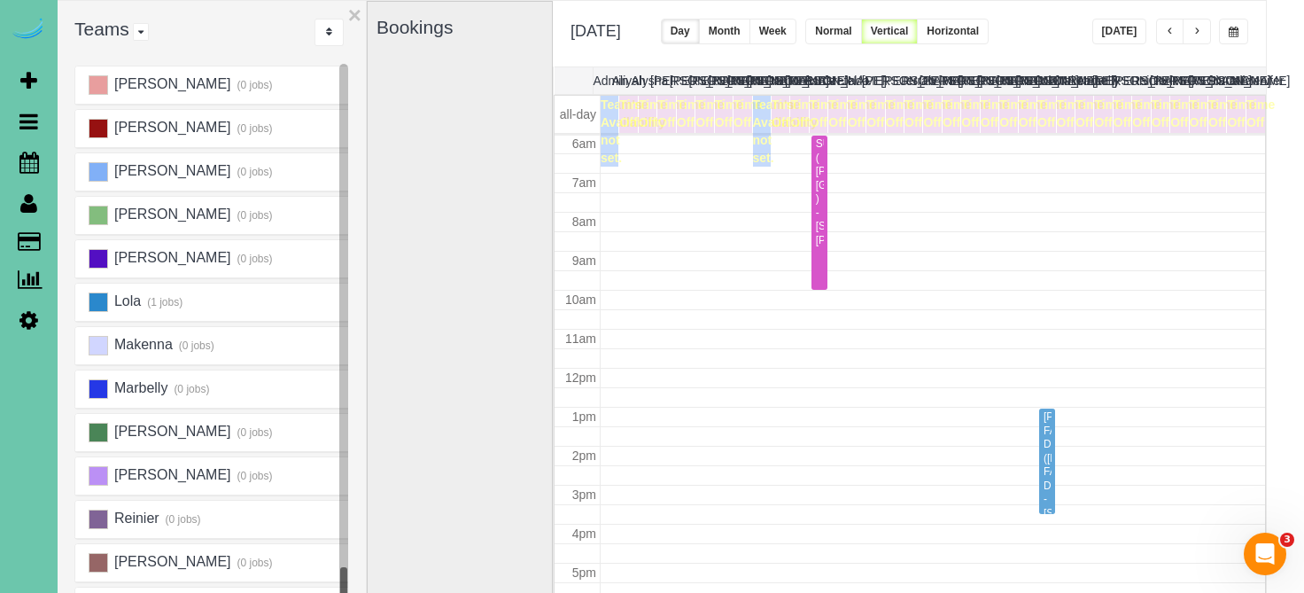
click at [1227, 35] on button "button" at bounding box center [1233, 32] width 29 height 26
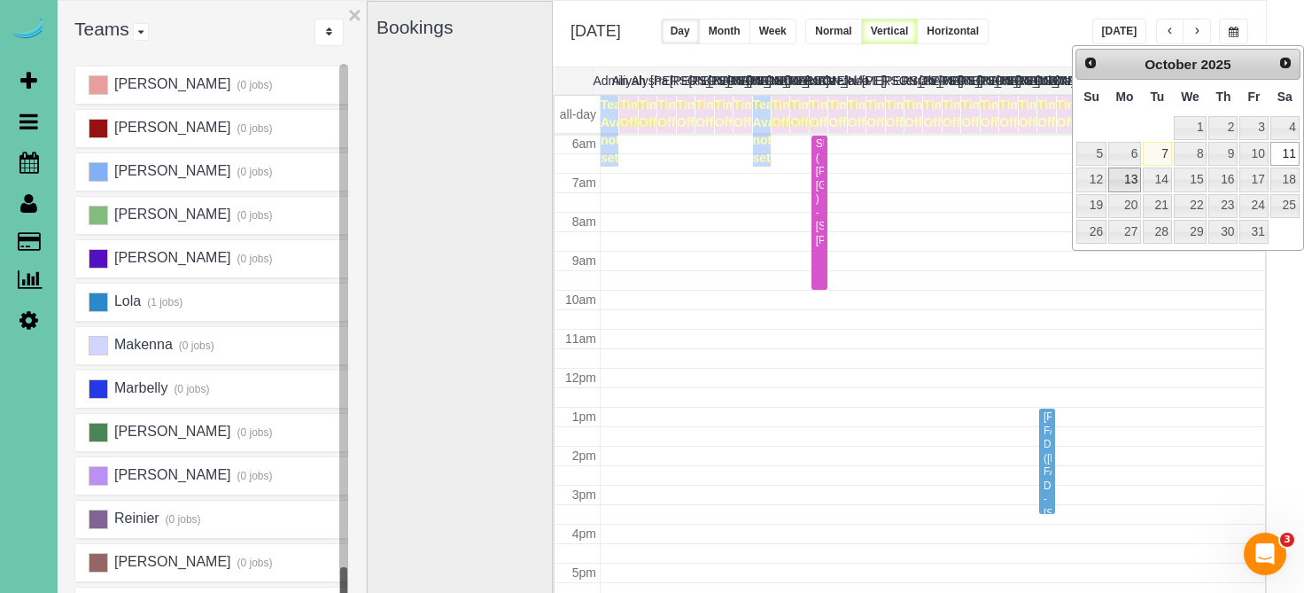
click at [1125, 182] on link "13" at bounding box center [1124, 179] width 33 height 24
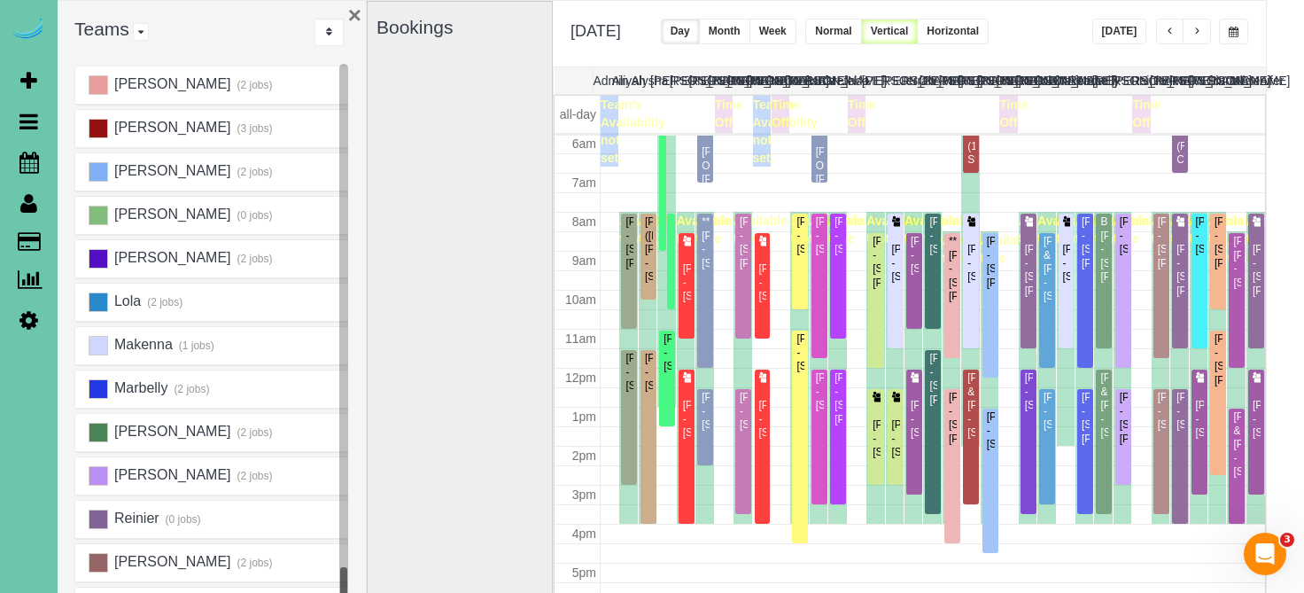
click at [359, 18] on button "×" at bounding box center [354, 15] width 13 height 23
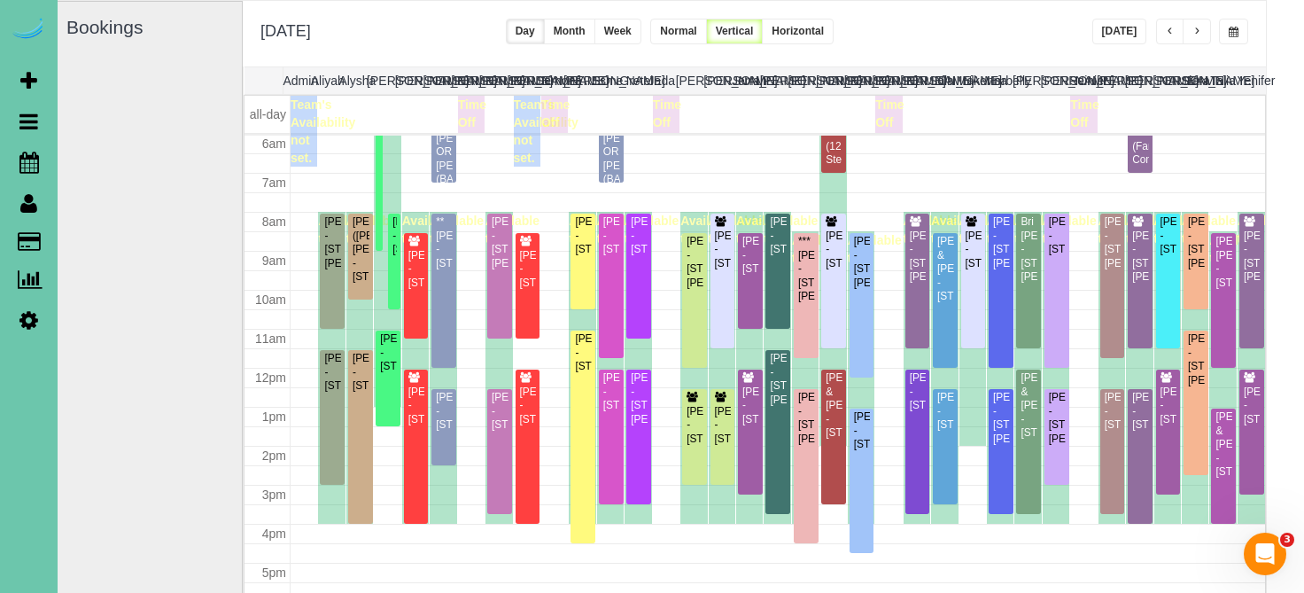
click at [1207, 33] on button "button" at bounding box center [1197, 32] width 28 height 26
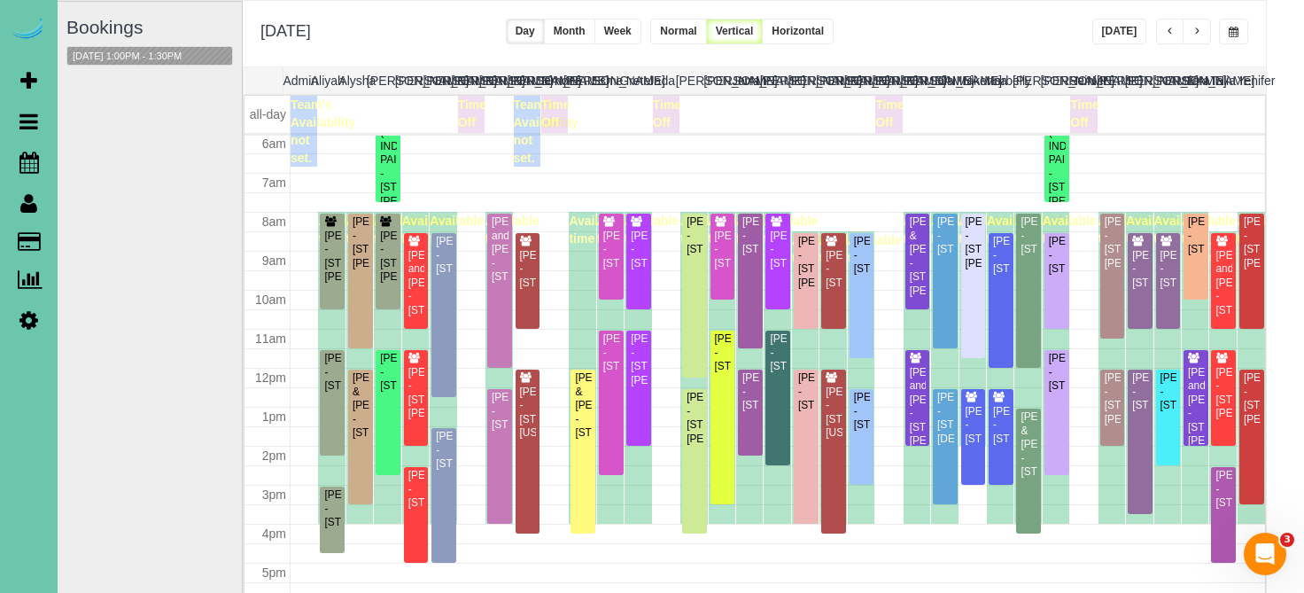
click at [1207, 33] on button "button" at bounding box center [1197, 32] width 28 height 26
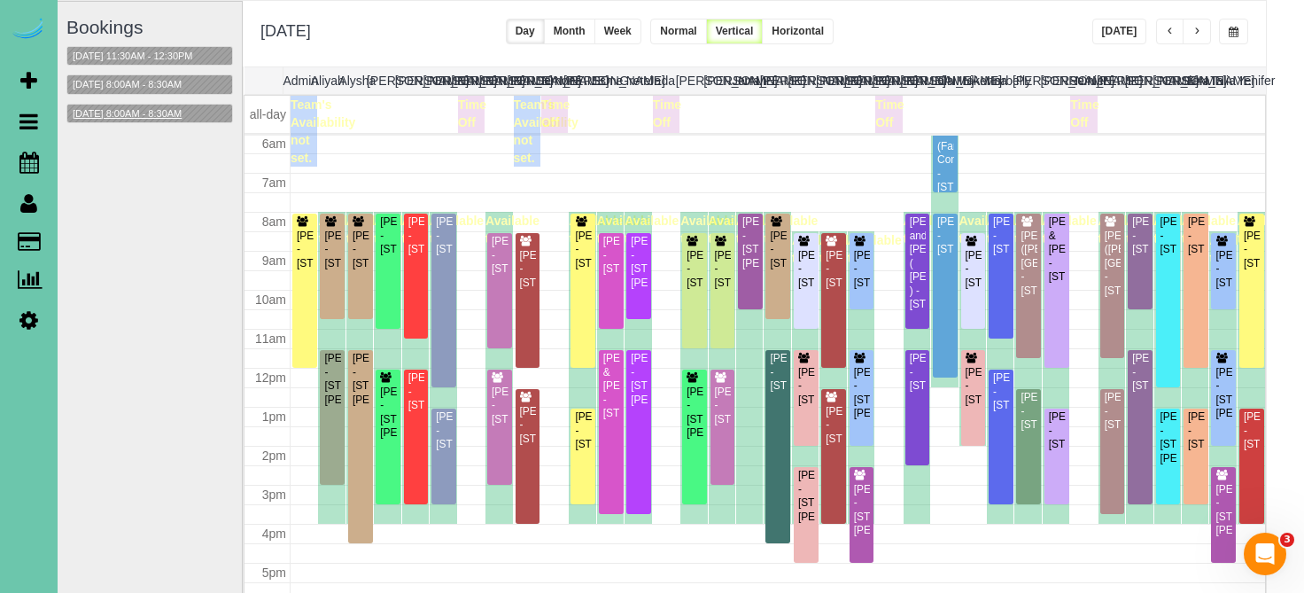
click at [187, 109] on button "10/15/2025 8:00AM - 8:30AM" at bounding box center [127, 114] width 120 height 19
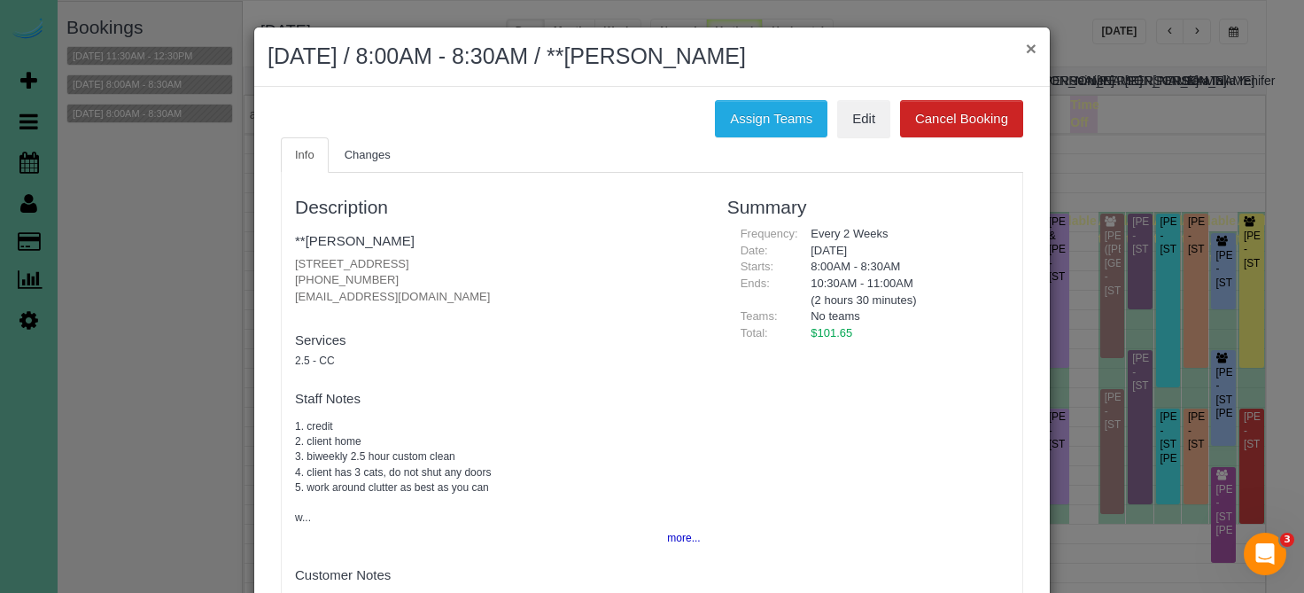
click at [1033, 50] on button "×" at bounding box center [1031, 48] width 11 height 19
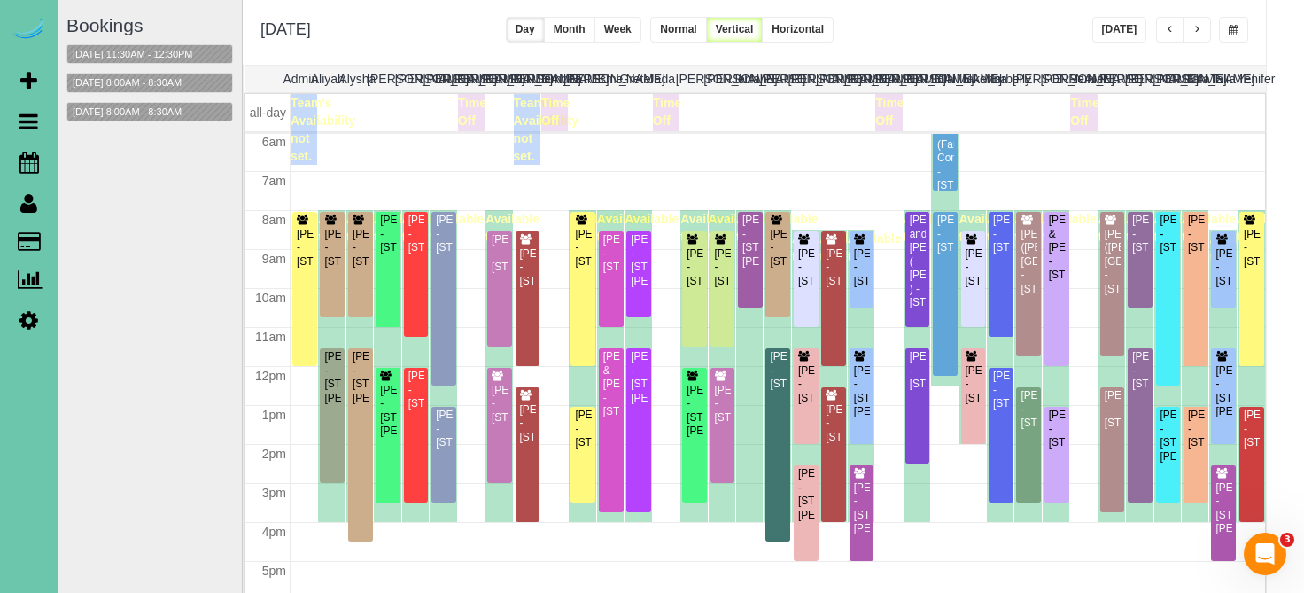
click at [207, 82] on div "10/15/2025 8:00AM - 8:30AM" at bounding box center [149, 83] width 167 height 20
click at [181, 81] on button "10/15/2025 8:00AM - 8:30AM" at bounding box center [127, 83] width 120 height 19
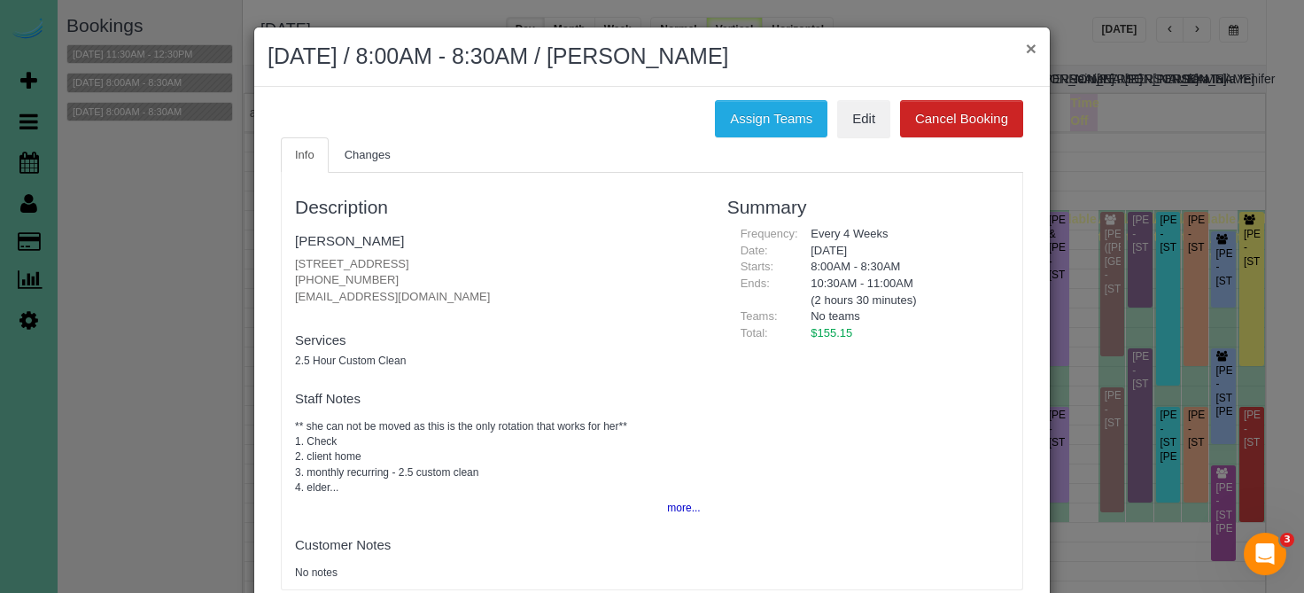
click at [1027, 51] on button "×" at bounding box center [1031, 48] width 11 height 19
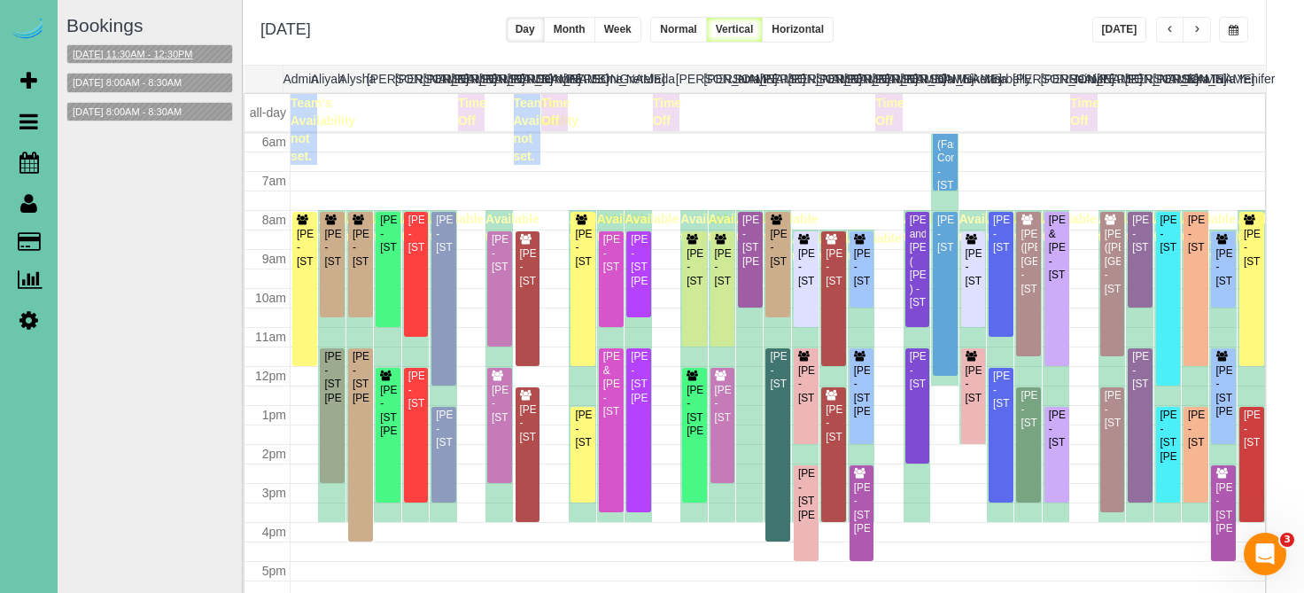
click at [198, 59] on button "10/15/2025 11:30AM - 12:30PM" at bounding box center [132, 54] width 131 height 19
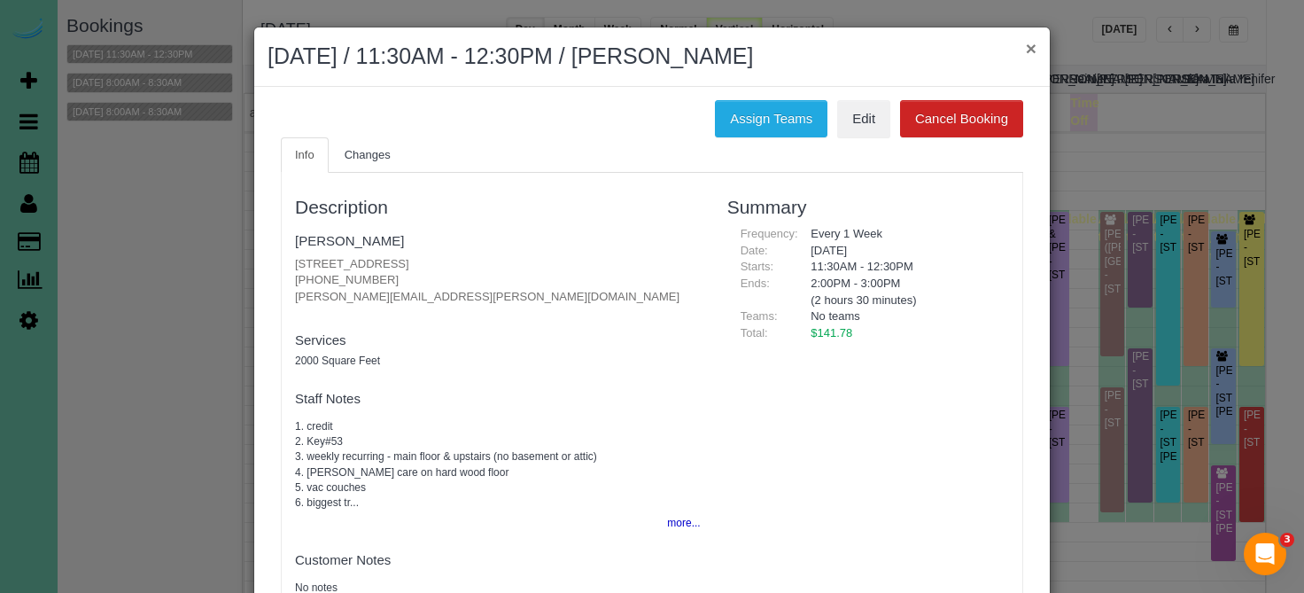
click at [1026, 49] on button "×" at bounding box center [1031, 48] width 11 height 19
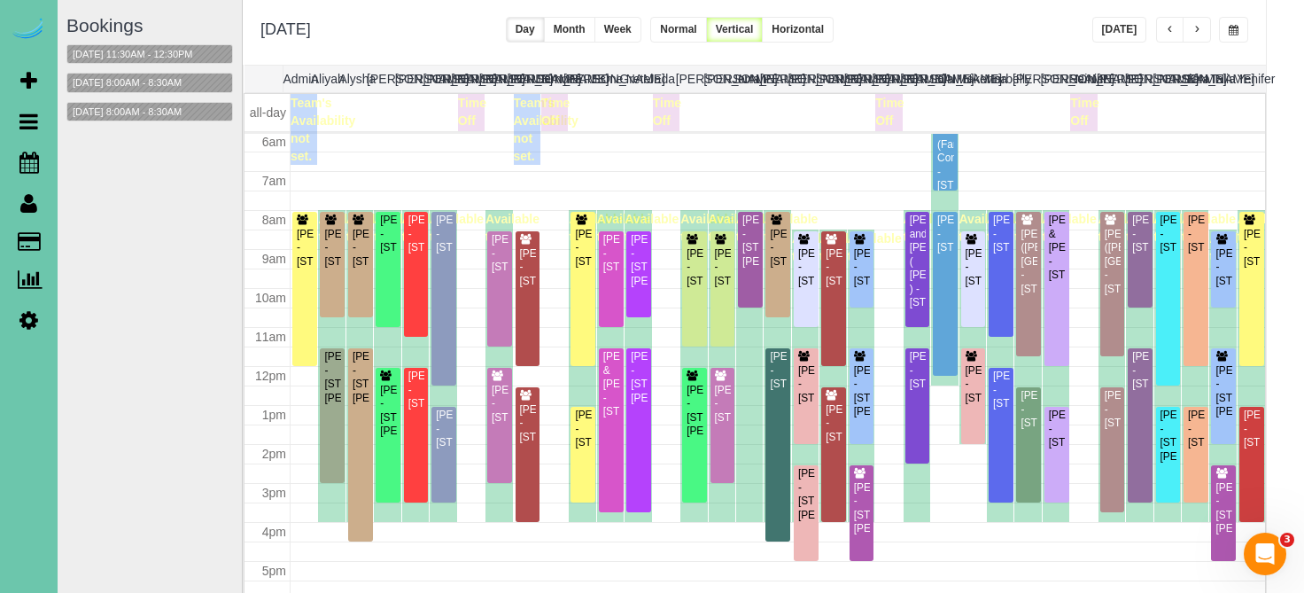
click at [1199, 30] on span "button" at bounding box center [1196, 30] width 9 height 11
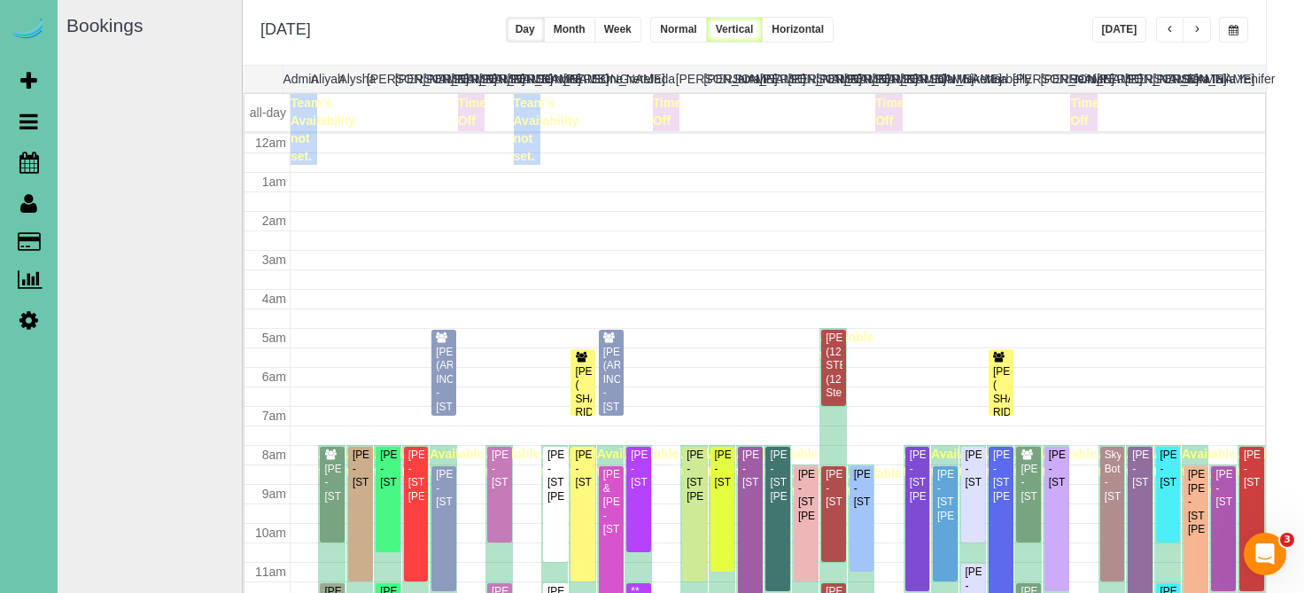
scroll to position [235, 0]
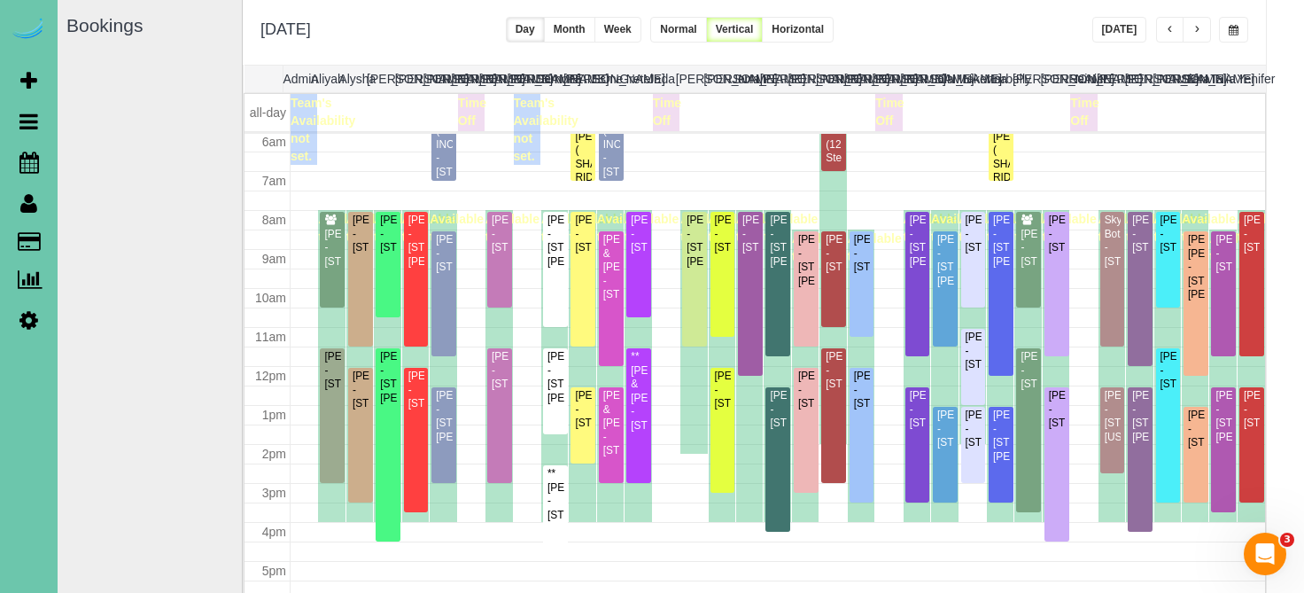
click at [1164, 30] on button "button" at bounding box center [1170, 30] width 28 height 26
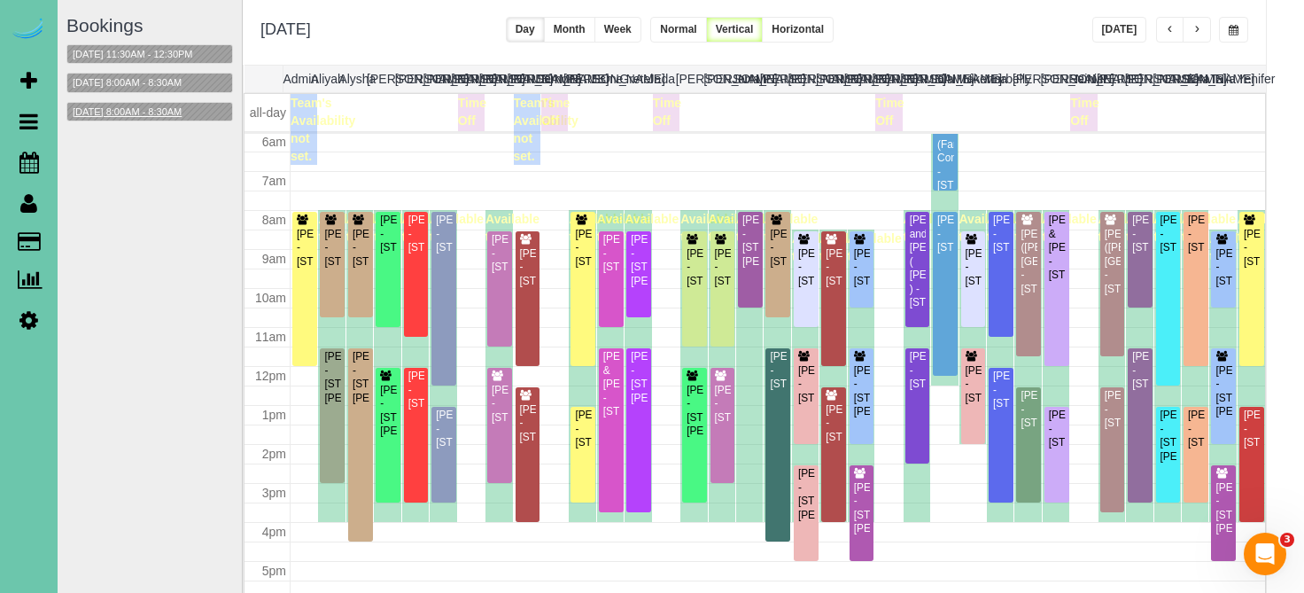
click at [169, 113] on button "10/15/2025 8:00AM - 8:30AM" at bounding box center [127, 112] width 120 height 19
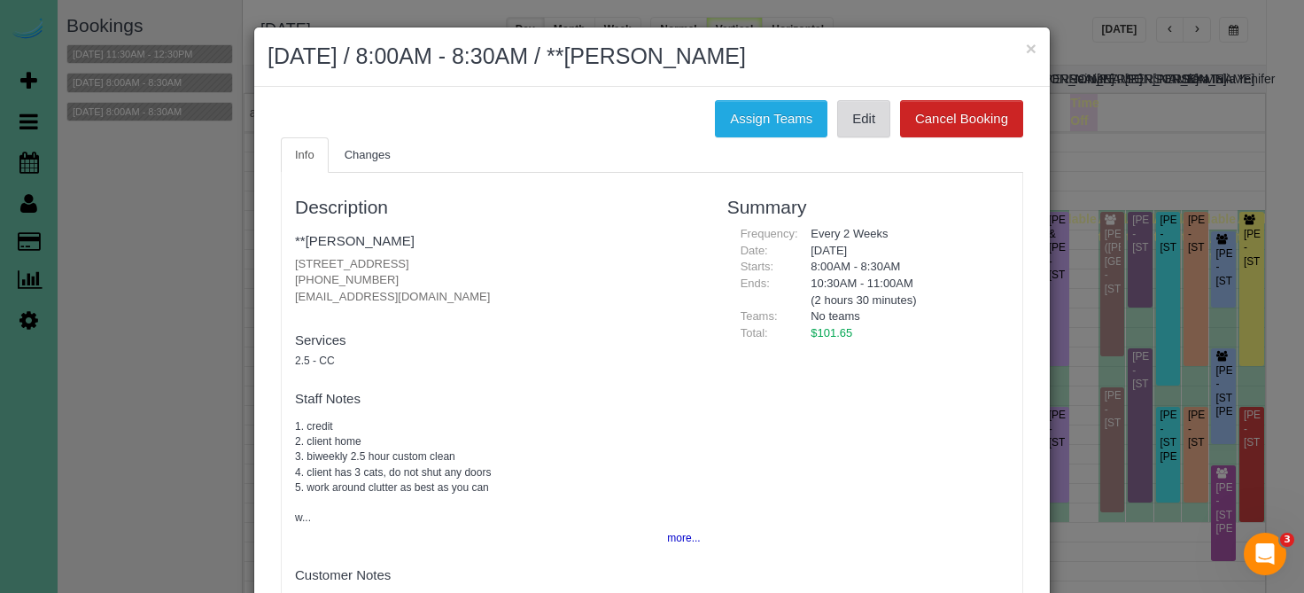
click at [877, 118] on link "Edit" at bounding box center [863, 118] width 53 height 37
click at [1030, 50] on button "×" at bounding box center [1031, 48] width 11 height 19
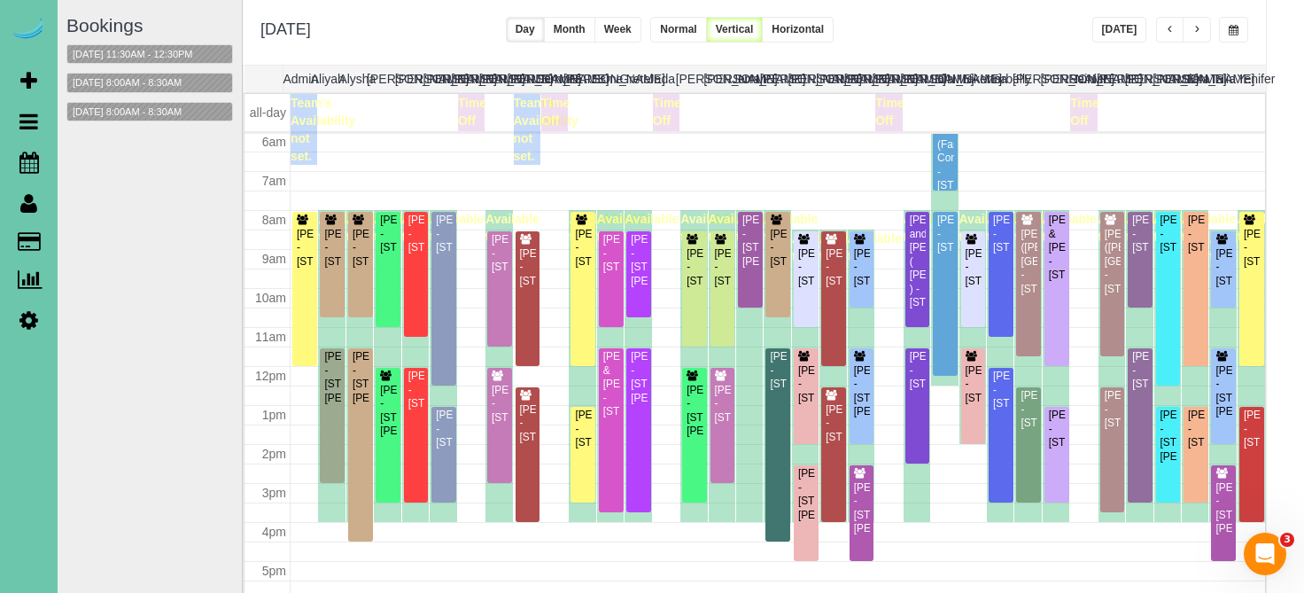
click at [1188, 29] on button "button" at bounding box center [1197, 30] width 28 height 26
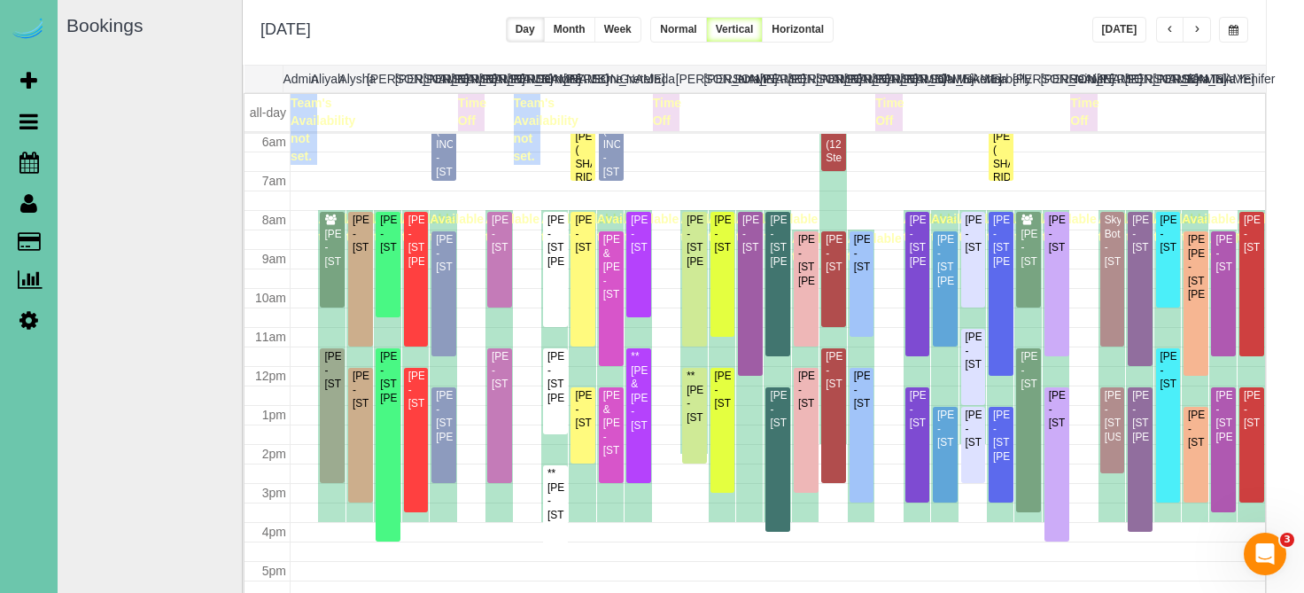
click at [1167, 28] on span "button" at bounding box center [1170, 30] width 9 height 11
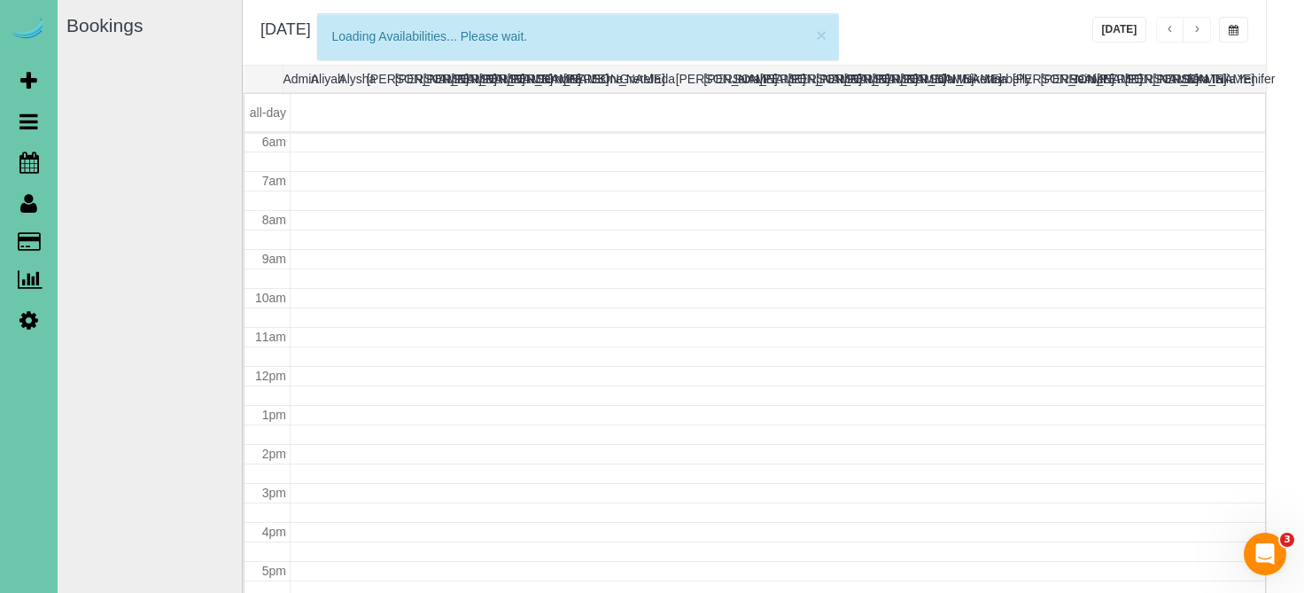
click at [1239, 33] on button "button" at bounding box center [1233, 30] width 29 height 26
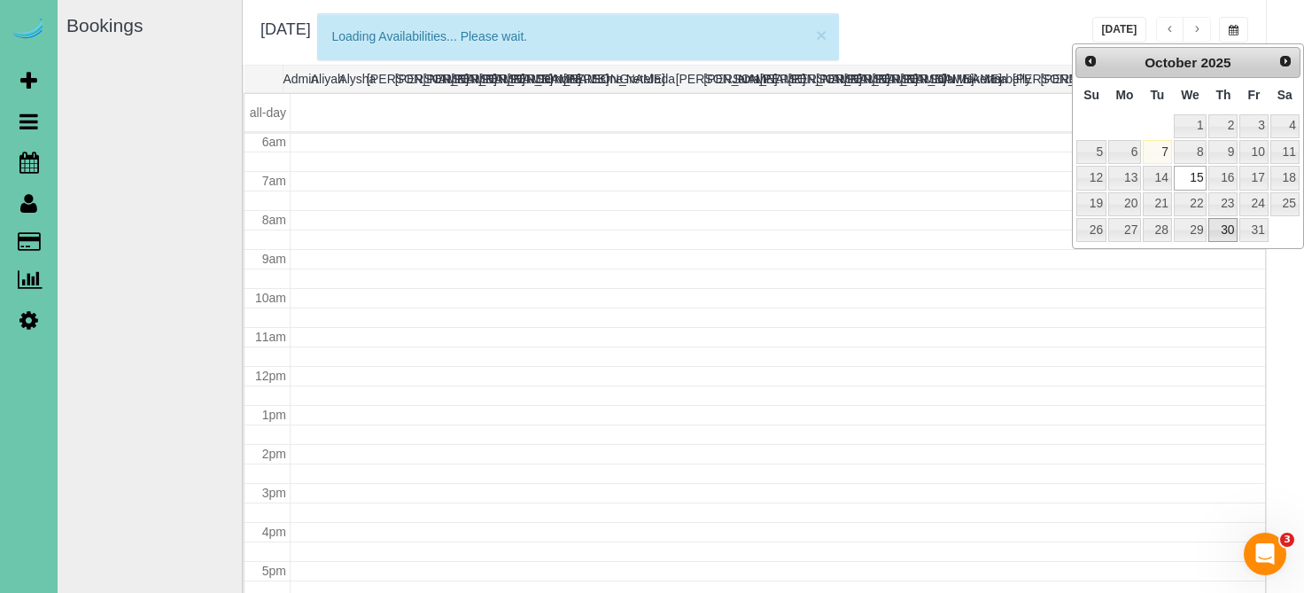
click at [1226, 221] on link "30" at bounding box center [1222, 230] width 29 height 24
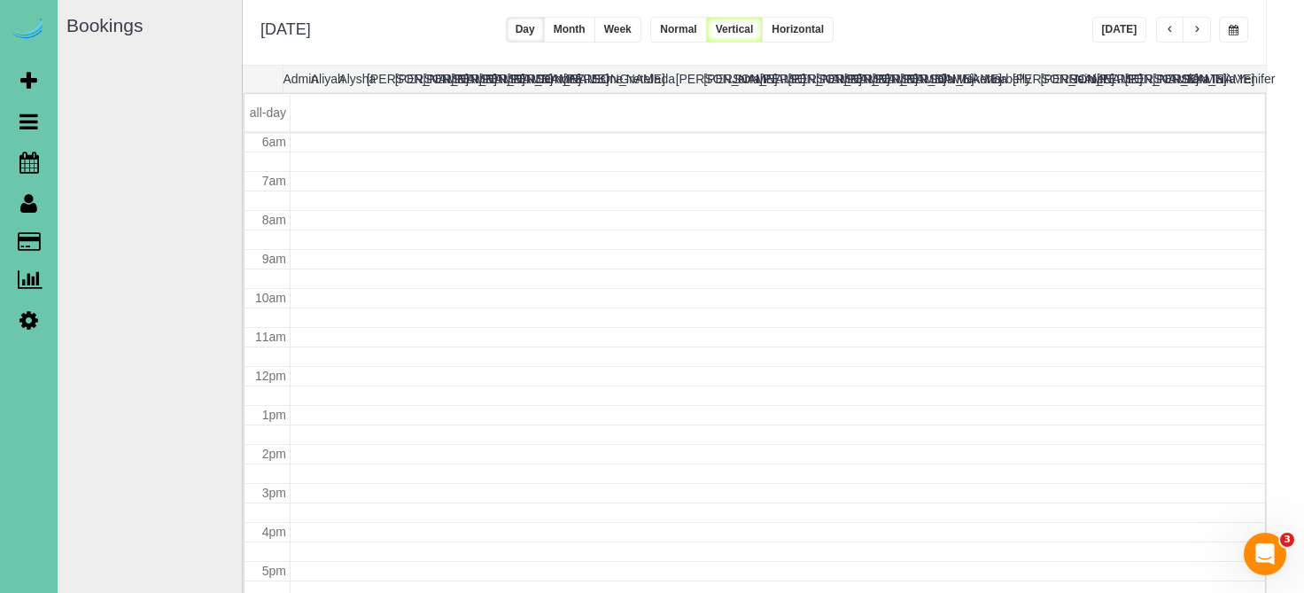
click at [1172, 28] on span "button" at bounding box center [1170, 30] width 9 height 11
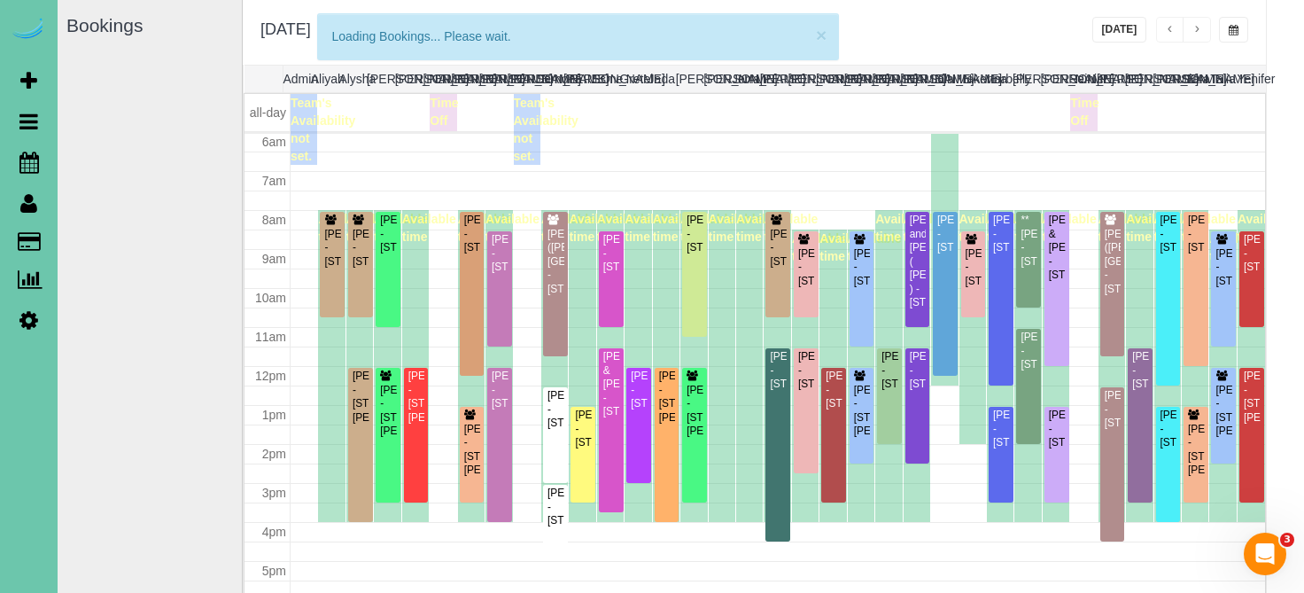
click at [1199, 30] on span "button" at bounding box center [1196, 30] width 9 height 11
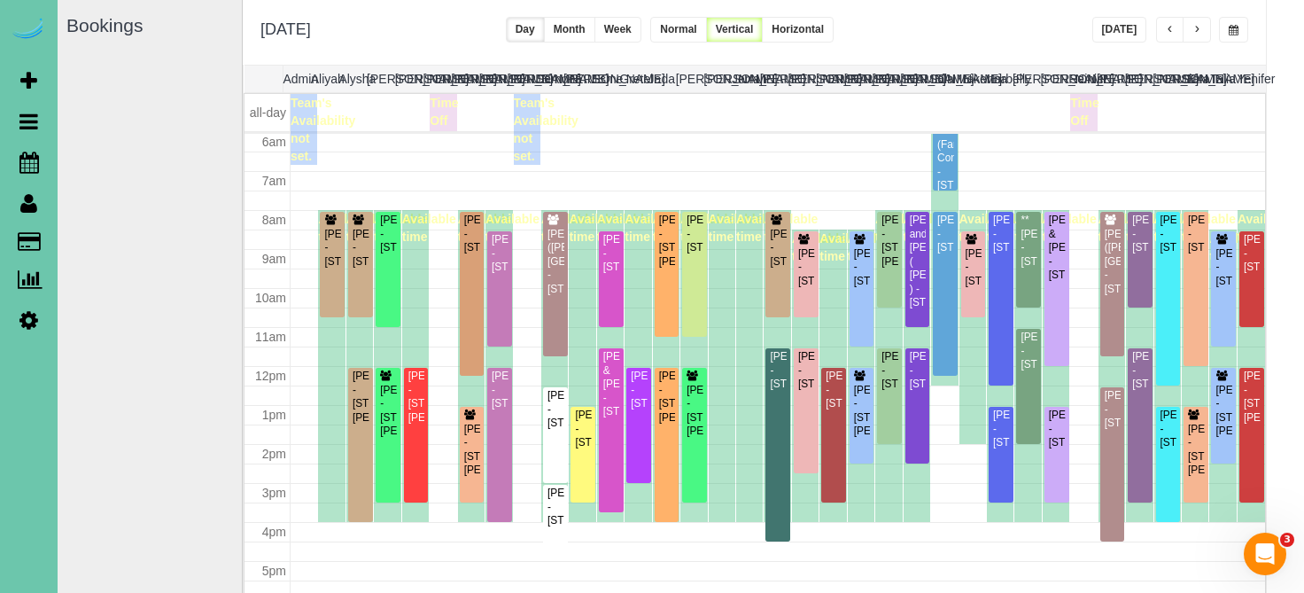
click at [1199, 30] on span "button" at bounding box center [1196, 30] width 9 height 11
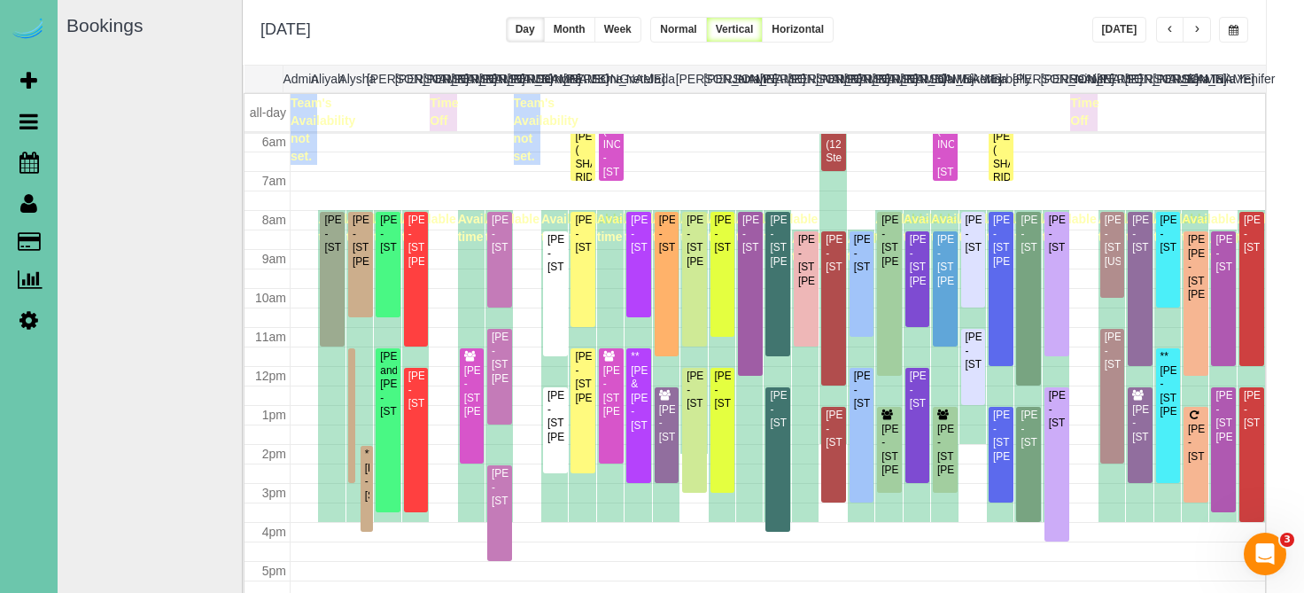
click at [1168, 33] on span "button" at bounding box center [1170, 30] width 9 height 11
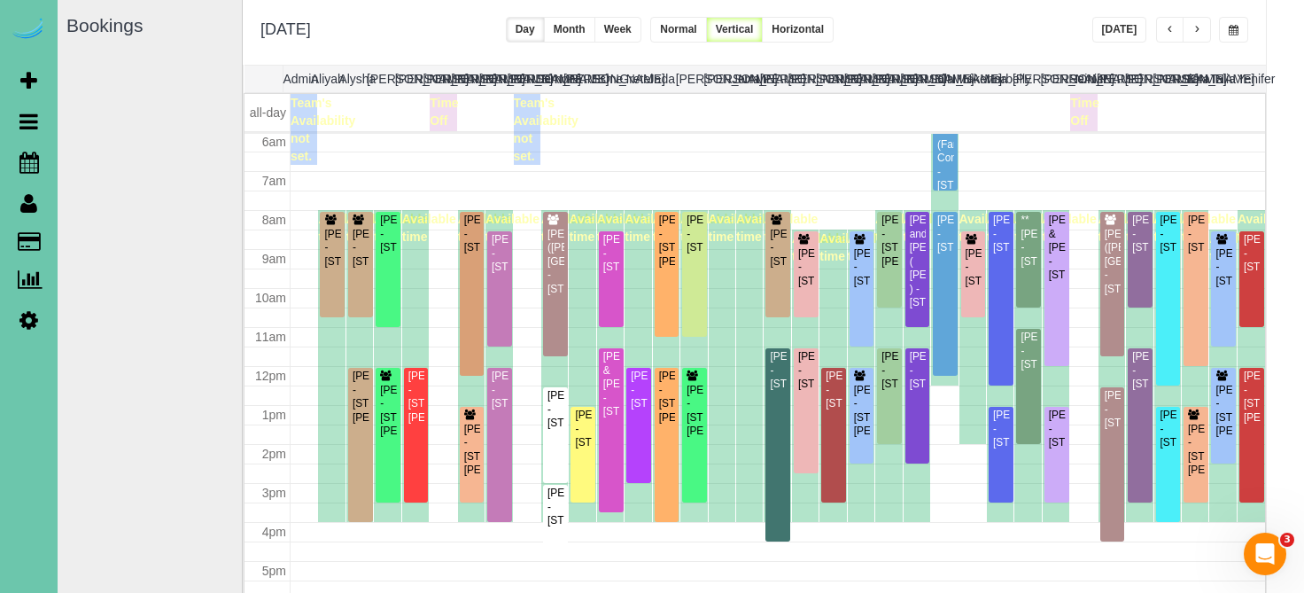
click at [1224, 30] on button "button" at bounding box center [1233, 30] width 29 height 26
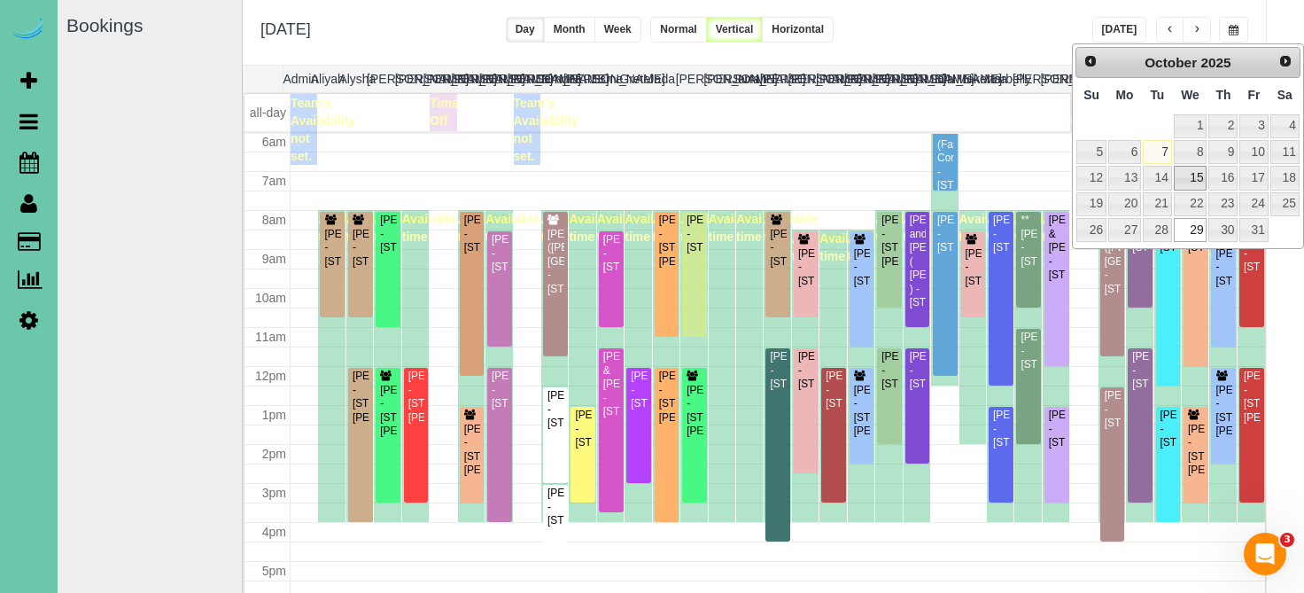
click at [1183, 179] on link "15" at bounding box center [1191, 178] width 34 height 24
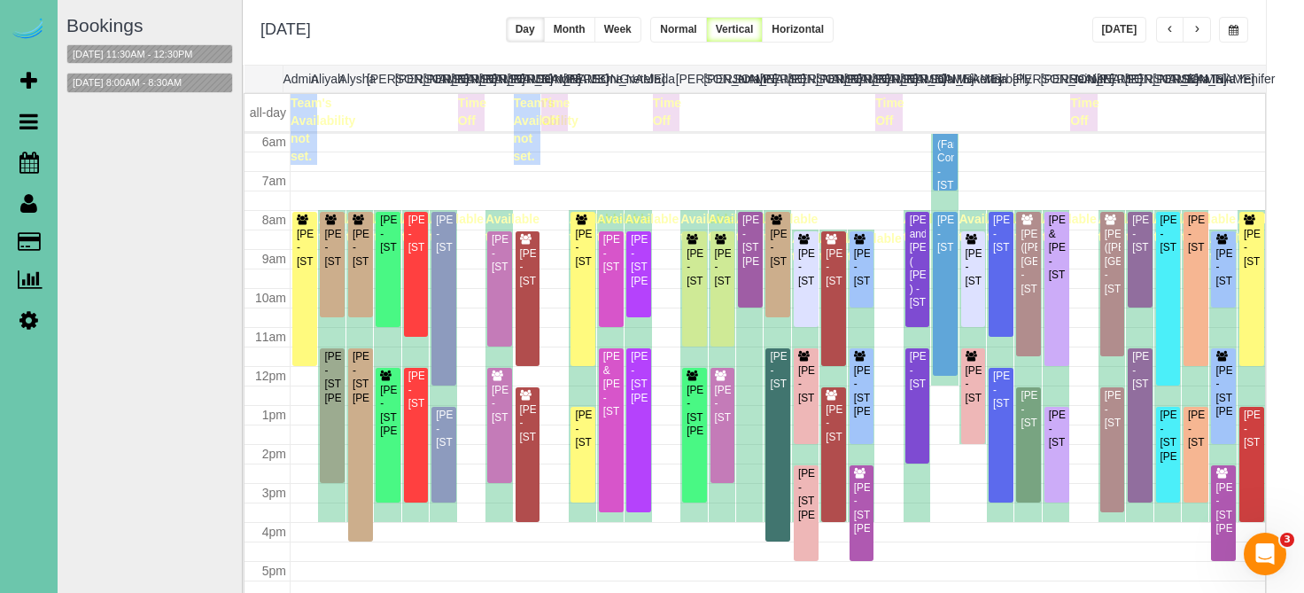
click at [1163, 32] on button "button" at bounding box center [1170, 30] width 28 height 26
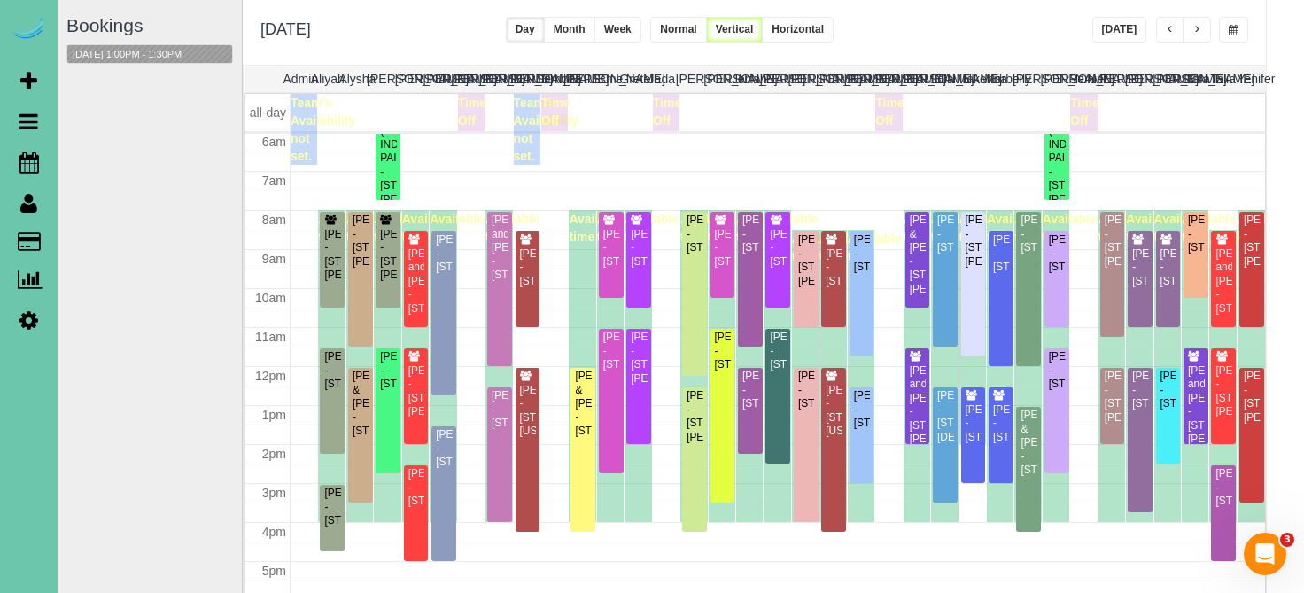
click at [1163, 32] on button "button" at bounding box center [1170, 30] width 28 height 26
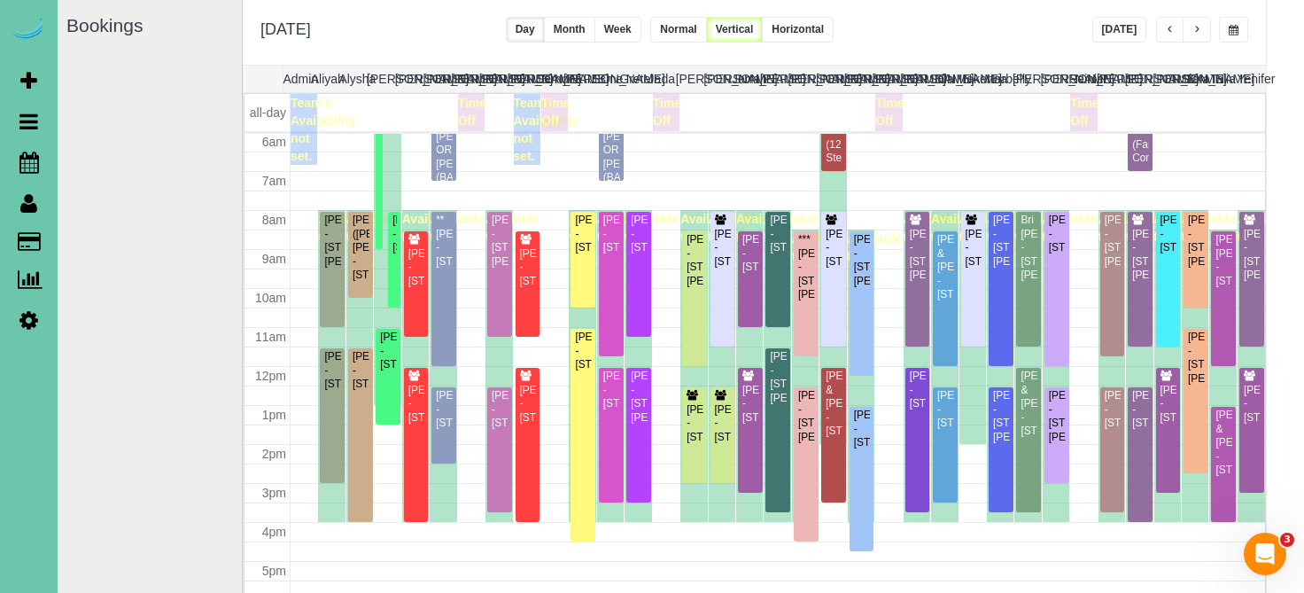
click at [1229, 31] on span "button" at bounding box center [1234, 30] width 10 height 11
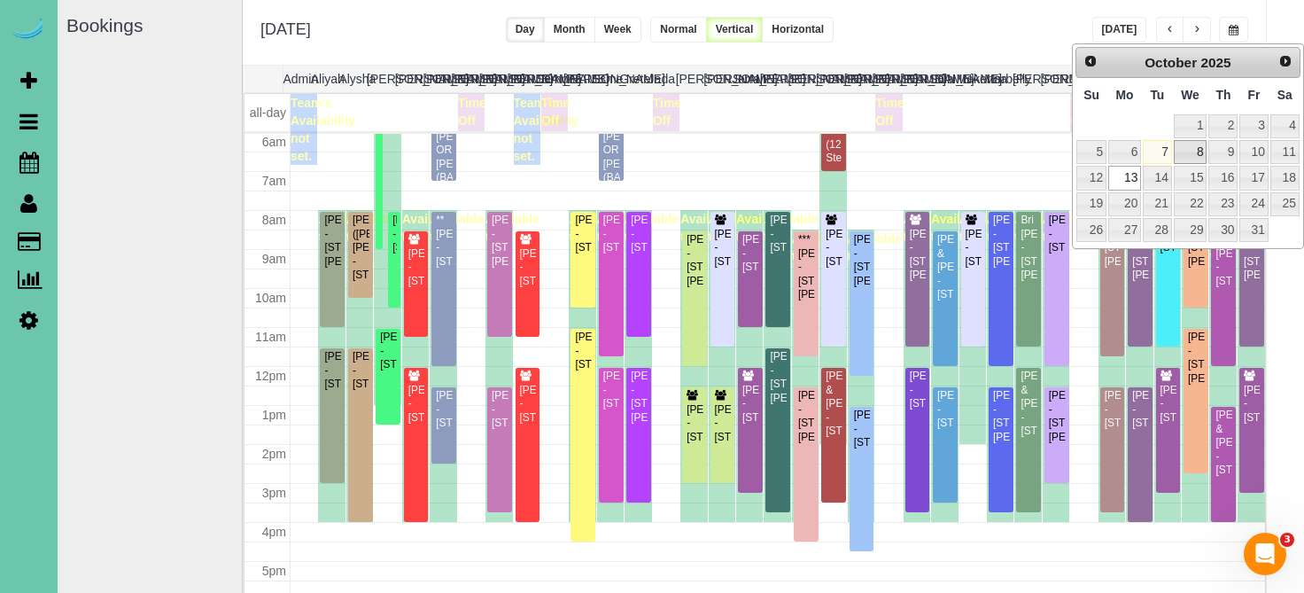
click at [1191, 145] on link "8" at bounding box center [1191, 152] width 34 height 24
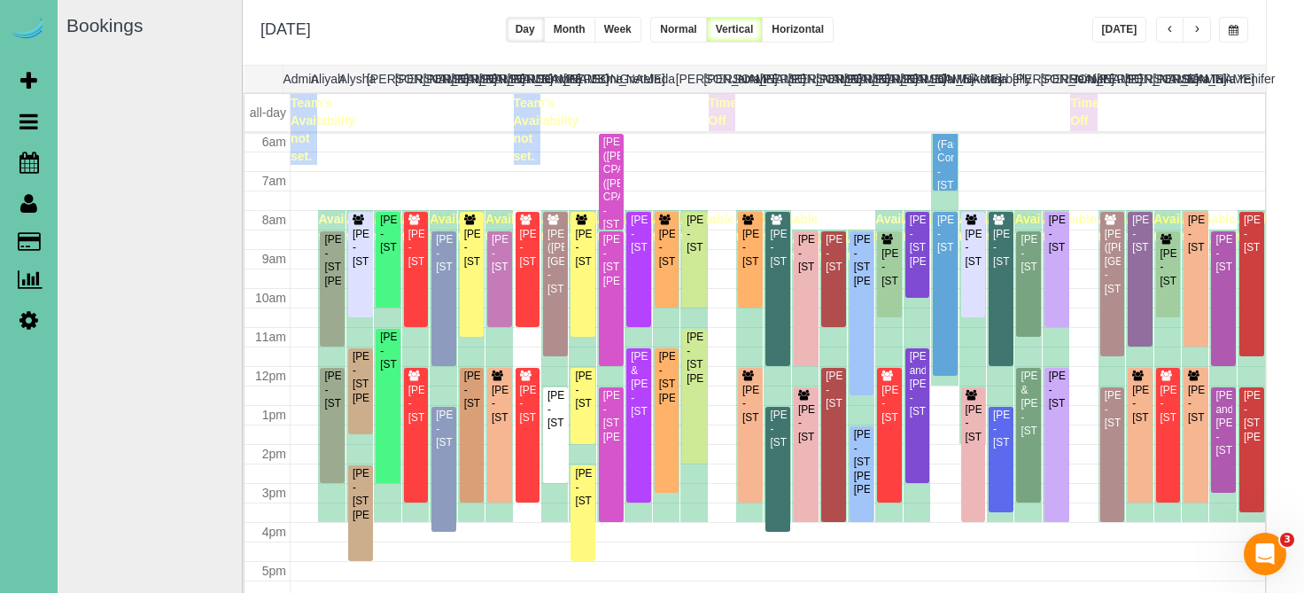
click at [1224, 43] on div "**********" at bounding box center [754, 32] width 1023 height 66
click at [1235, 34] on span "button" at bounding box center [1234, 30] width 10 height 11
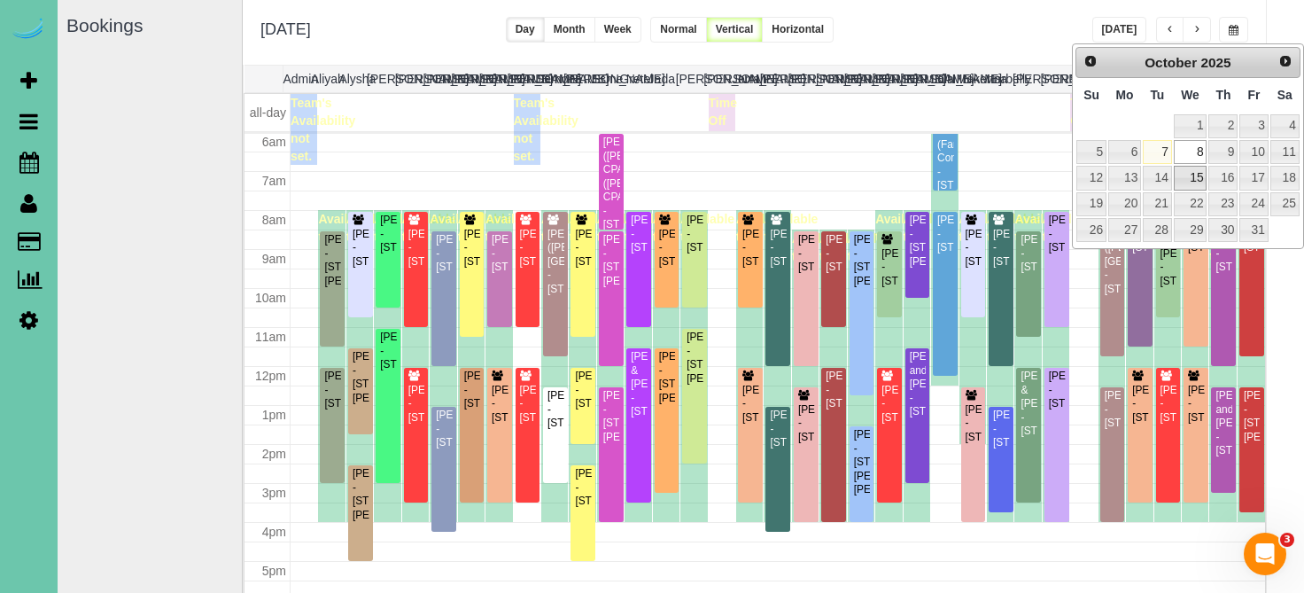
click at [1198, 184] on link "15" at bounding box center [1191, 178] width 34 height 24
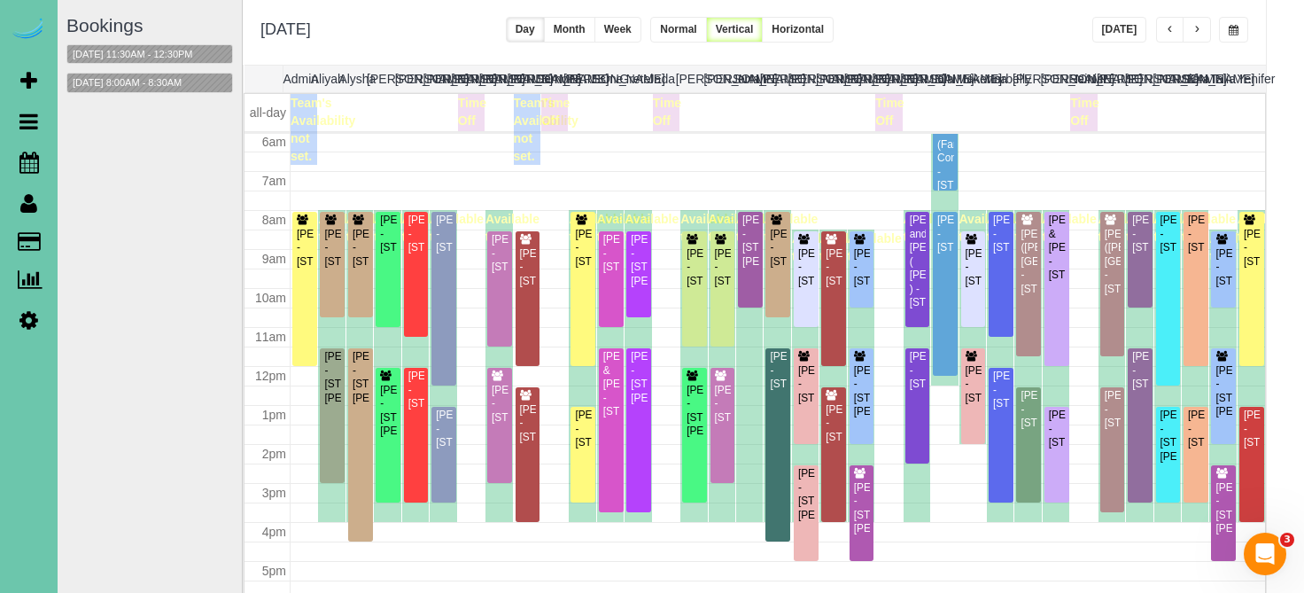
click at [1234, 44] on div "**********" at bounding box center [754, 32] width 1023 height 66
click at [1238, 32] on span "button" at bounding box center [1234, 30] width 10 height 11
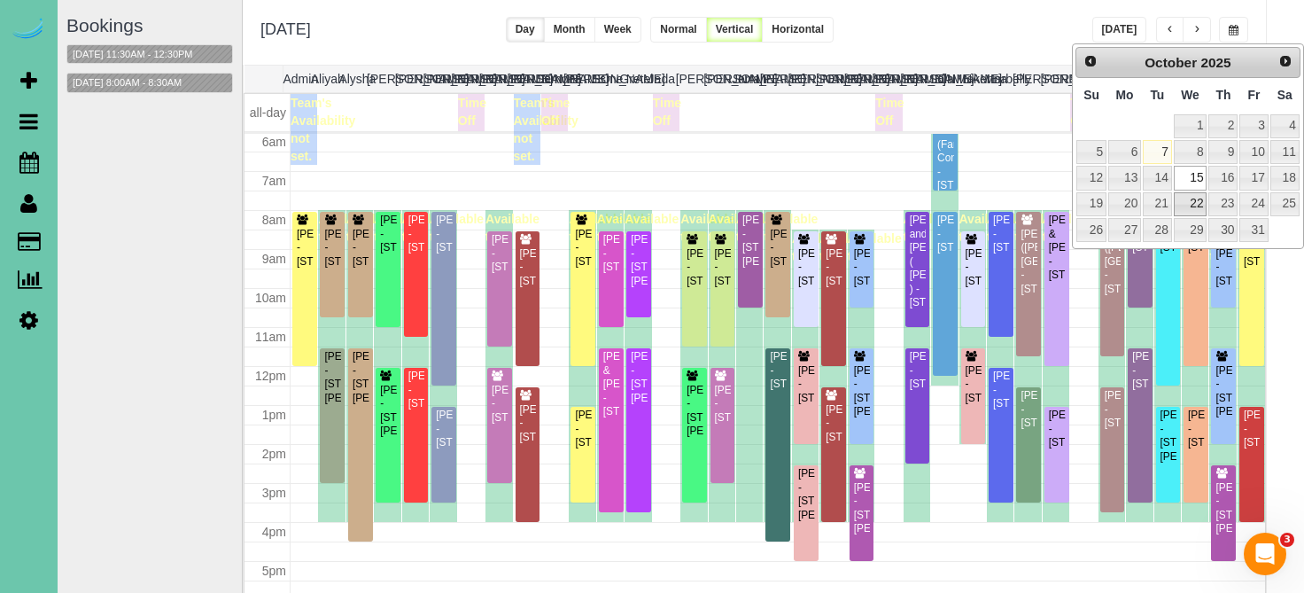
click at [1196, 194] on link "22" at bounding box center [1191, 204] width 34 height 24
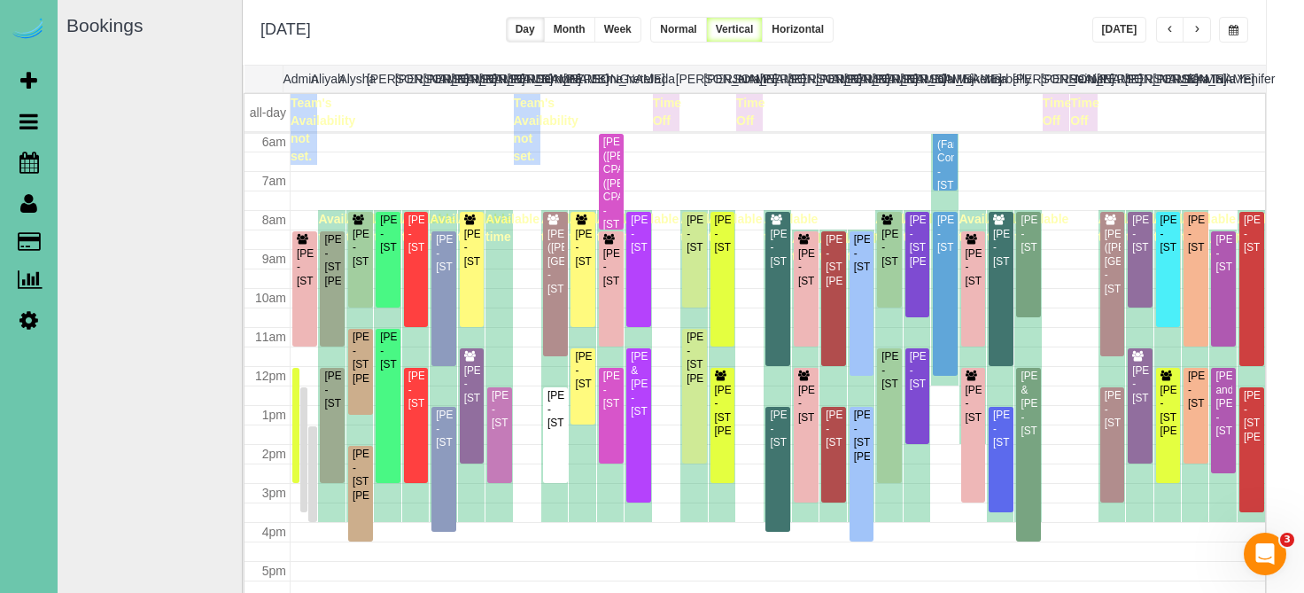
click at [1230, 34] on span "button" at bounding box center [1234, 30] width 10 height 11
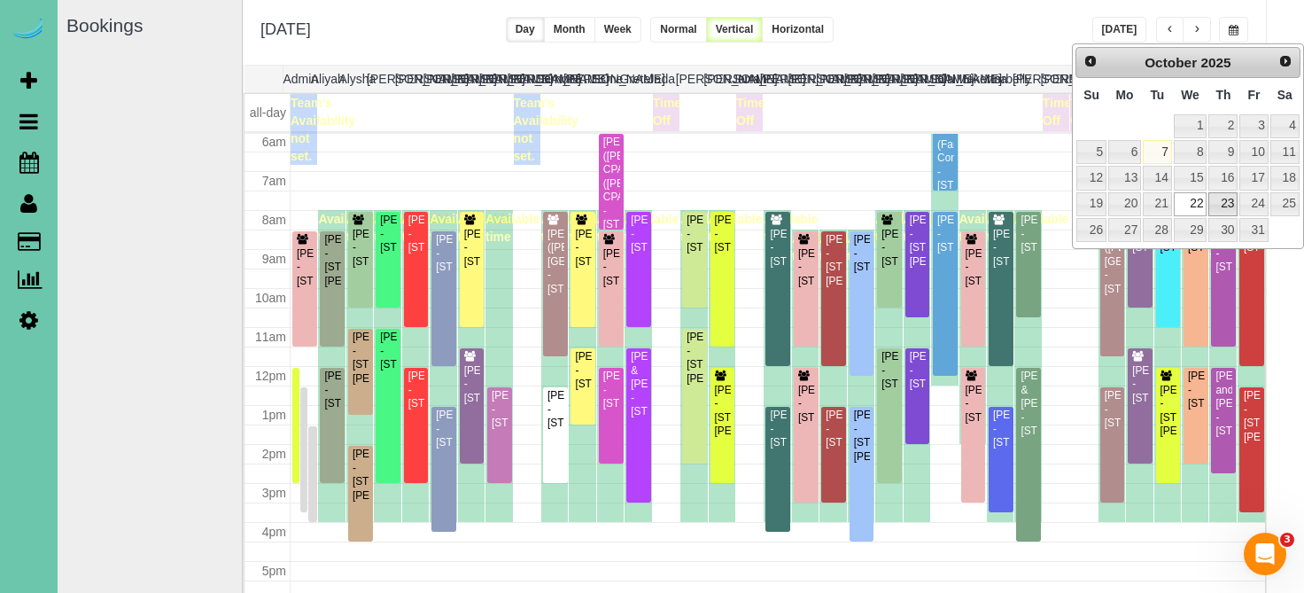
click at [1221, 206] on link "23" at bounding box center [1222, 204] width 29 height 24
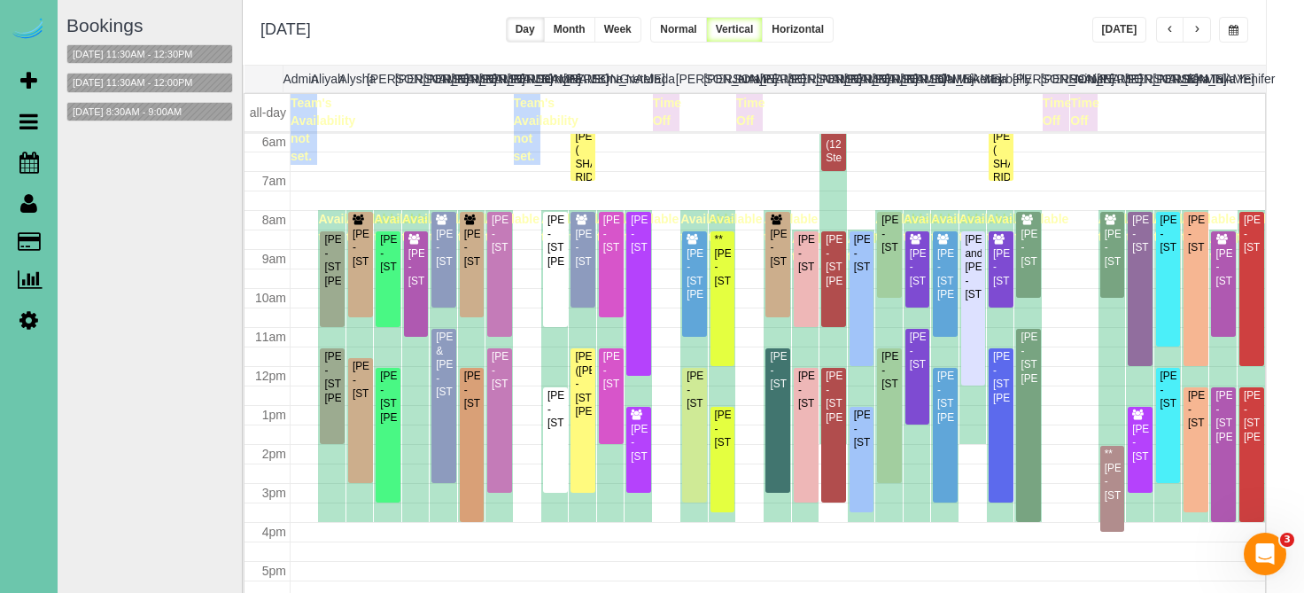
click at [1230, 43] on div "**********" at bounding box center [754, 32] width 1023 height 66
click at [1231, 36] on button "button" at bounding box center [1233, 30] width 29 height 26
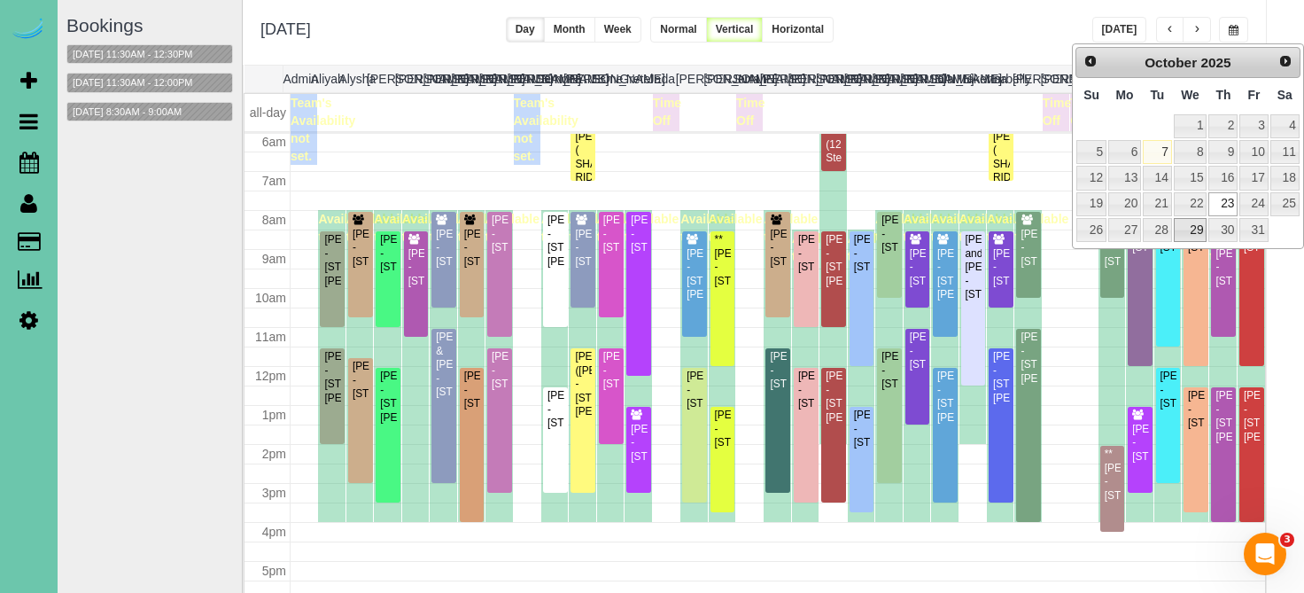
click at [1190, 218] on link "29" at bounding box center [1191, 230] width 34 height 24
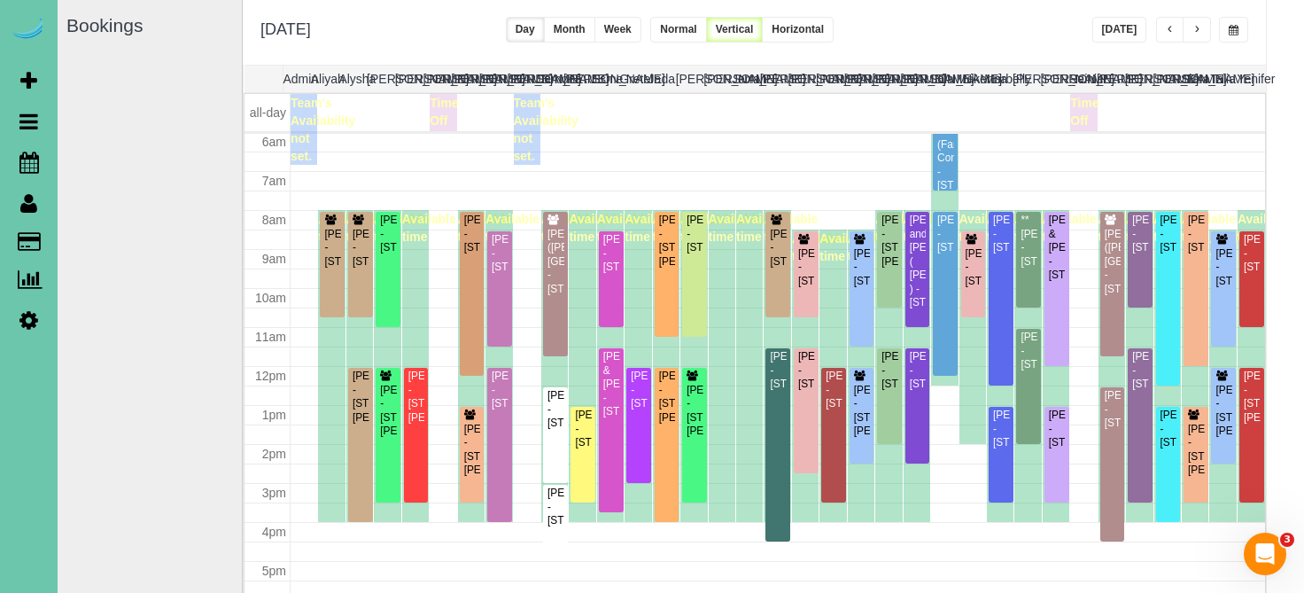
click at [1232, 36] on button "button" at bounding box center [1233, 30] width 29 height 26
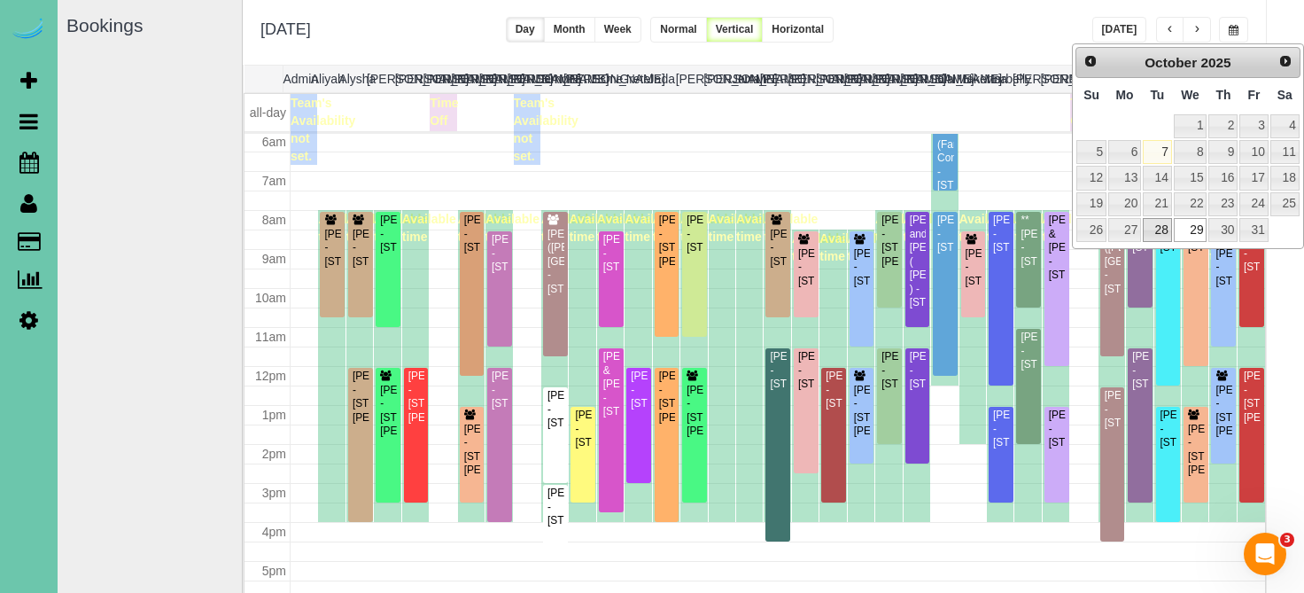
click at [1156, 229] on link "28" at bounding box center [1157, 230] width 28 height 24
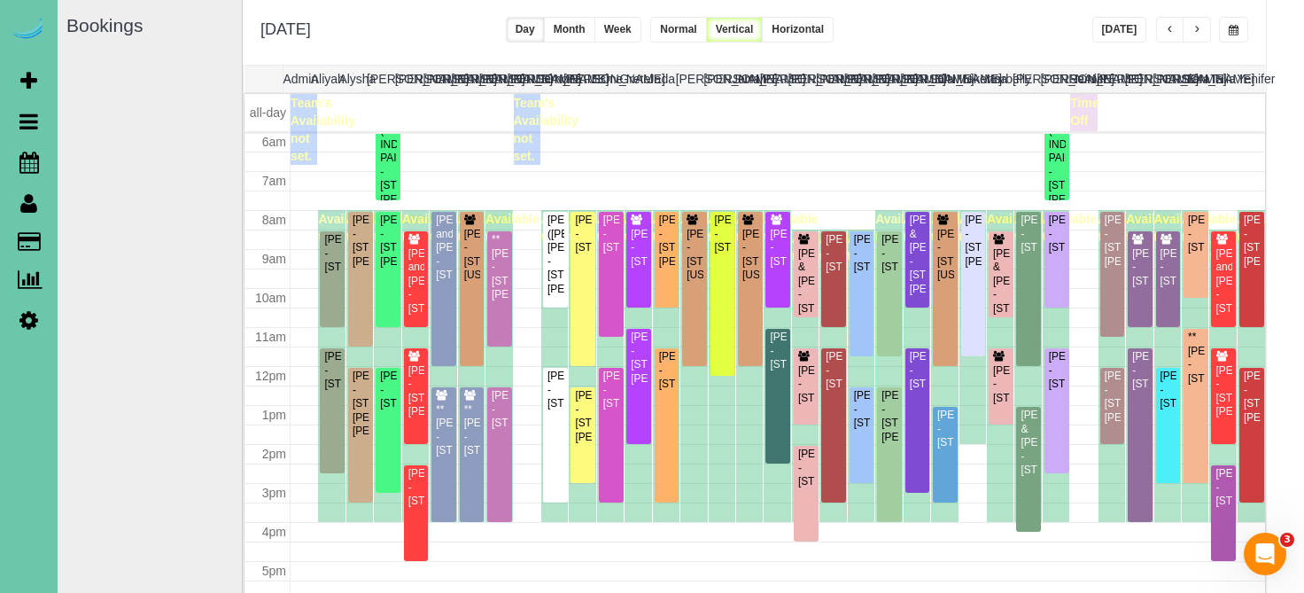
click at [1231, 33] on span "button" at bounding box center [1234, 30] width 10 height 11
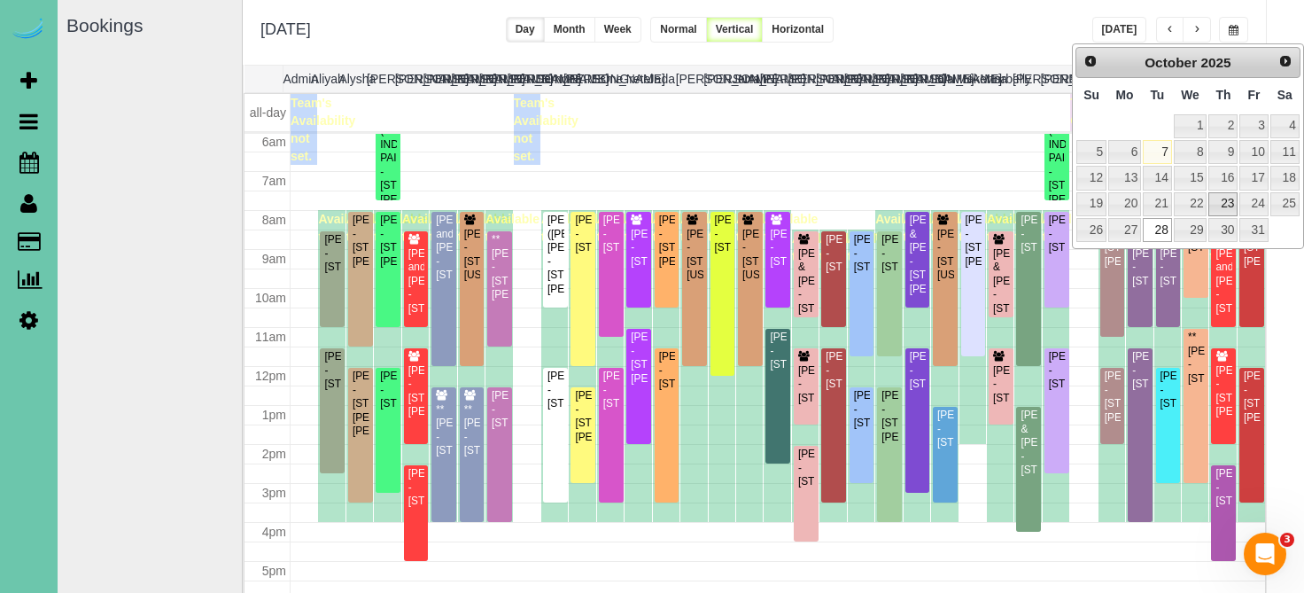
click at [1223, 195] on link "23" at bounding box center [1222, 204] width 29 height 24
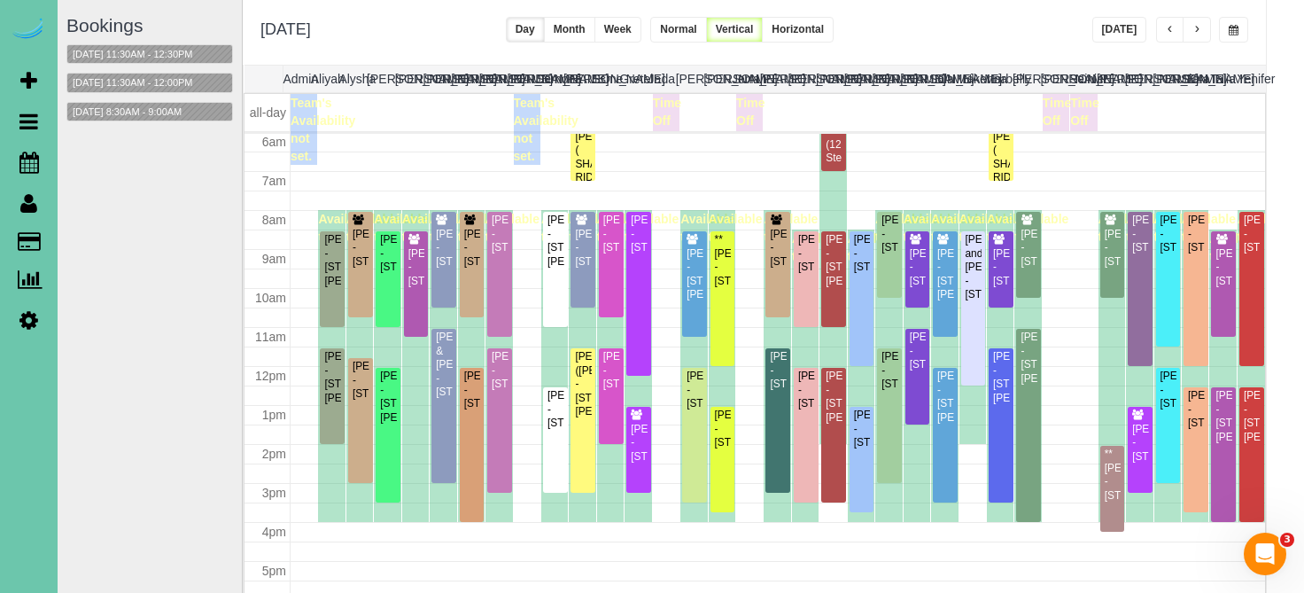
click at [1229, 32] on span "button" at bounding box center [1234, 30] width 10 height 11
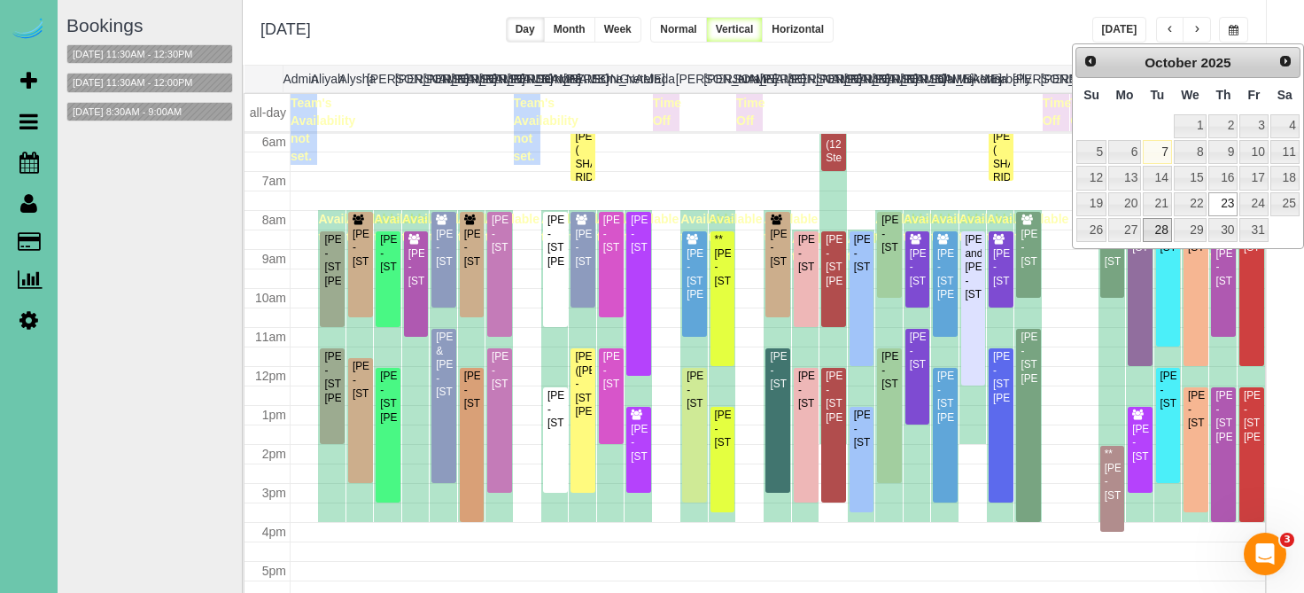
click at [1152, 218] on link "28" at bounding box center [1157, 230] width 28 height 24
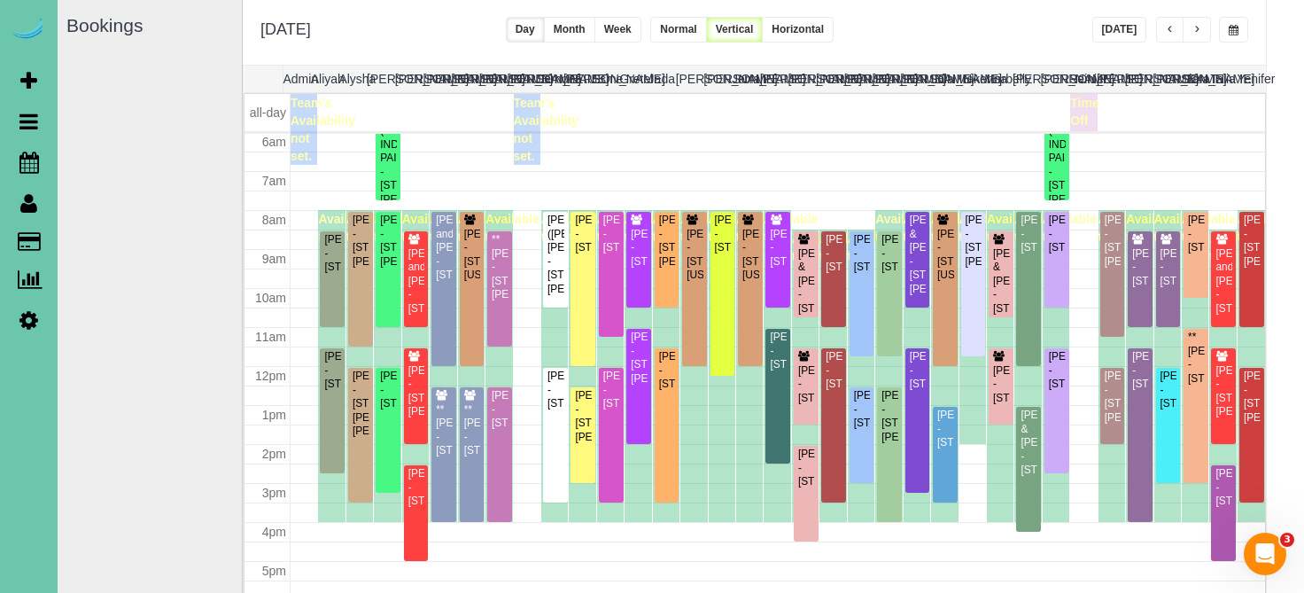
click at [1231, 29] on span "button" at bounding box center [1234, 30] width 10 height 11
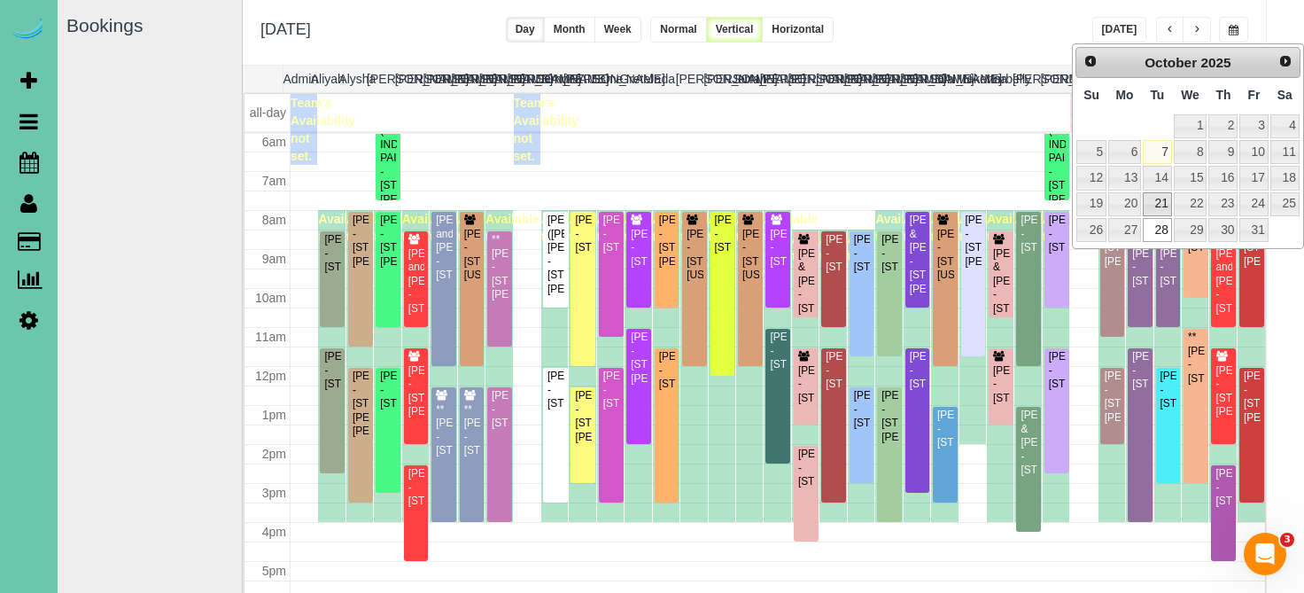
click at [1164, 198] on link "21" at bounding box center [1157, 204] width 28 height 24
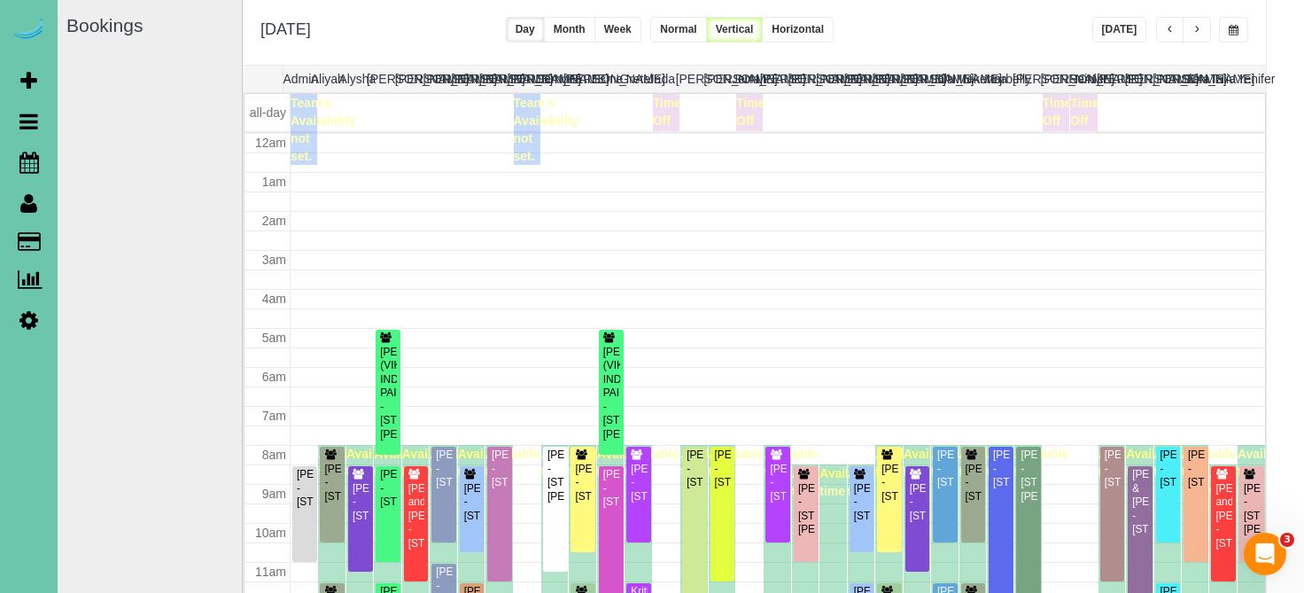
scroll to position [0, 0]
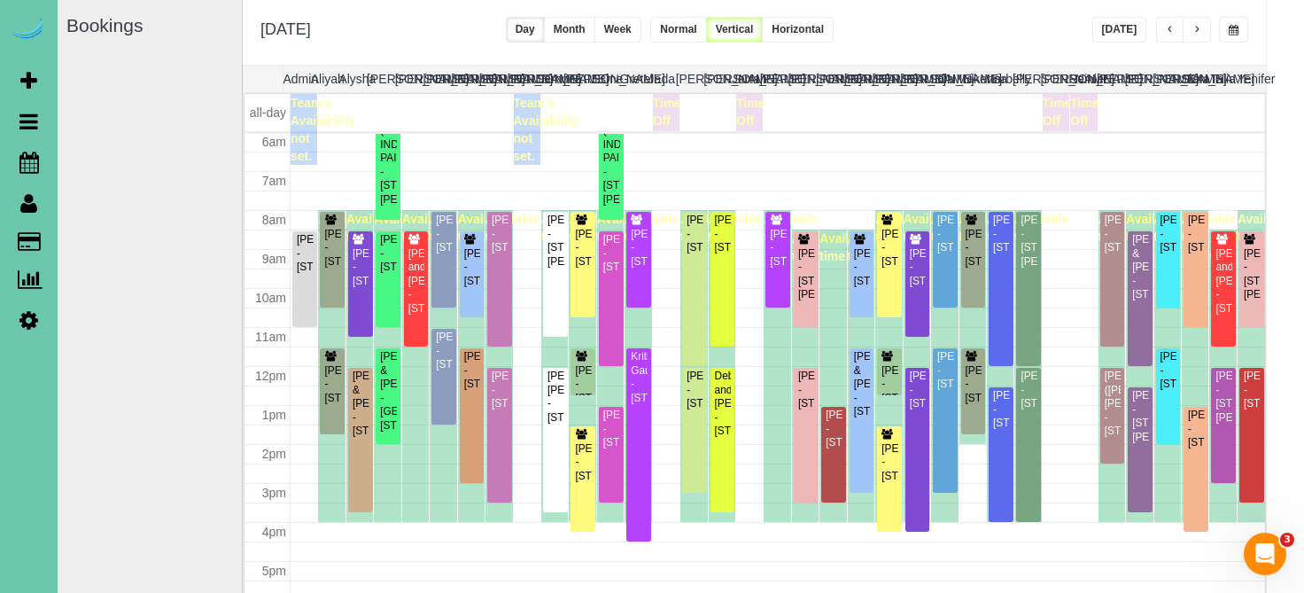
click at [1235, 33] on span "button" at bounding box center [1234, 30] width 10 height 11
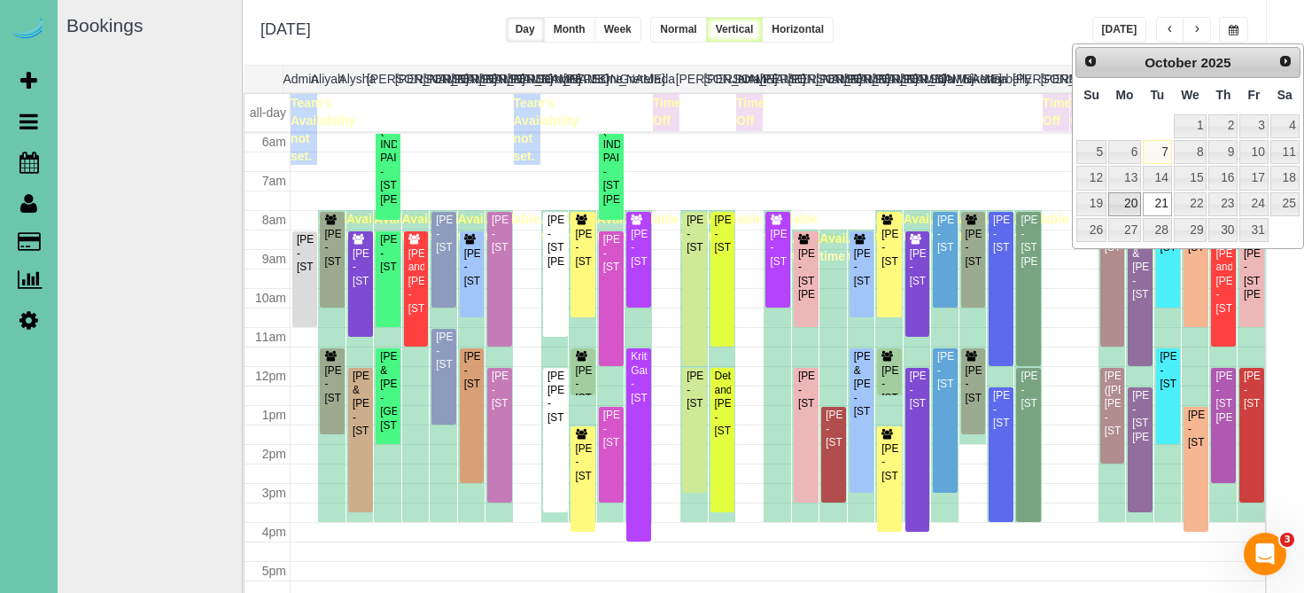
click at [1129, 198] on link "20" at bounding box center [1124, 204] width 33 height 24
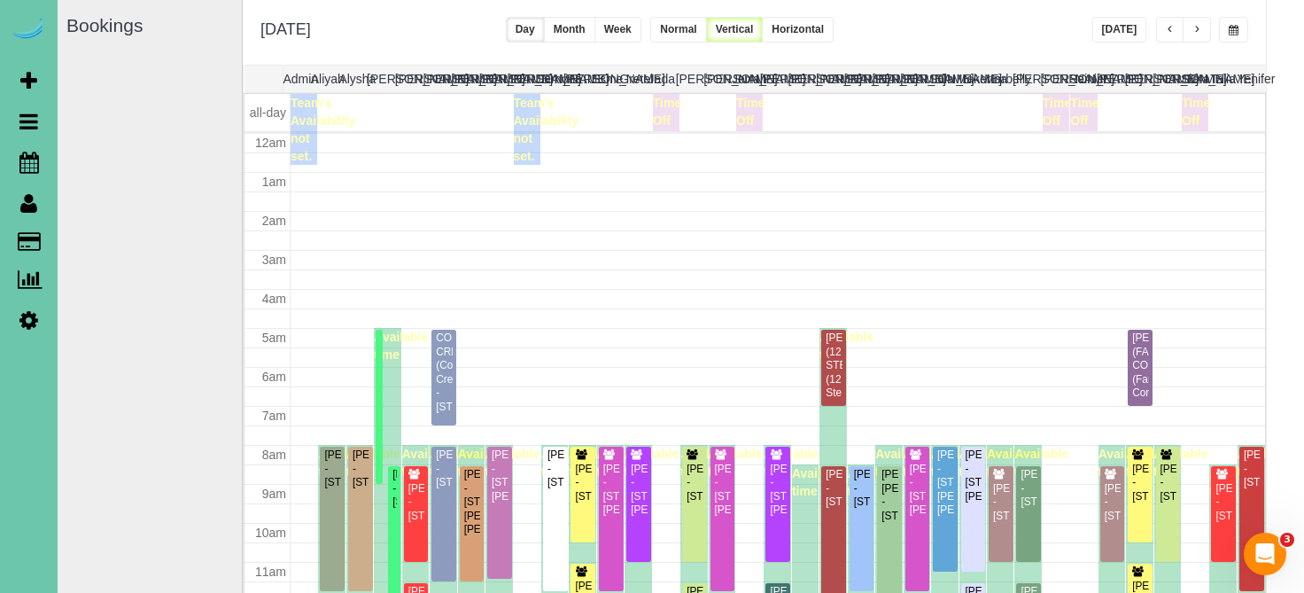
scroll to position [235, 0]
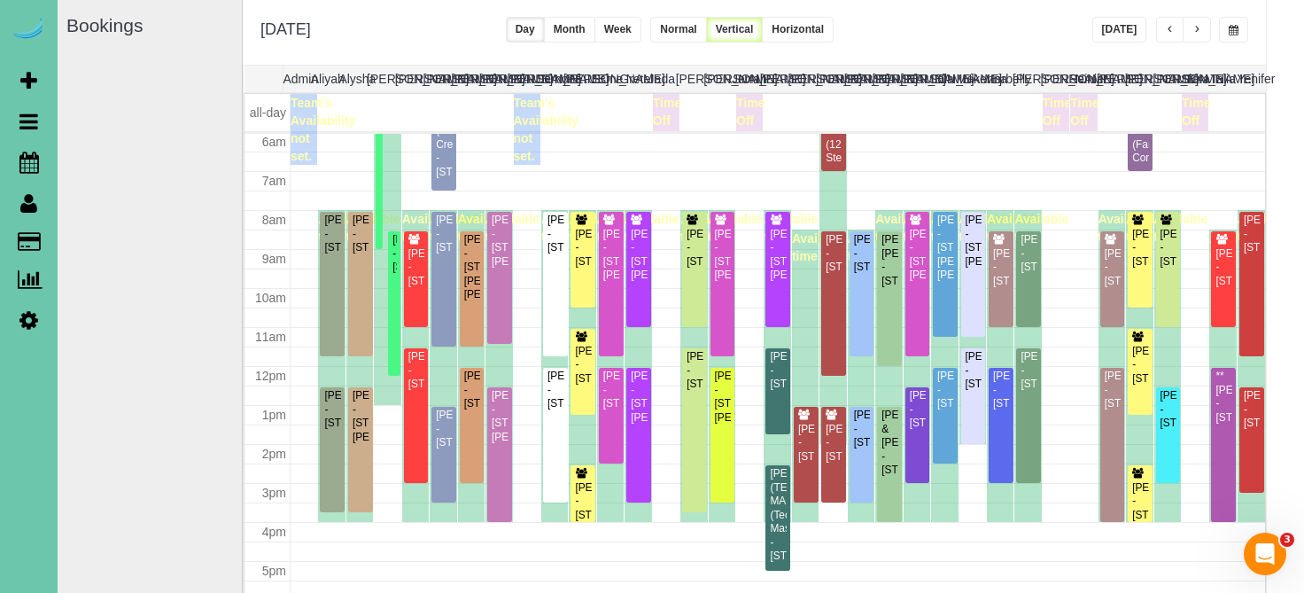
click at [1240, 27] on button "button" at bounding box center [1233, 30] width 29 height 26
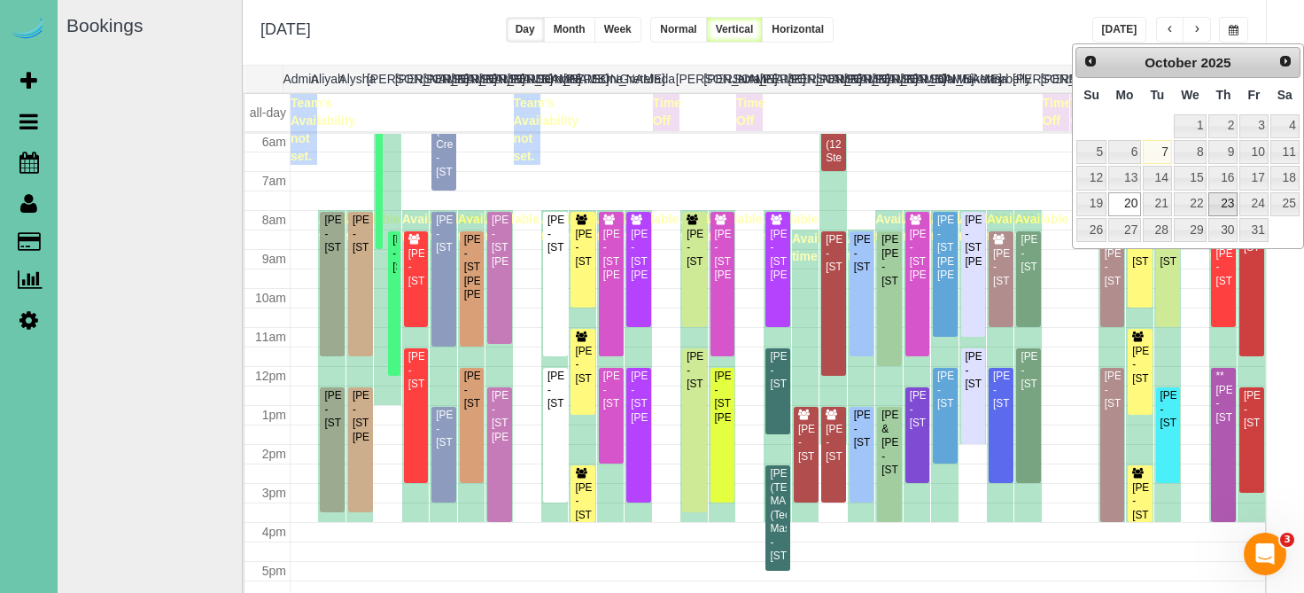
click at [1231, 203] on link "23" at bounding box center [1222, 204] width 29 height 24
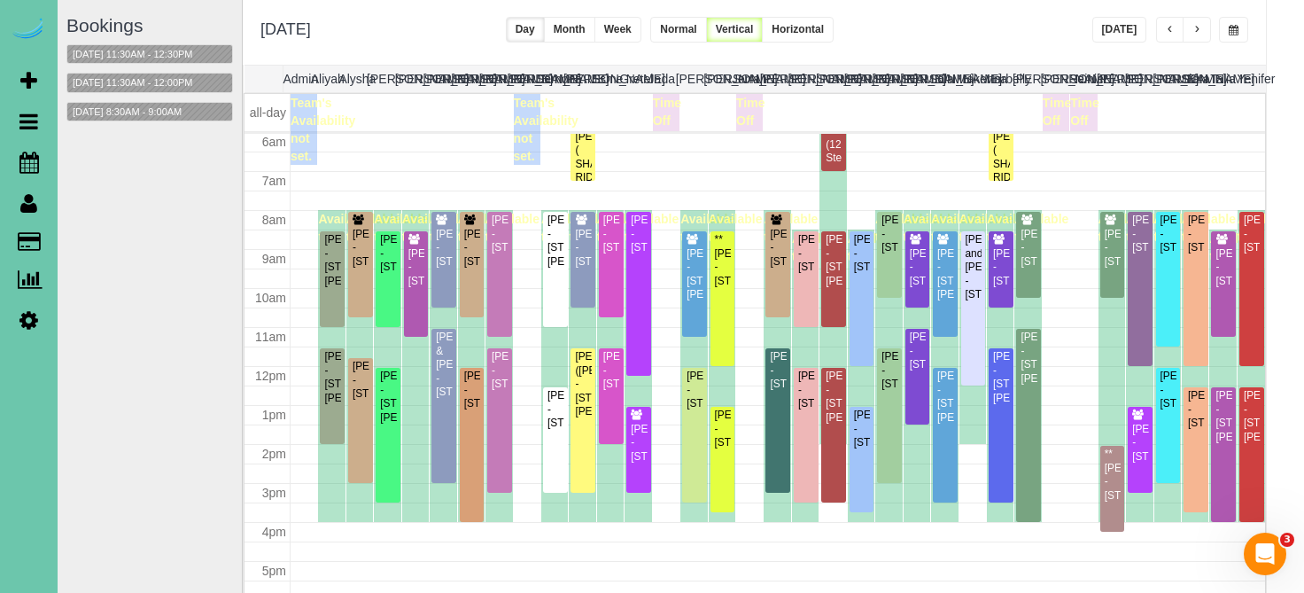
click at [1238, 31] on span "button" at bounding box center [1234, 30] width 10 height 11
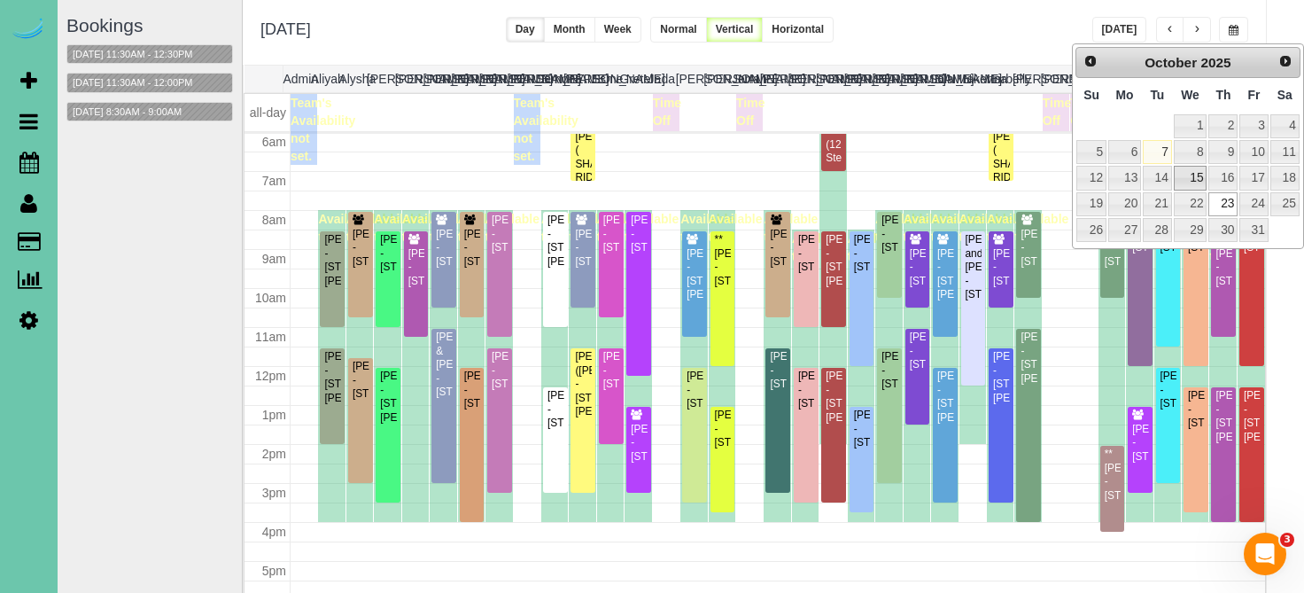
click at [1194, 176] on link "15" at bounding box center [1191, 178] width 34 height 24
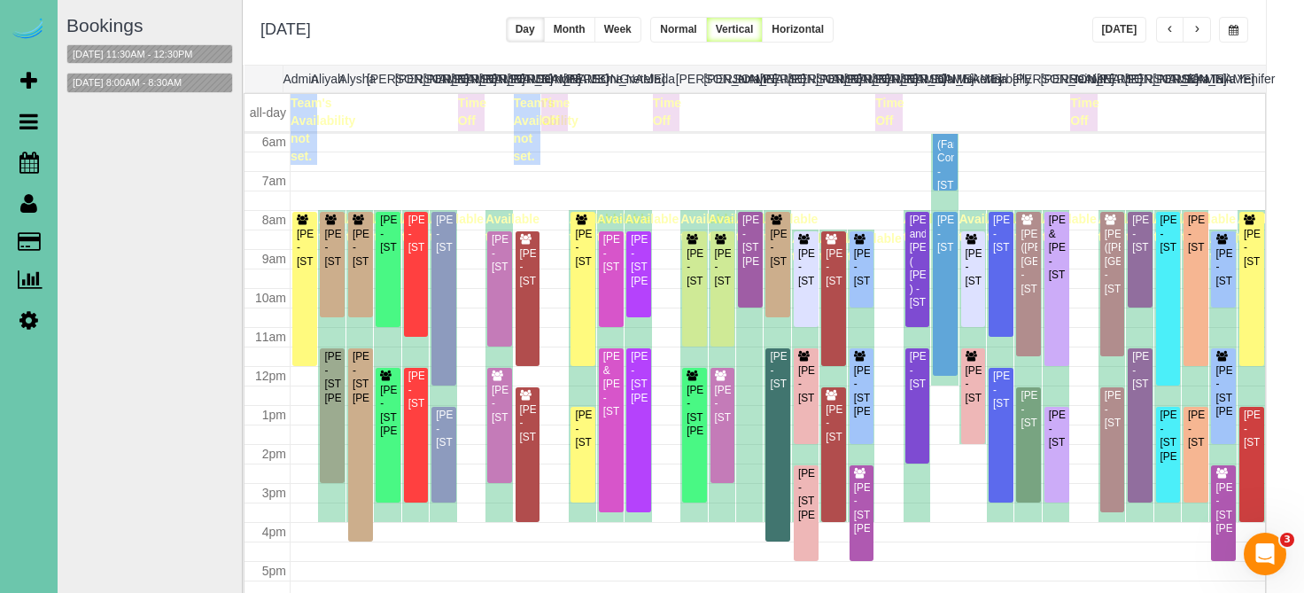
click at [1231, 35] on span "button" at bounding box center [1234, 30] width 10 height 11
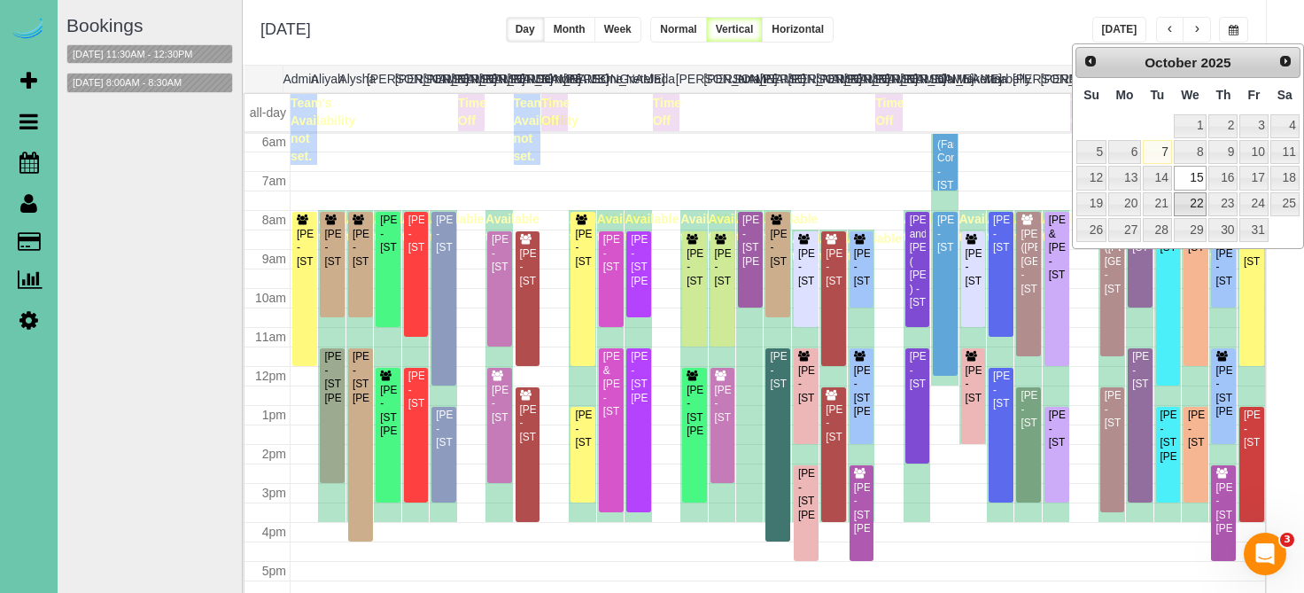
click at [1191, 198] on link "22" at bounding box center [1191, 204] width 34 height 24
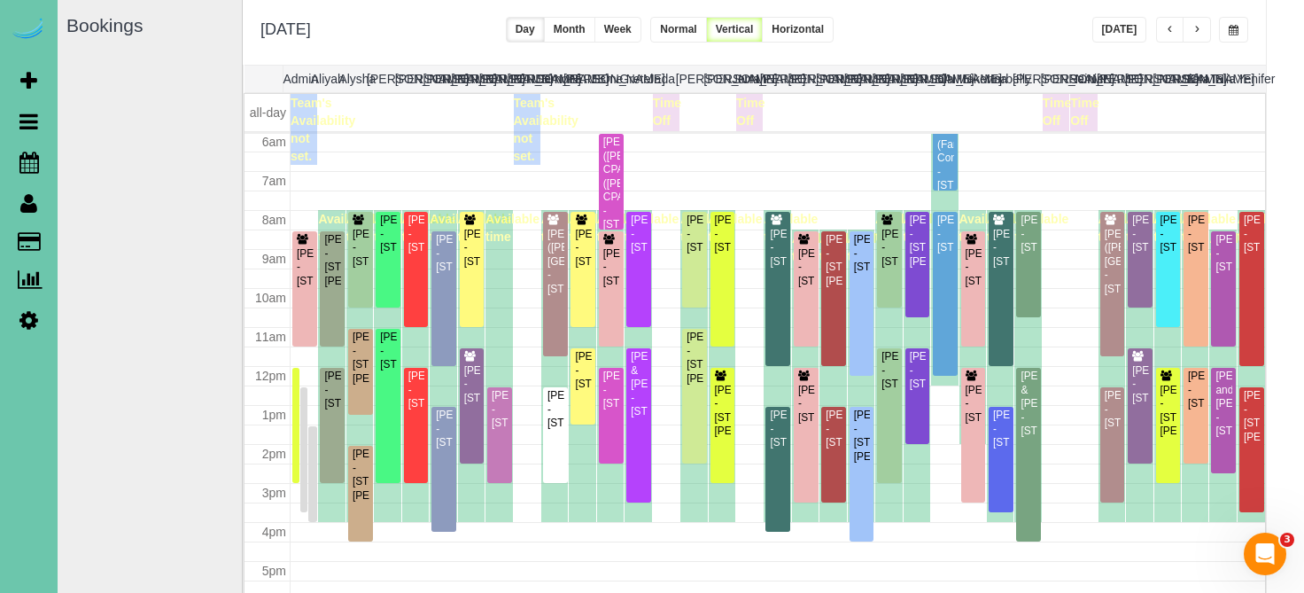
click at [1189, 32] on button "button" at bounding box center [1197, 30] width 28 height 26
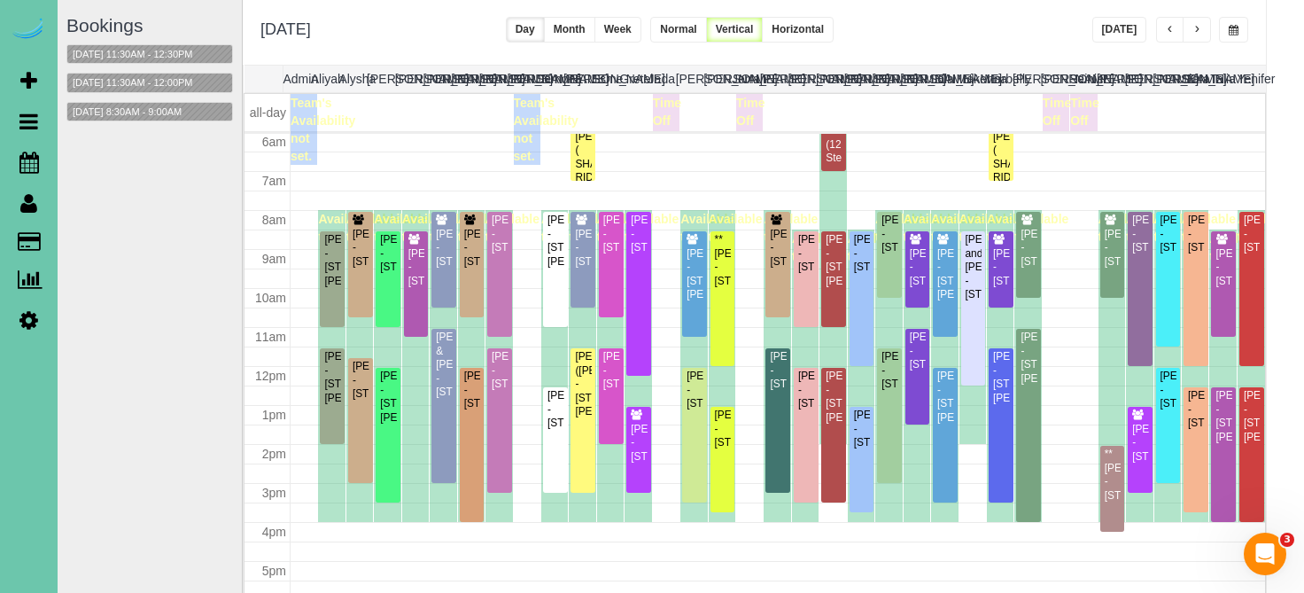
click at [1173, 27] on span "button" at bounding box center [1170, 30] width 9 height 11
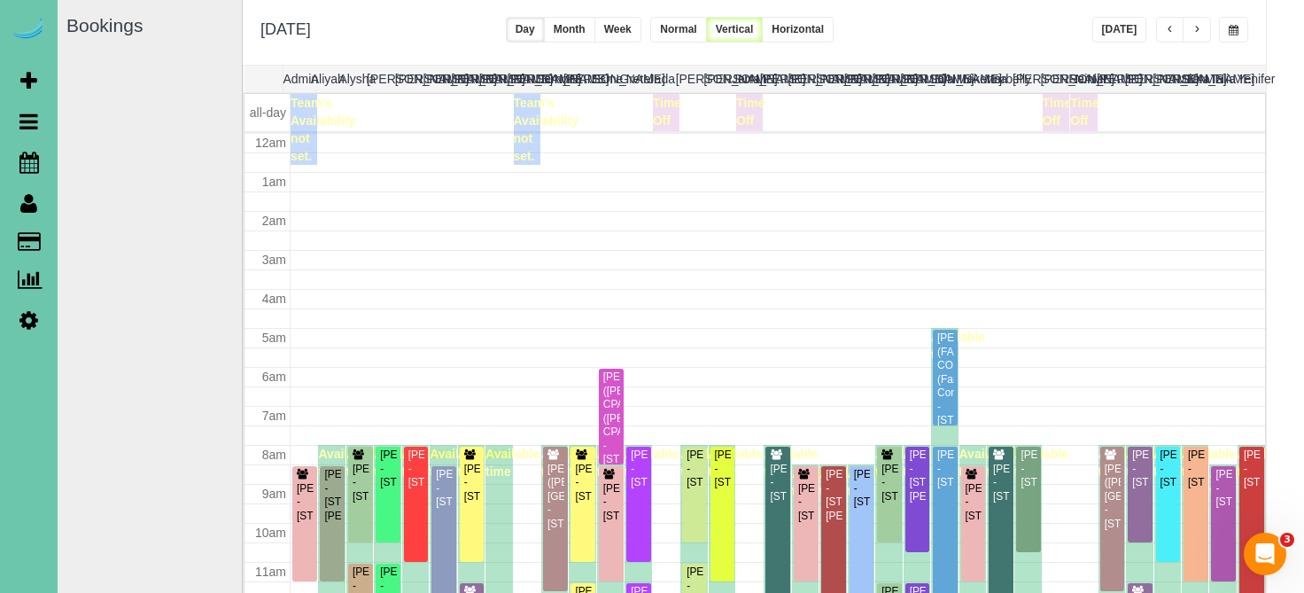
click at [1173, 28] on span "button" at bounding box center [1170, 30] width 9 height 11
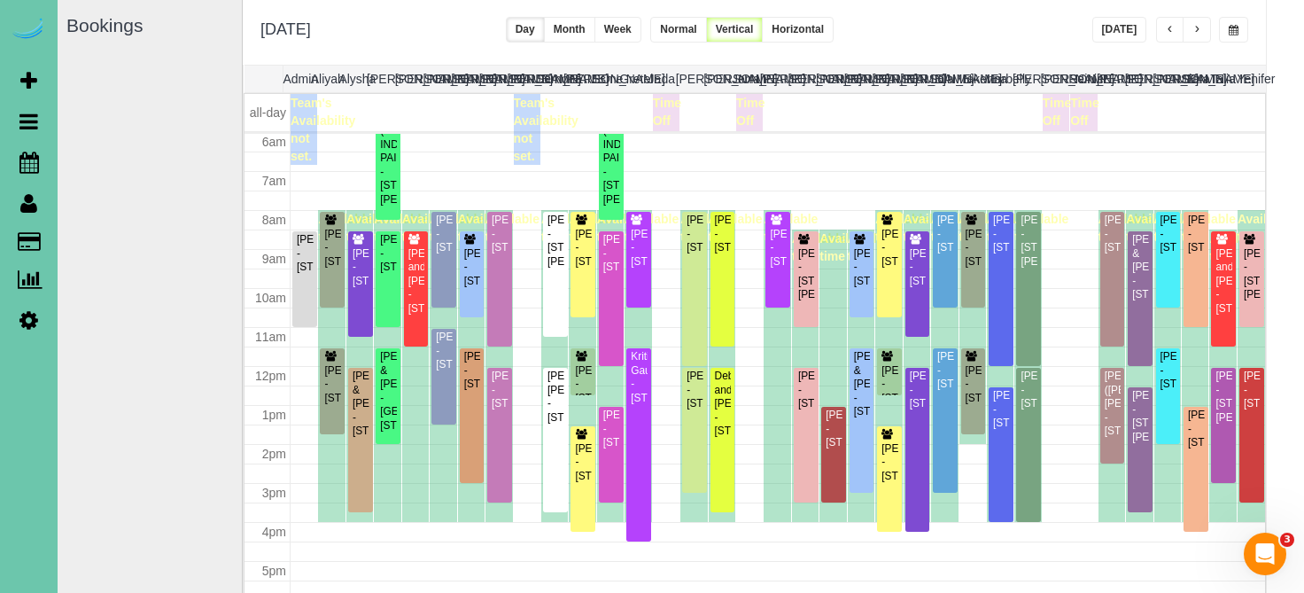
click at [1173, 28] on span "button" at bounding box center [1170, 30] width 9 height 11
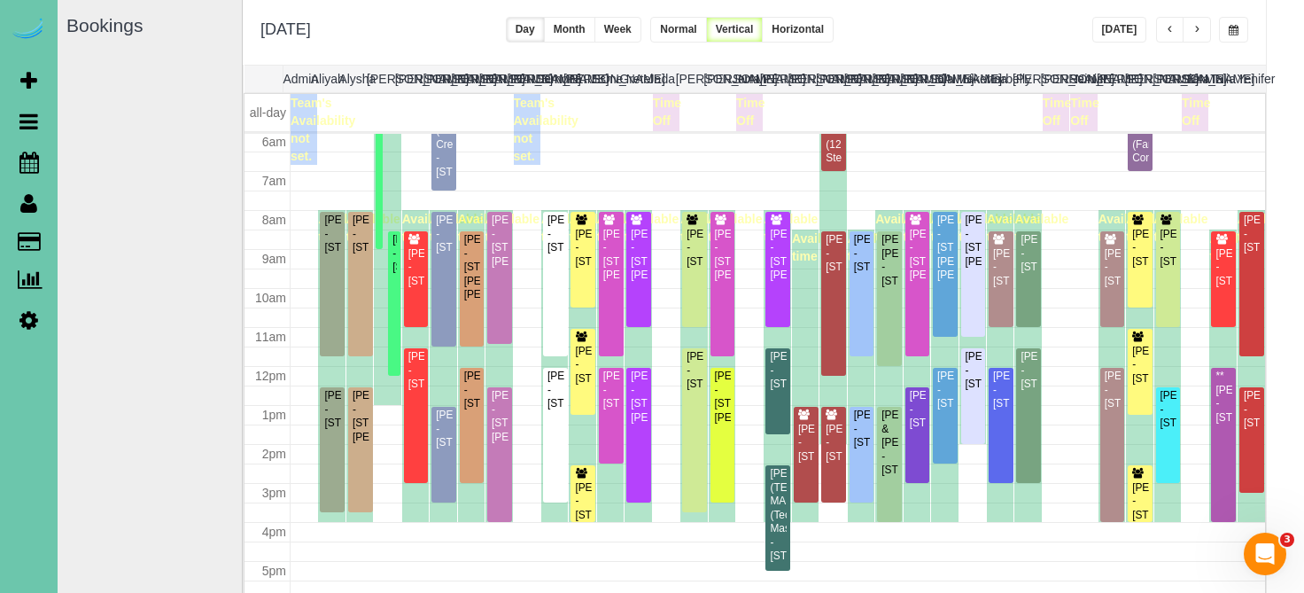
click at [1225, 45] on div "**********" at bounding box center [754, 32] width 1023 height 66
click at [1233, 30] on span "button" at bounding box center [1234, 30] width 10 height 11
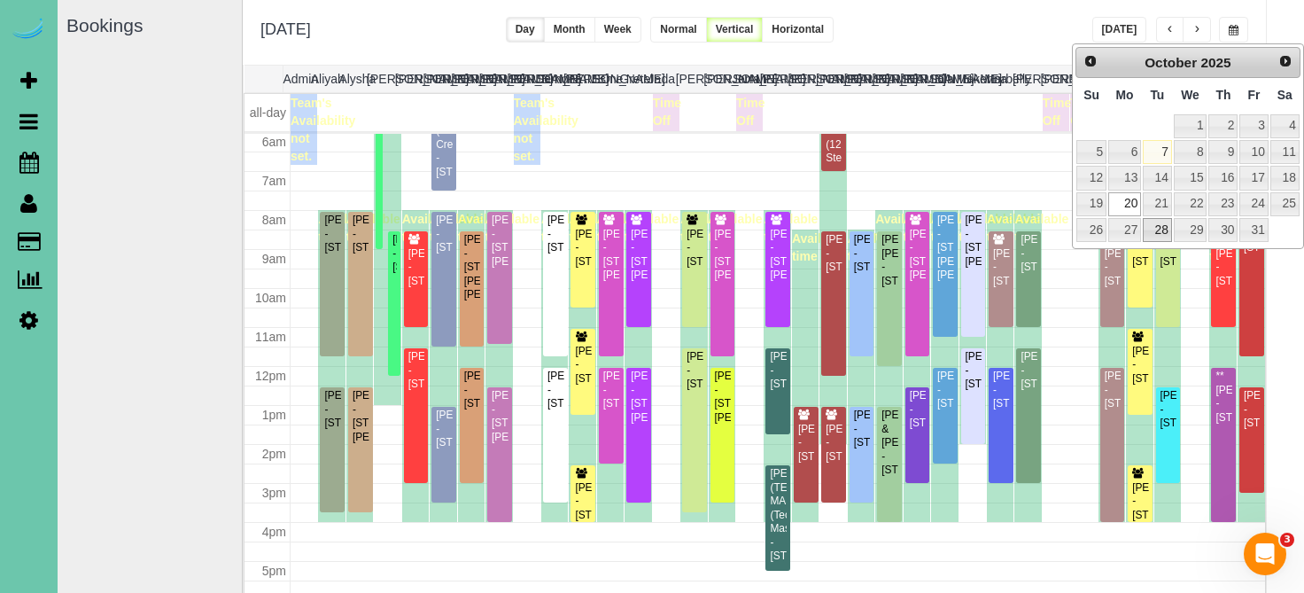
click at [1147, 220] on link "28" at bounding box center [1157, 230] width 28 height 24
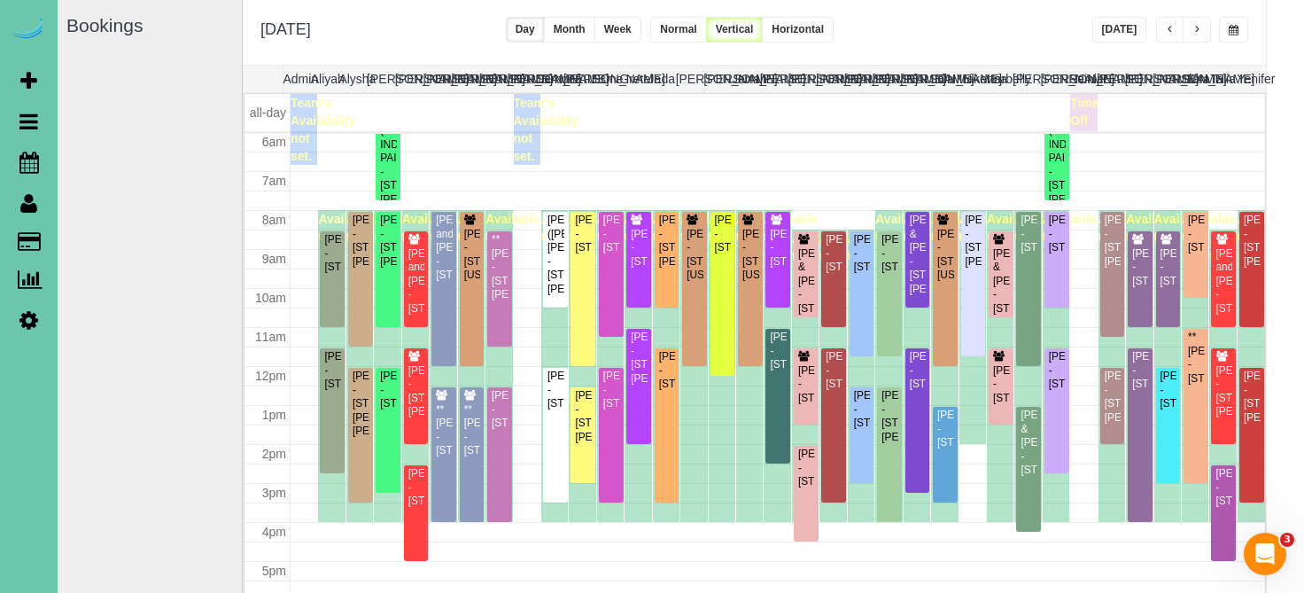
click at [1238, 35] on button "button" at bounding box center [1233, 30] width 29 height 26
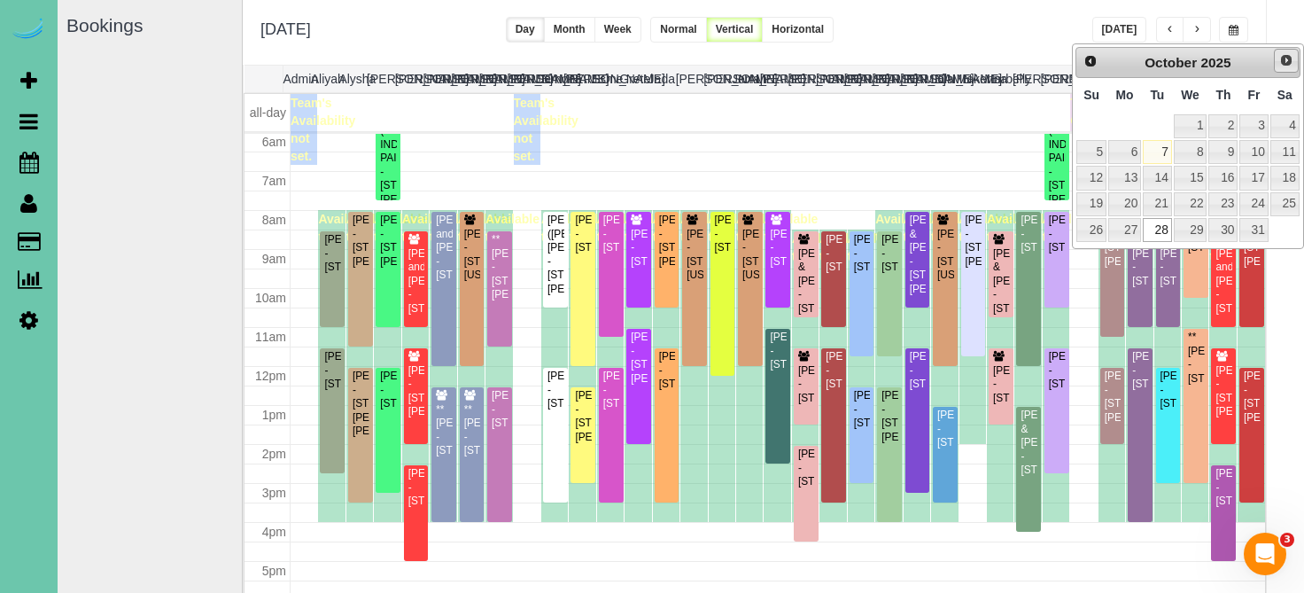
click at [1284, 58] on span "Next" at bounding box center [1286, 60] width 14 height 14
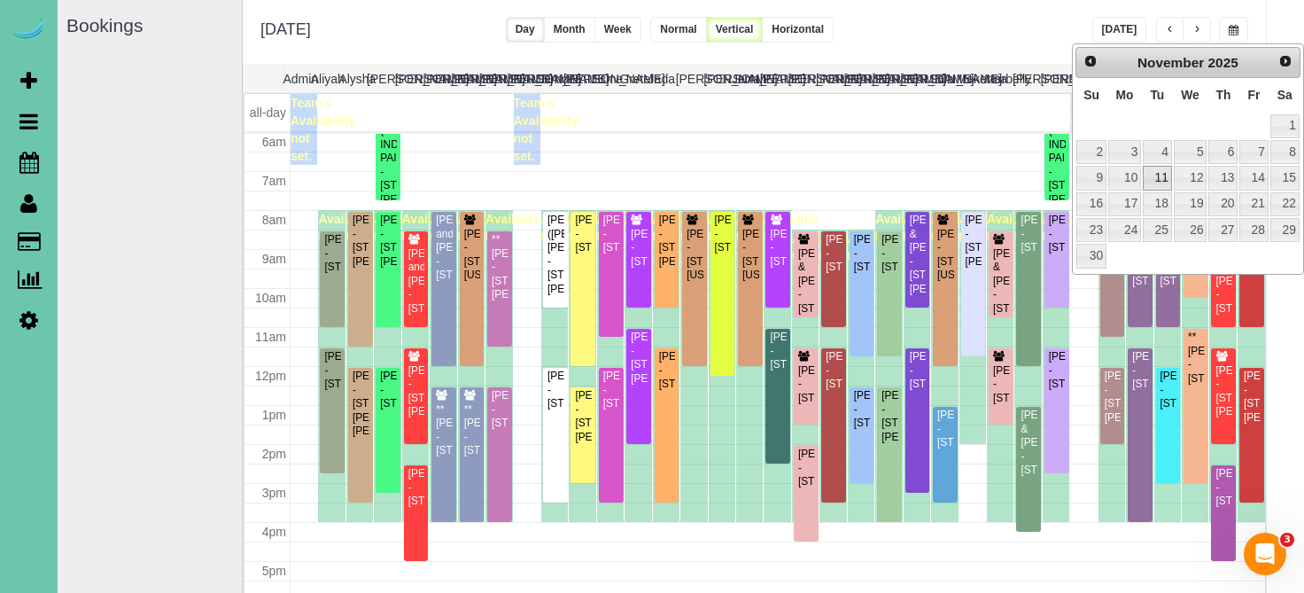
click at [1162, 177] on link "11" at bounding box center [1157, 178] width 28 height 24
type input "**********"
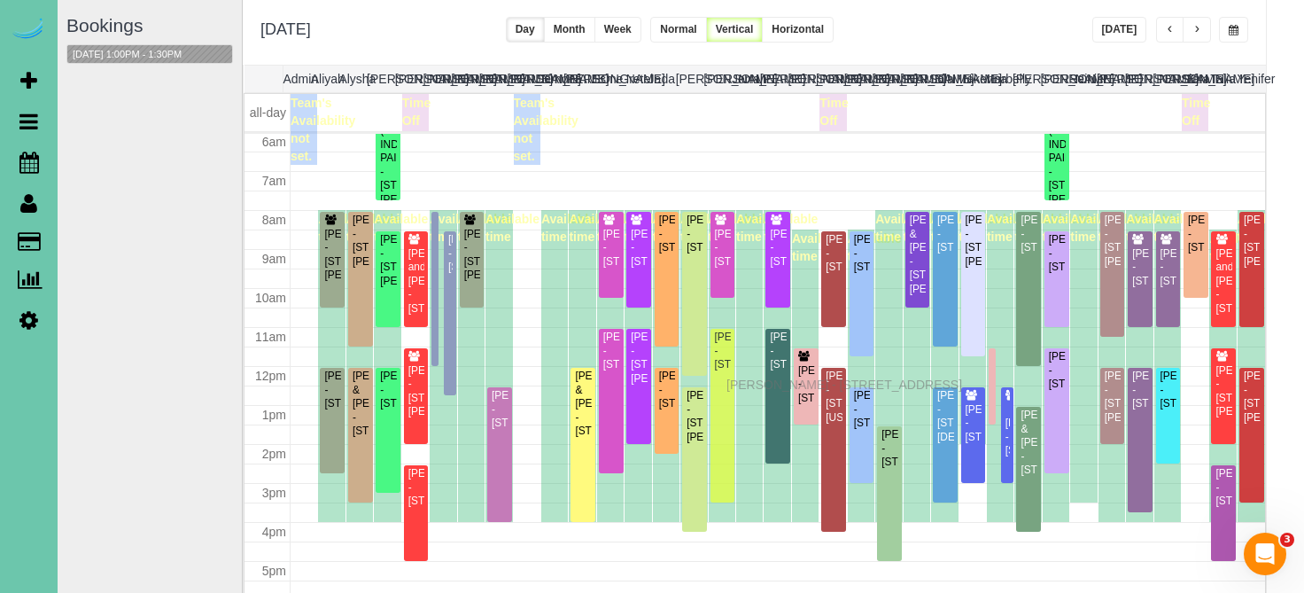
drag, startPoint x: 724, startPoint y: 417, endPoint x: 731, endPoint y: 382, distance: 36.1
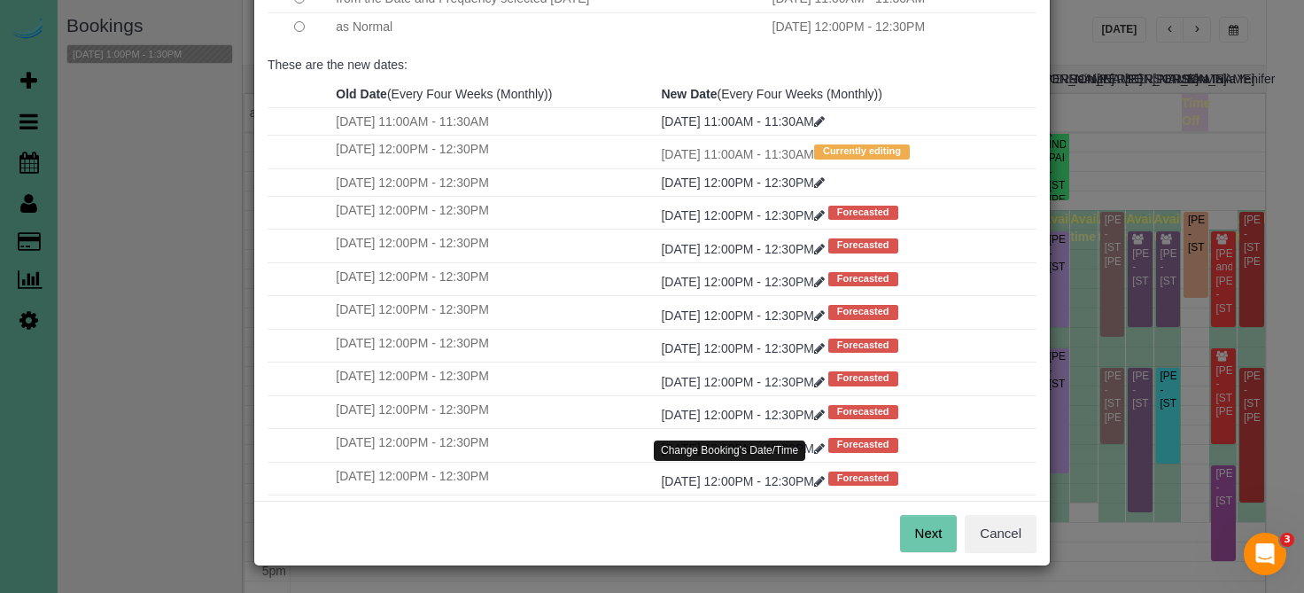
scroll to position [200, 0]
click at [914, 532] on button "Next" at bounding box center [929, 534] width 58 height 37
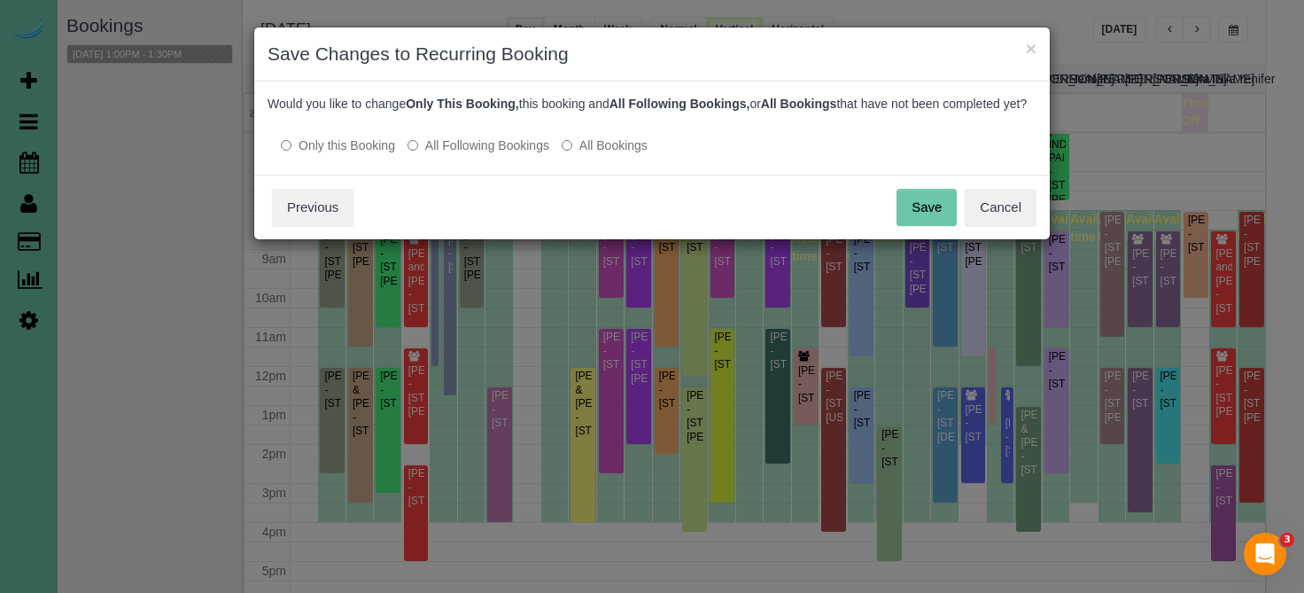
click at [940, 226] on button "Save" at bounding box center [926, 207] width 60 height 37
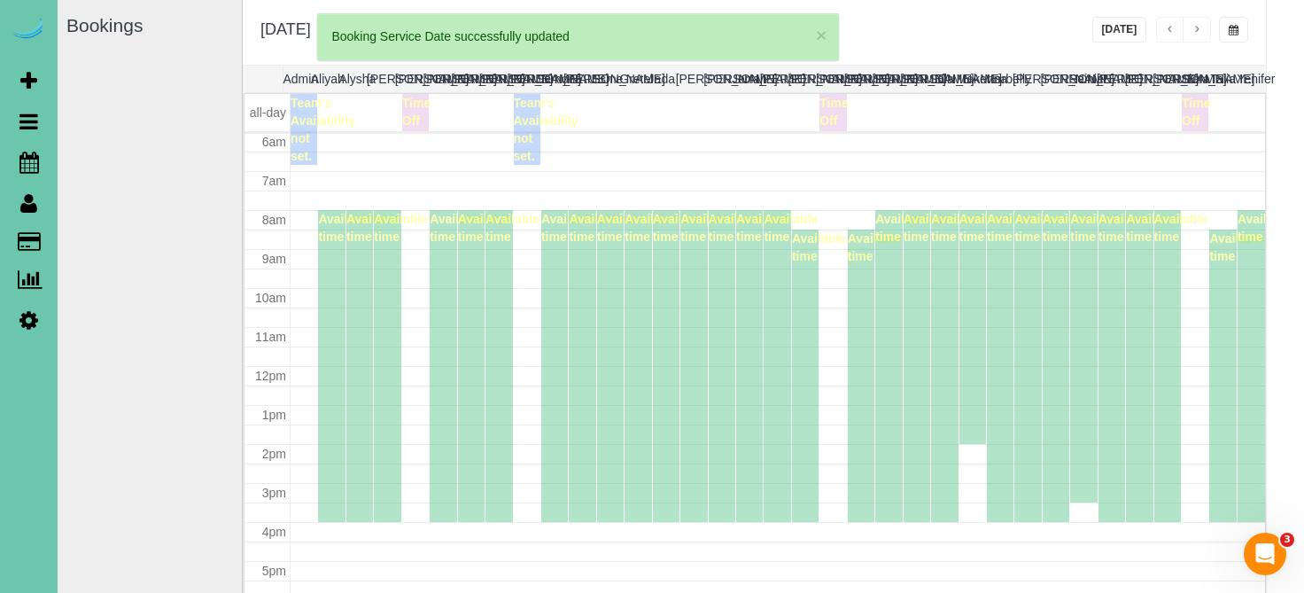
click at [411, 261] on td at bounding box center [778, 258] width 975 height 19
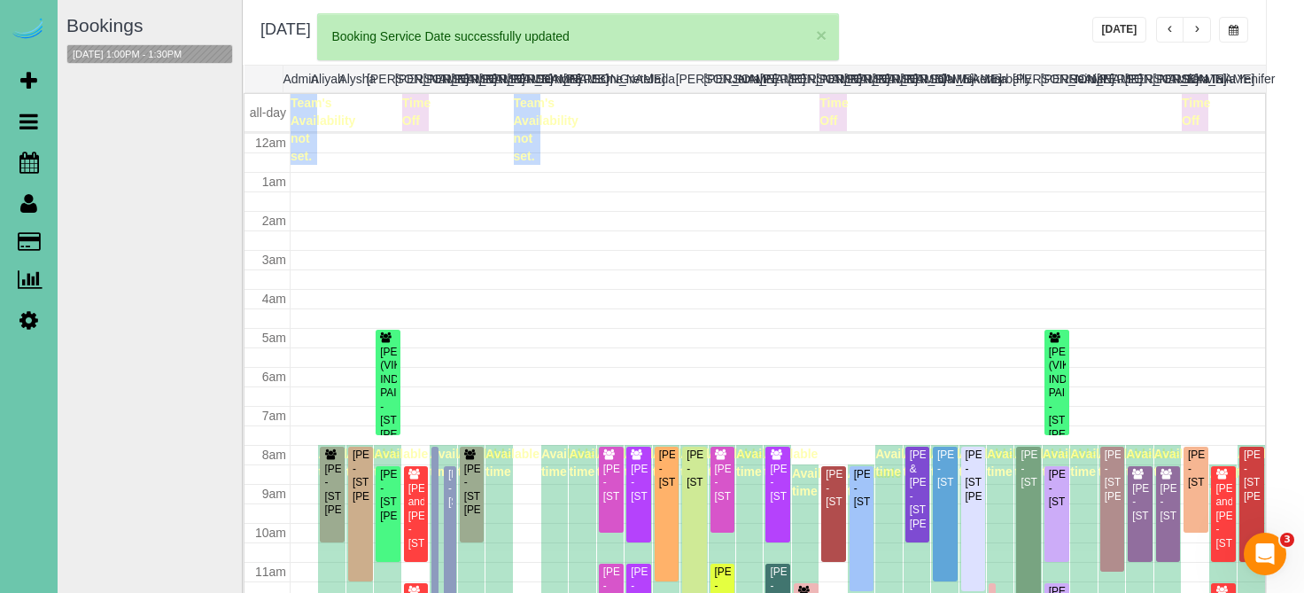
scroll to position [235, 0]
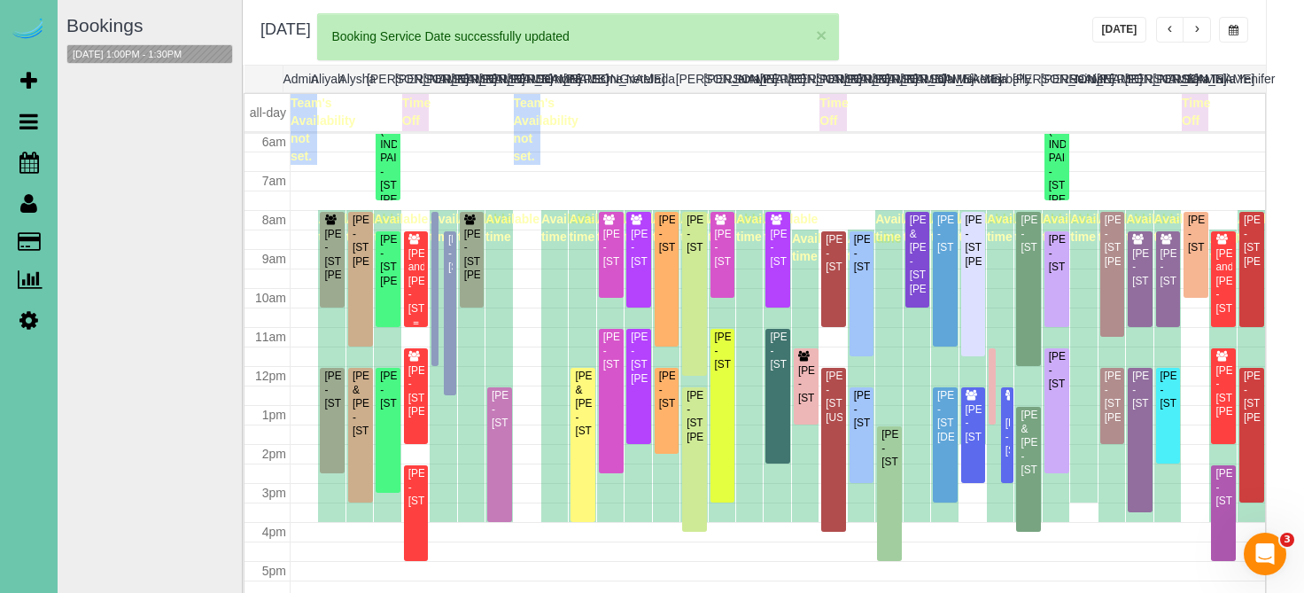
click at [411, 270] on div "Ray and Amy Peltz - 532 South 91st Avenue, Omaha, NE 68114" at bounding box center [416, 281] width 18 height 68
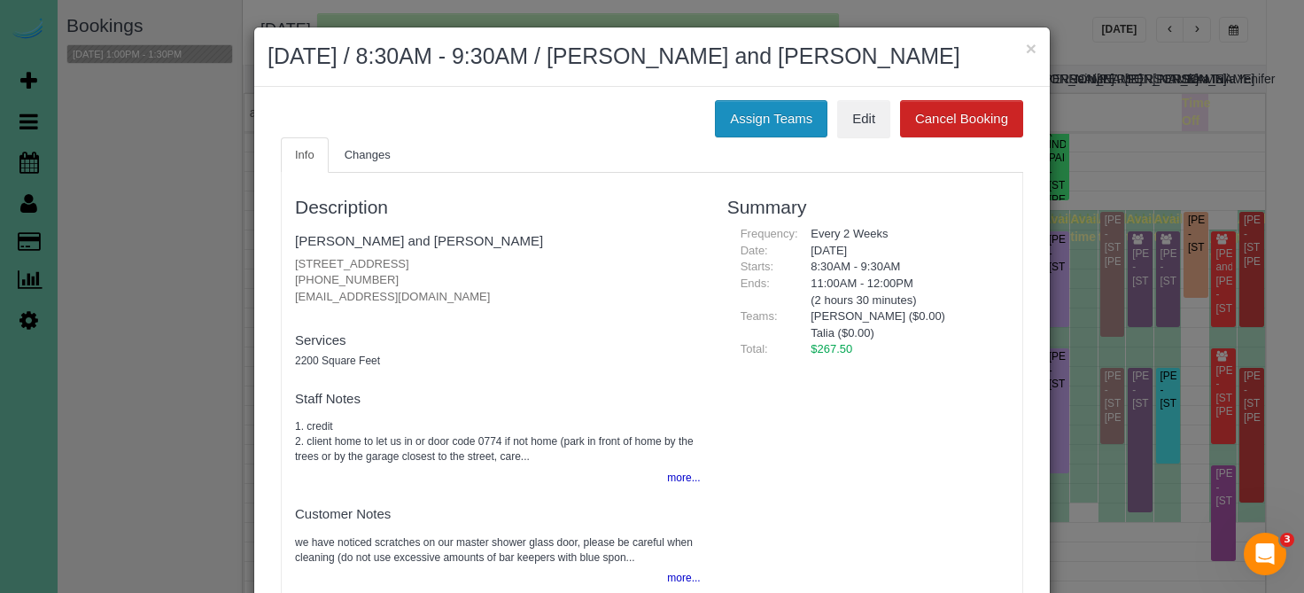
click at [776, 128] on button "Assign Teams" at bounding box center [771, 118] width 113 height 37
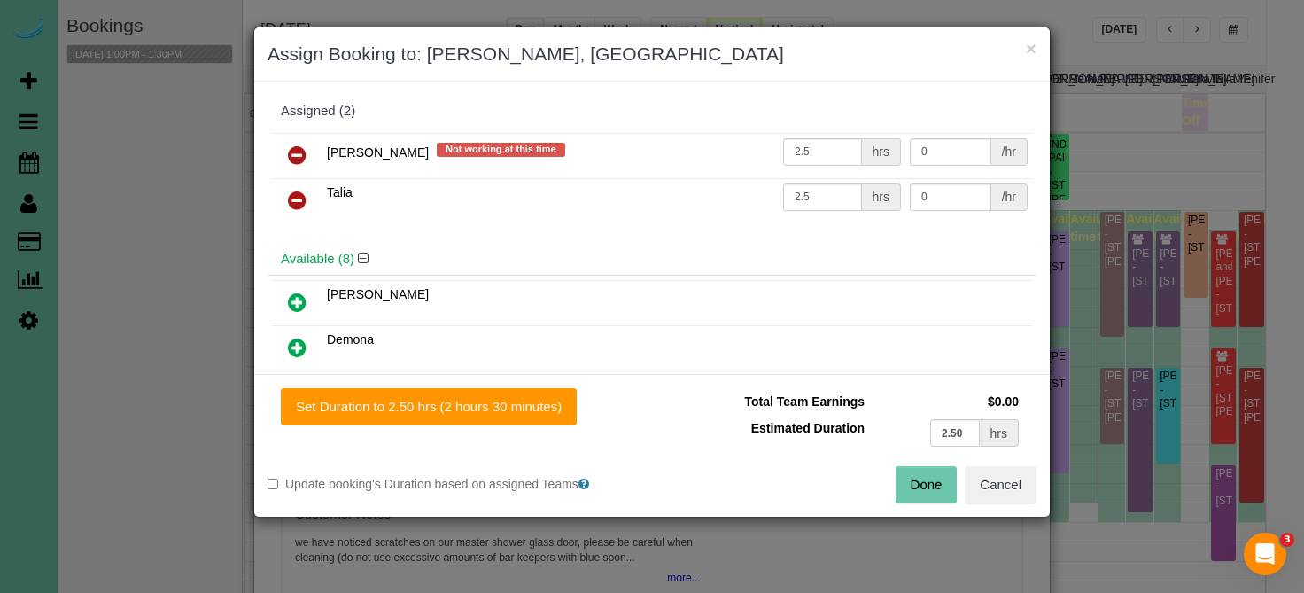
click at [291, 147] on icon at bounding box center [297, 154] width 19 height 21
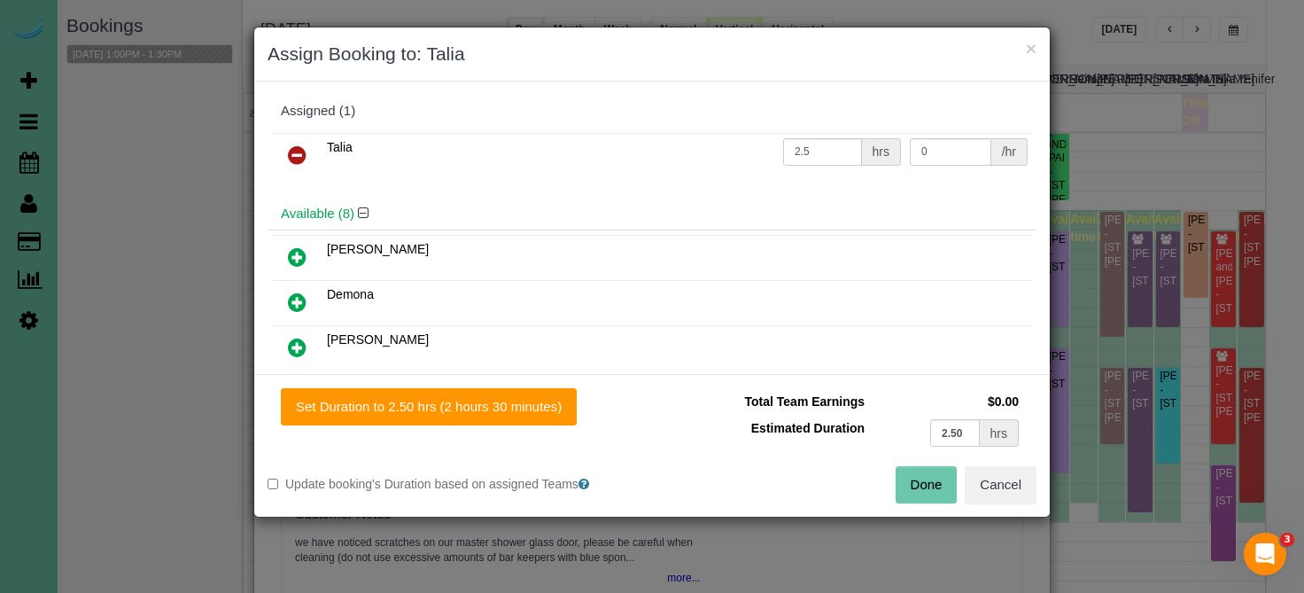
click at [288, 294] on icon at bounding box center [297, 301] width 19 height 21
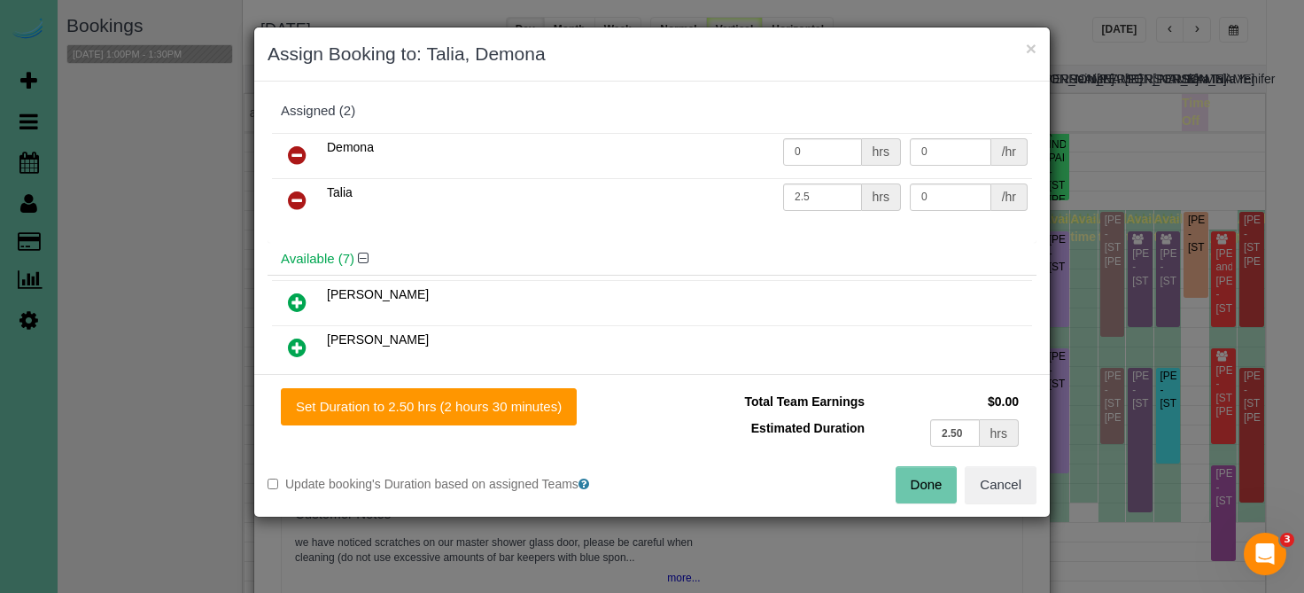
click at [337, 385] on div "Set Duration to 2.50 hrs (2 hours 30 minutes) Total Team Earnings $0.00 Estimat…" at bounding box center [651, 445] width 795 height 143
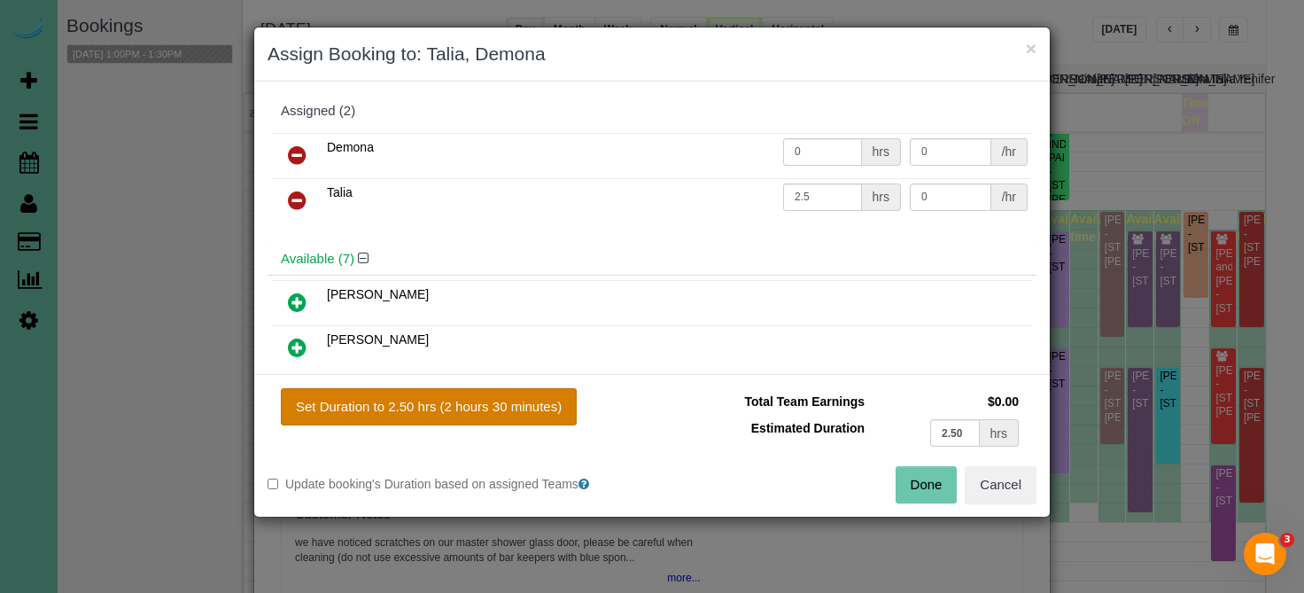
click at [338, 399] on button "Set Duration to 2.50 hrs (2 hours 30 minutes)" at bounding box center [429, 406] width 296 height 37
type input "2.50"
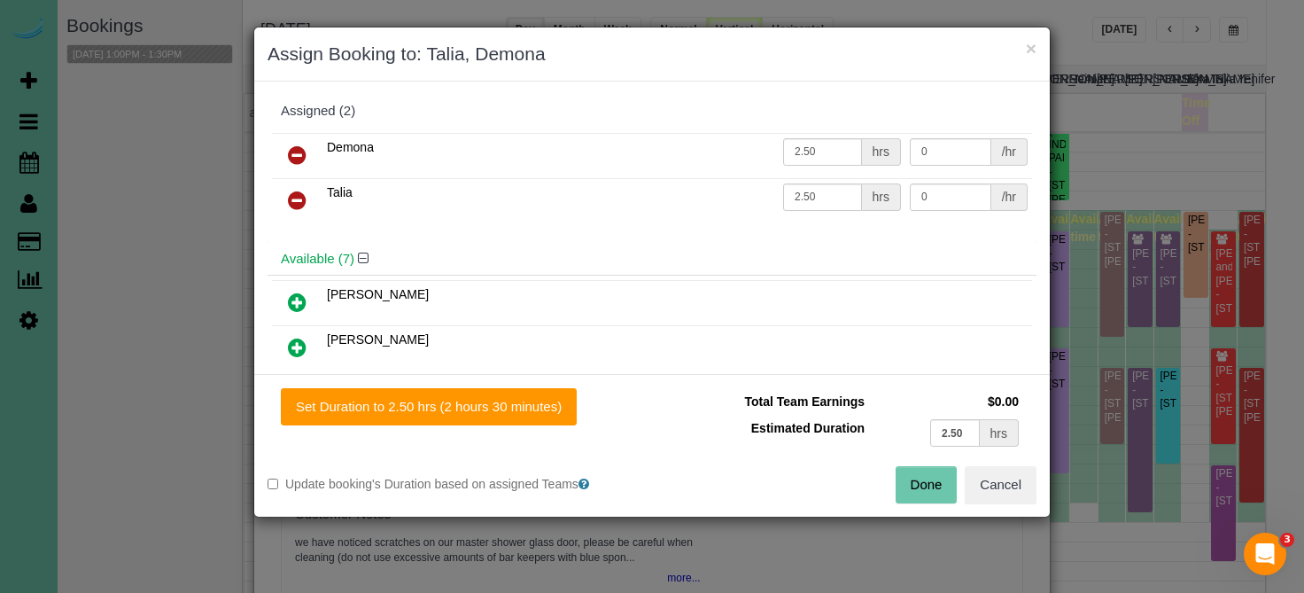
click at [931, 500] on button "Done" at bounding box center [927, 484] width 62 height 37
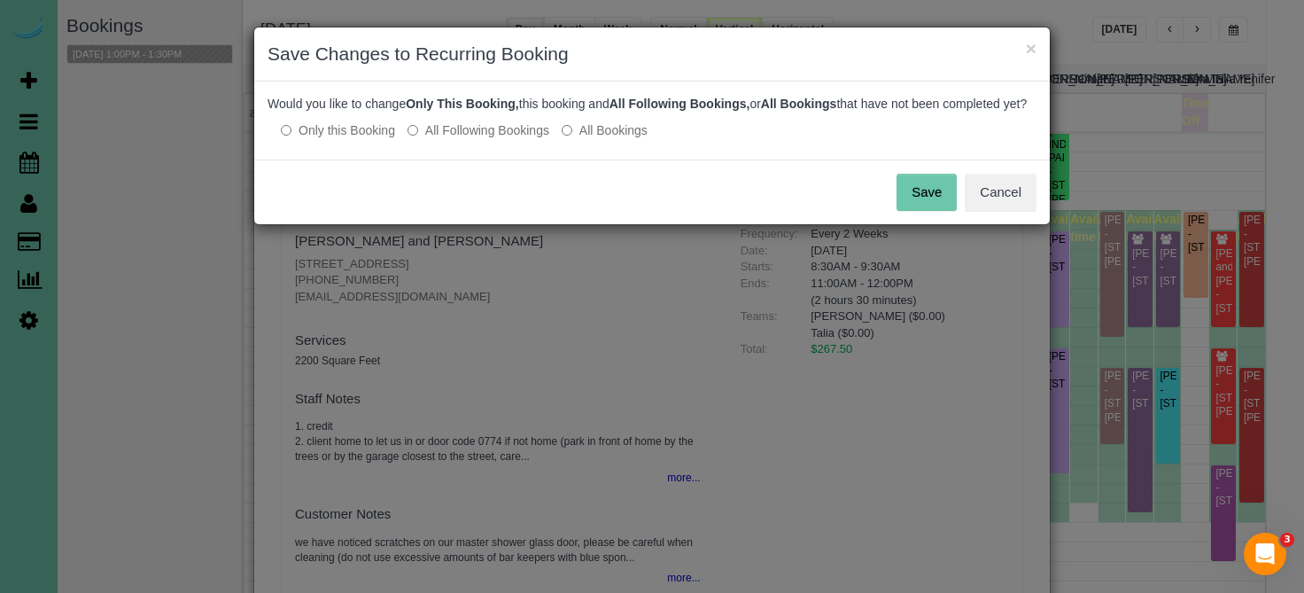
click at [926, 211] on button "Save" at bounding box center [926, 192] width 60 height 37
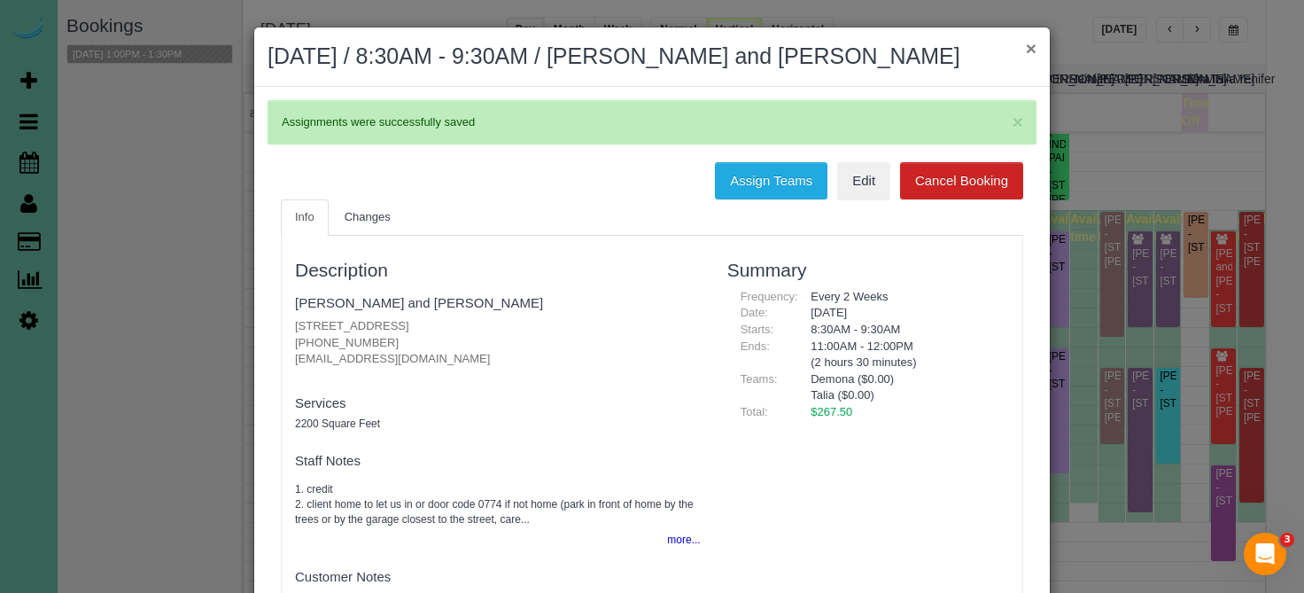
click at [1026, 53] on button "×" at bounding box center [1031, 48] width 11 height 19
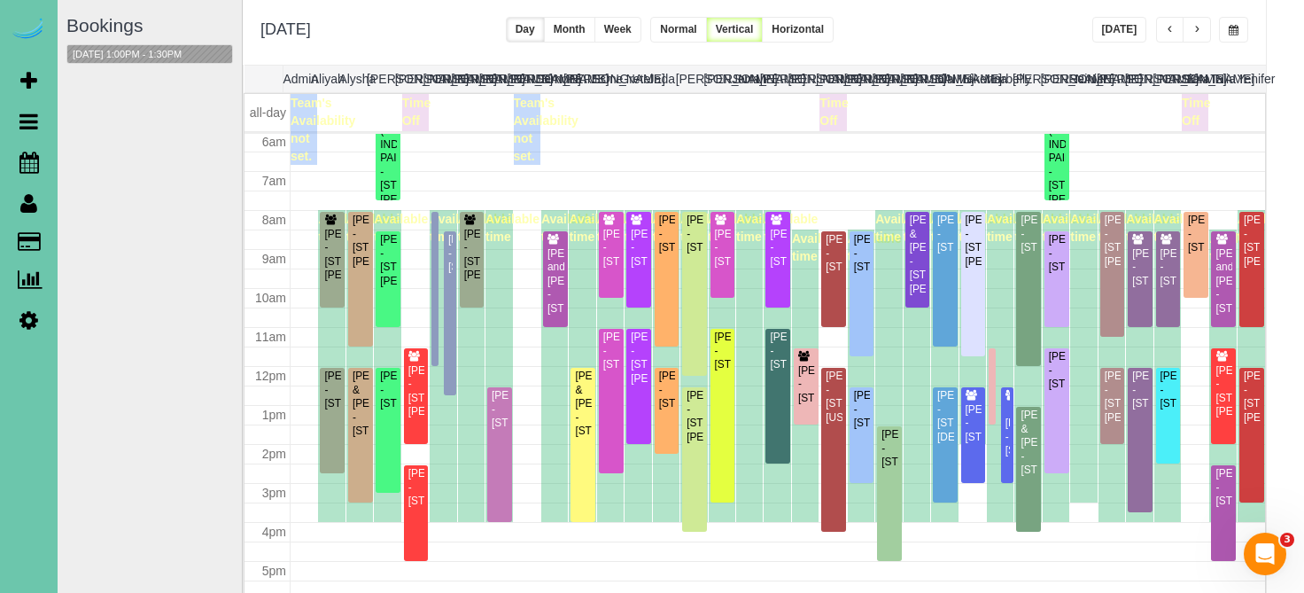
click at [402, 384] on td at bounding box center [778, 375] width 975 height 19
click at [414, 379] on div "Shannon Gubbels - 9908 Harney Parkway North, Omaha, NE 68114" at bounding box center [416, 391] width 18 height 55
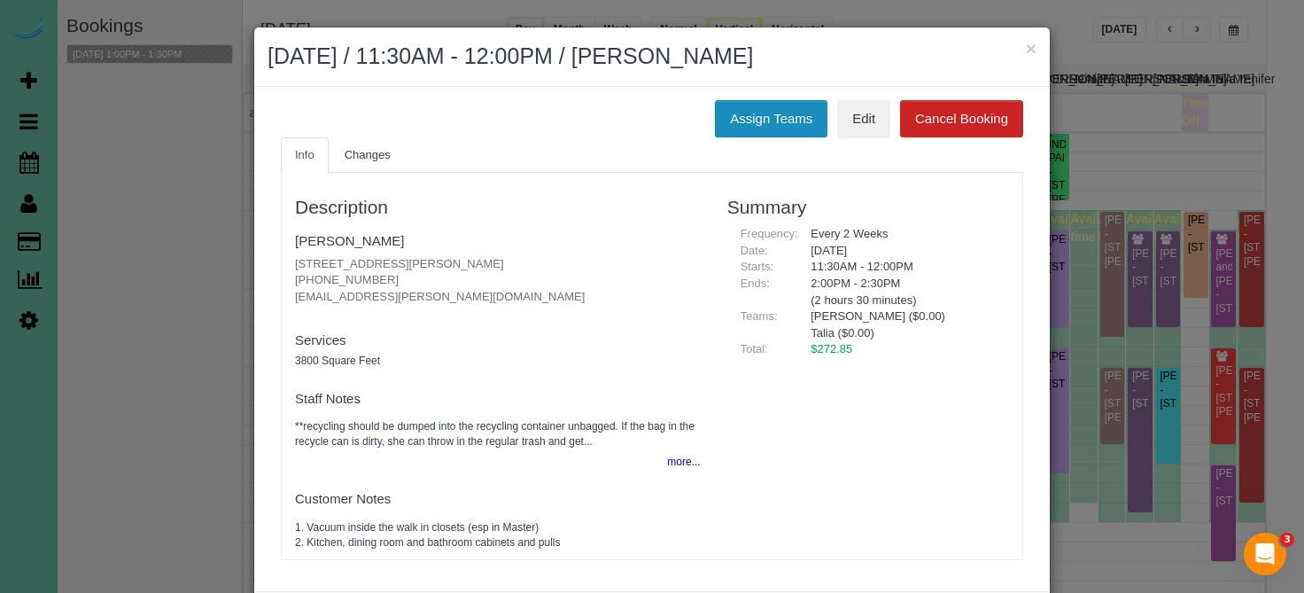
click at [759, 119] on button "Assign Teams" at bounding box center [771, 118] width 113 height 37
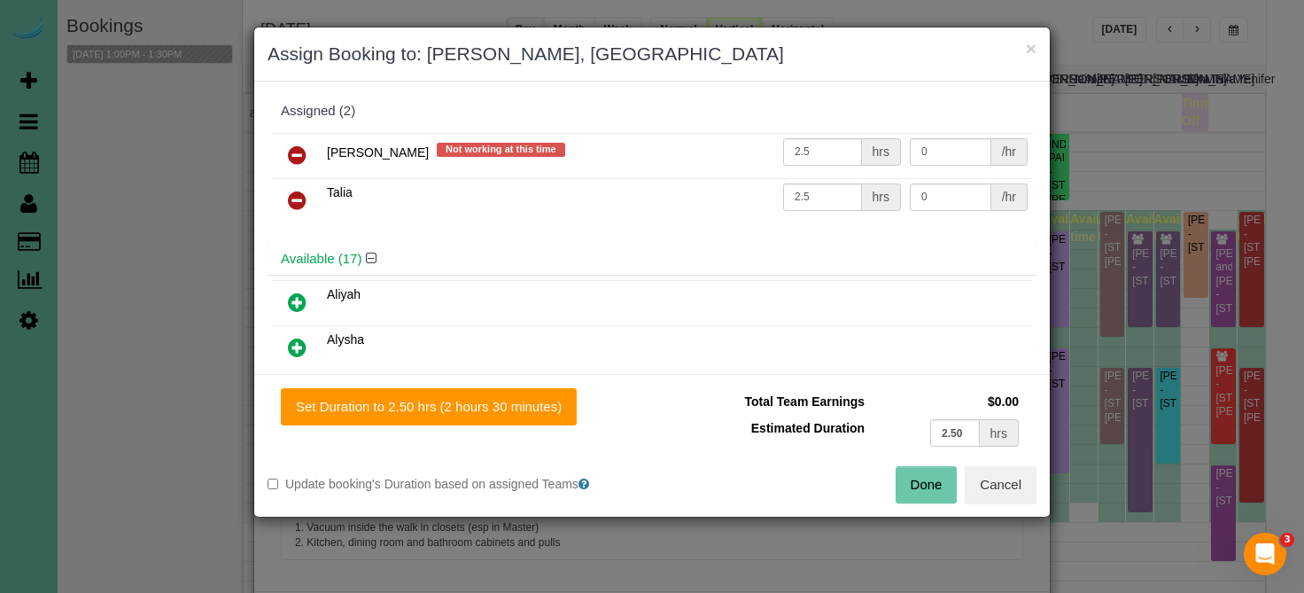
click at [288, 155] on icon at bounding box center [297, 154] width 19 height 21
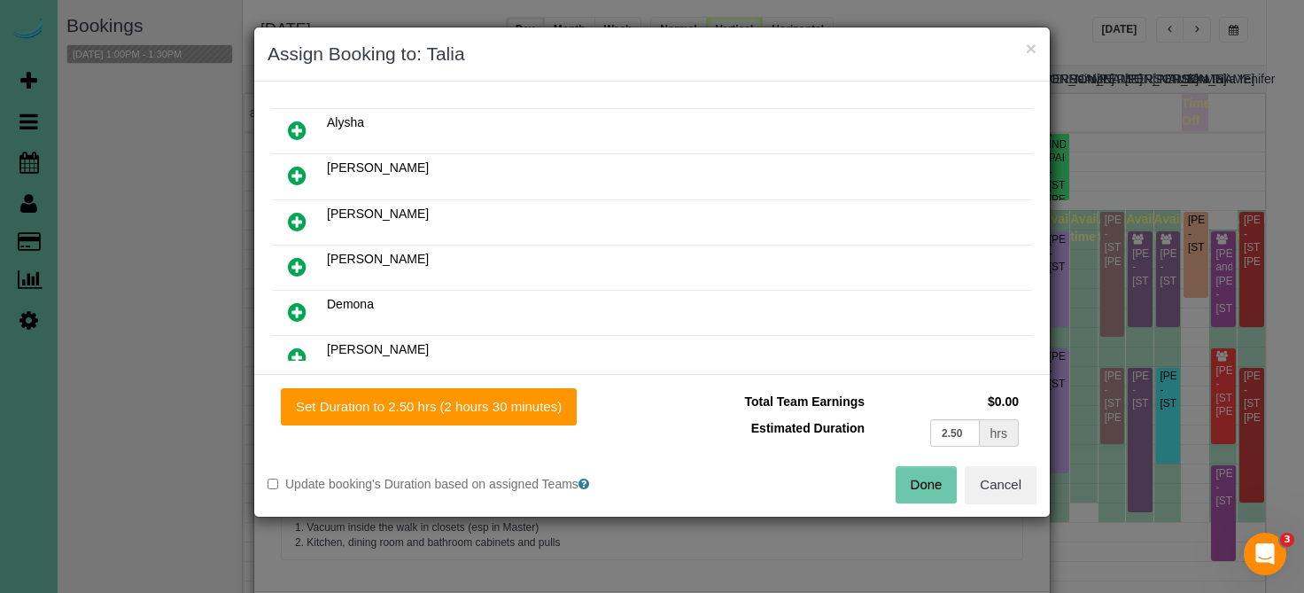
scroll to position [173, 0]
click at [291, 305] on icon at bounding box center [297, 310] width 19 height 21
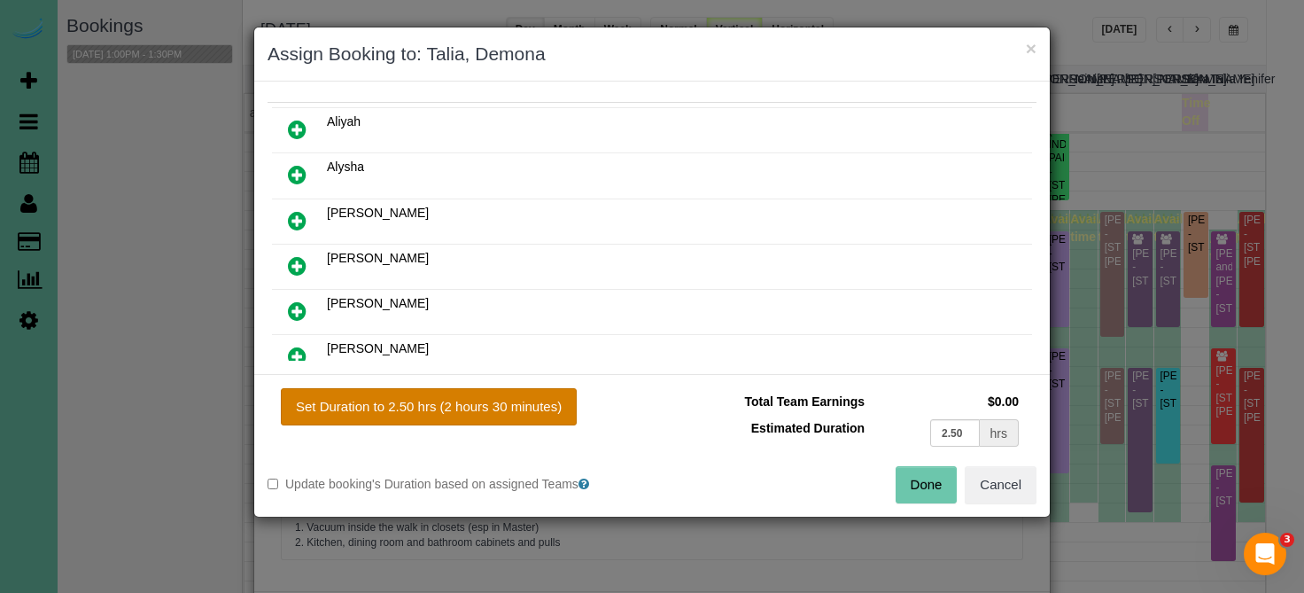
click at [338, 400] on button "Set Duration to 2.50 hrs (2 hours 30 minutes)" at bounding box center [429, 406] width 296 height 37
type input "2.50"
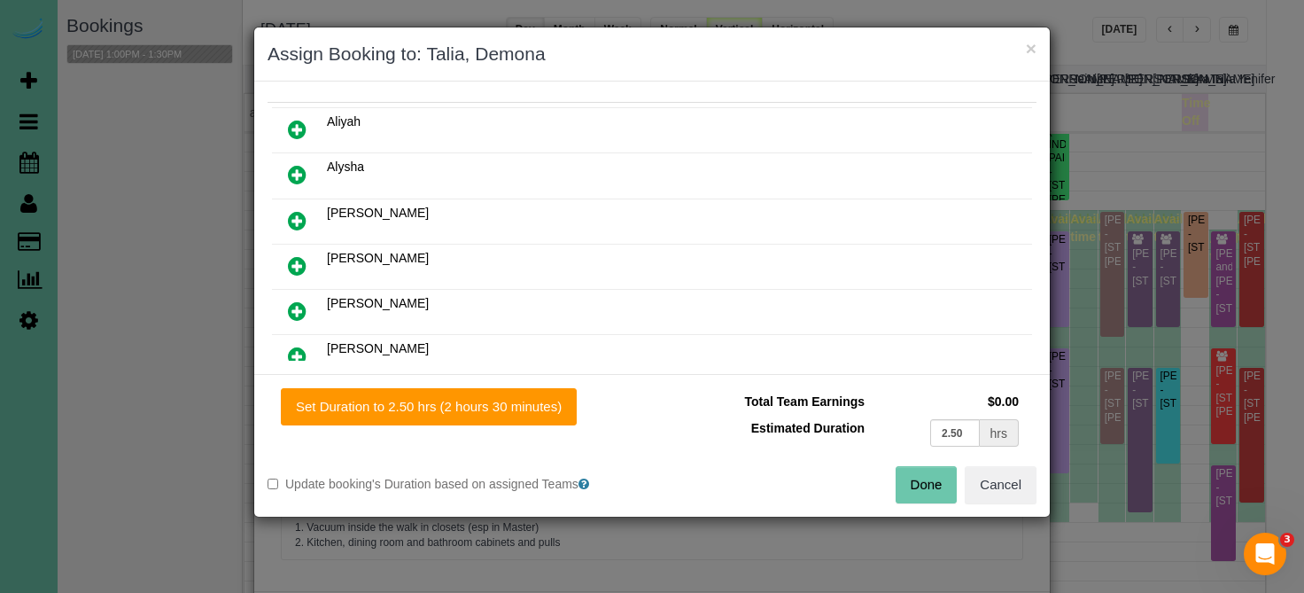
click at [904, 483] on button "Done" at bounding box center [927, 484] width 62 height 37
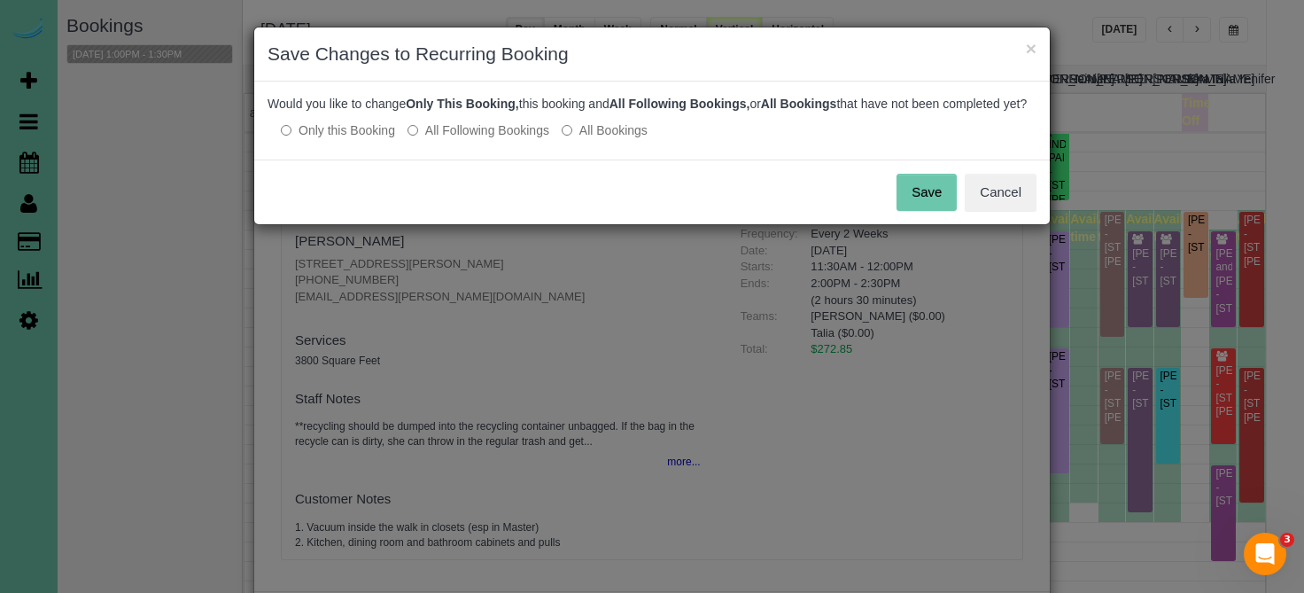
click at [928, 211] on button "Save" at bounding box center [926, 192] width 60 height 37
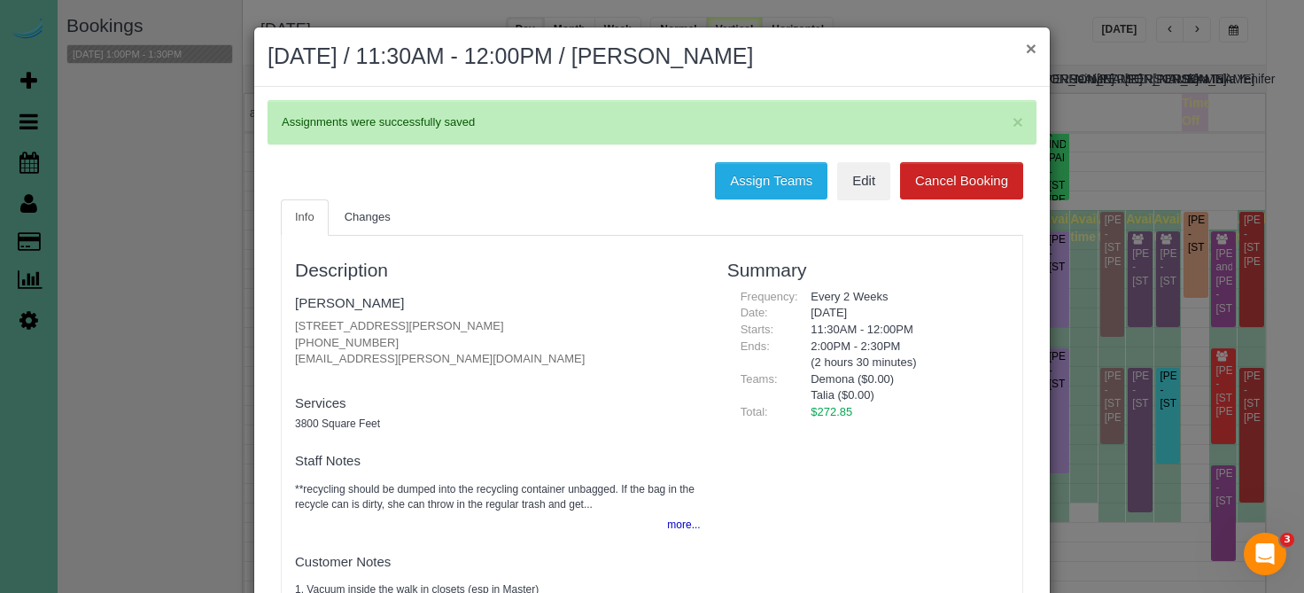
click at [1029, 50] on button "×" at bounding box center [1031, 48] width 11 height 19
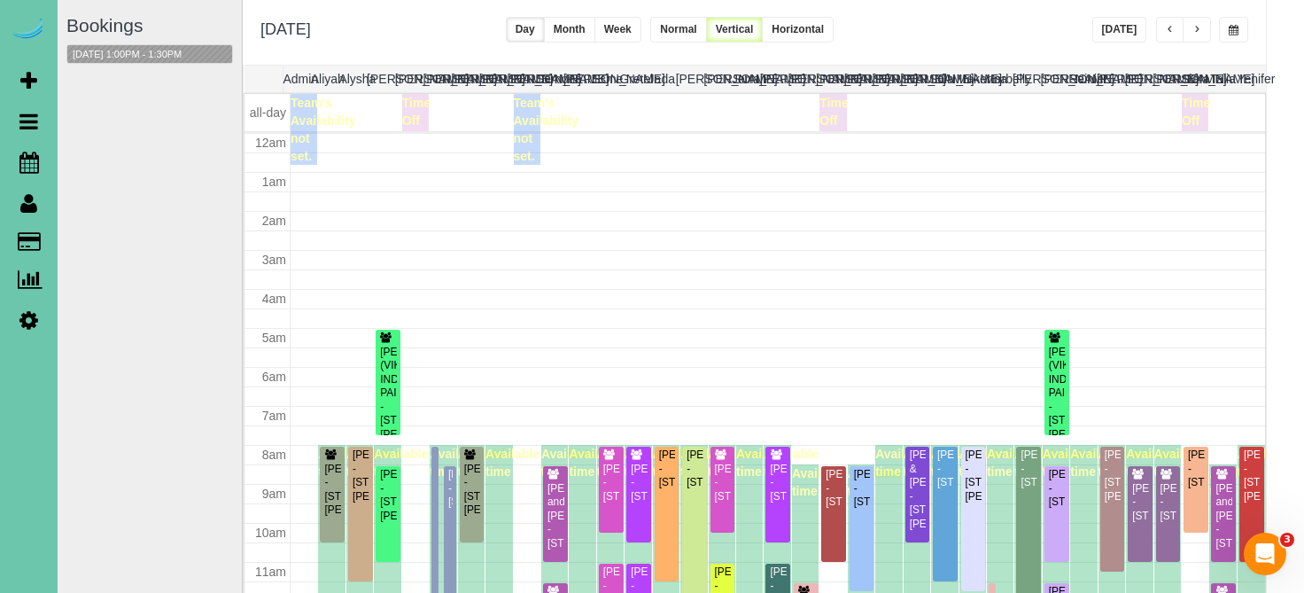
scroll to position [235, 0]
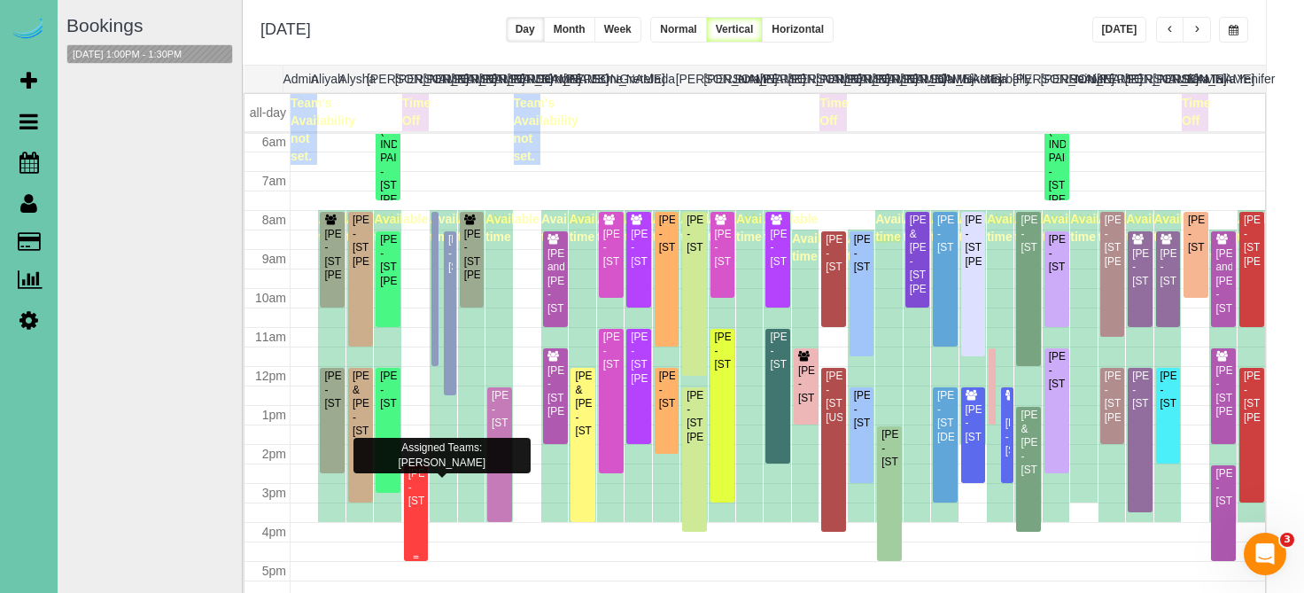
click at [420, 501] on div "Lindsey Baker - 6440 Ceder Plz Apt 204, Omaha, NE 68106" at bounding box center [416, 487] width 18 height 41
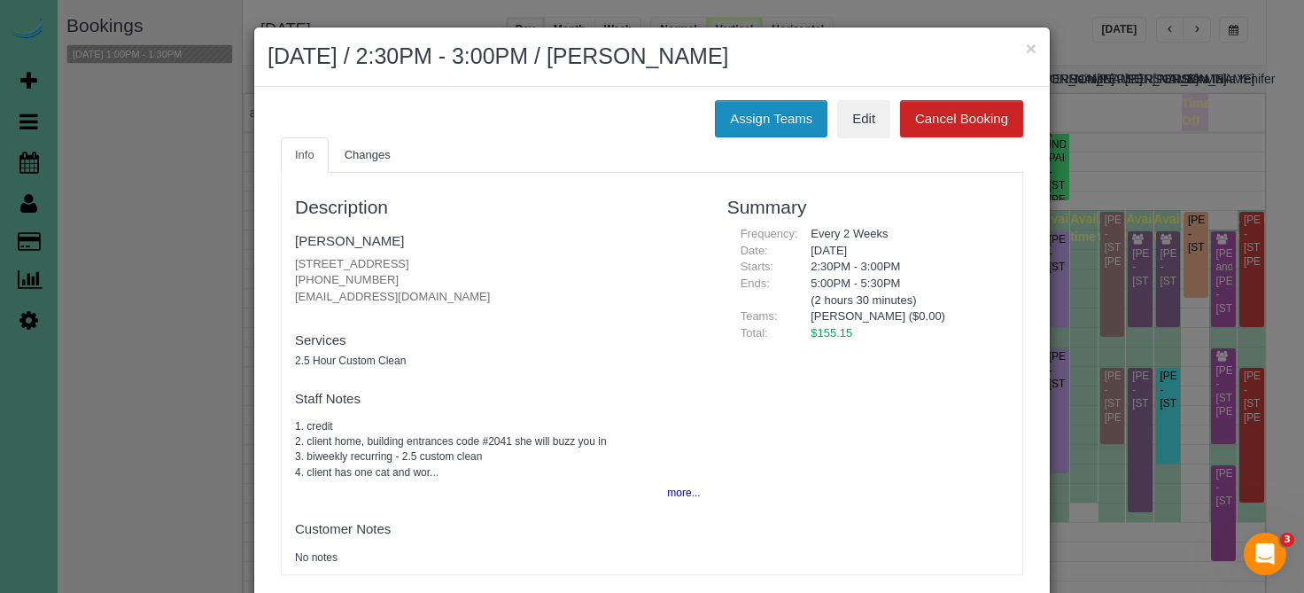
click at [762, 106] on button "Assign Teams" at bounding box center [771, 118] width 113 height 37
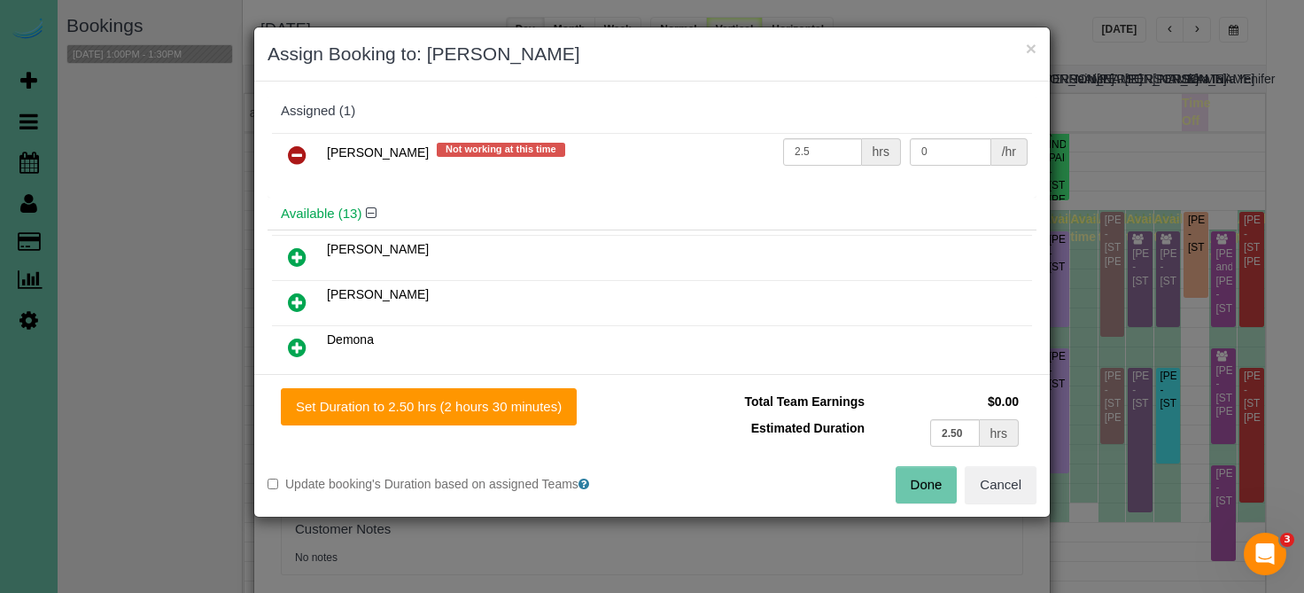
click at [299, 152] on icon at bounding box center [297, 154] width 19 height 21
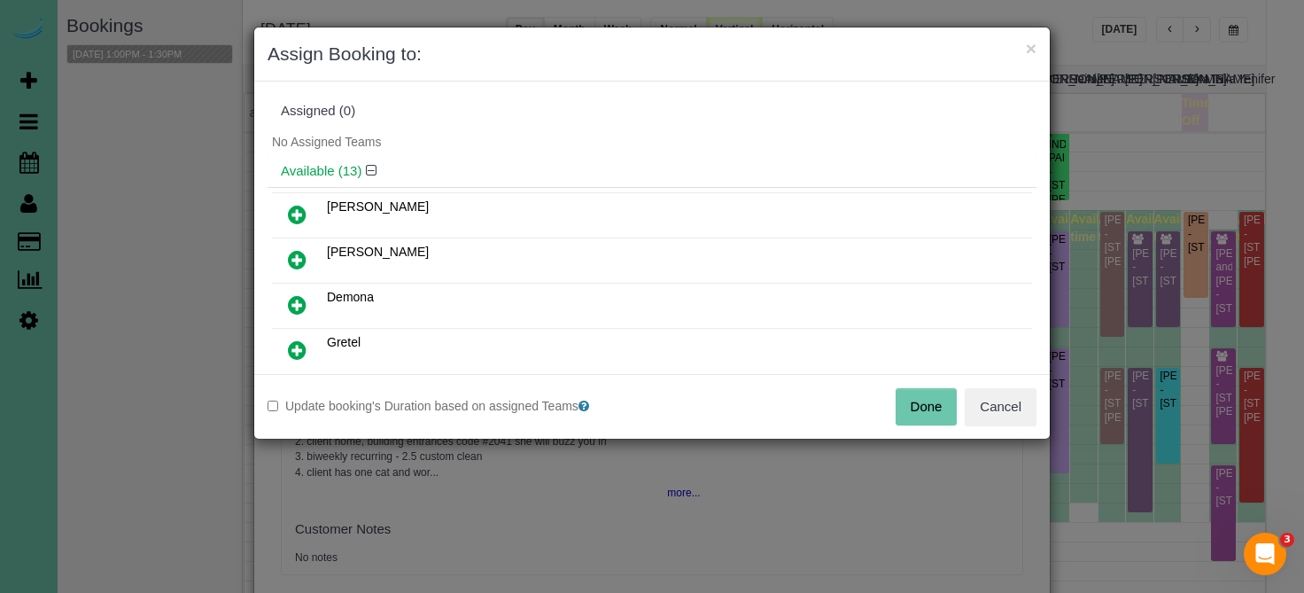
click at [299, 306] on icon at bounding box center [297, 304] width 19 height 21
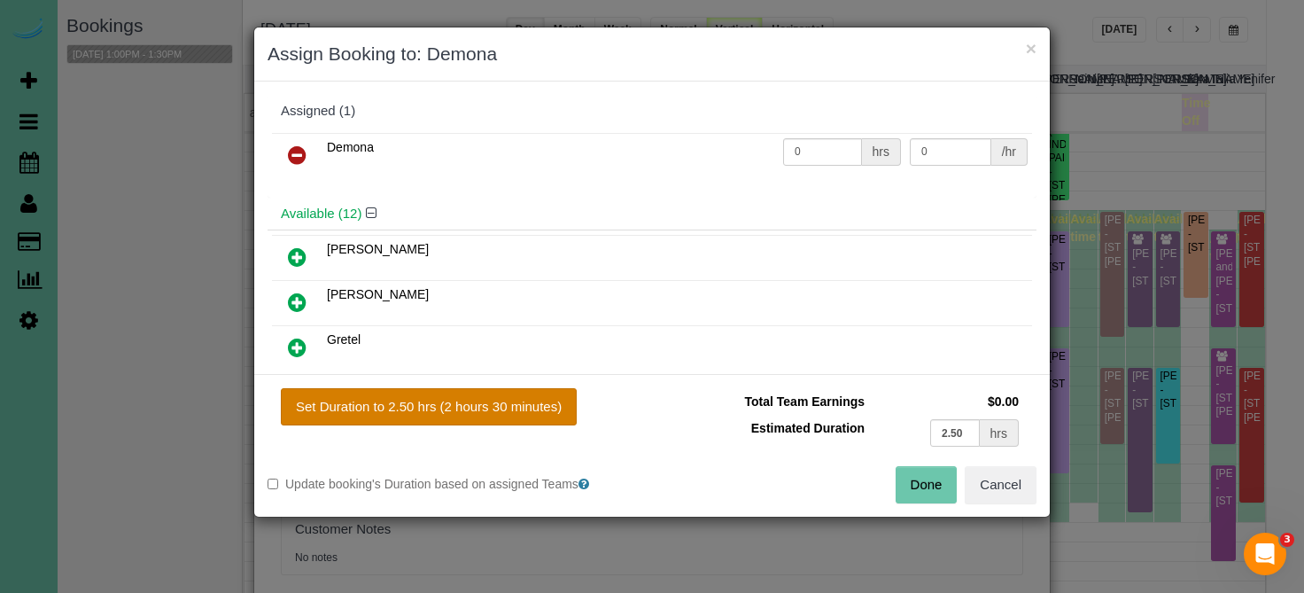
click at [373, 393] on button "Set Duration to 2.50 hrs (2 hours 30 minutes)" at bounding box center [429, 406] width 296 height 37
type input "2.50"
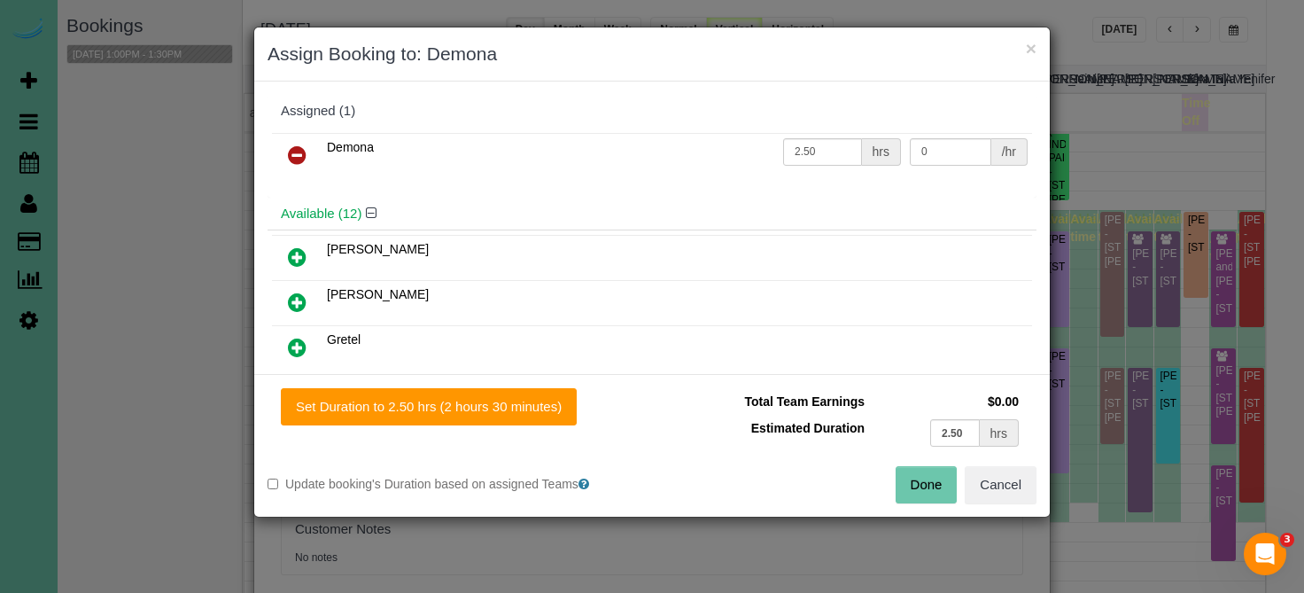
click at [914, 465] on div "Total Team Earnings $0.00 Estimated Duration 2.50 hrs Warning: The Company shar…" at bounding box center [844, 427] width 384 height 78
click at [912, 477] on button "Done" at bounding box center [927, 484] width 62 height 37
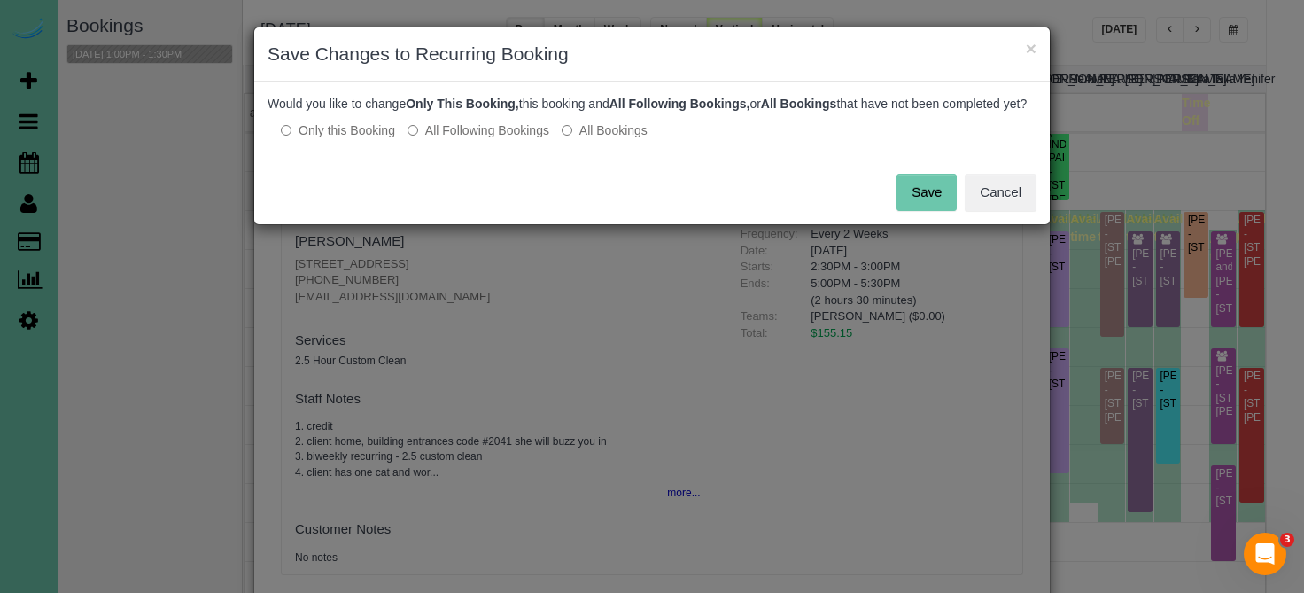
click at [928, 211] on button "Save" at bounding box center [926, 192] width 60 height 37
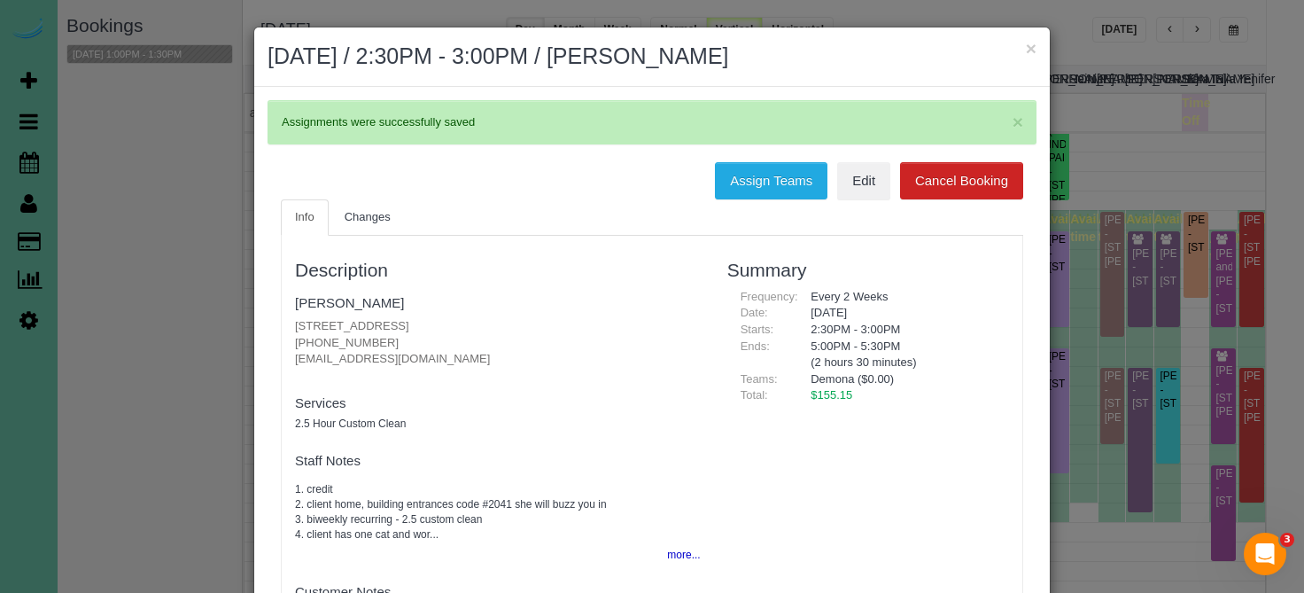
click at [1024, 46] on h2 "November 11, 2025 / 2:30PM - 3:00PM / Lindsey Baker" at bounding box center [652, 57] width 769 height 32
click at [1028, 46] on button "×" at bounding box center [1031, 48] width 11 height 19
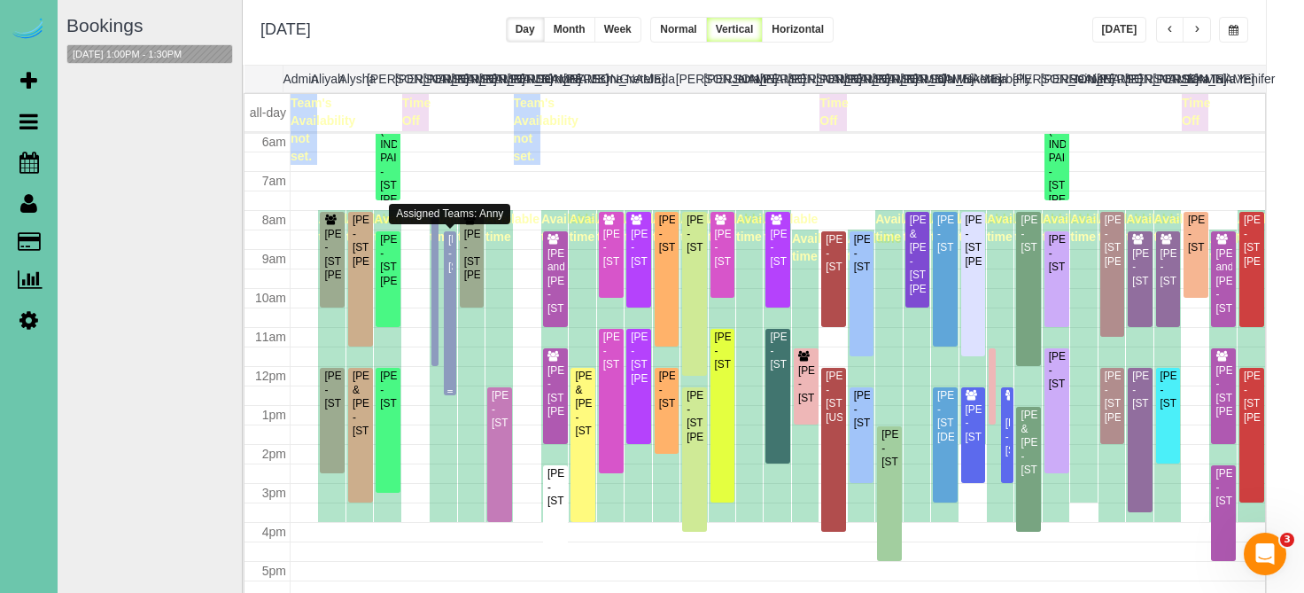
click at [451, 264] on div "Brienn Parker - 2125 S 118th Street, Omaha, NE 68144" at bounding box center [449, 253] width 5 height 41
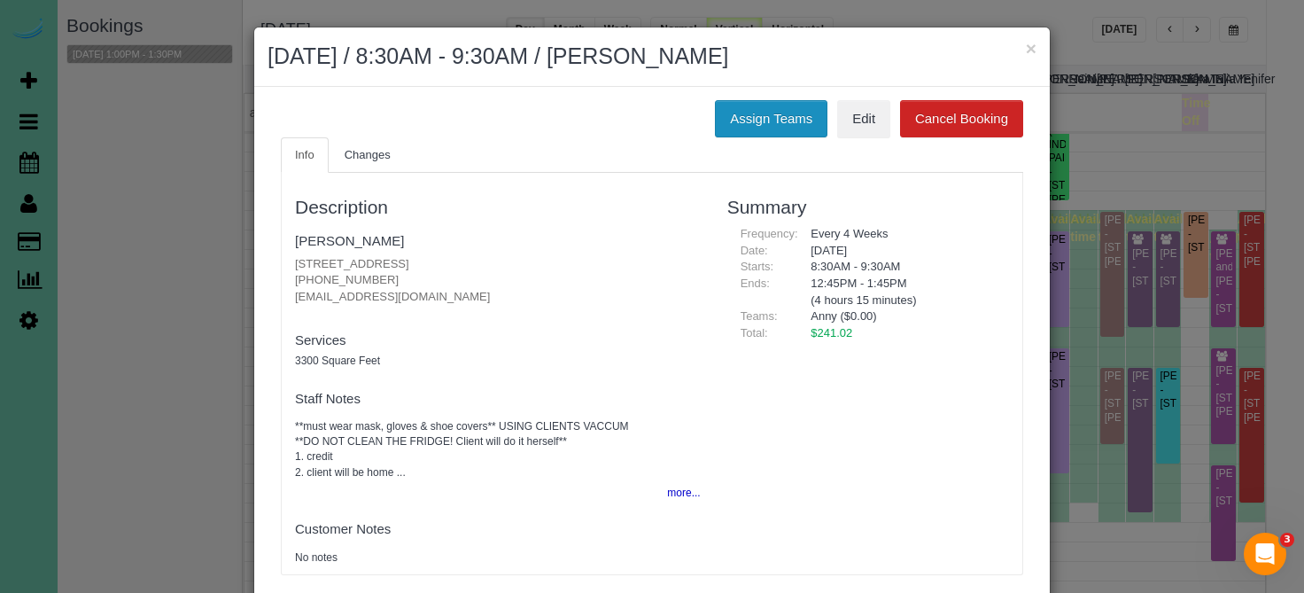
click at [815, 121] on button "Assign Teams" at bounding box center [771, 118] width 113 height 37
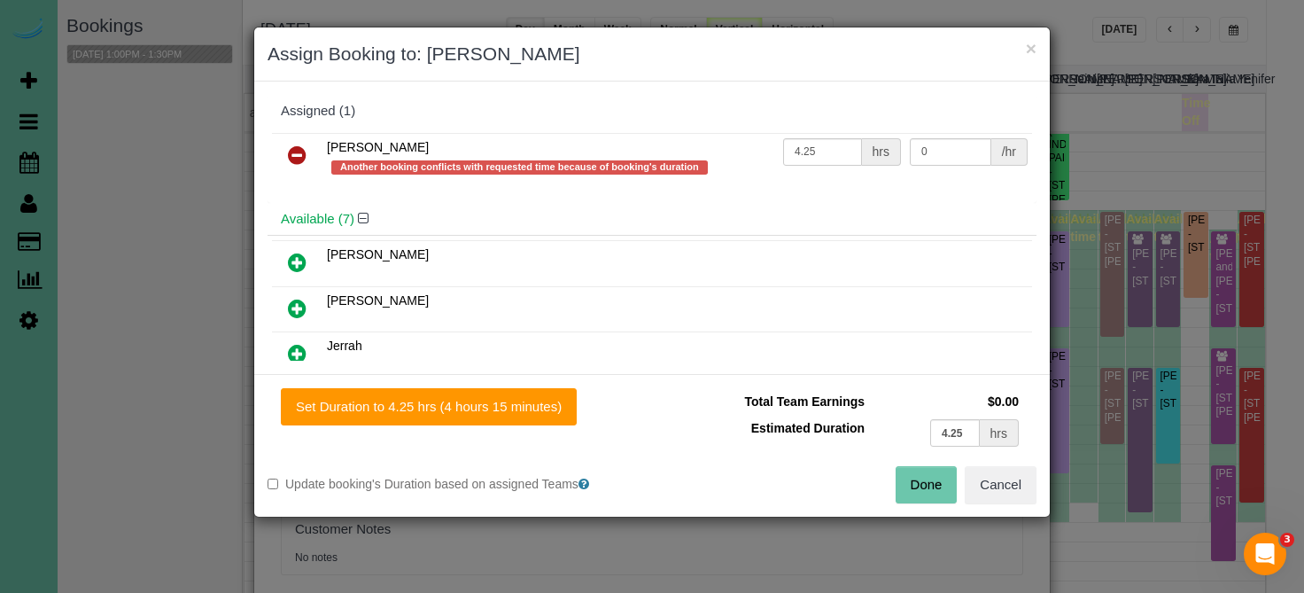
click at [290, 157] on icon at bounding box center [297, 154] width 19 height 21
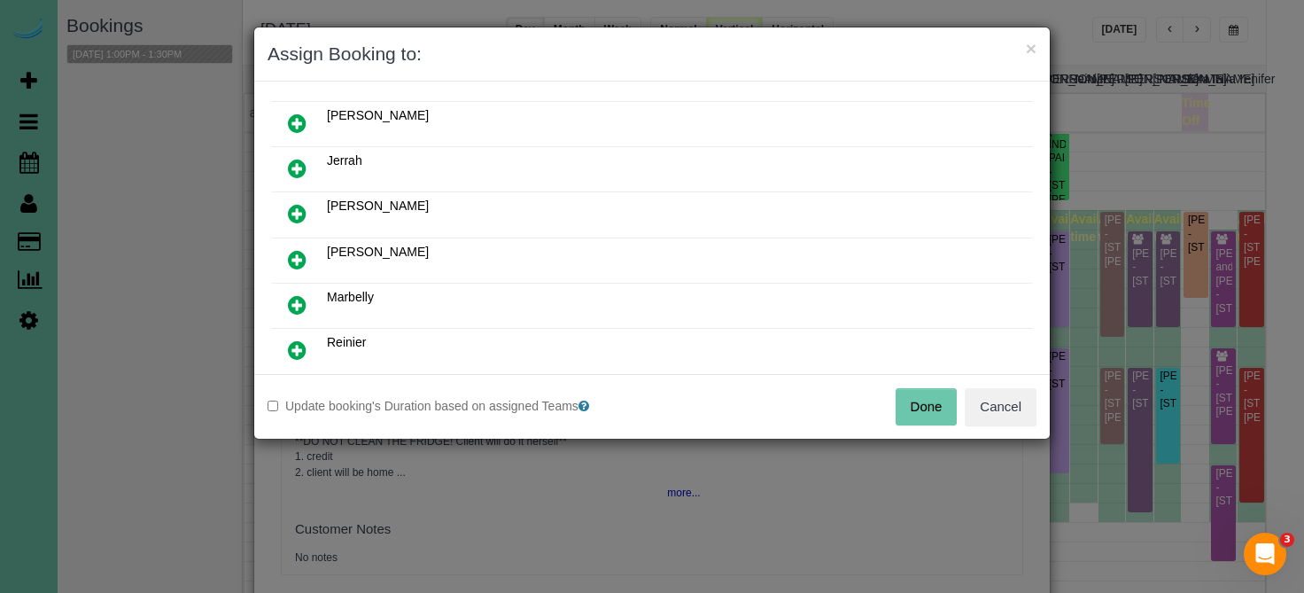
scroll to position [146, 0]
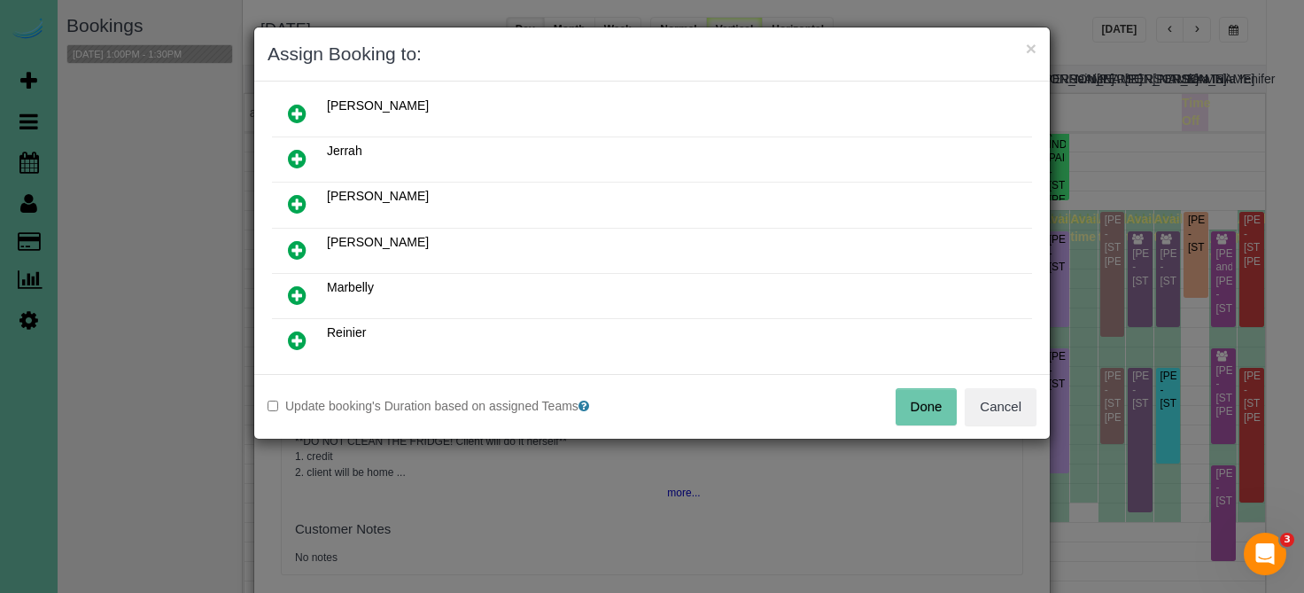
click at [303, 252] on icon at bounding box center [297, 249] width 19 height 21
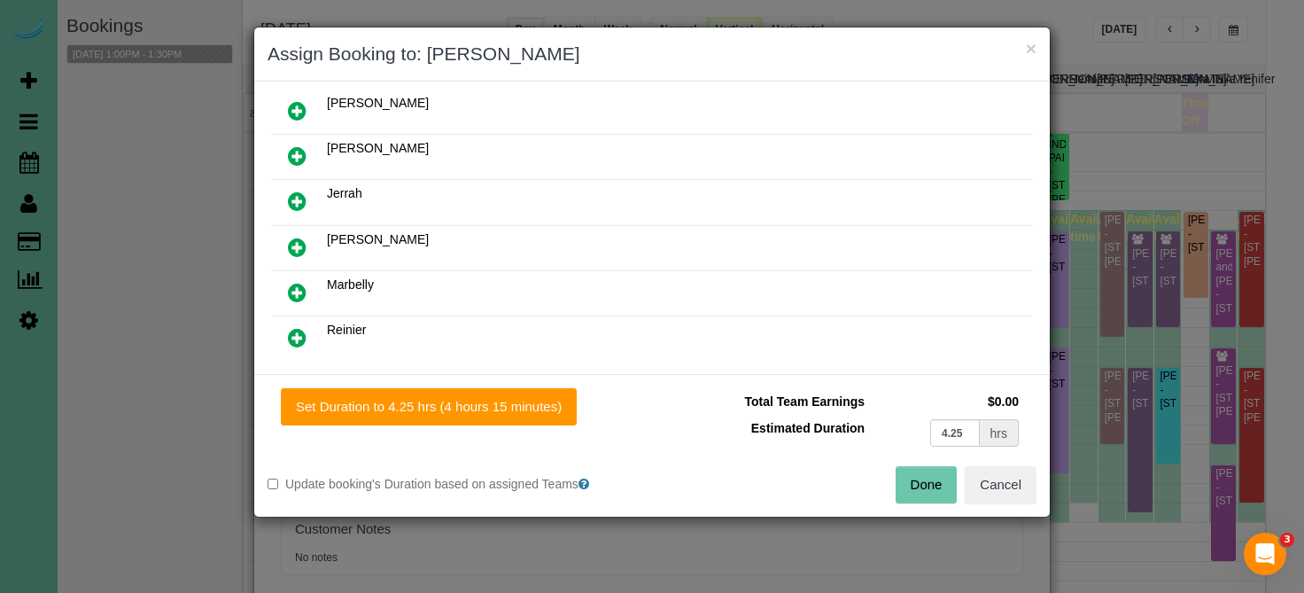
click at [340, 380] on div "Set Duration to 4.25 hrs (4 hours 15 minutes) Total Team Earnings $0.00 Estimat…" at bounding box center [651, 445] width 795 height 143
click at [340, 387] on div "Set Duration to 4.25 hrs (4 hours 15 minutes) Total Team Earnings $0.00 Estimat…" at bounding box center [651, 445] width 795 height 143
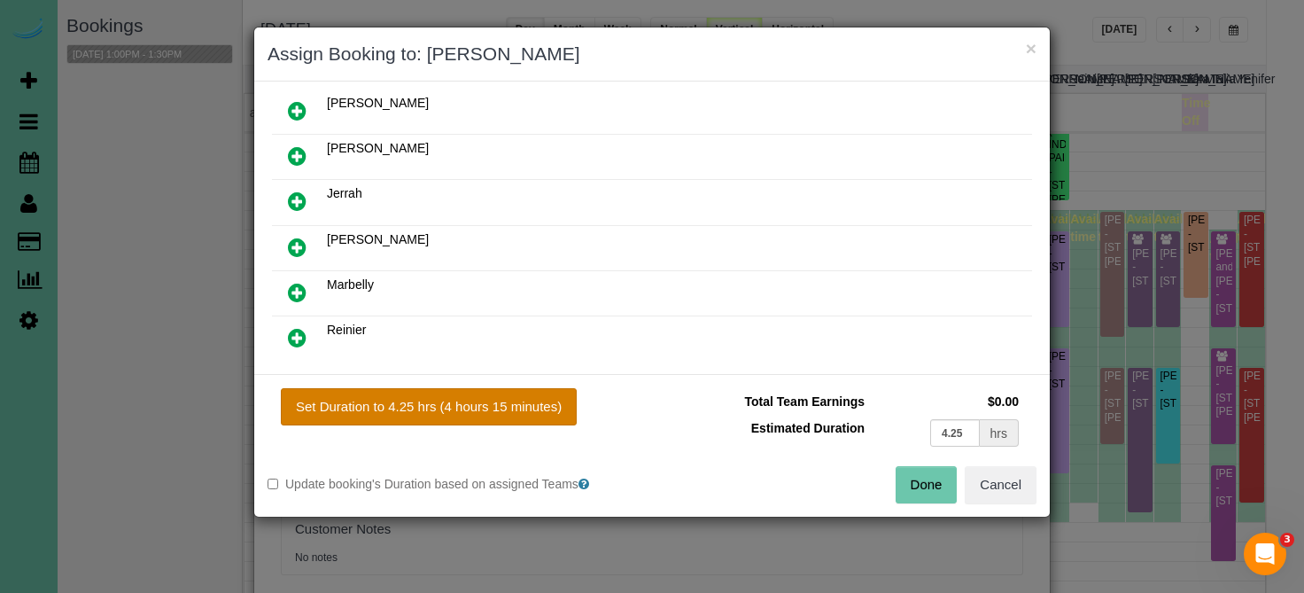
click at [340, 391] on button "Set Duration to 4.25 hrs (4 hours 15 minutes)" at bounding box center [429, 406] width 296 height 37
type input "4.25"
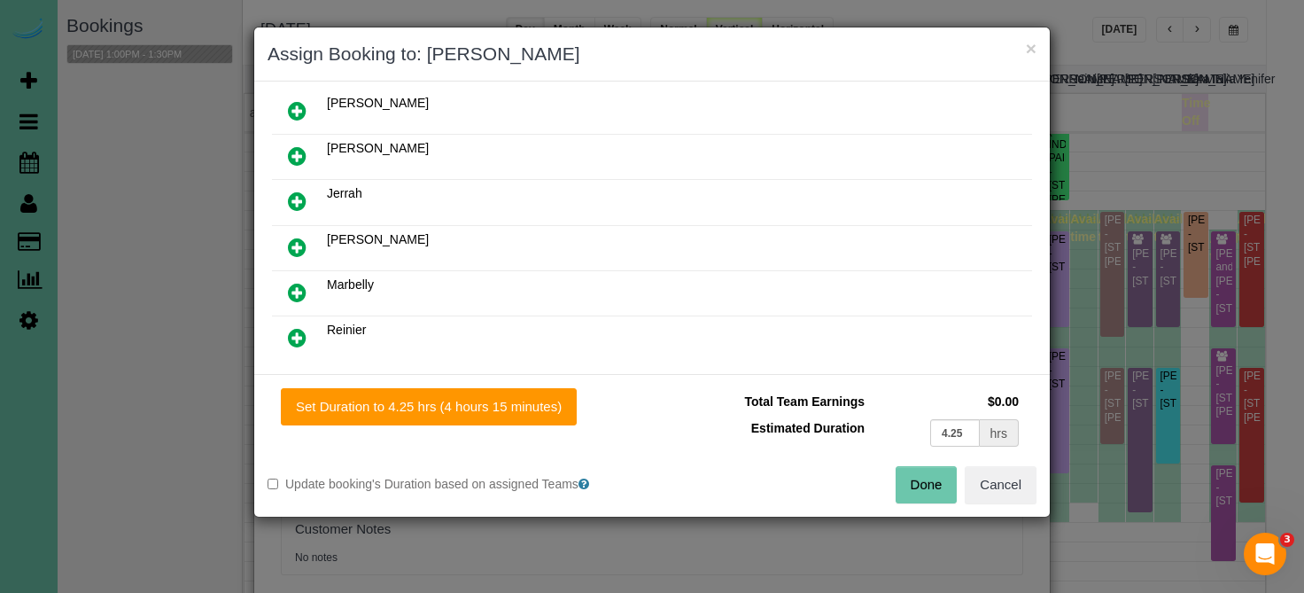
click at [952, 483] on button "Done" at bounding box center [927, 484] width 62 height 37
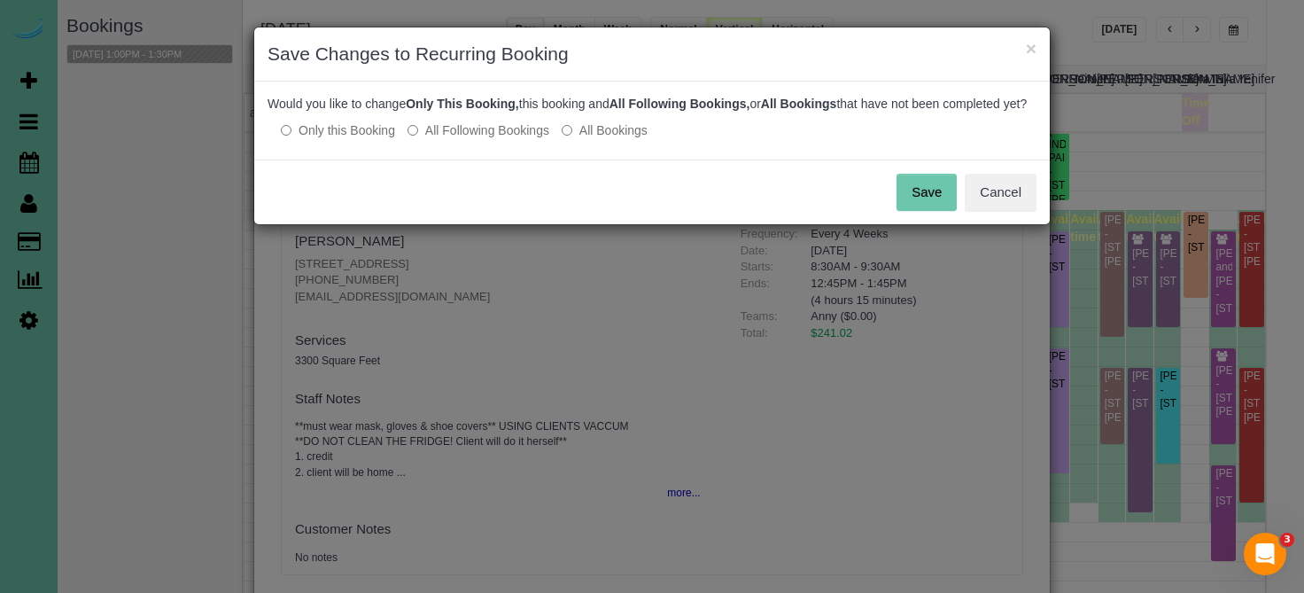
click at [480, 159] on div "Would you like to change Only This Booking, this booking and All Following Book…" at bounding box center [651, 120] width 795 height 78
click at [487, 158] on div "Would you like to change Only This Booking, this booking and All Following Book…" at bounding box center [651, 120] width 795 height 78
click at [502, 139] on label "All Following Bookings" at bounding box center [478, 130] width 142 height 18
click at [908, 211] on button "Save" at bounding box center [926, 192] width 60 height 37
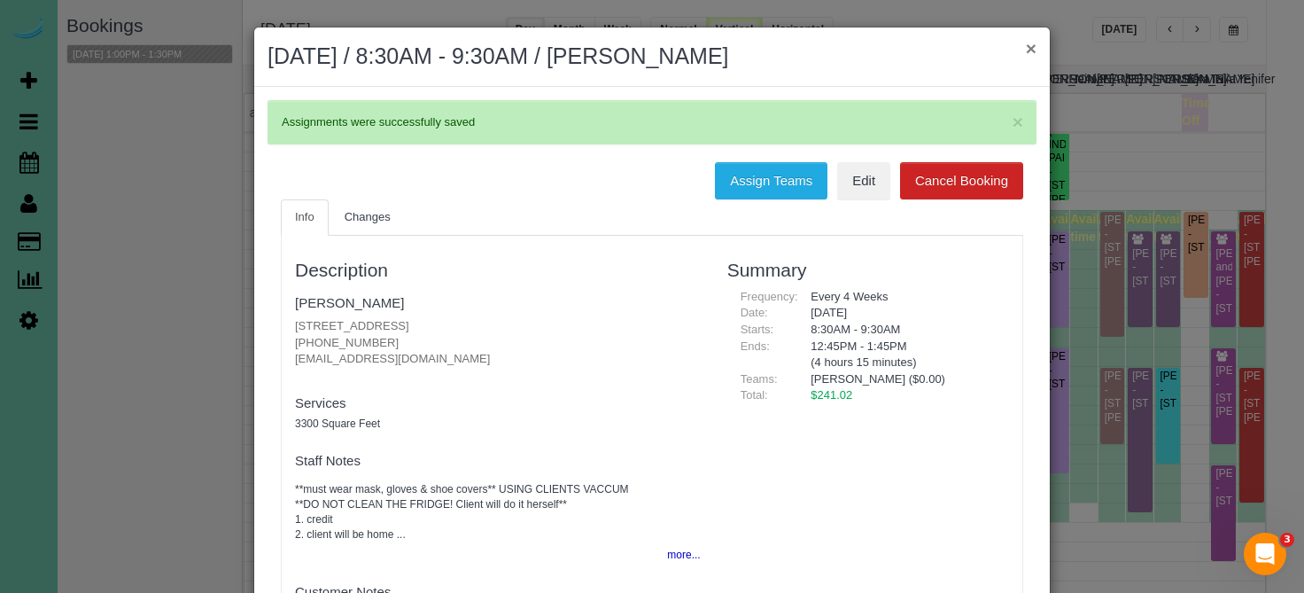
click at [1032, 47] on button "×" at bounding box center [1031, 48] width 11 height 19
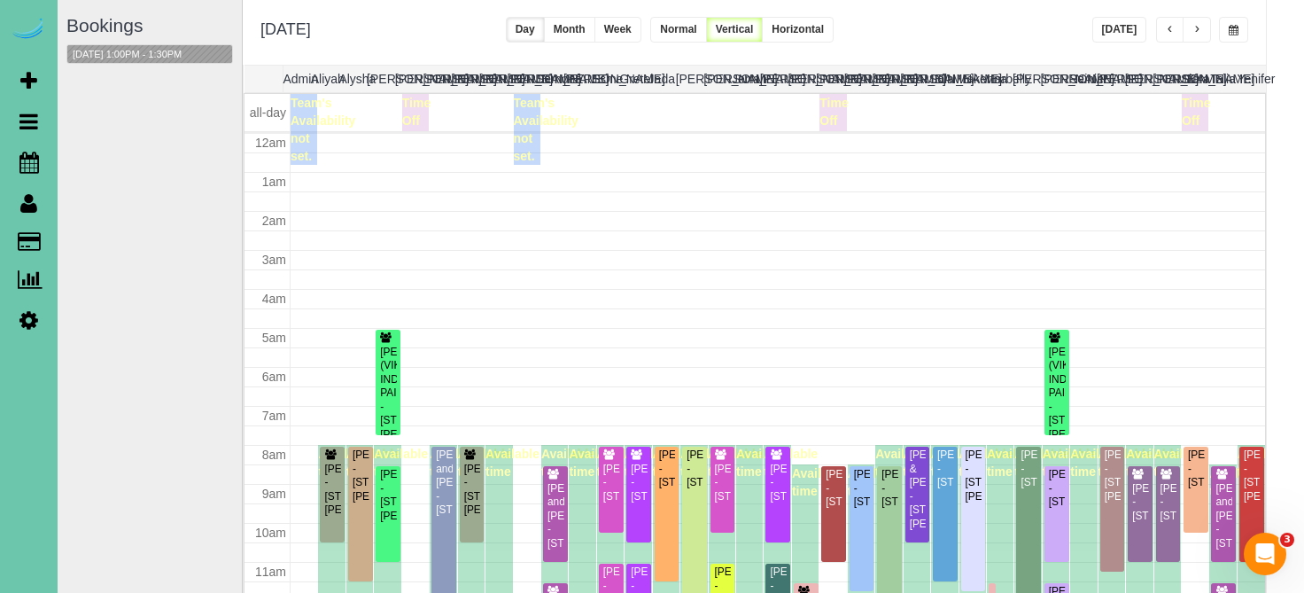
scroll to position [235, 0]
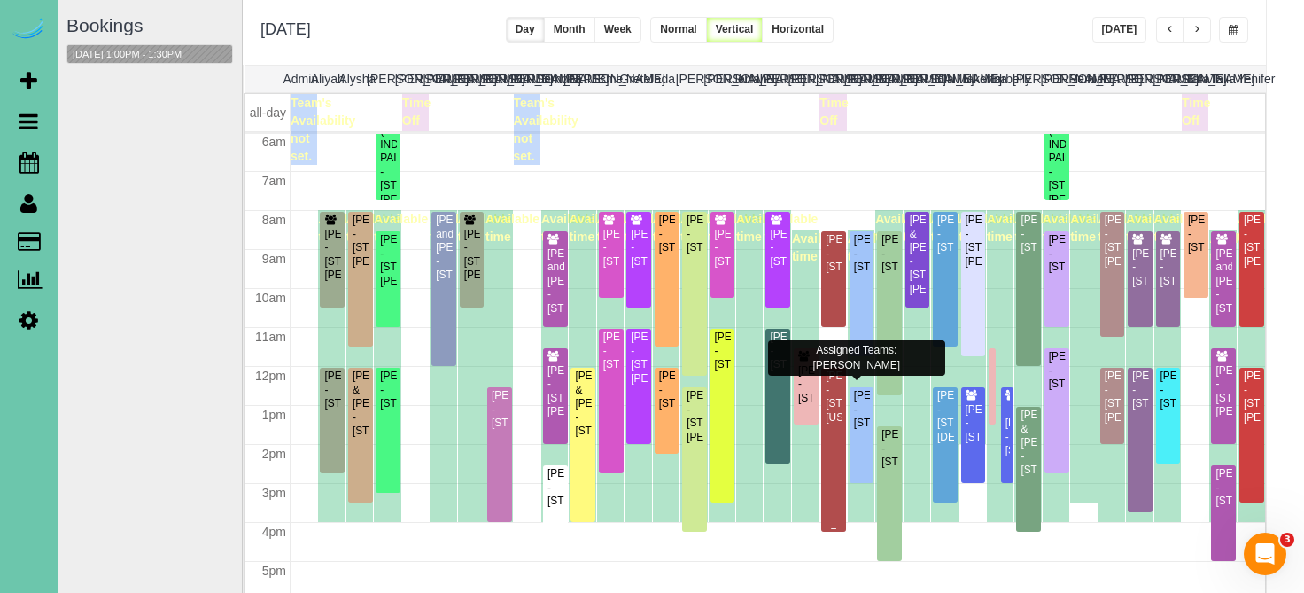
click at [834, 388] on div "Maddie Barber - 15329 California Street, Omaha, NE 68154" at bounding box center [834, 396] width 18 height 55
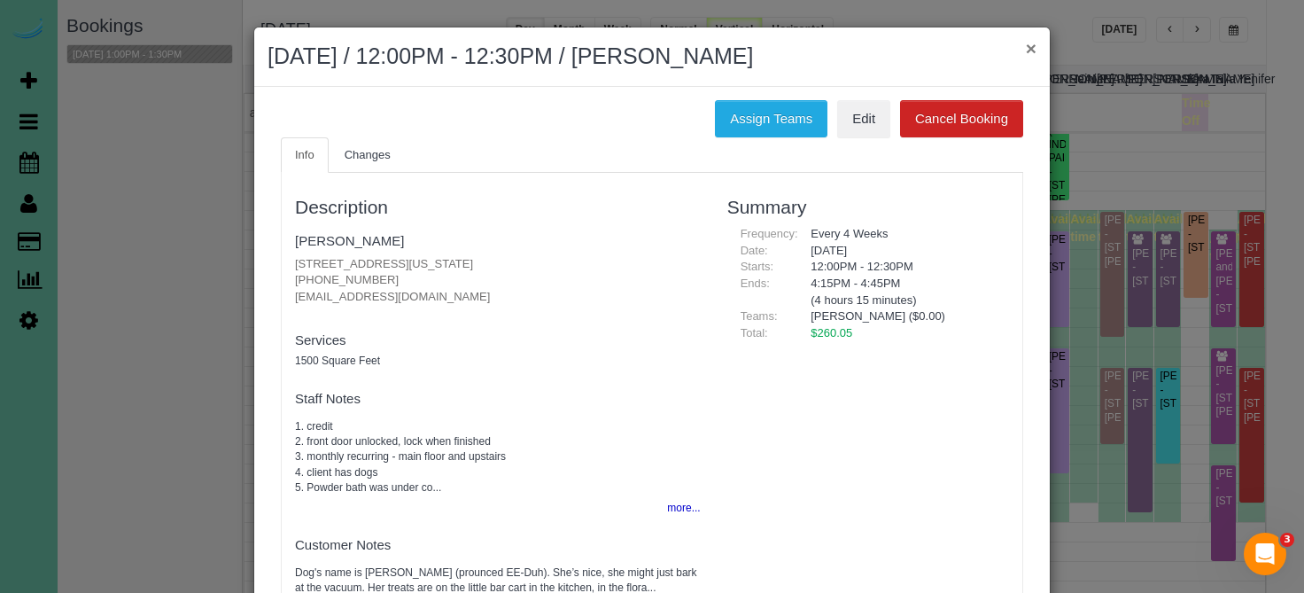
click at [1029, 51] on button "×" at bounding box center [1031, 48] width 11 height 19
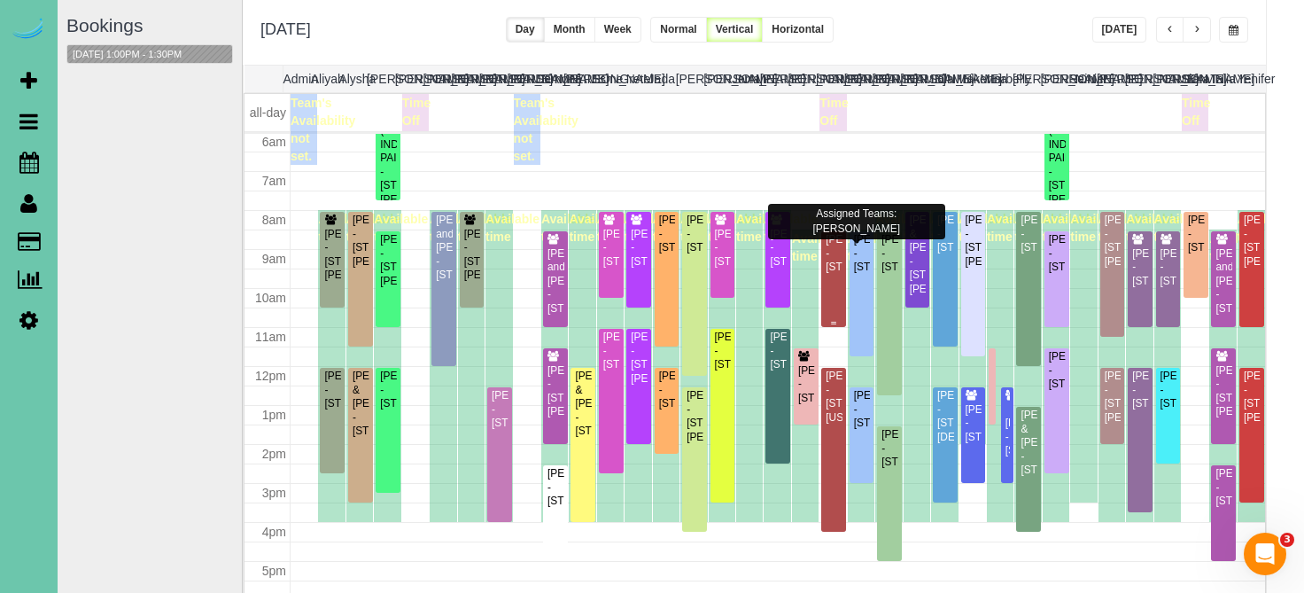
click at [840, 260] on div "Xin Guo - 13467 Kingswood Dr., Omaha, NE 68144" at bounding box center [834, 253] width 18 height 41
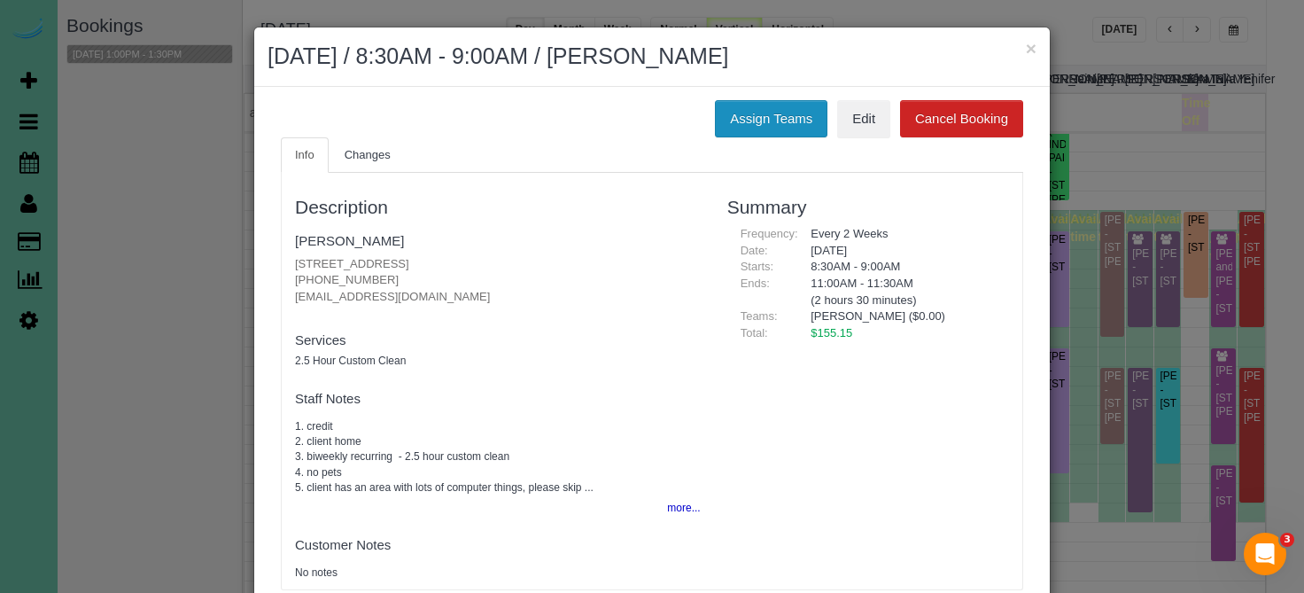
click at [769, 115] on button "Assign Teams" at bounding box center [771, 118] width 113 height 37
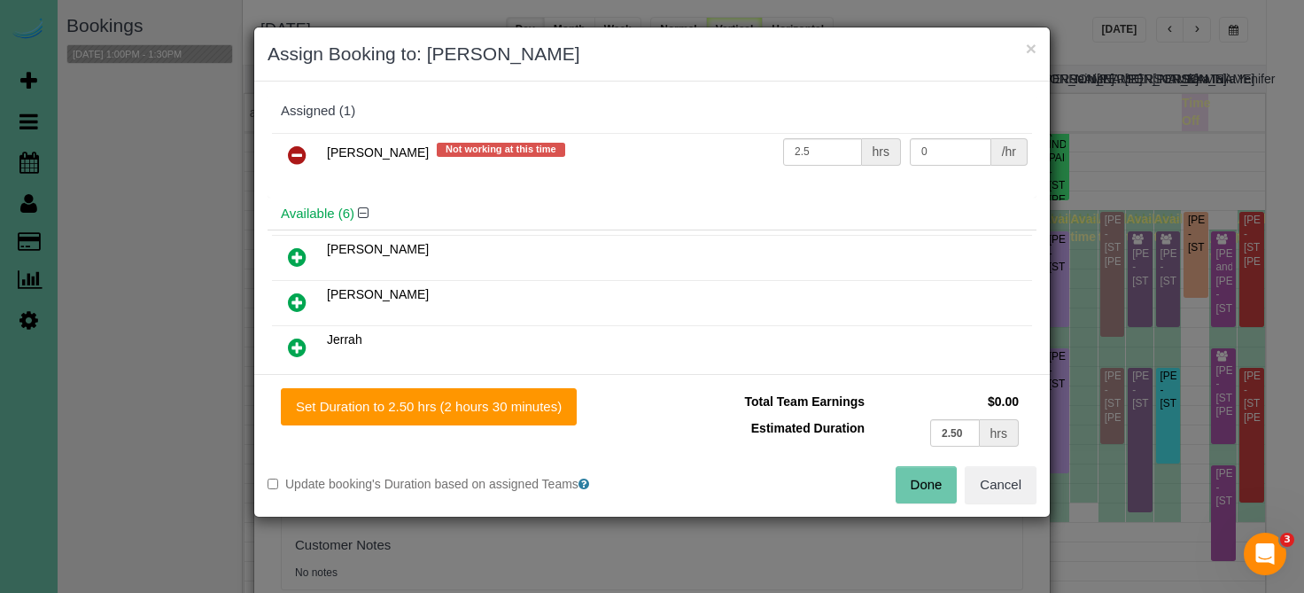
click at [301, 147] on icon at bounding box center [297, 154] width 19 height 21
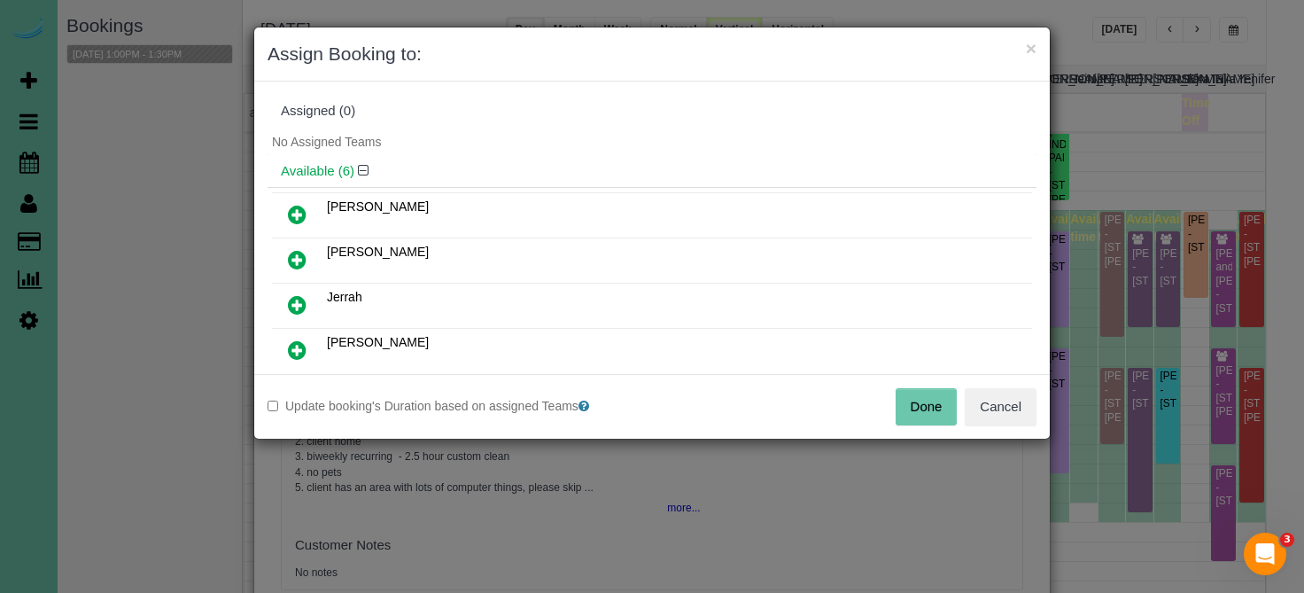
click at [298, 307] on icon at bounding box center [297, 304] width 19 height 21
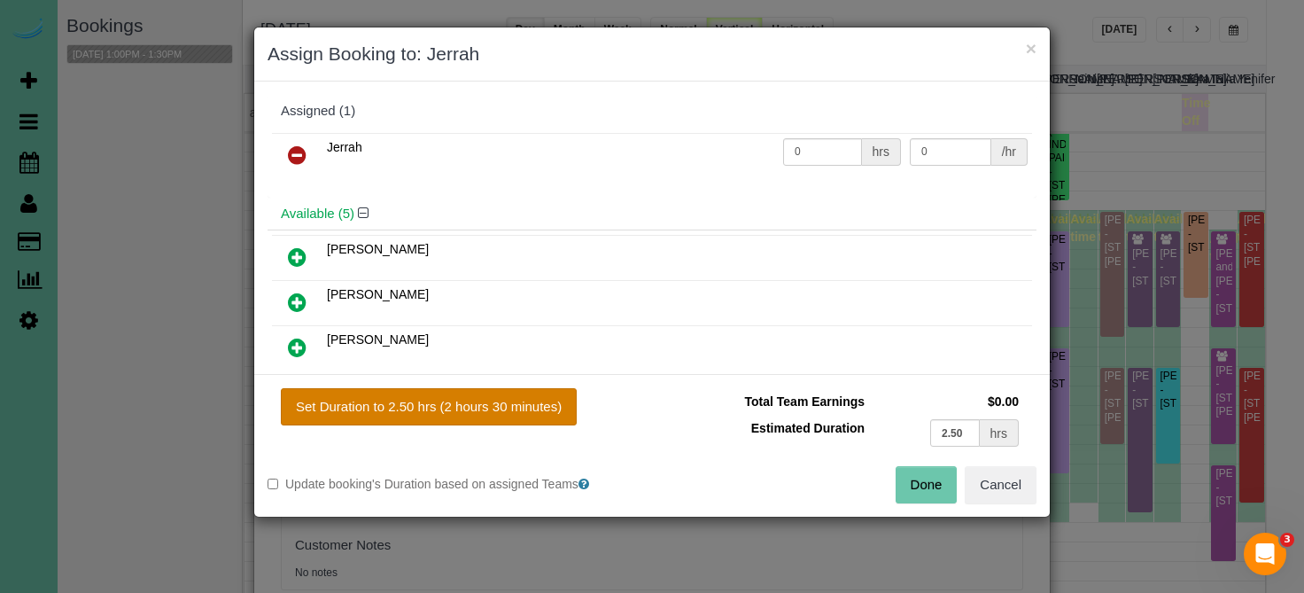
click at [381, 394] on button "Set Duration to 2.50 hrs (2 hours 30 minutes)" at bounding box center [429, 406] width 296 height 37
type input "2.50"
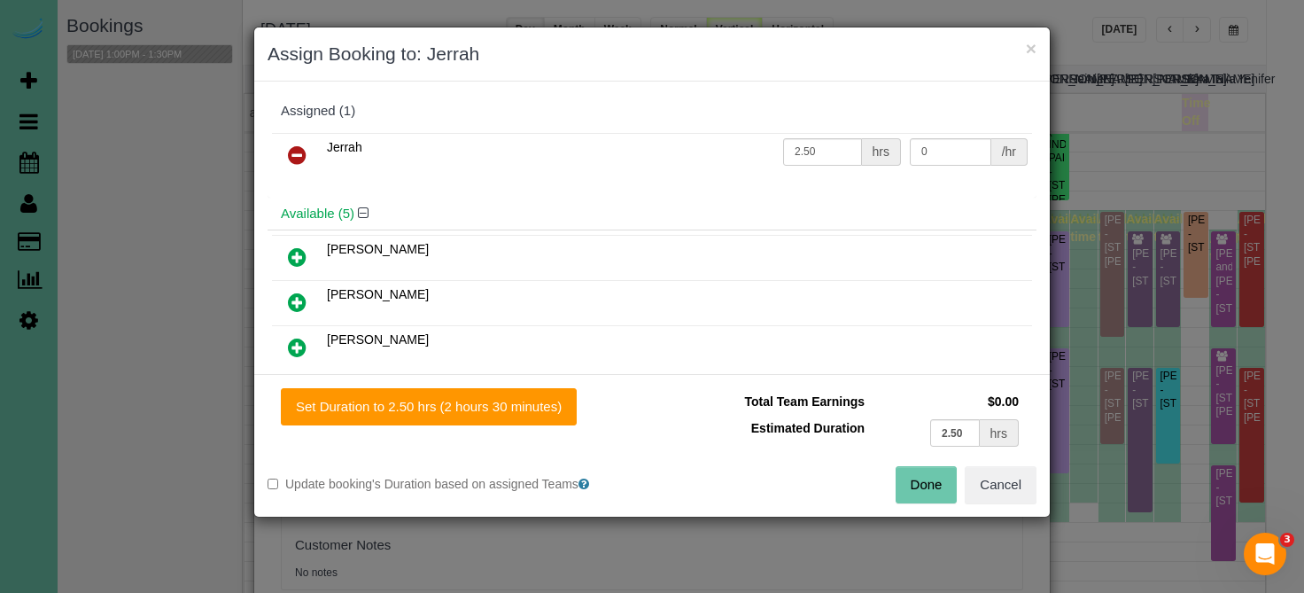
click at [937, 486] on button "Done" at bounding box center [927, 484] width 62 height 37
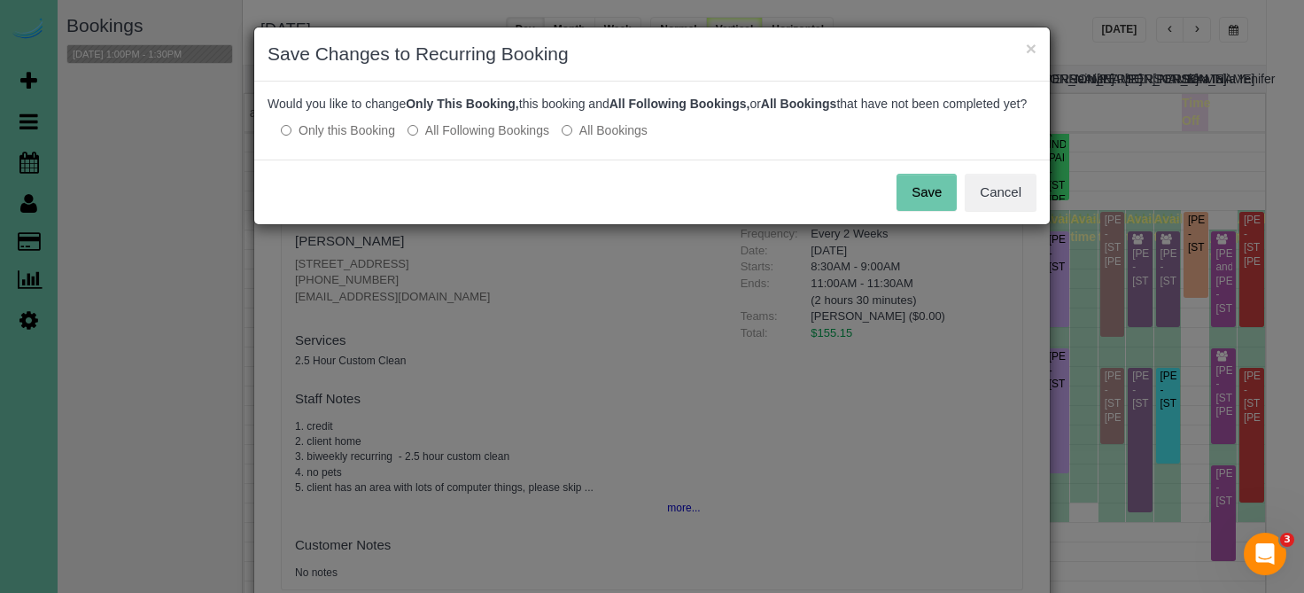
click at [549, 139] on label "All Following Bookings" at bounding box center [478, 130] width 142 height 18
click at [949, 211] on button "Save" at bounding box center [926, 192] width 60 height 37
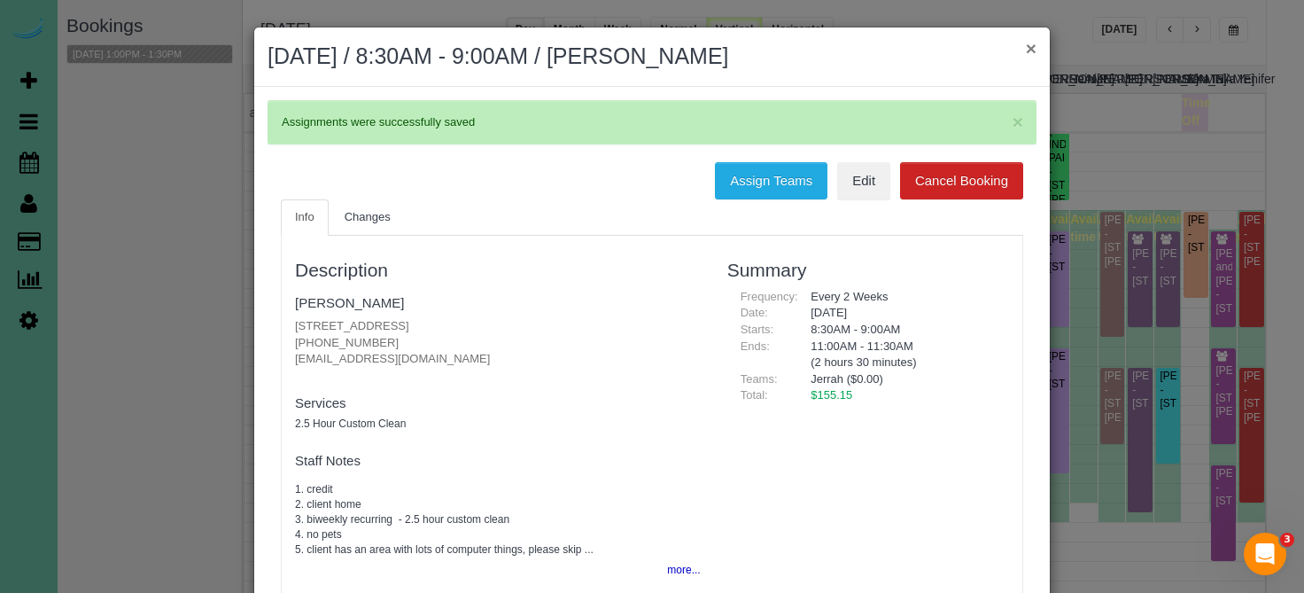
click at [1035, 43] on button "×" at bounding box center [1031, 48] width 11 height 19
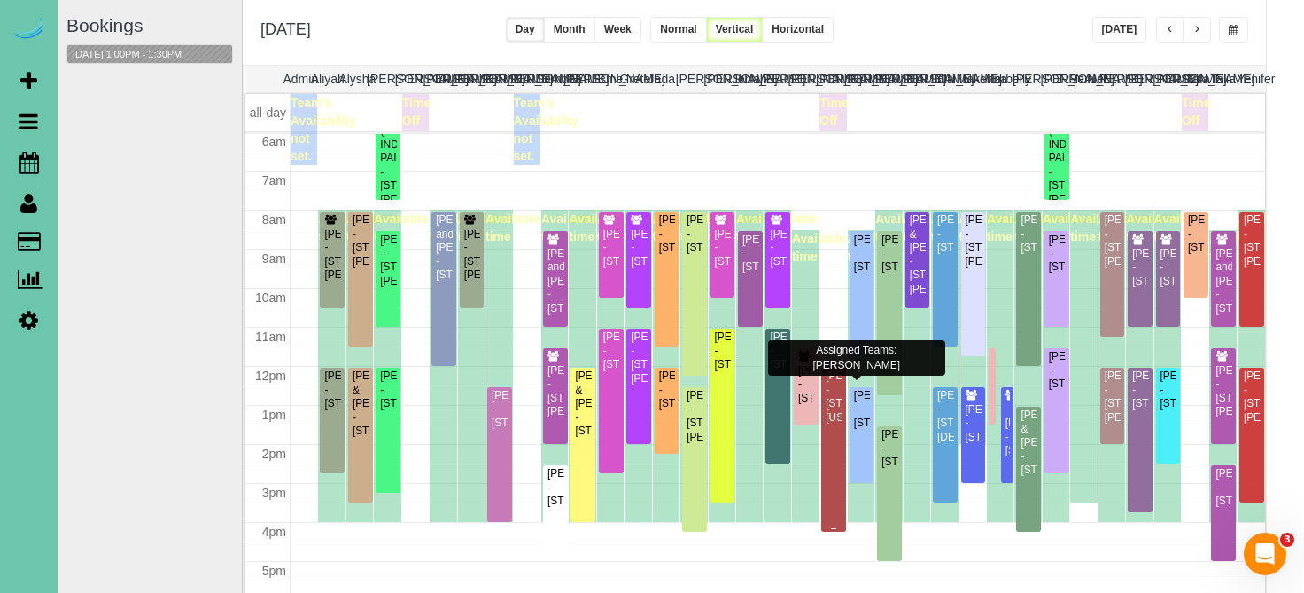
click at [833, 424] on div "Maddie Barber - 15329 California Street, Omaha, NE 68154" at bounding box center [834, 396] width 18 height 55
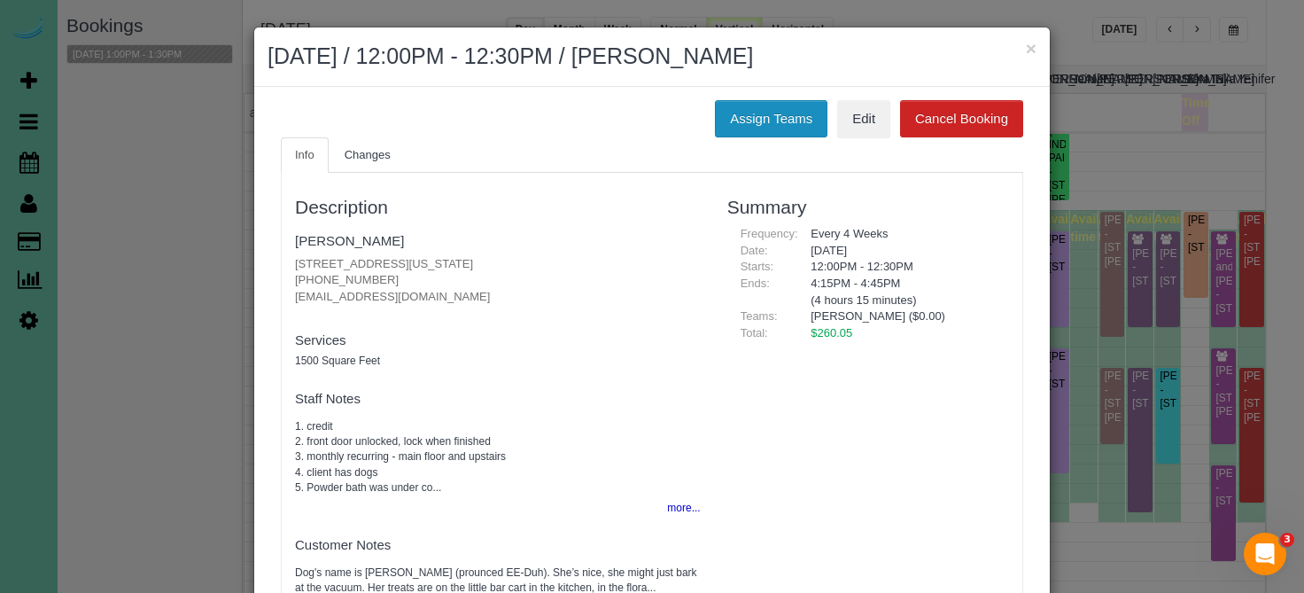
click at [779, 122] on button "Assign Teams" at bounding box center [771, 118] width 113 height 37
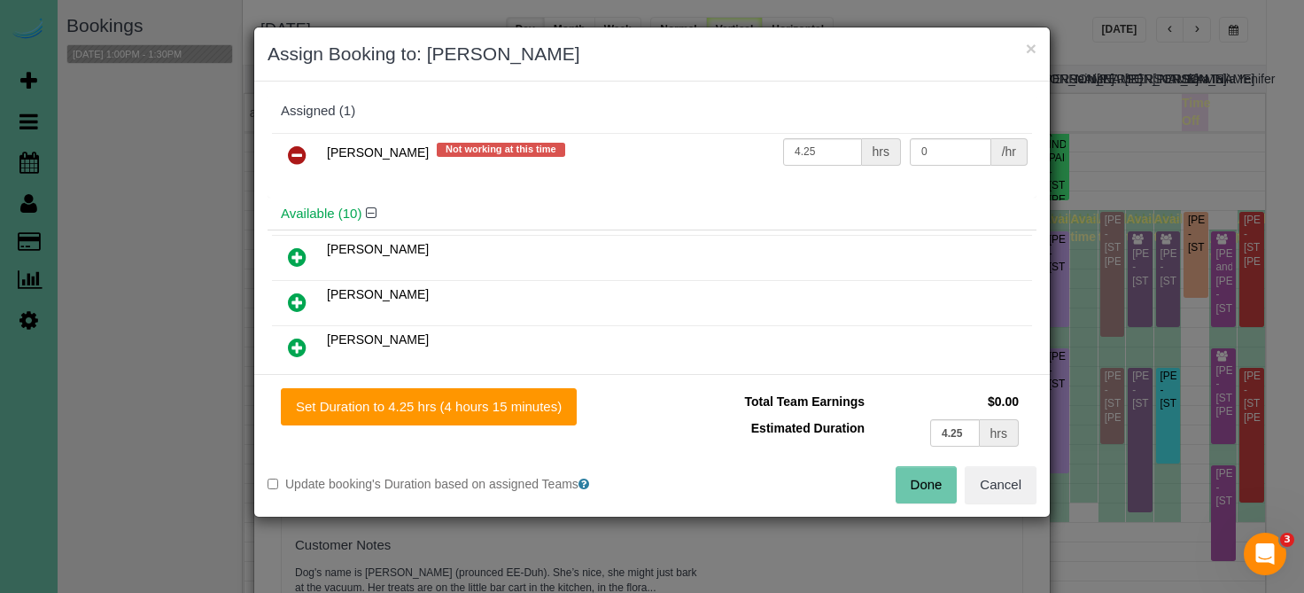
click at [290, 155] on icon at bounding box center [297, 154] width 19 height 21
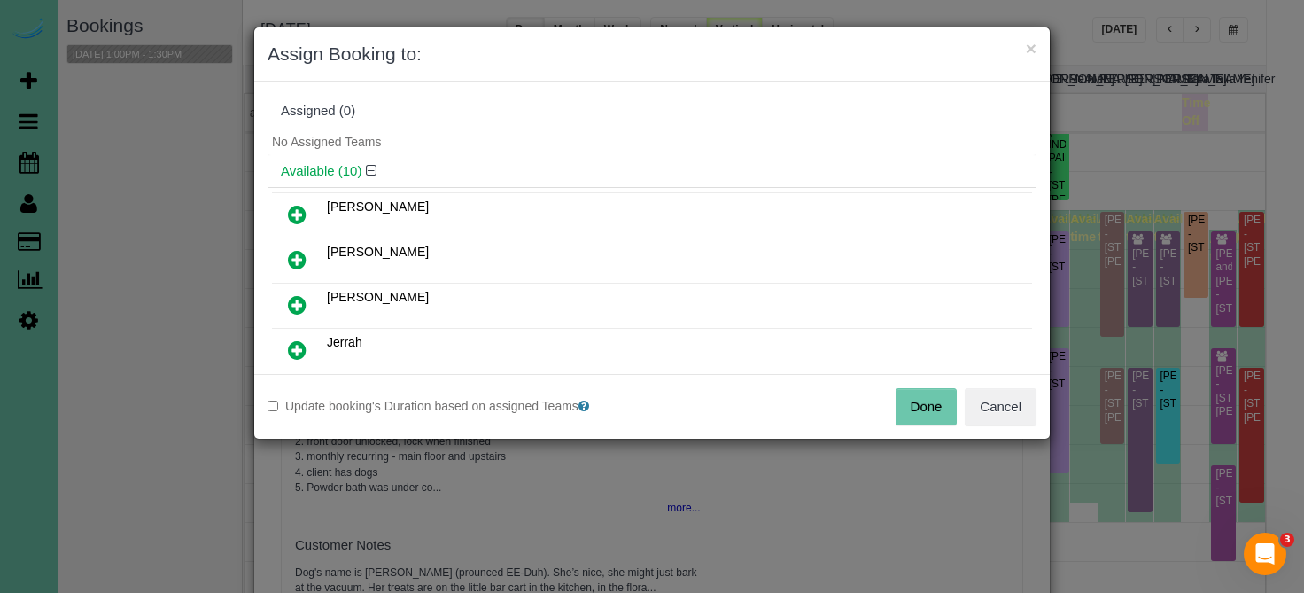
click at [308, 342] on link at bounding box center [297, 350] width 42 height 35
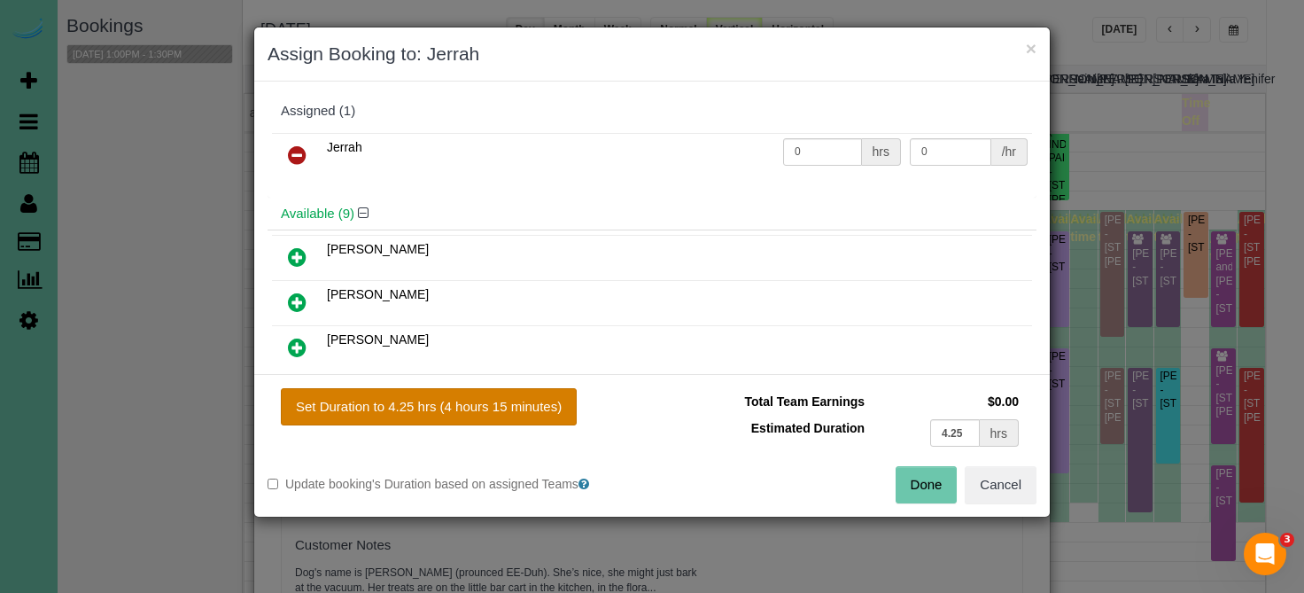
click at [348, 397] on button "Set Duration to 4.25 hrs (4 hours 15 minutes)" at bounding box center [429, 406] width 296 height 37
type input "4.25"
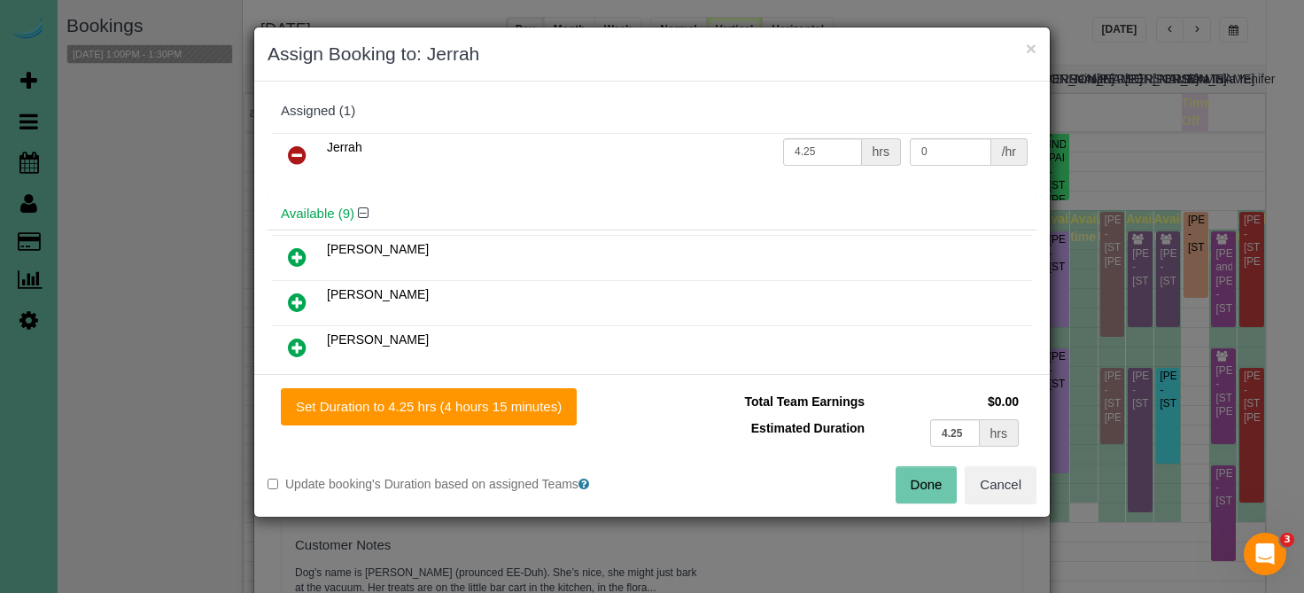
click at [919, 477] on button "Done" at bounding box center [927, 484] width 62 height 37
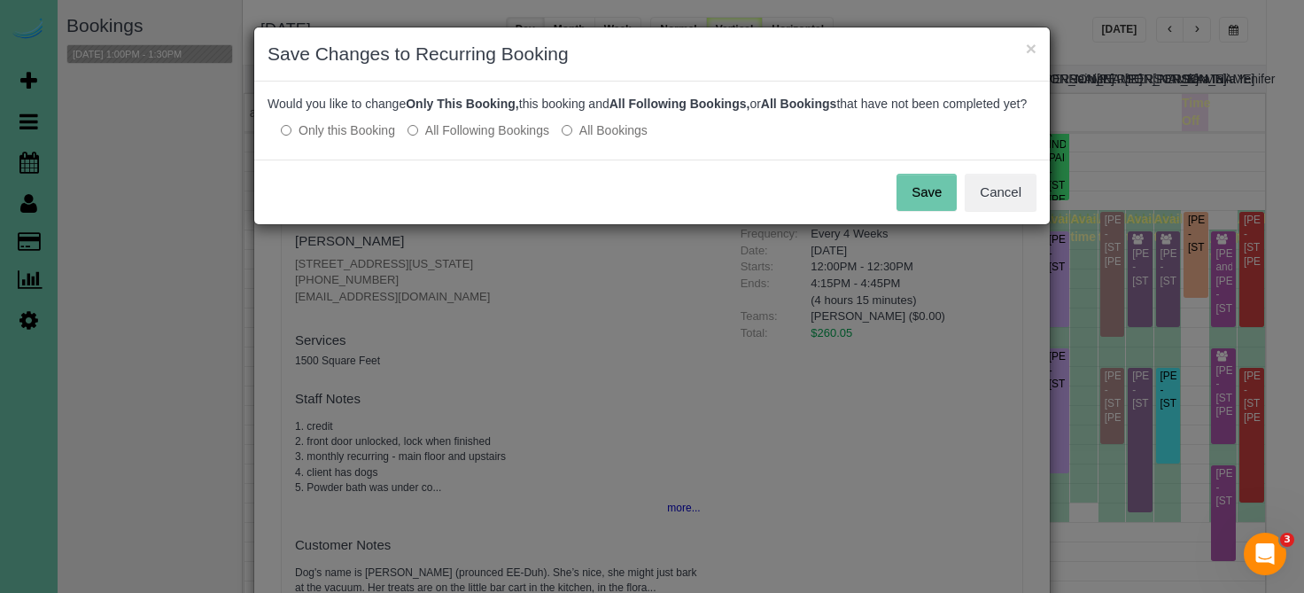
click at [472, 139] on label "All Following Bookings" at bounding box center [478, 130] width 142 height 18
click at [924, 208] on button "Save" at bounding box center [926, 192] width 60 height 37
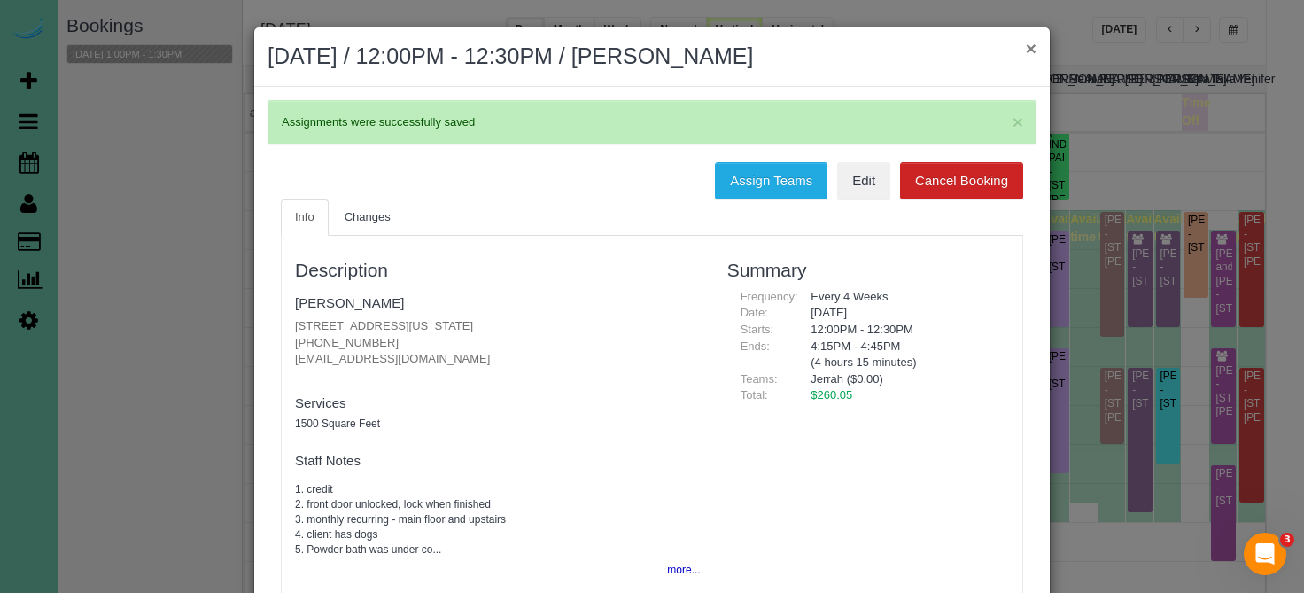
click at [1028, 51] on button "×" at bounding box center [1031, 48] width 11 height 19
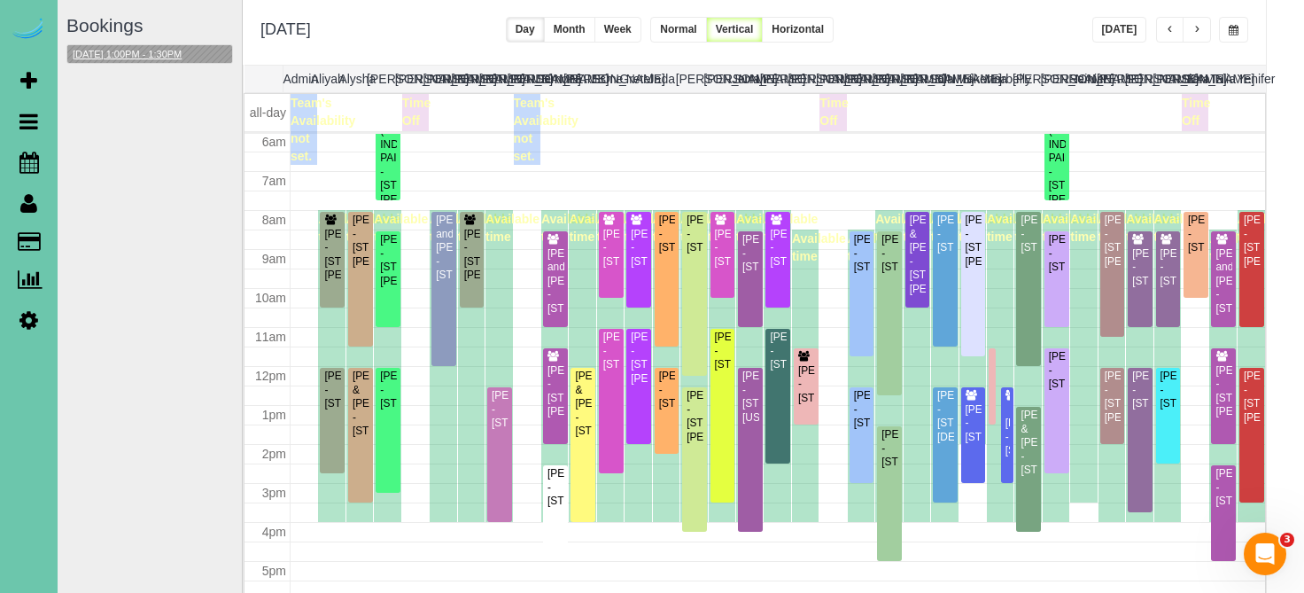
click at [146, 58] on button "11/11/2025 1:00PM - 1:30PM" at bounding box center [127, 54] width 120 height 19
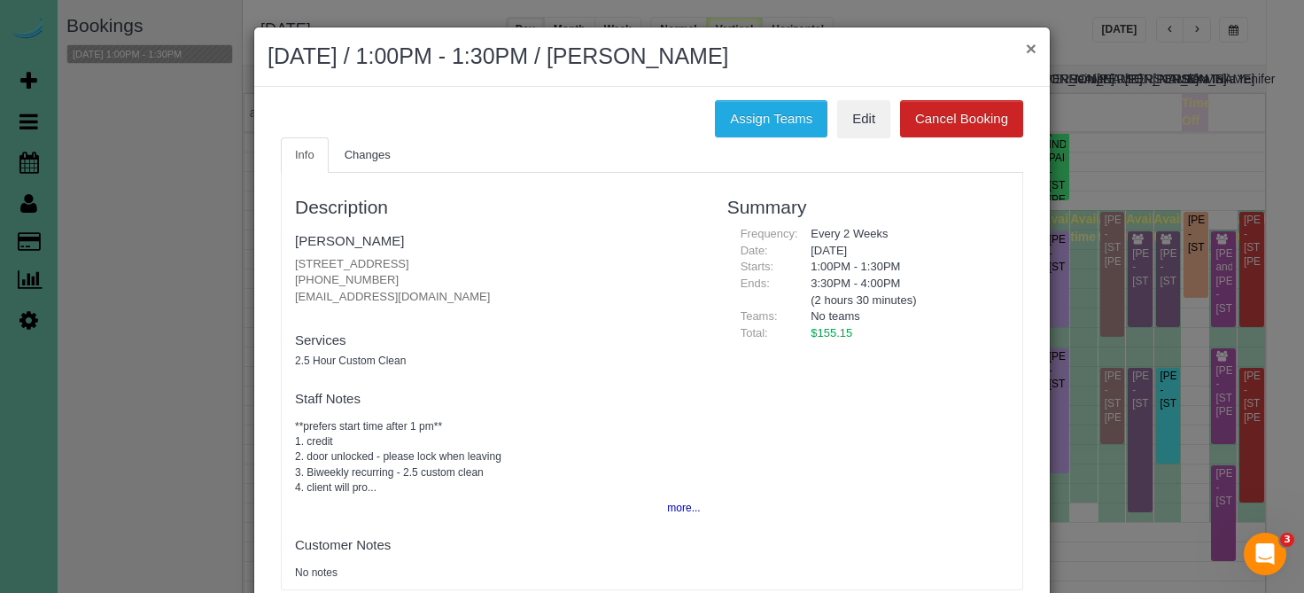
click at [1029, 46] on button "×" at bounding box center [1031, 48] width 11 height 19
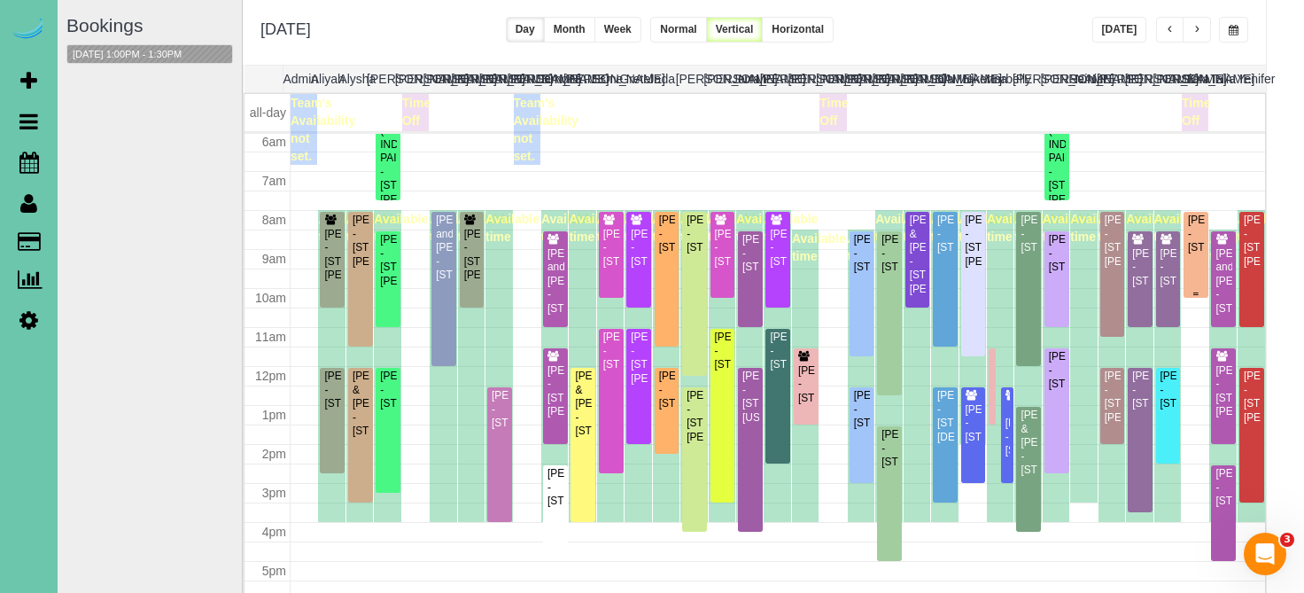
click at [1207, 251] on div at bounding box center [1195, 255] width 25 height 86
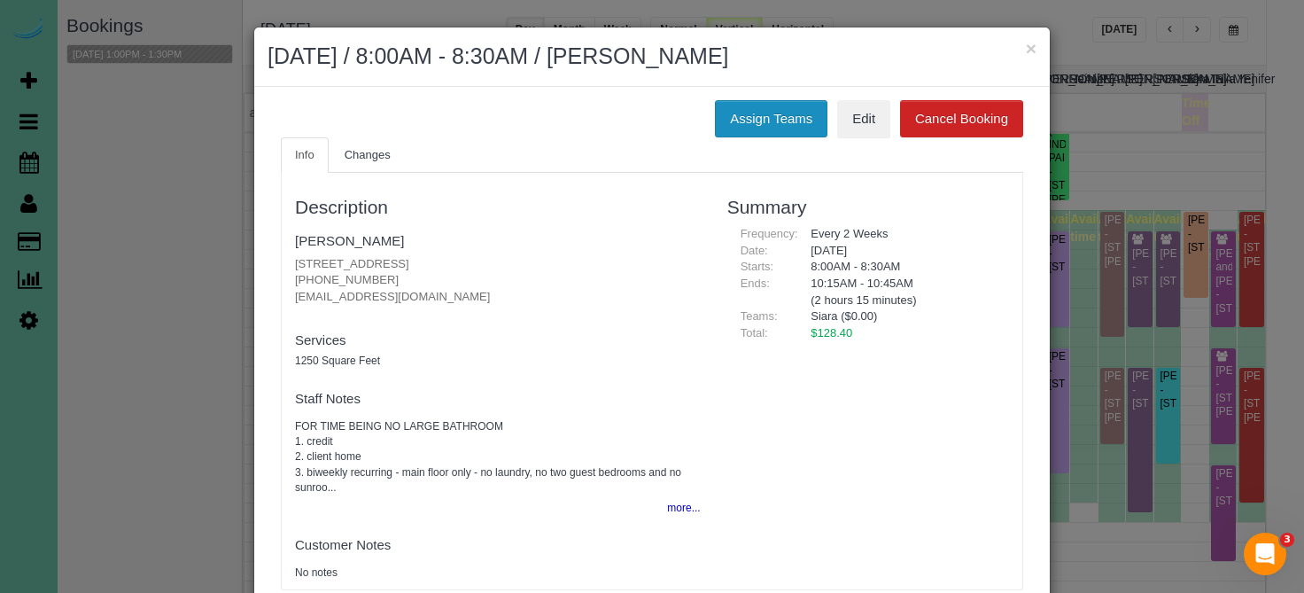
click at [757, 104] on button "Assign Teams" at bounding box center [771, 118] width 113 height 37
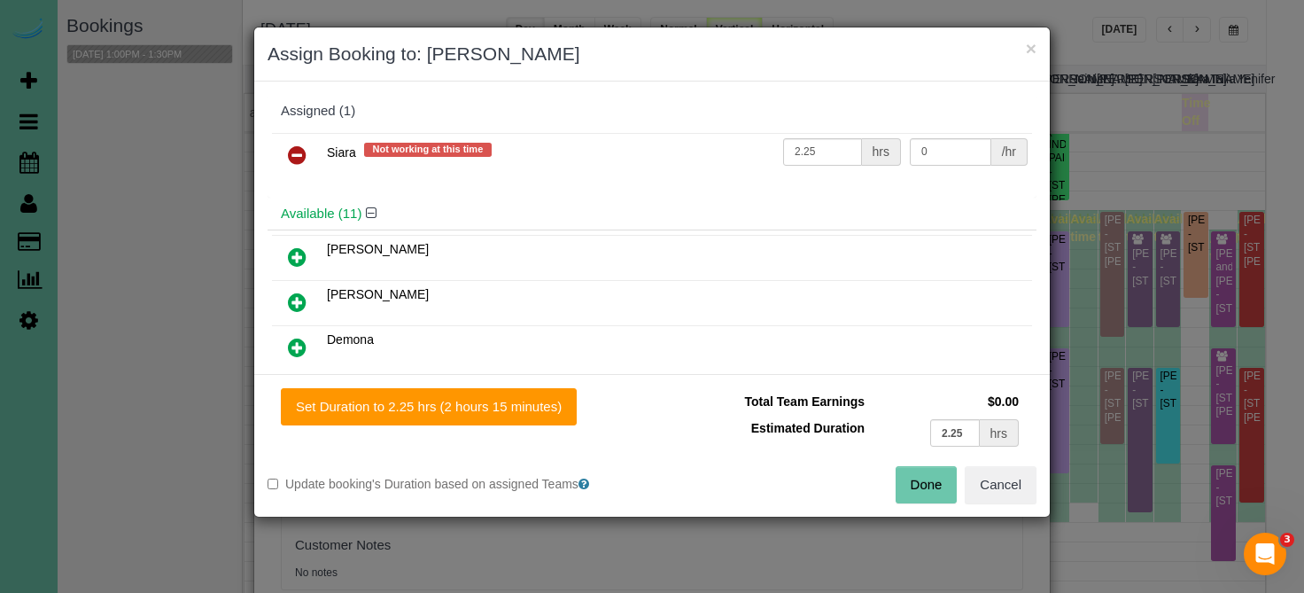
click at [315, 151] on link at bounding box center [297, 155] width 42 height 35
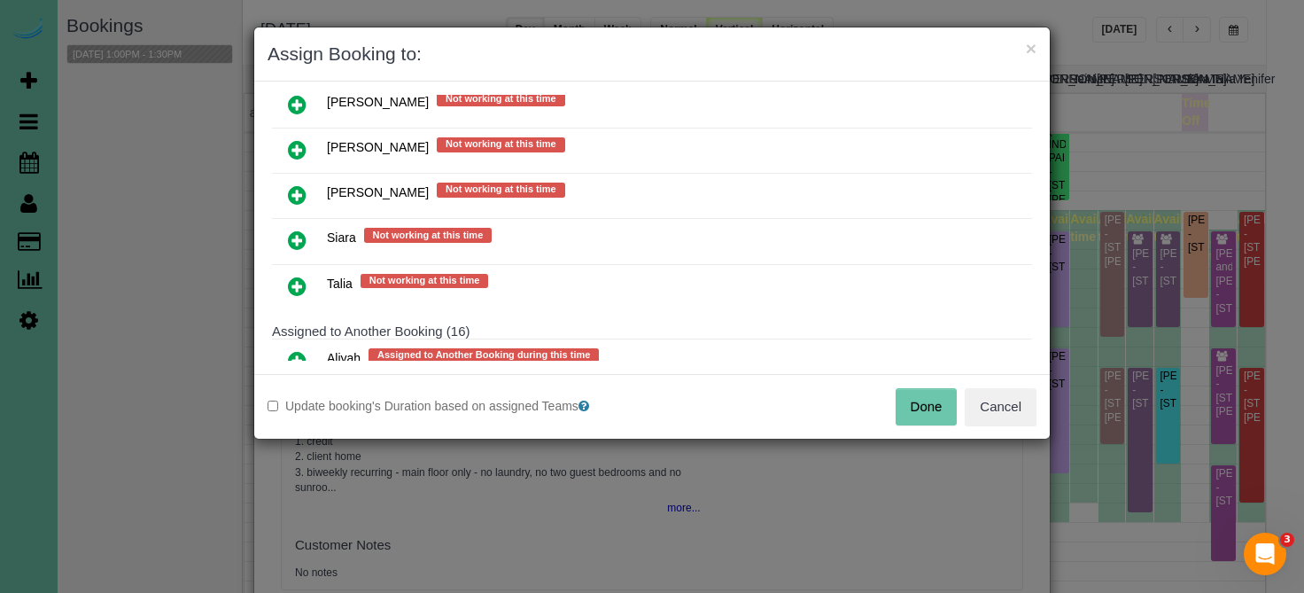
scroll to position [829, 0]
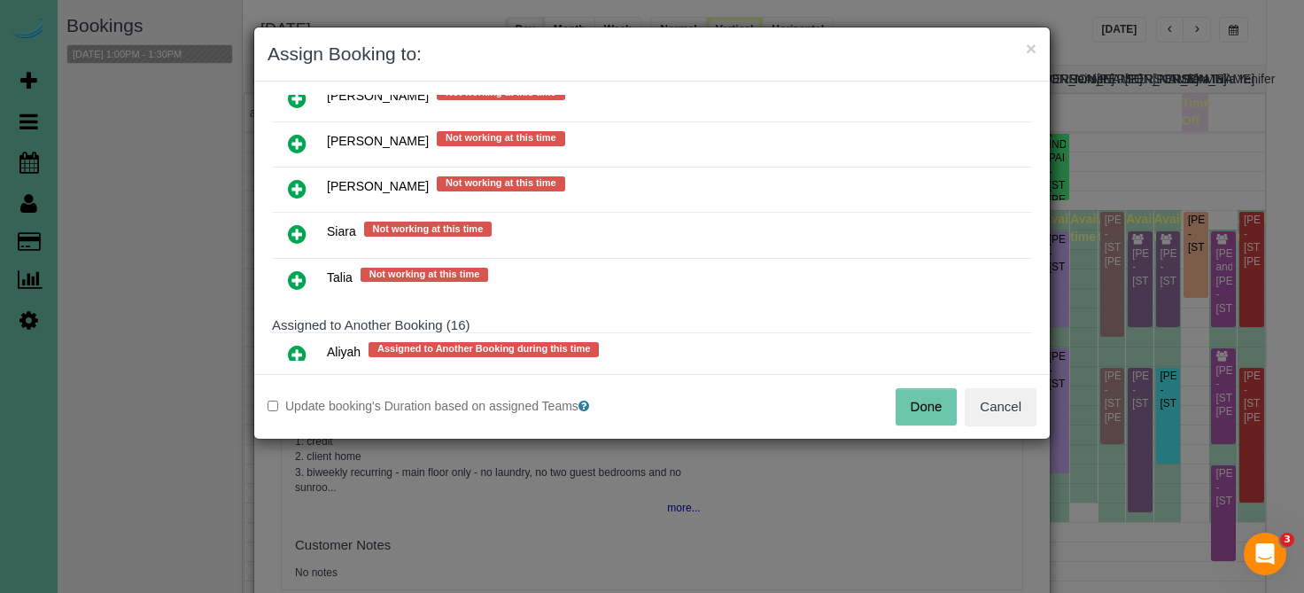
click at [301, 137] on icon at bounding box center [297, 143] width 19 height 21
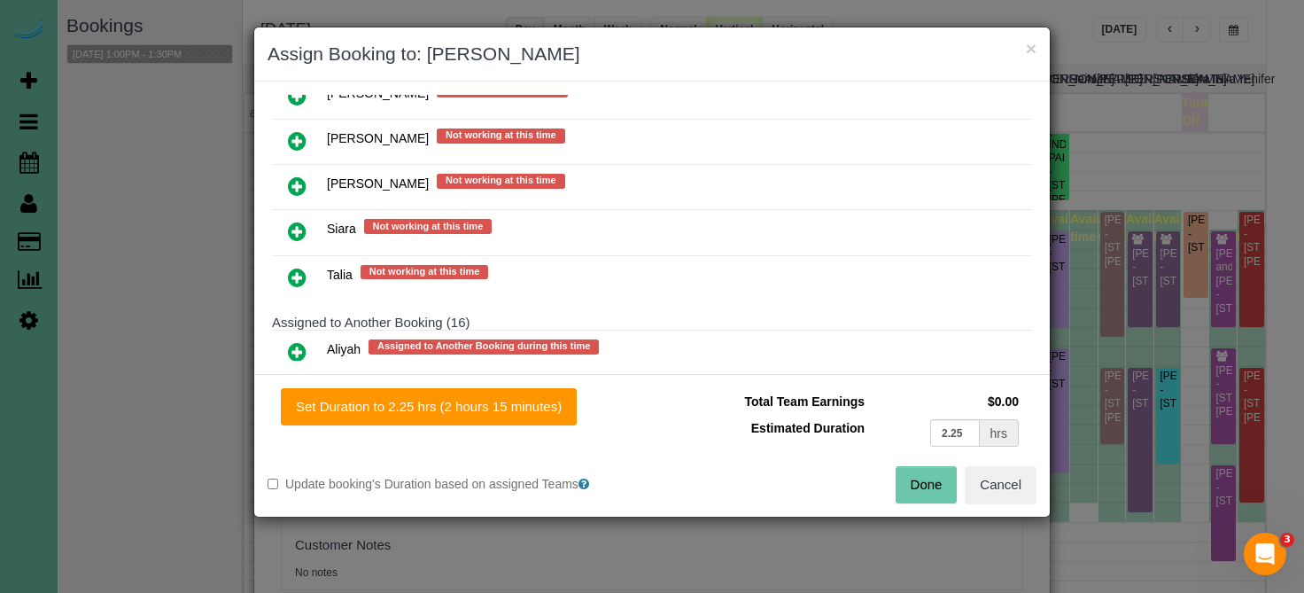
click at [290, 132] on icon at bounding box center [297, 140] width 19 height 21
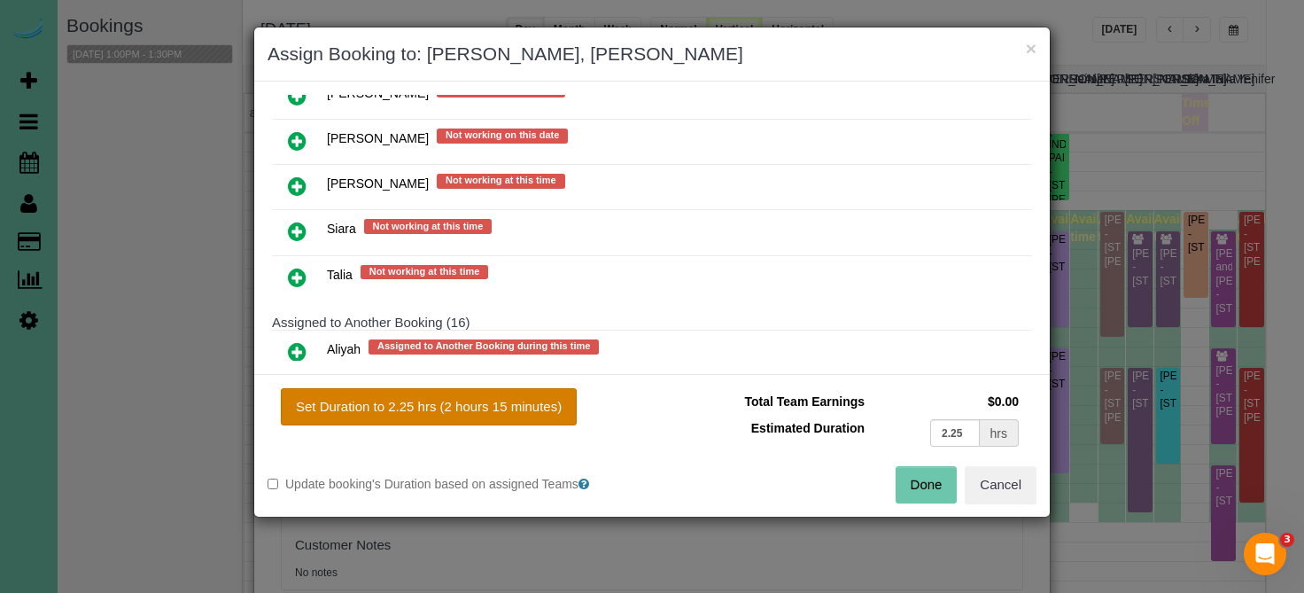
click at [335, 404] on button "Set Duration to 2.25 hrs (2 hours 15 minutes)" at bounding box center [429, 406] width 296 height 37
type input "2.25"
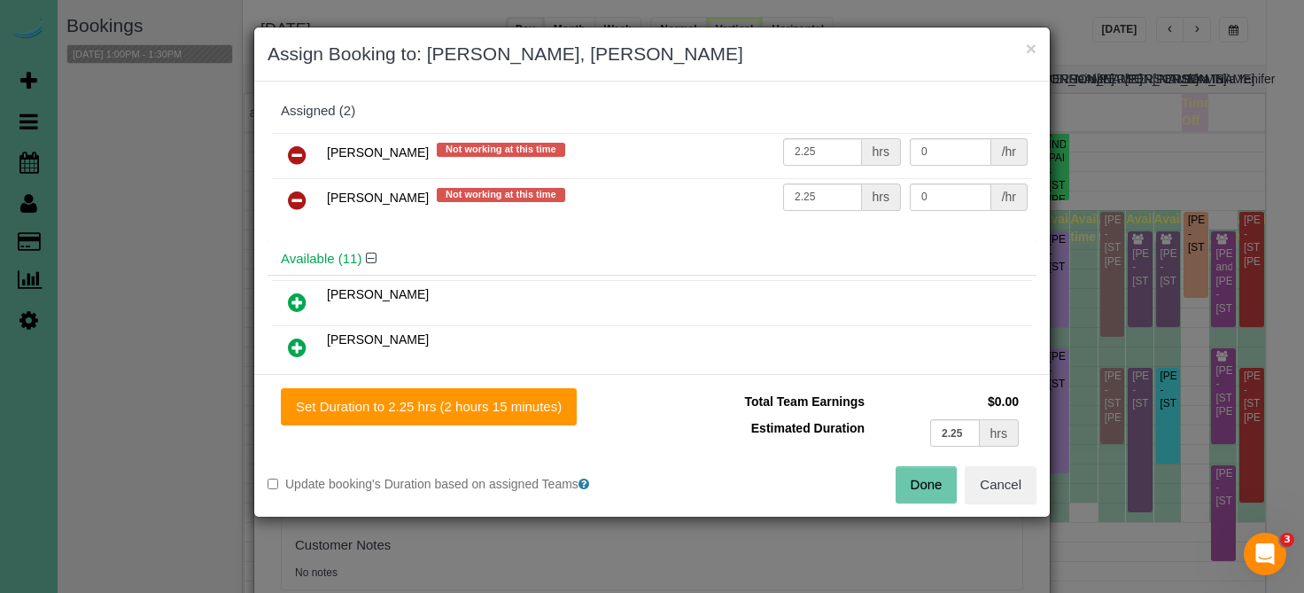
scroll to position [0, 0]
click at [297, 198] on icon at bounding box center [297, 200] width 19 height 21
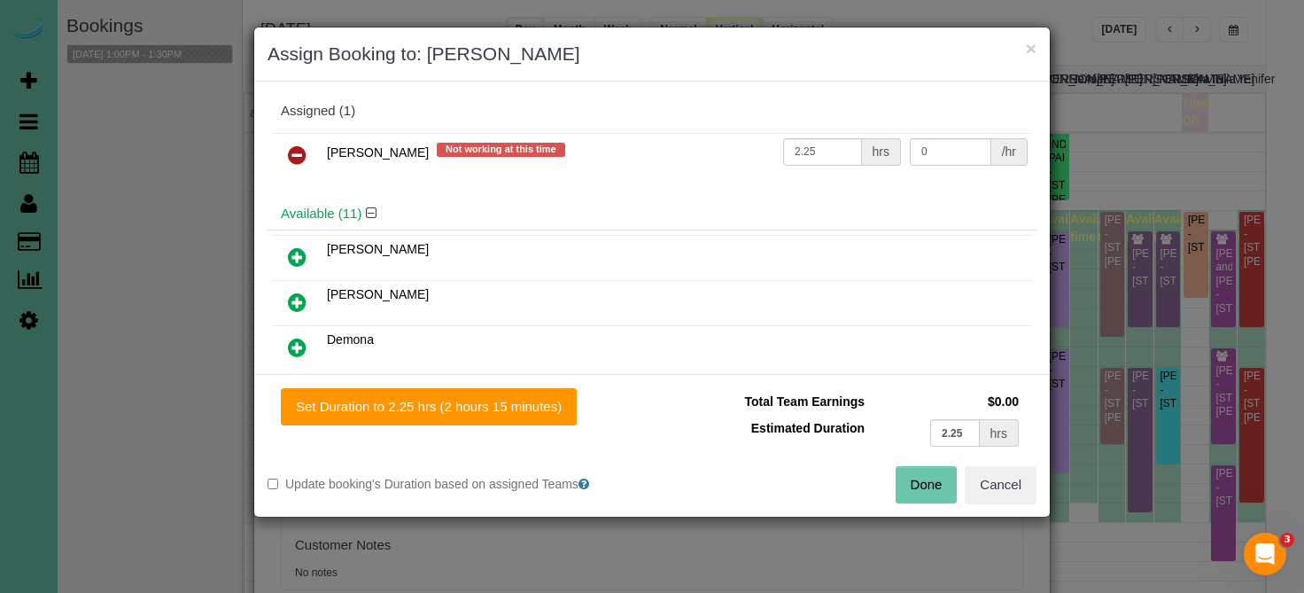
click at [900, 485] on button "Done" at bounding box center [927, 484] width 62 height 37
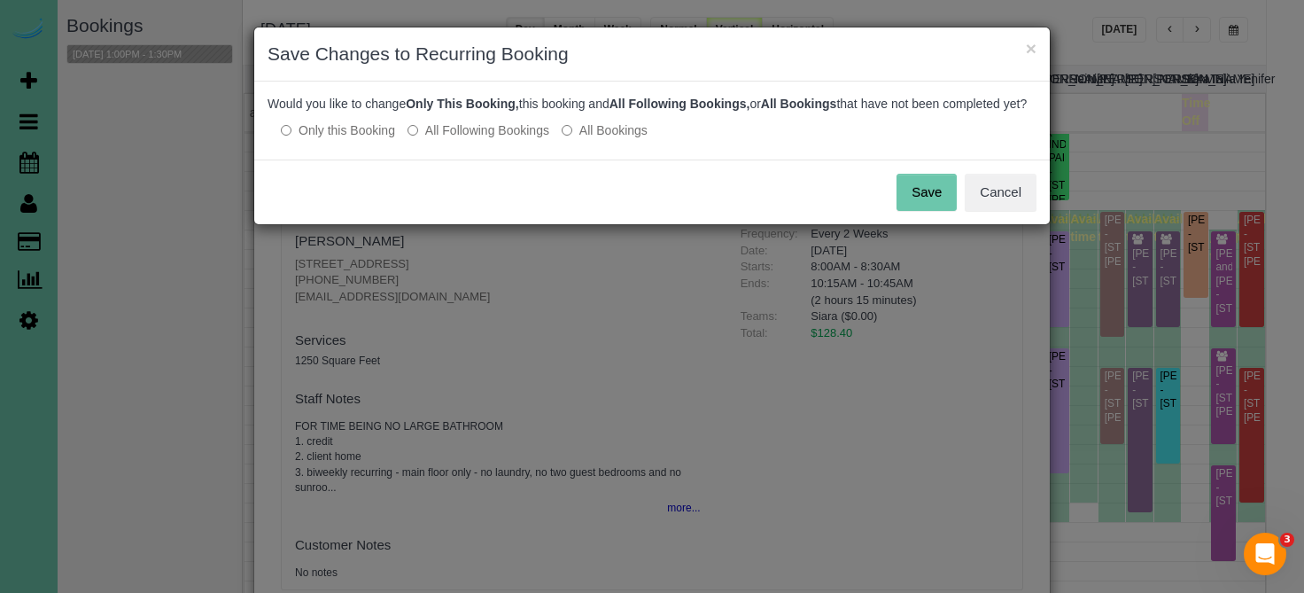
click at [923, 211] on button "Save" at bounding box center [926, 192] width 60 height 37
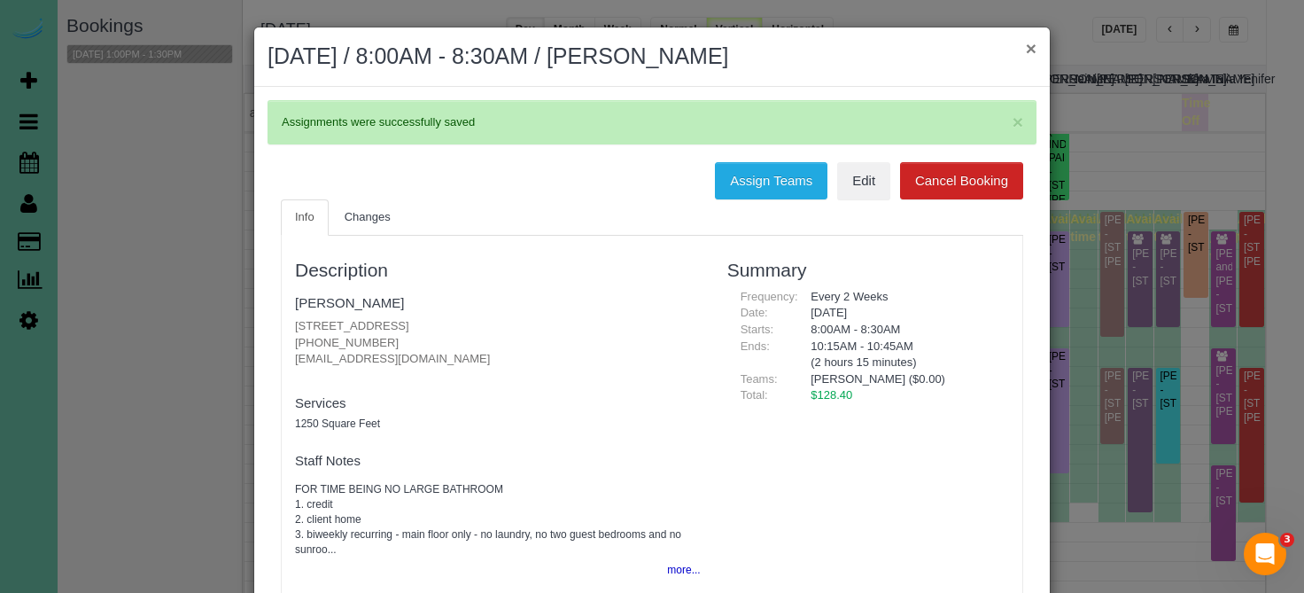
click at [1030, 52] on button "×" at bounding box center [1031, 48] width 11 height 19
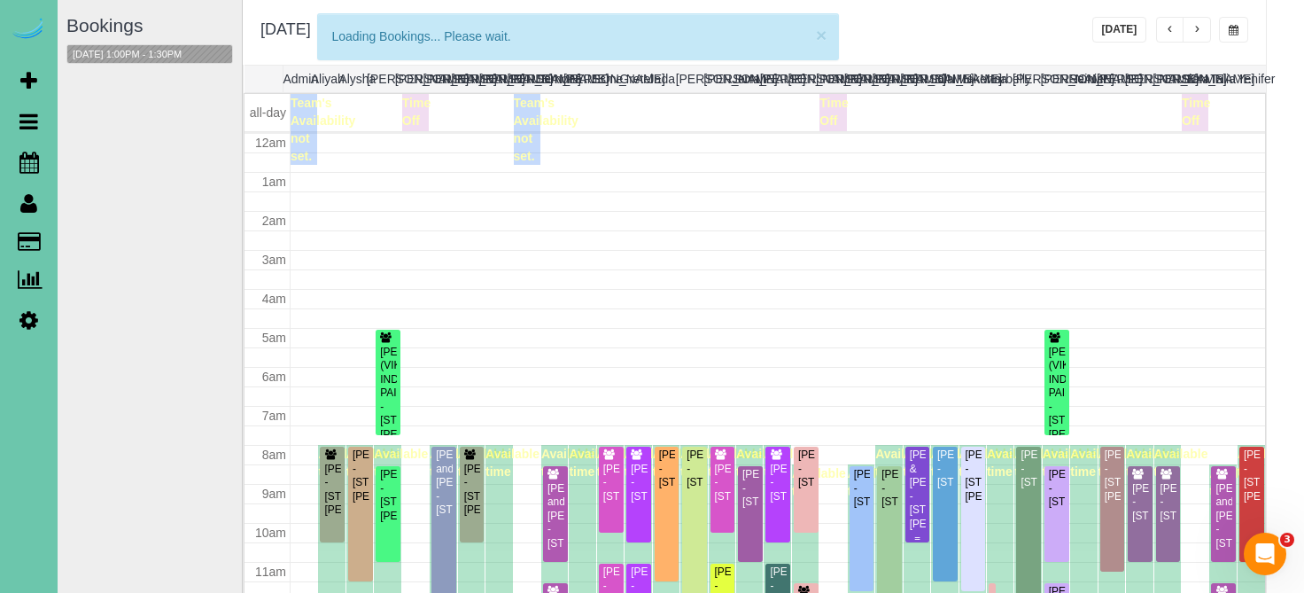
scroll to position [235, 0]
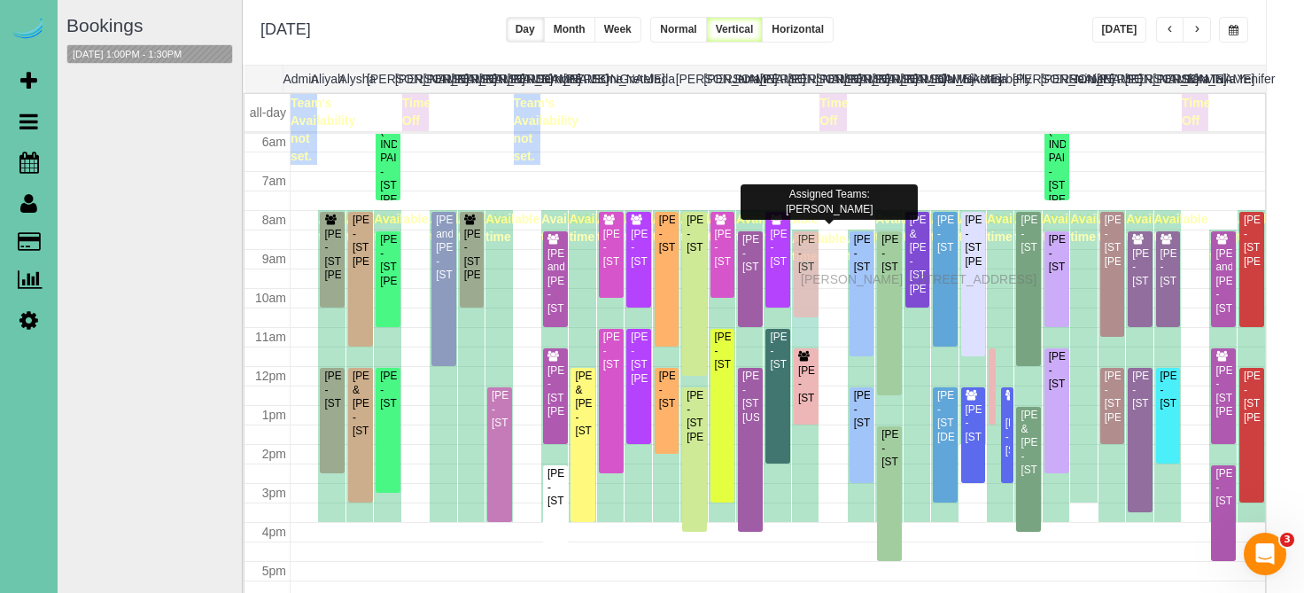
drag, startPoint x: 805, startPoint y: 255, endPoint x: 805, endPoint y: 276, distance: 21.3
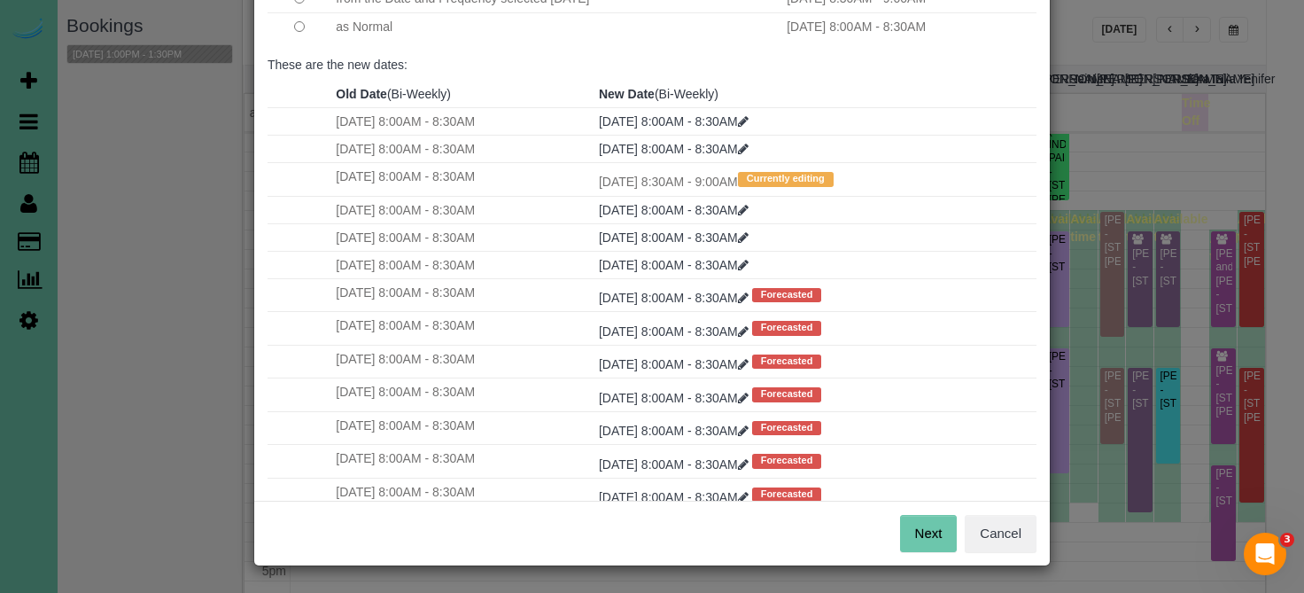
scroll to position [200, 0]
click at [923, 515] on div "Next Cancel" at bounding box center [651, 533] width 795 height 65
click at [920, 537] on button "Next" at bounding box center [929, 534] width 58 height 37
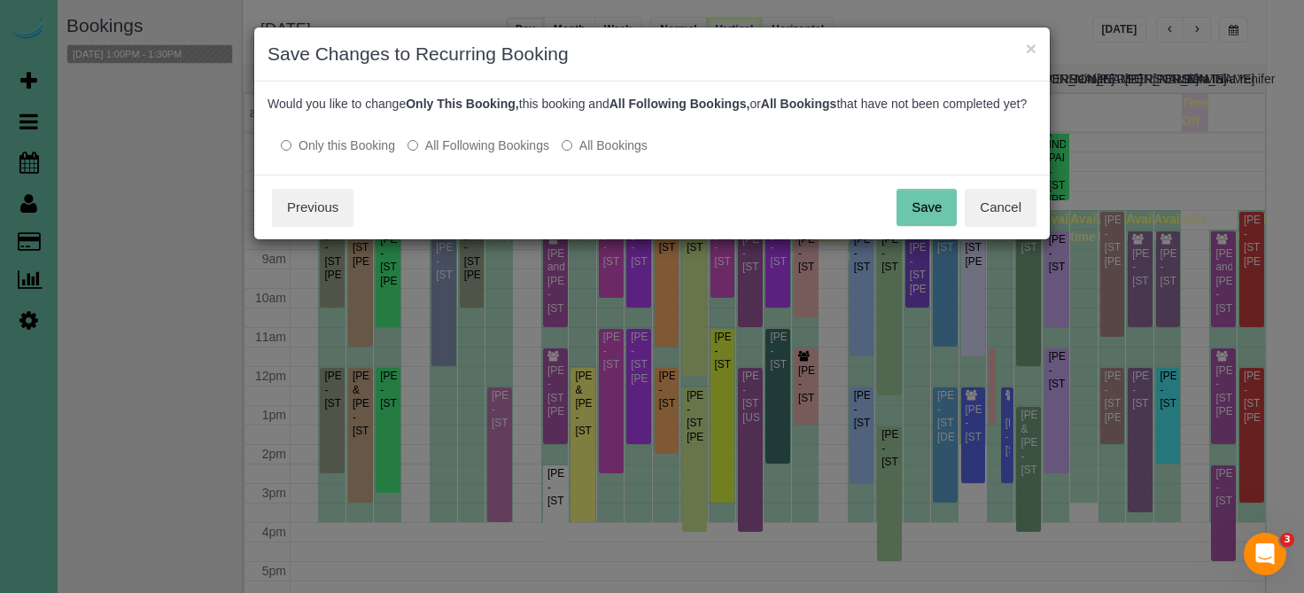
scroll to position [0, 0]
click at [926, 226] on button "Save" at bounding box center [926, 207] width 60 height 37
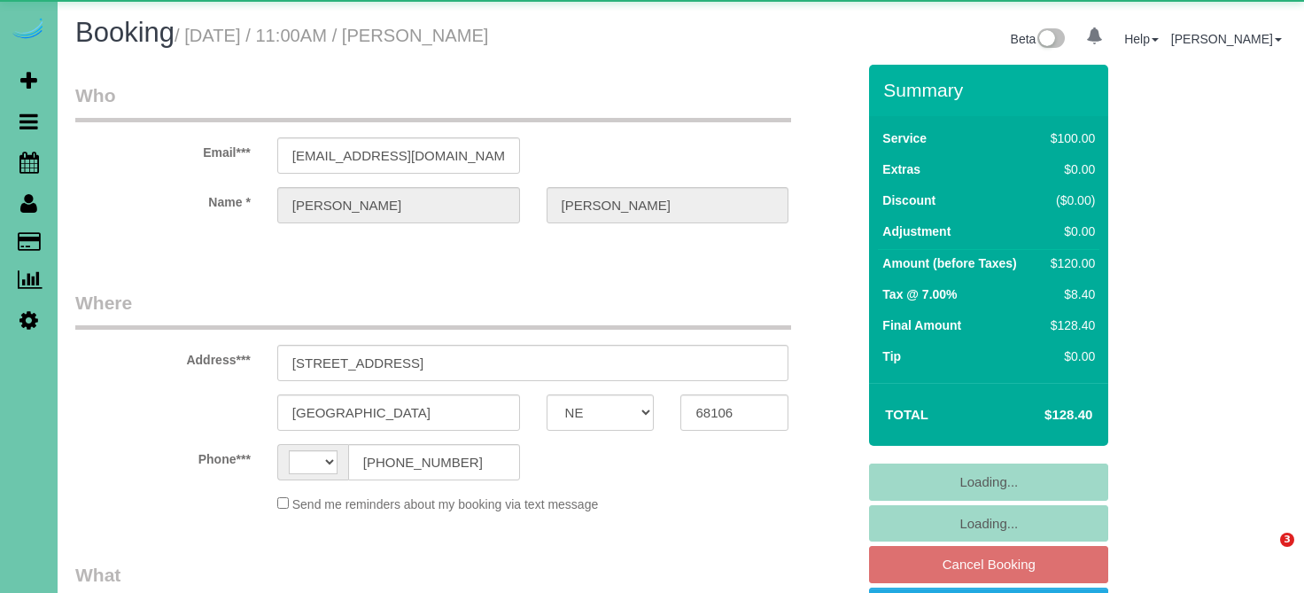
select select "NE"
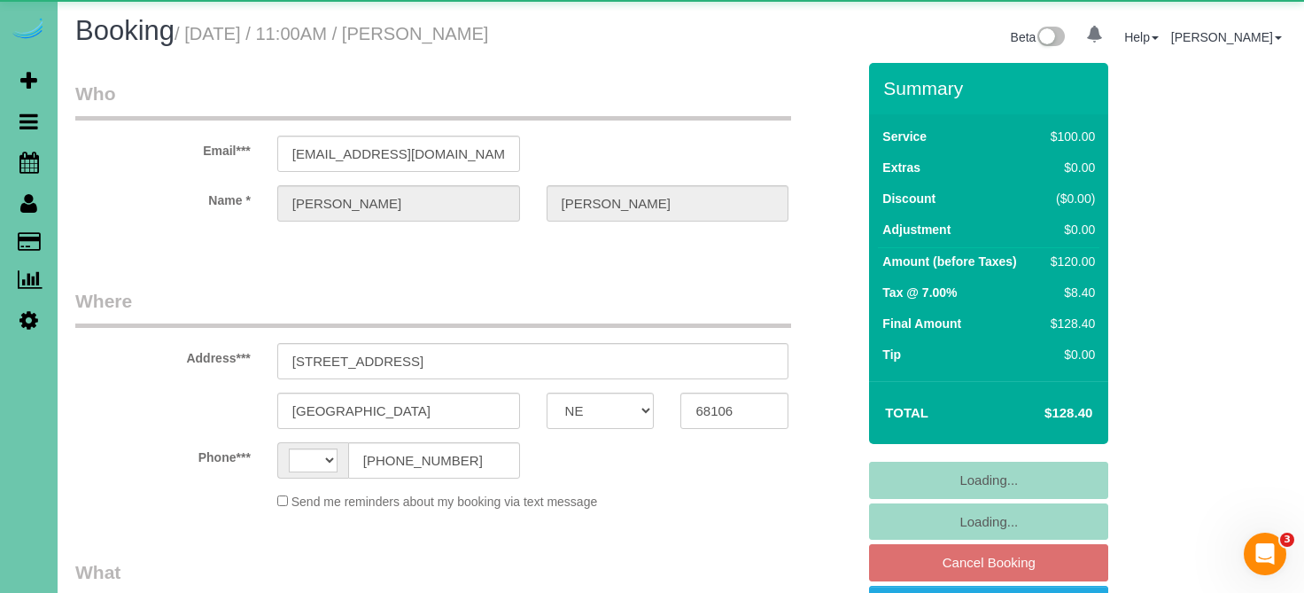
select select "string:[GEOGRAPHIC_DATA]"
select select "object:636"
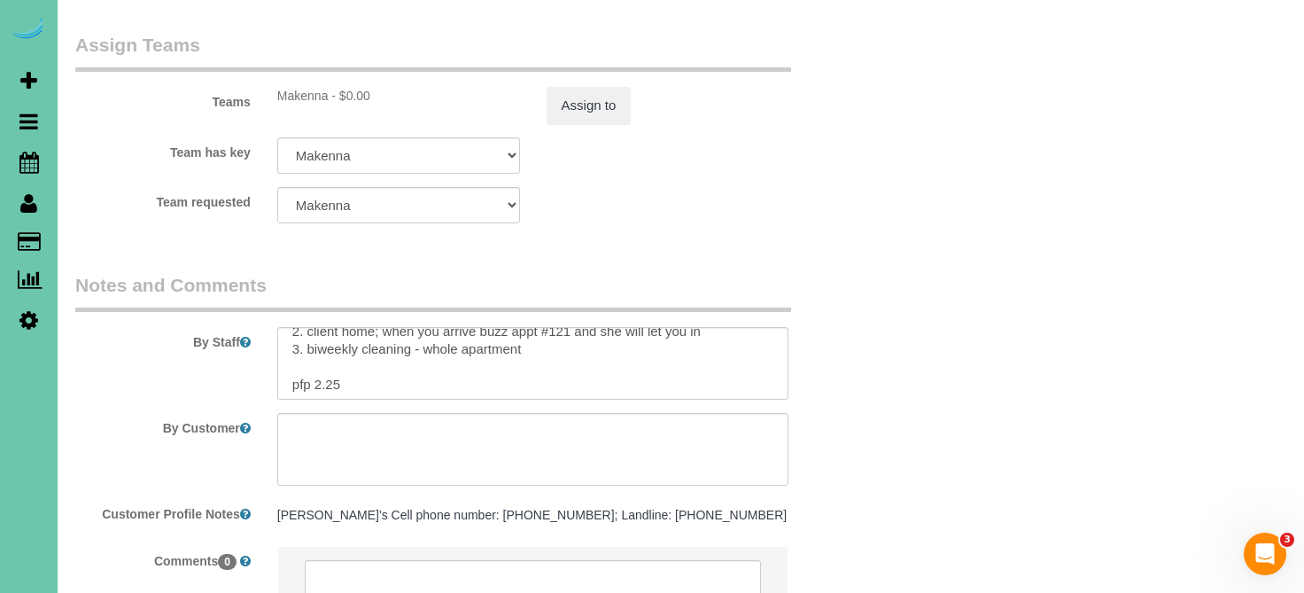
scroll to position [31, 0]
click at [395, 330] on textarea at bounding box center [533, 363] width 512 height 73
type textarea "1. check 2. client home; when you arrive buzz appt #121 and she will let you in…"
click at [636, 87] on div "Assign to" at bounding box center [667, 105] width 269 height 37
click at [604, 87] on button "Assign to" at bounding box center [589, 105] width 85 height 37
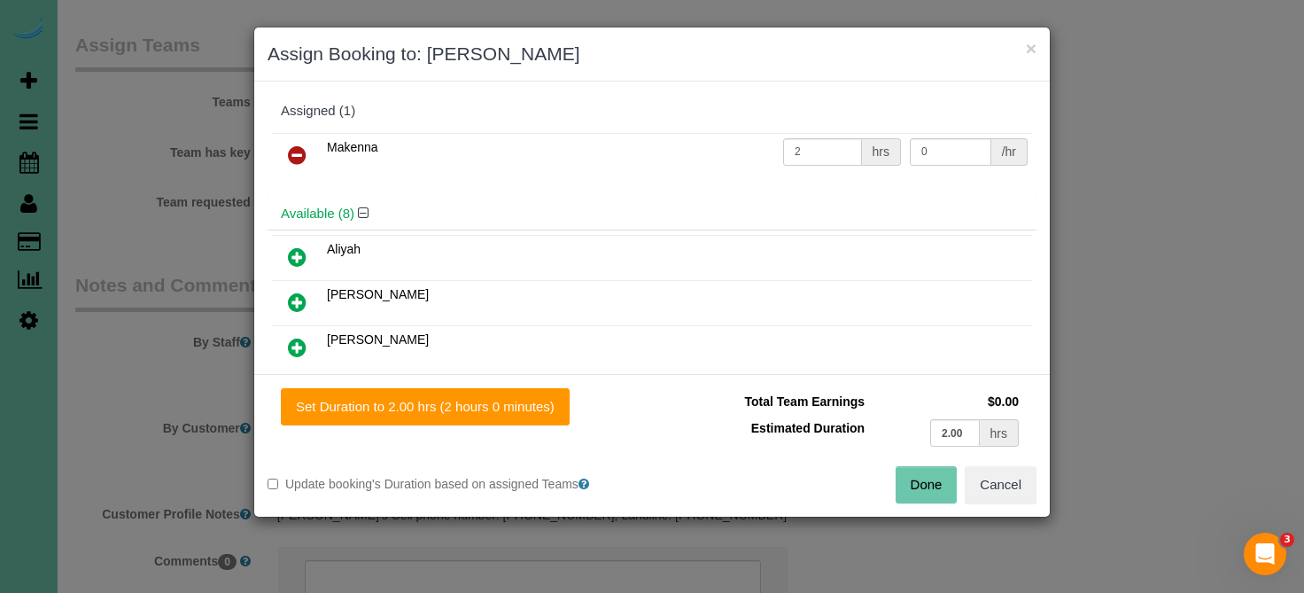
click at [914, 477] on button "Done" at bounding box center [927, 484] width 62 height 37
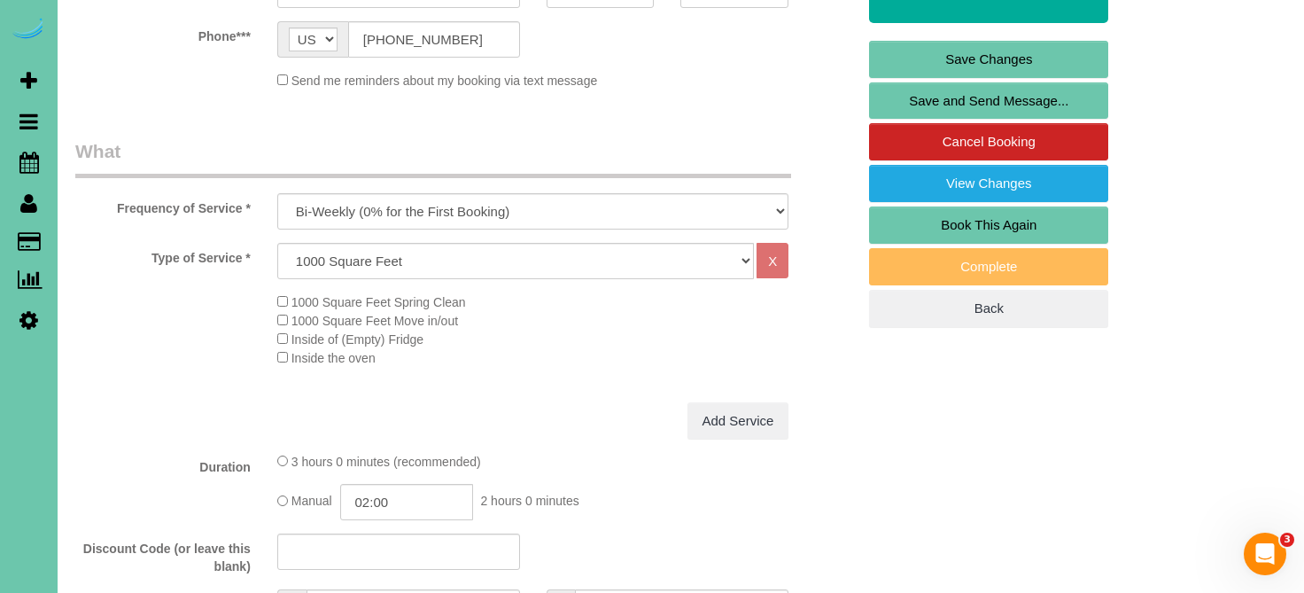
scroll to position [168, 0]
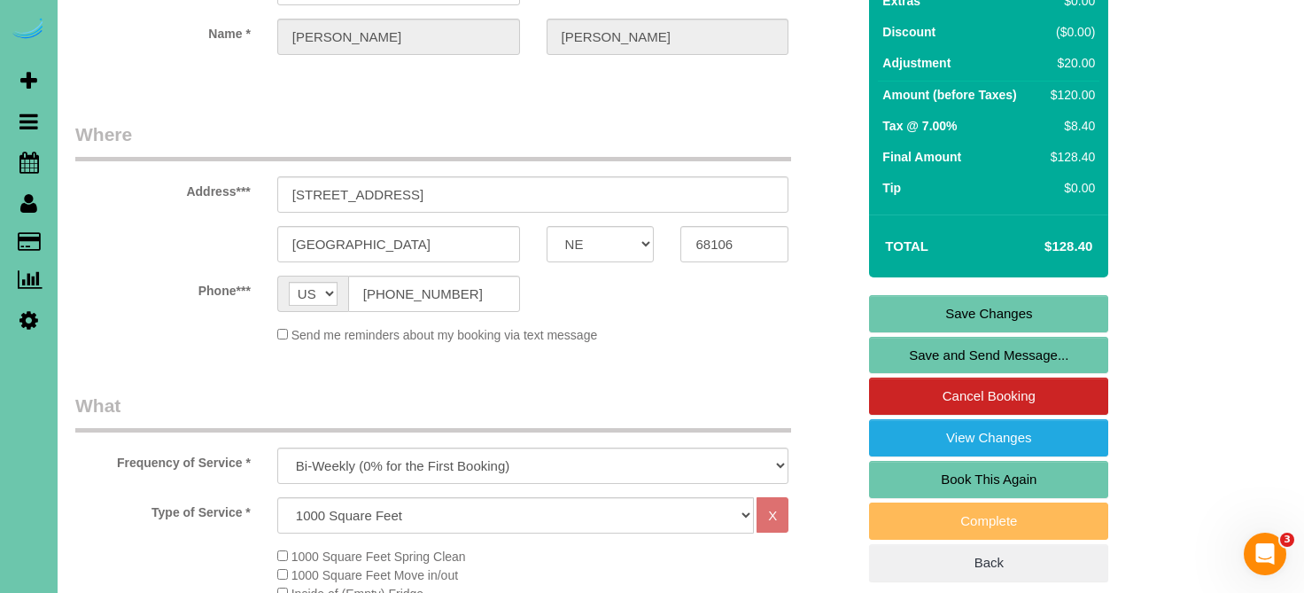
click at [982, 313] on link "Save Changes" at bounding box center [988, 313] width 239 height 37
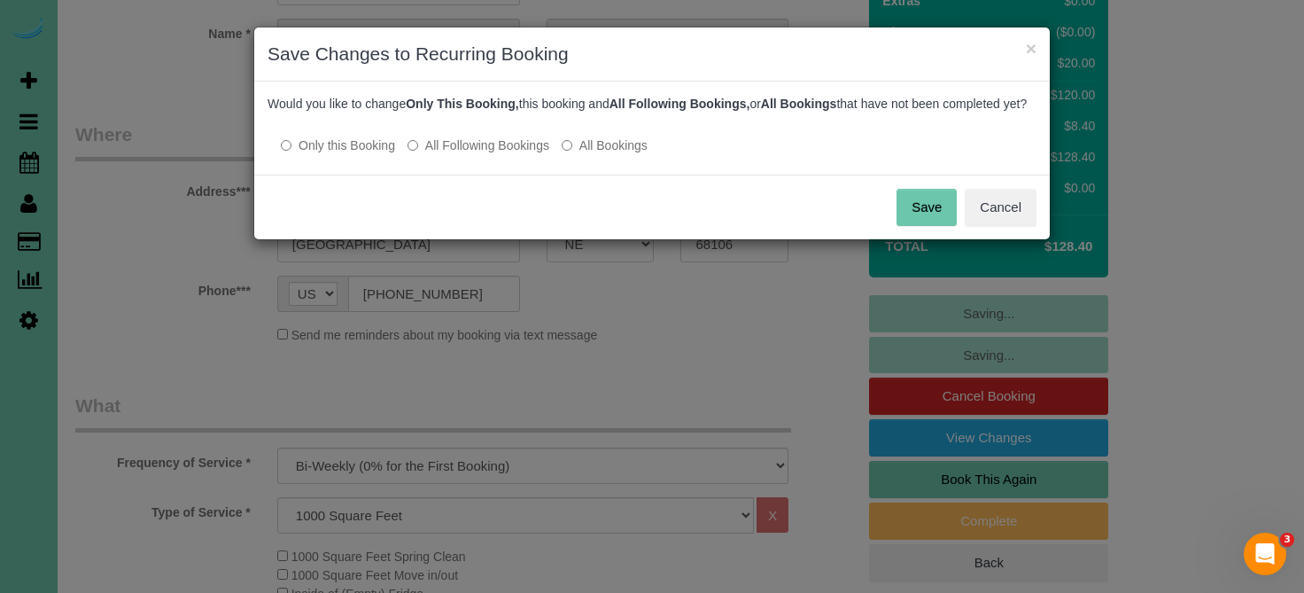
click at [517, 154] on label "All Following Bookings" at bounding box center [478, 145] width 142 height 18
click at [924, 226] on button "Save" at bounding box center [926, 207] width 60 height 37
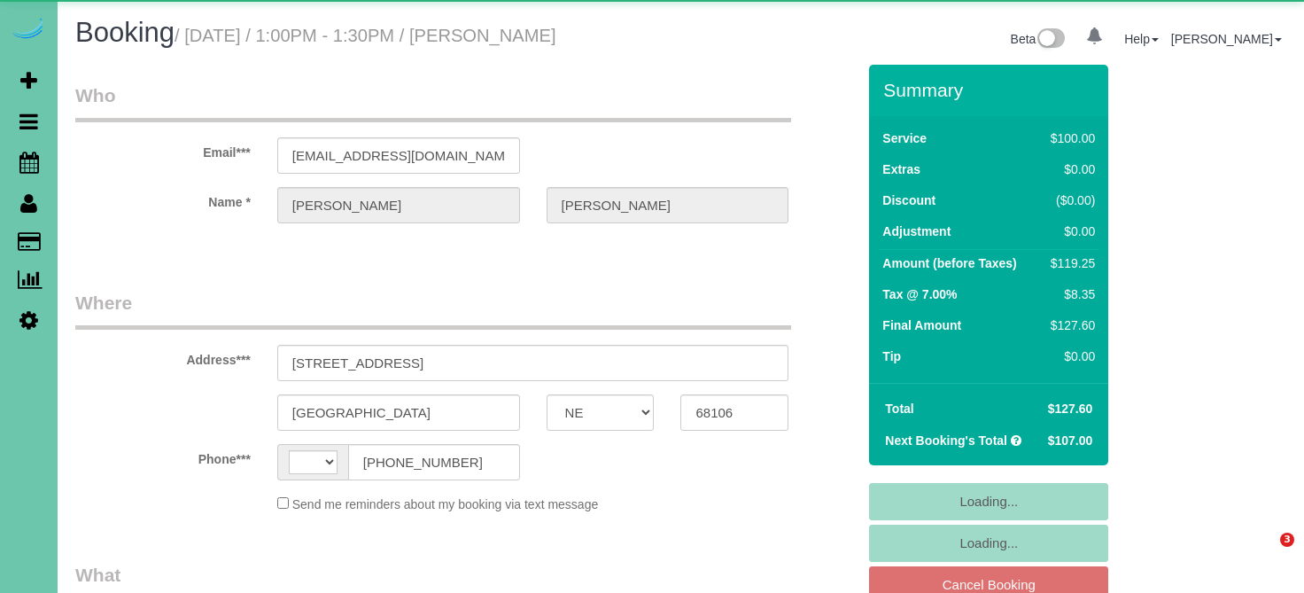
select select "NE"
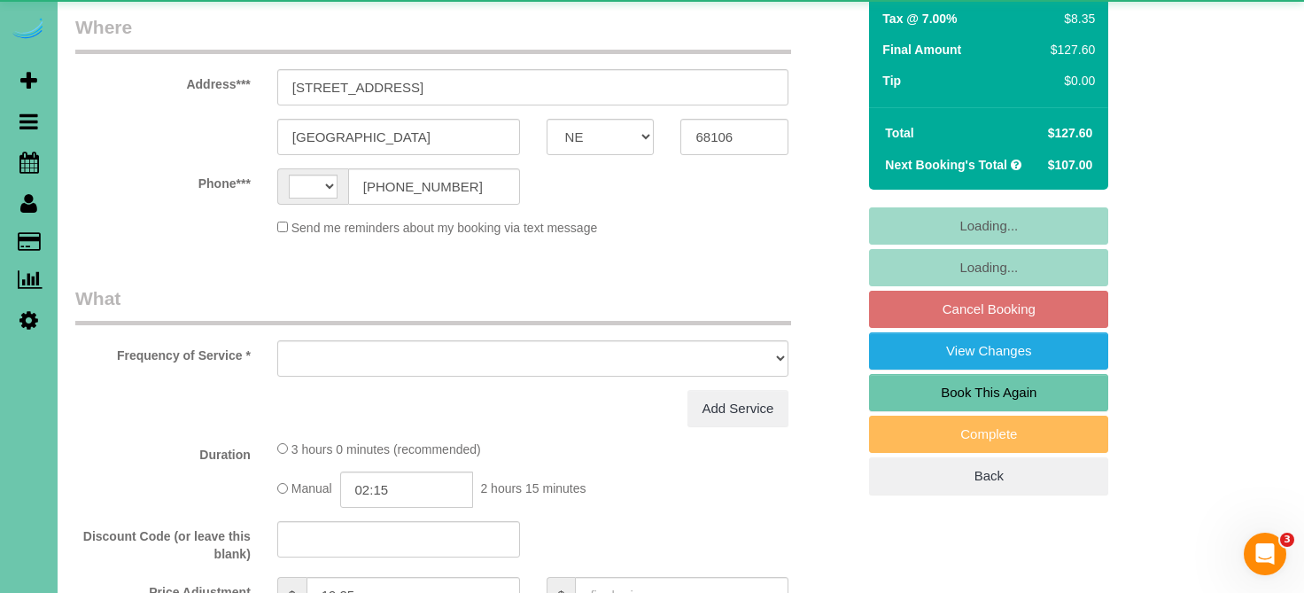
scroll to position [350, 0]
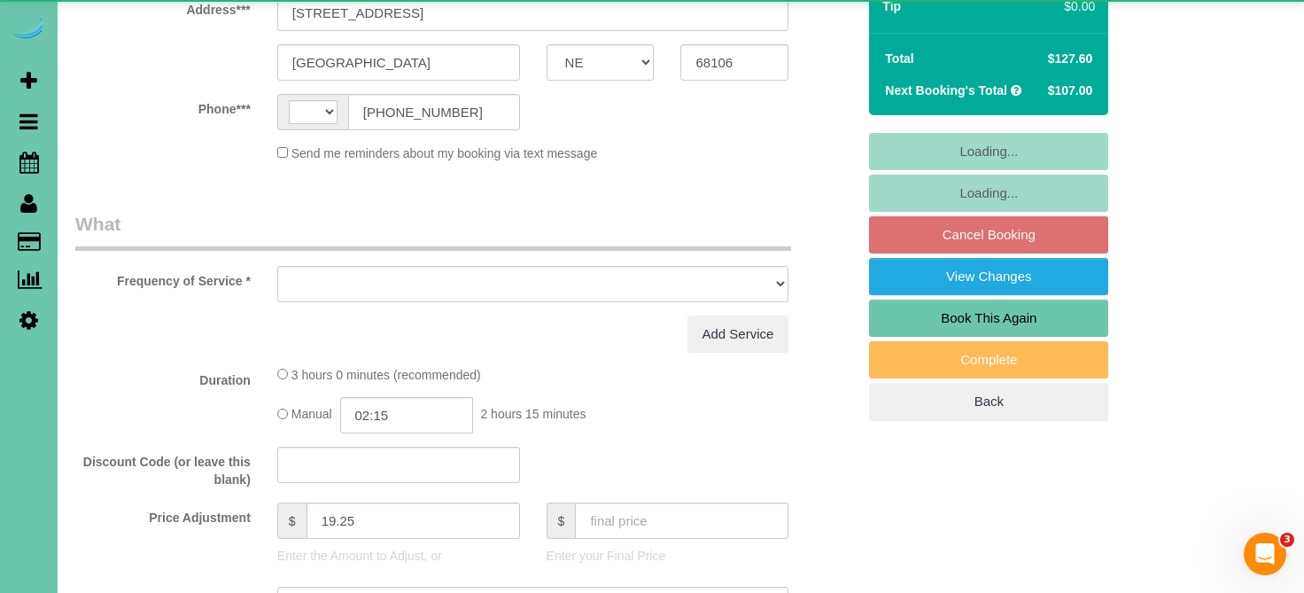
select select "string:[GEOGRAPHIC_DATA]"
select select "object:649"
select select "string:fspay-d991c7db-8832-42ce-99de-41a53a2f7f06"
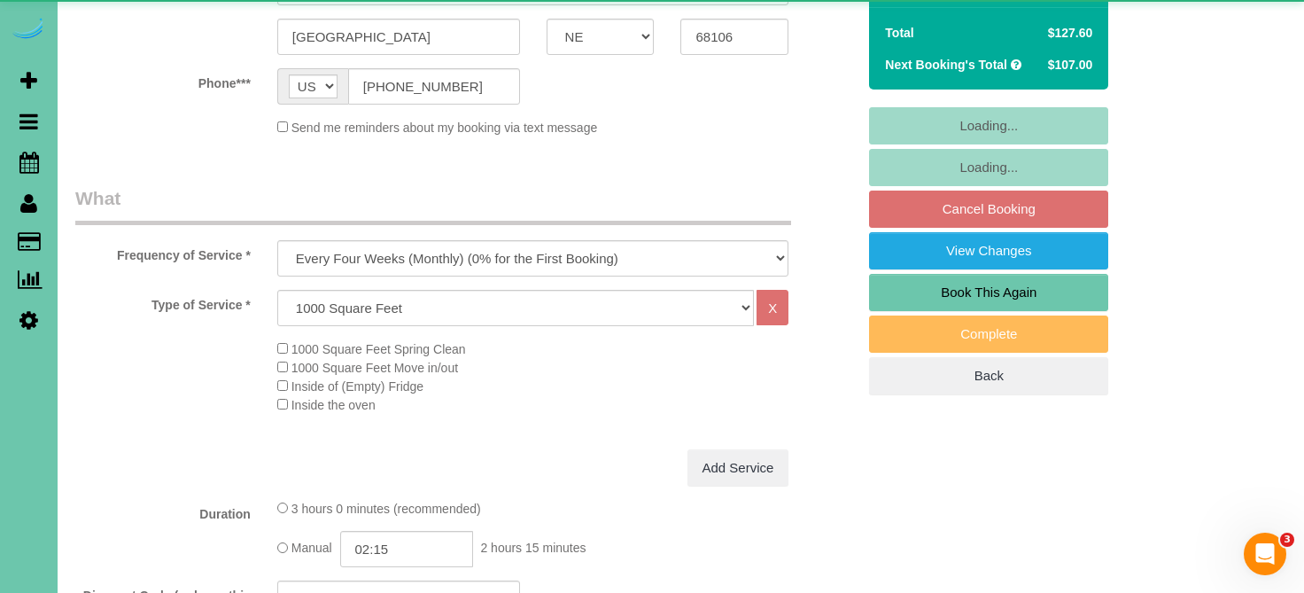
select select "object:653"
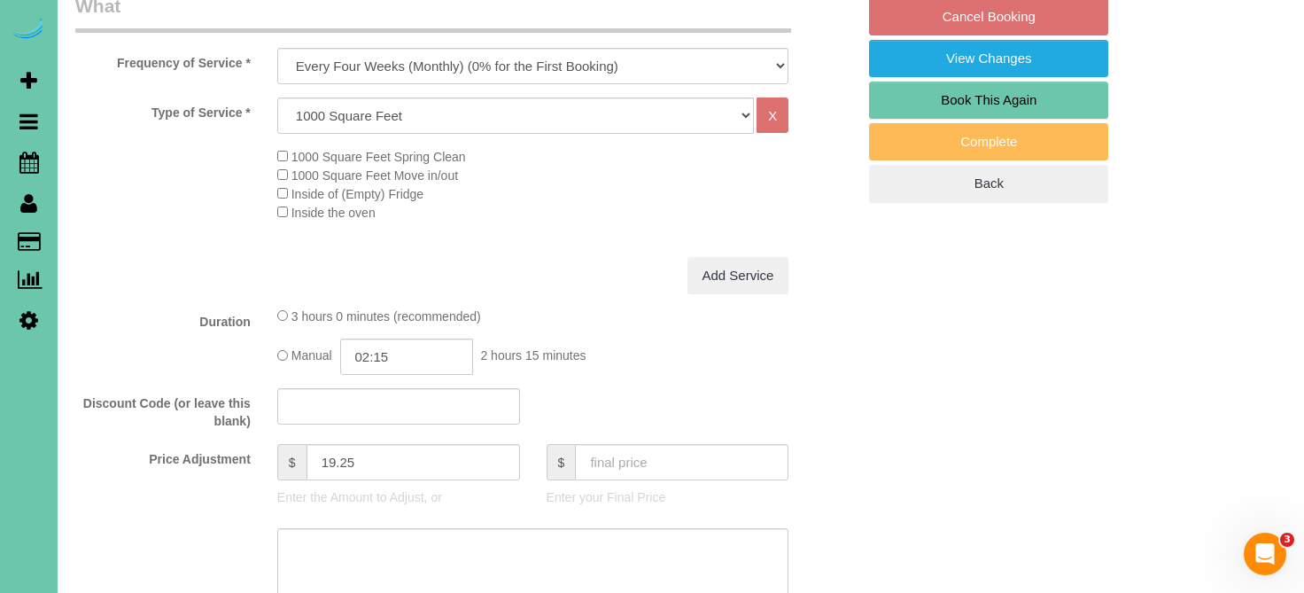
scroll to position [570, 0]
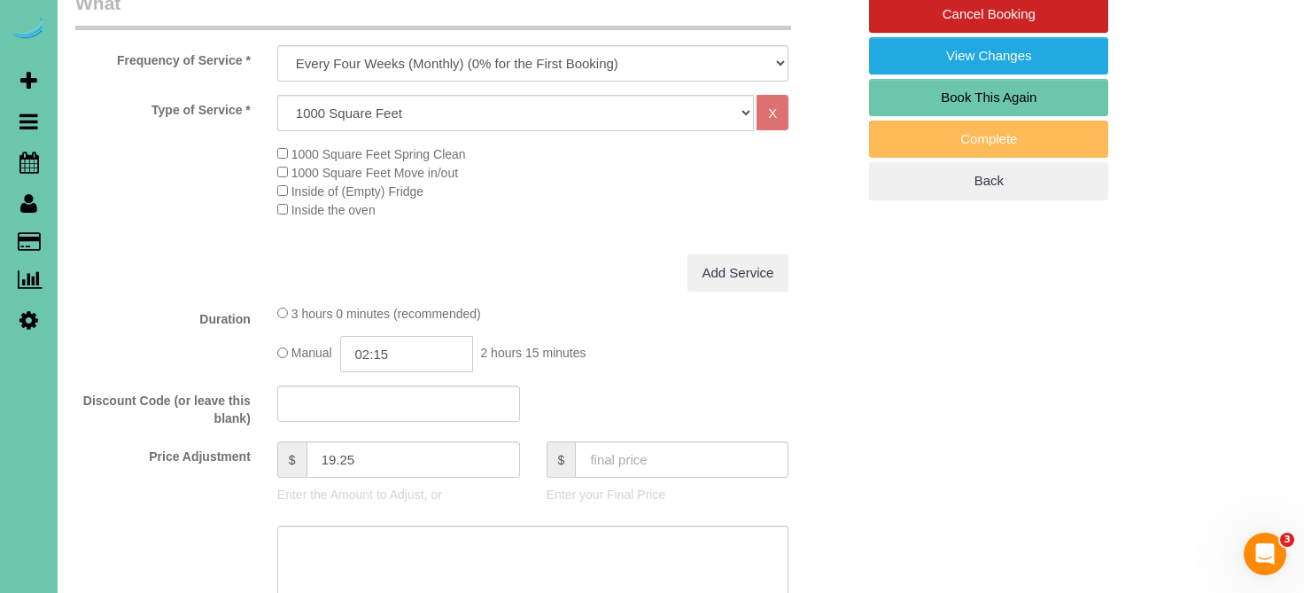
click at [443, 353] on input "02:15" at bounding box center [406, 354] width 133 height 36
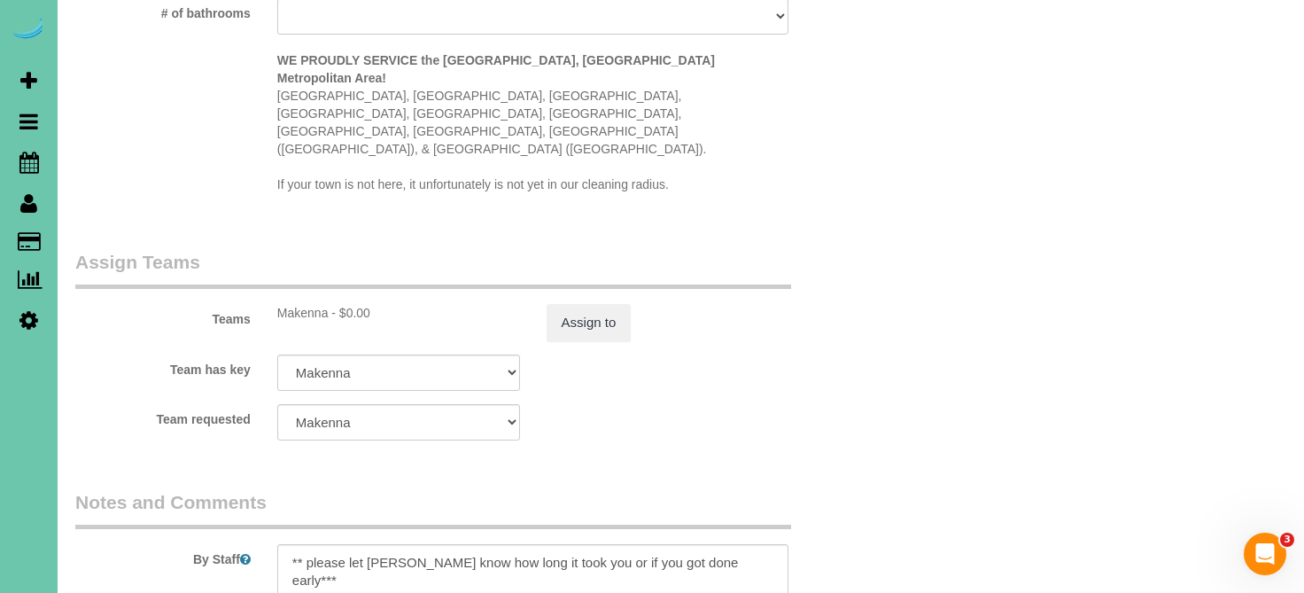
scroll to position [1813, 0]
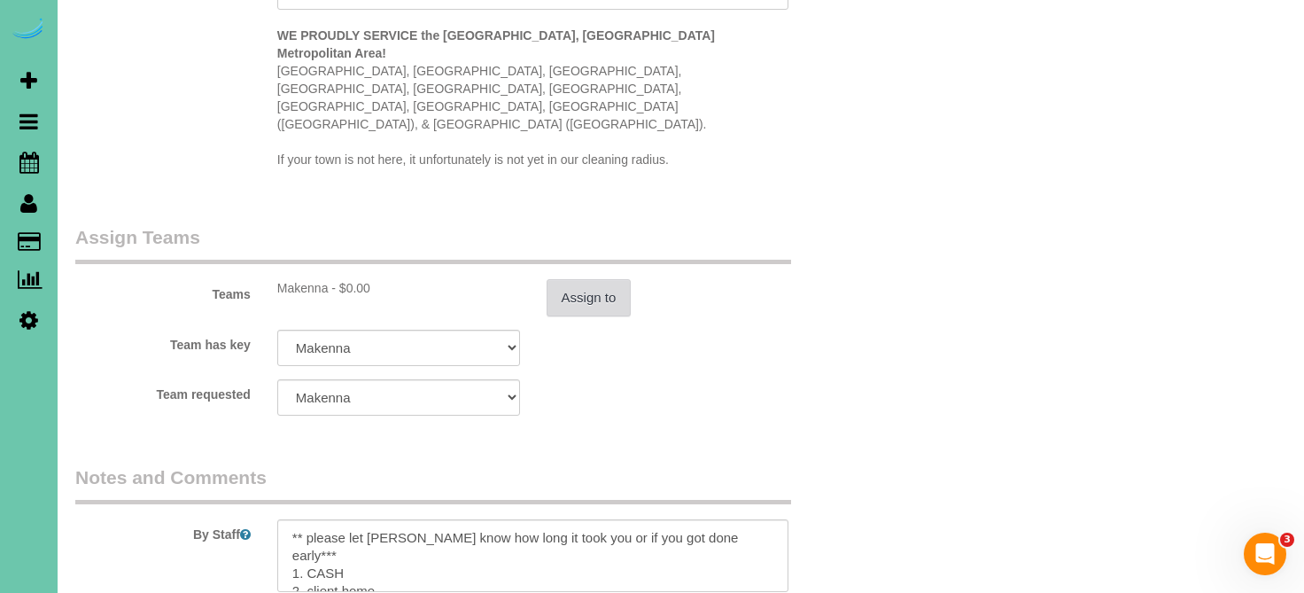
type input "02:00"
click at [624, 279] on button "Assign to" at bounding box center [589, 297] width 85 height 37
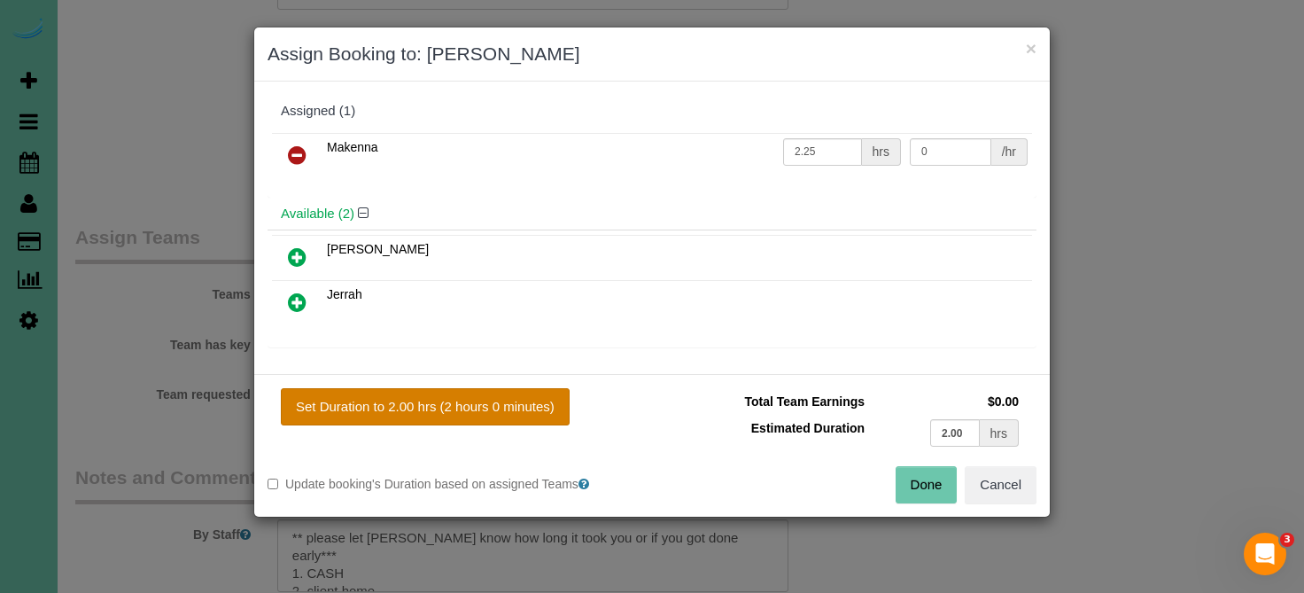
click at [434, 401] on button "Set Duration to 2.00 hrs (2 hours 0 minutes)" at bounding box center [425, 406] width 289 height 37
type input "2.00"
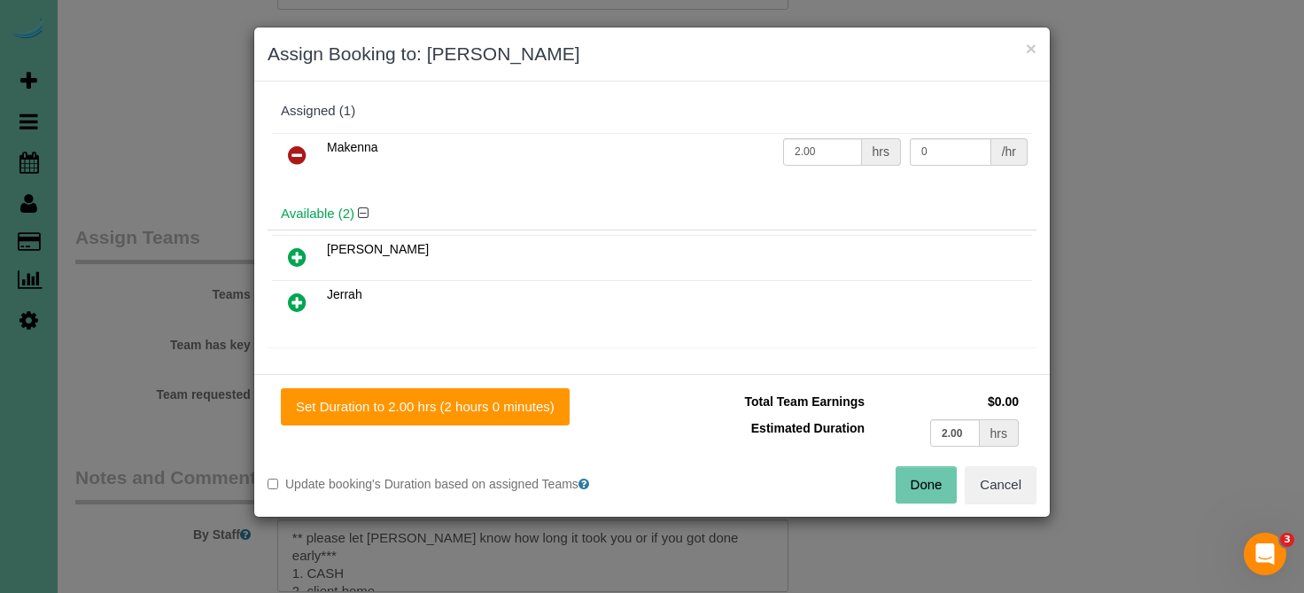
click at [913, 493] on button "Done" at bounding box center [927, 484] width 62 height 37
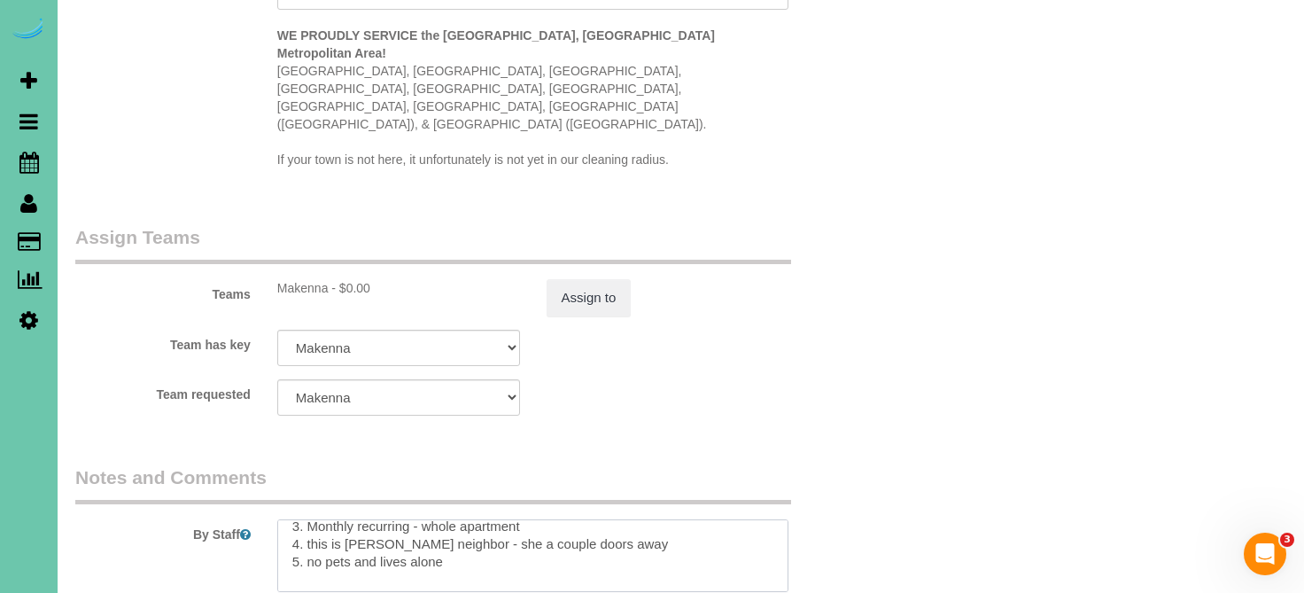
click at [434, 519] on textarea at bounding box center [533, 555] width 512 height 73
type textarea "** please let betty know how long it took you or if you got done early*** 1. CA…"
click at [586, 279] on button "Assign to" at bounding box center [589, 297] width 85 height 37
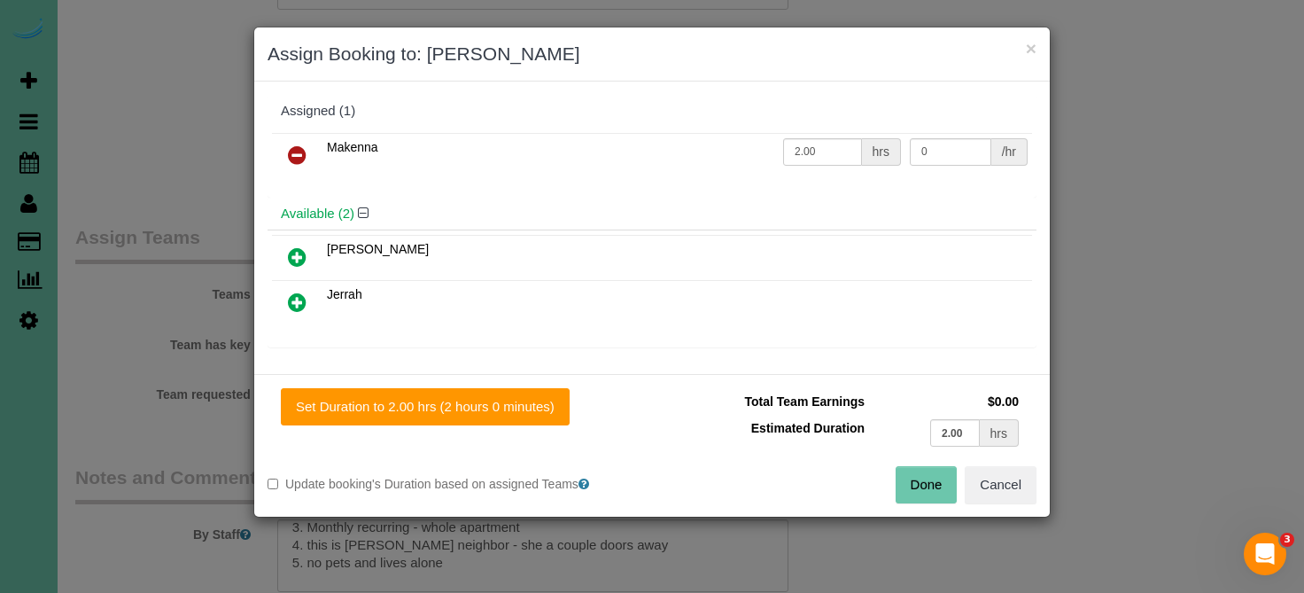
click at [930, 501] on button "Done" at bounding box center [927, 484] width 62 height 37
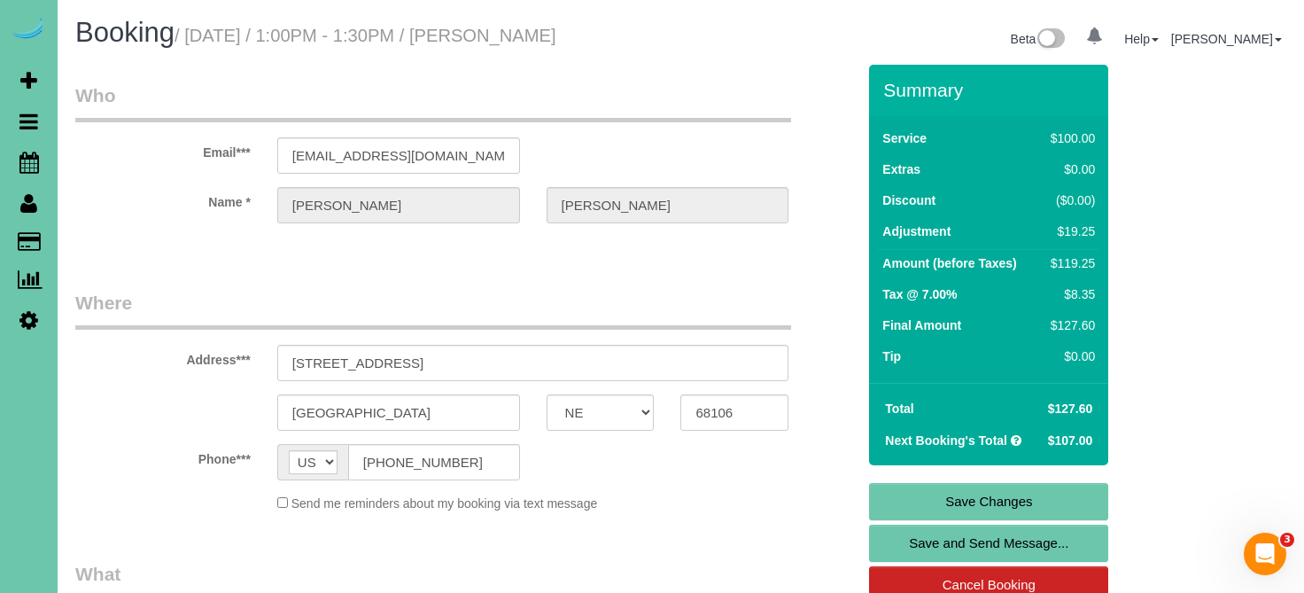
scroll to position [0, 0]
click at [922, 493] on link "Save Changes" at bounding box center [988, 501] width 239 height 37
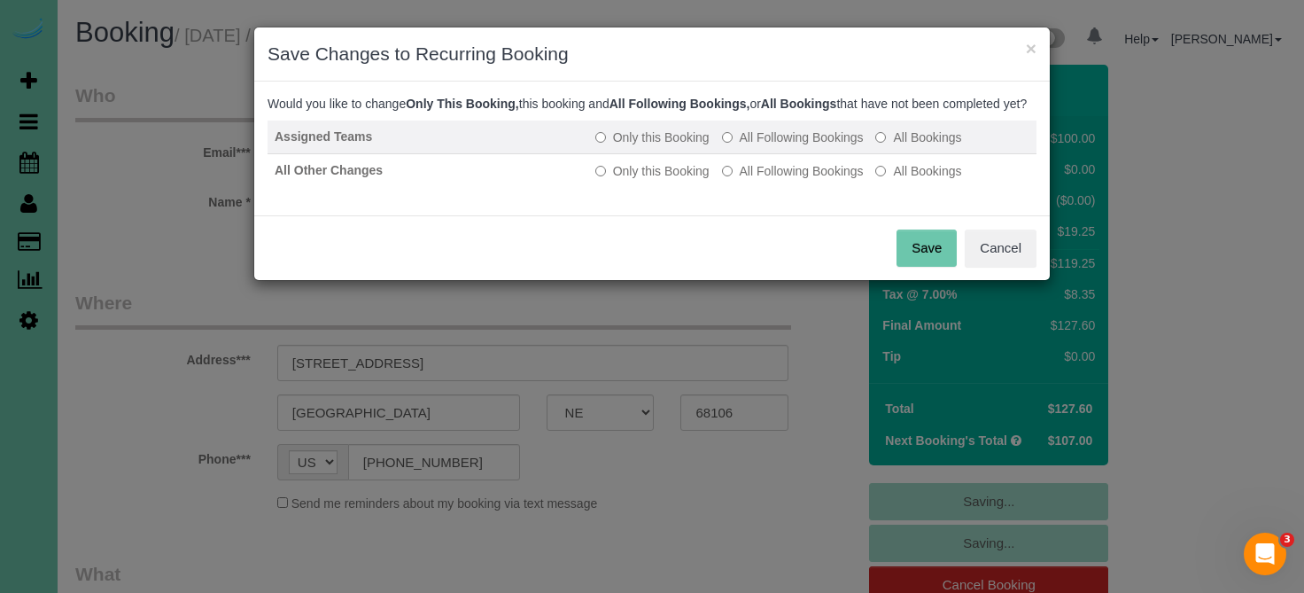
click at [795, 146] on label "All Following Bookings" at bounding box center [793, 137] width 142 height 18
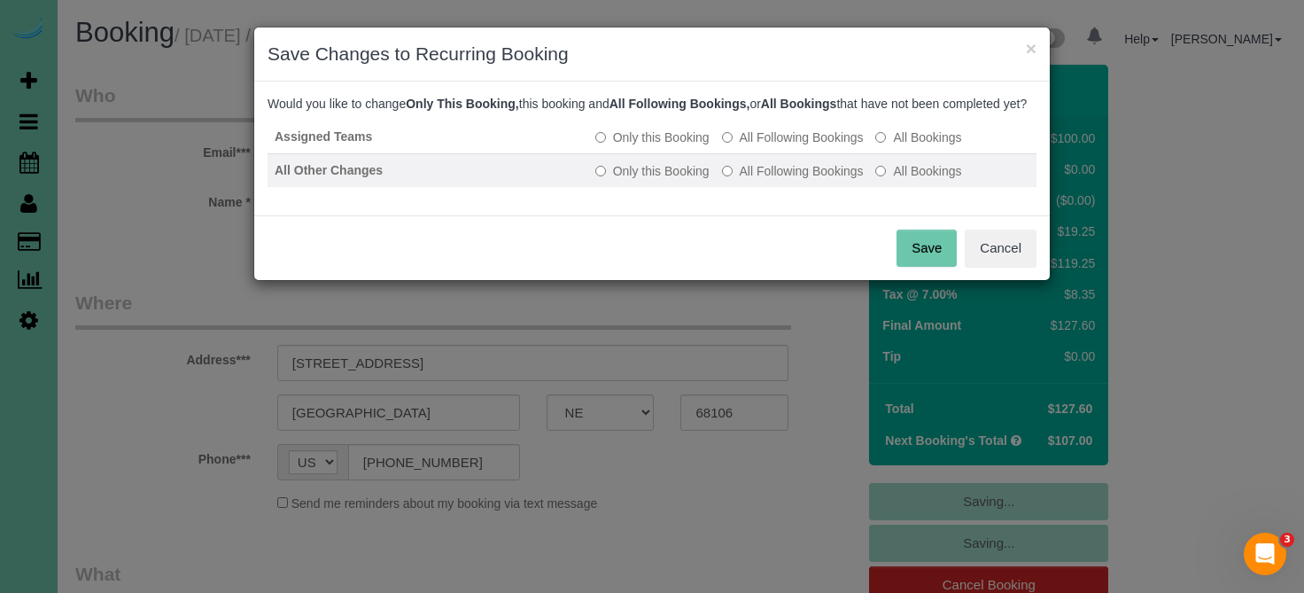
click at [797, 180] on label "All Following Bookings" at bounding box center [793, 171] width 142 height 18
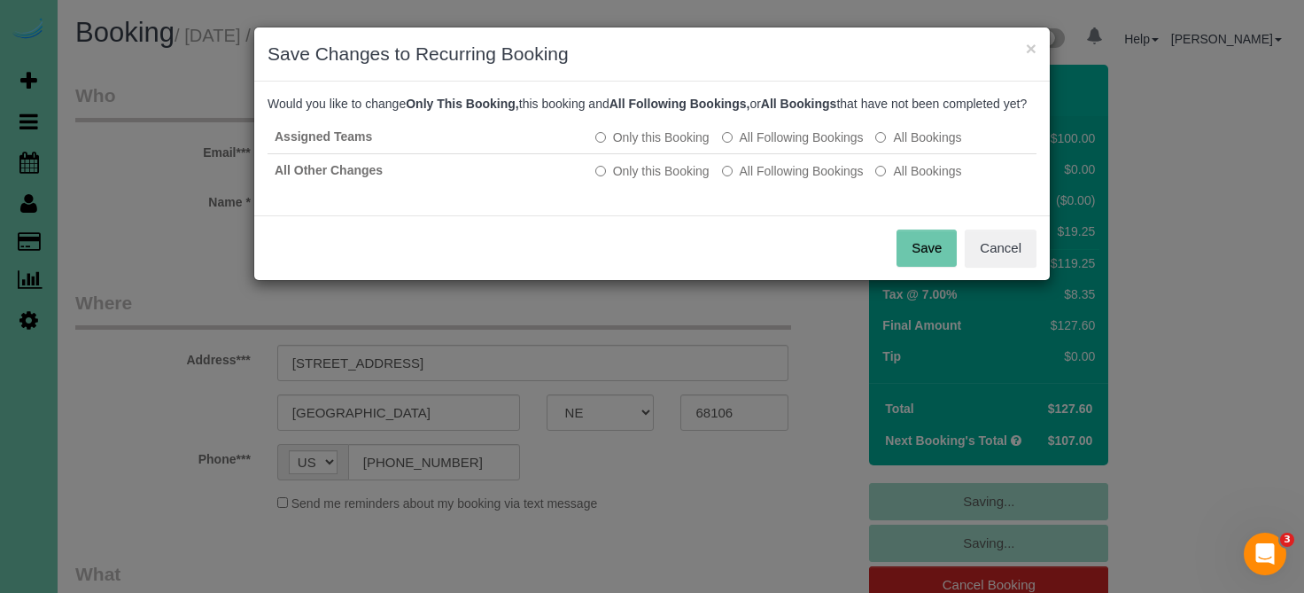
click at [946, 267] on button "Save" at bounding box center [926, 247] width 60 height 37
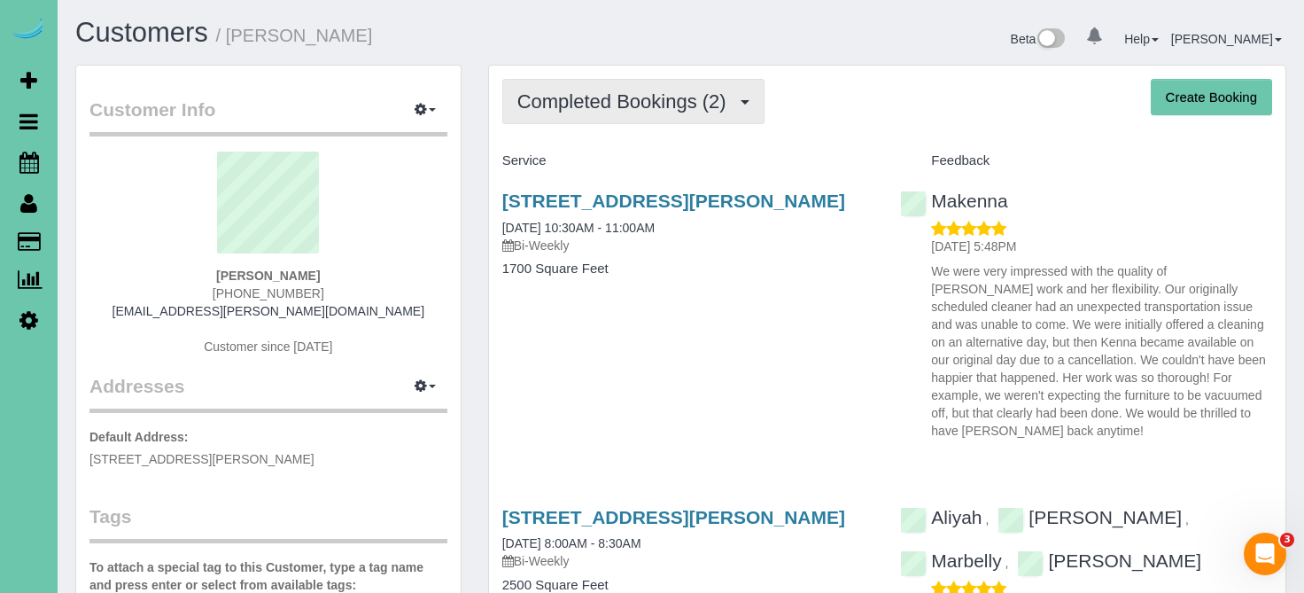
click at [609, 105] on span "Completed Bookings (2)" at bounding box center [626, 101] width 218 height 22
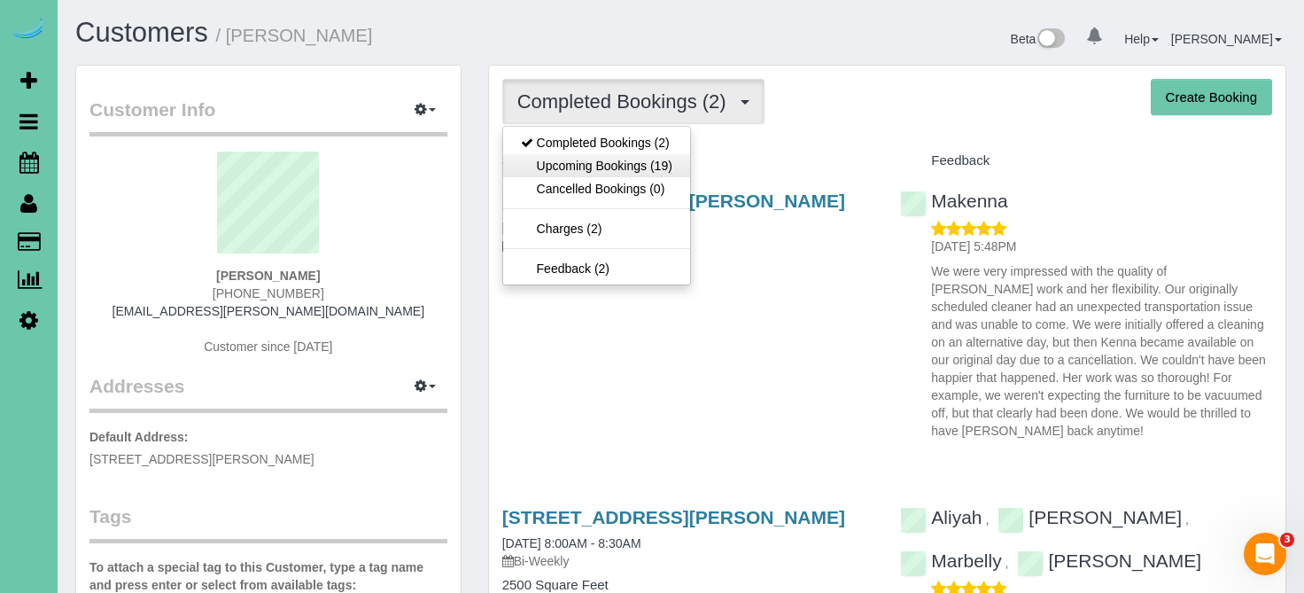
click at [603, 155] on link "Upcoming Bookings (19)" at bounding box center [596, 165] width 187 height 23
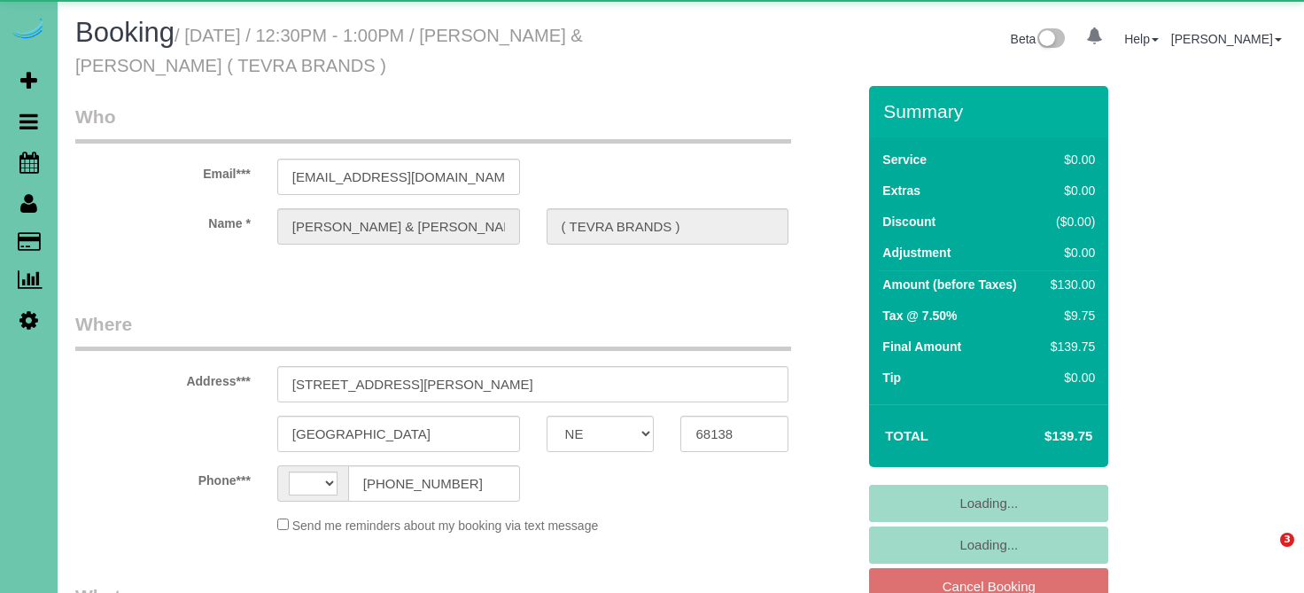
select select "NE"
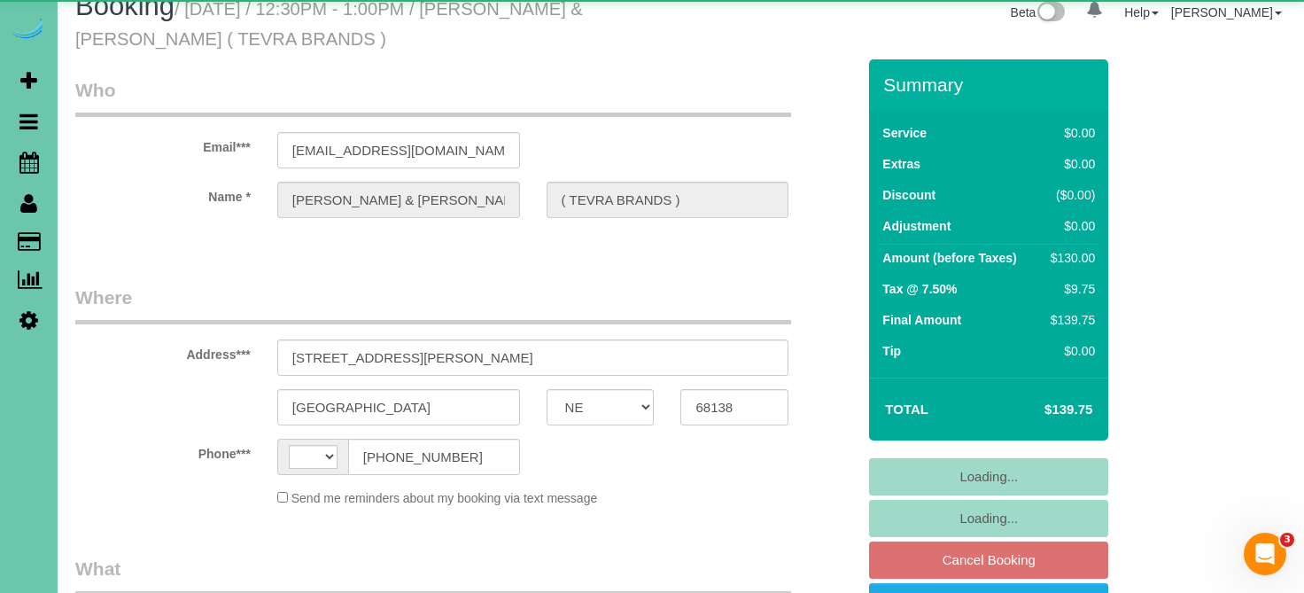
select select "string:[GEOGRAPHIC_DATA]"
select select "object:617"
select select "string:fspay-cde428c5-39b2-456e-91a6-48de0a7d3f90"
select select "object:833"
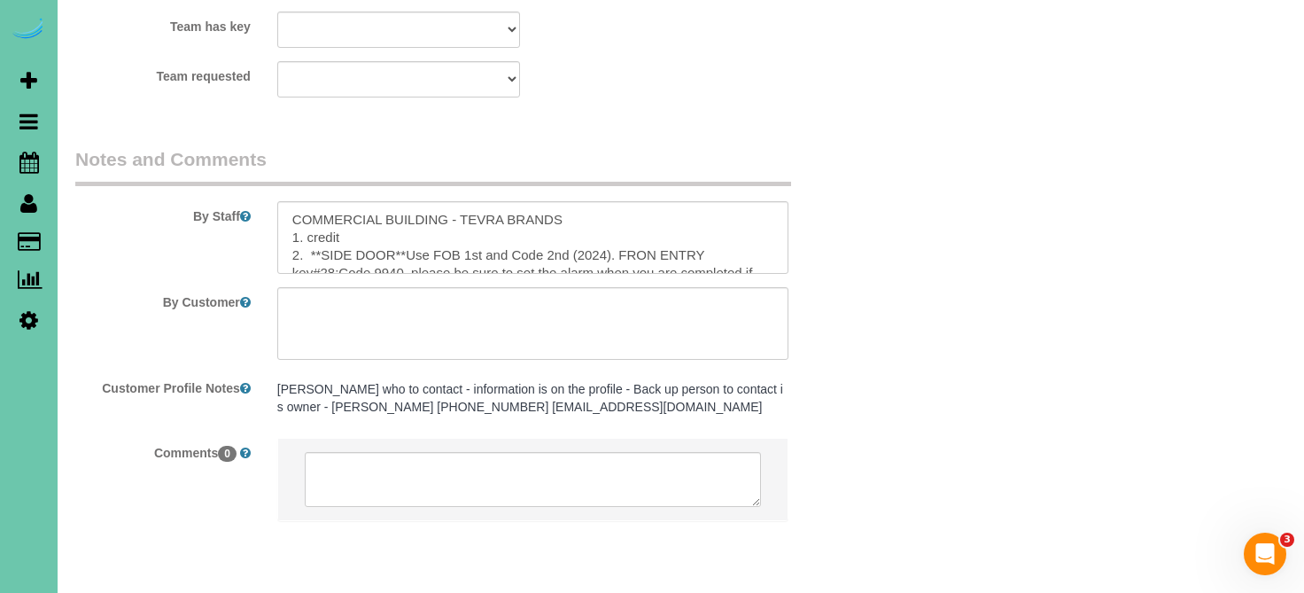
scroll to position [2078, 0]
click at [290, 202] on textarea at bounding box center [533, 238] width 512 height 73
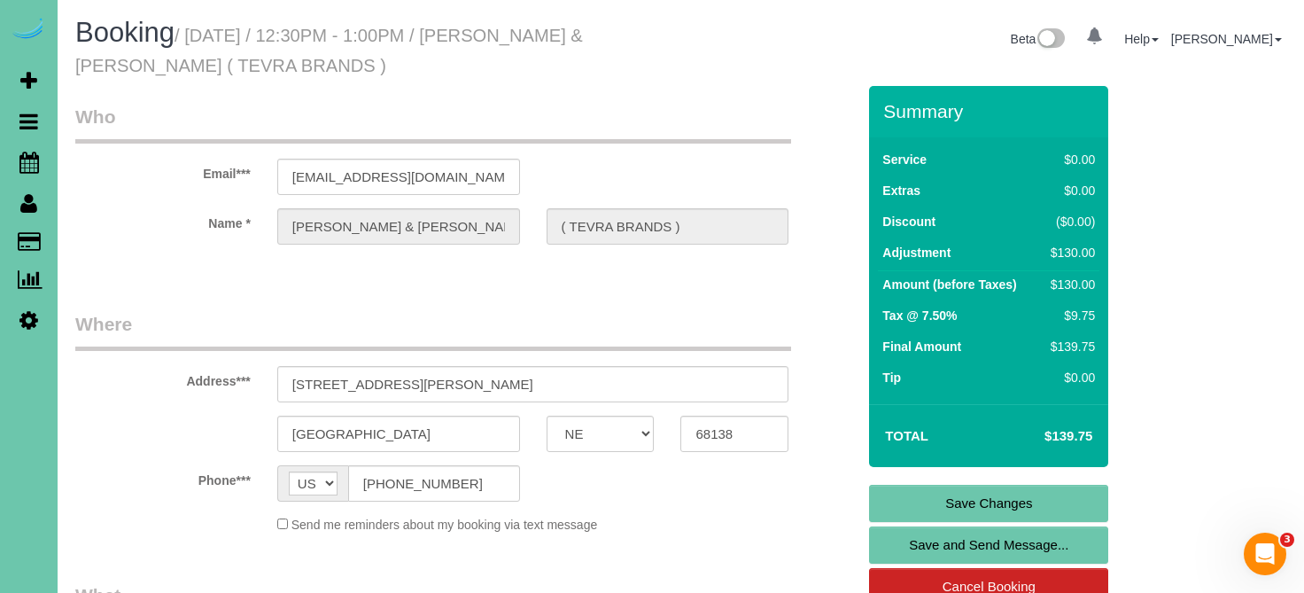
scroll to position [0, 0]
type textarea "**[PERSON_NAME] HAS THE KEY AND IS ALREADY THERE!! CALL HER TO HAVE HER LET YOU…"
click at [927, 493] on link "Save Changes" at bounding box center [988, 503] width 239 height 37
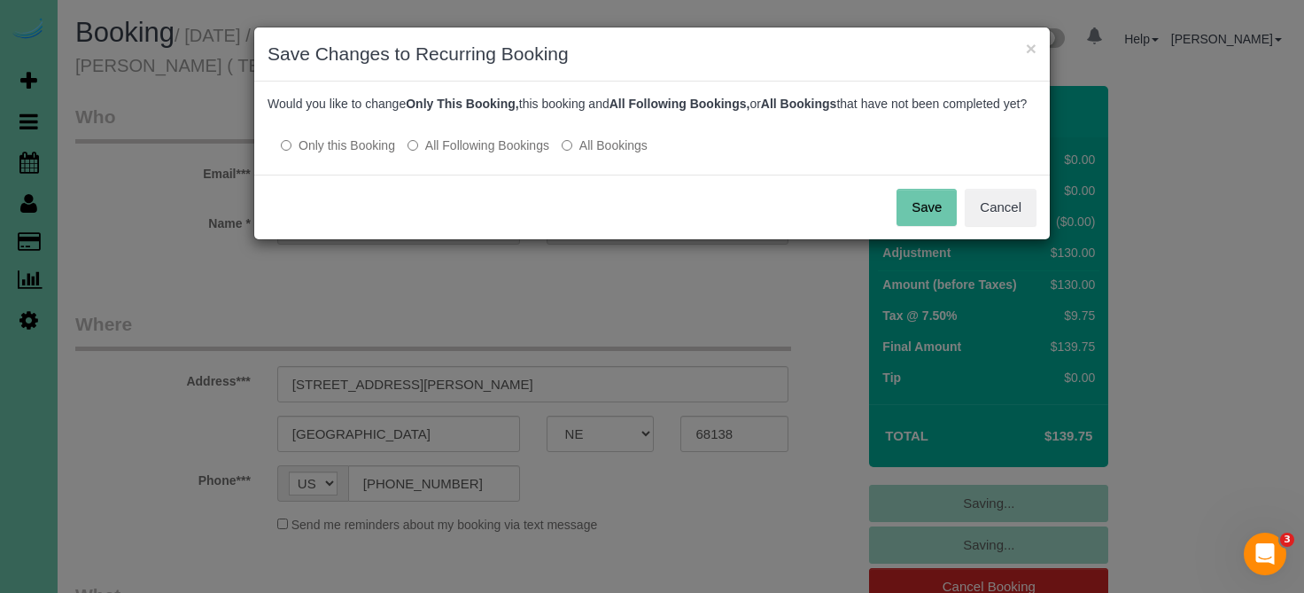
click at [635, 154] on label "All Bookings" at bounding box center [605, 145] width 86 height 18
click at [929, 210] on button "Save" at bounding box center [926, 207] width 60 height 37
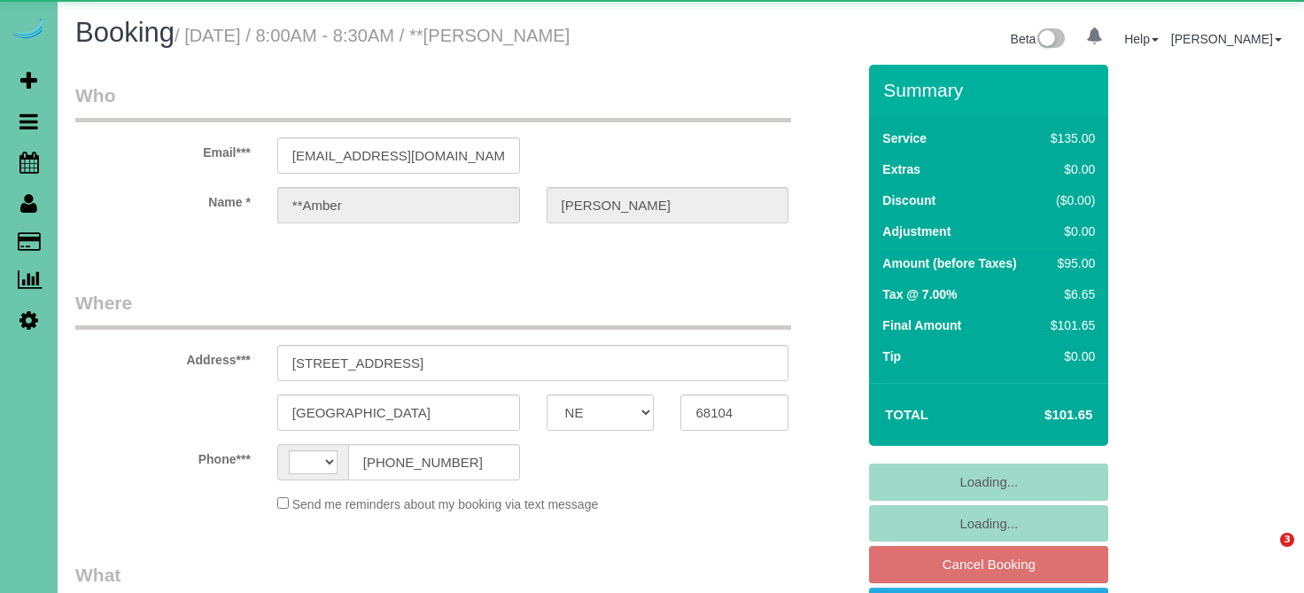
select select "NE"
select select "string:[GEOGRAPHIC_DATA]"
select select "object:611"
select select "string:fspay-f59f9d6a-f245-474c-a358-ad82f3e6ee0c"
select select "object:865"
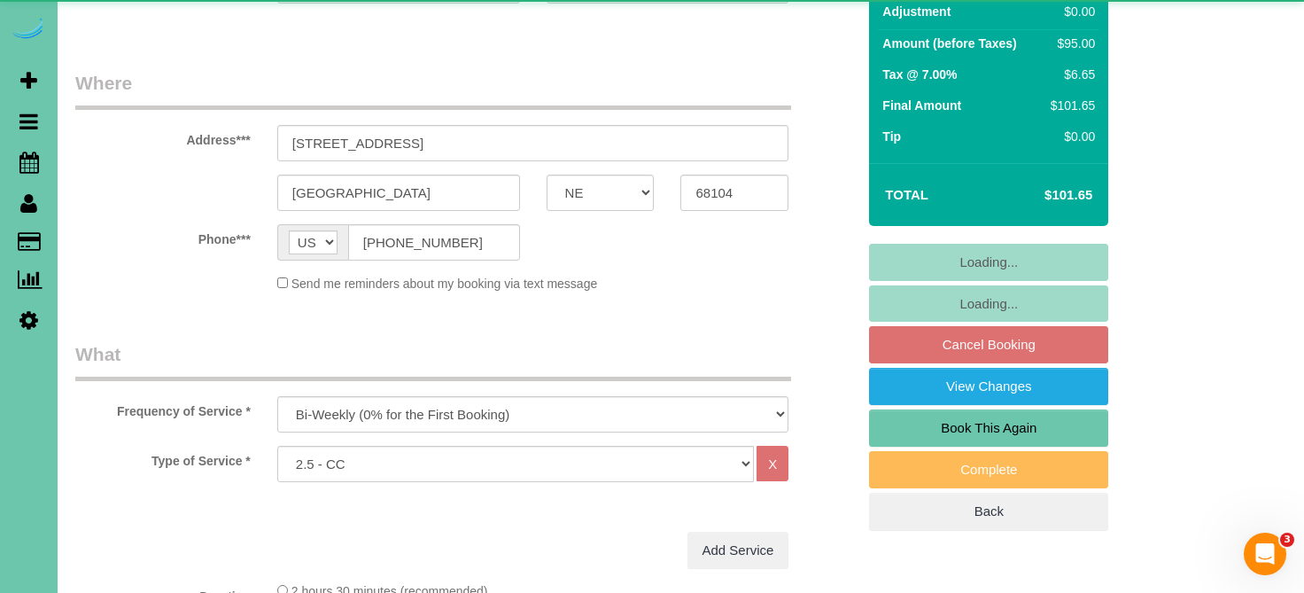
select select "number:34"
select select "number:41"
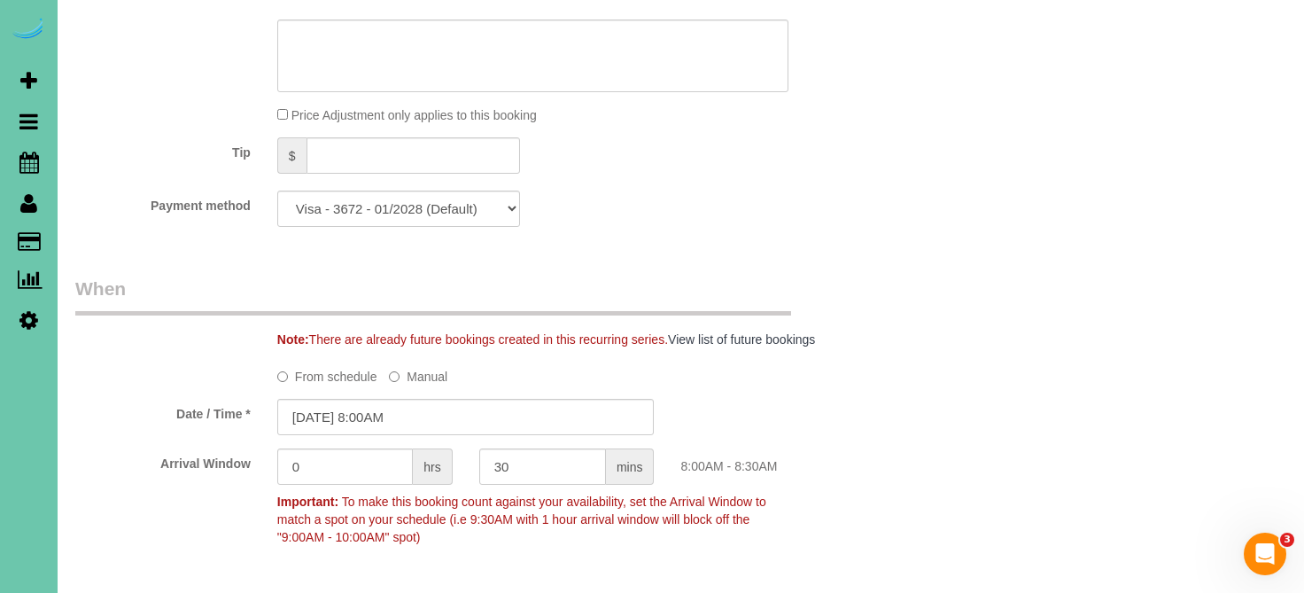
scroll to position [1032, 0]
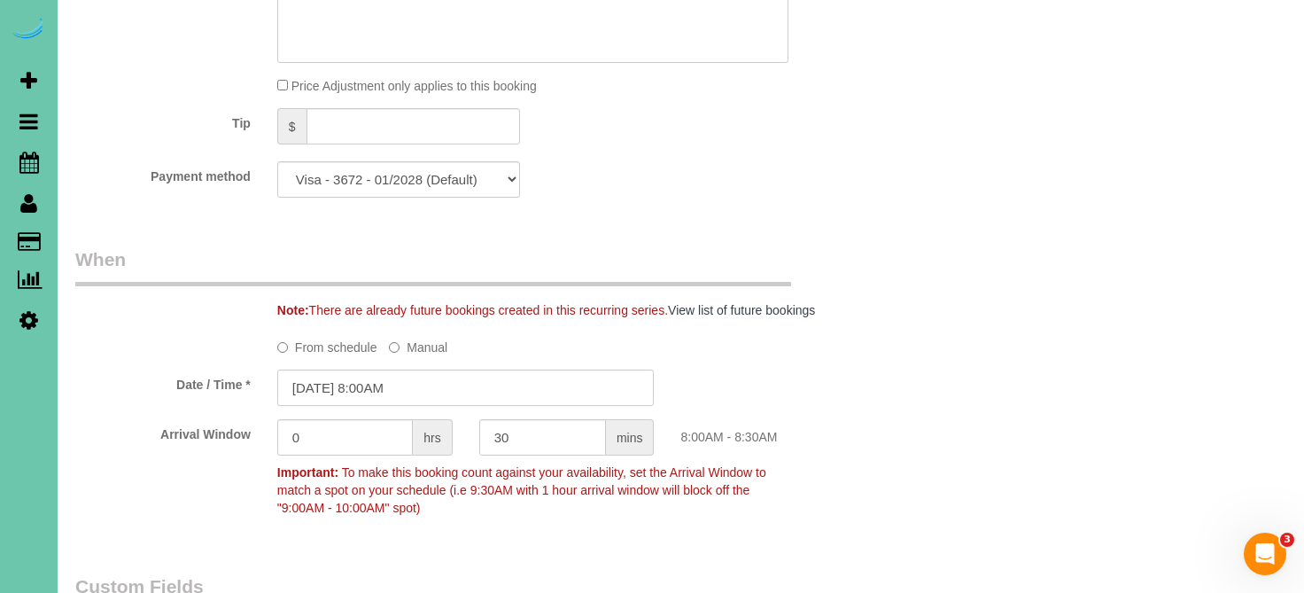
click at [451, 376] on input "10/15/2025 8:00AM" at bounding box center [465, 387] width 377 height 36
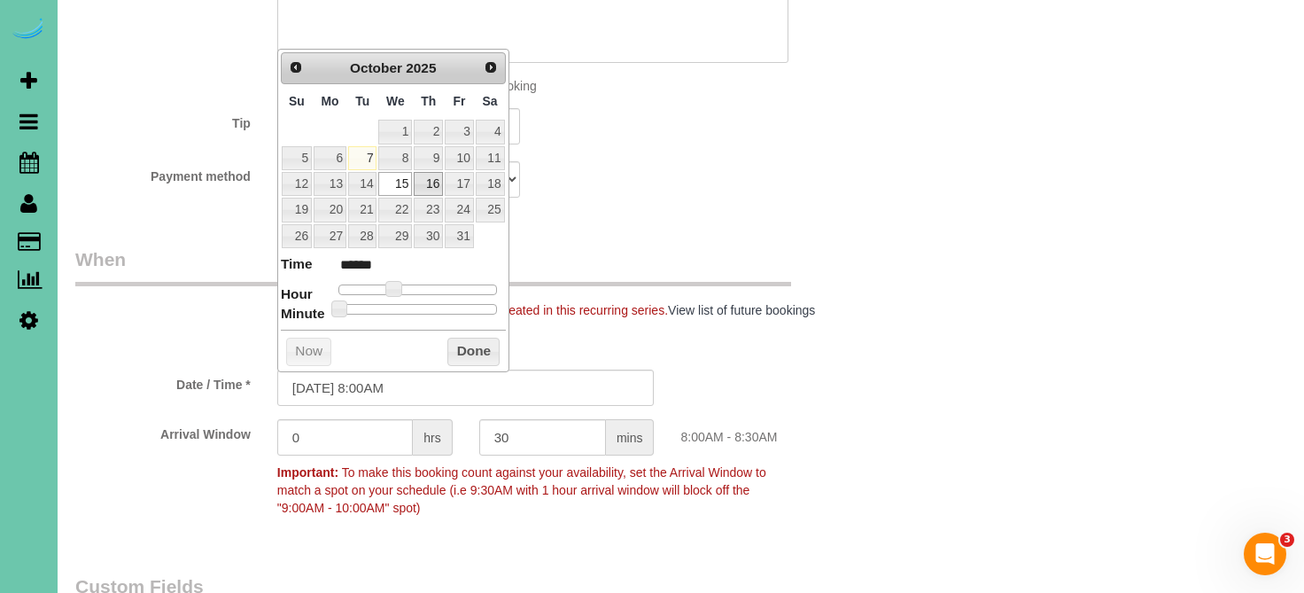
click at [433, 185] on link "16" at bounding box center [428, 184] width 29 height 24
type input "10/16/2025 9:00AM"
type input "******"
type input "10/16/2025 10:00AM"
type input "*******"
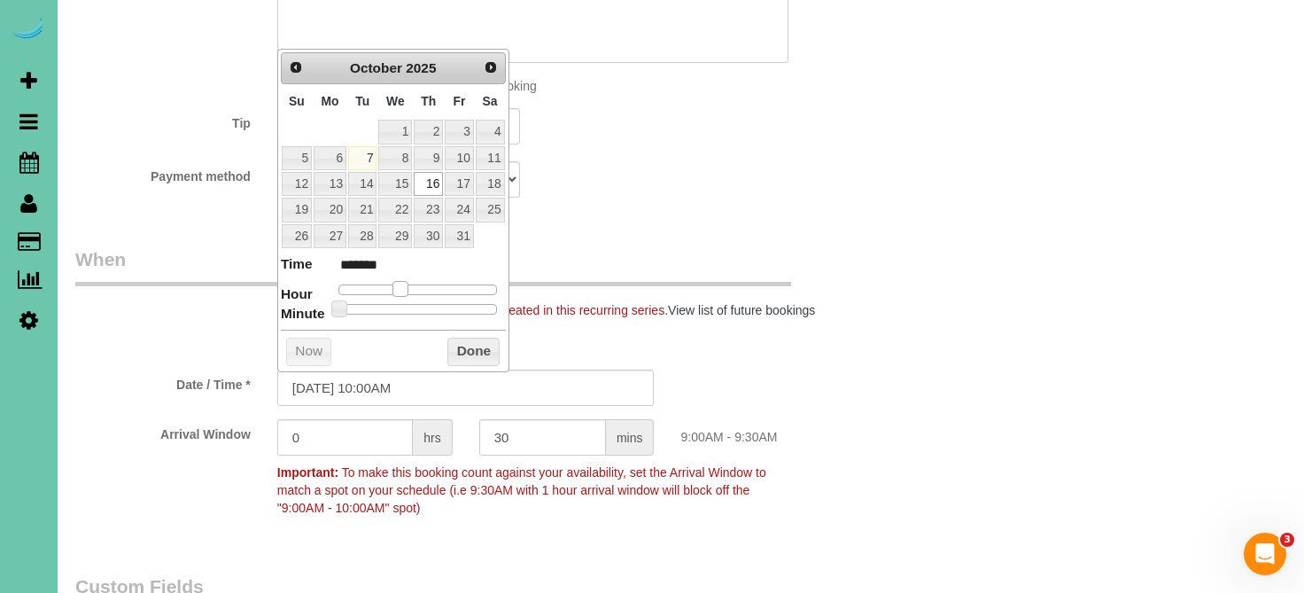
type input "10/16/2025 11:00AM"
type input "*******"
type input "10/16/2025 12:00PM"
type input "*******"
drag, startPoint x: 397, startPoint y: 283, endPoint x: 423, endPoint y: 287, distance: 26.8
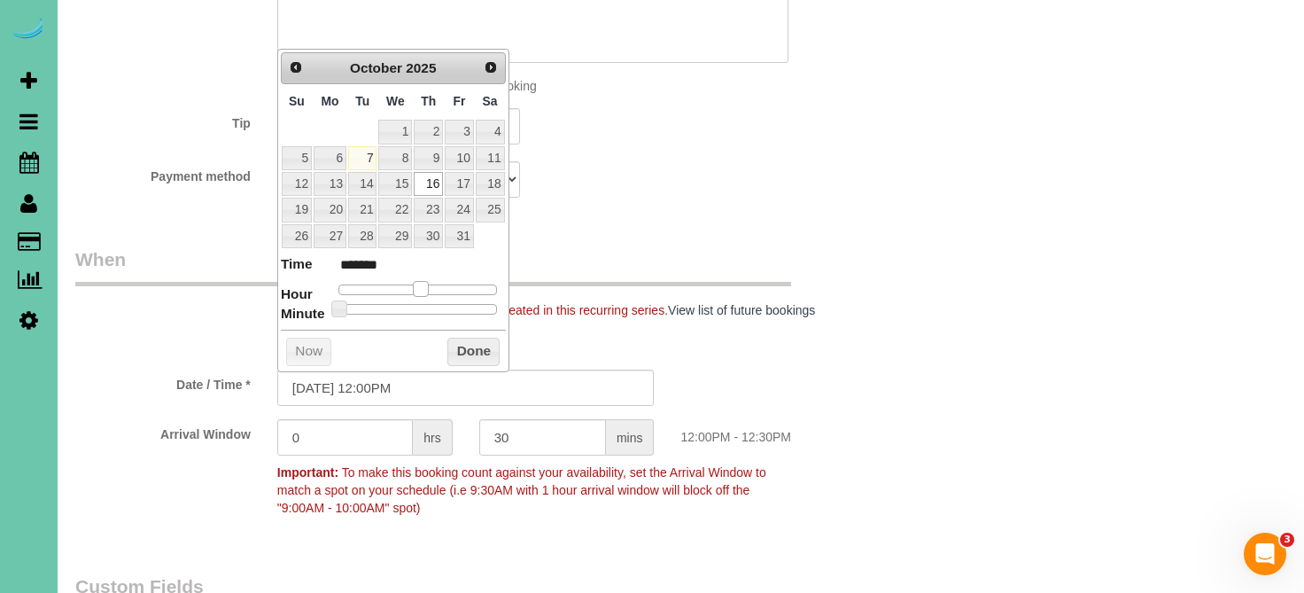
click at [423, 287] on span at bounding box center [421, 289] width 16 height 16
click at [471, 352] on button "Done" at bounding box center [473, 352] width 52 height 28
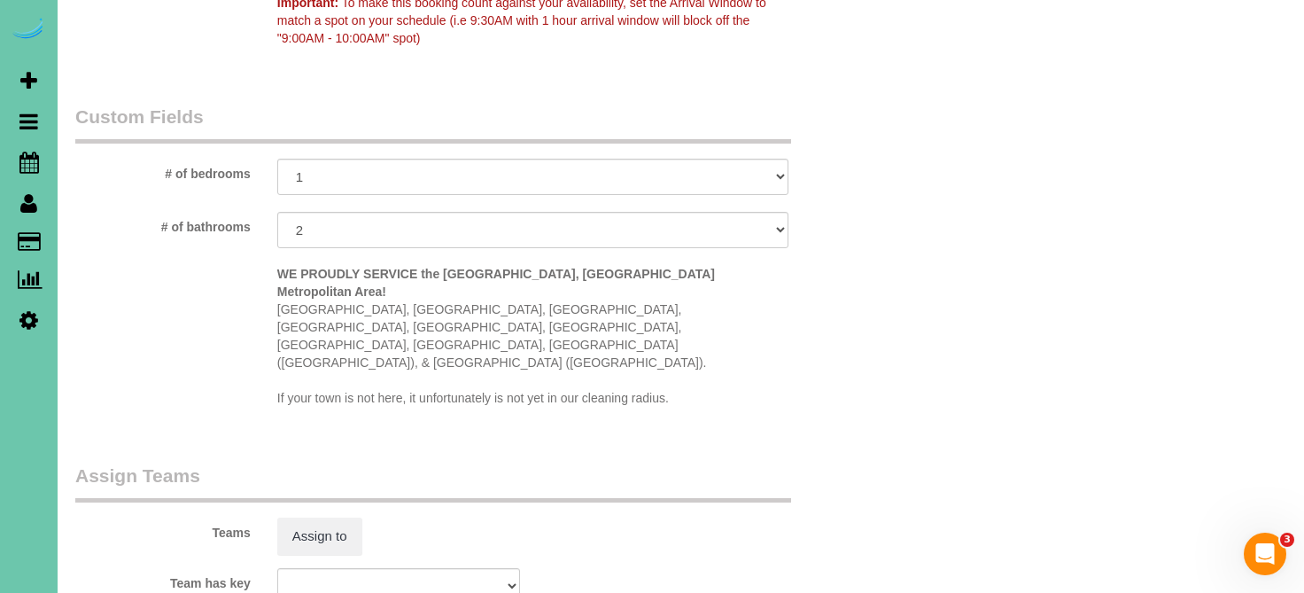
scroll to position [1563, 0]
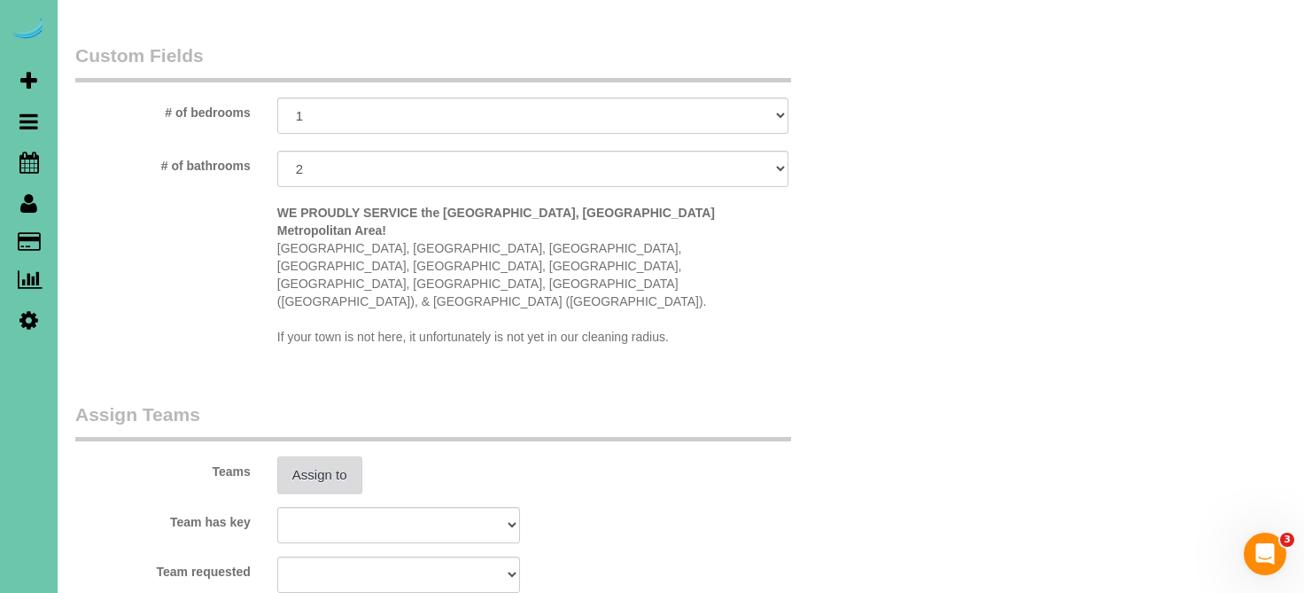
click at [330, 456] on button "Assign to" at bounding box center [319, 474] width 85 height 37
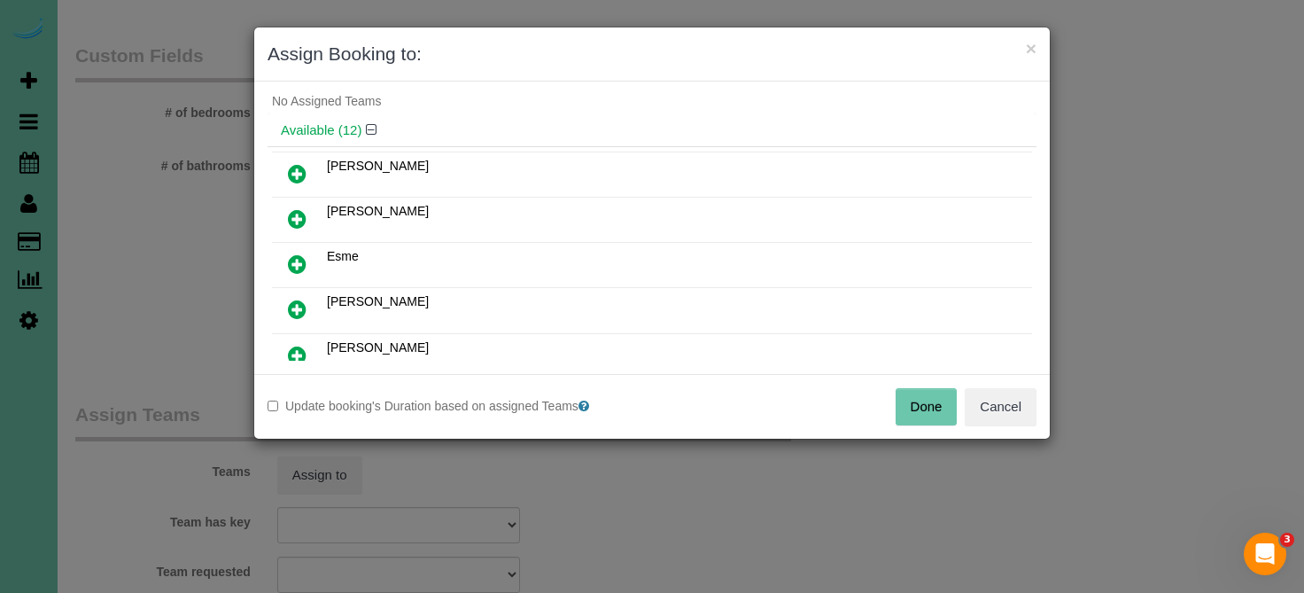
scroll to position [44, 0]
click at [305, 300] on icon at bounding box center [297, 305] width 19 height 21
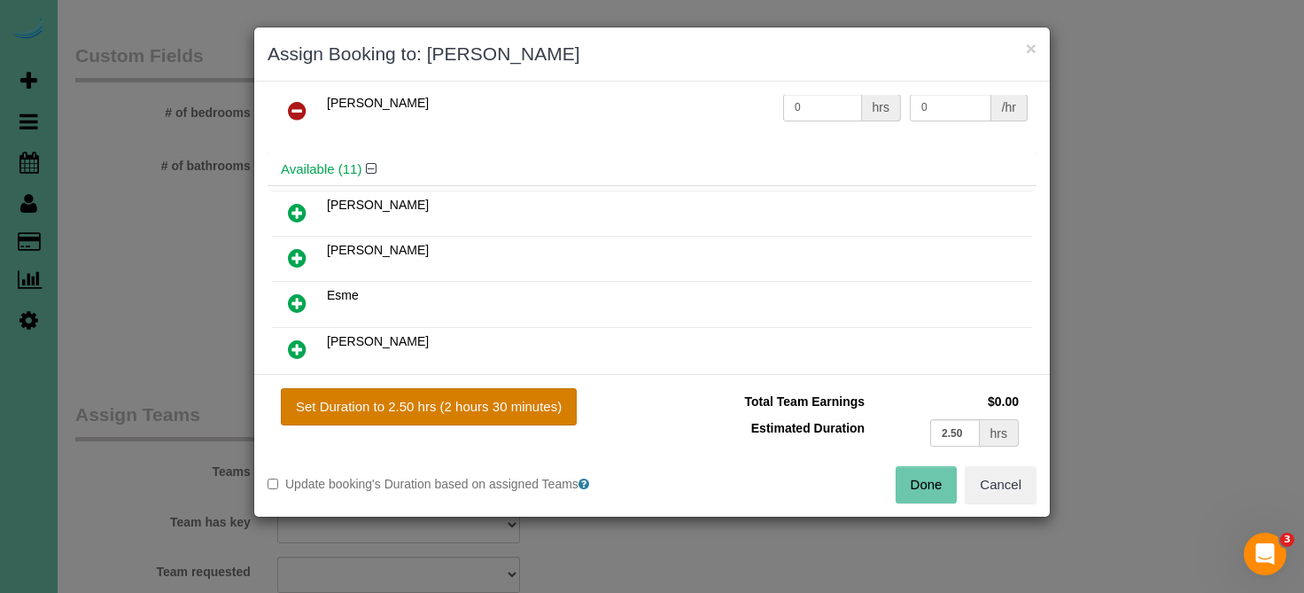
click at [354, 393] on button "Set Duration to 2.50 hrs (2 hours 30 minutes)" at bounding box center [429, 406] width 296 height 37
type input "2.50"
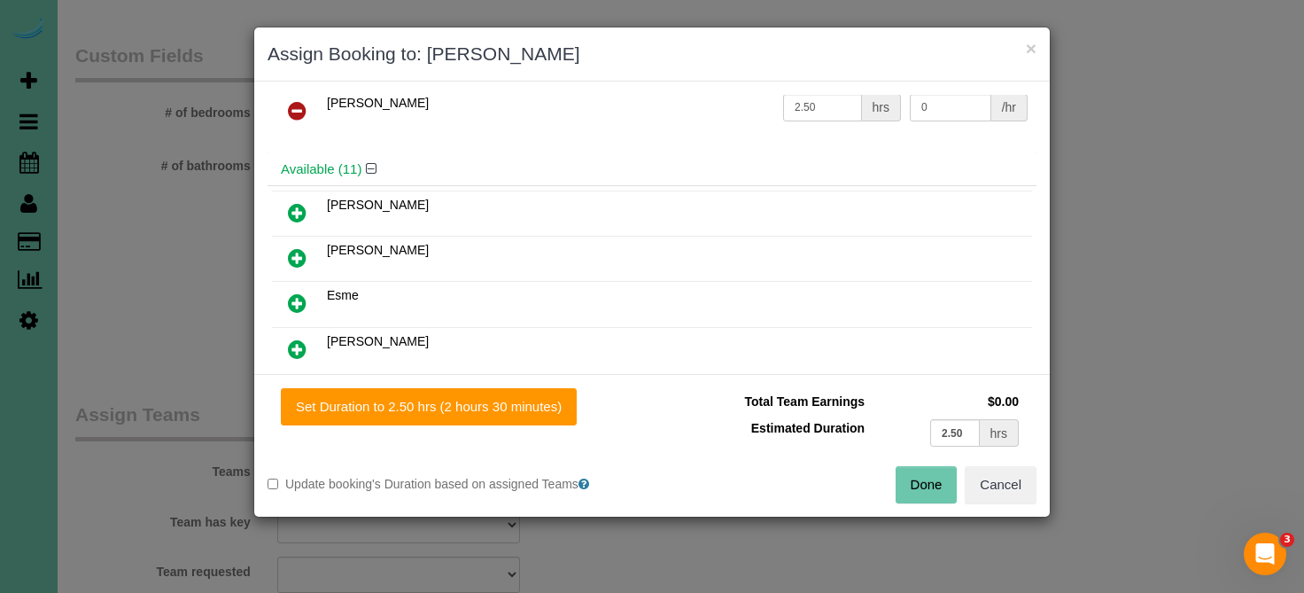
click at [923, 480] on button "Done" at bounding box center [927, 484] width 62 height 37
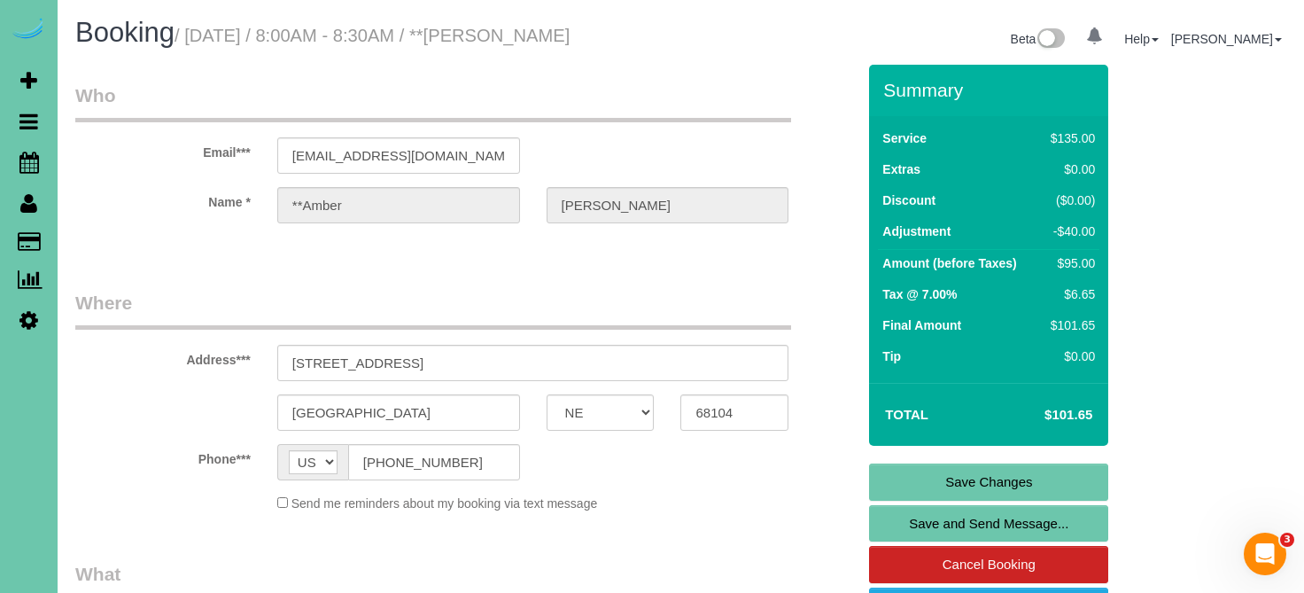
scroll to position [0, 0]
click at [931, 472] on link "Save Changes" at bounding box center [988, 481] width 239 height 37
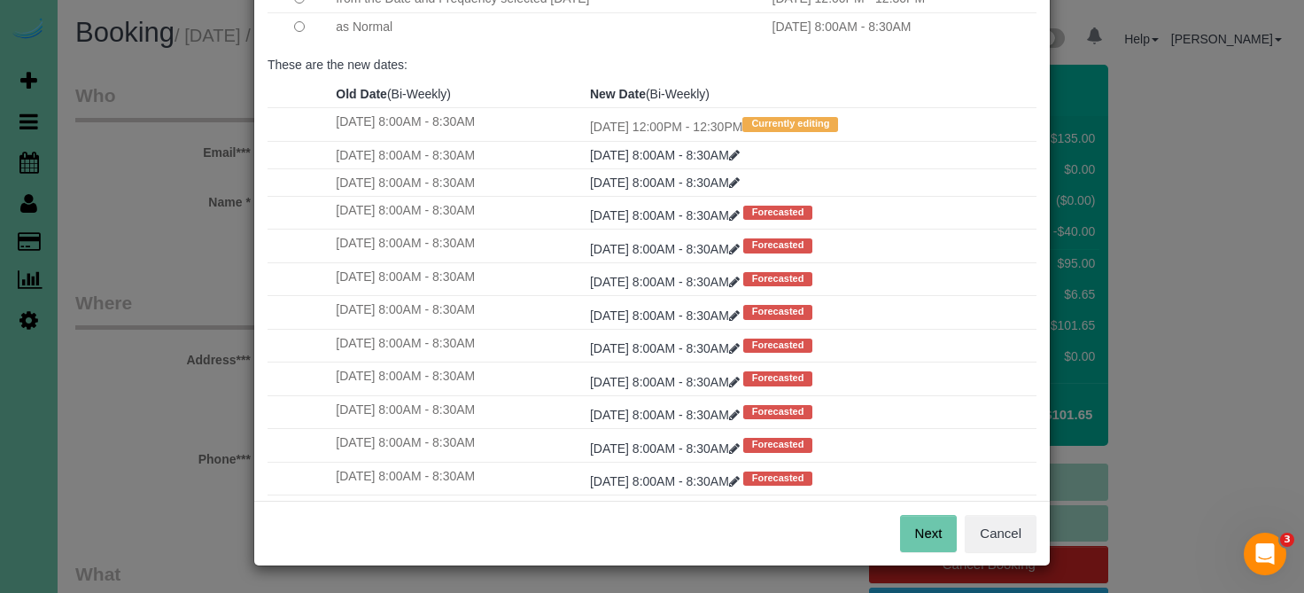
scroll to position [200, 0]
click at [935, 525] on button "Next" at bounding box center [929, 534] width 58 height 37
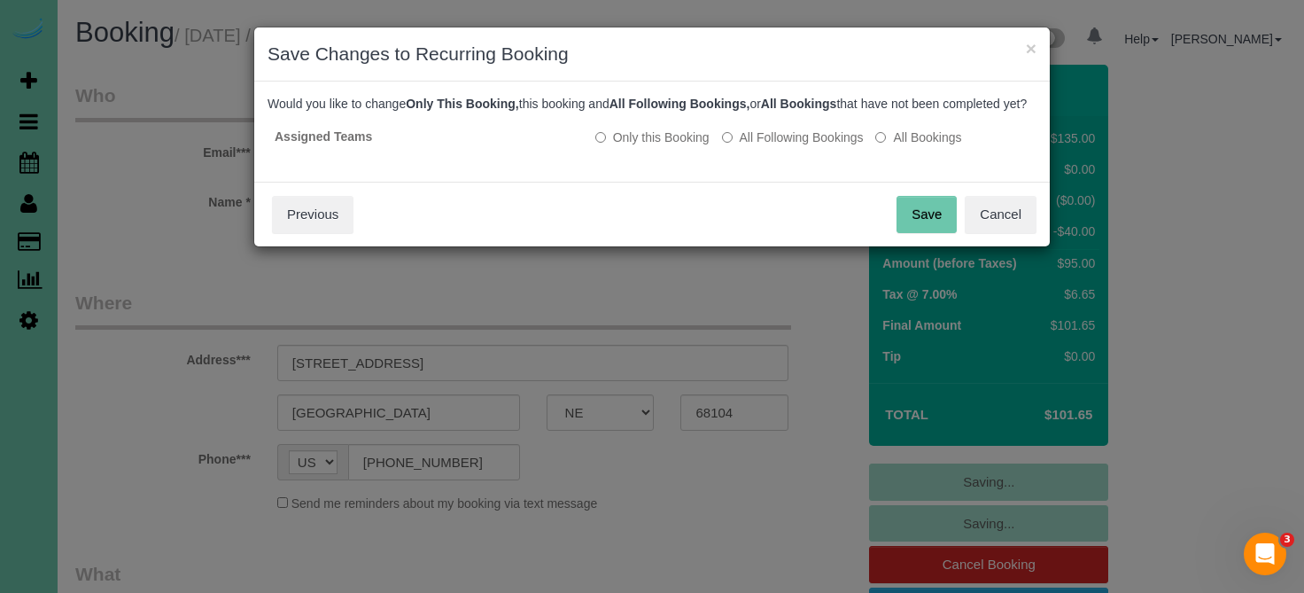
click at [922, 226] on button "Save" at bounding box center [926, 214] width 60 height 37
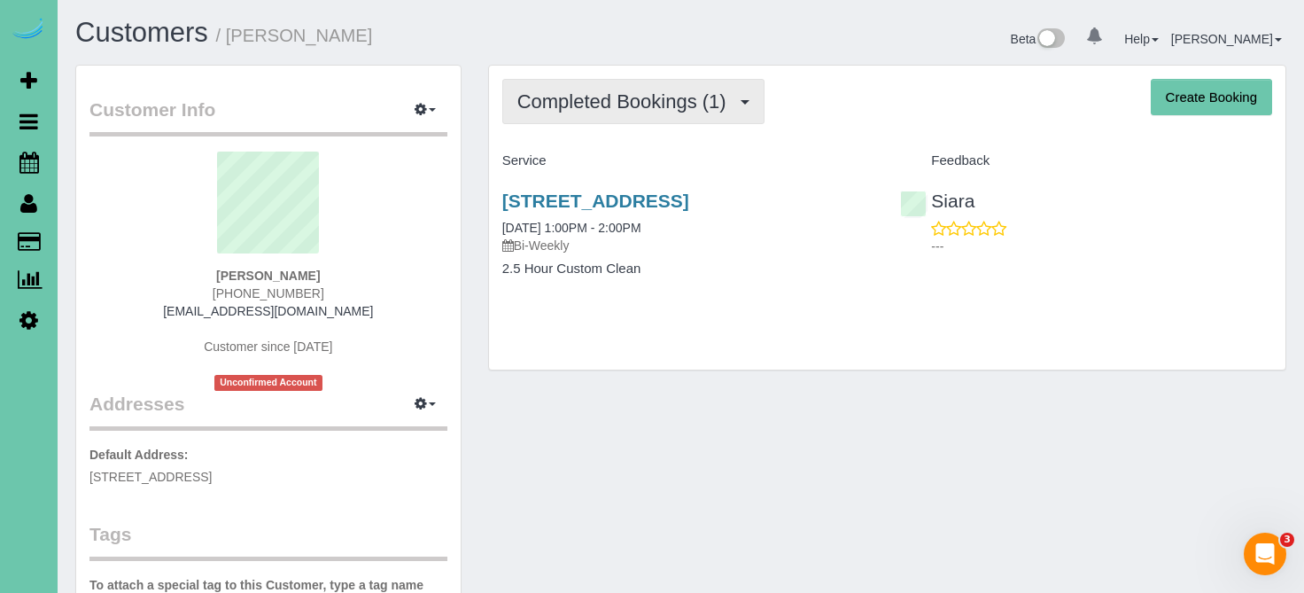
click at [671, 98] on span "Completed Bookings (1)" at bounding box center [626, 101] width 218 height 22
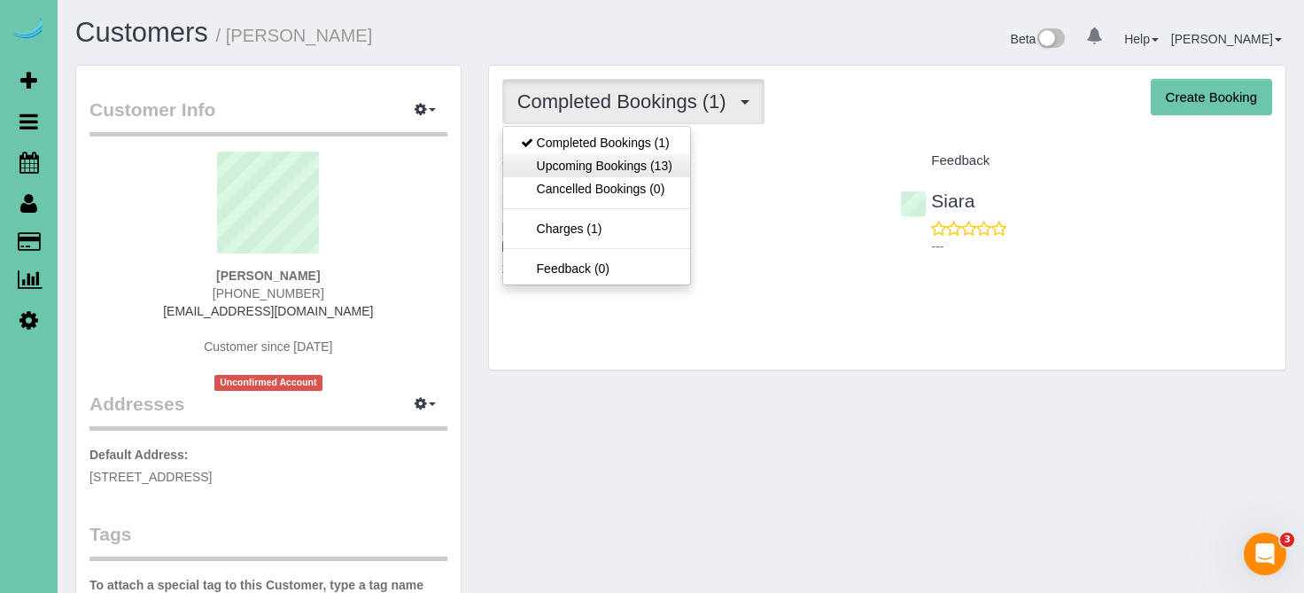
click at [664, 175] on link "Upcoming Bookings (13)" at bounding box center [596, 165] width 187 height 23
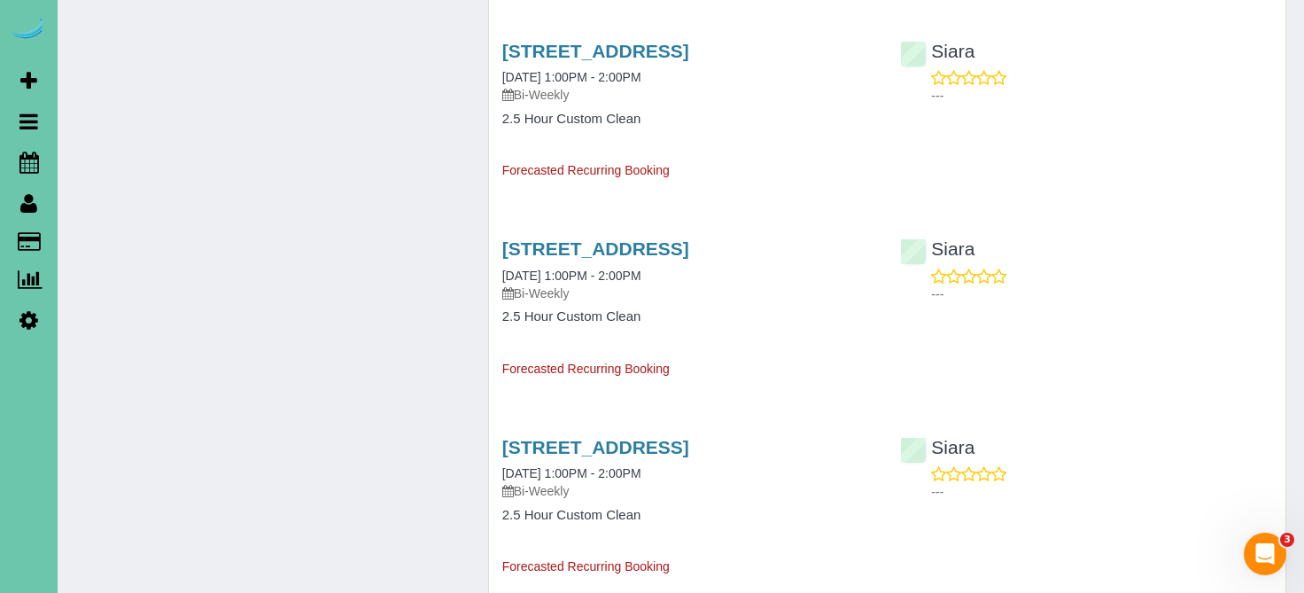
scroll to position [2152, 0]
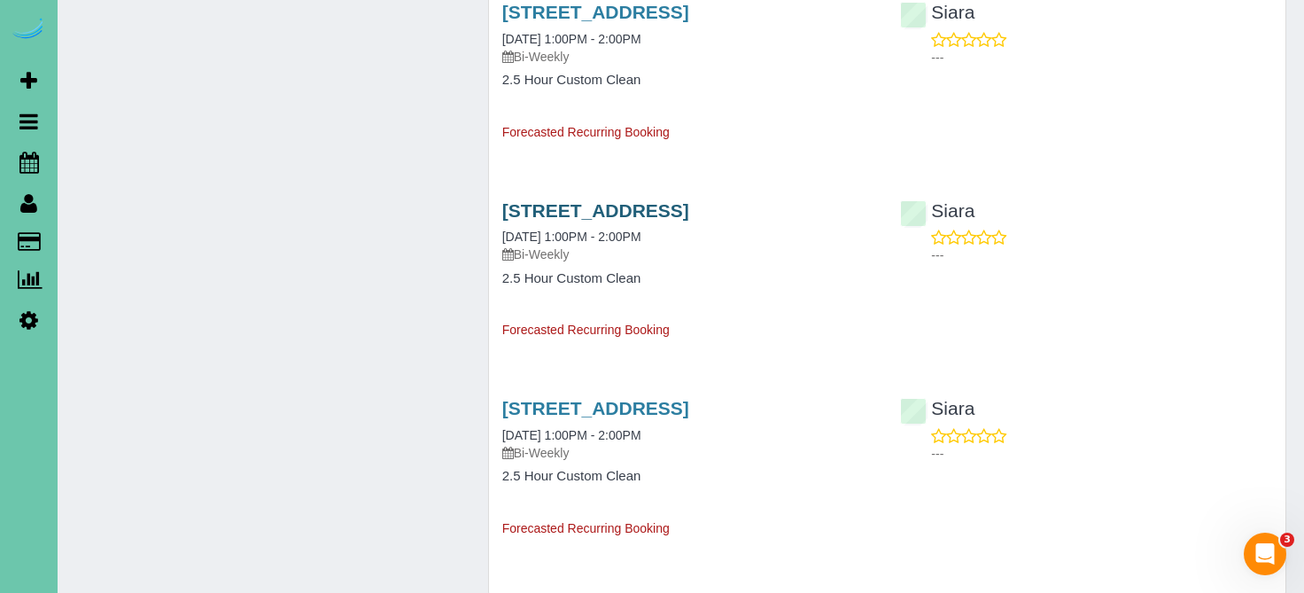
click at [653, 212] on link "[STREET_ADDRESS]" at bounding box center [595, 210] width 187 height 20
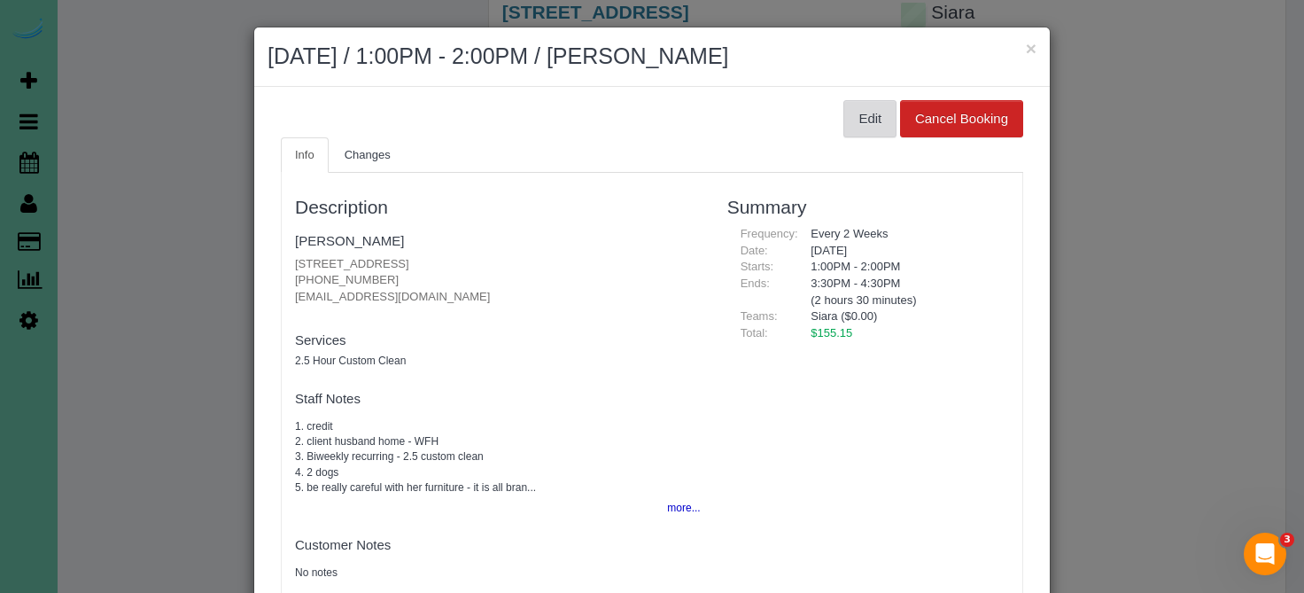
click at [856, 126] on button "Edit" at bounding box center [869, 118] width 53 height 37
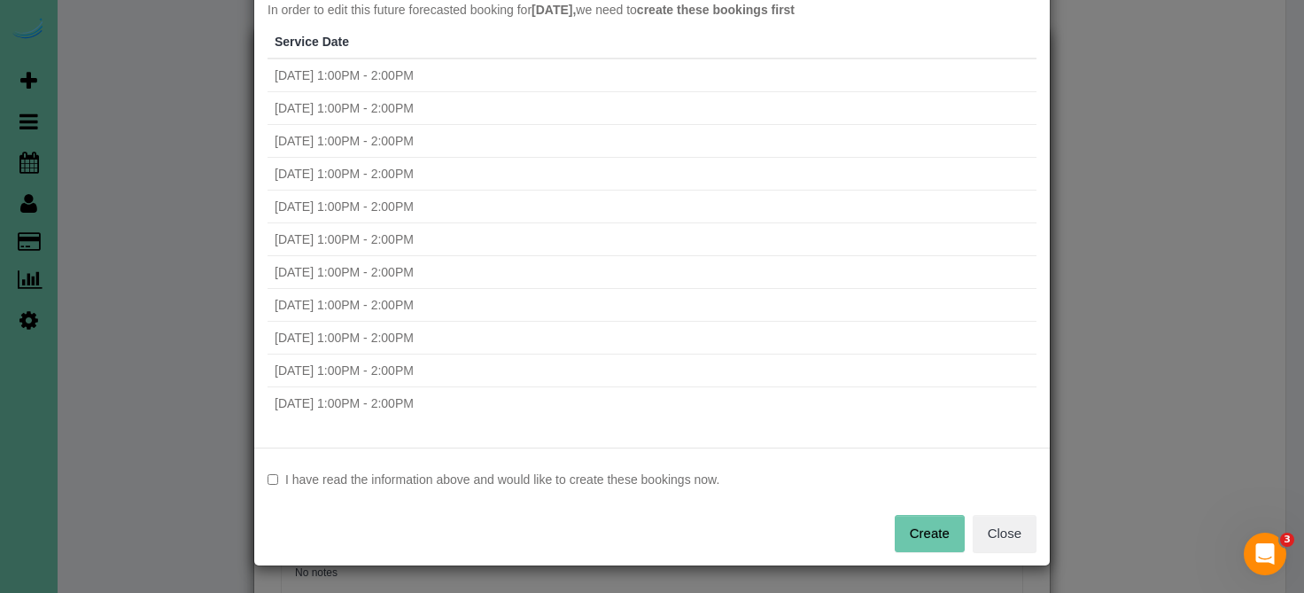
scroll to position [98, 0]
click at [567, 482] on label "I have read the information above and would like to create these bookings now." at bounding box center [652, 480] width 769 height 18
click at [921, 517] on button "Create" at bounding box center [930, 534] width 70 height 37
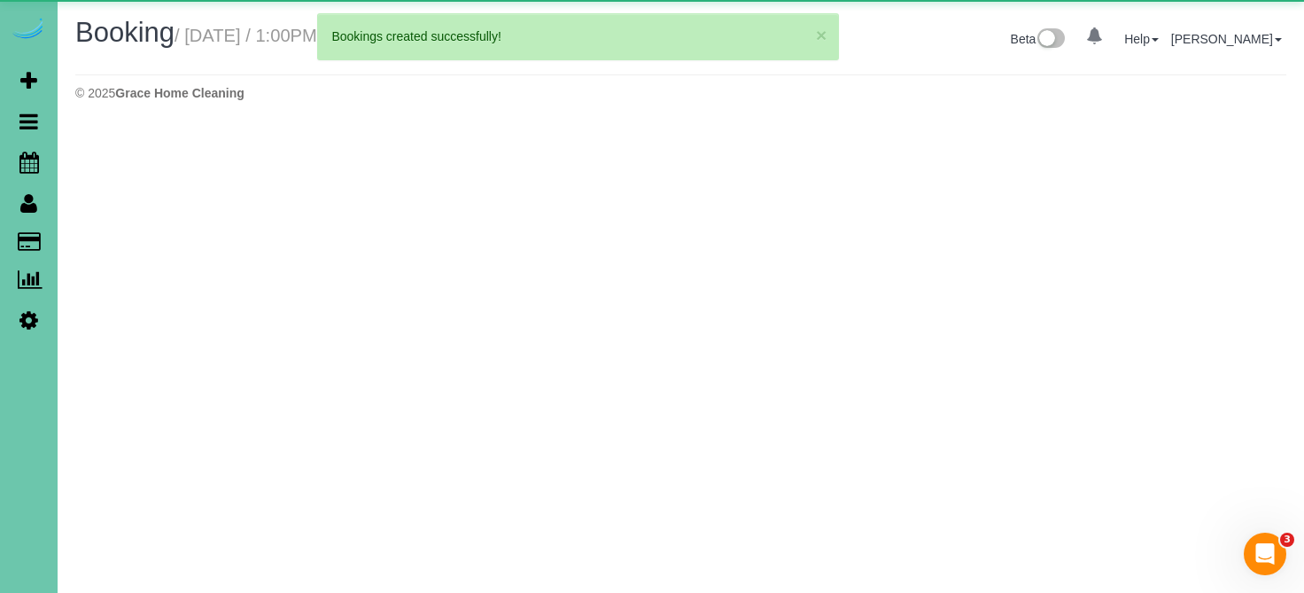
select select "NE"
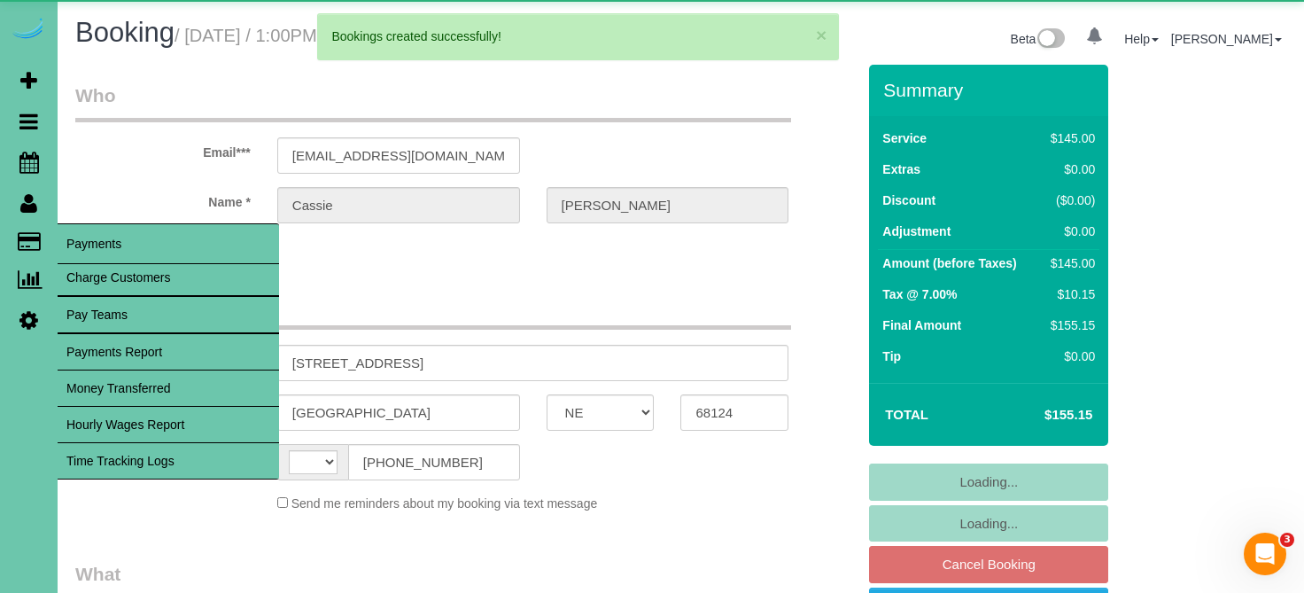
select select "string:[GEOGRAPHIC_DATA]"
select select "object:1384"
select select "string:fspay-6b795d1d-5241-4428-a655-d35a1762b0ef"
select select "object:1457"
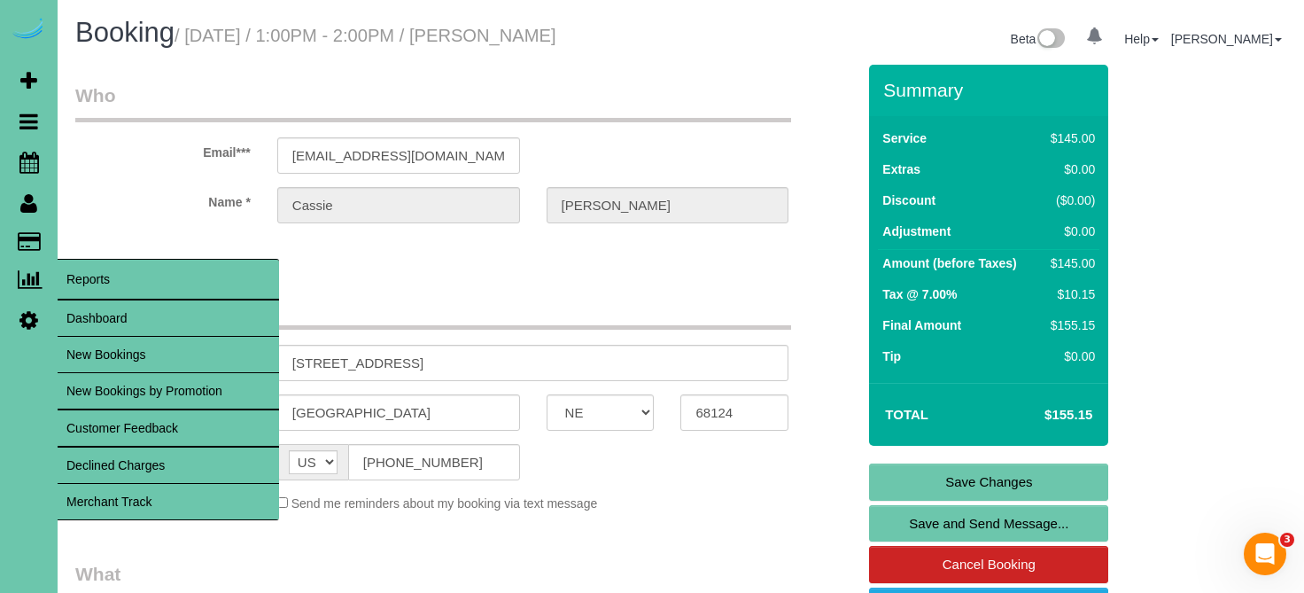
click at [121, 322] on link "Dashboard" at bounding box center [168, 317] width 221 height 35
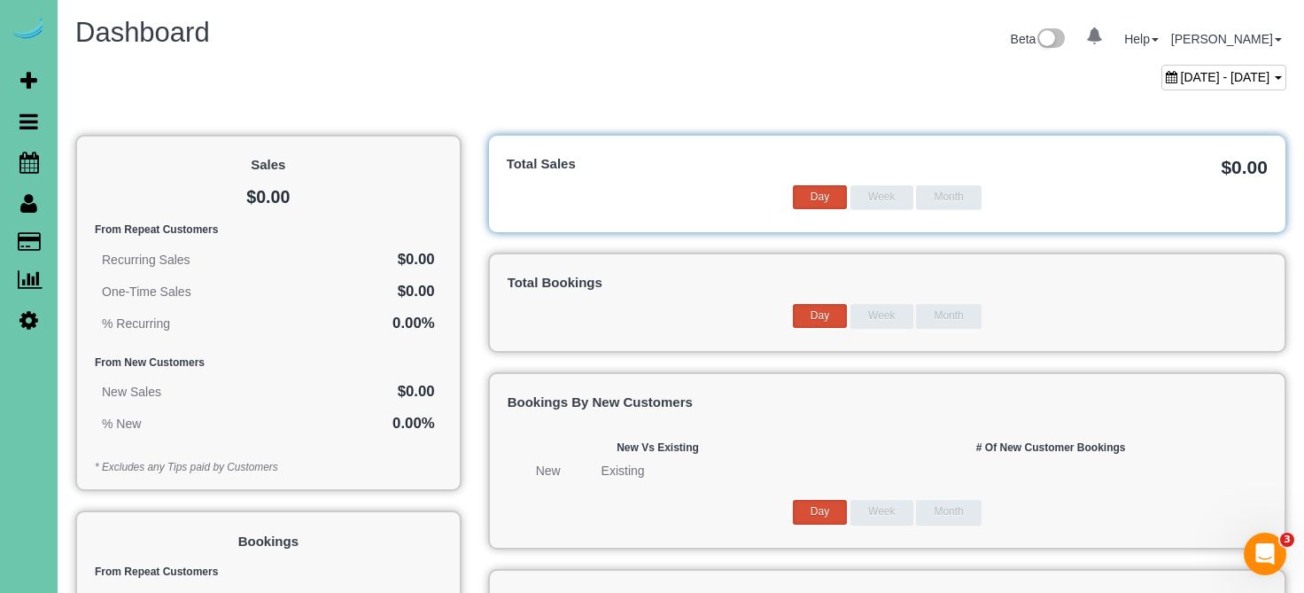
click at [1181, 76] on span "[DATE] - [DATE]" at bounding box center [1225, 77] width 89 height 14
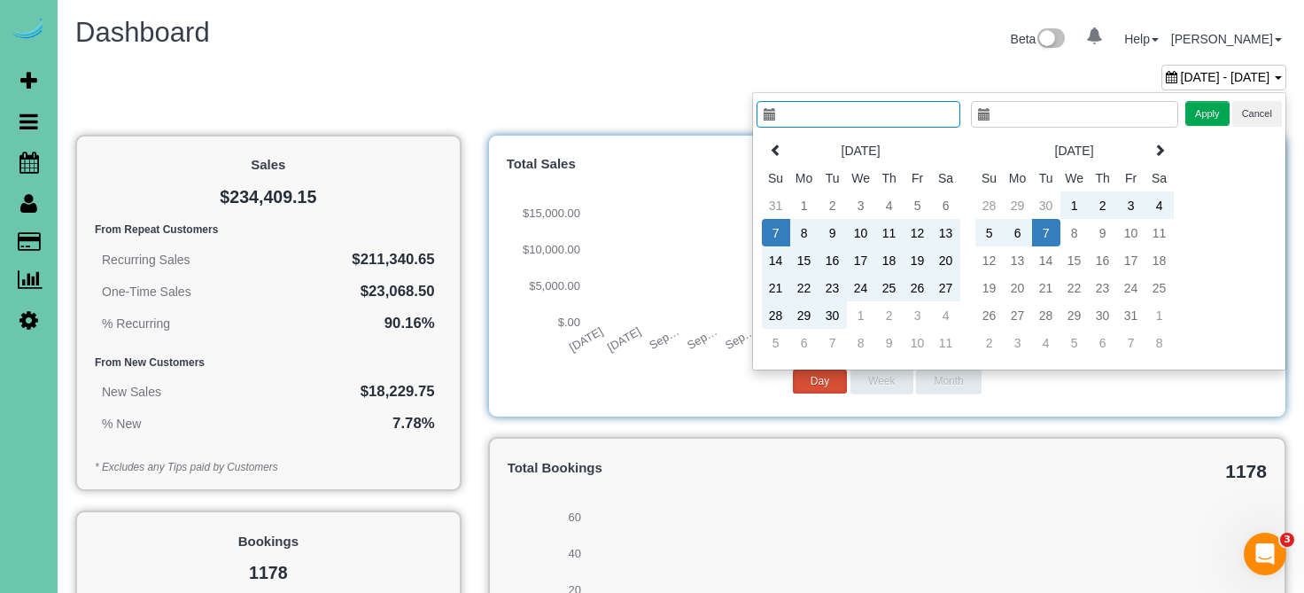
type input "**********"
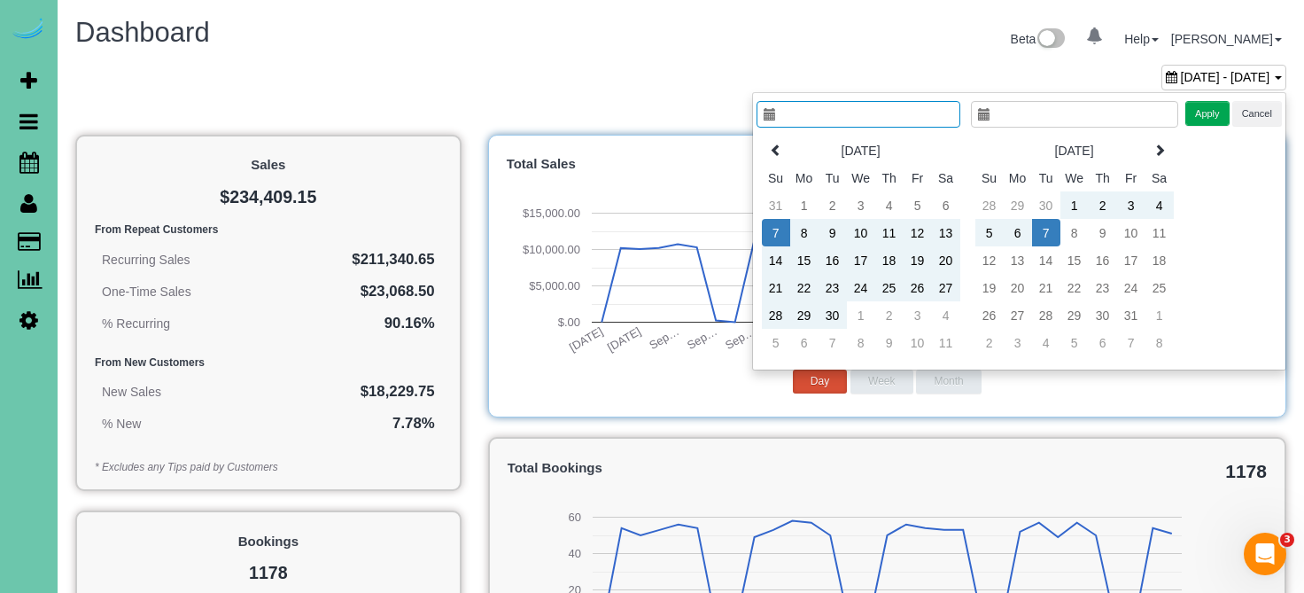
type input "**********"
drag, startPoint x: 893, startPoint y: 115, endPoint x: 709, endPoint y: 115, distance: 184.3
click at [709, 115] on body "0 Beta Your Notifications You have 0 alerts Add Booking Bookings Active Booking…" at bounding box center [652, 296] width 1304 height 593
type input "**********"
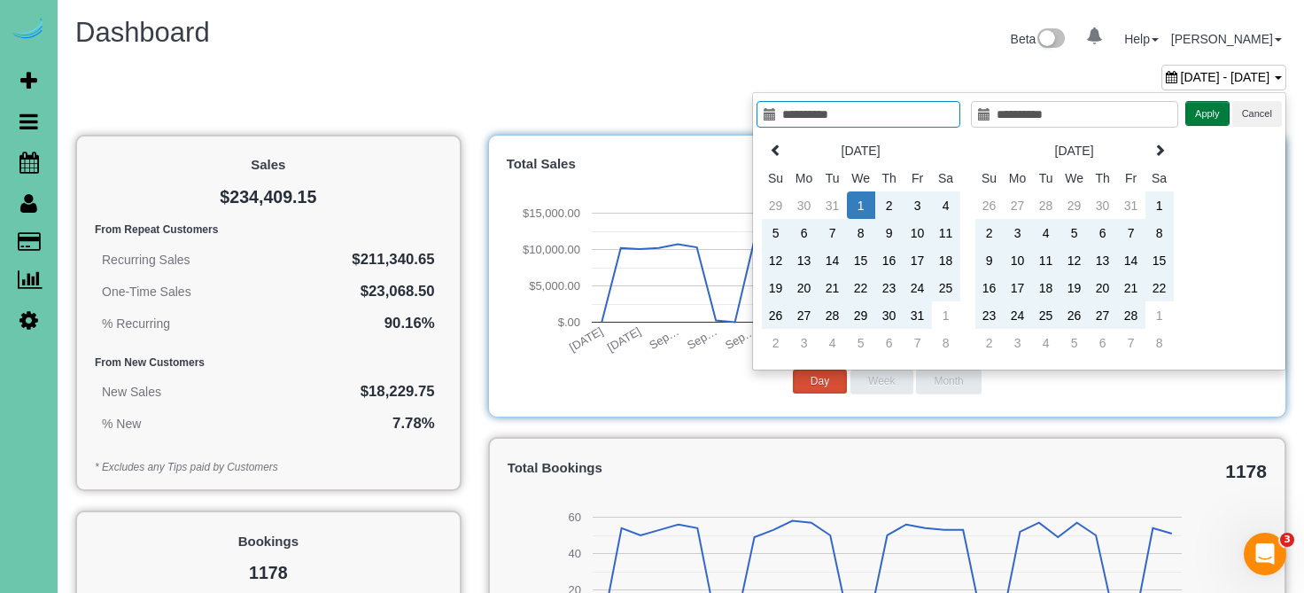
type input "**********"
click at [1206, 120] on button "Apply" at bounding box center [1207, 114] width 44 height 26
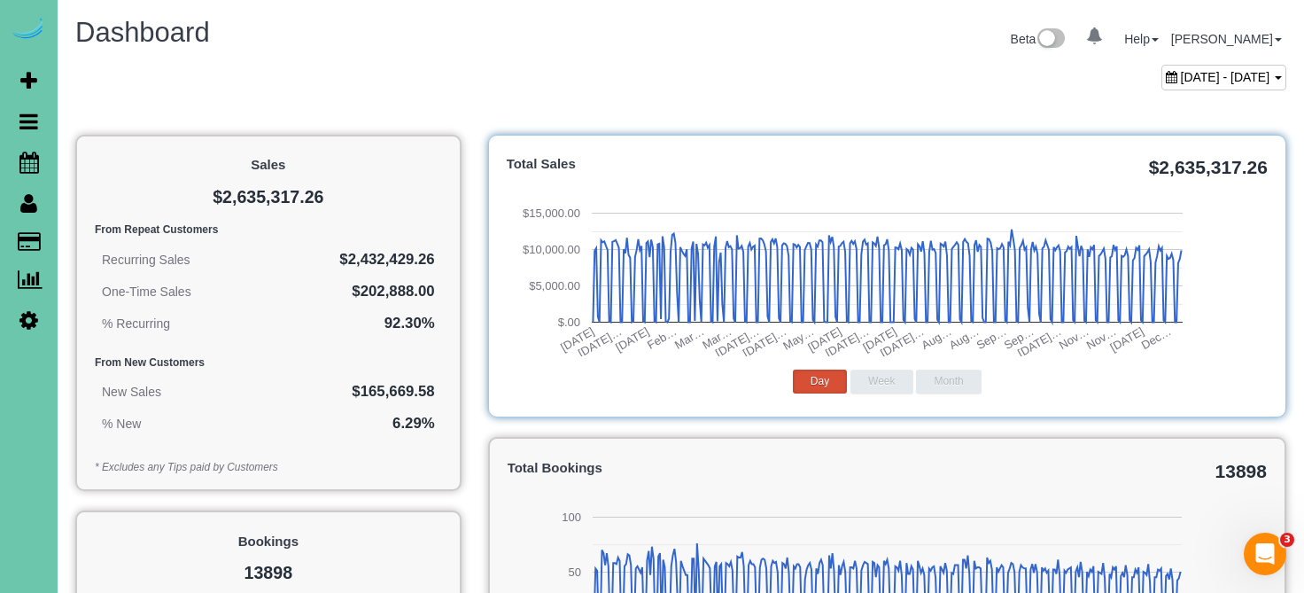
click at [1197, 68] on div "[DATE] - [DATE]" at bounding box center [1223, 78] width 125 height 26
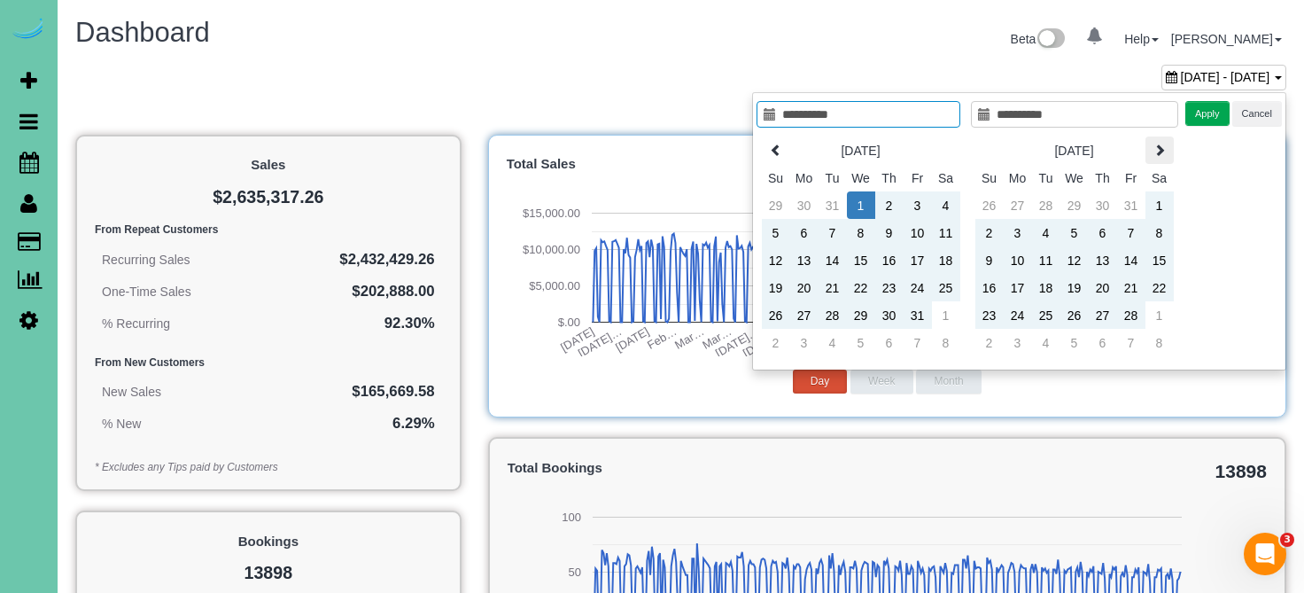
click at [1154, 144] on icon at bounding box center [1159, 150] width 12 height 12
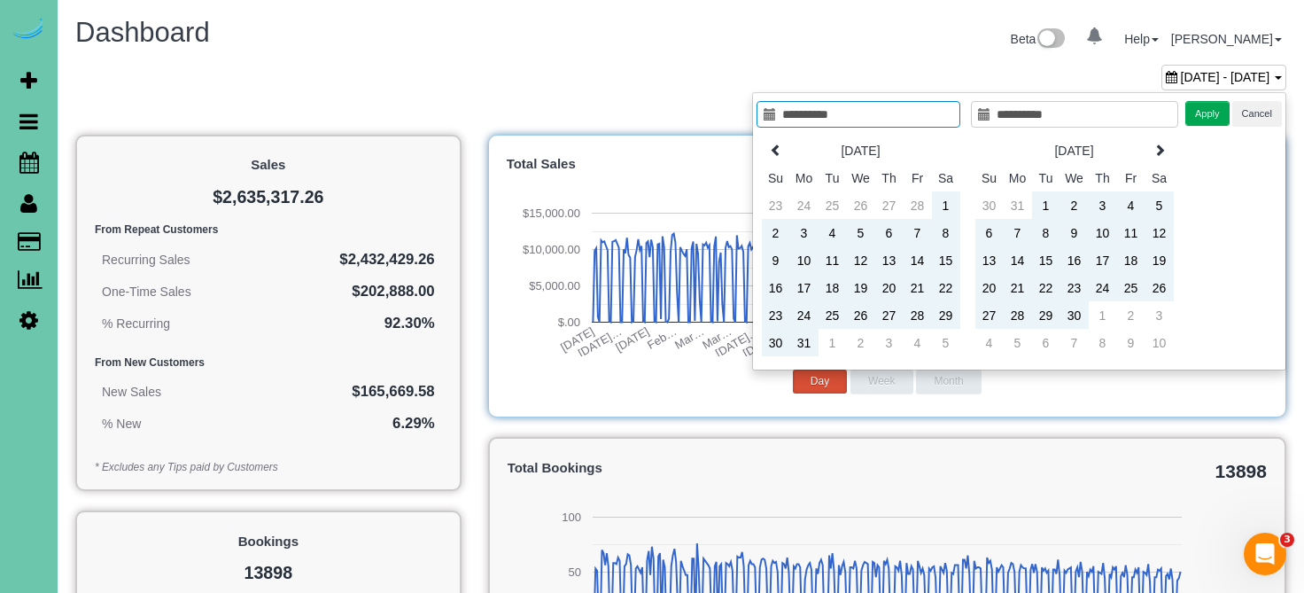
click at [1154, 144] on icon at bounding box center [1159, 150] width 12 height 12
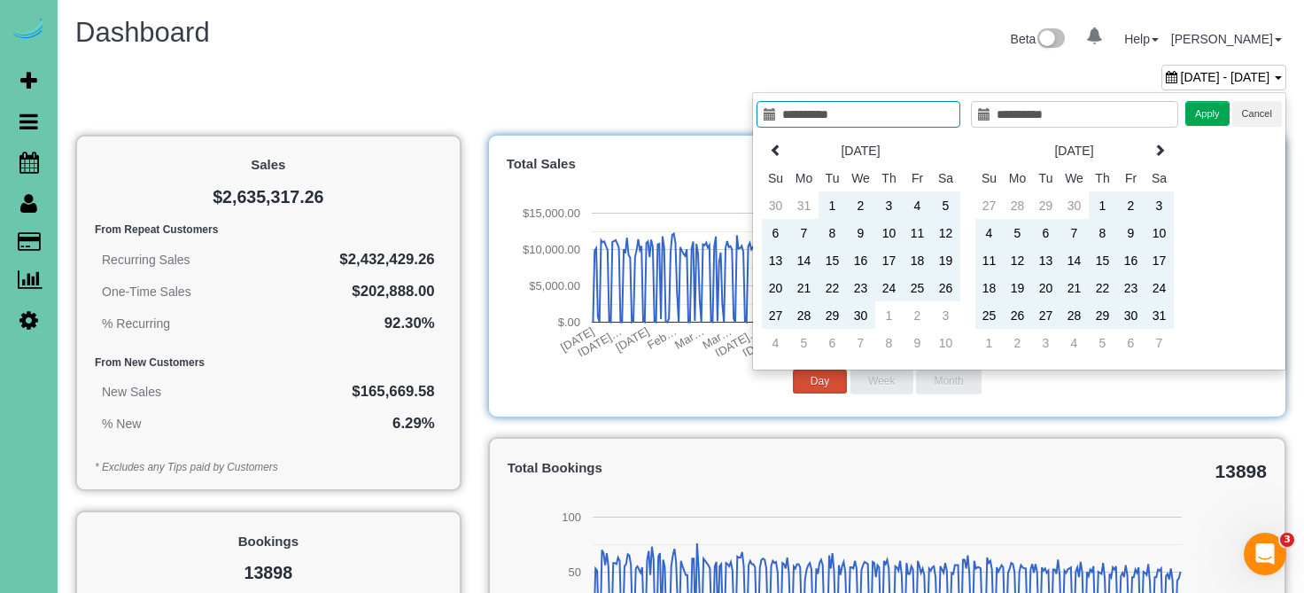
click at [1154, 144] on icon at bounding box center [1159, 150] width 12 height 12
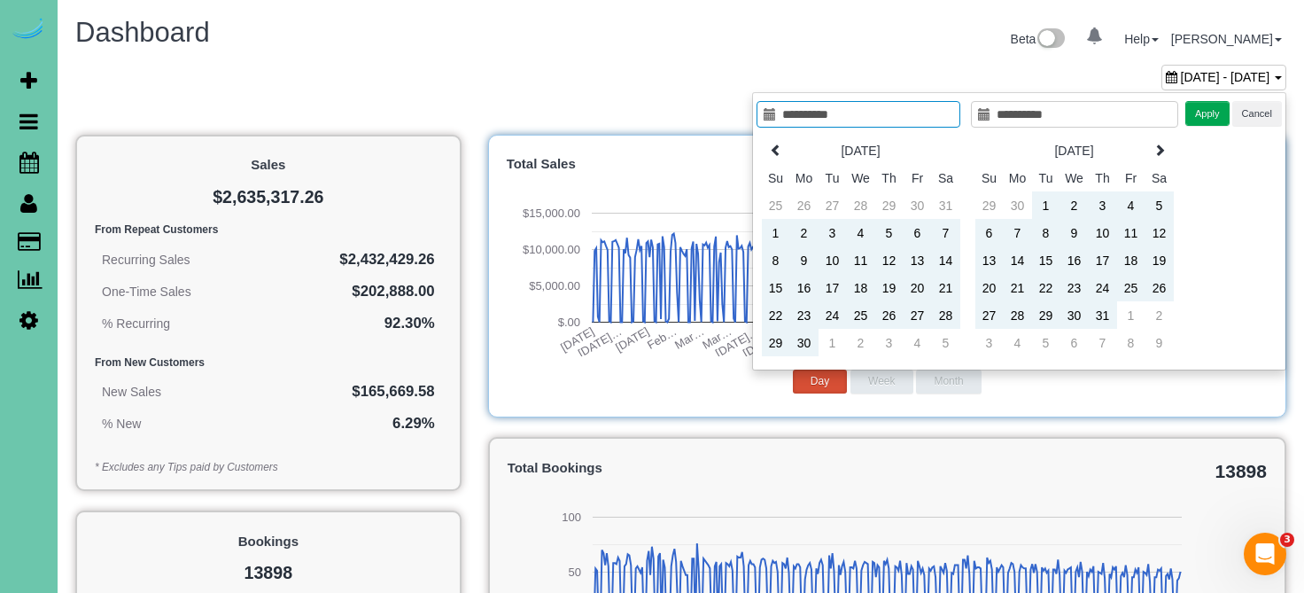
click at [1154, 144] on icon at bounding box center [1159, 150] width 12 height 12
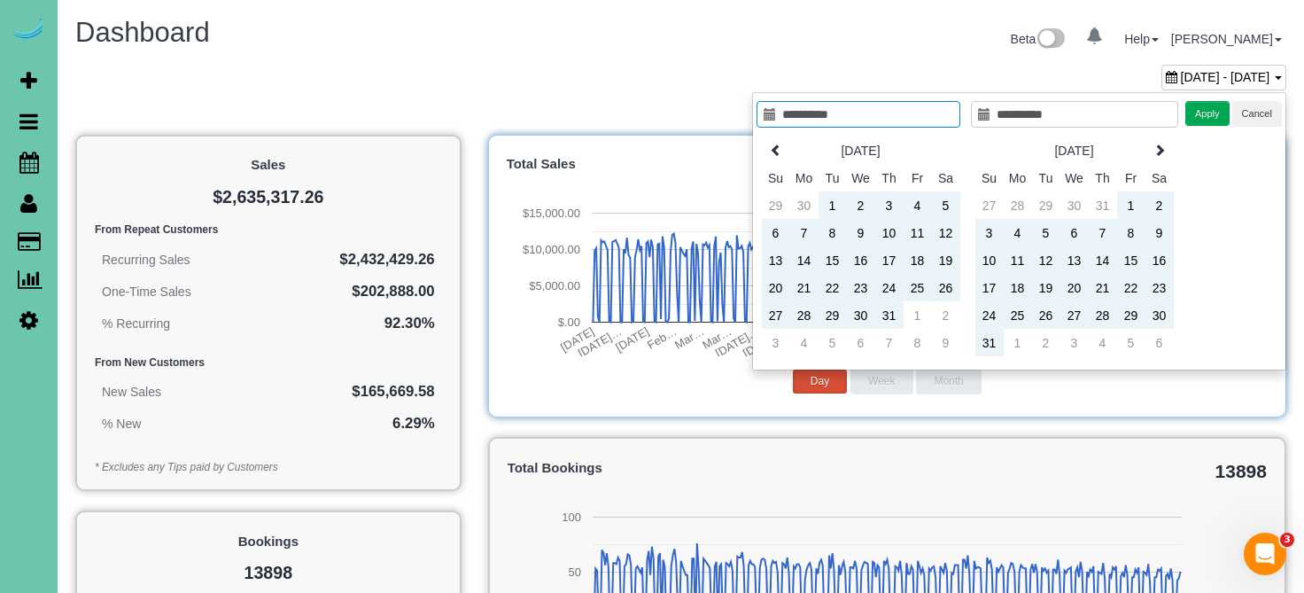
click at [1154, 144] on icon at bounding box center [1159, 150] width 12 height 12
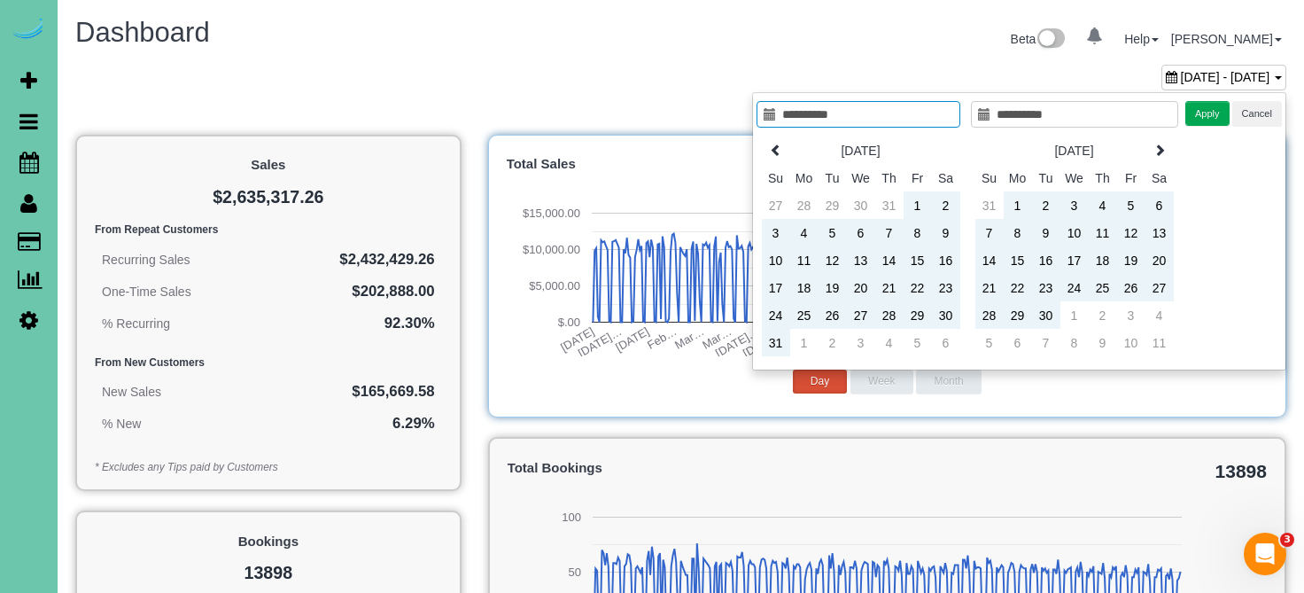
click at [1154, 144] on icon at bounding box center [1159, 150] width 12 height 12
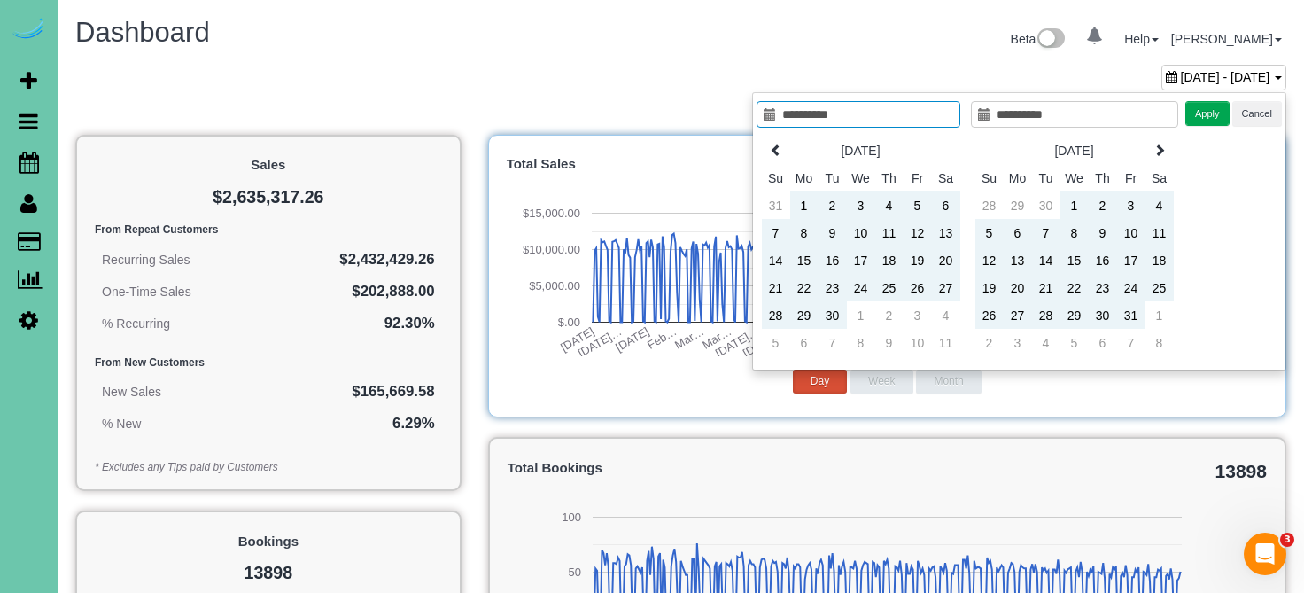
click at [1154, 144] on icon at bounding box center [1159, 150] width 12 height 12
type input "**********"
click at [850, 213] on td "1" at bounding box center [861, 204] width 28 height 27
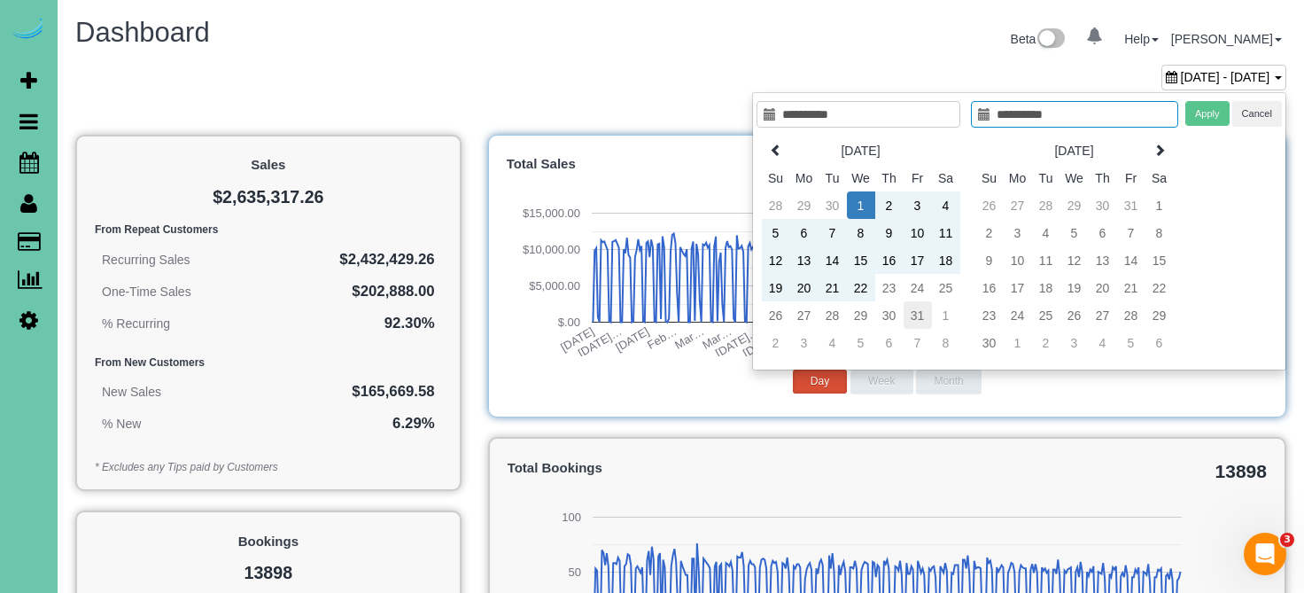
type input "**********"
click at [914, 307] on td "31" at bounding box center [918, 314] width 28 height 27
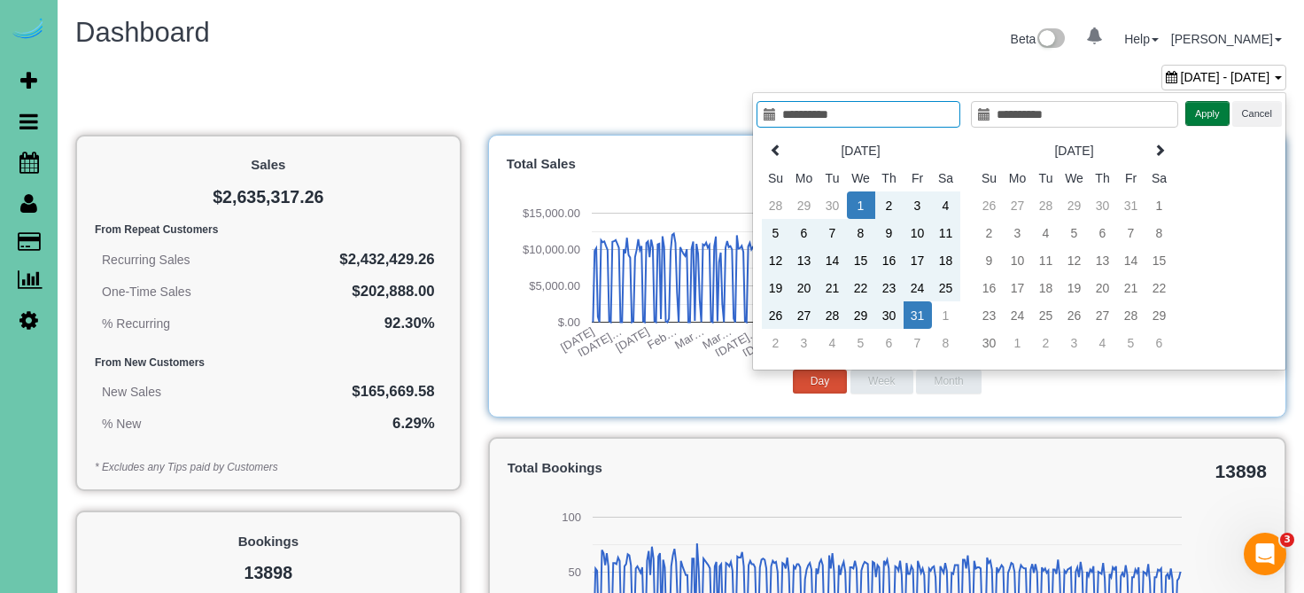
click at [1195, 119] on button "Apply" at bounding box center [1207, 114] width 44 height 26
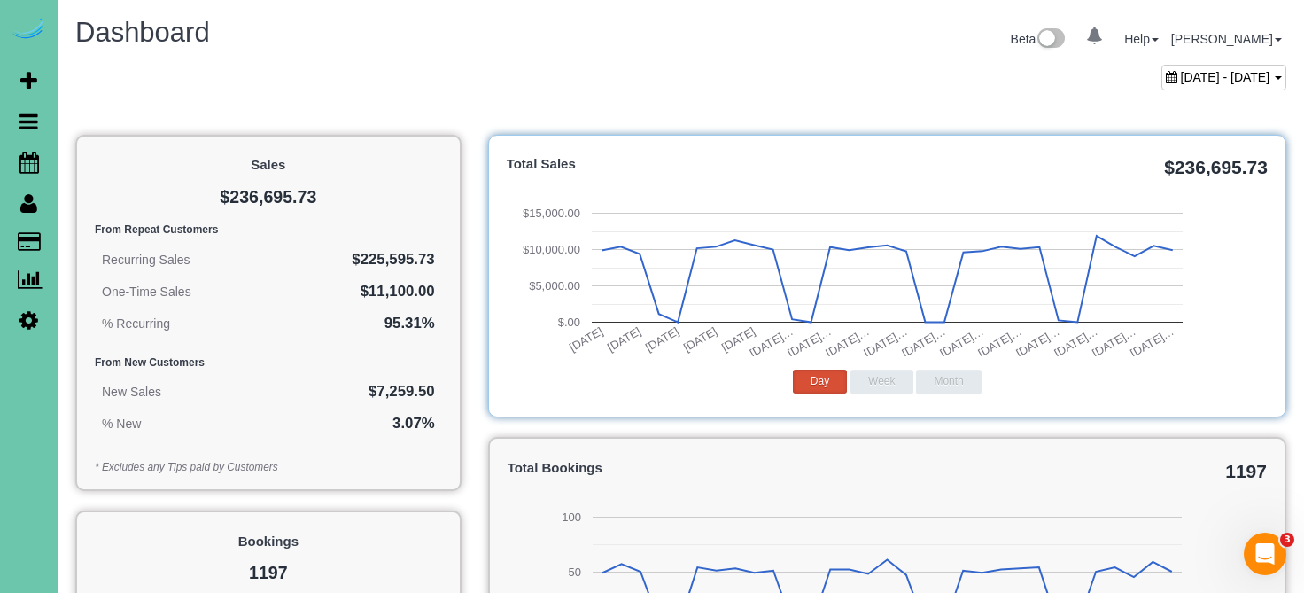
click at [1188, 78] on span "[DATE] - [DATE]" at bounding box center [1225, 77] width 89 height 14
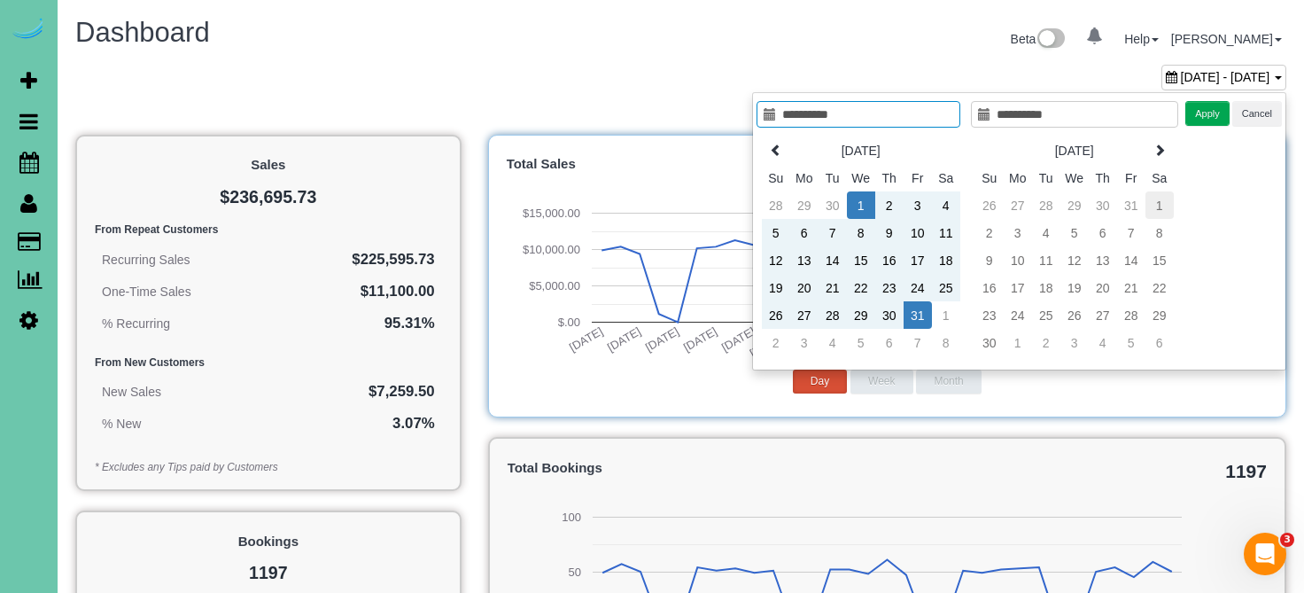
type input "**********"
click at [1149, 196] on td "1" at bounding box center [1159, 204] width 28 height 27
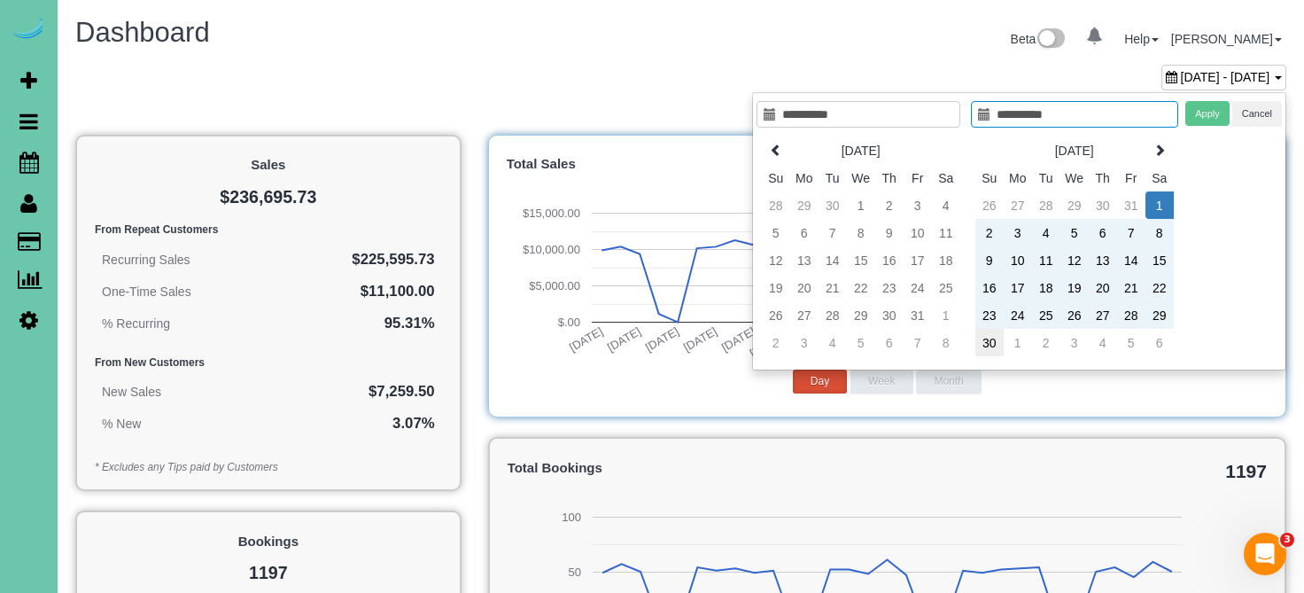
type input "**********"
click at [984, 345] on td "30" at bounding box center [989, 342] width 28 height 27
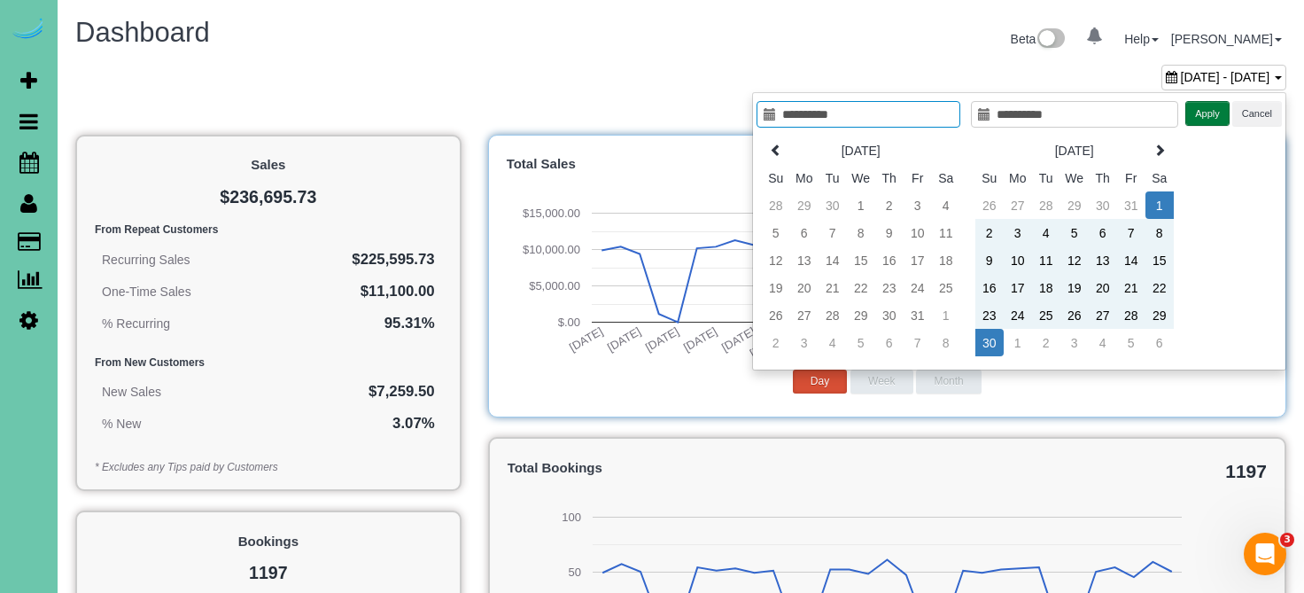
click at [1199, 118] on button "Apply" at bounding box center [1207, 114] width 44 height 26
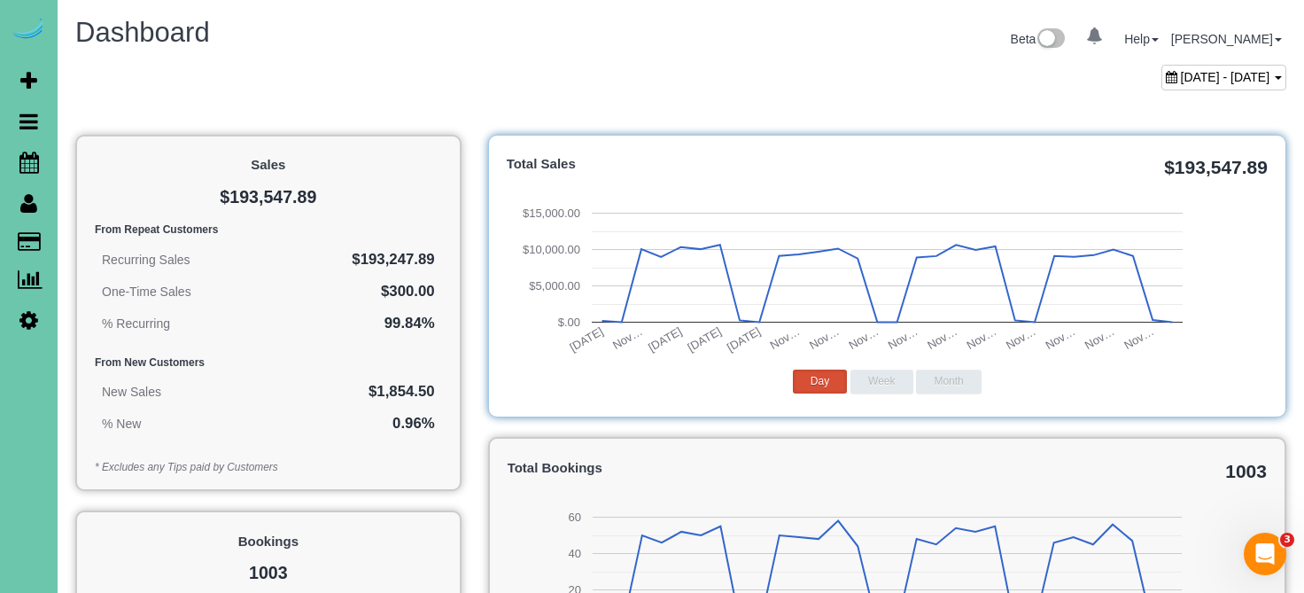
click at [1181, 76] on span "[DATE] - [DATE]" at bounding box center [1225, 77] width 89 height 14
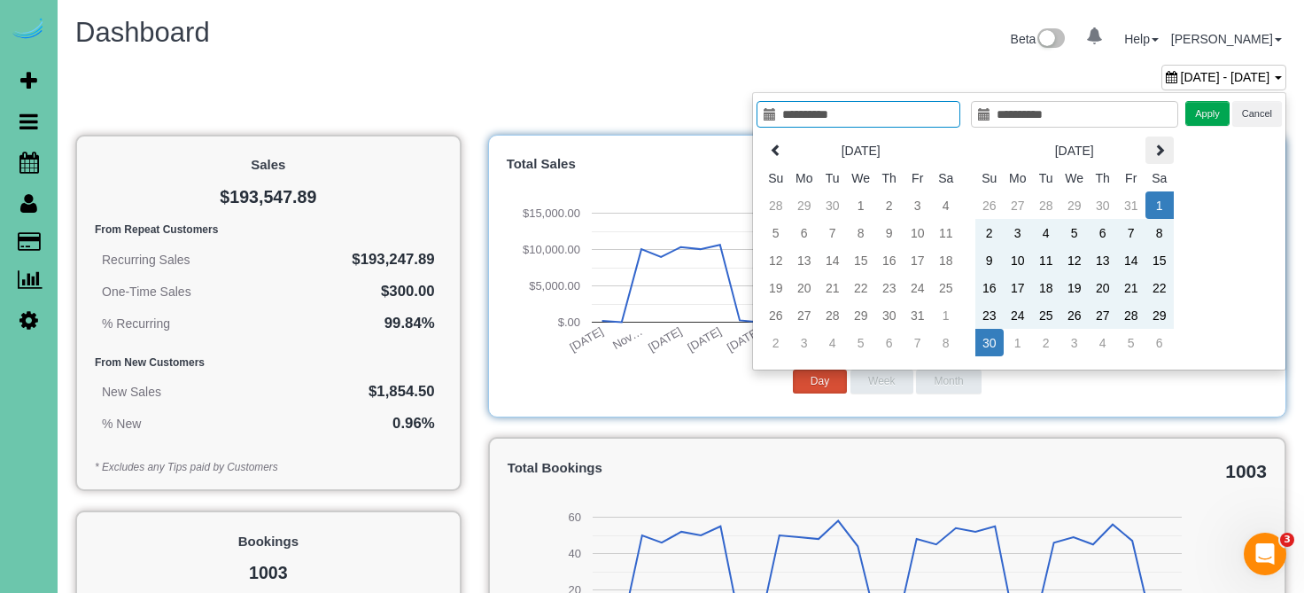
click at [1159, 150] on icon at bounding box center [1159, 150] width 12 height 12
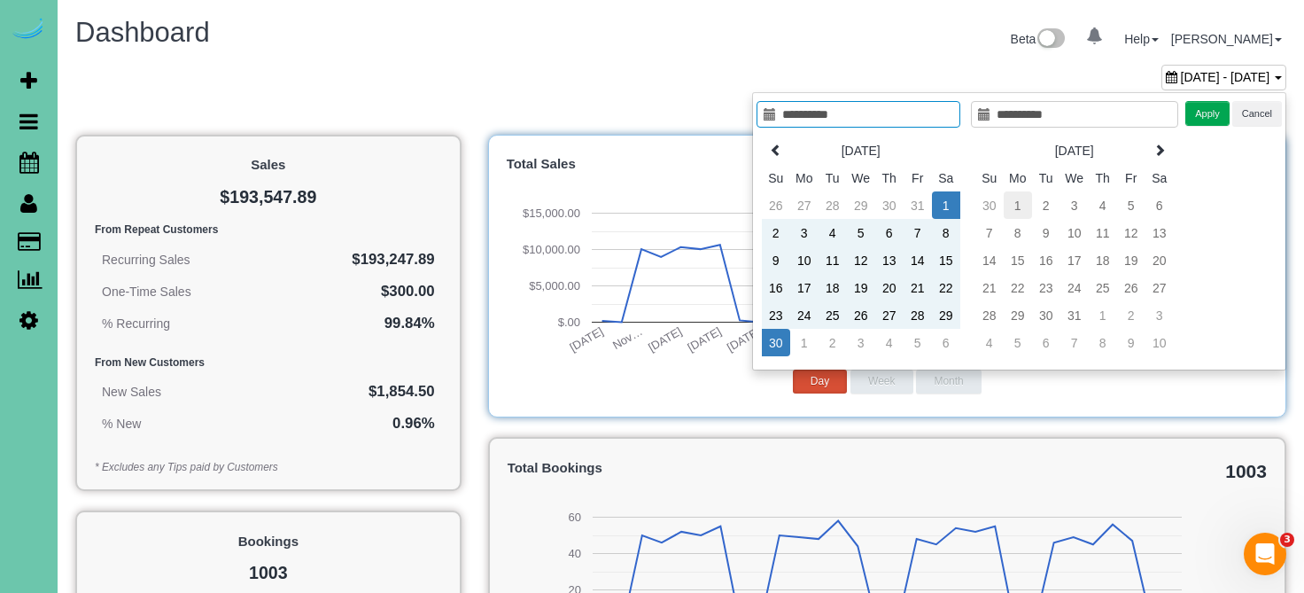
type input "**********"
click at [1026, 206] on td "1" at bounding box center [1018, 204] width 28 height 27
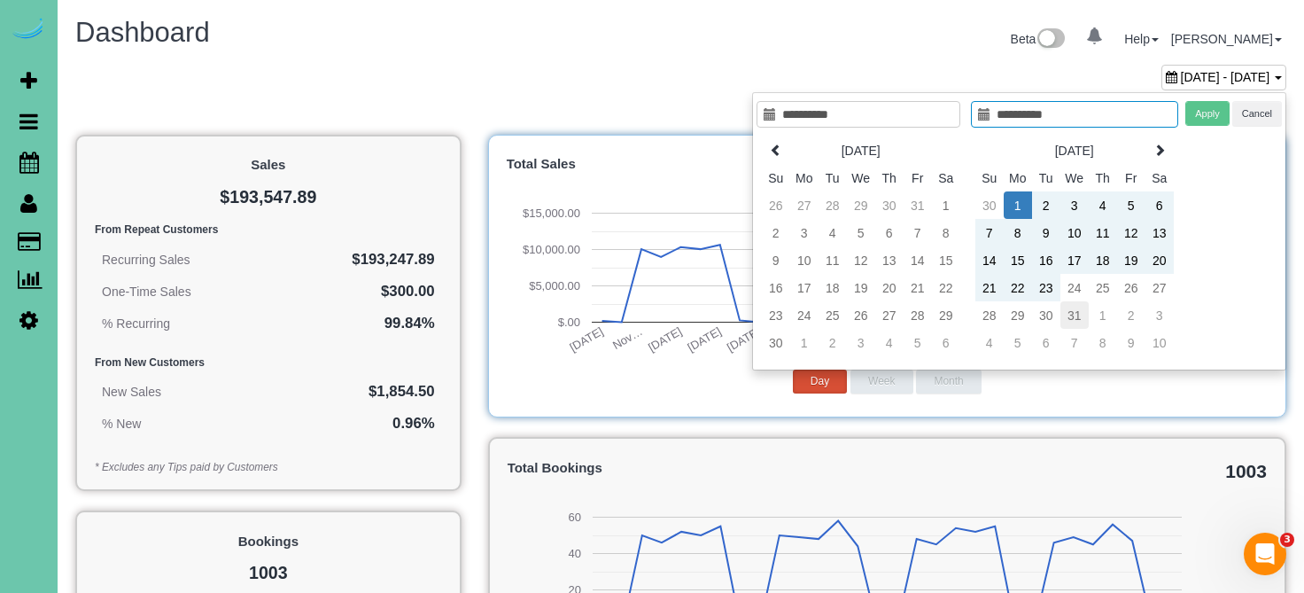
type input "**********"
click at [1075, 308] on td "31" at bounding box center [1074, 314] width 28 height 27
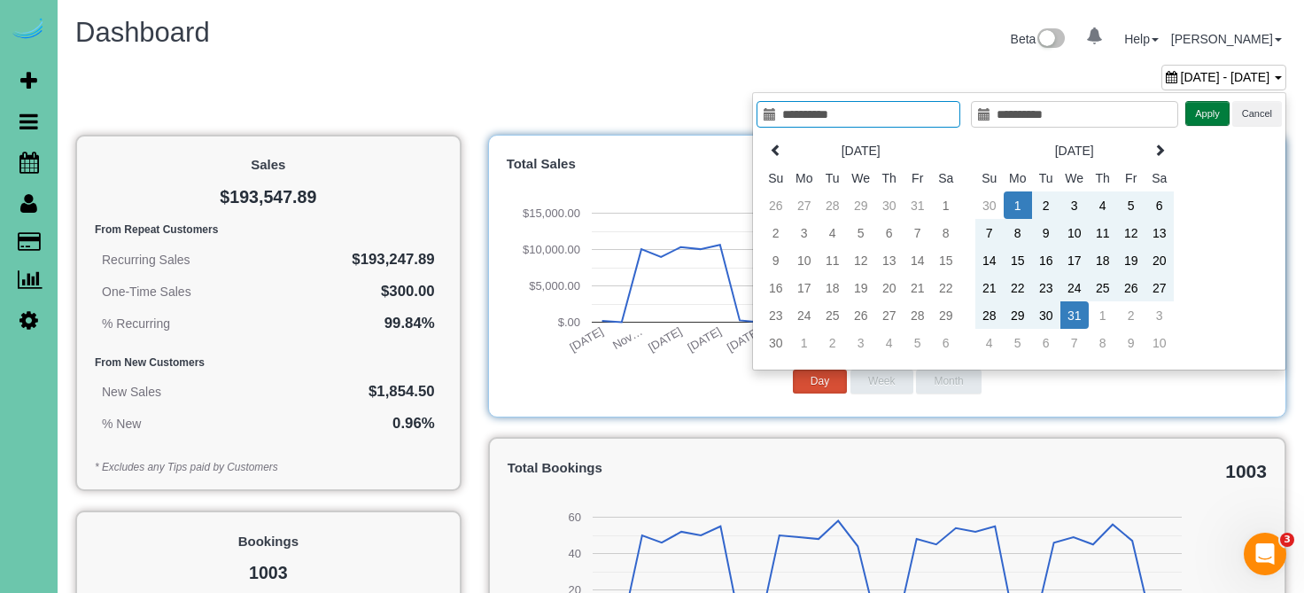
click at [1211, 115] on button "Apply" at bounding box center [1207, 114] width 44 height 26
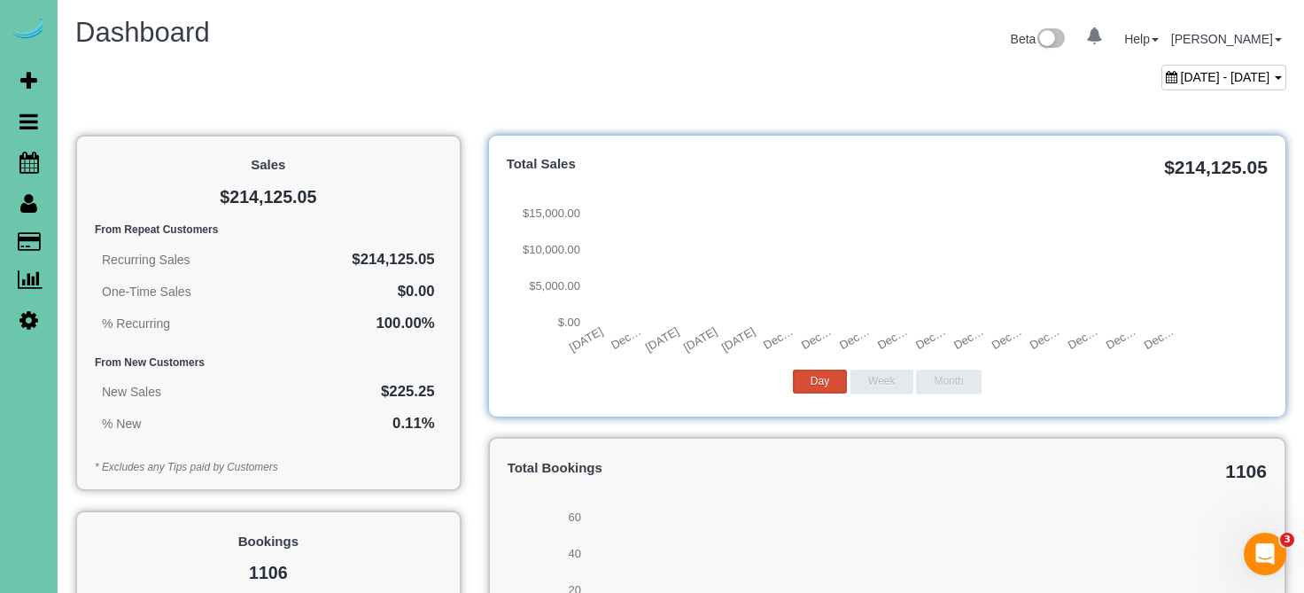
click at [1212, 87] on div "[DATE] - [DATE]" at bounding box center [1223, 78] width 125 height 26
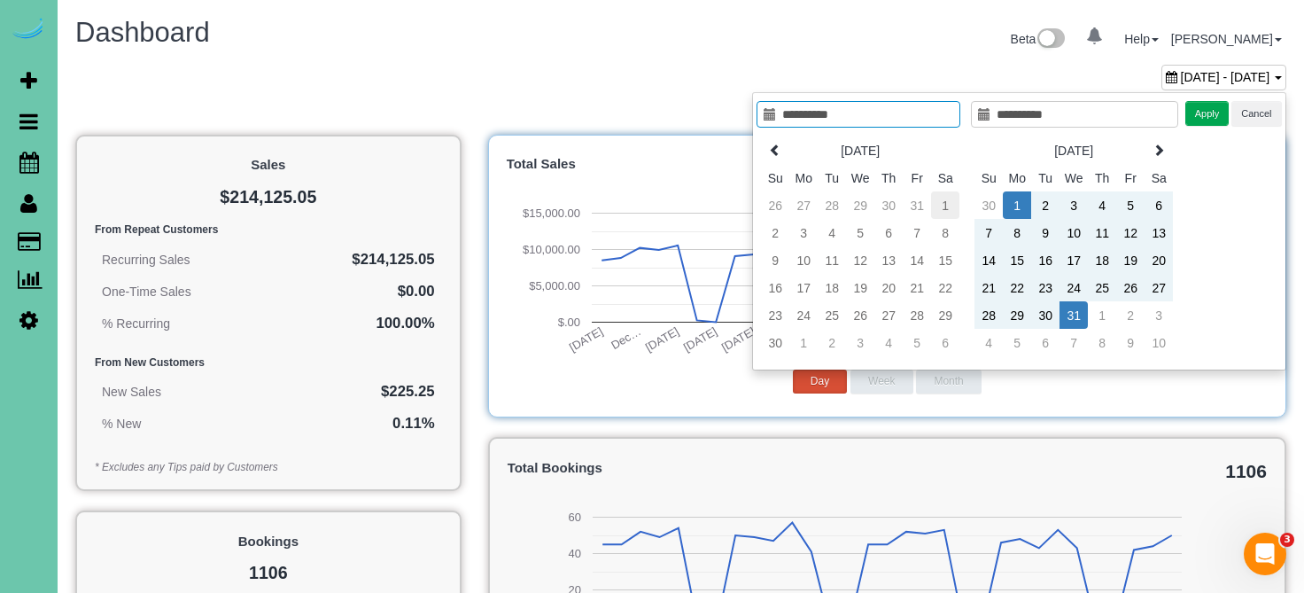
type input "**********"
click at [943, 203] on td "1" at bounding box center [945, 204] width 28 height 27
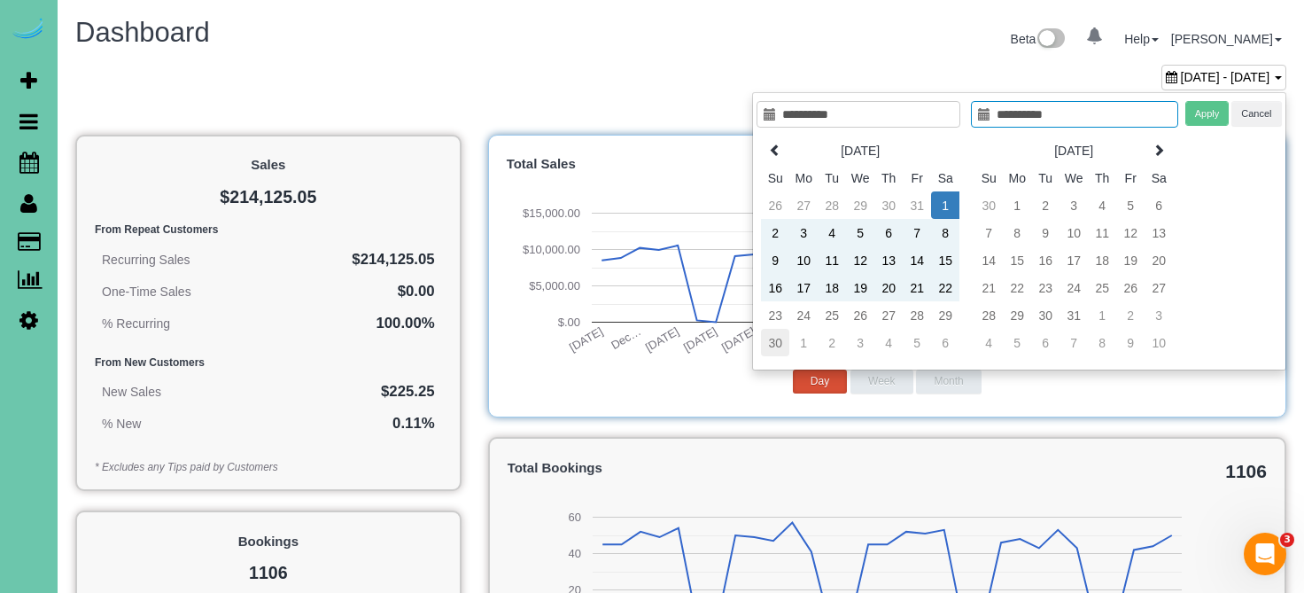
type input "**********"
click at [783, 340] on td "30" at bounding box center [775, 342] width 28 height 27
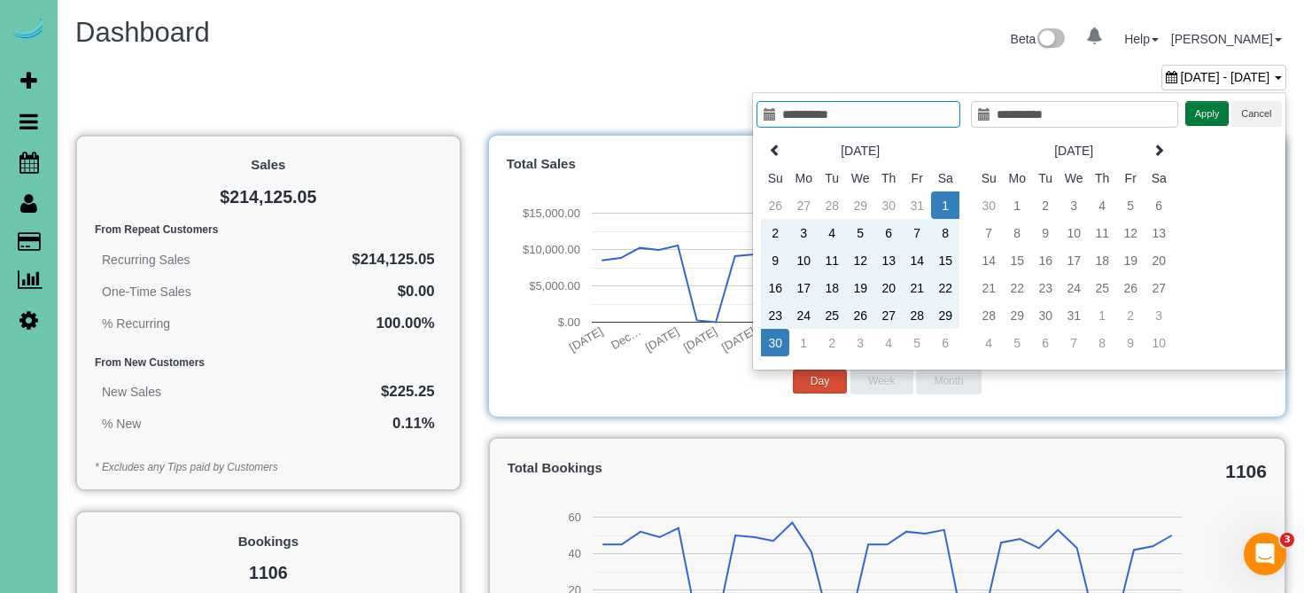
click at [1205, 114] on button "Apply" at bounding box center [1207, 114] width 44 height 26
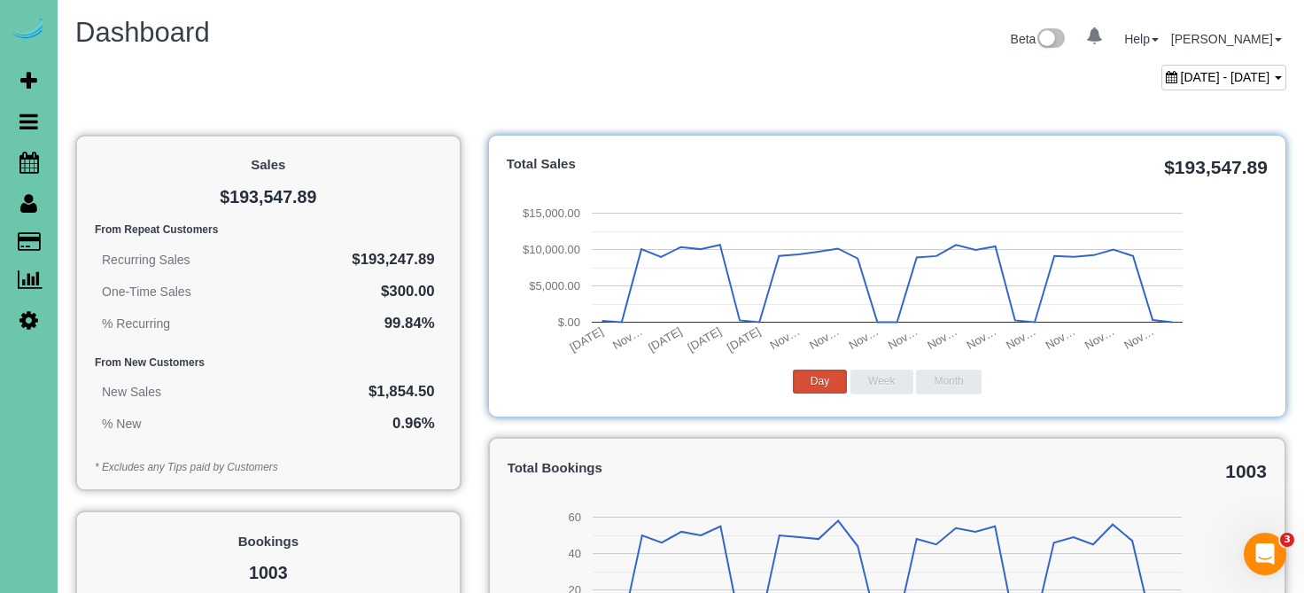
click at [1161, 65] on div "[DATE] - [DATE]" at bounding box center [1223, 78] width 125 height 26
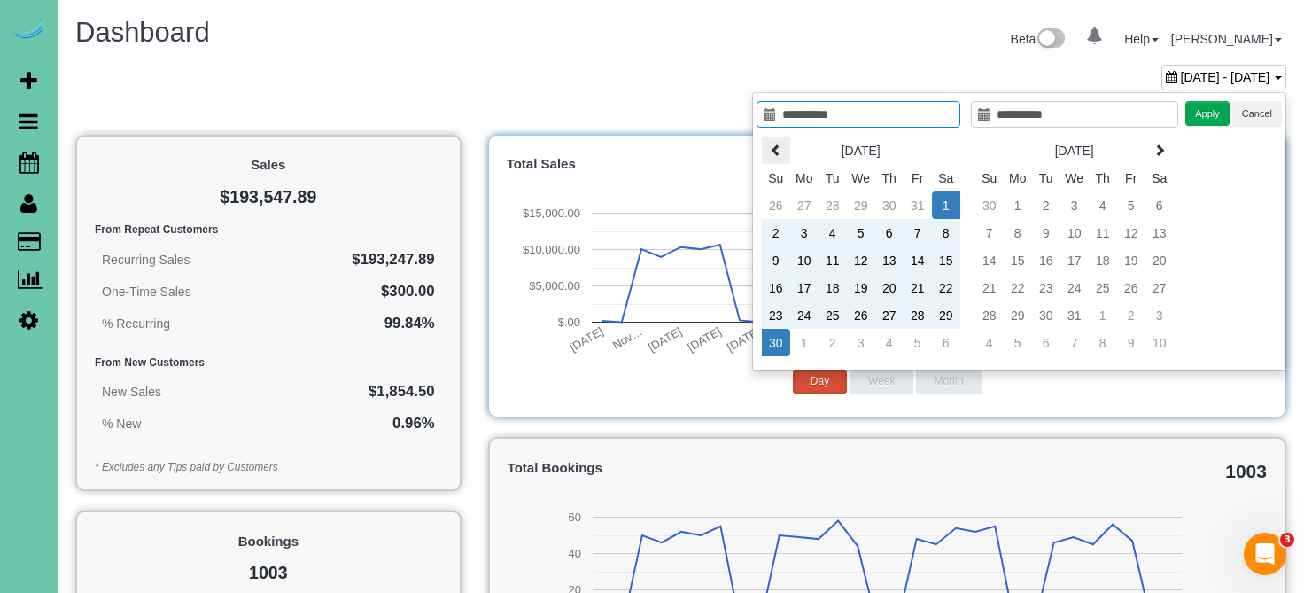
click at [781, 147] on icon at bounding box center [776, 150] width 12 height 12
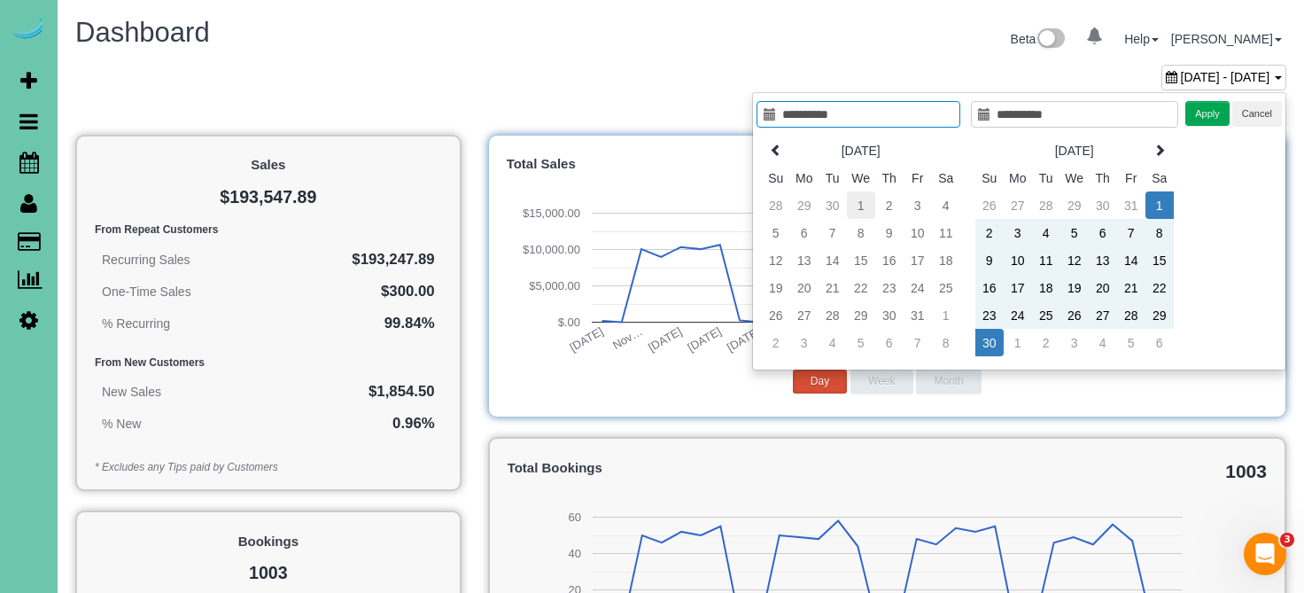
type input "**********"
click at [870, 204] on td "1" at bounding box center [861, 204] width 28 height 27
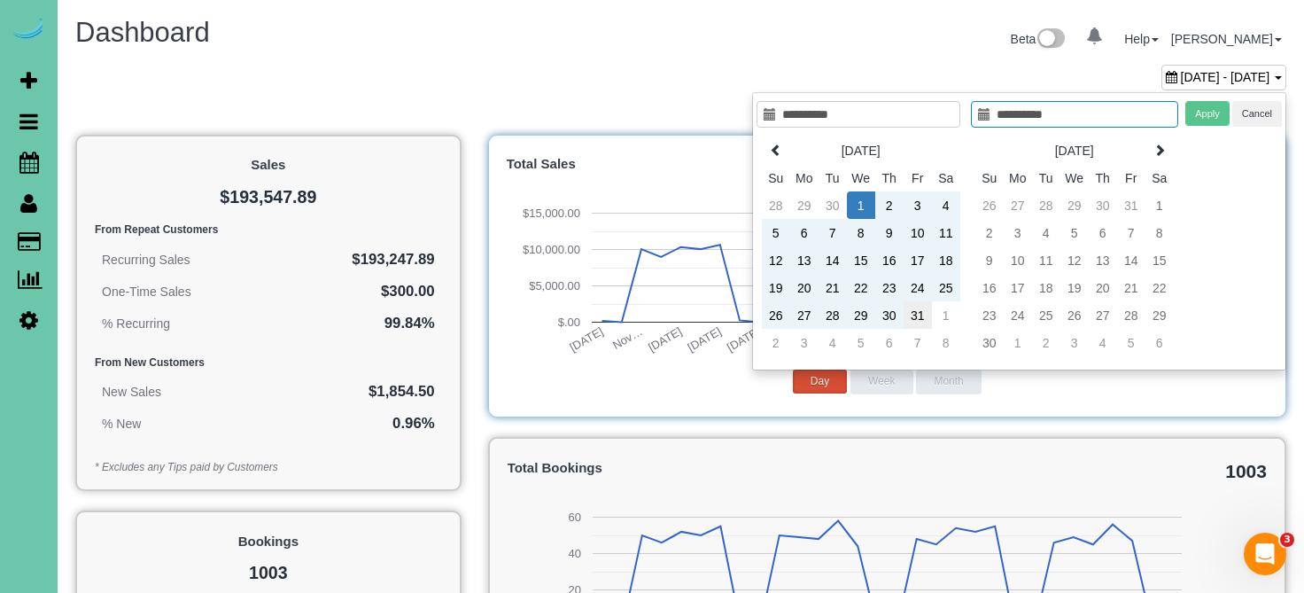
type input "**********"
click at [920, 314] on td "31" at bounding box center [918, 314] width 28 height 27
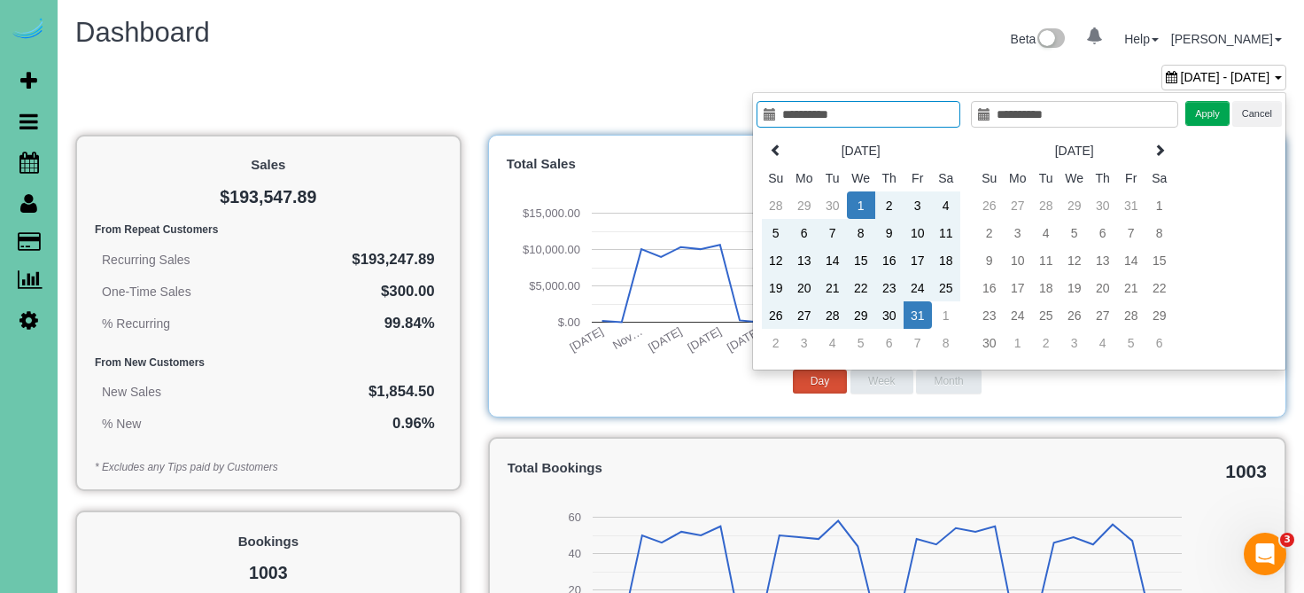
click at [1206, 96] on div "**********" at bounding box center [1019, 231] width 534 height 278
click at [1205, 105] on button "Apply" at bounding box center [1207, 114] width 44 height 26
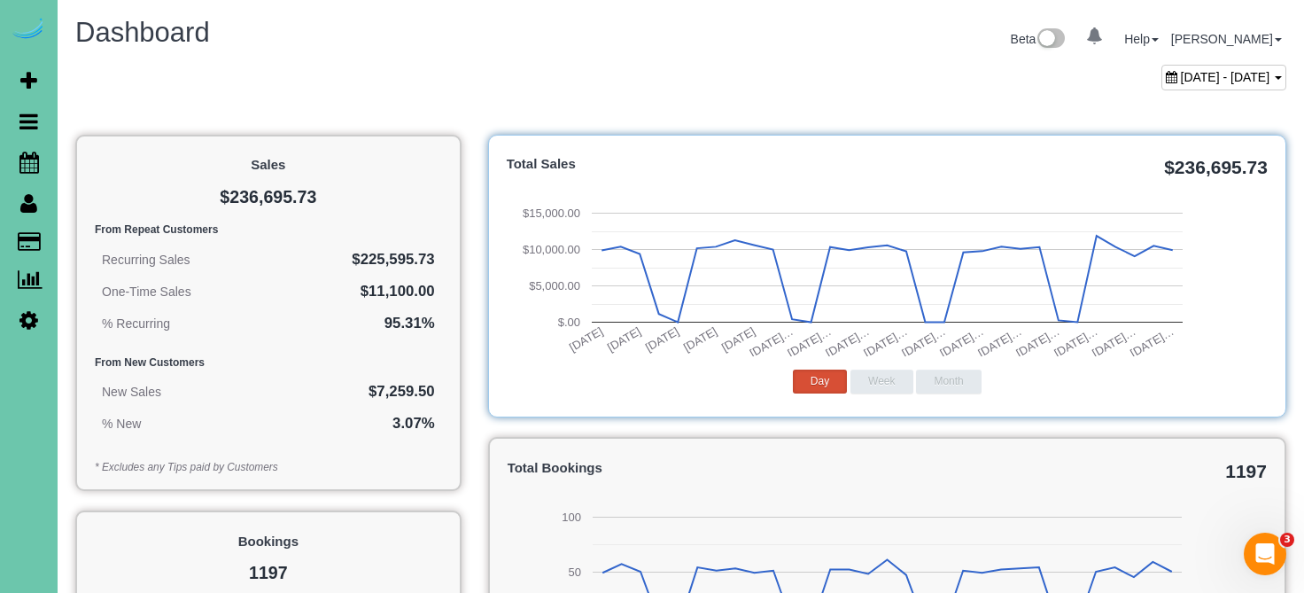
click at [1215, 81] on span "[DATE] - [DATE]" at bounding box center [1225, 77] width 89 height 14
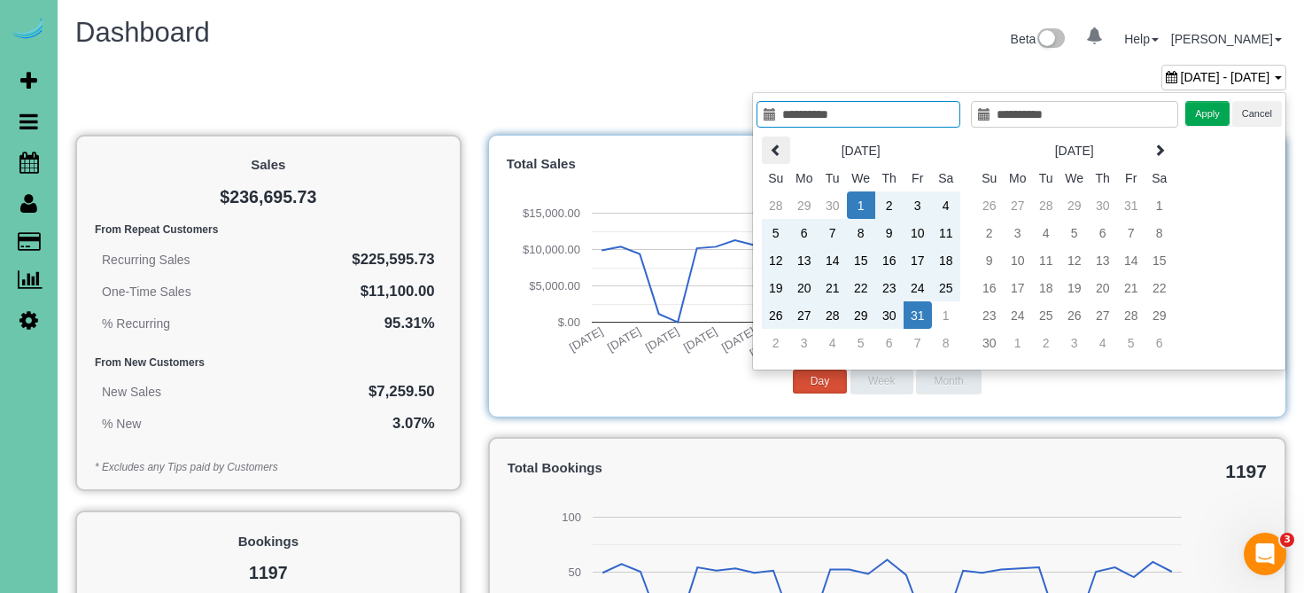
click at [775, 151] on icon at bounding box center [776, 150] width 12 height 12
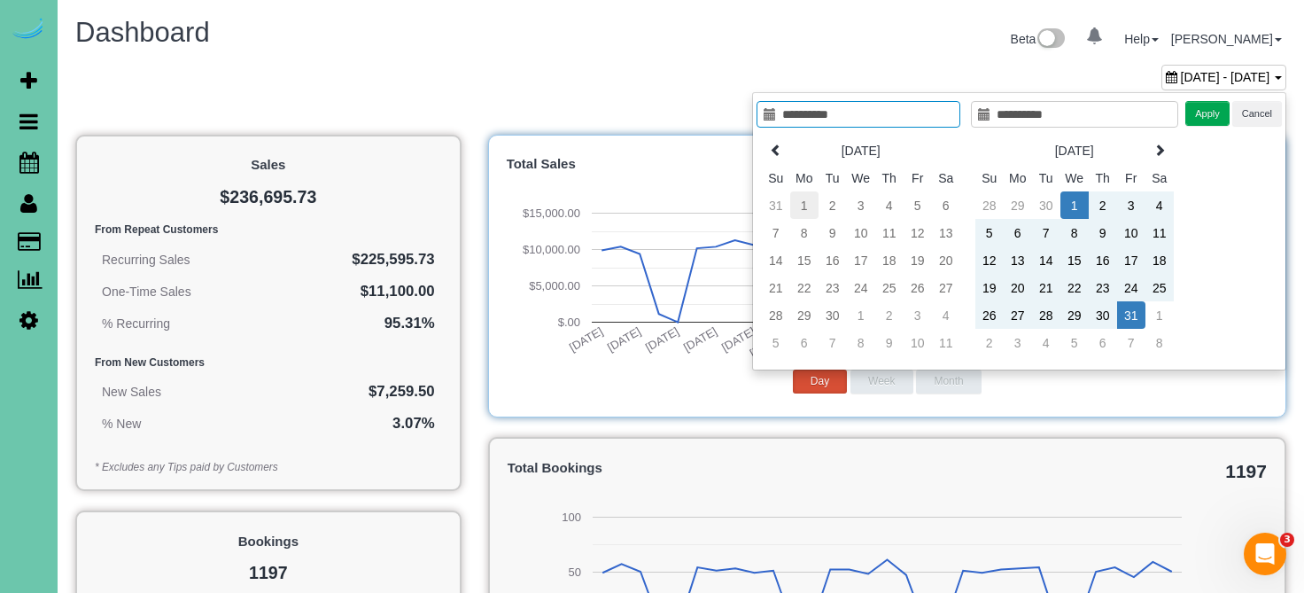
type input "**********"
click at [803, 211] on td "1" at bounding box center [804, 204] width 28 height 27
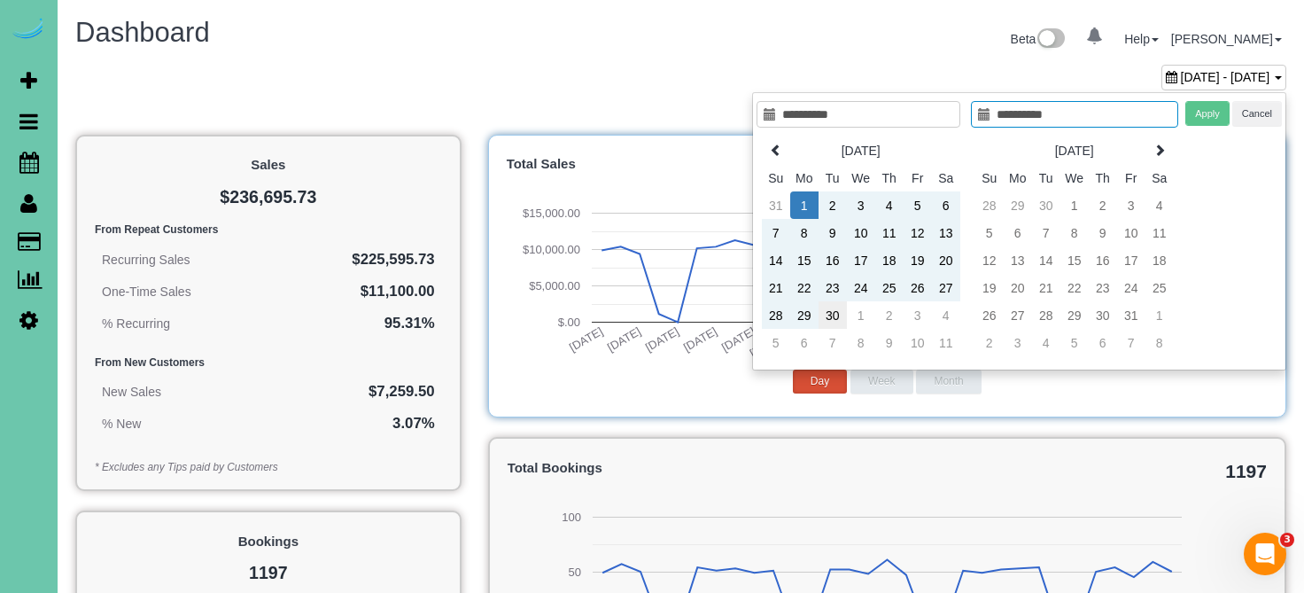
type input "**********"
click at [833, 313] on td "30" at bounding box center [833, 314] width 28 height 27
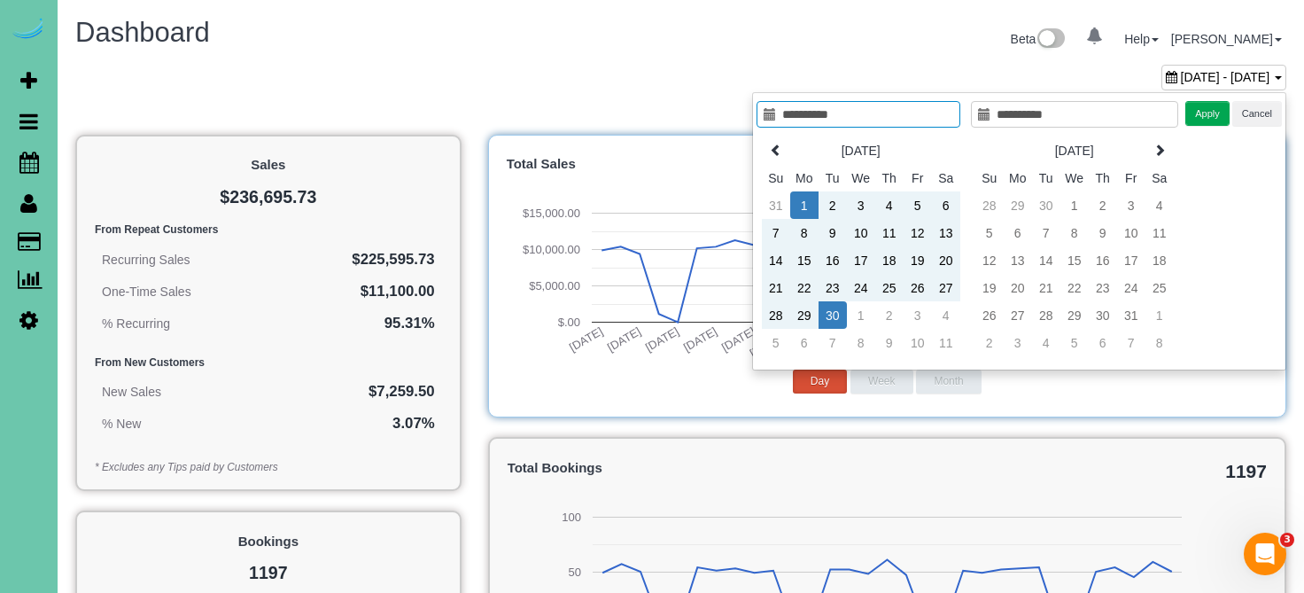
type input "**********"
click at [1207, 107] on button "Apply" at bounding box center [1207, 114] width 44 height 26
